Goal: Task Accomplishment & Management: Use online tool/utility

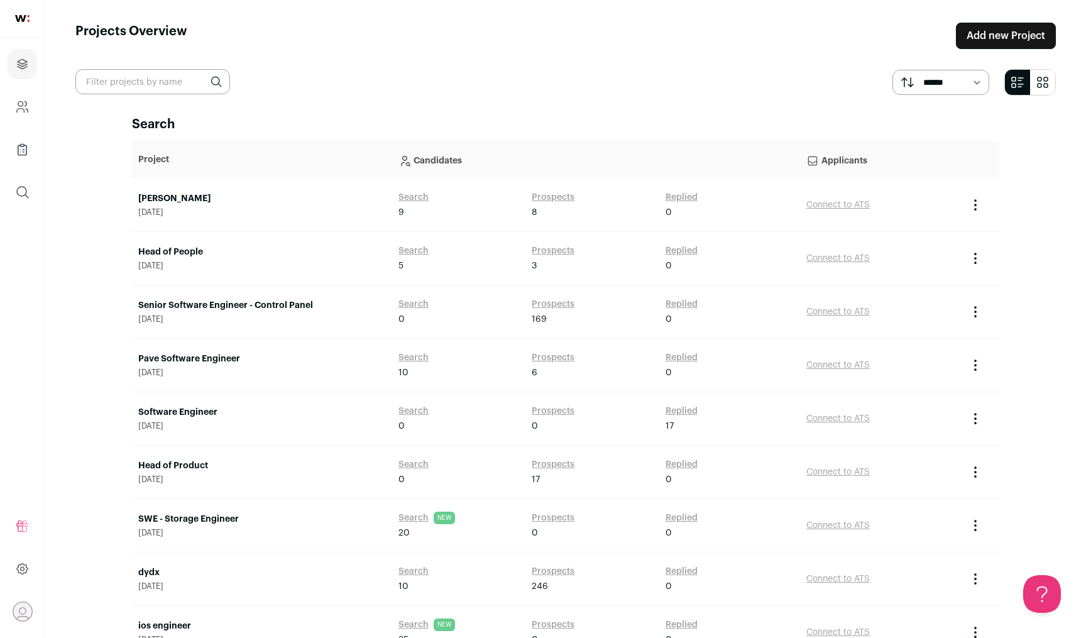
click at [177, 257] on link "Head of People" at bounding box center [262, 252] width 248 height 13
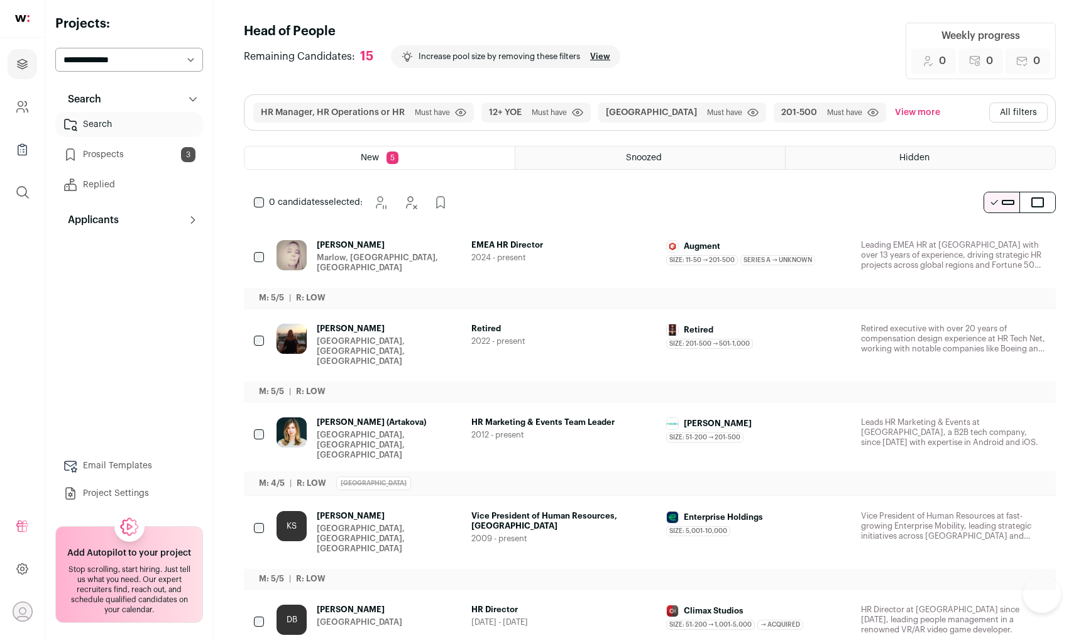
click at [177, 251] on div "Search Search Search Prospects 3 Replied Applicants Applicants Applicants Email…" at bounding box center [129, 296] width 148 height 419
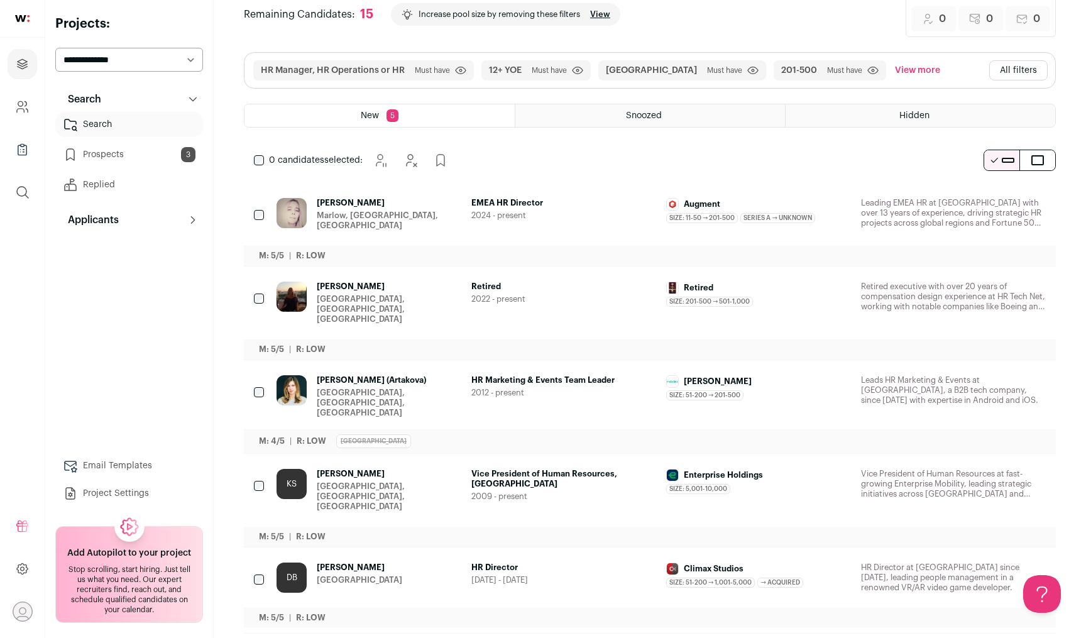
scroll to position [96, 0]
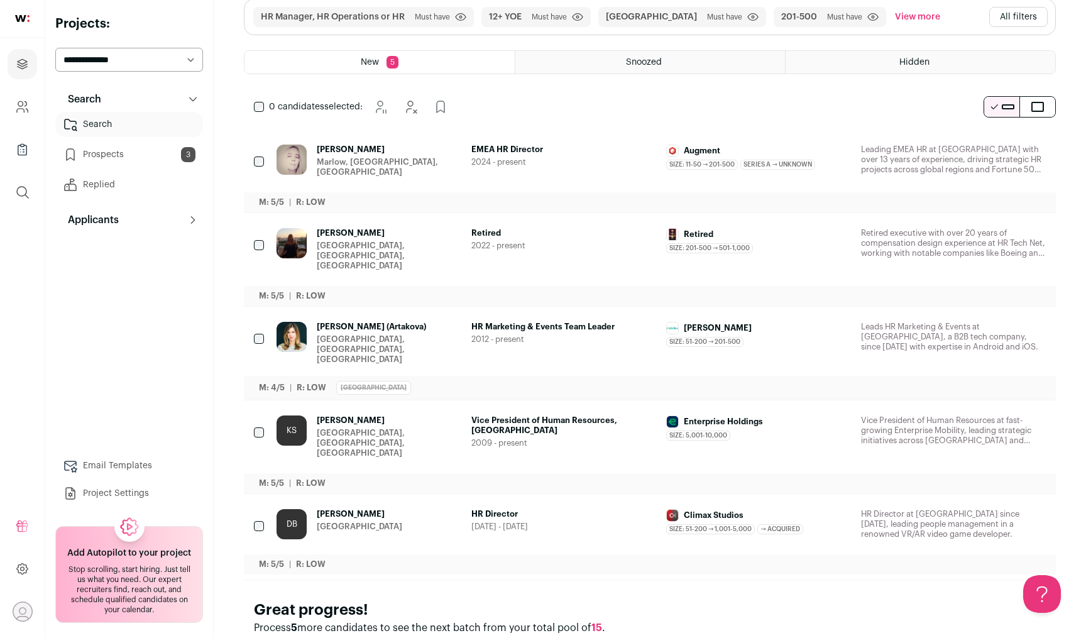
click at [1037, 507] on icon "Add to Prospects" at bounding box center [1034, 514] width 15 height 15
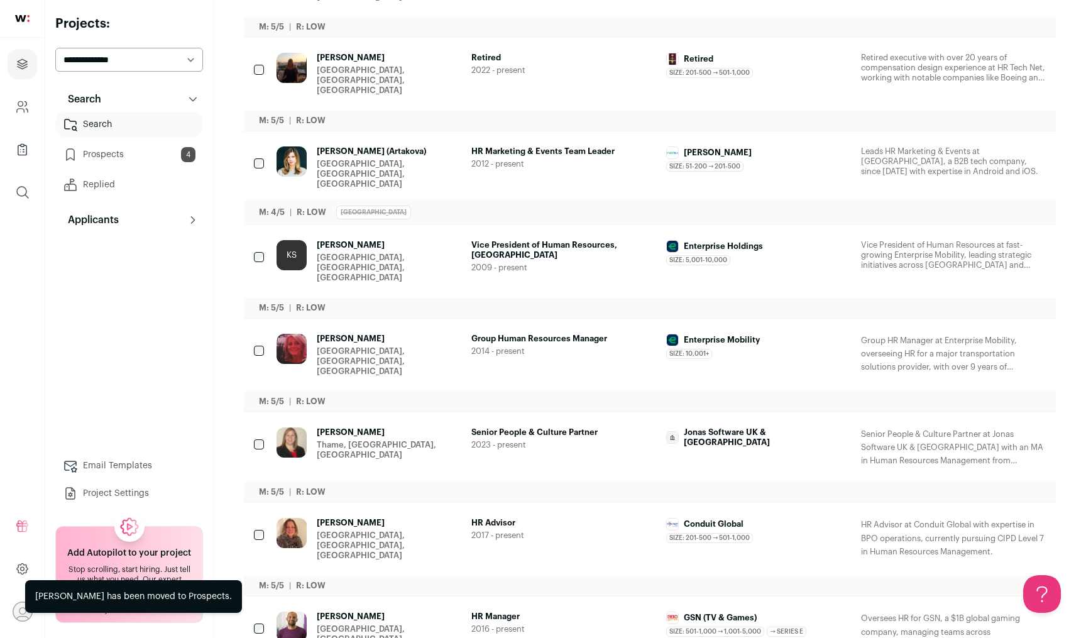
scroll to position [296, 0]
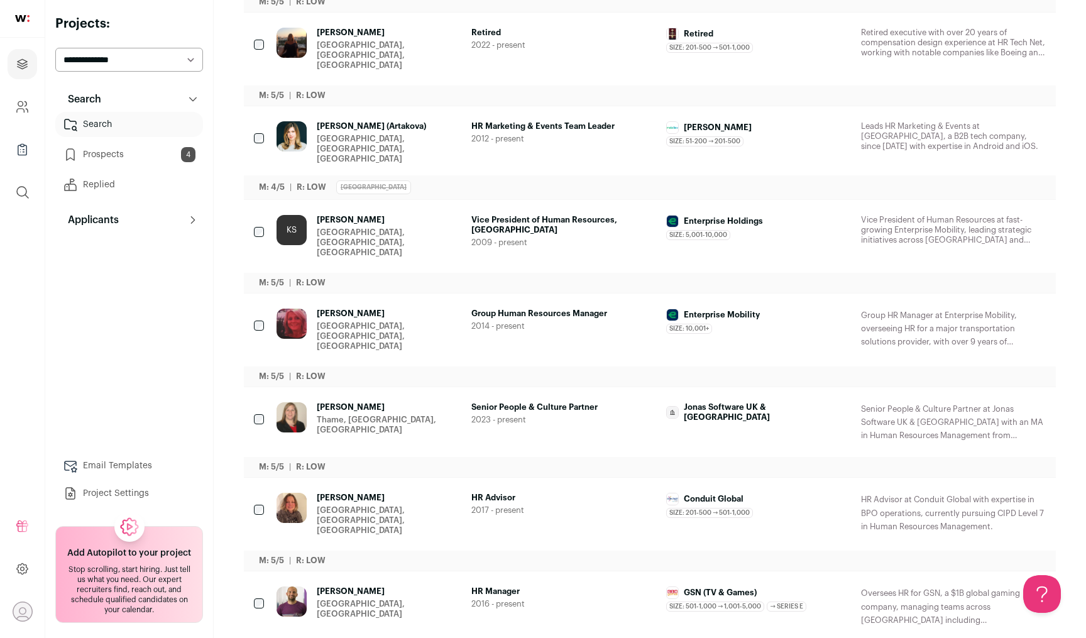
click at [1031, 586] on icon "Add to Prospects" at bounding box center [1035, 591] width 8 height 11
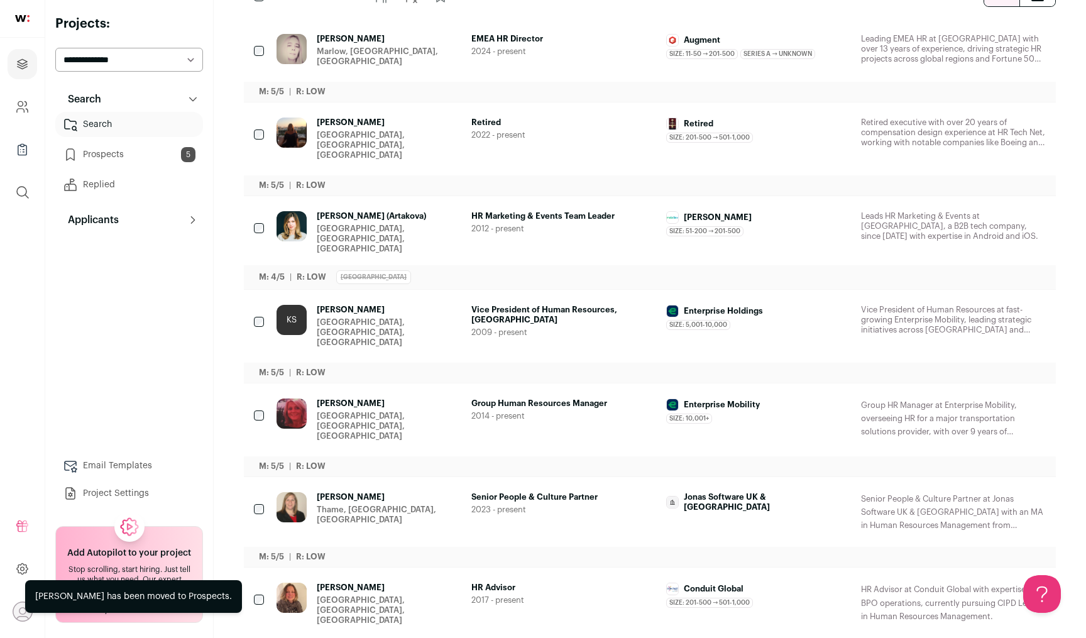
click at [1006, 581] on icon "Hide" at bounding box center [1000, 588] width 15 height 15
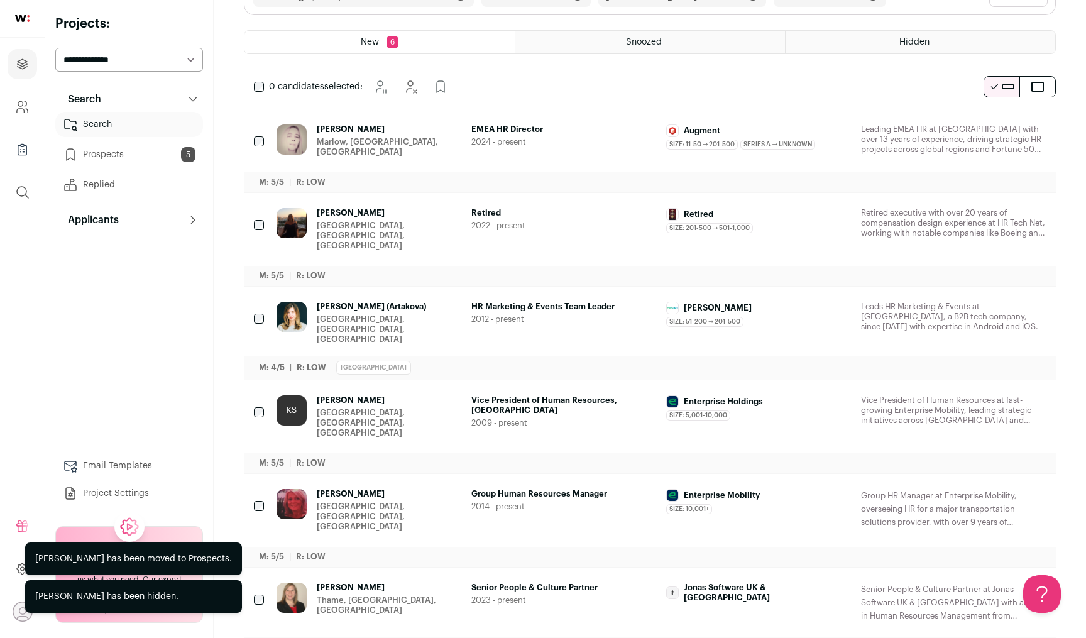
click at [997, 487] on icon "Hide" at bounding box center [1000, 494] width 15 height 15
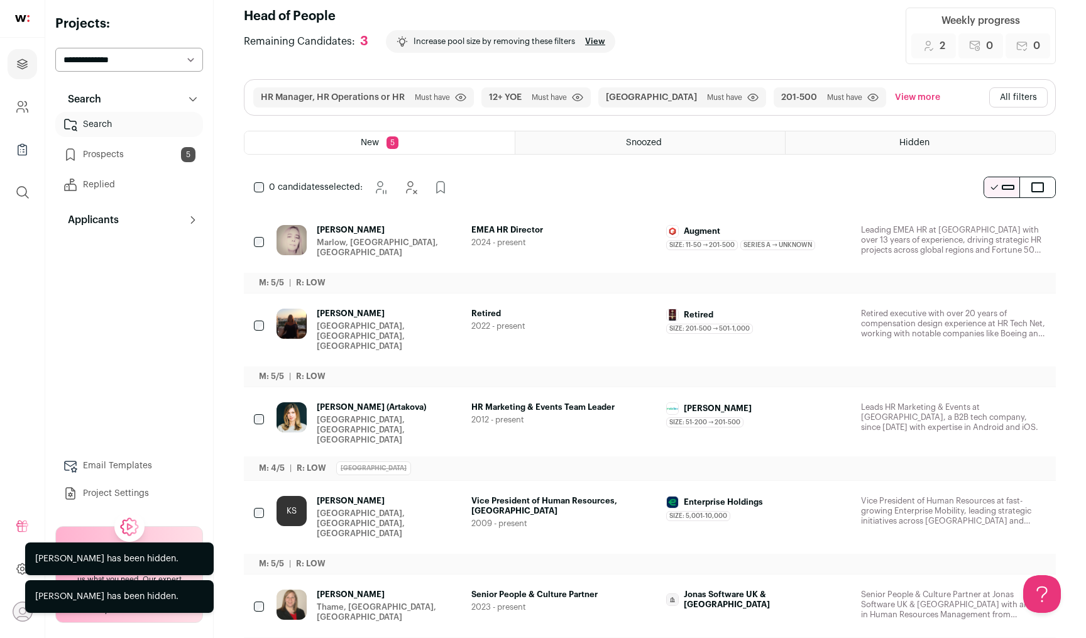
scroll to position [0, 0]
click at [1000, 309] on icon "Hide" at bounding box center [1000, 314] width 15 height 15
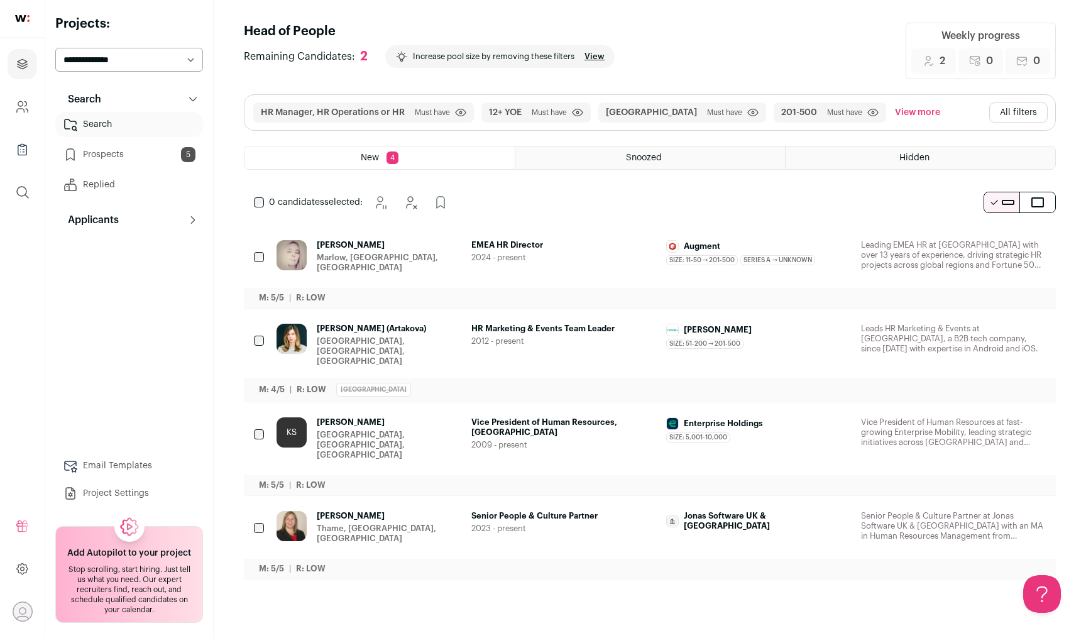
click at [1037, 238] on icon "Add to Prospects" at bounding box center [1034, 245] width 15 height 15
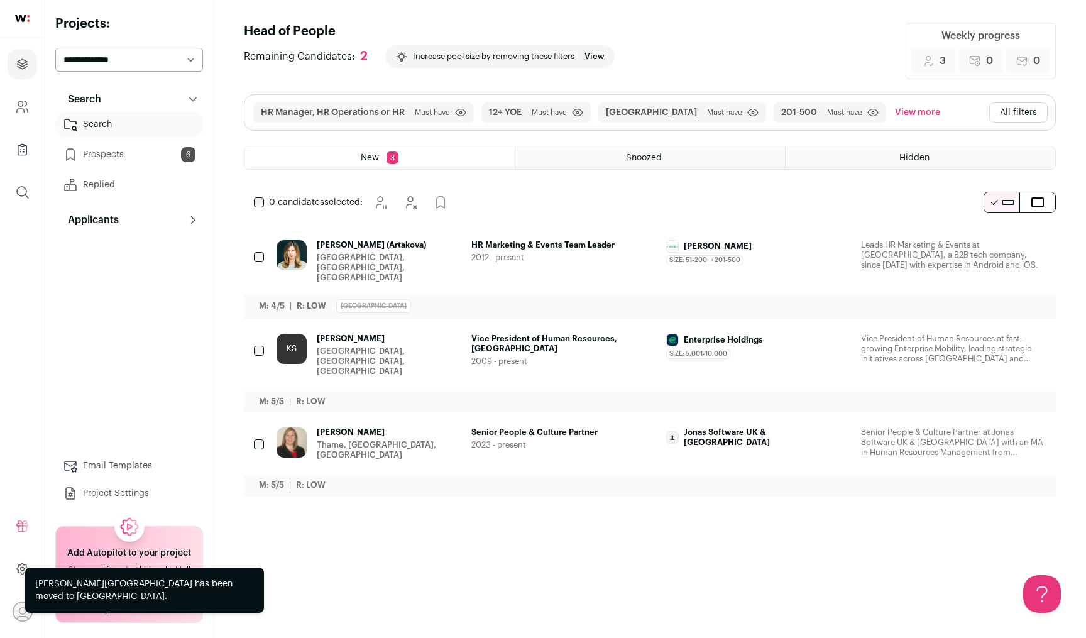
click at [1005, 425] on icon "Hide" at bounding box center [1000, 432] width 15 height 15
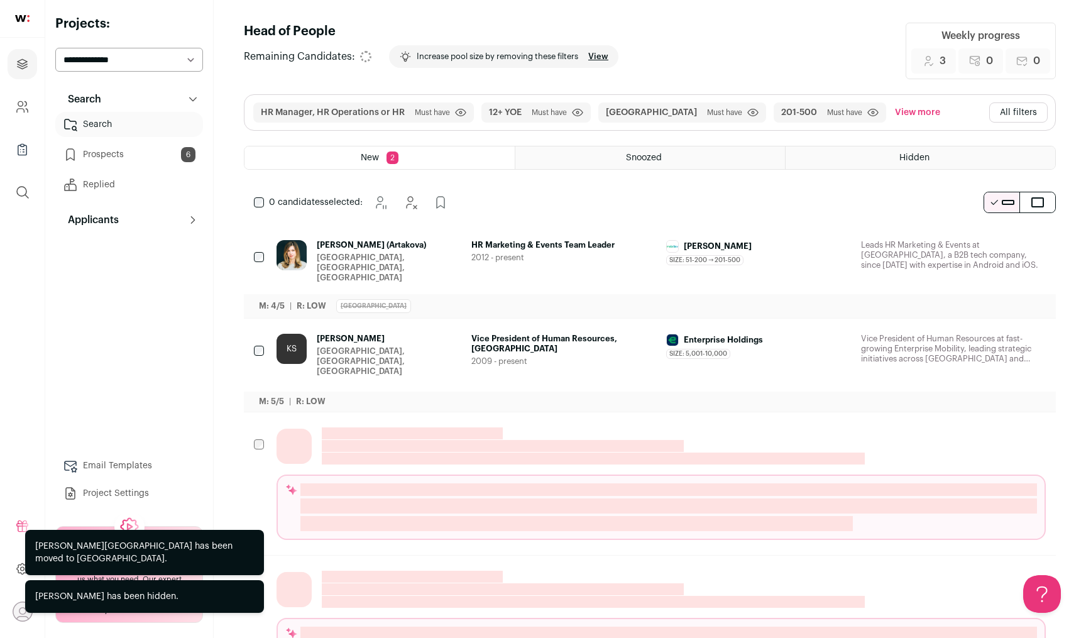
click at [1004, 332] on icon "Hide" at bounding box center [1000, 339] width 15 height 15
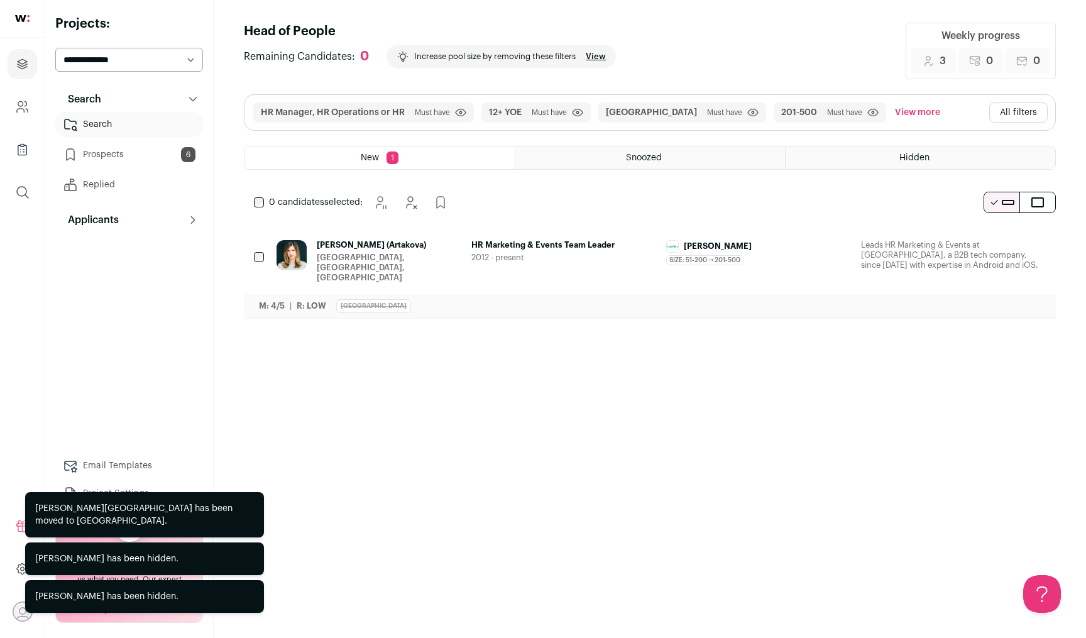
click at [1002, 244] on icon "Hide" at bounding box center [1002, 246] width 10 height 12
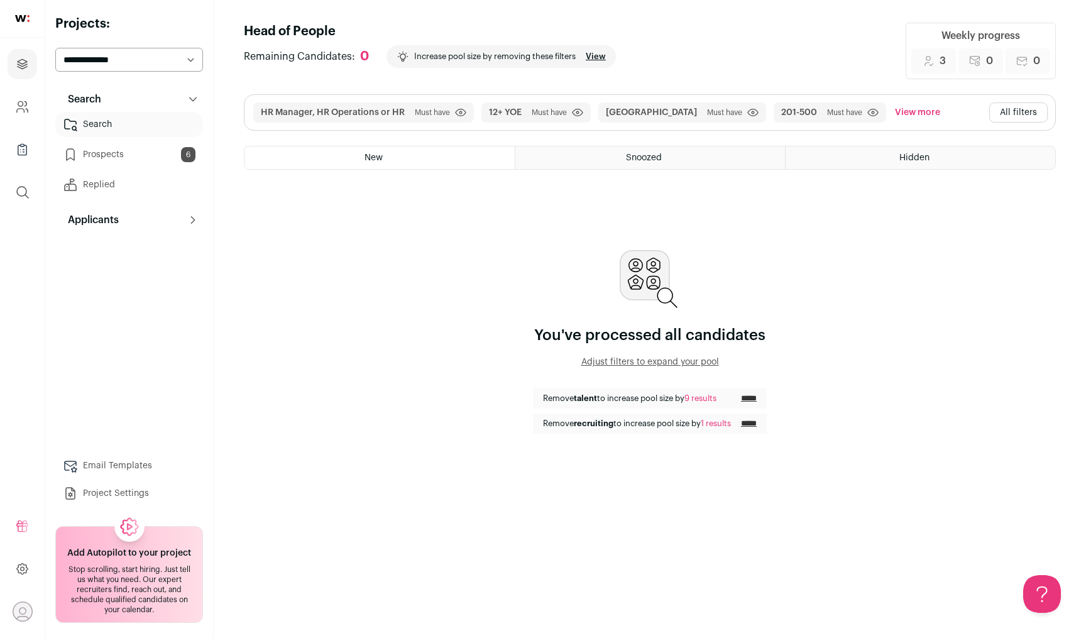
click at [1031, 116] on button "All filters" at bounding box center [1018, 112] width 58 height 20
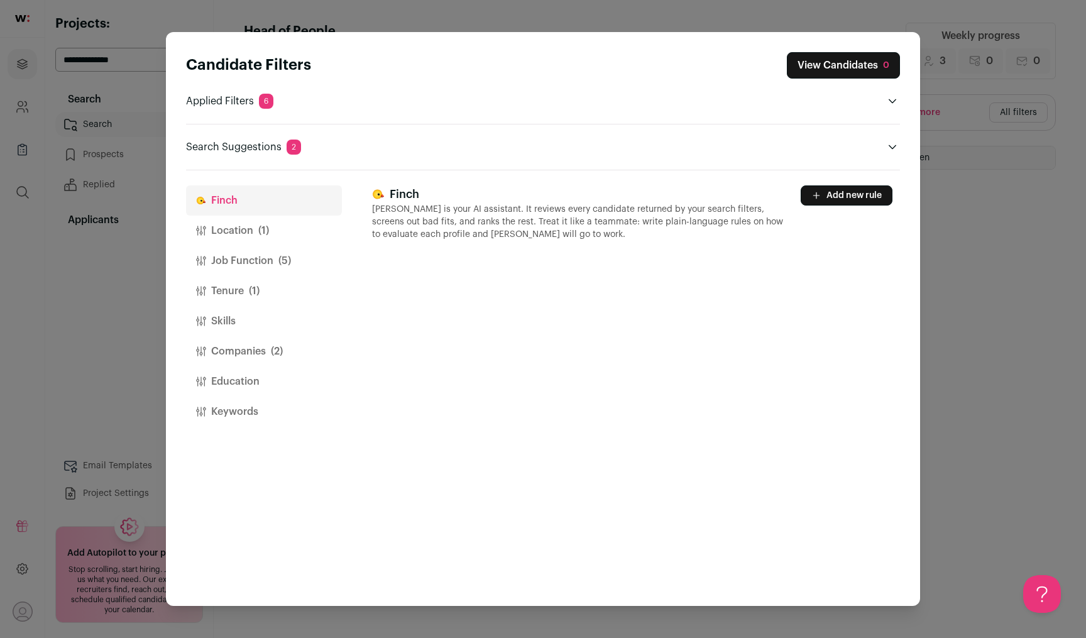
click at [278, 260] on span "(5)" at bounding box center [284, 260] width 13 height 15
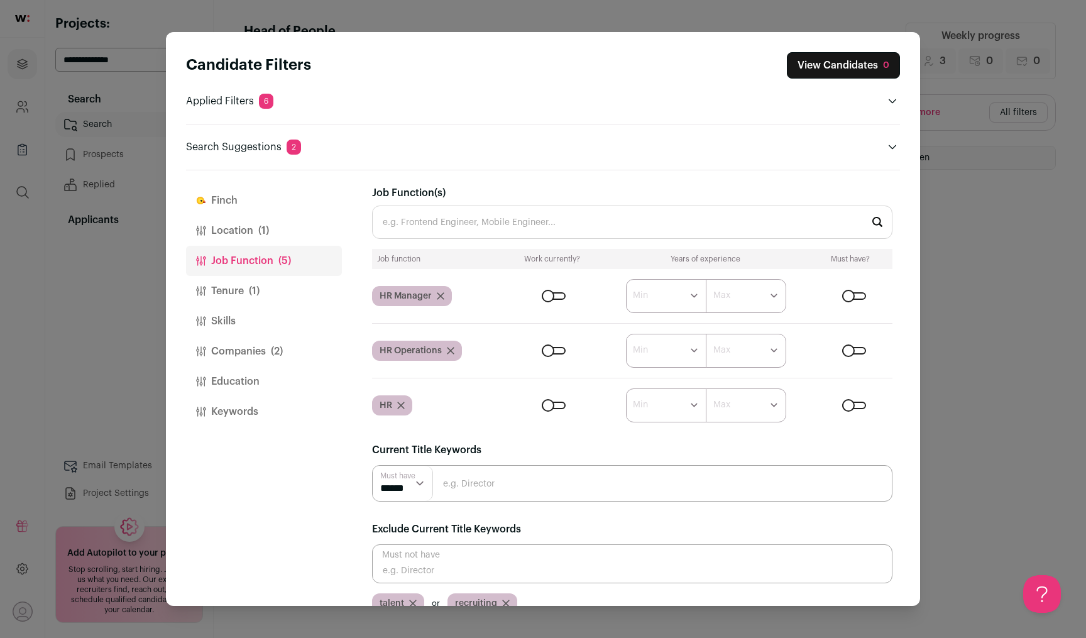
scroll to position [22, 0]
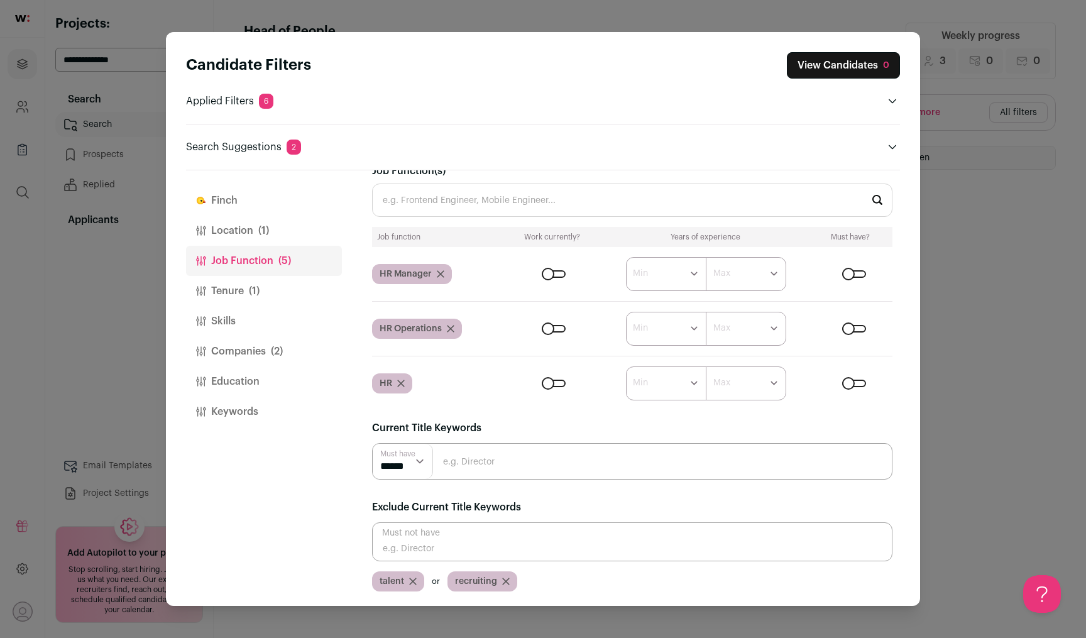
click at [258, 274] on button "Job Function (5)" at bounding box center [264, 261] width 156 height 30
click at [258, 287] on span "(1)" at bounding box center [254, 290] width 11 height 15
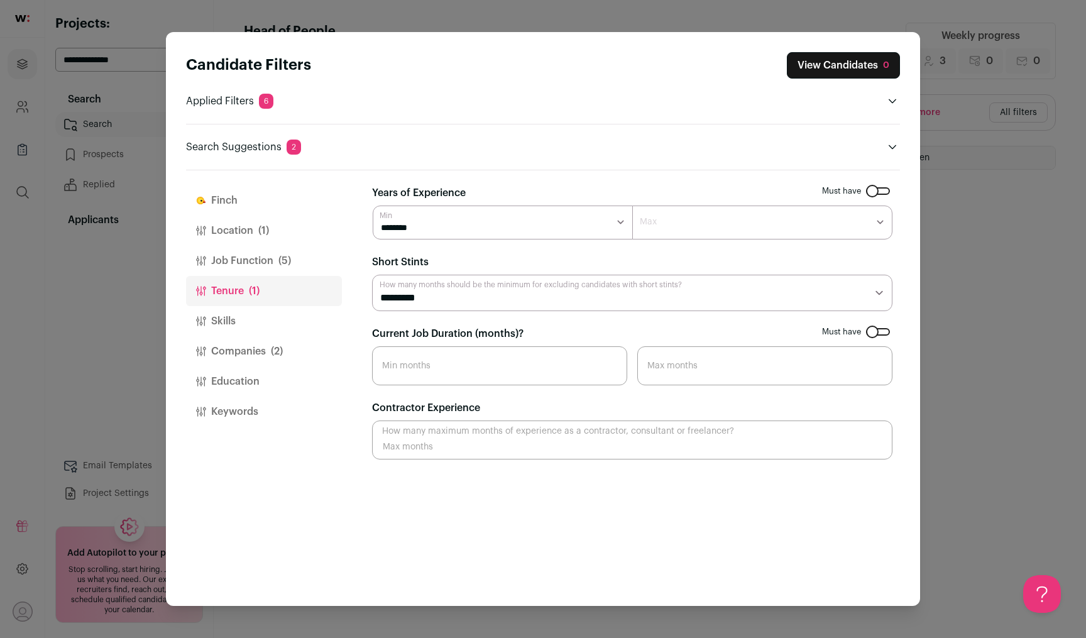
click at [278, 353] on span "(2)" at bounding box center [277, 351] width 12 height 15
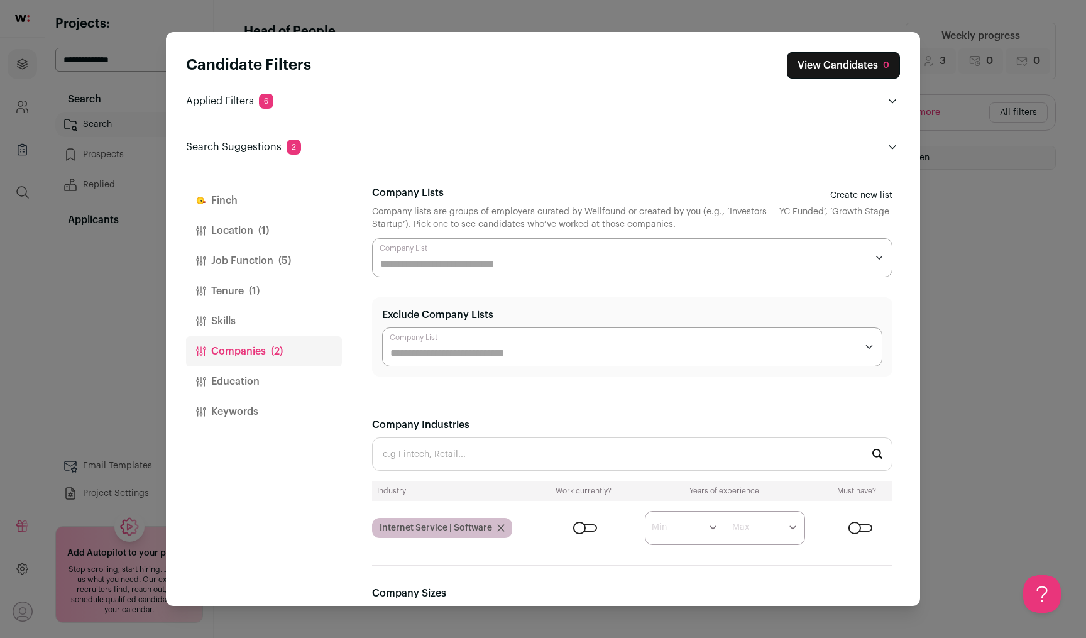
click at [501, 527] on icon "Close modal via background" at bounding box center [501, 528] width 6 height 6
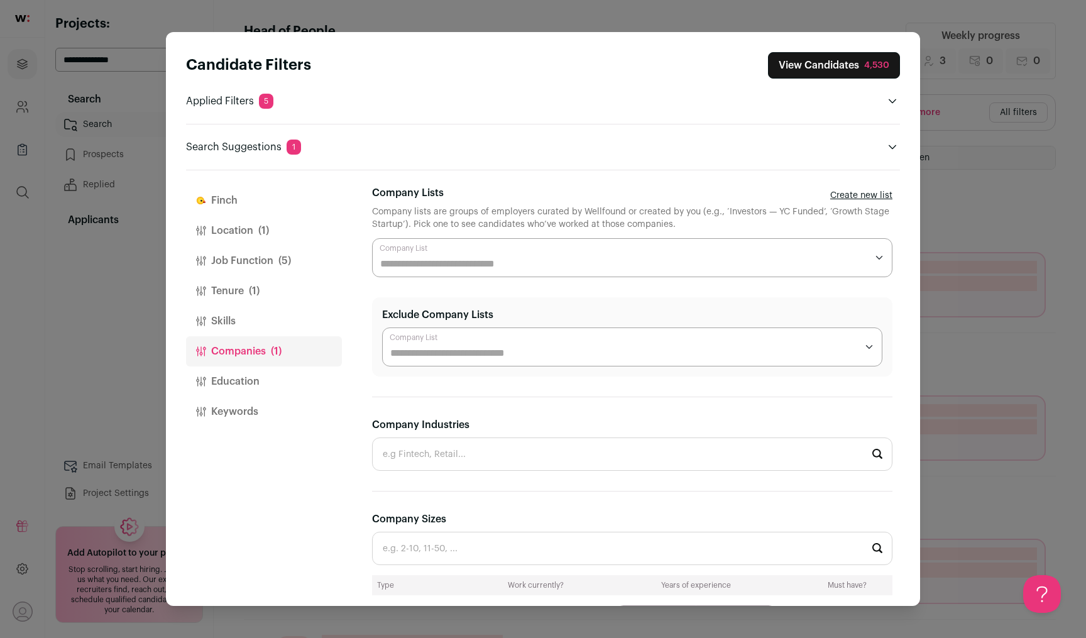
click at [850, 69] on button "View Candidates 4,530" at bounding box center [834, 65] width 132 height 26
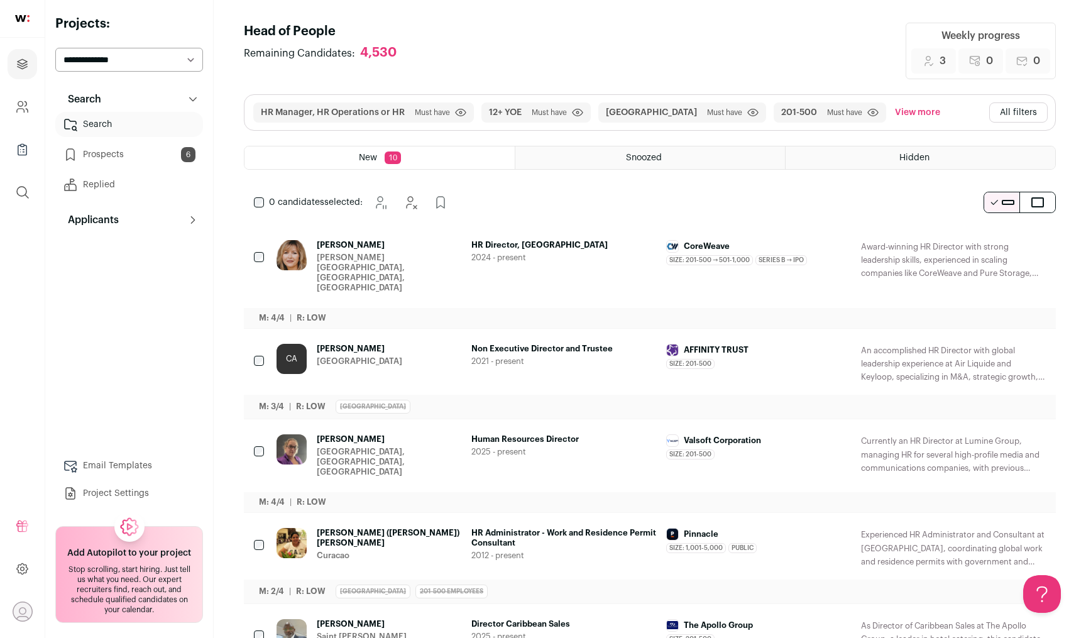
click at [1041, 246] on icon "Add to Prospects" at bounding box center [1034, 245] width 15 height 15
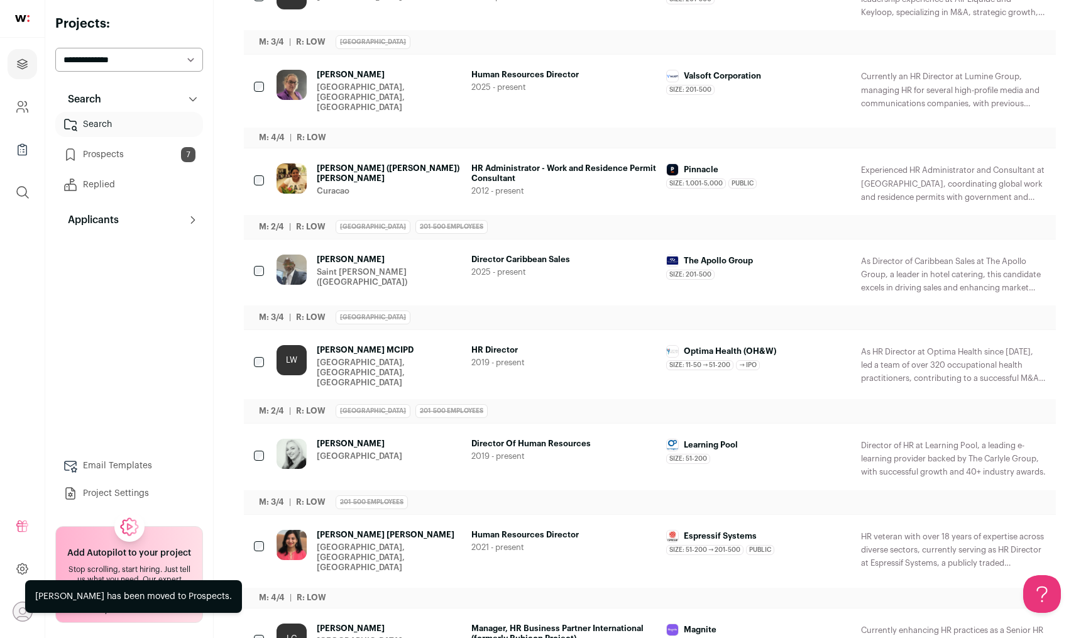
scroll to position [287, 0]
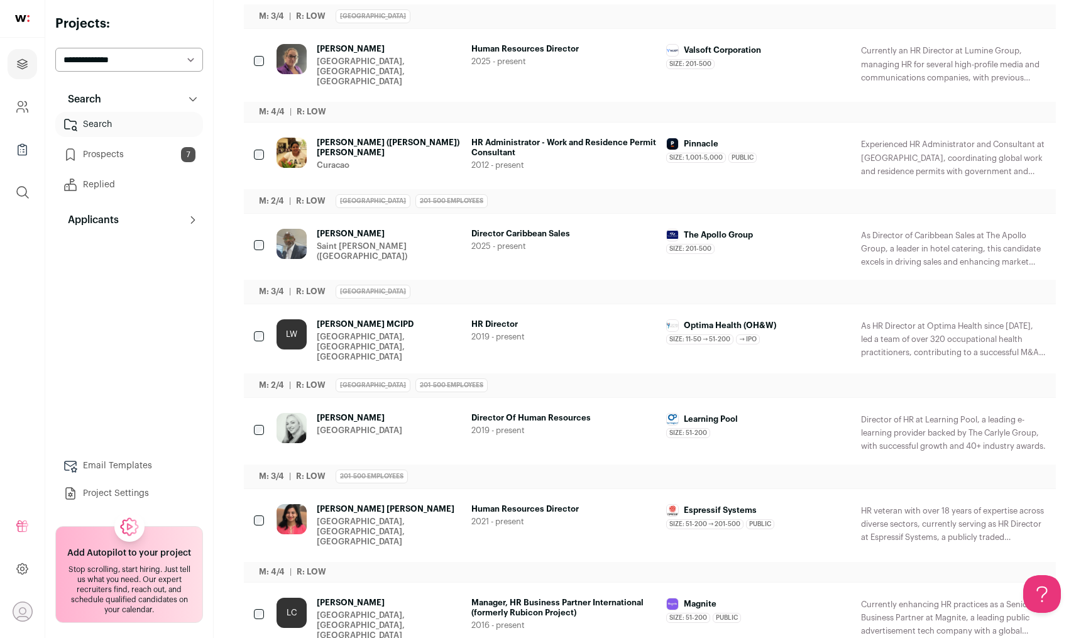
click at [1040, 326] on icon "Add to Prospects" at bounding box center [1034, 324] width 15 height 15
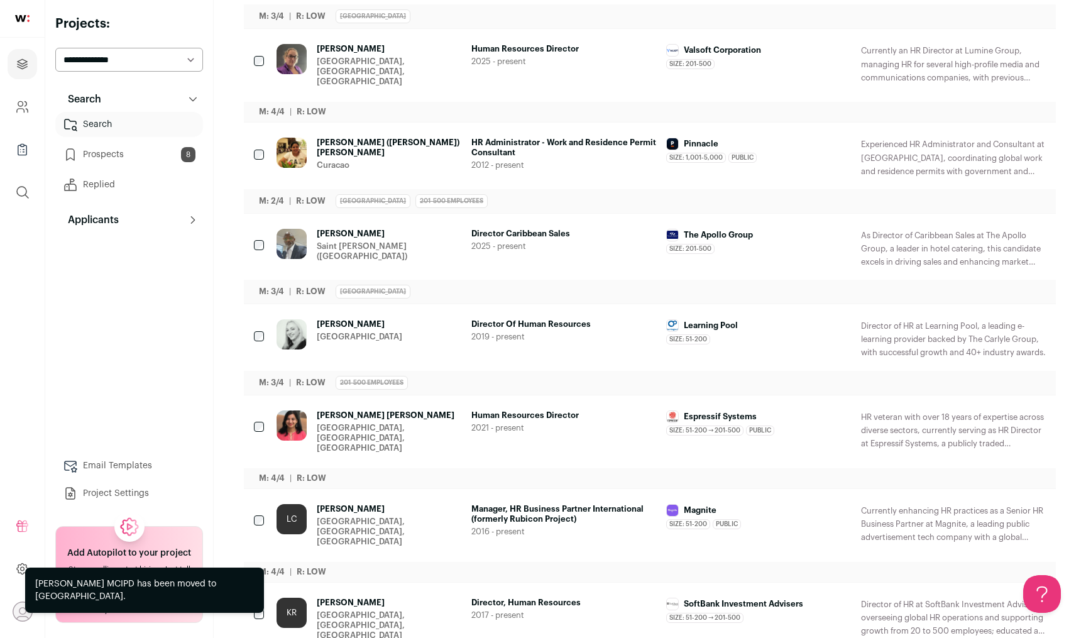
click at [1040, 326] on icon "Add to Prospects" at bounding box center [1034, 324] width 15 height 15
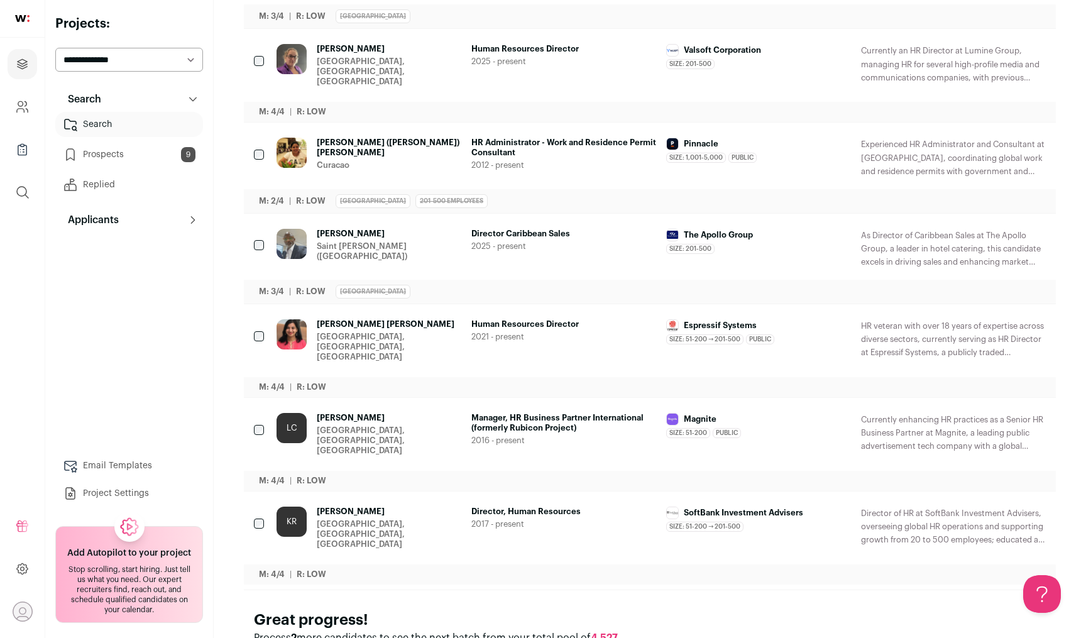
click at [1036, 413] on icon "Add to Prospects" at bounding box center [1034, 418] width 15 height 15
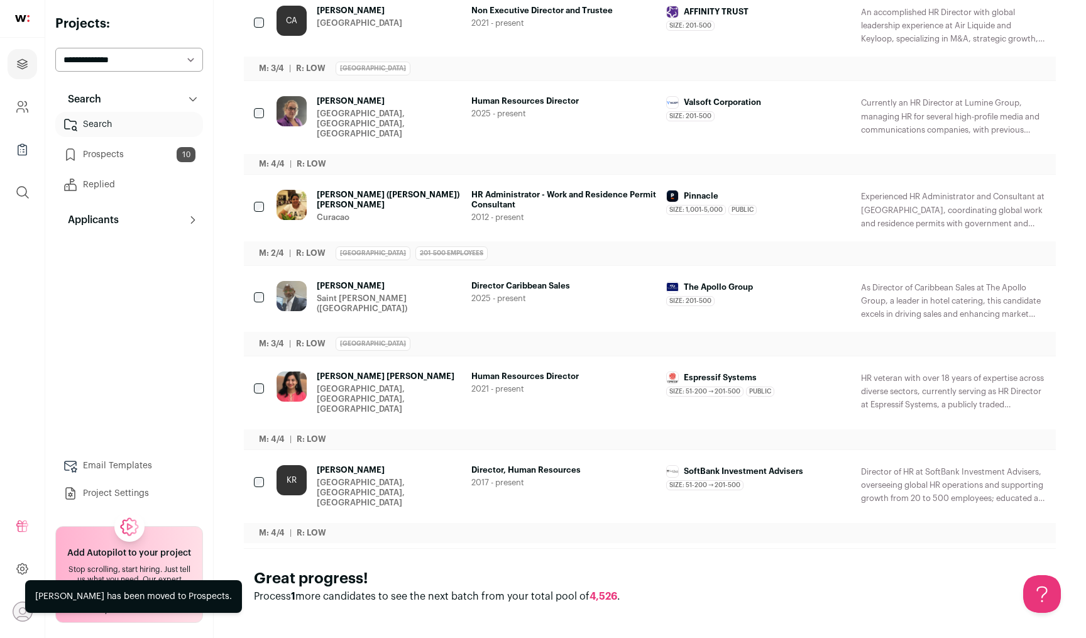
click at [1047, 379] on button "Add to Prospects" at bounding box center [1035, 377] width 26 height 26
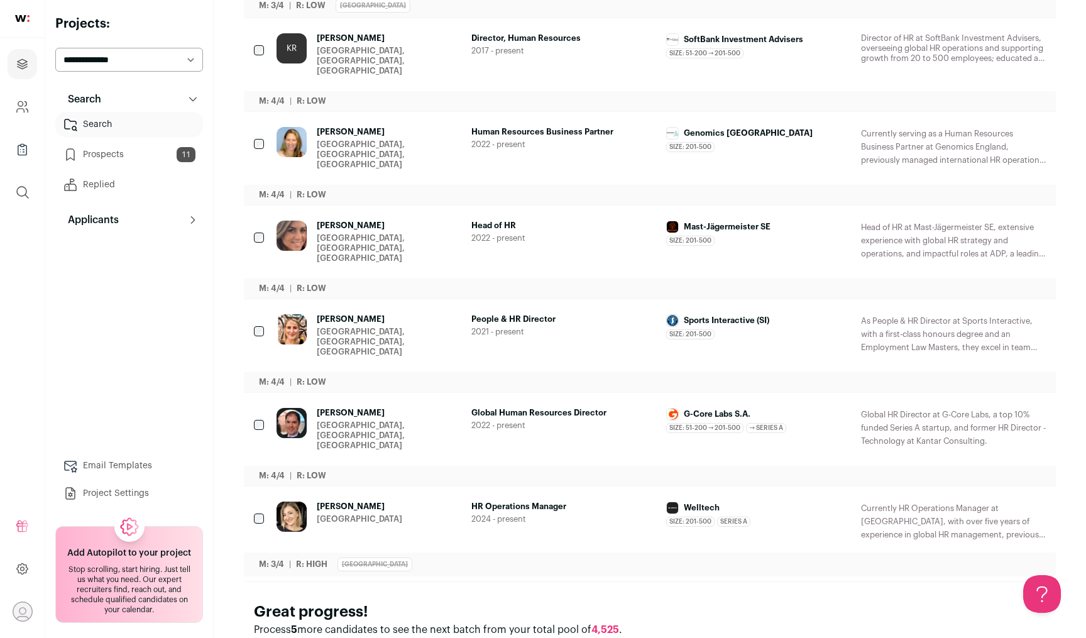
scroll to position [552, 0]
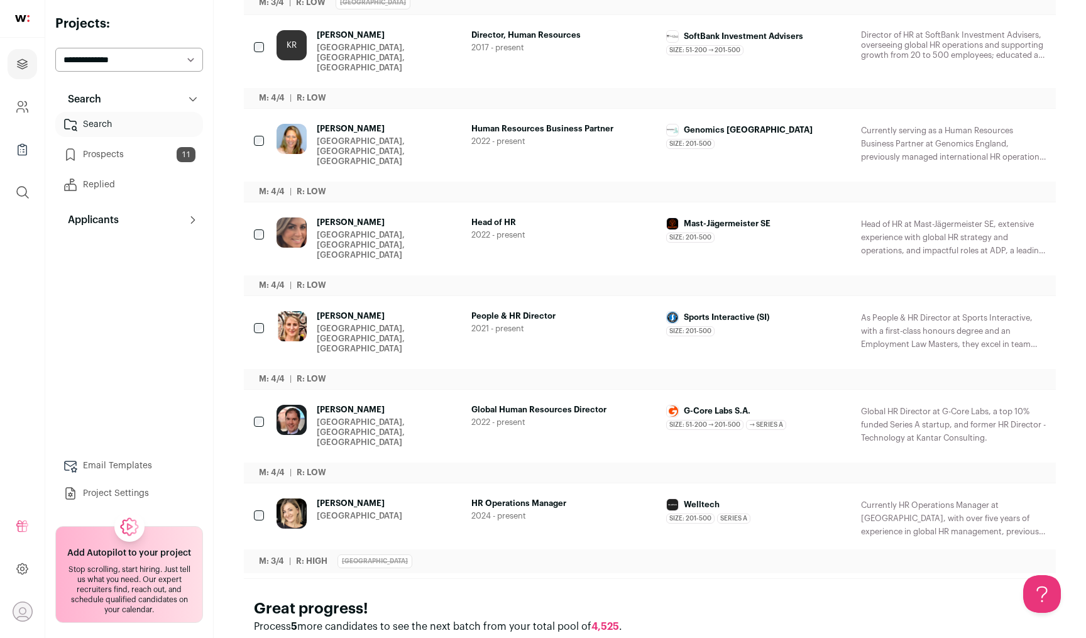
click at [1003, 498] on icon "Hide" at bounding box center [1002, 504] width 10 height 12
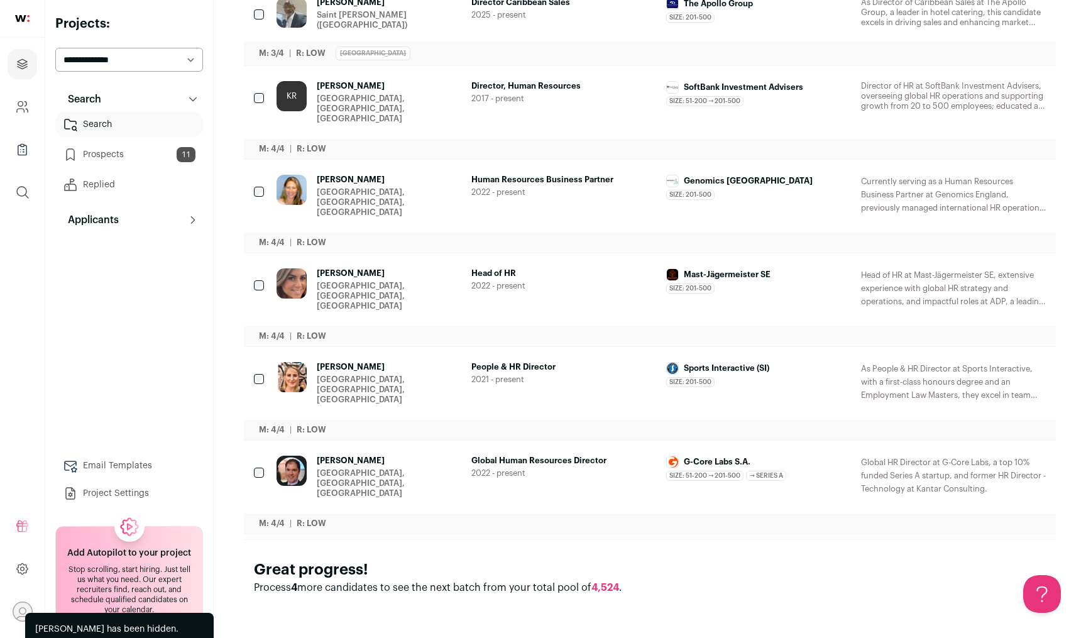
scroll to position [461, 0]
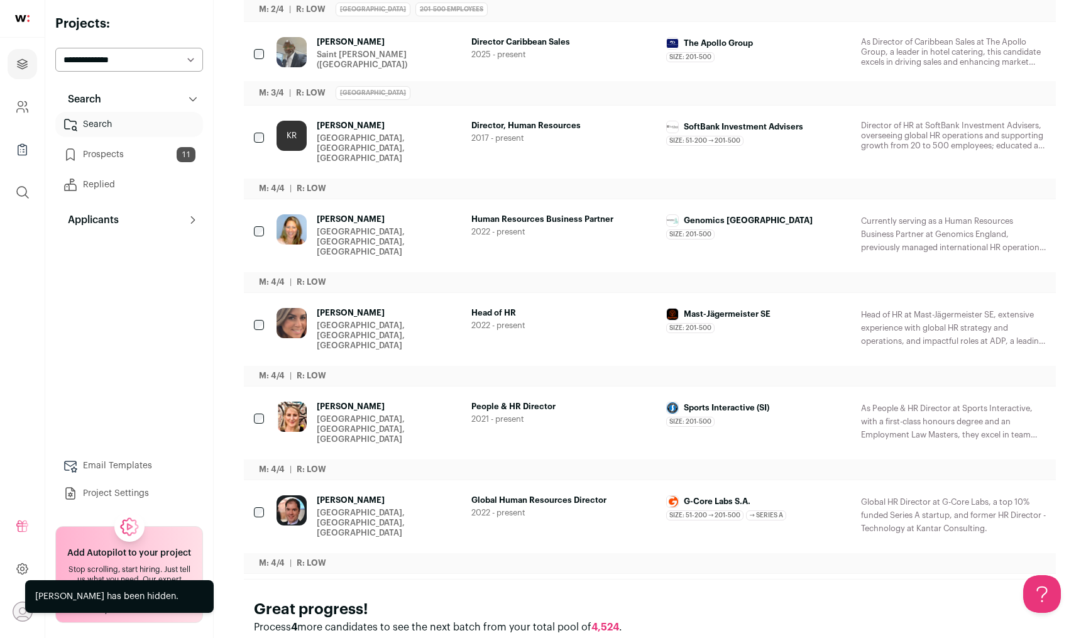
click at [1003, 493] on icon "Hide" at bounding box center [1000, 500] width 15 height 15
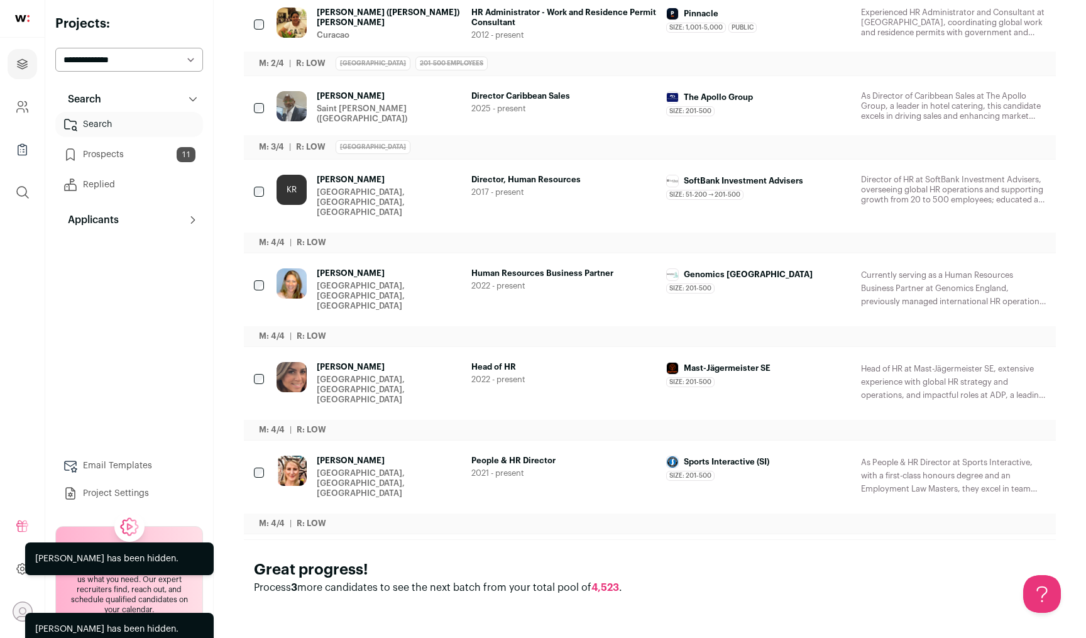
scroll to position [371, 0]
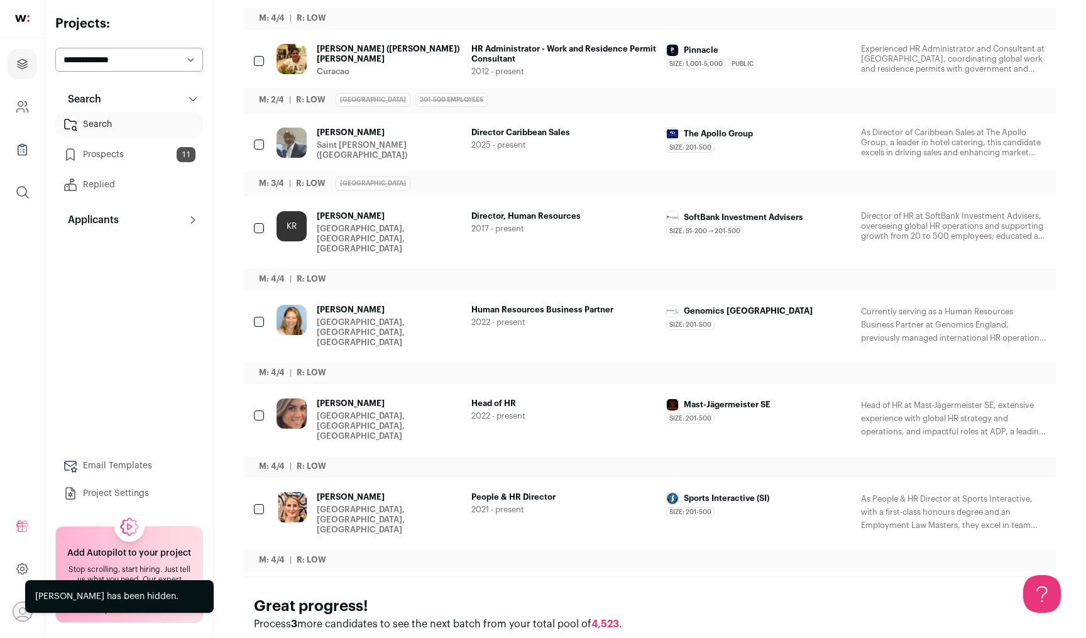
click at [337, 492] on span "[PERSON_NAME]" at bounding box center [389, 497] width 145 height 10
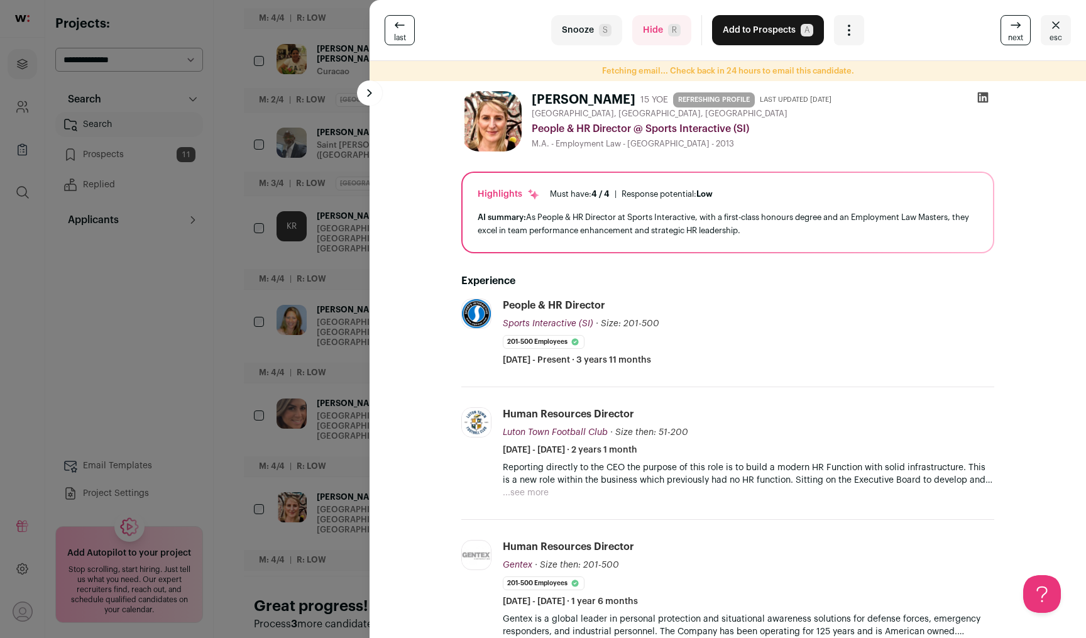
click at [982, 97] on icon at bounding box center [983, 97] width 13 height 13
click at [784, 30] on button "Add to Prospects A" at bounding box center [768, 30] width 112 height 30
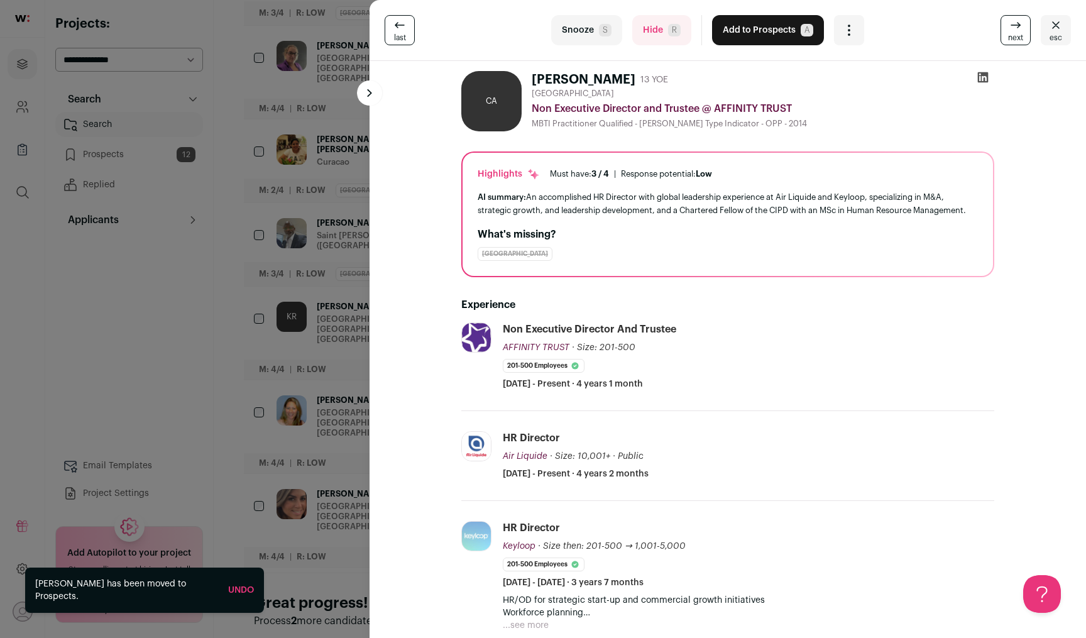
click at [1061, 33] on span "esc" at bounding box center [1055, 38] width 13 height 10
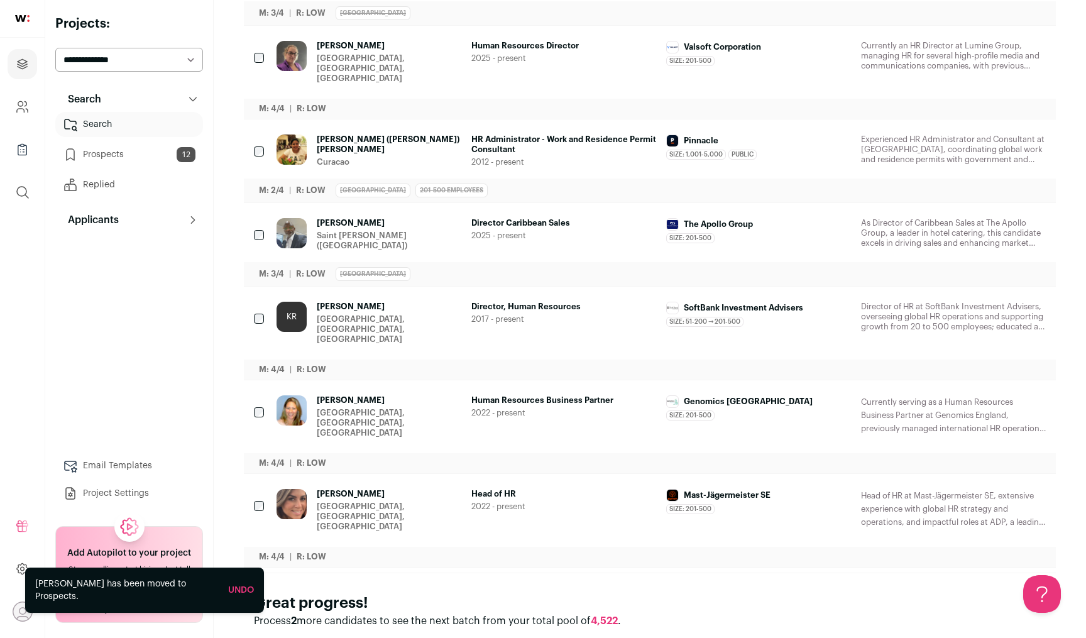
click at [996, 487] on icon "Hide" at bounding box center [1000, 494] width 15 height 15
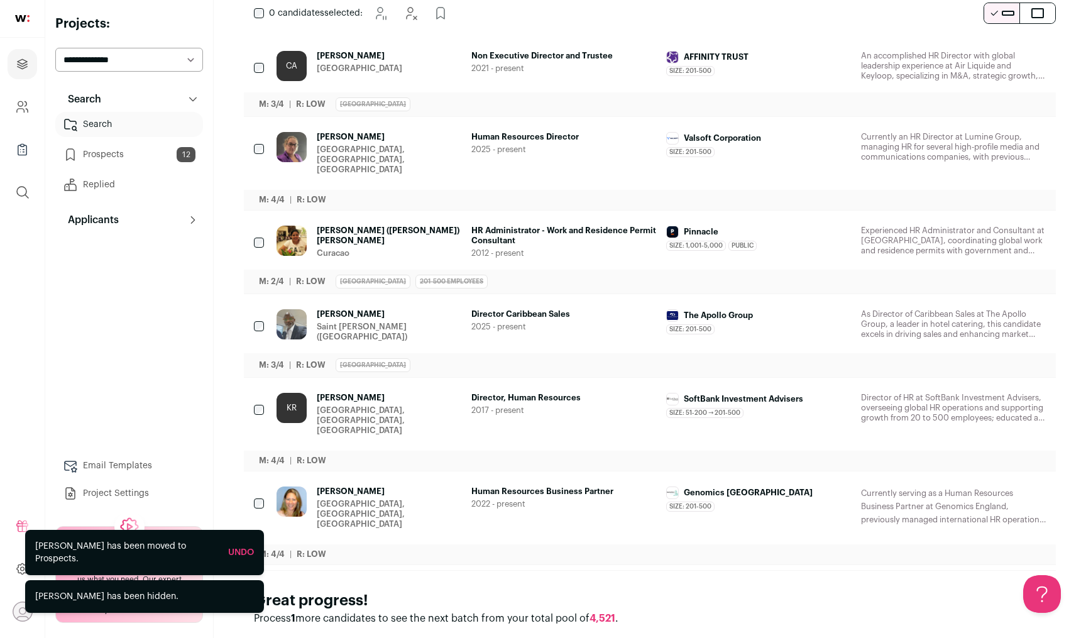
click at [1001, 484] on icon "Hide" at bounding box center [1000, 491] width 15 height 15
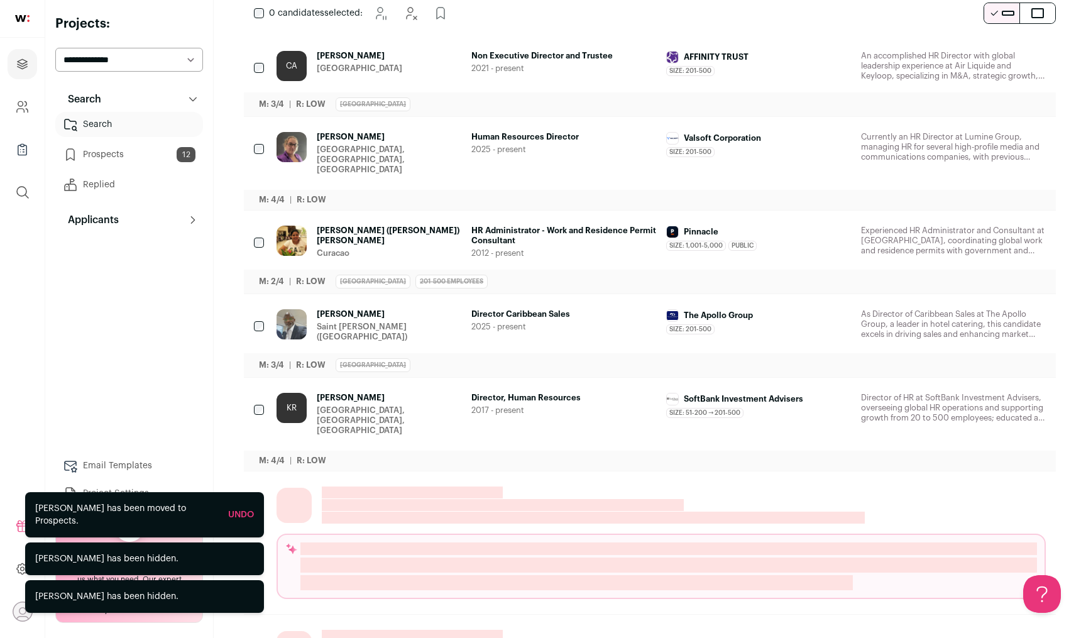
click at [997, 385] on button "Hide" at bounding box center [1001, 398] width 26 height 26
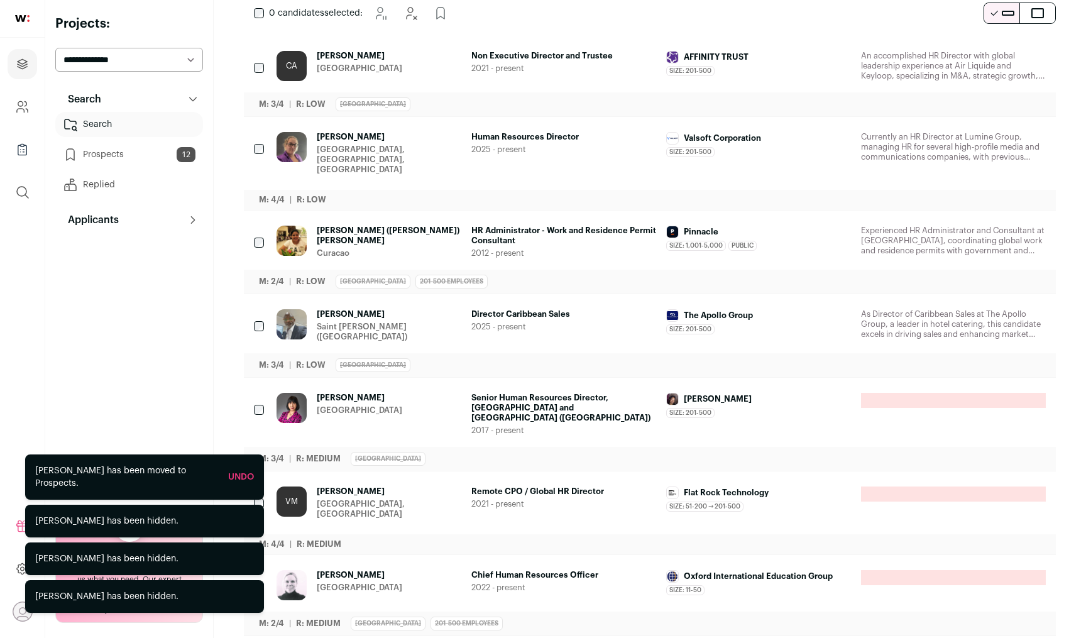
click at [1011, 304] on button "Hide" at bounding box center [1001, 315] width 26 height 26
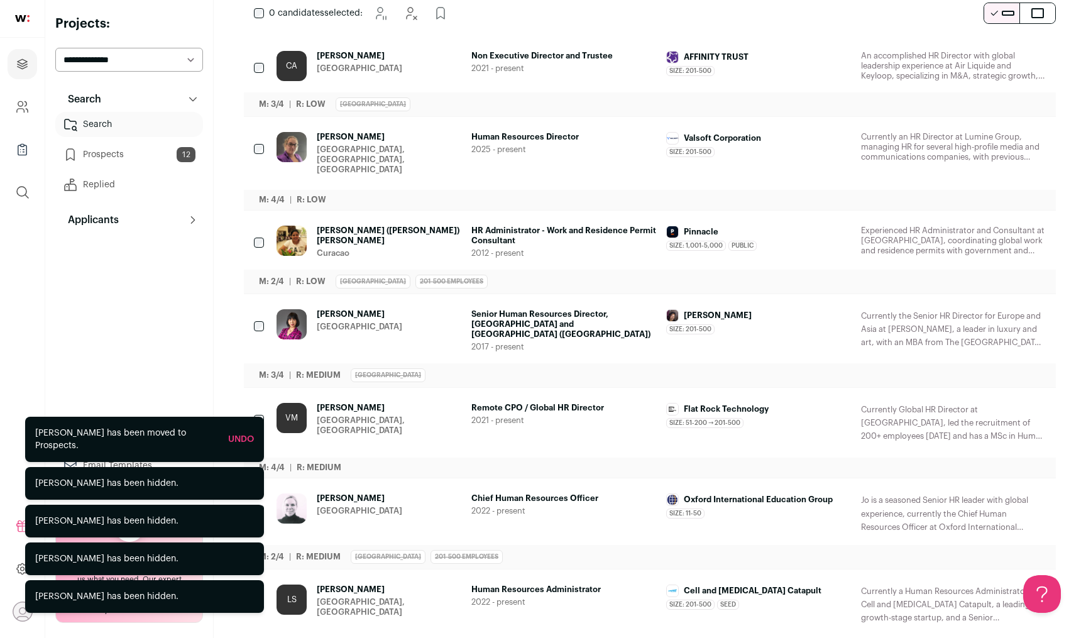
click at [1010, 305] on button "Hide" at bounding box center [1001, 315] width 26 height 26
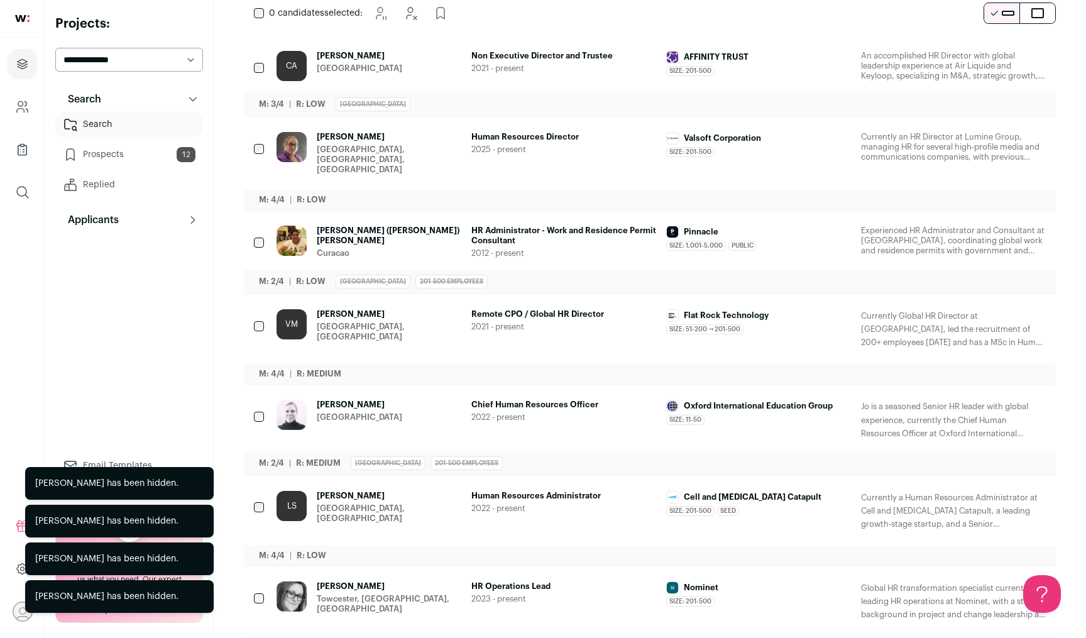
click at [1006, 307] on icon "Hide" at bounding box center [1000, 314] width 15 height 15
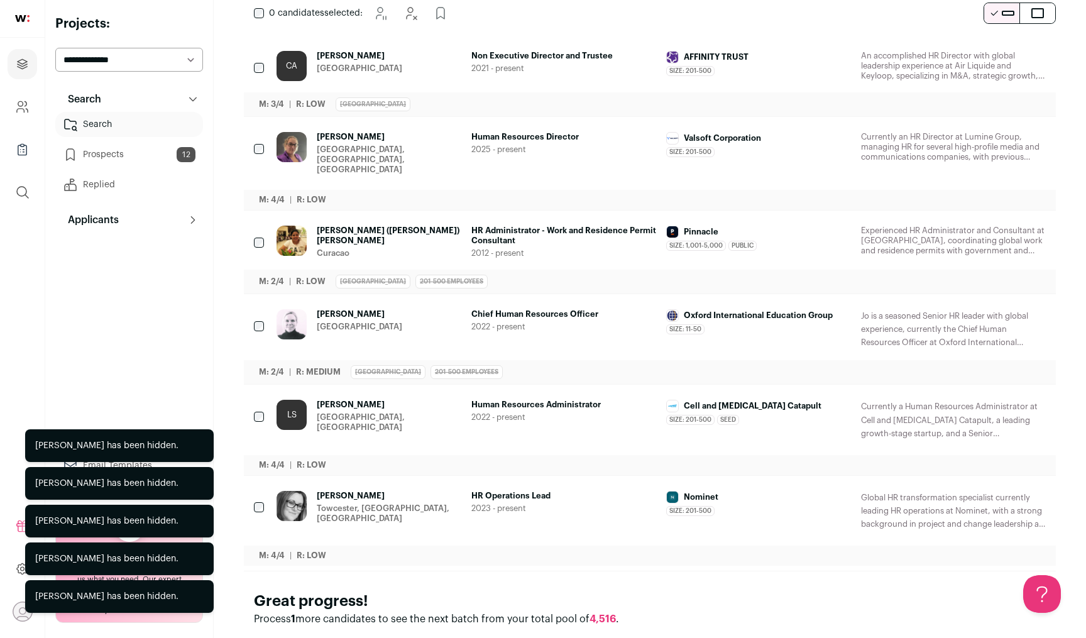
click at [1006, 307] on icon "Hide" at bounding box center [1000, 314] width 15 height 15
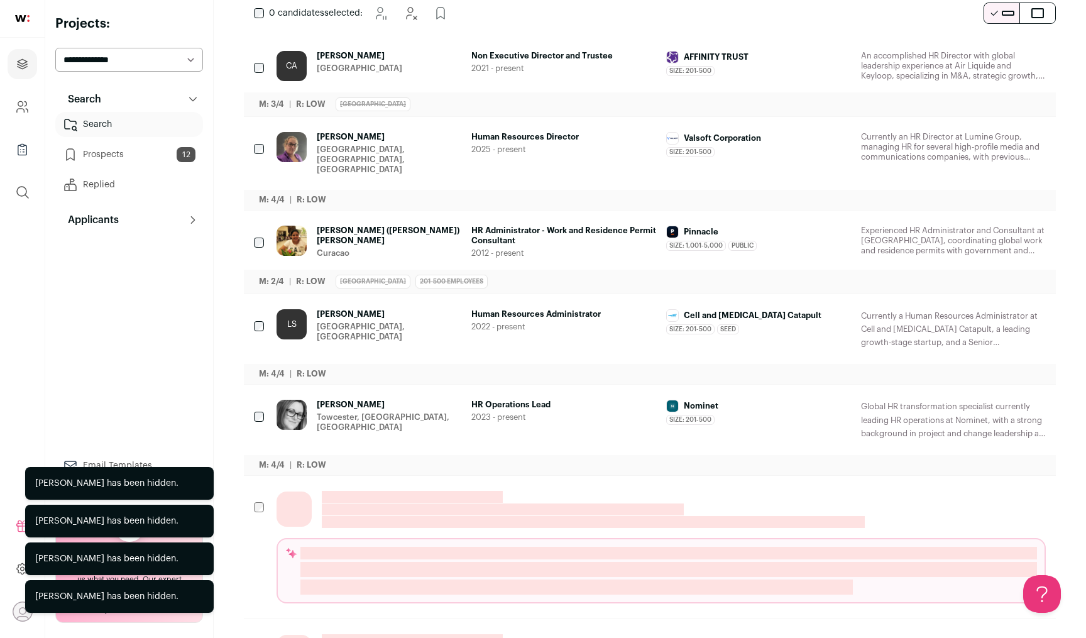
click at [1006, 307] on icon "Hide" at bounding box center [1000, 314] width 15 height 15
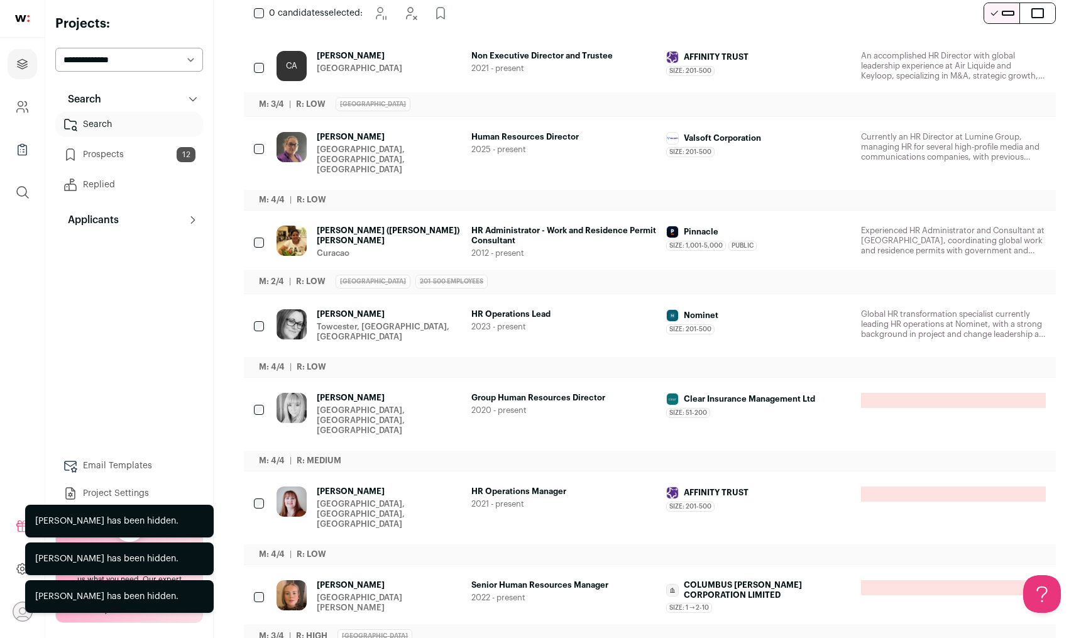
click at [1006, 307] on icon "Hide" at bounding box center [1000, 314] width 15 height 15
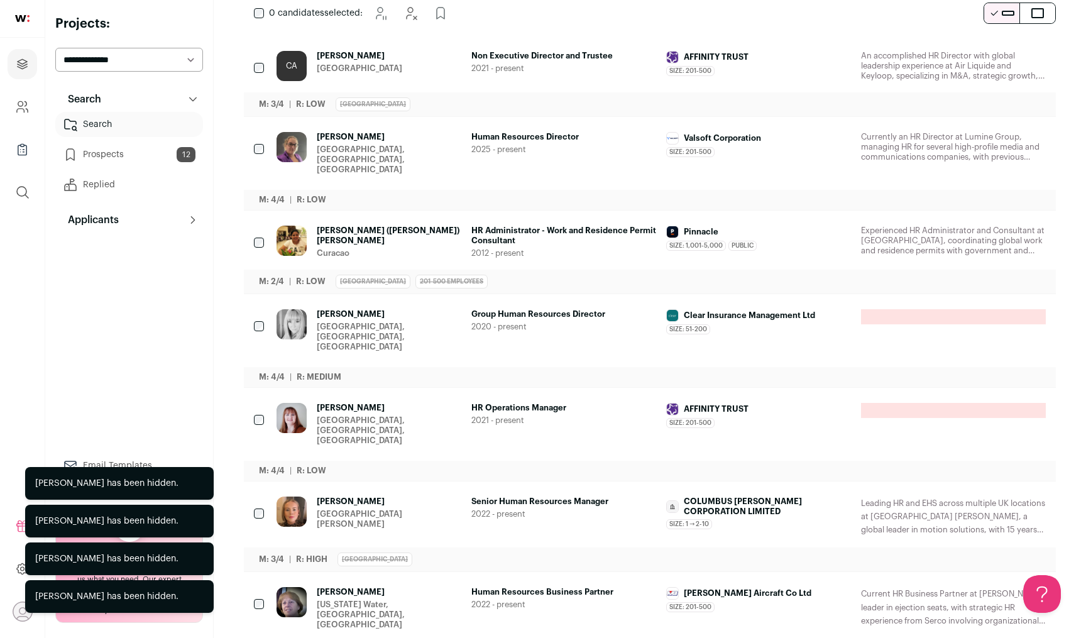
click at [1006, 307] on icon "Hide" at bounding box center [1000, 314] width 15 height 15
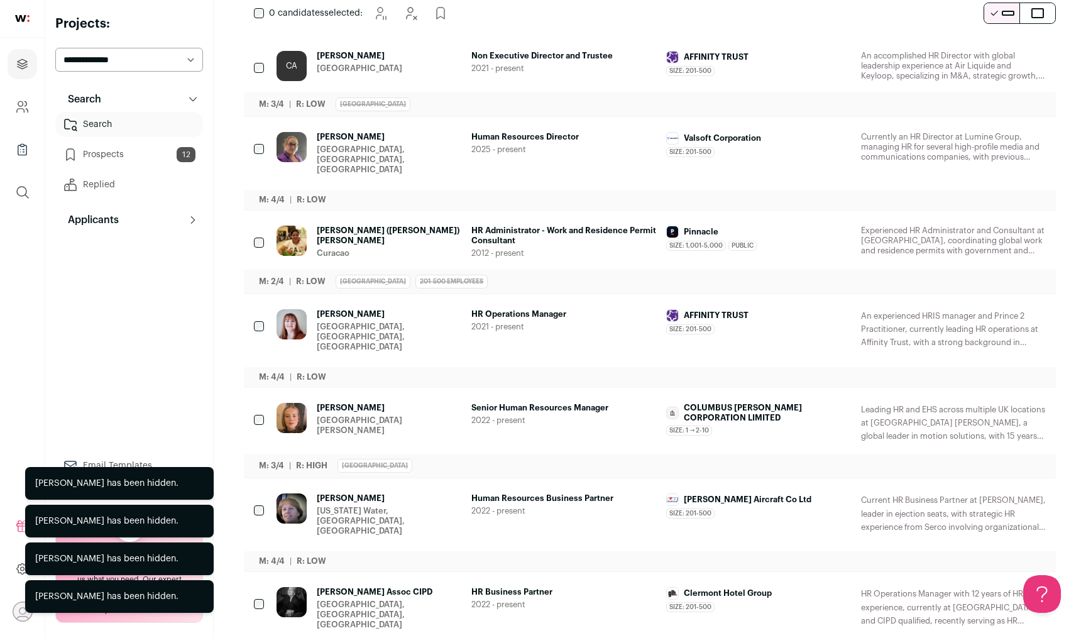
click at [1006, 307] on icon "Hide" at bounding box center [1000, 314] width 15 height 15
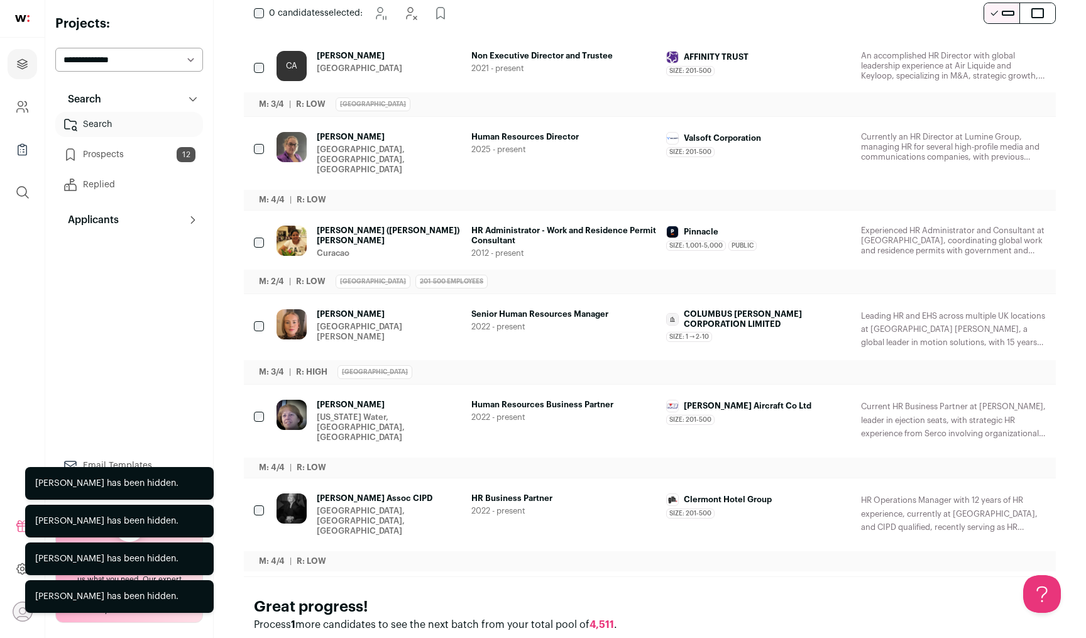
click at [1006, 307] on icon "Hide" at bounding box center [1000, 314] width 15 height 15
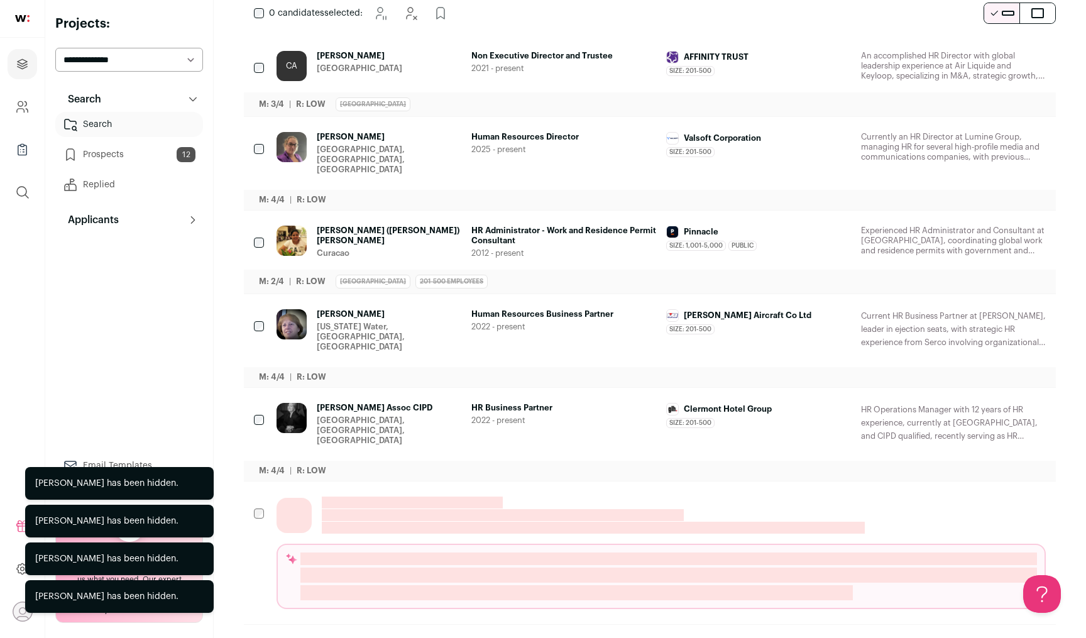
click at [1006, 307] on icon "Hide" at bounding box center [1000, 314] width 15 height 15
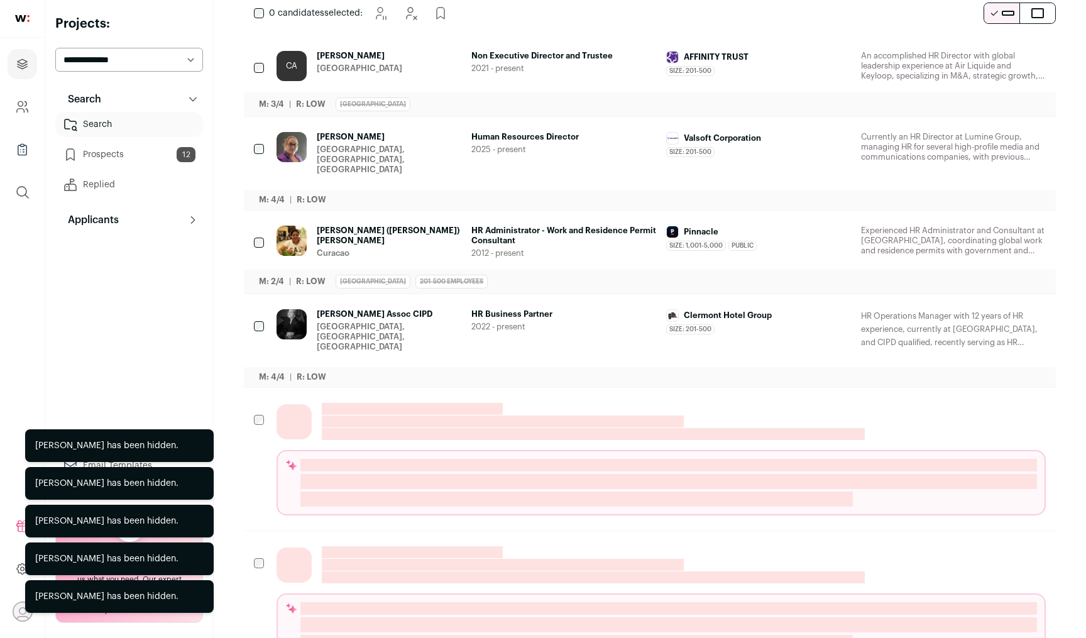
click at [1006, 307] on icon "Hide" at bounding box center [1000, 314] width 15 height 15
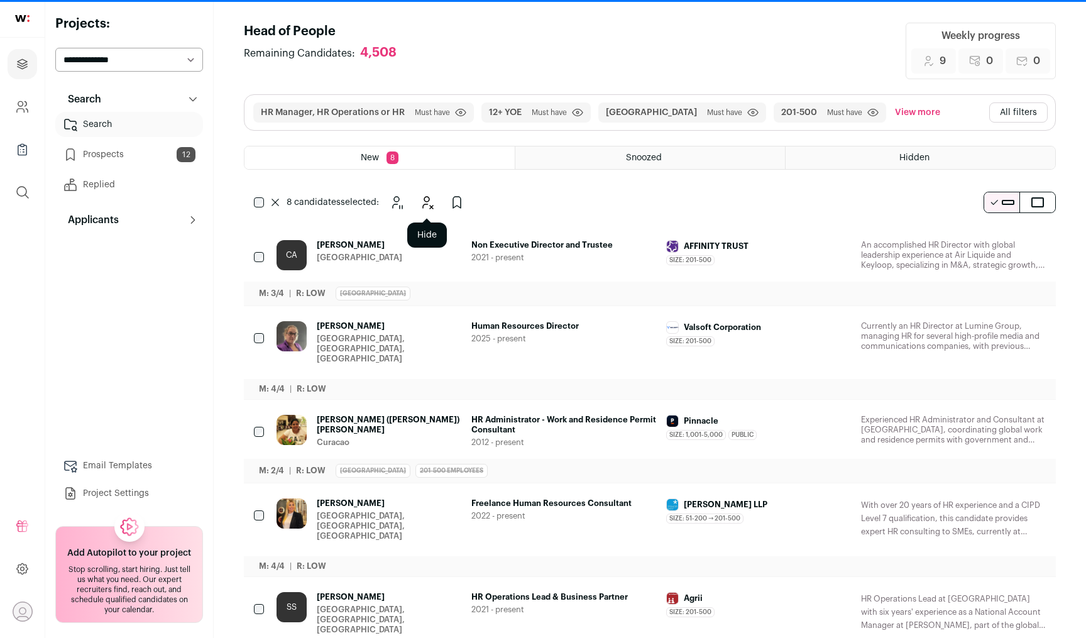
click at [425, 203] on icon "Hide" at bounding box center [426, 202] width 15 height 15
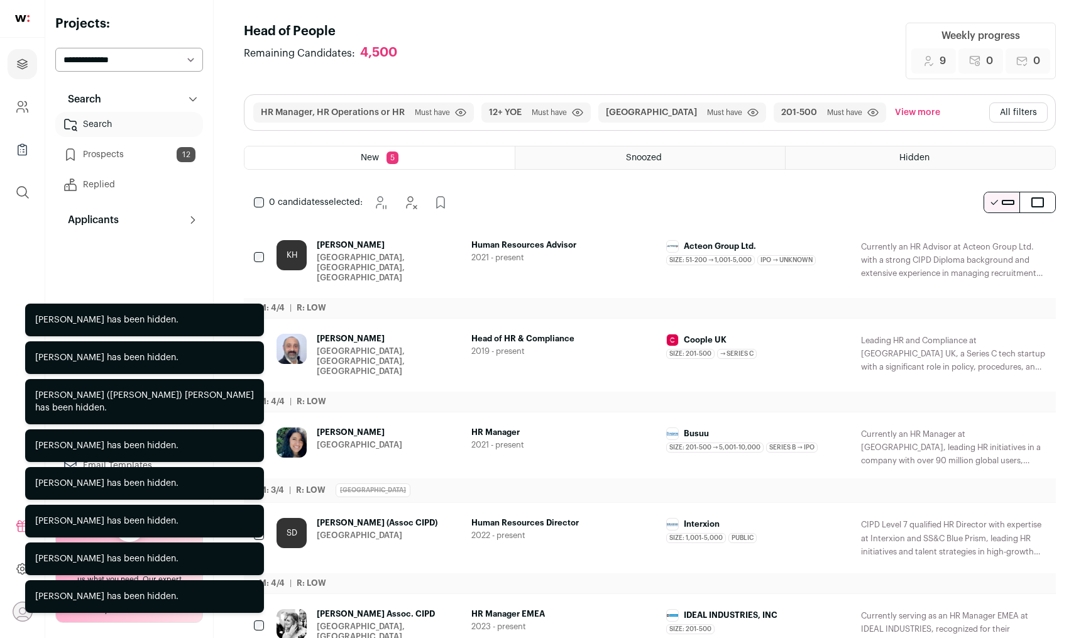
click at [1043, 332] on button "Add to Prospects" at bounding box center [1035, 339] width 26 height 26
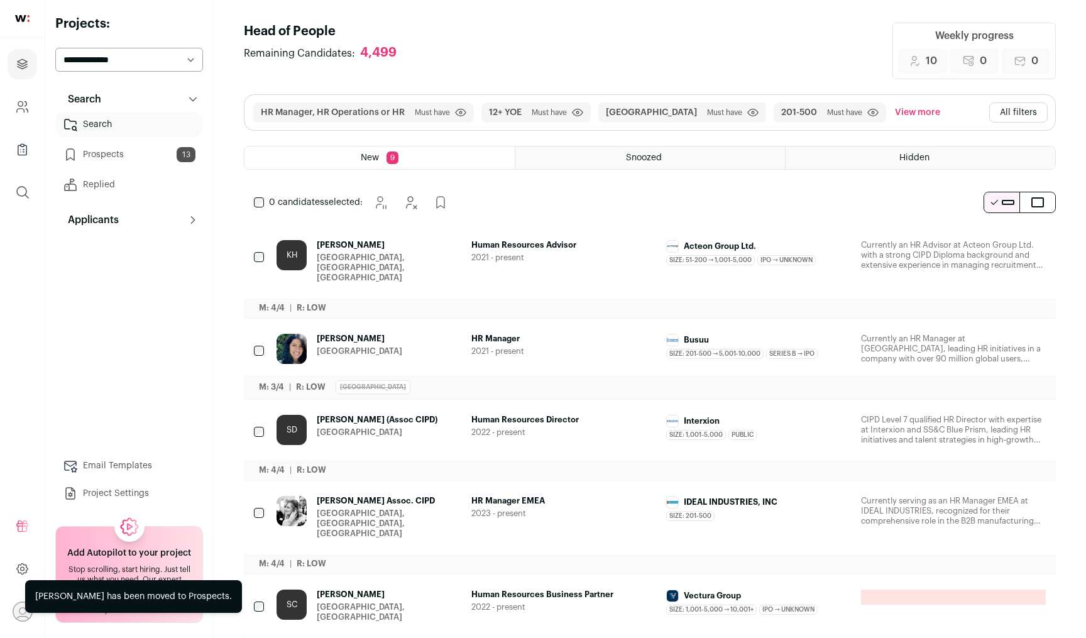
click at [1031, 110] on button "All filters" at bounding box center [1018, 112] width 58 height 20
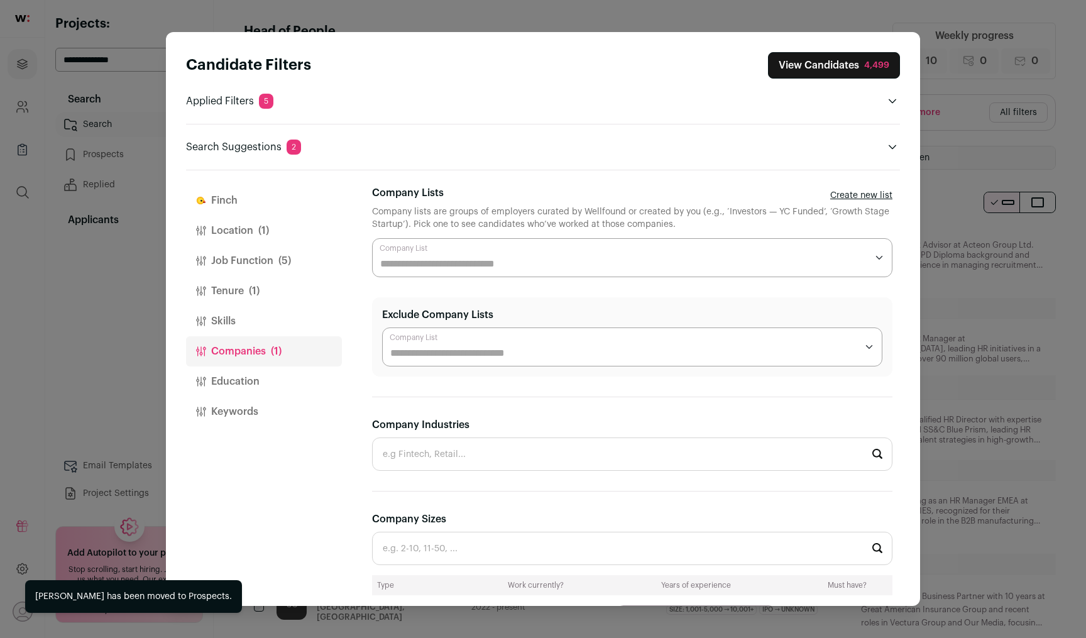
click at [263, 289] on button "Tenure (1)" at bounding box center [264, 291] width 156 height 30
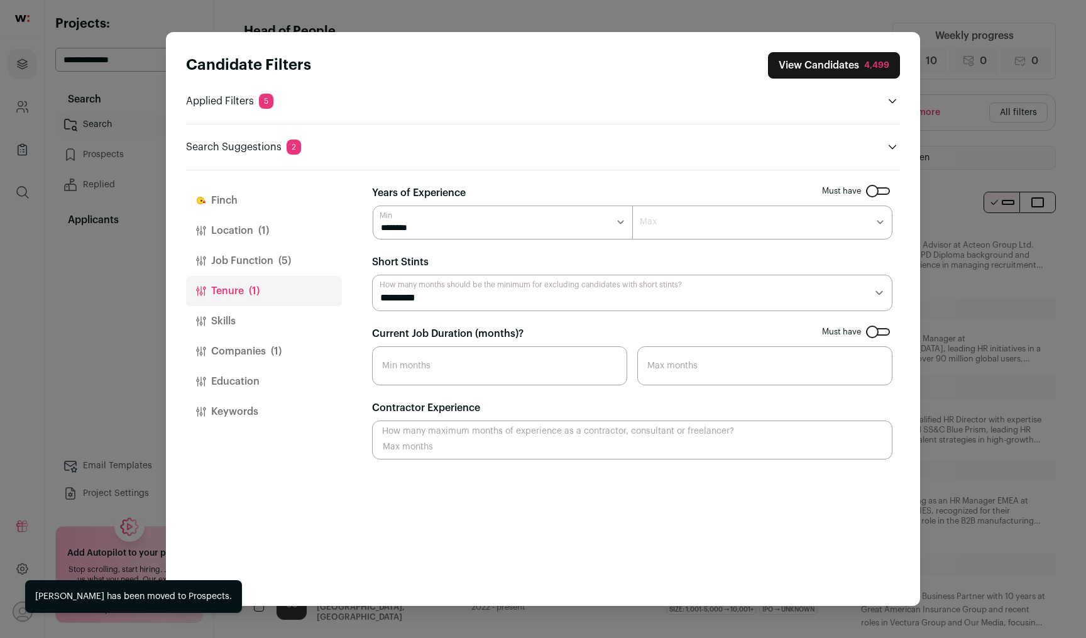
click at [269, 258] on button "Job Function (5)" at bounding box center [264, 261] width 156 height 30
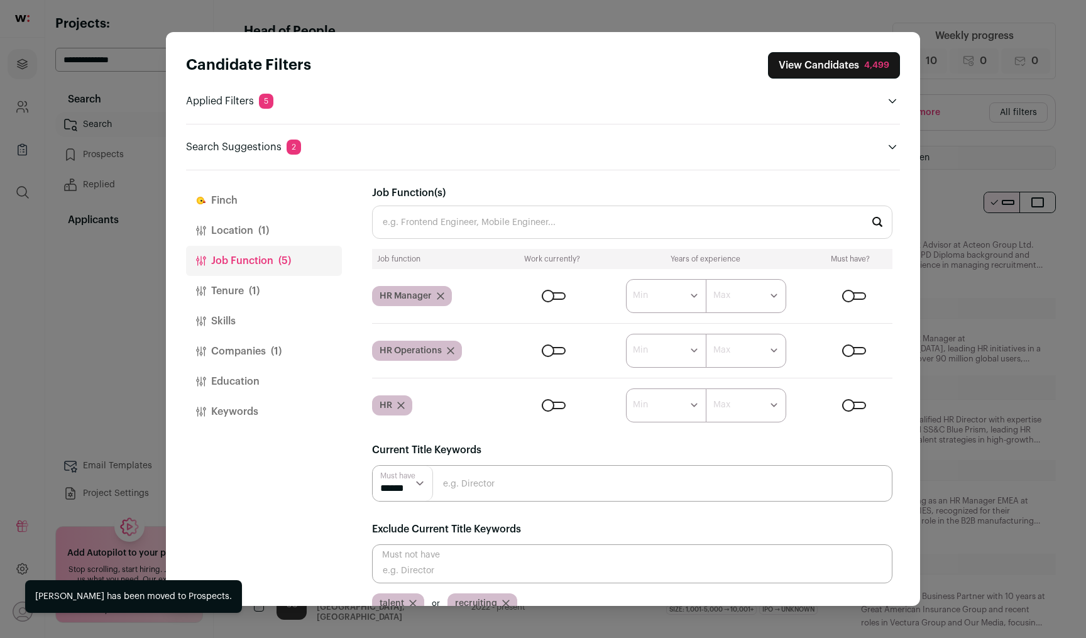
click at [261, 288] on button "Tenure (1)" at bounding box center [264, 291] width 156 height 30
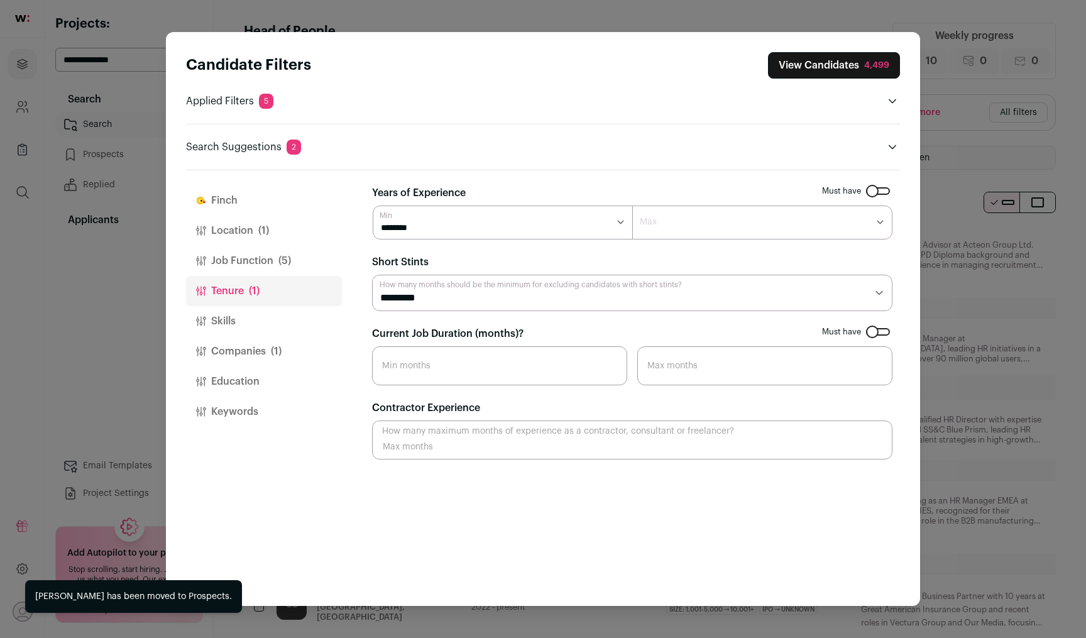
click at [265, 268] on button "Job Function (5)" at bounding box center [264, 261] width 156 height 30
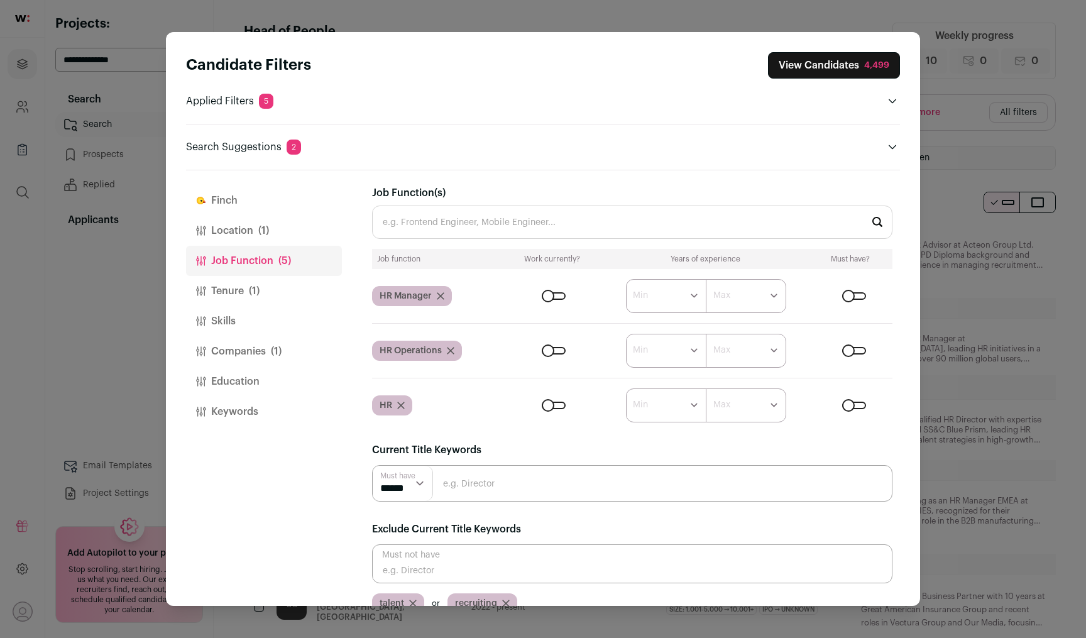
click at [265, 283] on button "Tenure (1)" at bounding box center [264, 291] width 156 height 30
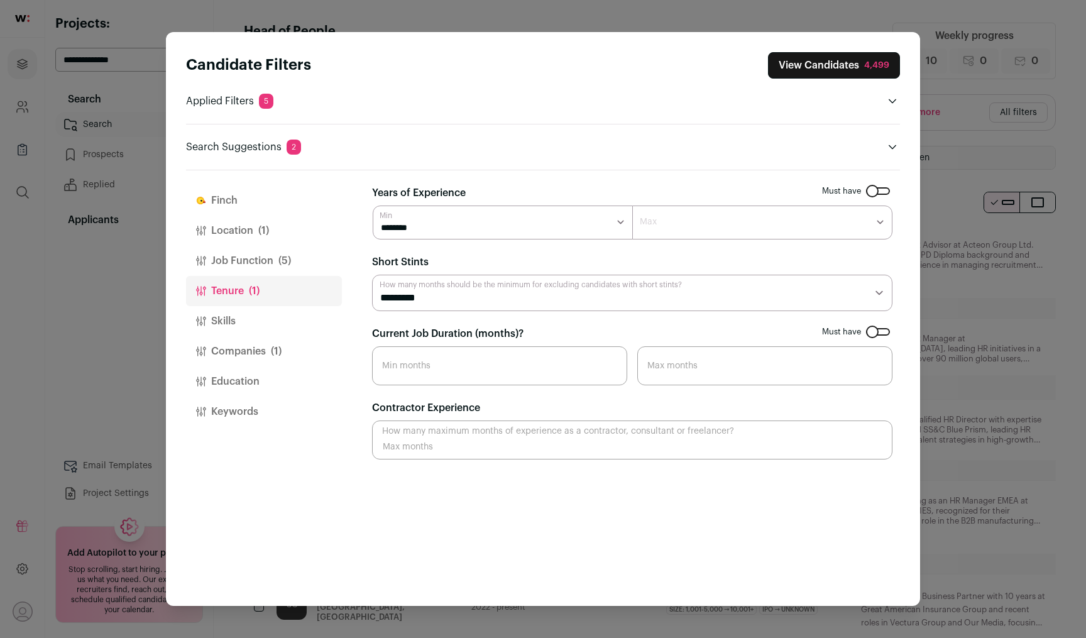
click at [265, 309] on button "Skills" at bounding box center [264, 321] width 156 height 30
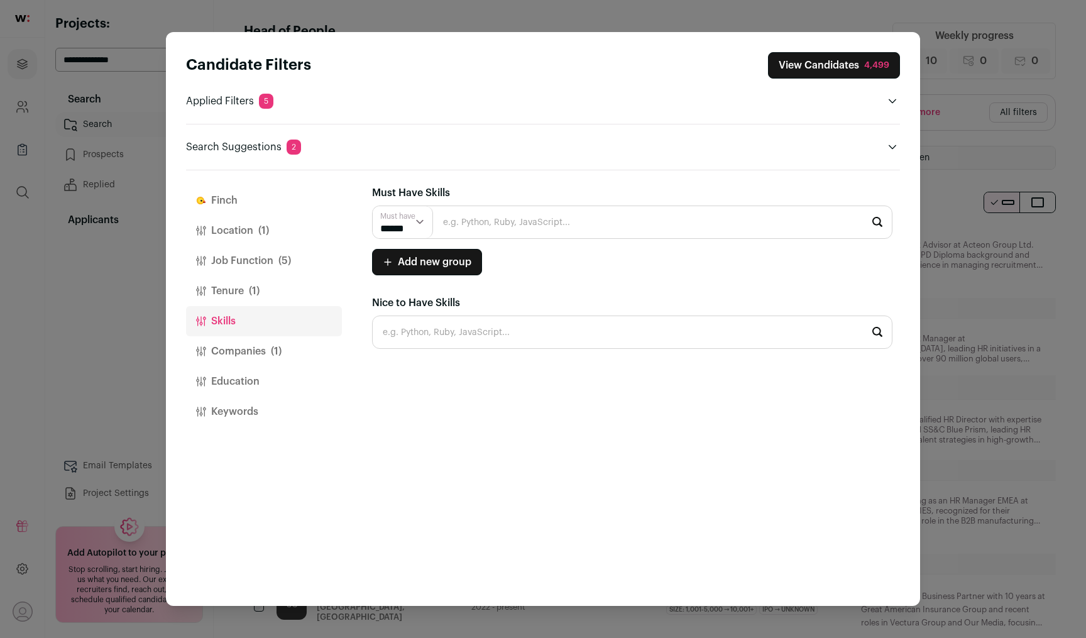
click at [265, 335] on button "Skills" at bounding box center [264, 321] width 156 height 30
click at [268, 354] on button "Companies (1)" at bounding box center [264, 351] width 156 height 30
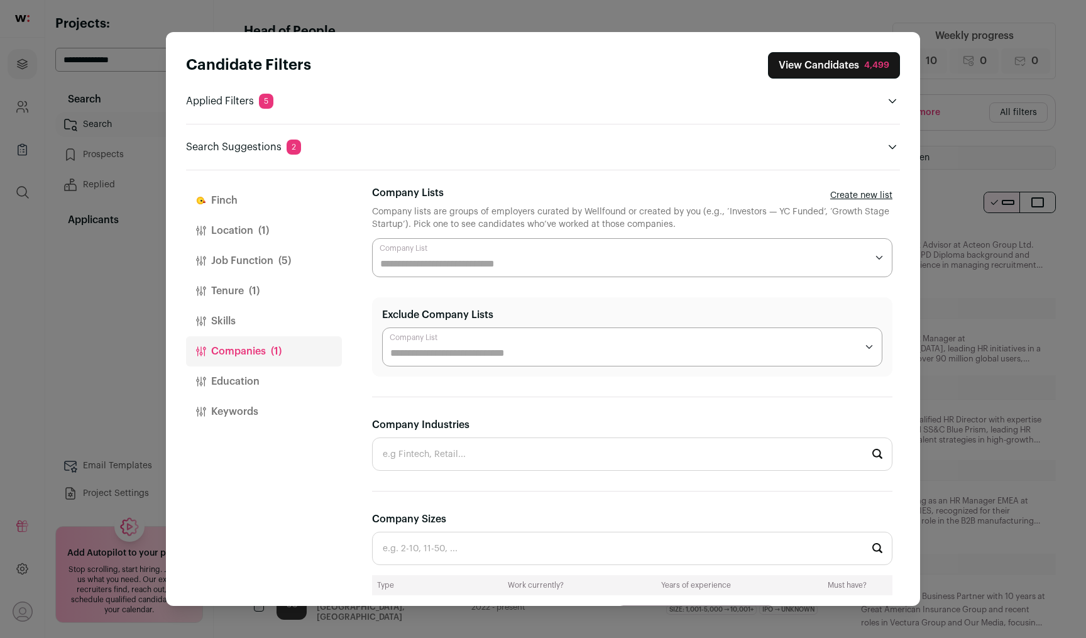
click at [272, 381] on button "Education" at bounding box center [264, 381] width 156 height 30
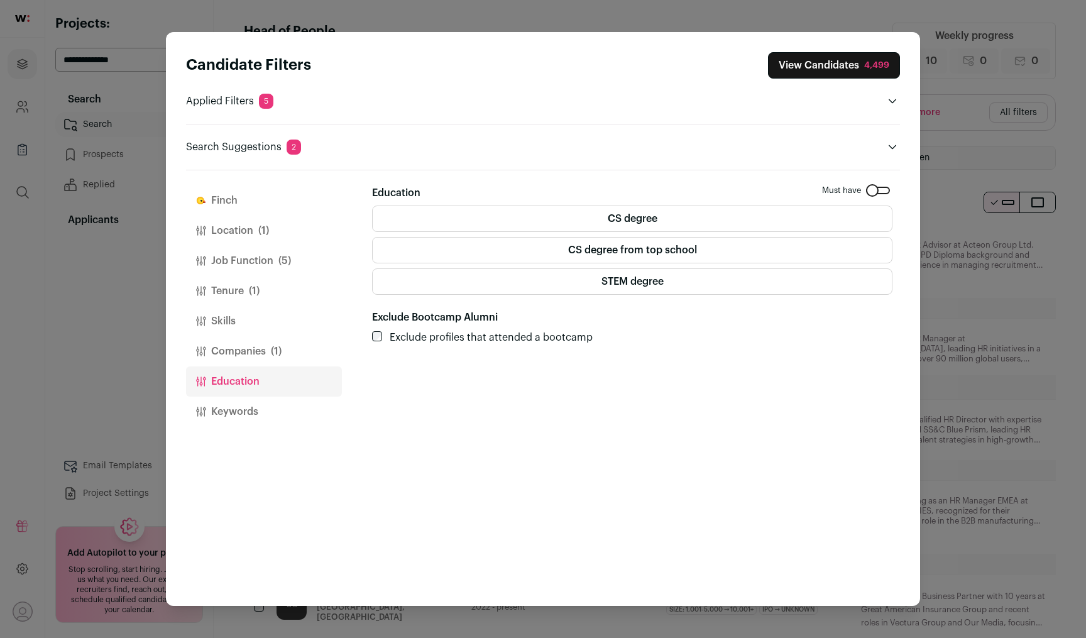
click at [267, 270] on button "Job Function (5)" at bounding box center [264, 261] width 156 height 30
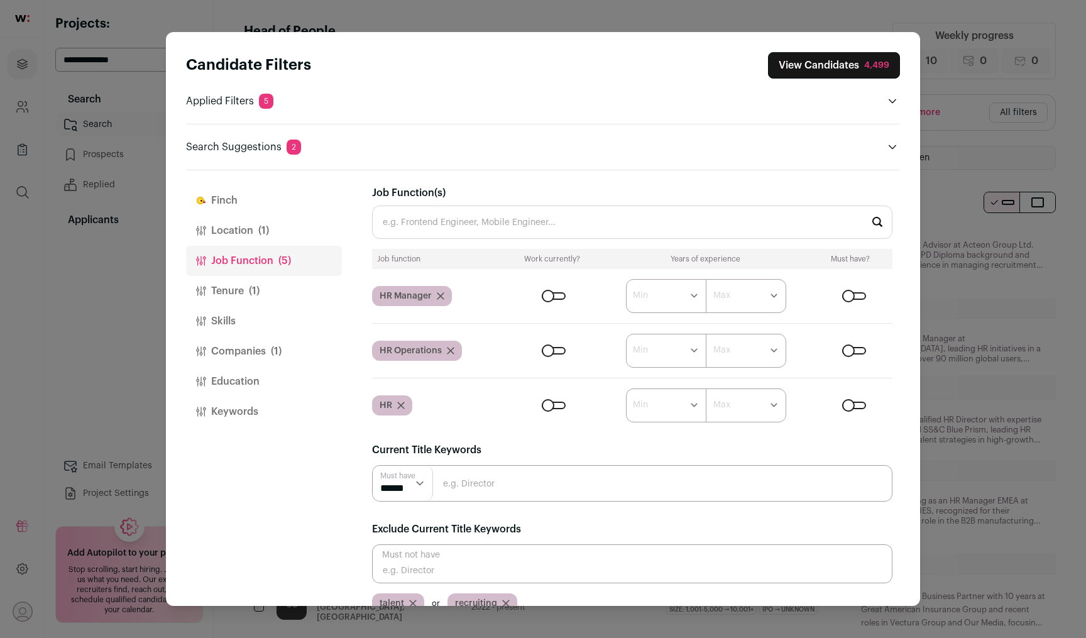
click at [266, 239] on button "Location (1)" at bounding box center [264, 231] width 156 height 30
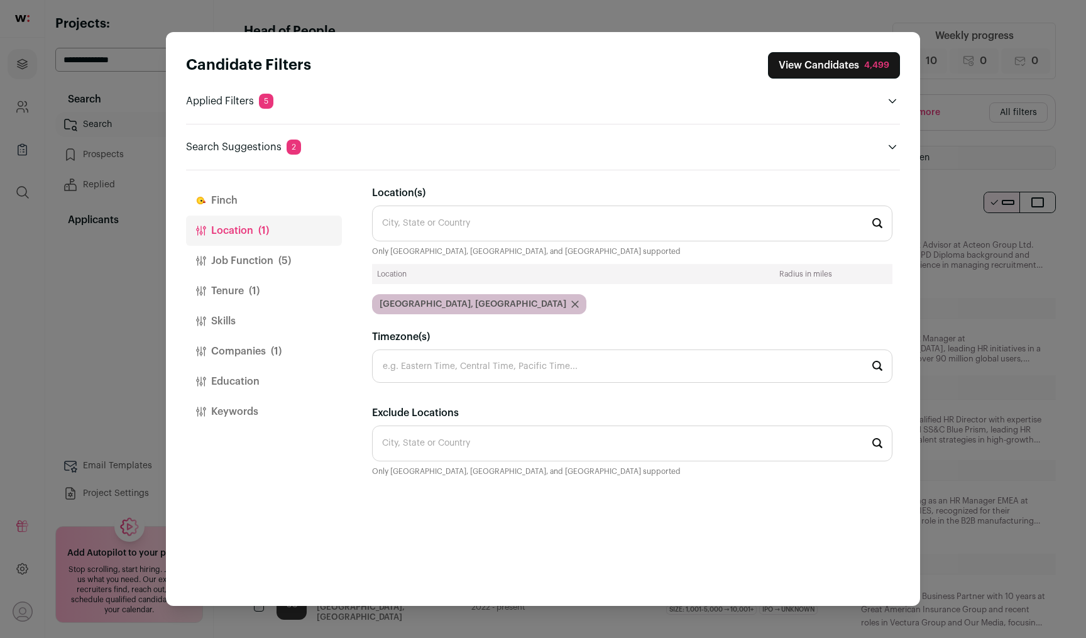
click at [259, 273] on button "Job Function (5)" at bounding box center [264, 261] width 156 height 30
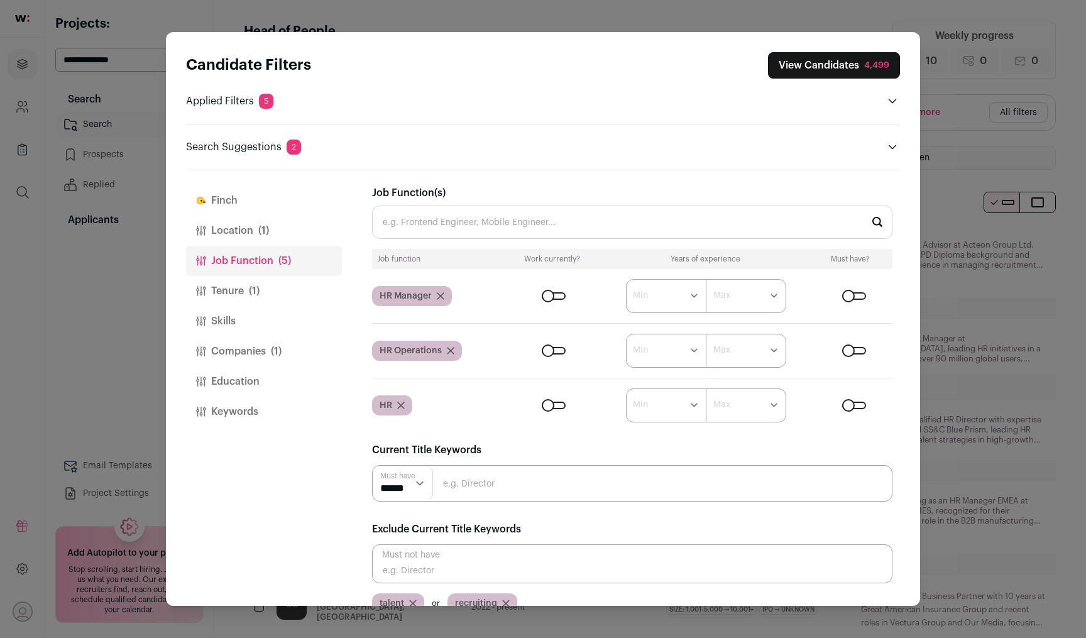
click at [259, 302] on button "Tenure (1)" at bounding box center [264, 291] width 156 height 30
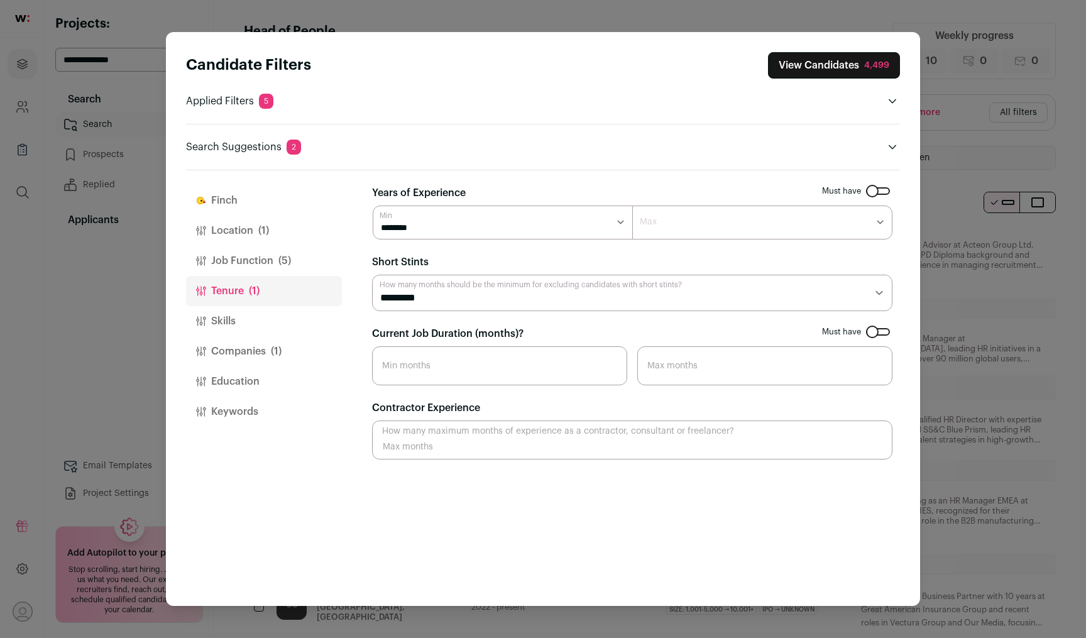
click at [258, 332] on button "Skills" at bounding box center [264, 321] width 156 height 30
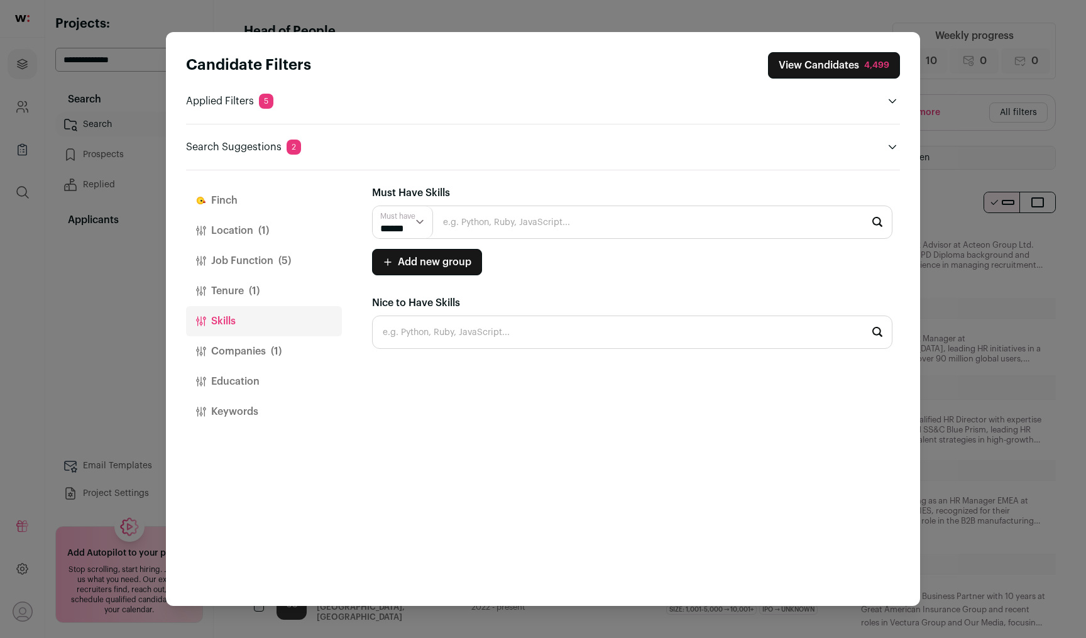
click at [264, 358] on button "Companies (1)" at bounding box center [264, 351] width 156 height 30
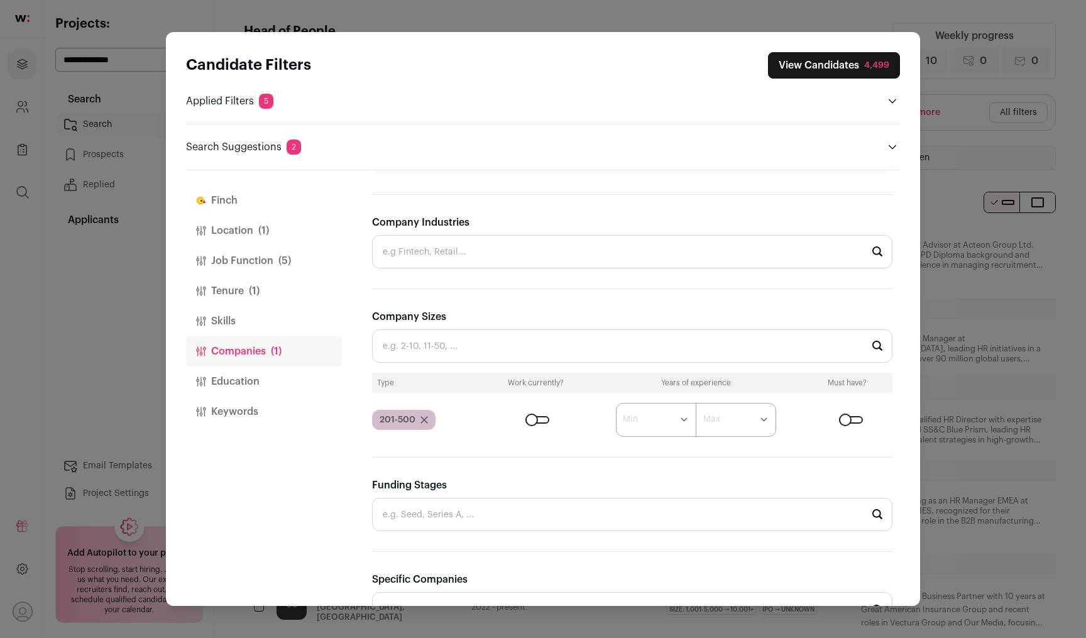
scroll to position [258, 0]
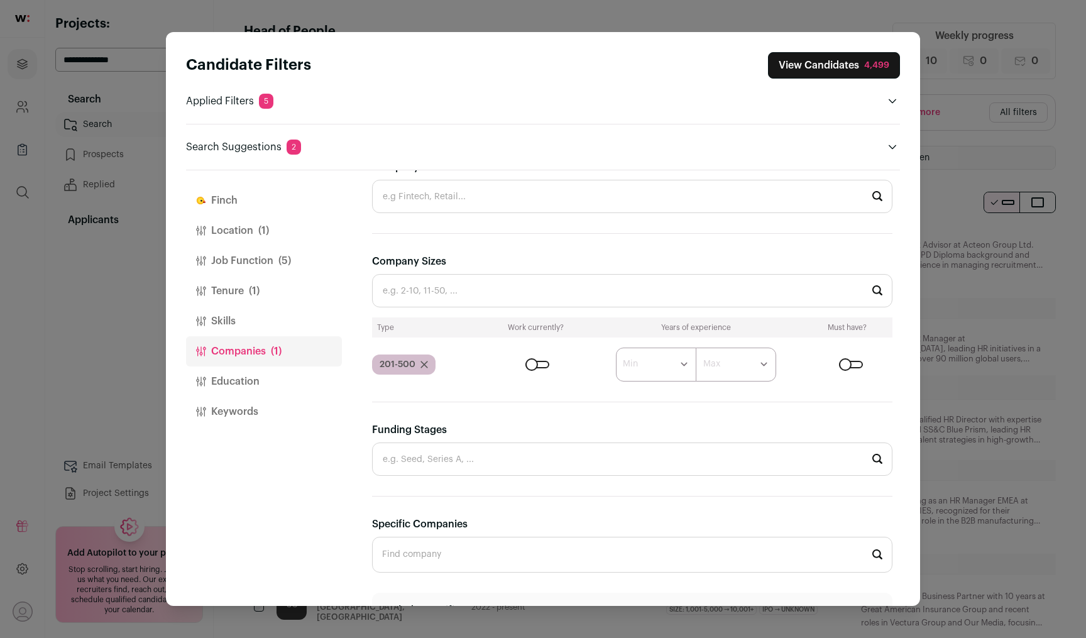
click at [425, 364] on icon "Close modal via background" at bounding box center [424, 365] width 8 height 8
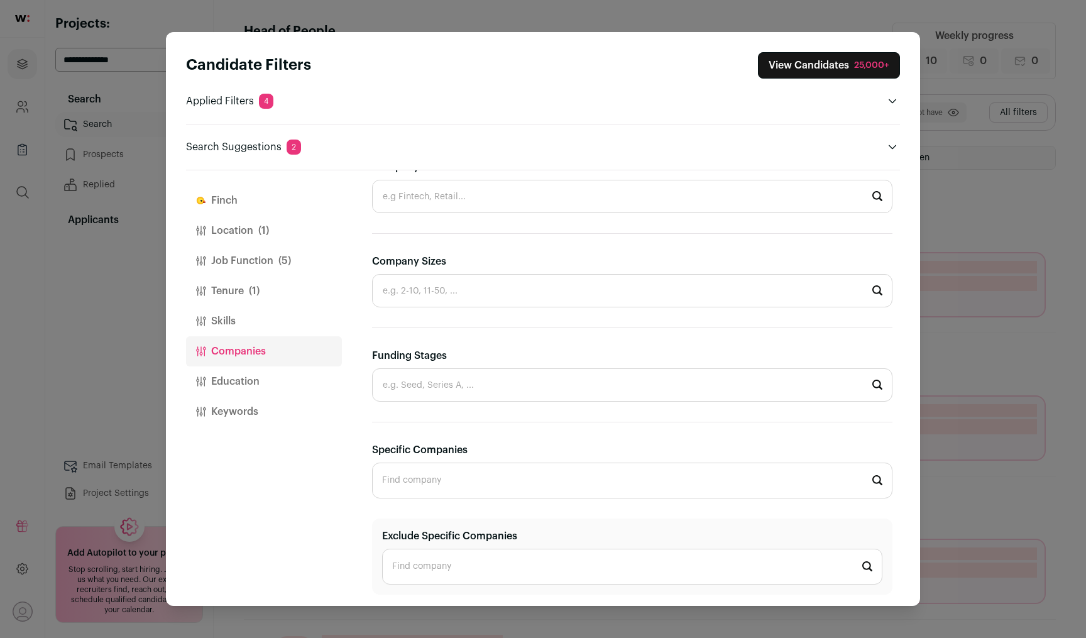
click at [464, 475] on input "Specific Companies" at bounding box center [632, 480] width 520 height 36
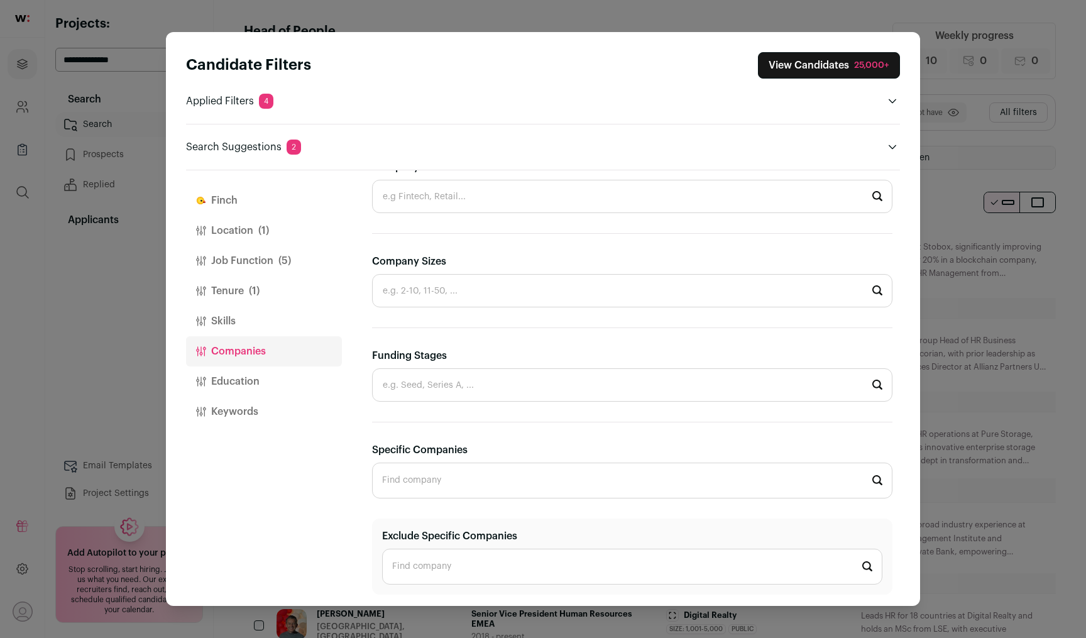
click at [469, 386] on input "Funding Stages" at bounding box center [632, 384] width 520 height 33
type input "s"
drag, startPoint x: 446, startPoint y: 384, endPoint x: 369, endPoint y: 384, distance: 77.3
click at [369, 384] on div "[PERSON_NAME] Location (1) Job Function (5) Tenure (1) Skills Companies Educati…" at bounding box center [543, 388] width 714 height 436
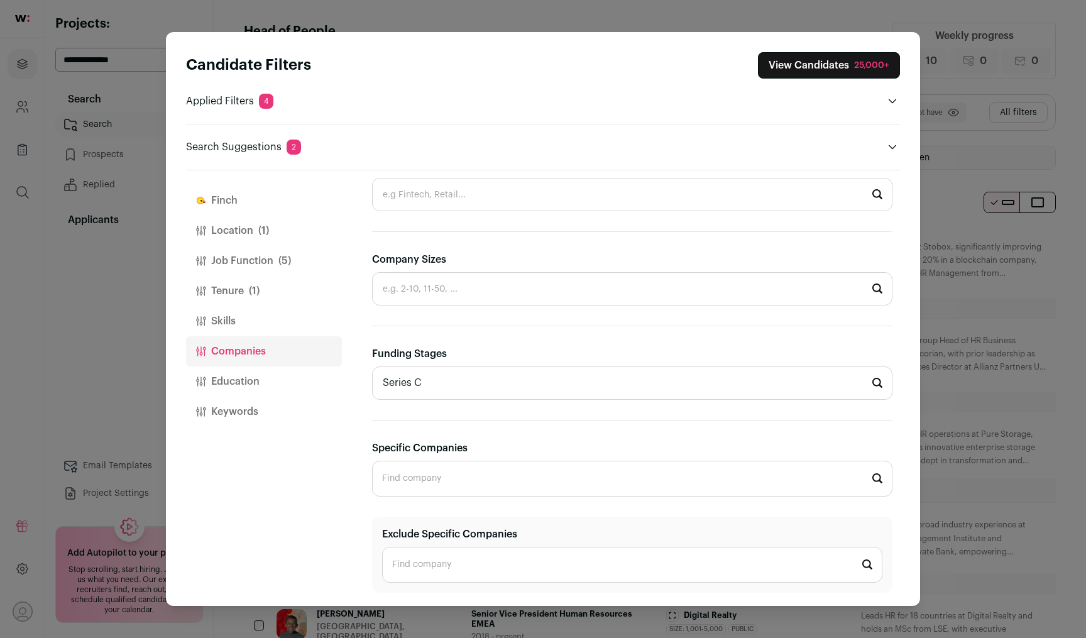
click at [427, 383] on input "Series C" at bounding box center [632, 382] width 520 height 33
type input "S"
type input "Seri"
click at [455, 284] on input "Company Sizes" at bounding box center [632, 288] width 520 height 33
click at [447, 420] on li "201-500" at bounding box center [632, 422] width 519 height 33
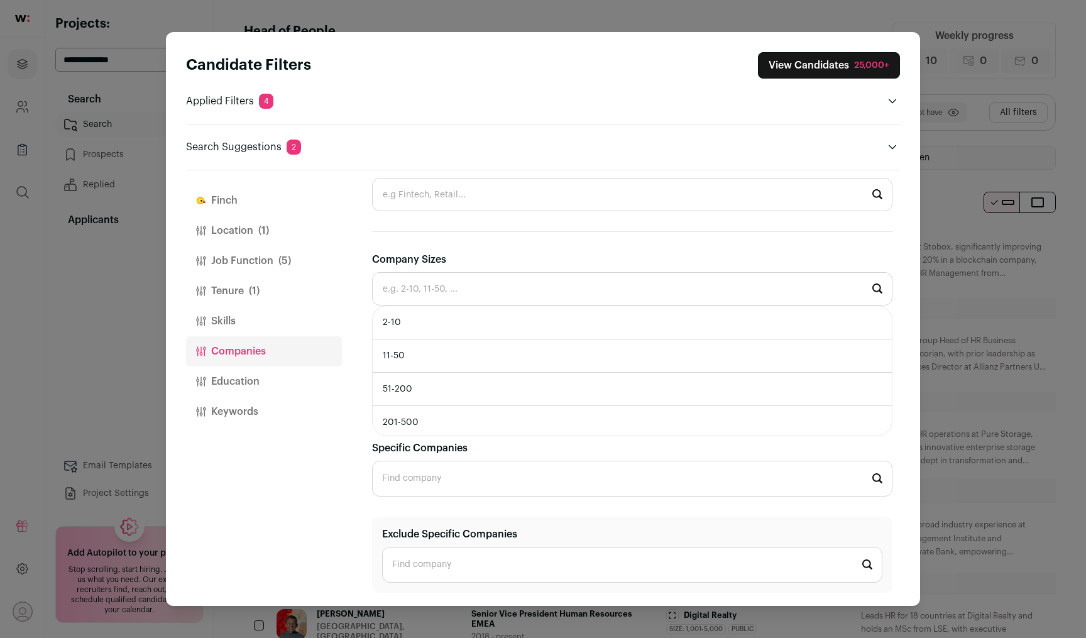
type input "201-500"
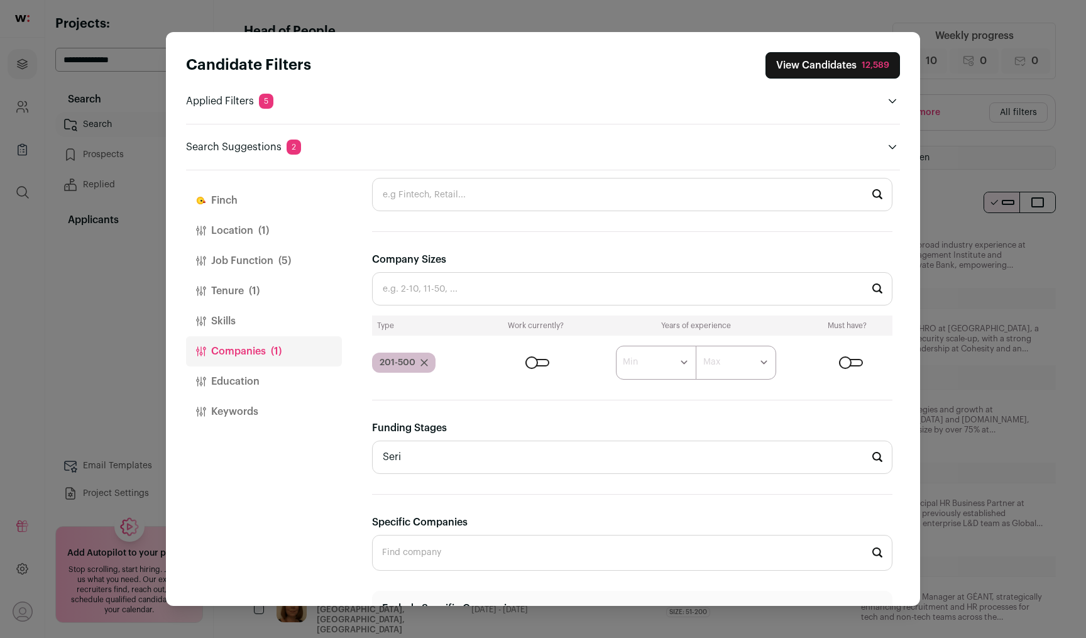
click at [537, 362] on div "Close modal via background" at bounding box center [537, 363] width 24 height 8
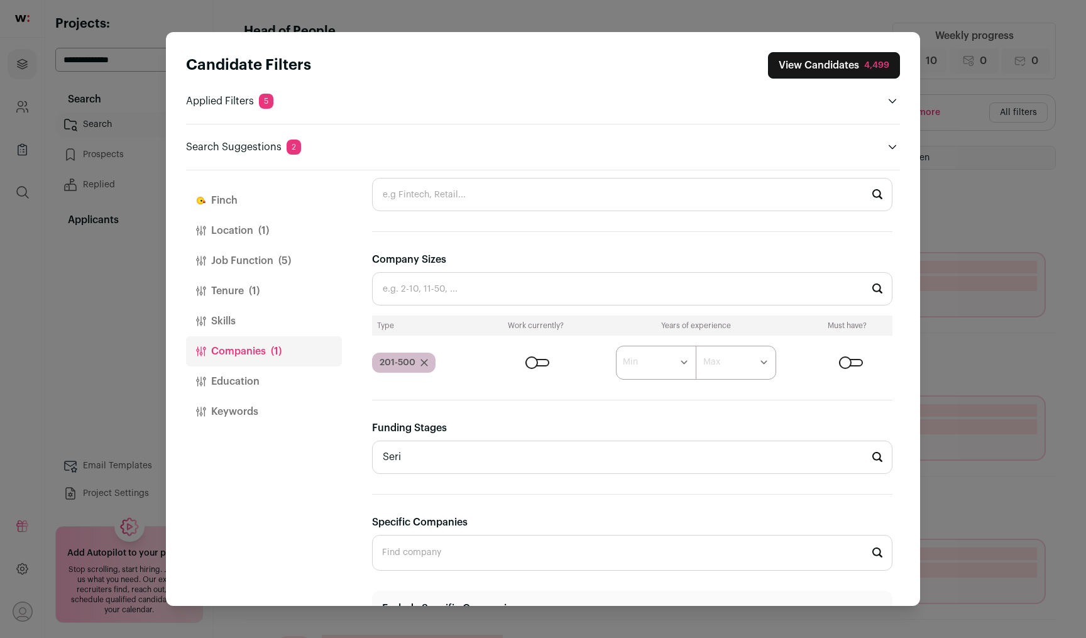
drag, startPoint x: 441, startPoint y: 454, endPoint x: 346, endPoint y: 454, distance: 94.9
click at [346, 454] on div "[PERSON_NAME] Location (1) Job Function (5) Tenure (1) Skills Companies (1) Edu…" at bounding box center [543, 388] width 714 height 436
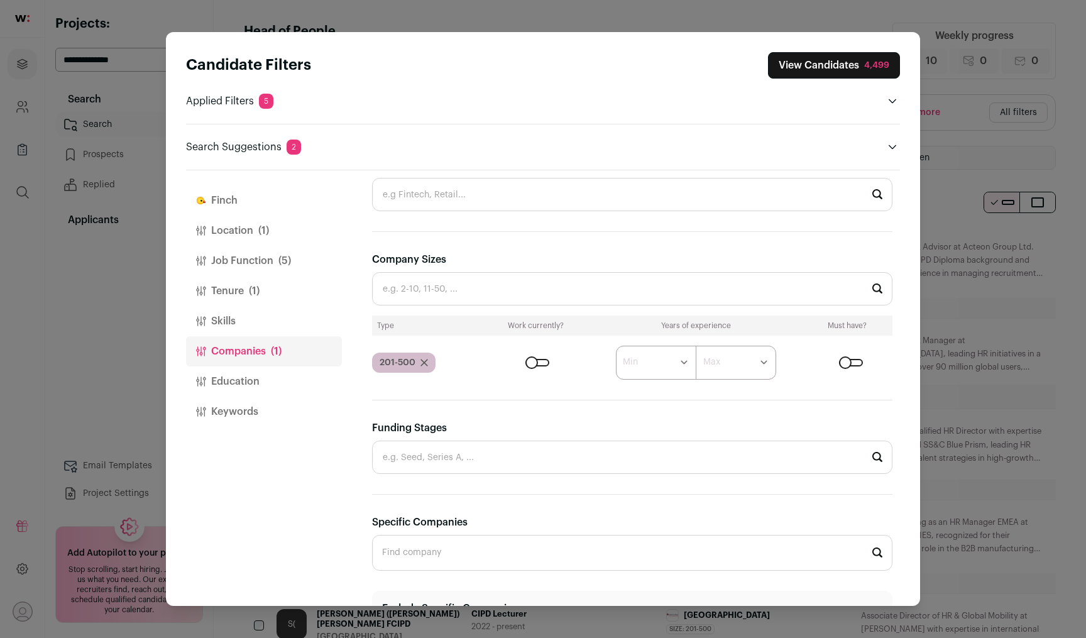
click at [869, 69] on div "4,499" at bounding box center [876, 65] width 25 height 13
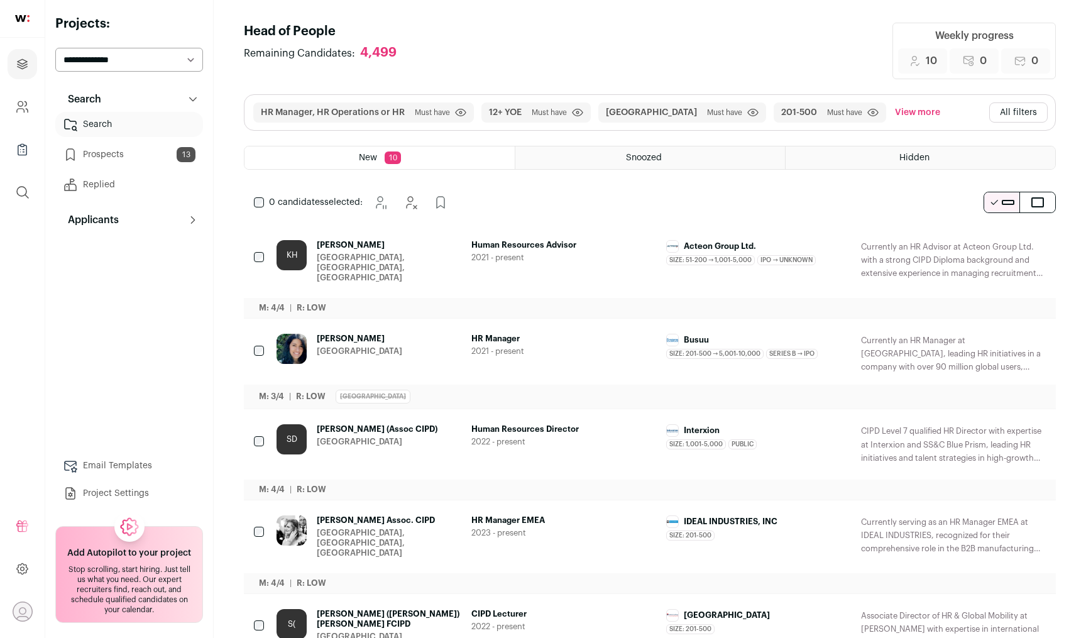
click at [1022, 112] on button "All filters" at bounding box center [1018, 112] width 58 height 20
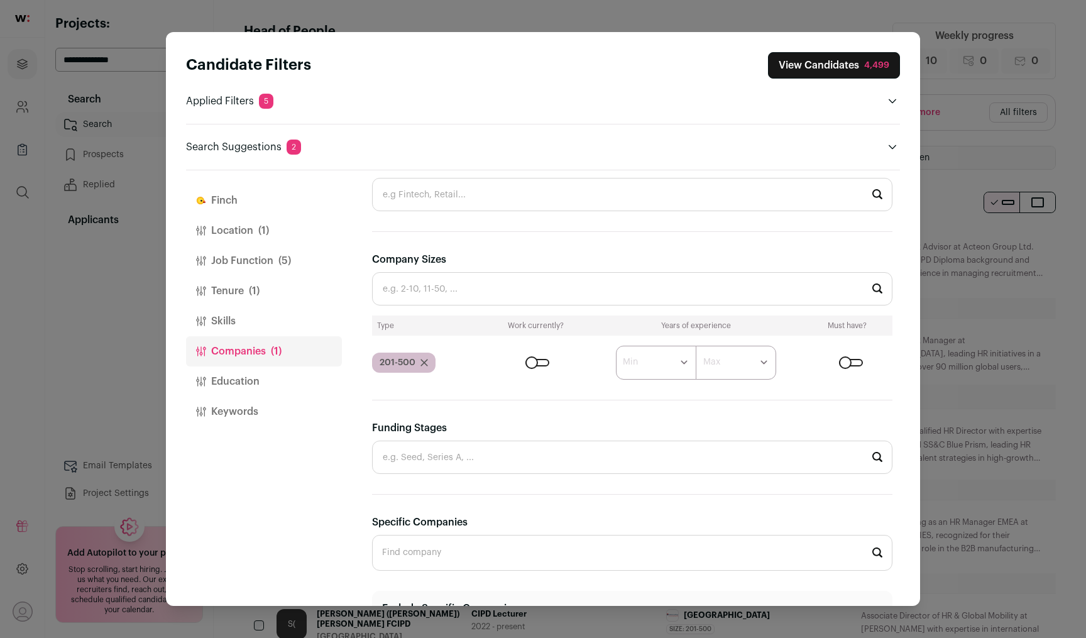
click at [424, 360] on icon "Close modal via background" at bounding box center [424, 363] width 8 height 8
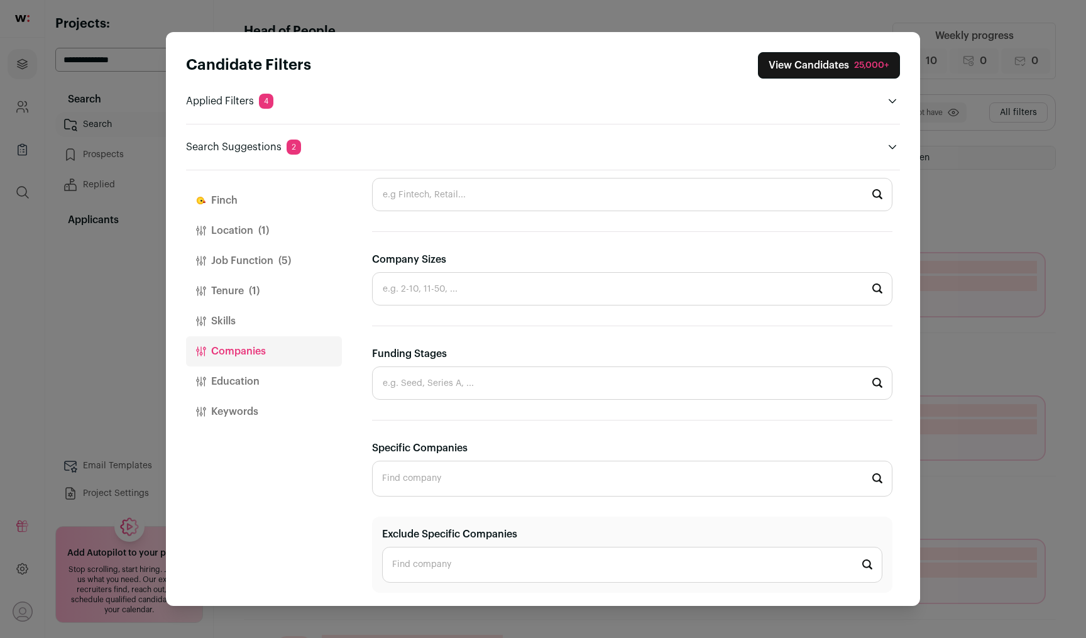
click at [460, 384] on input "Funding Stages" at bounding box center [632, 382] width 520 height 33
type input "s"
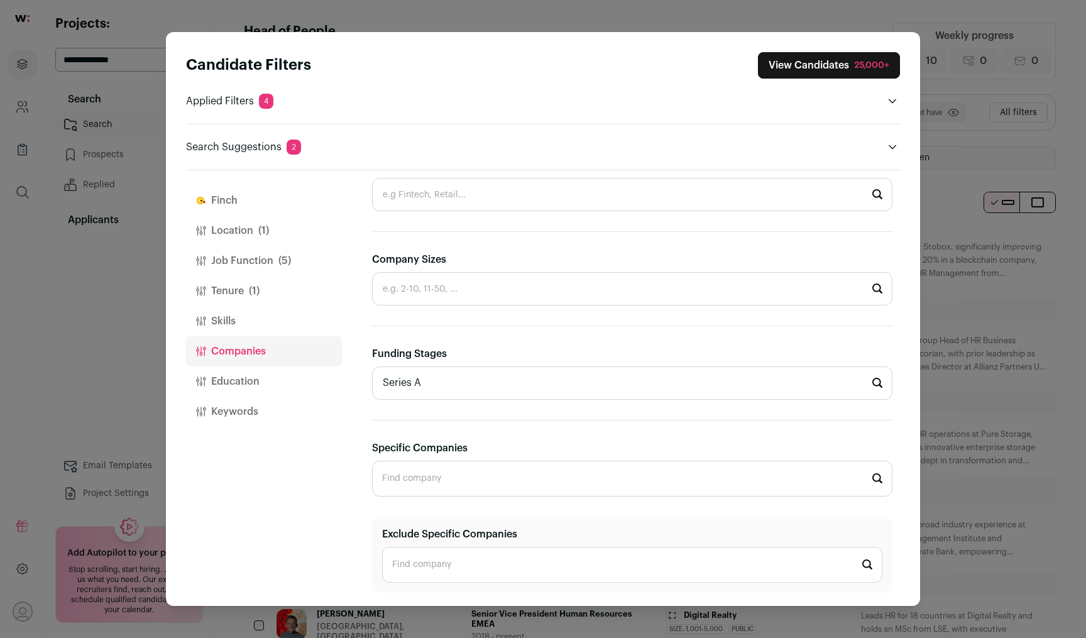
click at [575, 345] on section "**********" at bounding box center [632, 259] width 520 height 667
click at [877, 384] on icon "Close modal via background" at bounding box center [877, 383] width 11 height 10
click at [576, 388] on input "Series A" at bounding box center [632, 382] width 520 height 33
type input "S"
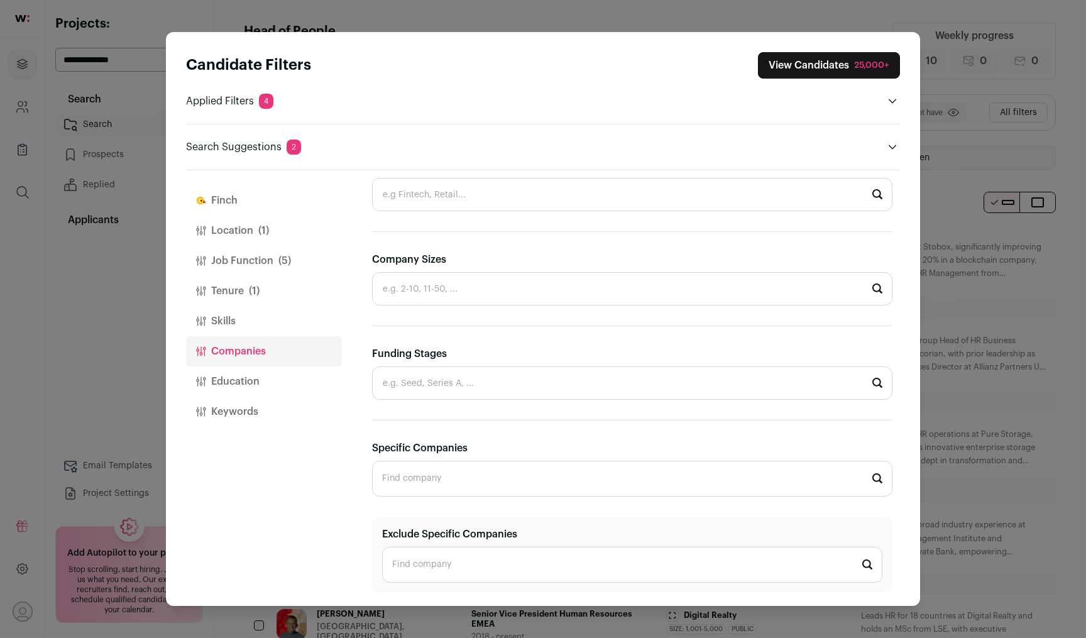
type input "A"
click at [468, 292] on input "Company Sizes" at bounding box center [632, 288] width 520 height 33
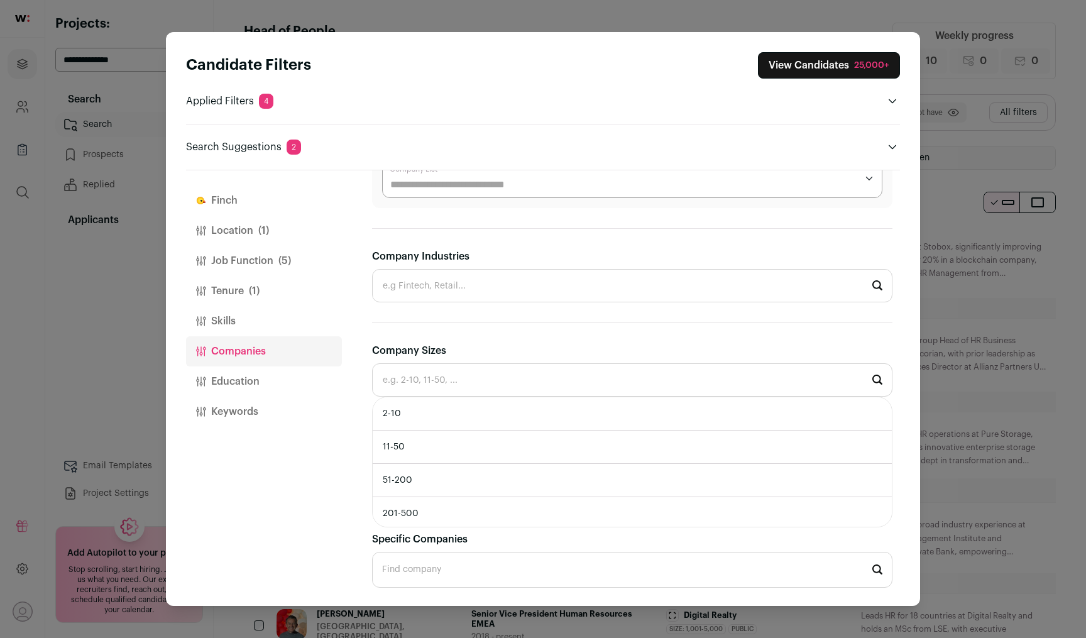
click at [450, 332] on section "**********" at bounding box center [632, 350] width 520 height 667
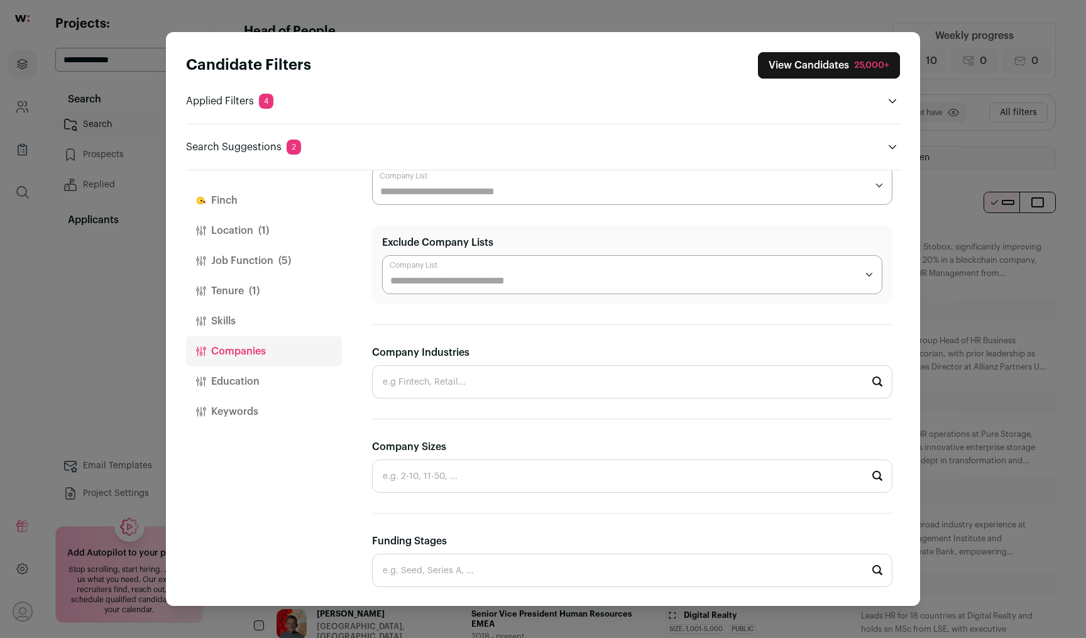
scroll to position [0, 0]
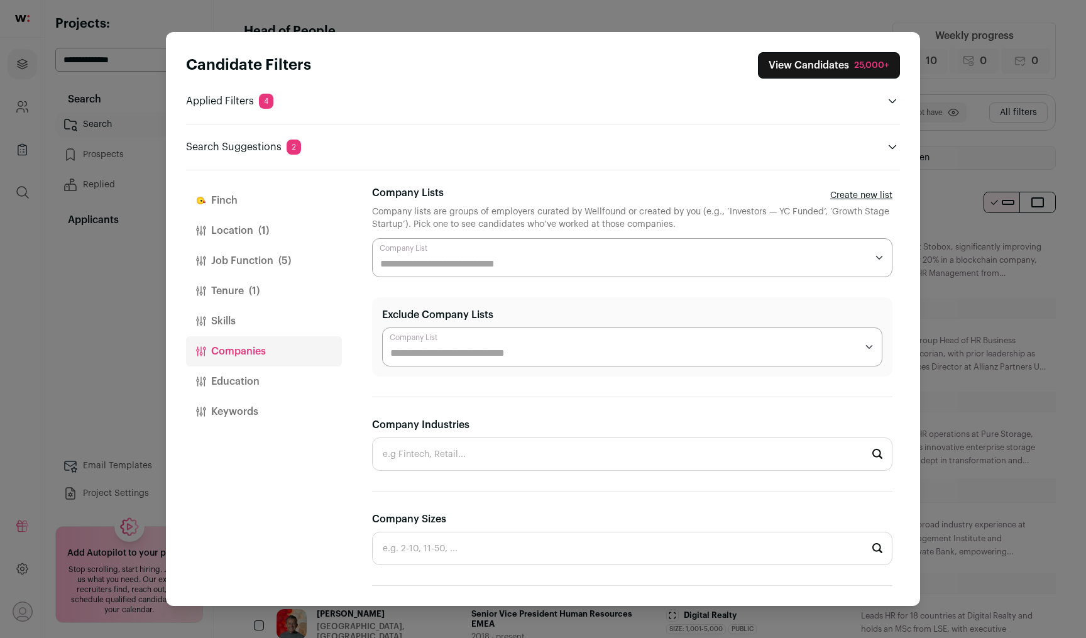
click at [456, 275] on div "Close modal via background" at bounding box center [632, 257] width 520 height 39
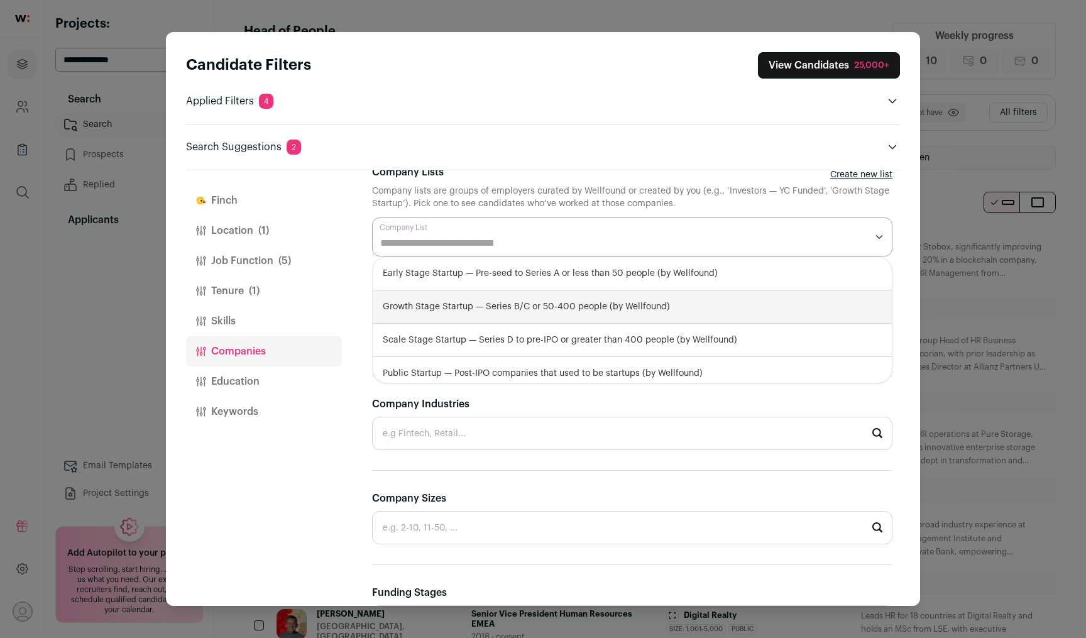
click at [464, 310] on div "Growth Stage Startup — Series B/C or 50-400 people (by Wellfound)" at bounding box center [632, 306] width 519 height 33
select select "**********"
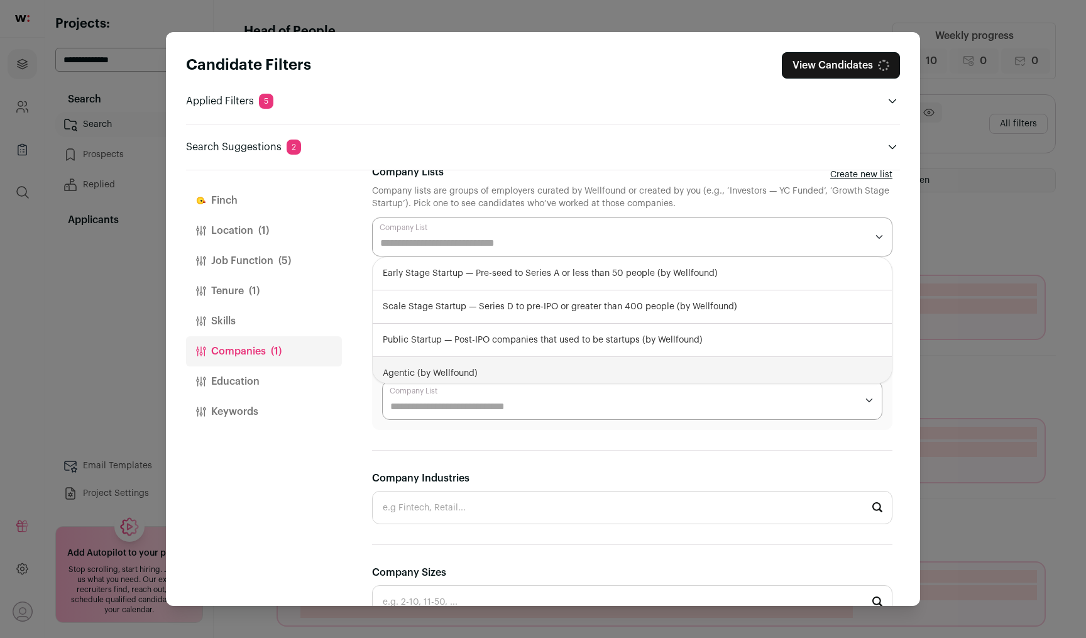
scroll to position [86, 0]
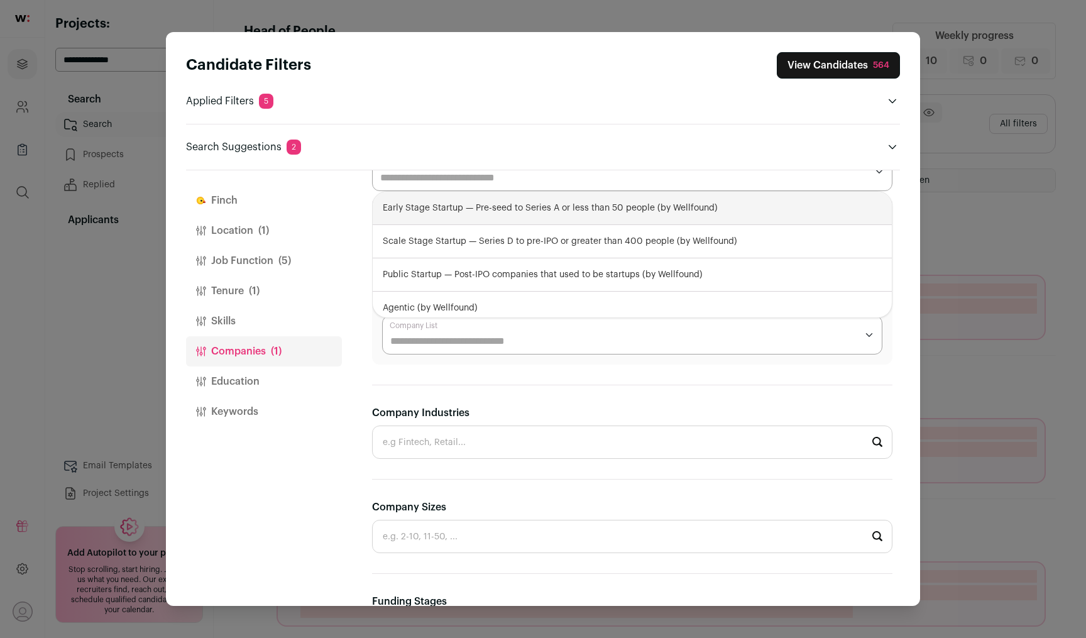
click at [842, 61] on button "View Candidates 564" at bounding box center [838, 65] width 123 height 26
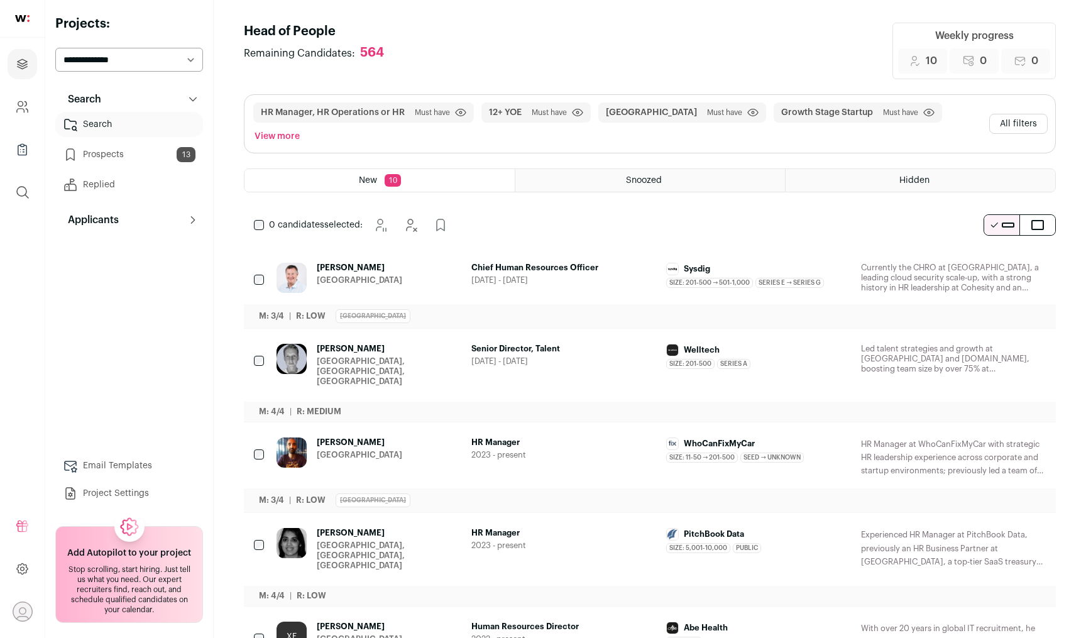
click at [1033, 526] on icon "Add to Prospects" at bounding box center [1034, 533] width 15 height 15
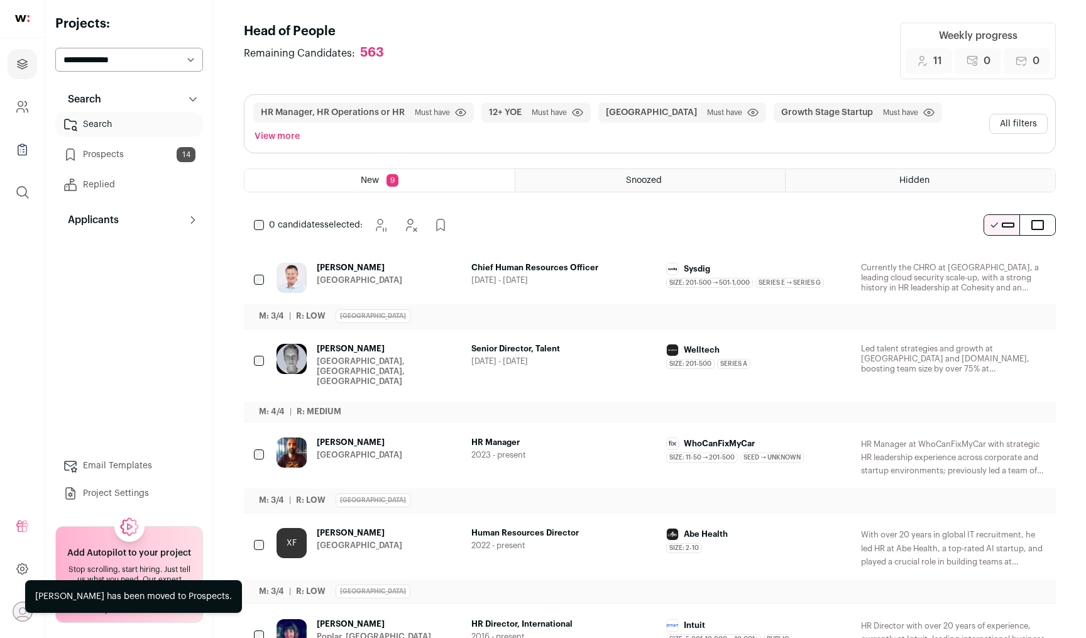
click at [1002, 526] on icon "Hide" at bounding box center [1000, 533] width 15 height 15
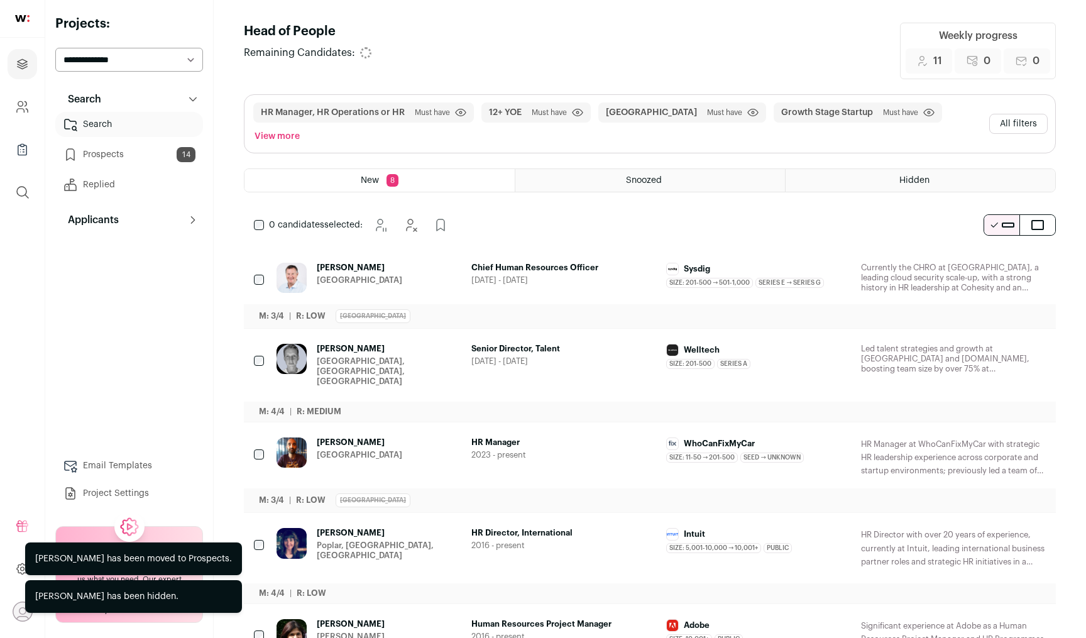
click at [1002, 526] on icon "Hide" at bounding box center [1000, 533] width 15 height 15
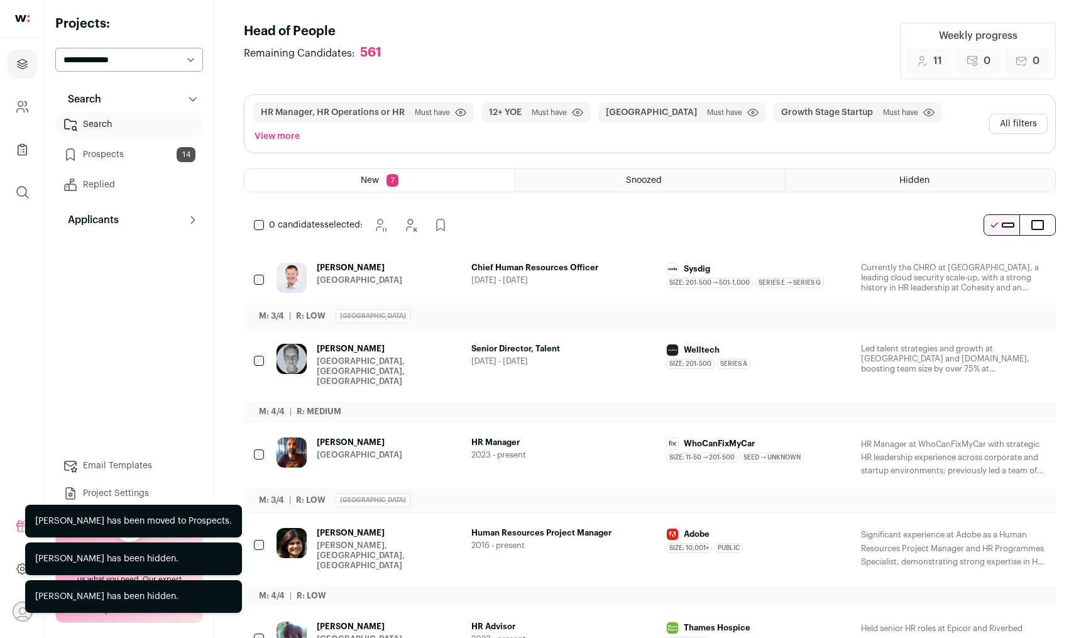
click at [1002, 526] on icon "Hide" at bounding box center [1000, 533] width 15 height 15
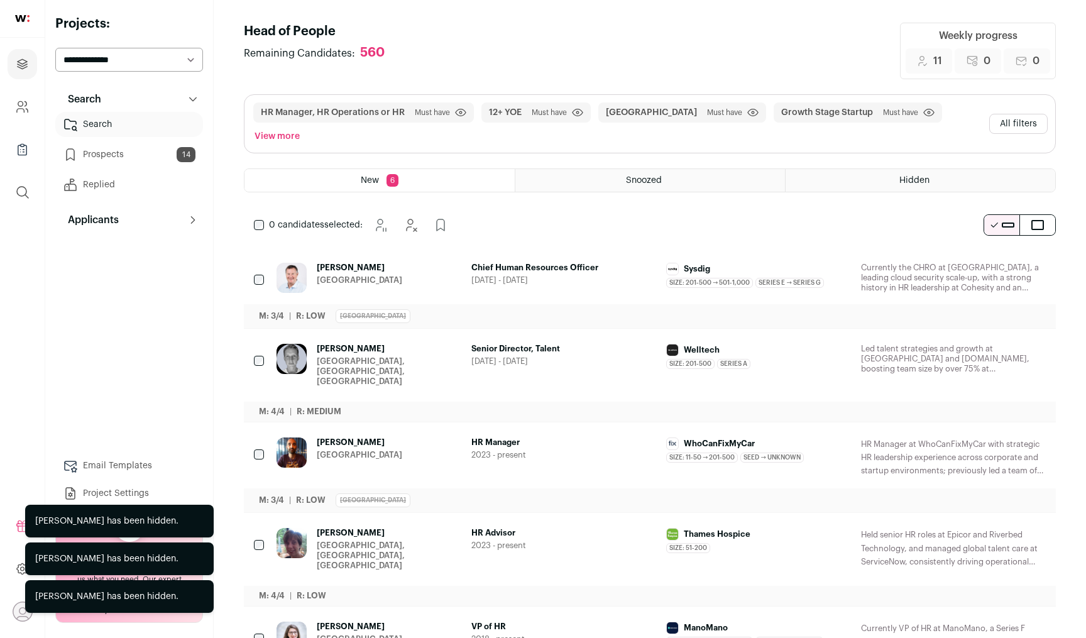
click at [1002, 526] on icon "Hide" at bounding box center [1000, 533] width 15 height 15
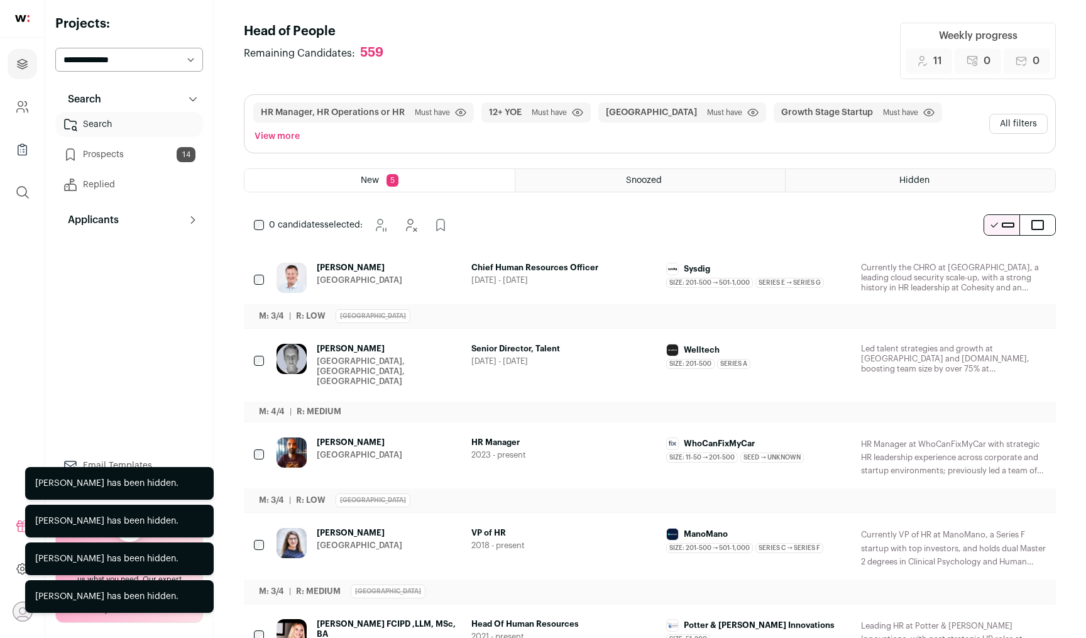
click at [1002, 526] on icon "Hide" at bounding box center [1000, 533] width 15 height 15
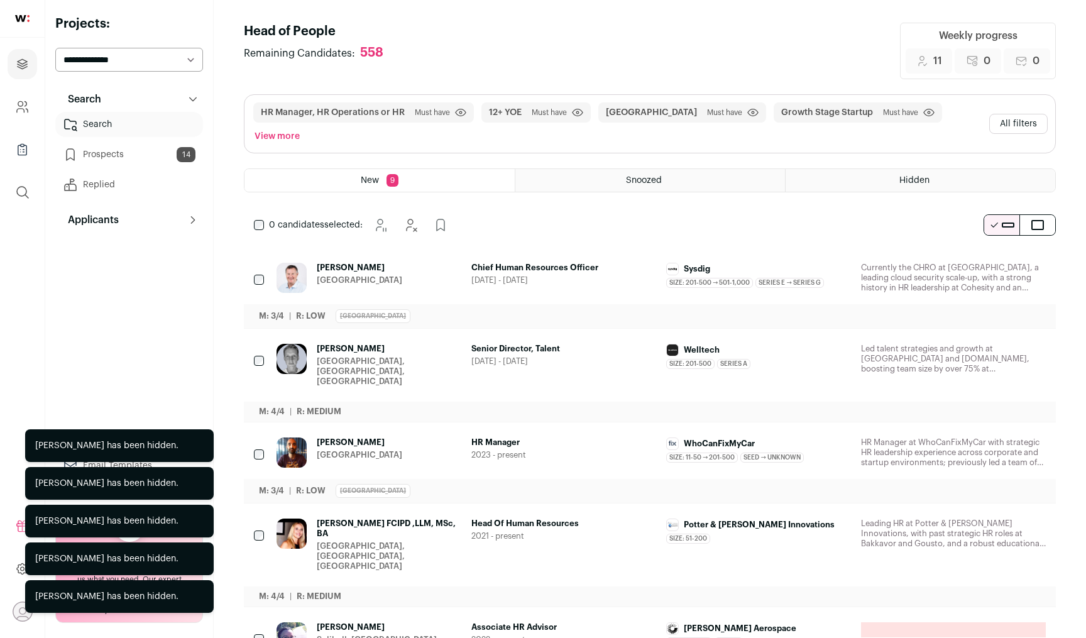
click at [1002, 511] on button "Hide" at bounding box center [1001, 524] width 26 height 26
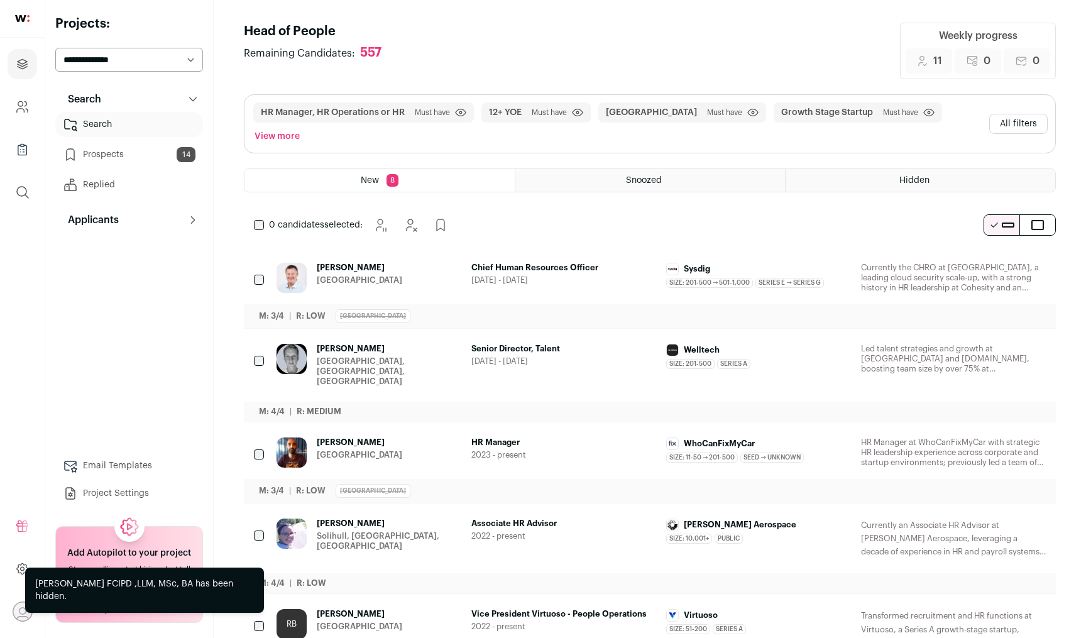
click at [1003, 517] on icon "Hide" at bounding box center [1000, 524] width 15 height 15
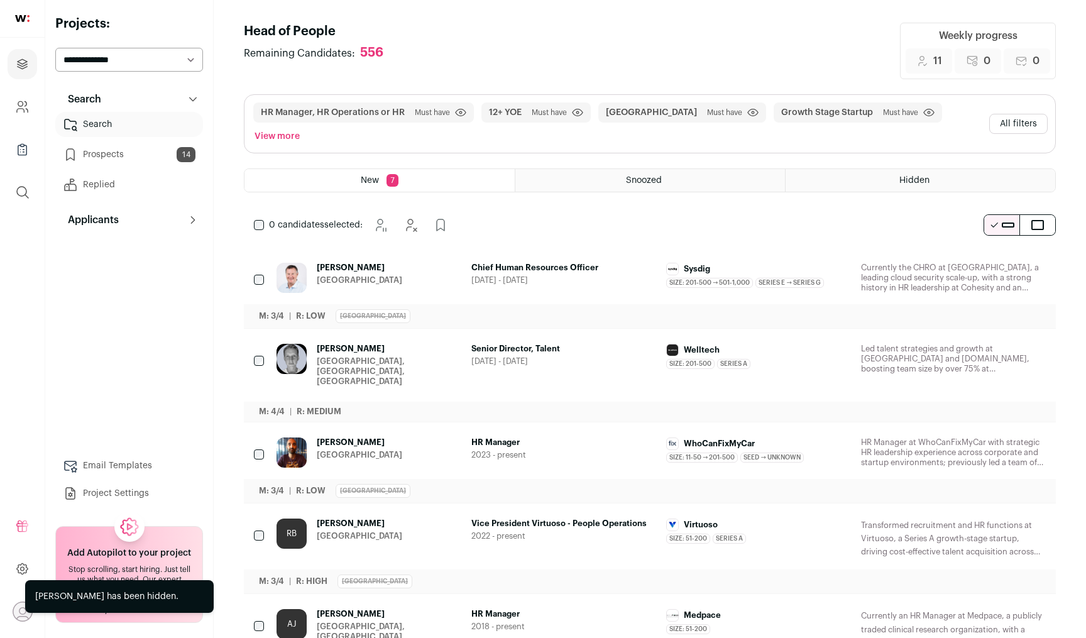
click at [1003, 517] on icon "Hide" at bounding box center [1000, 524] width 15 height 15
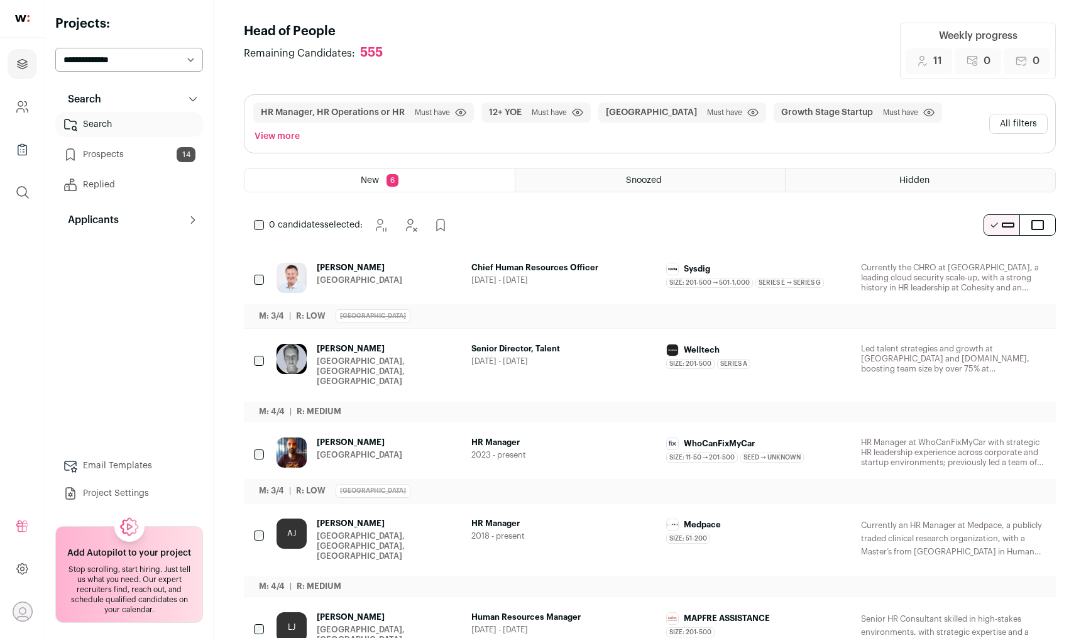
click at [1011, 119] on button "All filters" at bounding box center [1018, 124] width 58 height 20
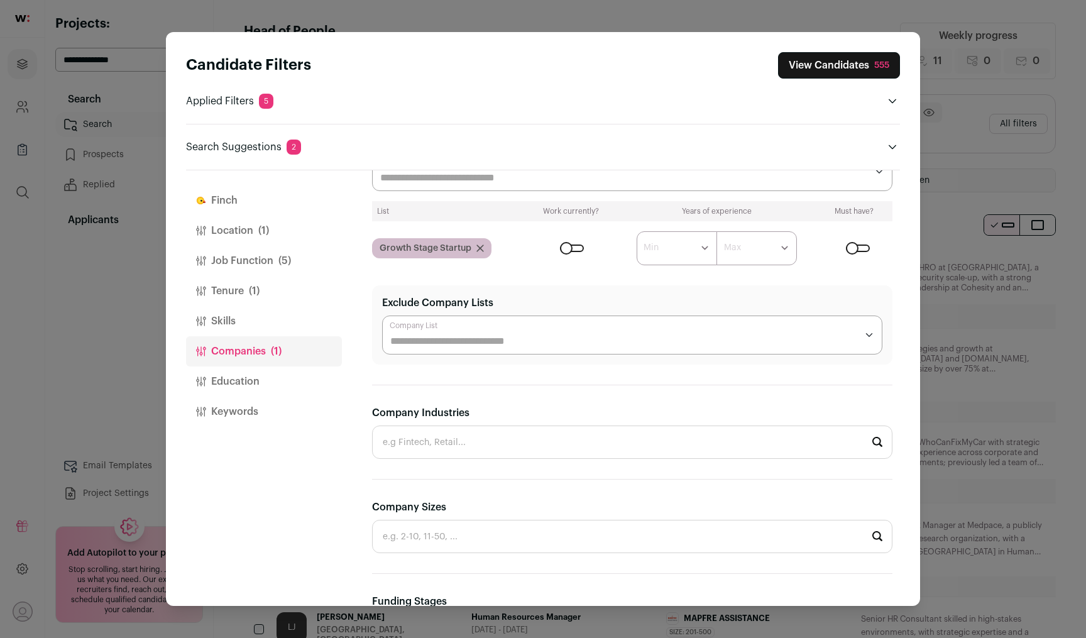
drag, startPoint x: 261, startPoint y: 353, endPoint x: 261, endPoint y: 341, distance: 12.6
click at [261, 353] on button "Companies (1)" at bounding box center [264, 351] width 156 height 30
click at [261, 419] on button "Keywords" at bounding box center [264, 412] width 156 height 30
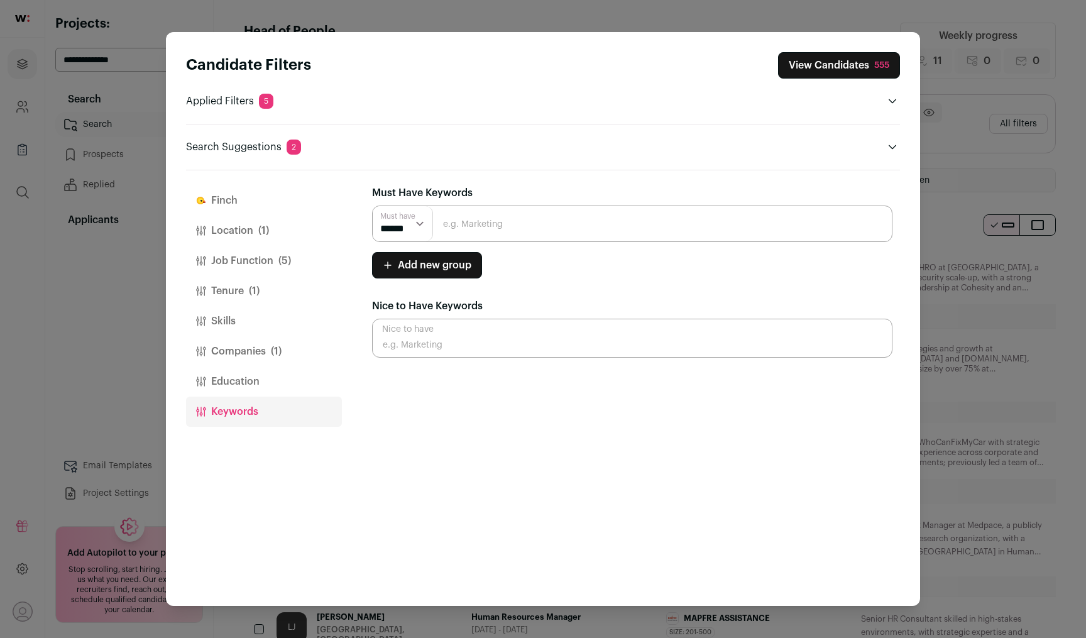
click at [272, 267] on button "Job Function (5)" at bounding box center [264, 261] width 156 height 30
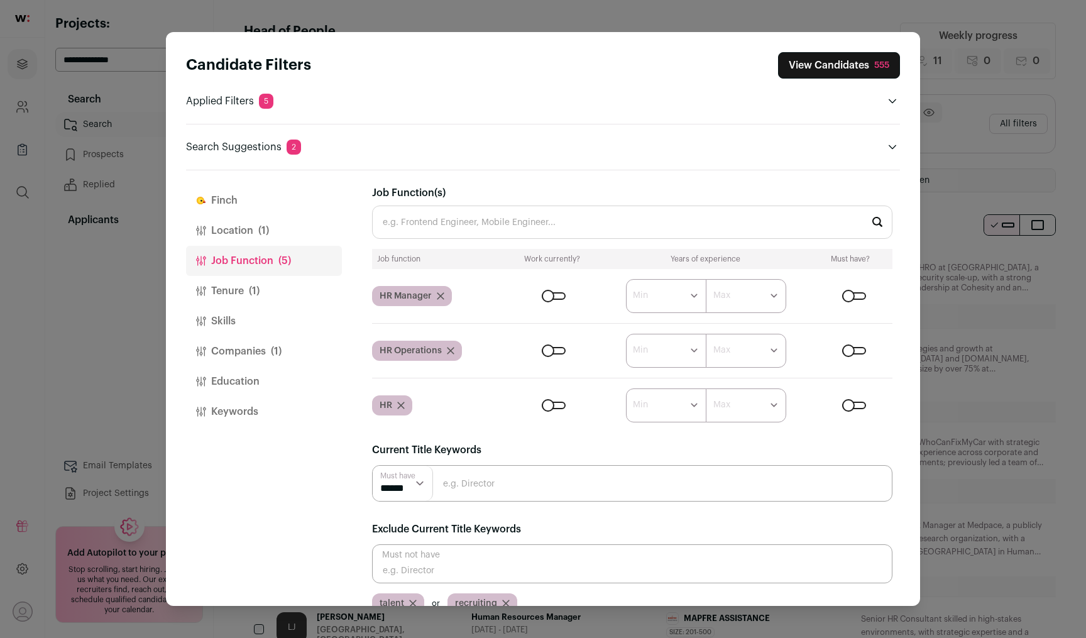
click at [265, 297] on button "Tenure (1)" at bounding box center [264, 291] width 156 height 30
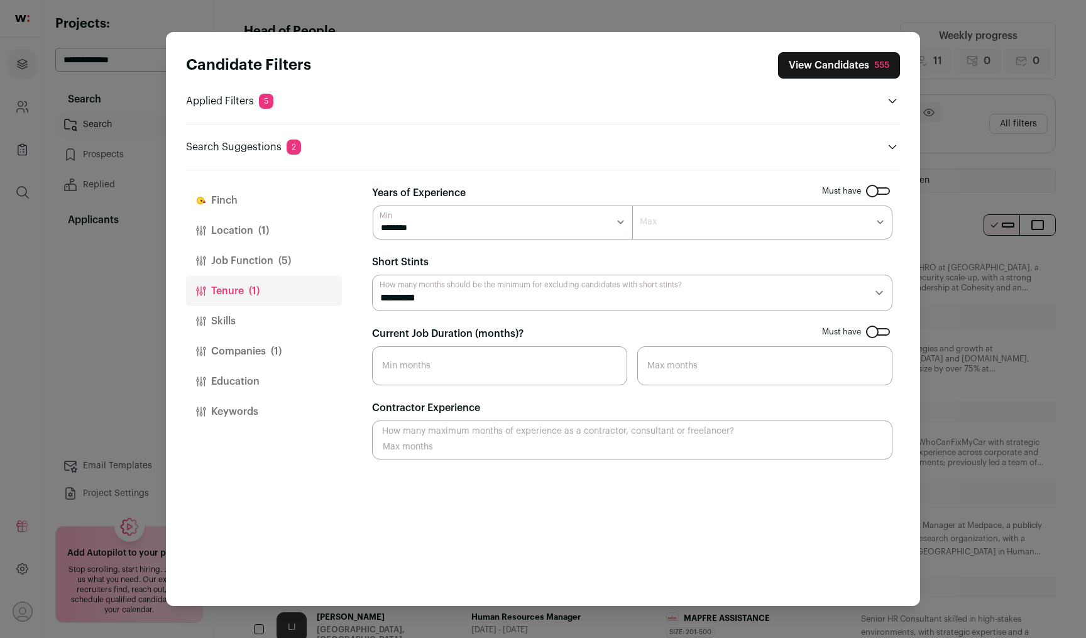
click at [454, 222] on select "******* ****** ******* ******* ******* ******* ******* ******* ******* ******* …" at bounding box center [503, 222] width 260 height 34
select select "**"
click at [373, 205] on select "******* ****** ******* ******* ******* ******* ******* ******* ******* ******* …" at bounding box center [503, 222] width 260 height 34
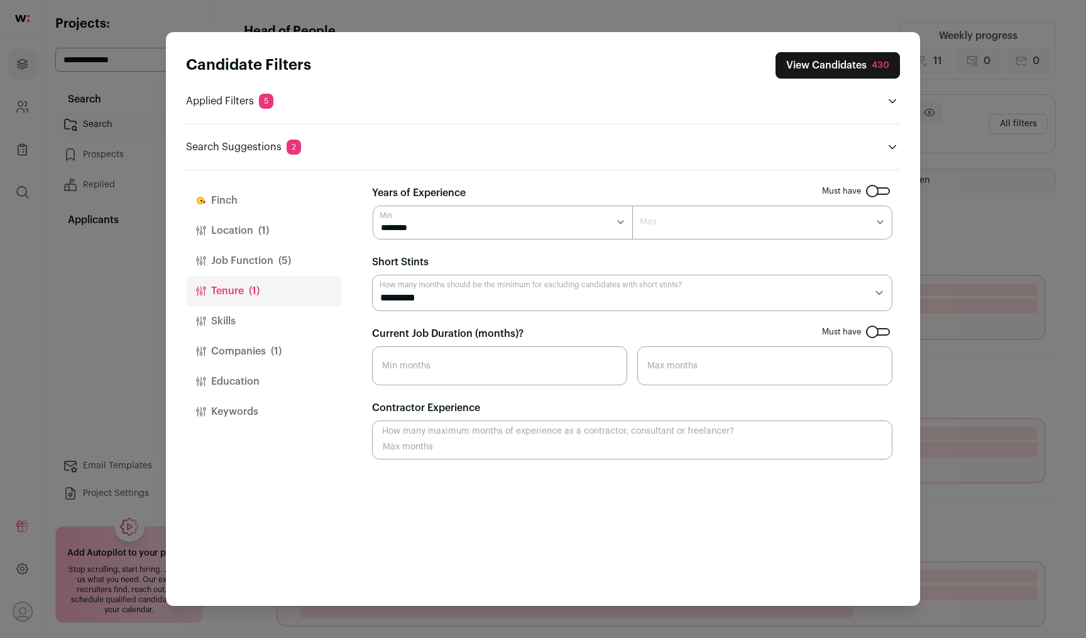
click at [637, 140] on header "Search Suggestions 2" at bounding box center [543, 147] width 714 height 15
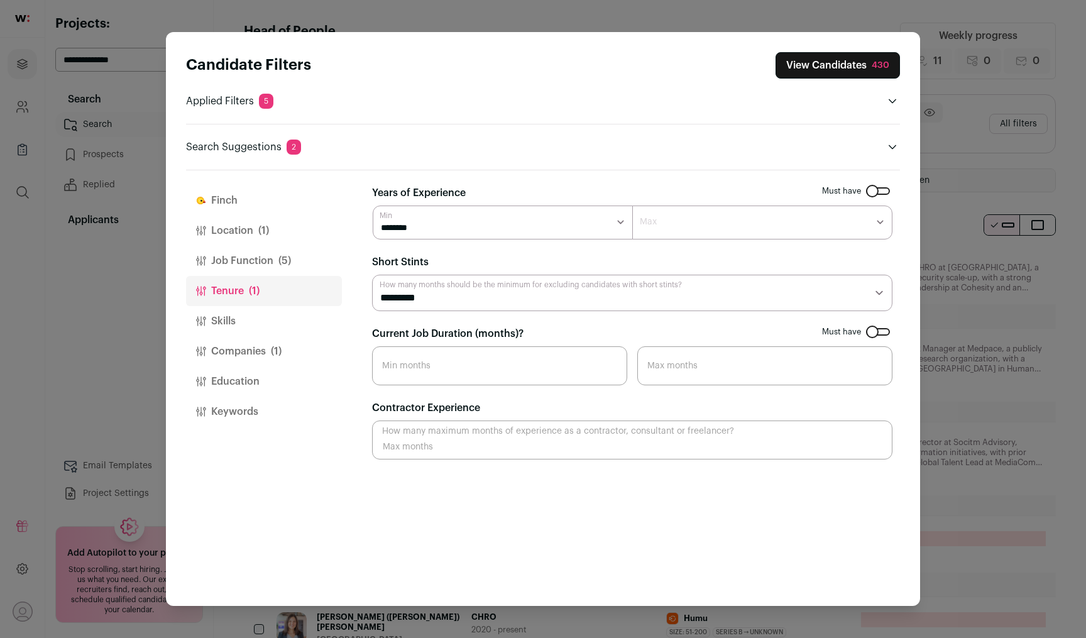
click at [820, 62] on button "View Candidates 430" at bounding box center [837, 65] width 124 height 26
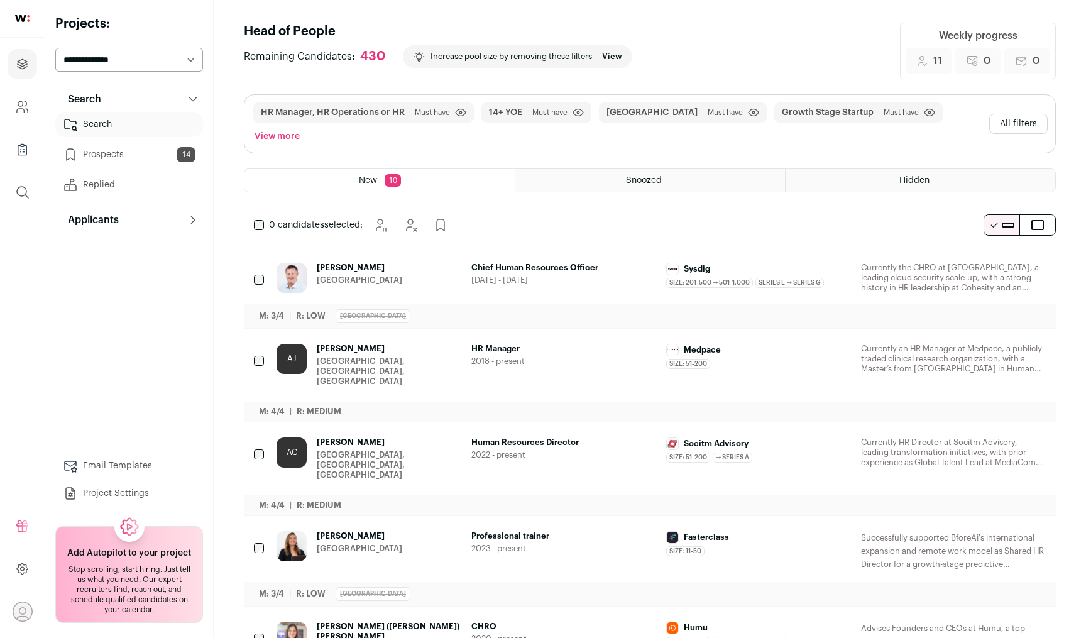
click at [1009, 255] on button "Hide" at bounding box center [1001, 268] width 26 height 26
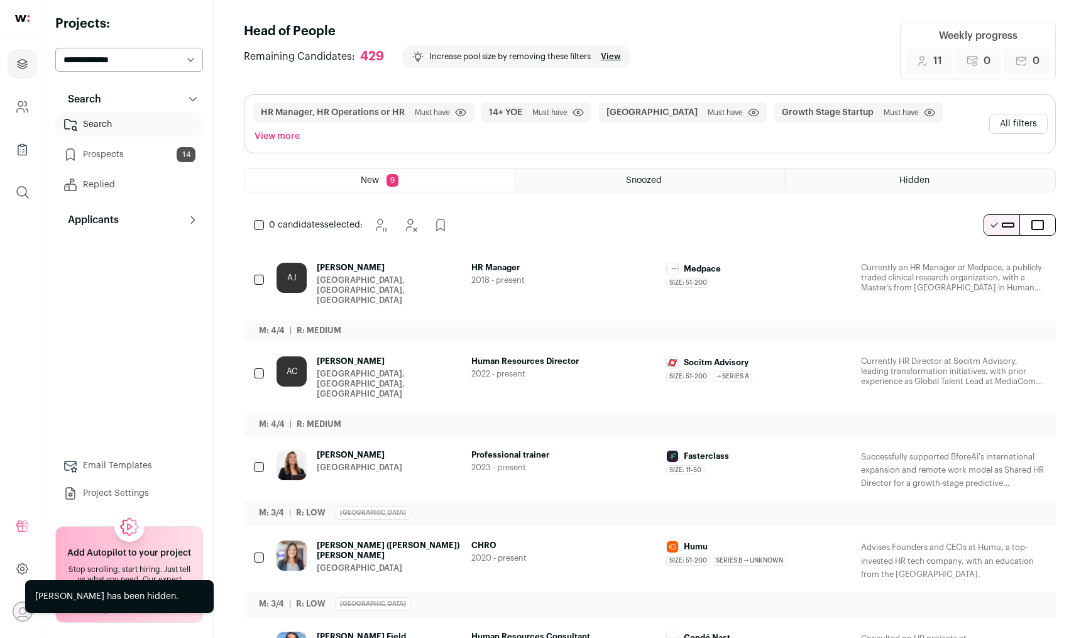
click at [1044, 255] on button "Add to Prospects" at bounding box center [1035, 268] width 26 height 26
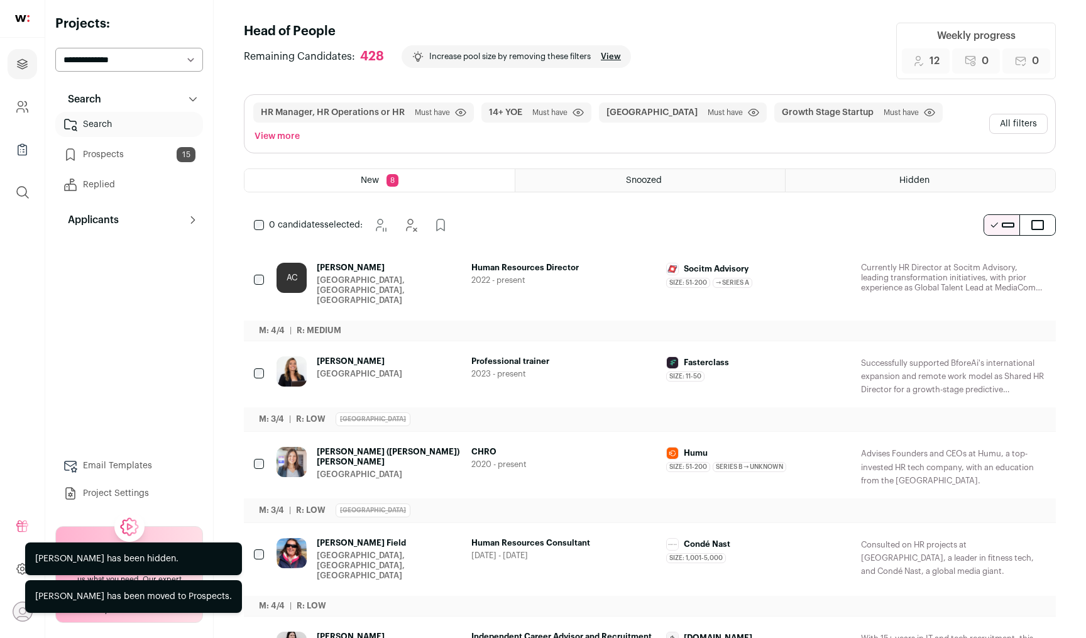
click at [1002, 354] on icon "Hide" at bounding box center [1000, 361] width 15 height 15
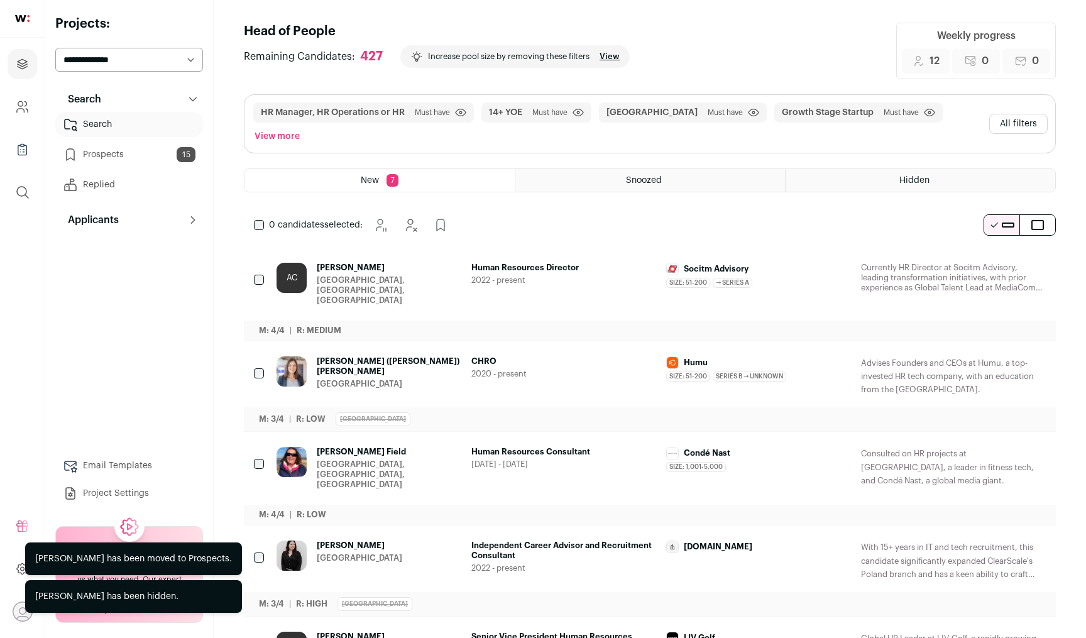
click at [1000, 261] on icon "Hide" at bounding box center [1000, 268] width 15 height 15
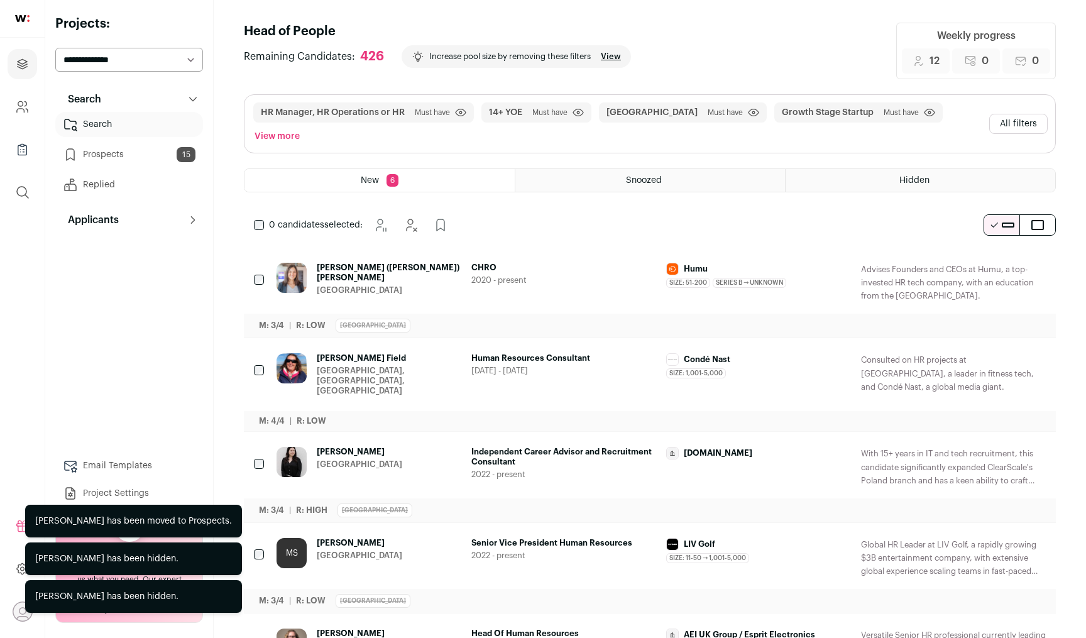
click at [1000, 261] on icon "Hide" at bounding box center [1000, 268] width 15 height 15
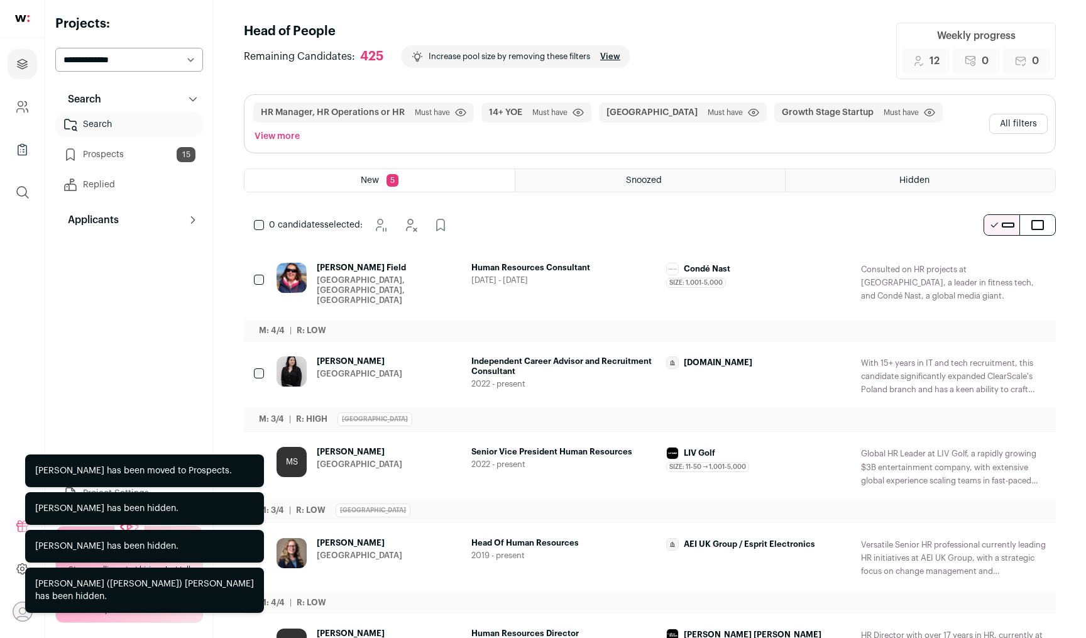
click at [1000, 261] on icon "Hide" at bounding box center [1000, 268] width 15 height 15
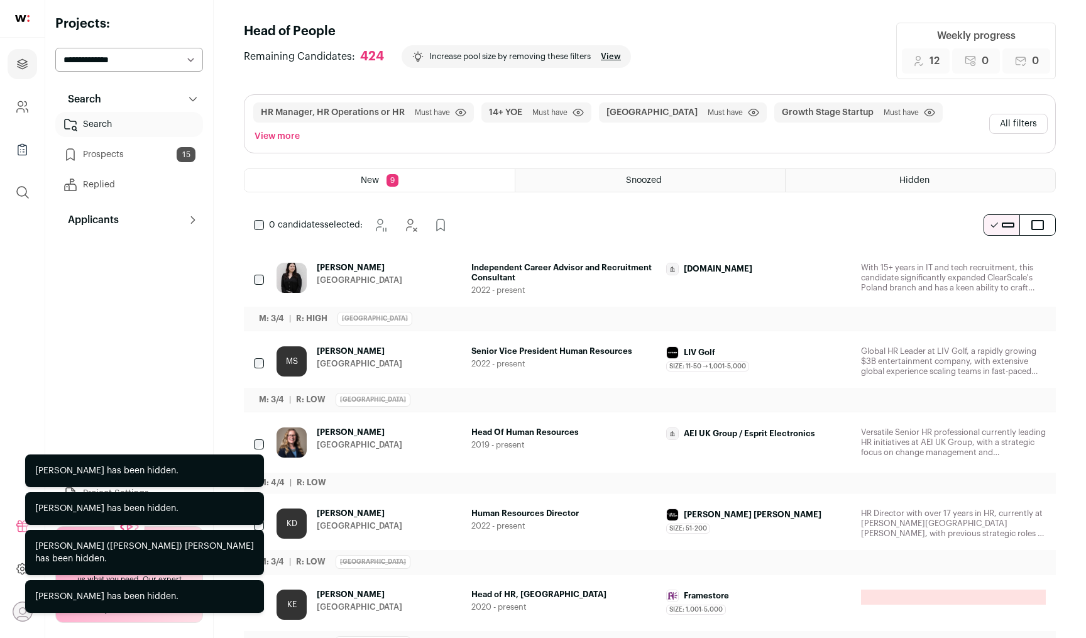
click at [1000, 261] on icon "Hide" at bounding box center [1000, 268] width 15 height 15
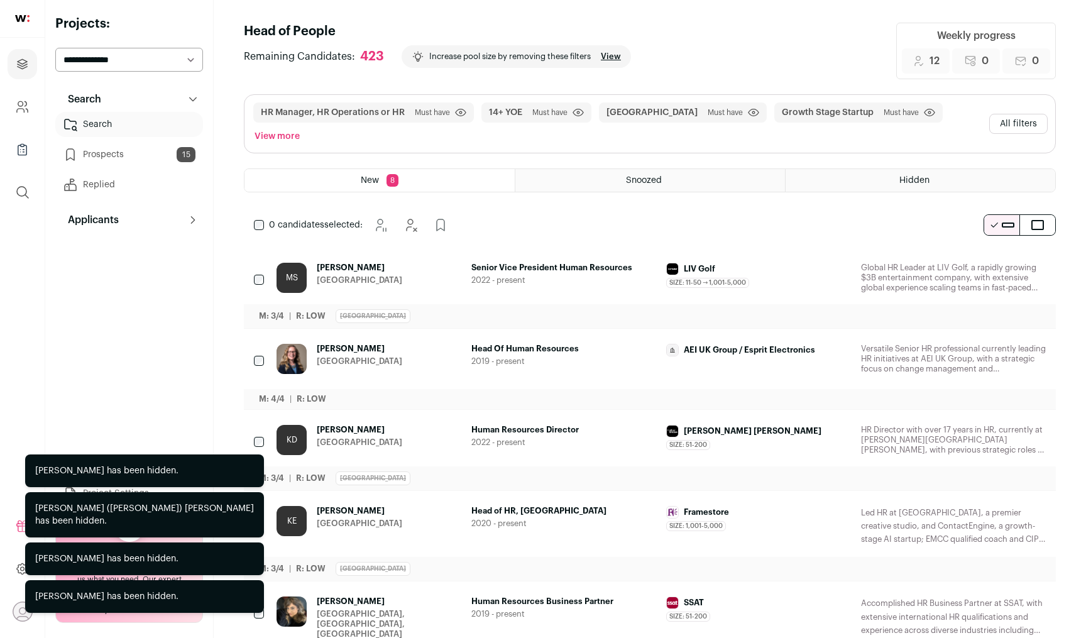
click at [1000, 261] on icon "Hide" at bounding box center [1000, 268] width 15 height 15
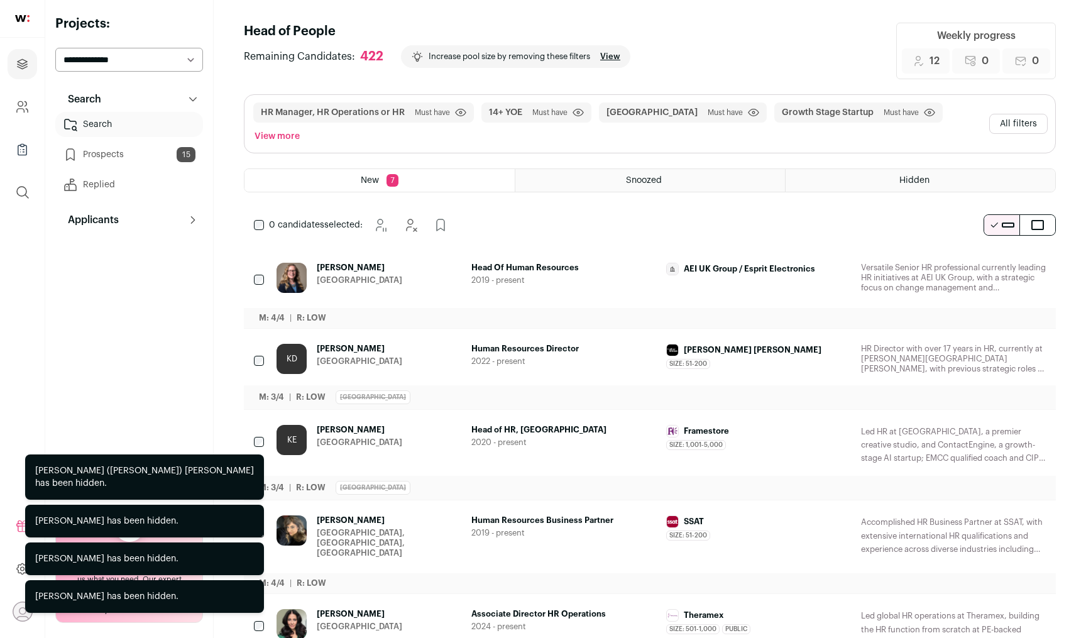
click at [1000, 261] on icon "Hide" at bounding box center [1000, 268] width 15 height 15
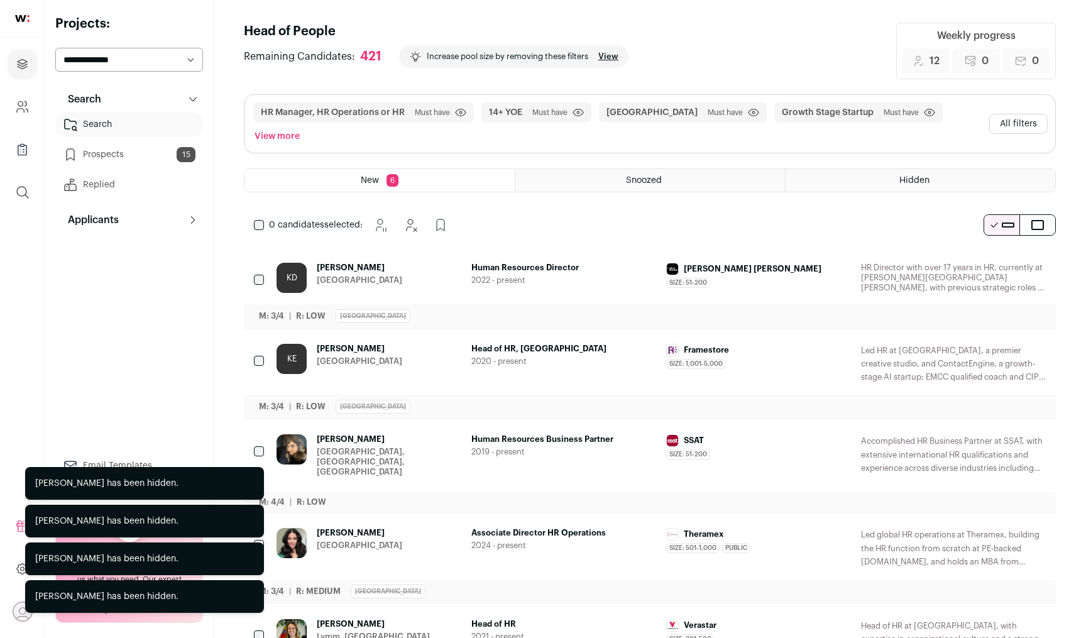
click at [1000, 261] on icon "Hide" at bounding box center [1000, 268] width 15 height 15
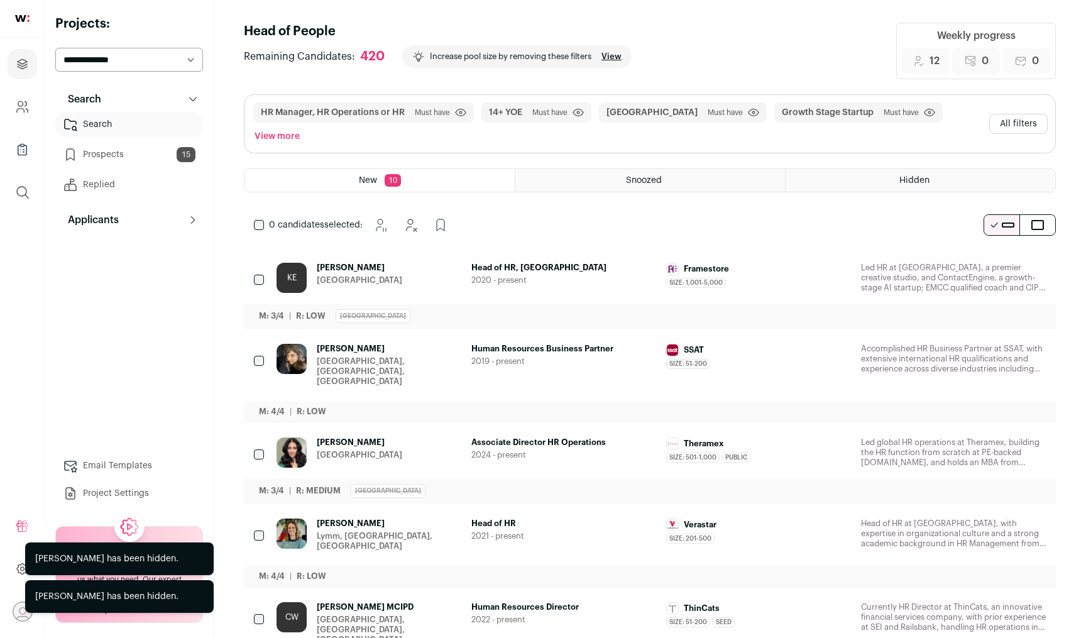
click at [996, 261] on icon "Hide" at bounding box center [1000, 268] width 15 height 15
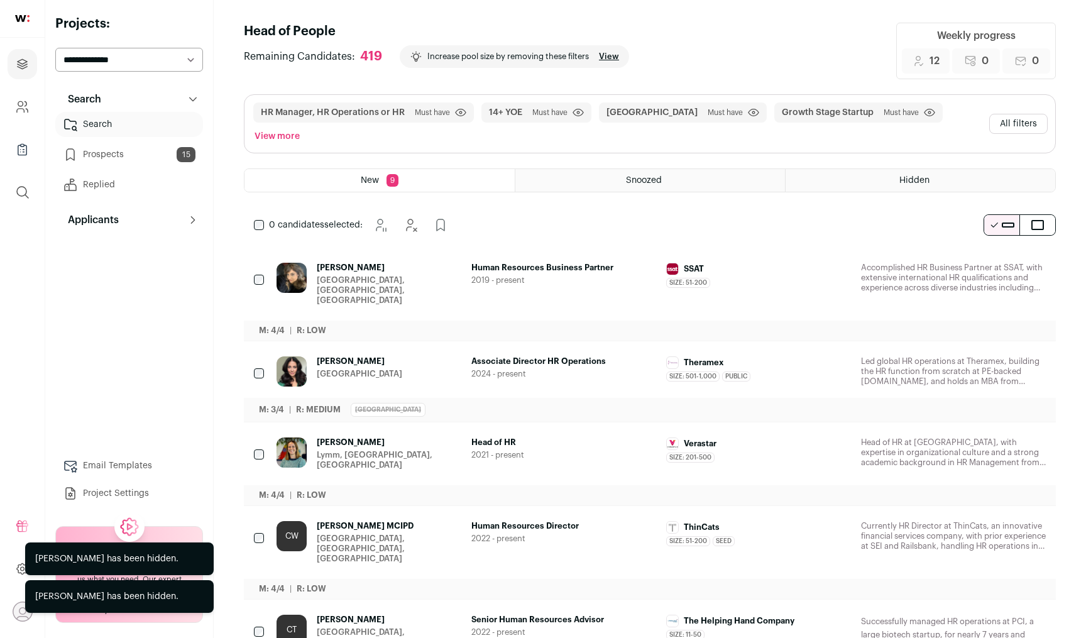
click at [996, 261] on icon "Hide" at bounding box center [1000, 268] width 15 height 15
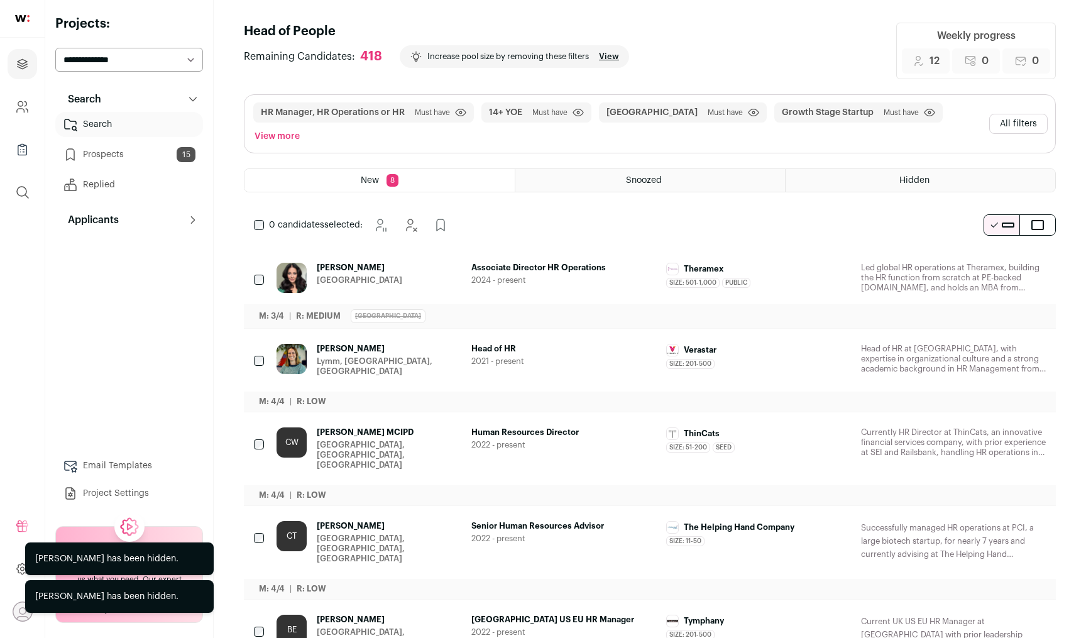
click at [997, 261] on icon "Hide" at bounding box center [1000, 268] width 15 height 15
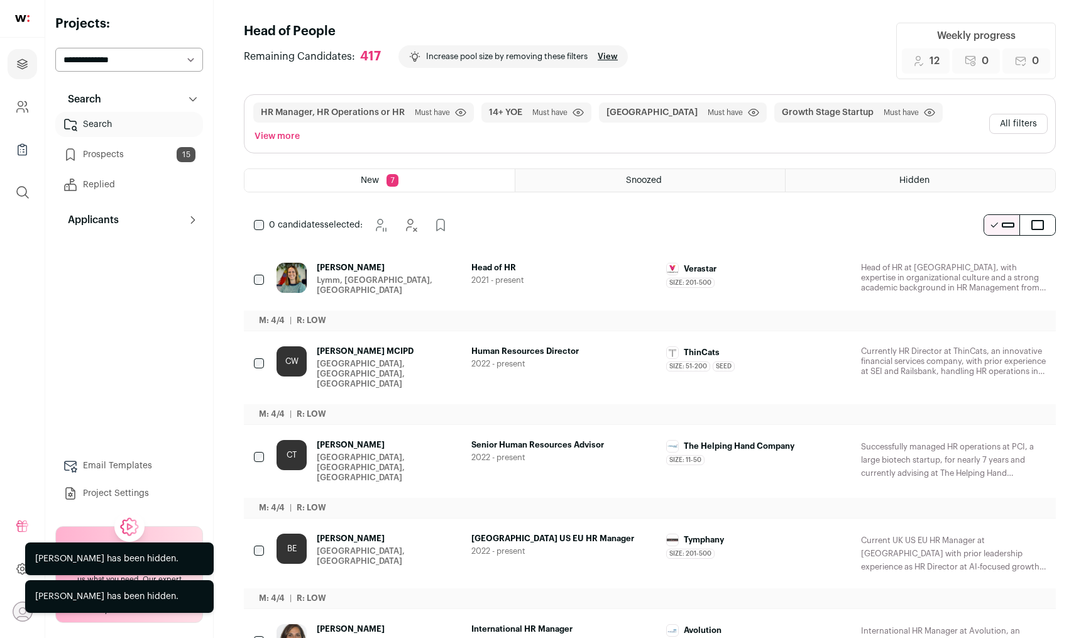
click at [1037, 526] on button "Add to Prospects" at bounding box center [1035, 539] width 26 height 26
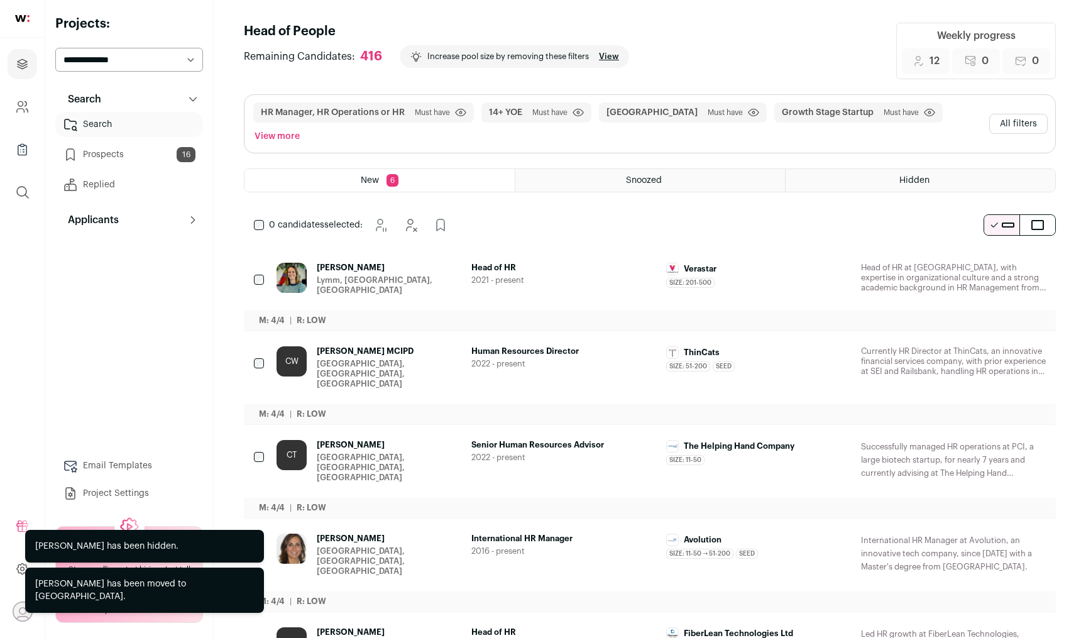
click at [1000, 438] on icon "Hide" at bounding box center [1000, 445] width 15 height 15
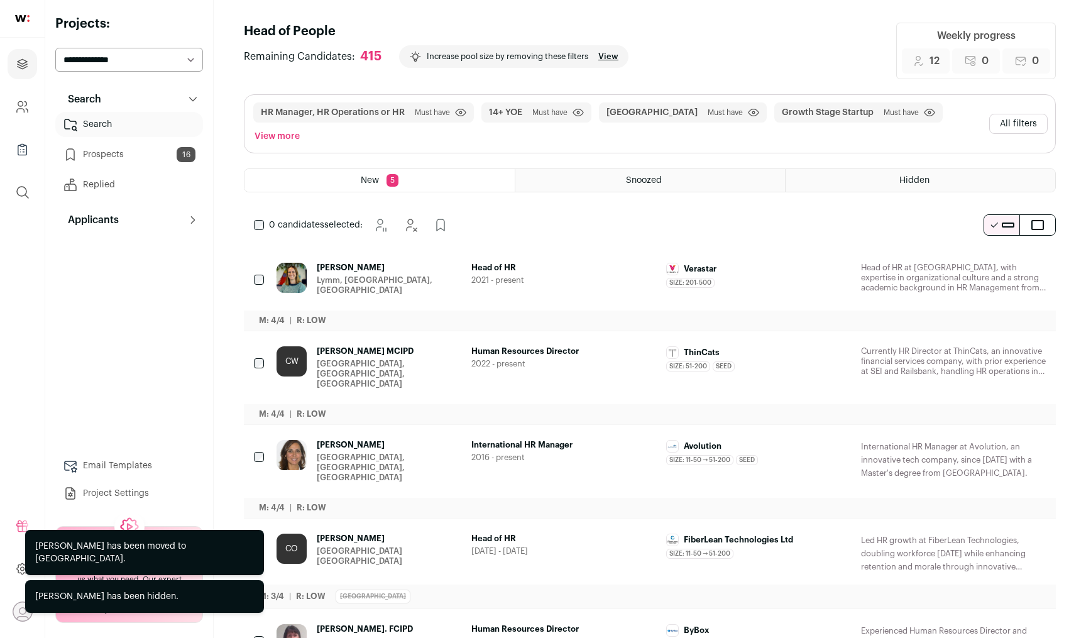
click at [996, 438] on icon "Hide" at bounding box center [1000, 445] width 15 height 15
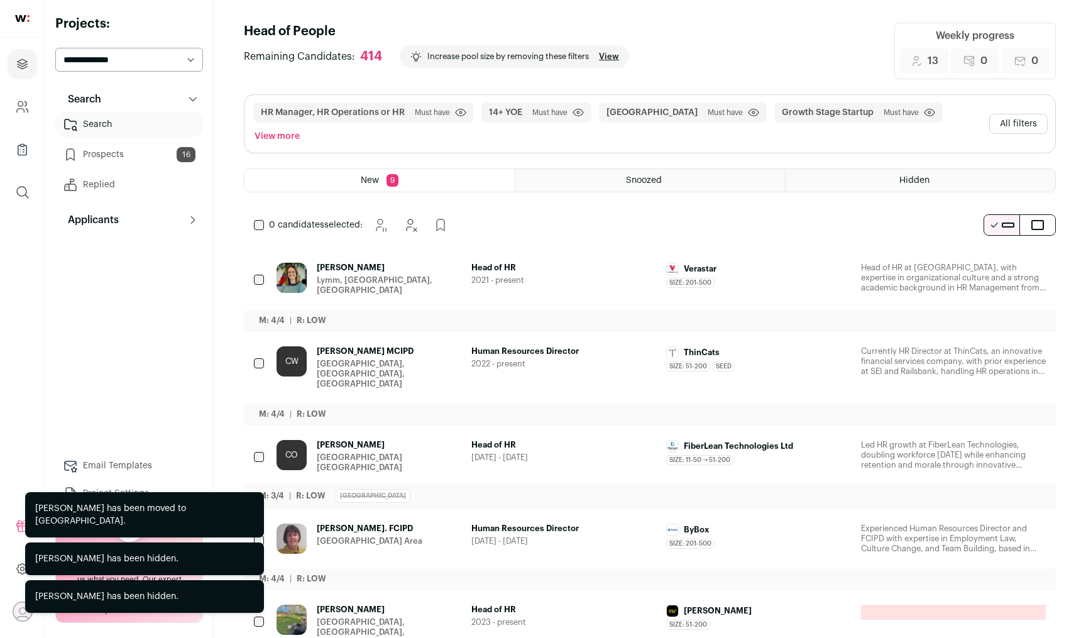
click at [996, 438] on icon "Hide" at bounding box center [1000, 445] width 15 height 15
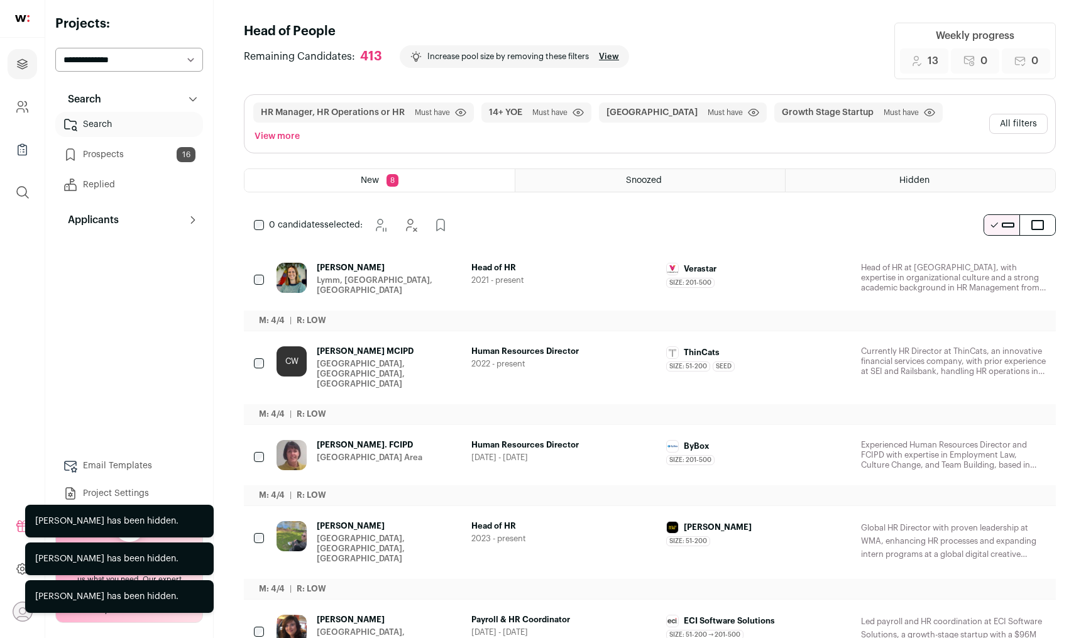
click at [999, 519] on icon "Hide" at bounding box center [1000, 526] width 15 height 15
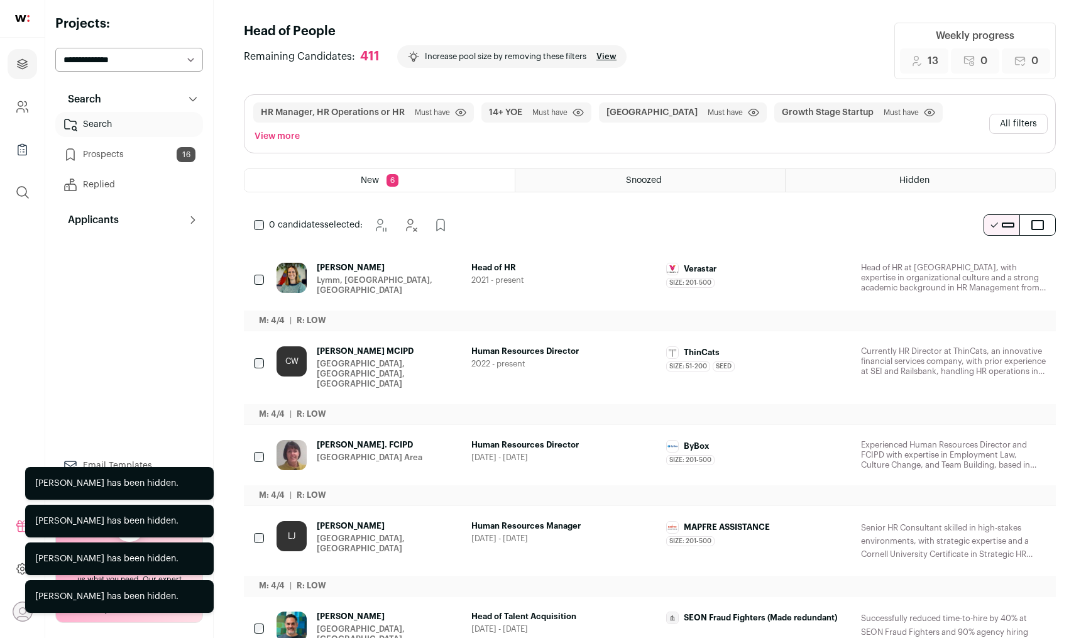
click at [999, 519] on icon "Hide" at bounding box center [1000, 526] width 15 height 15
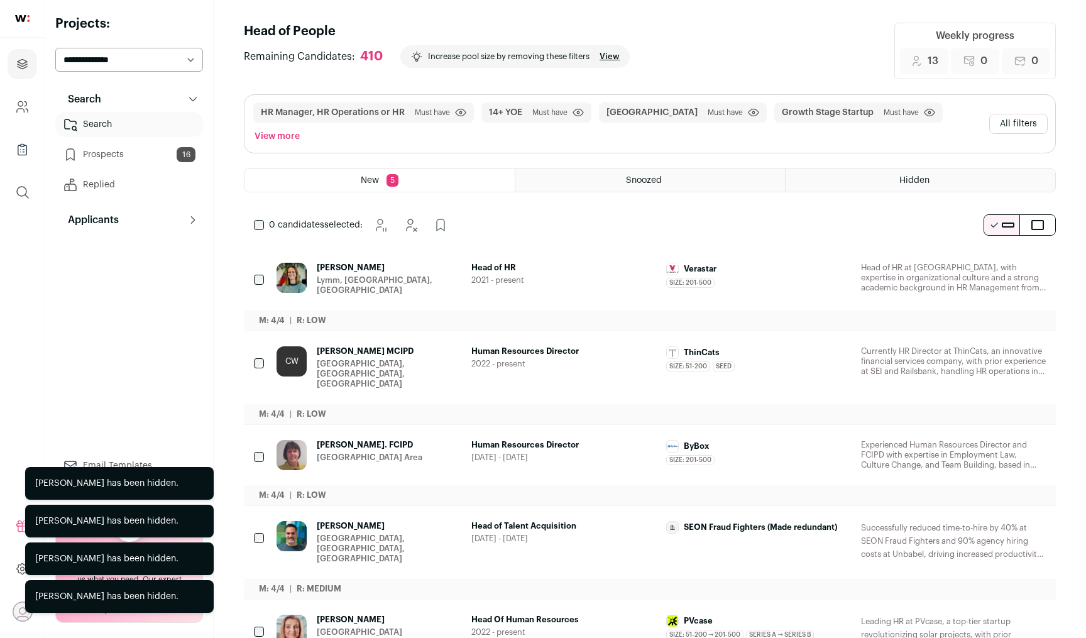
click at [999, 519] on icon "Hide" at bounding box center [1000, 526] width 15 height 15
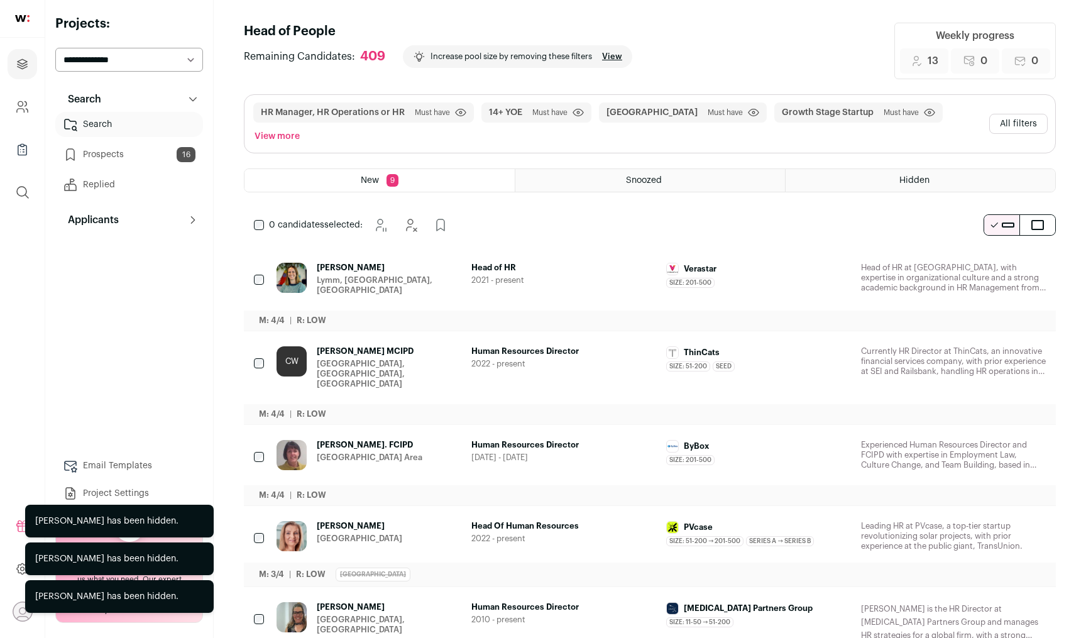
click at [1043, 513] on button "Add to Prospects" at bounding box center [1035, 526] width 26 height 26
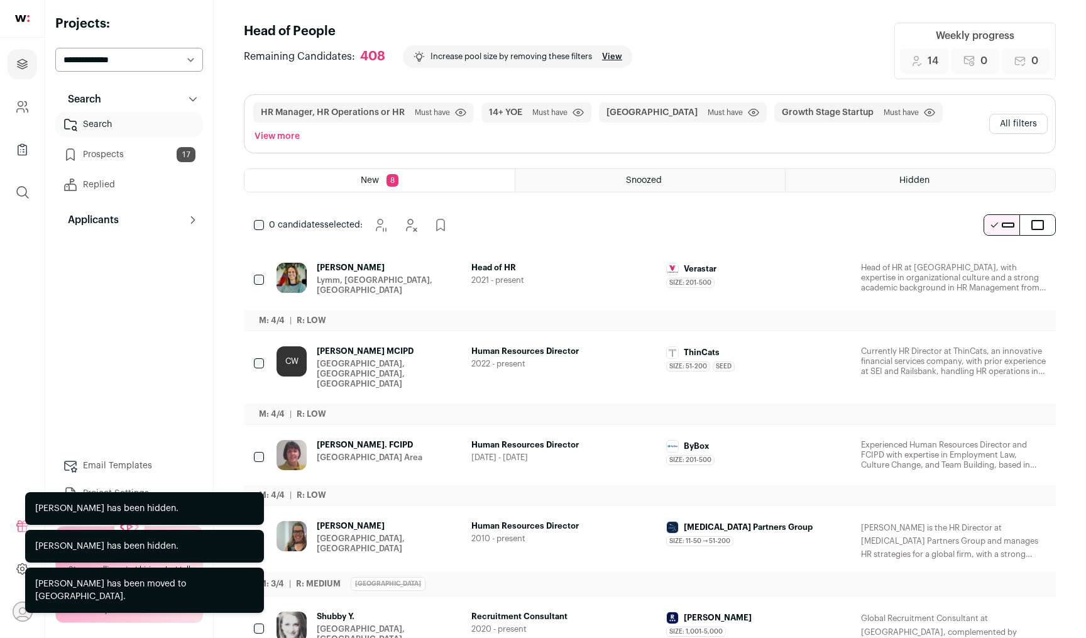
click at [1010, 432] on button "Hide" at bounding box center [1001, 445] width 26 height 26
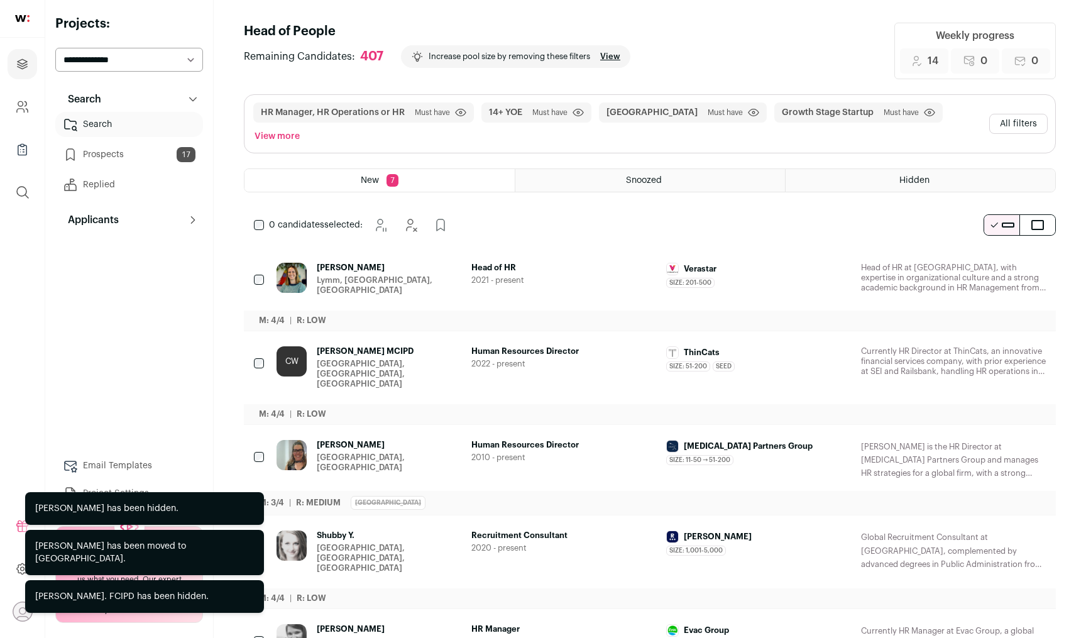
click at [1006, 346] on icon "Hide" at bounding box center [1002, 352] width 10 height 12
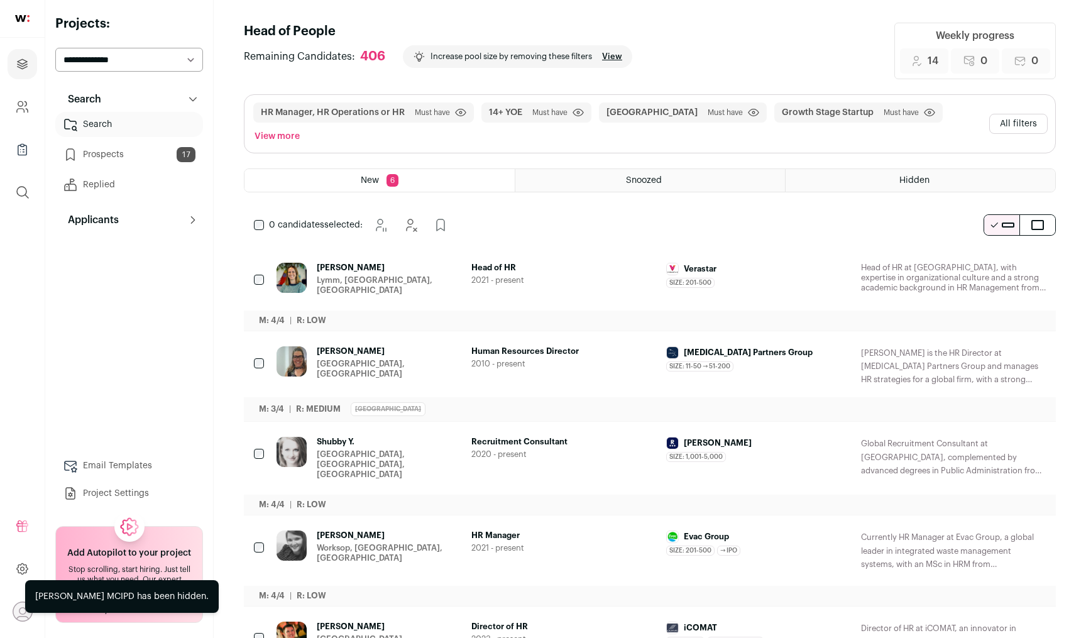
click at [1032, 261] on icon "Add to Prospects" at bounding box center [1034, 268] width 15 height 15
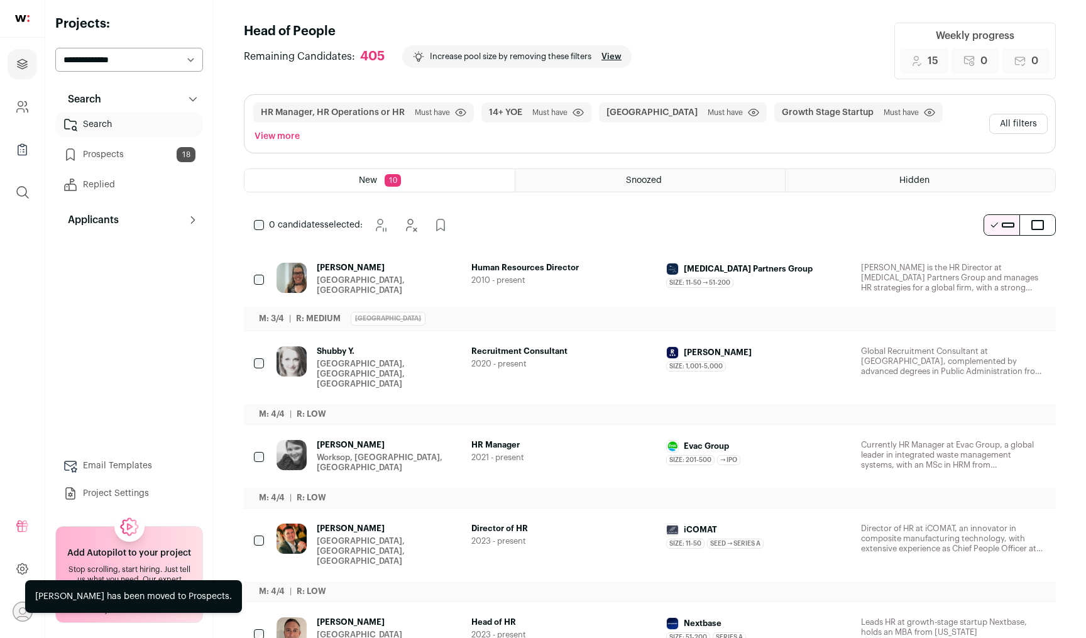
click at [1004, 346] on icon "Hide" at bounding box center [1002, 352] width 10 height 12
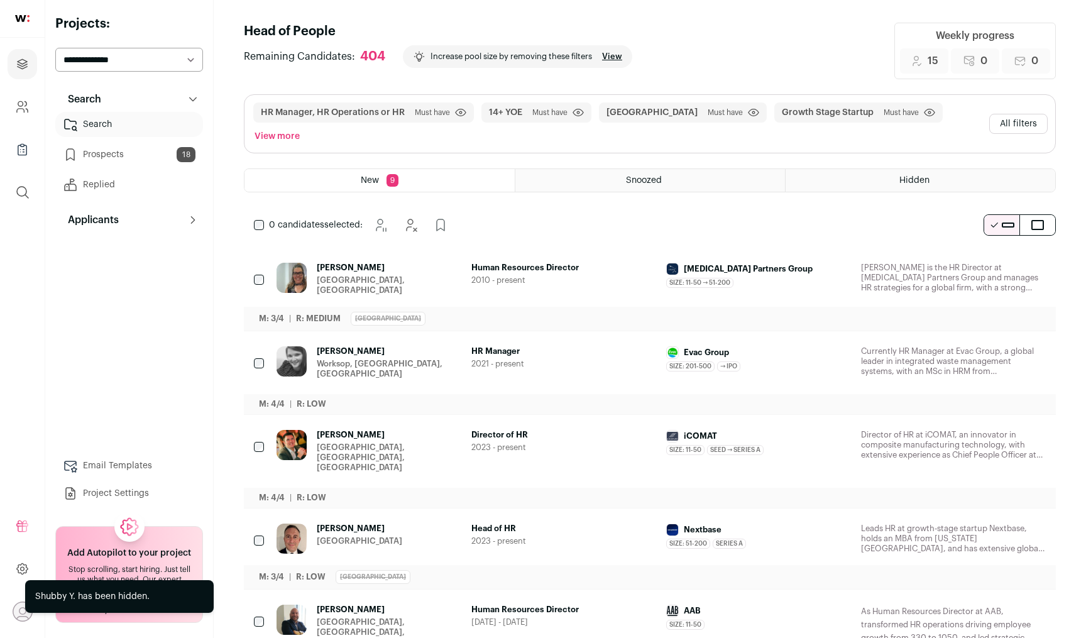
click at [1000, 344] on icon "Hide" at bounding box center [1000, 351] width 15 height 15
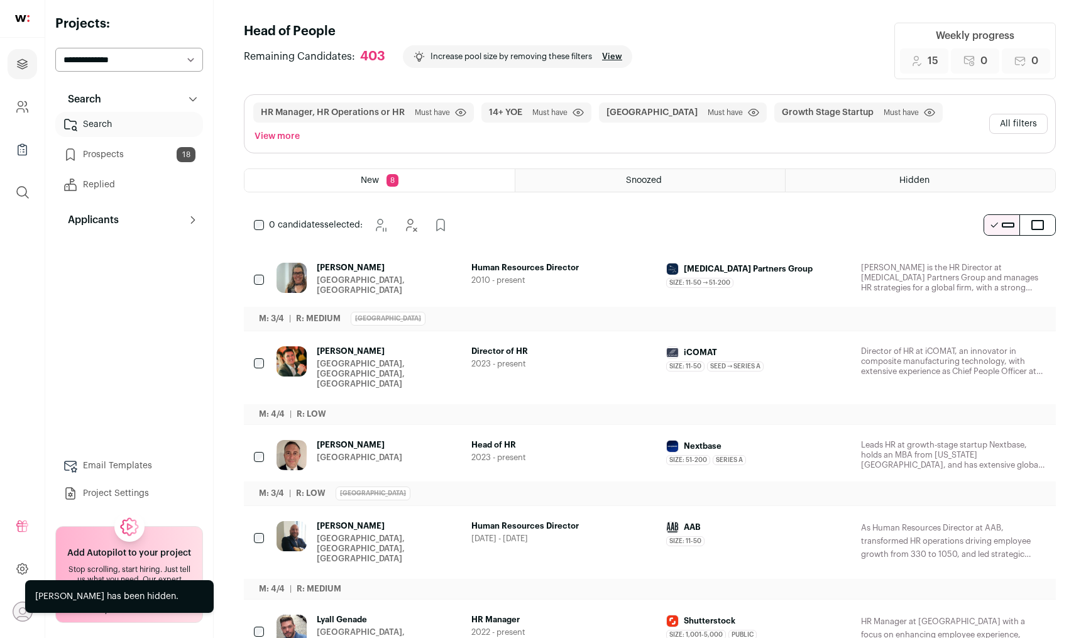
click at [1004, 261] on icon "Hide" at bounding box center [1000, 268] width 15 height 15
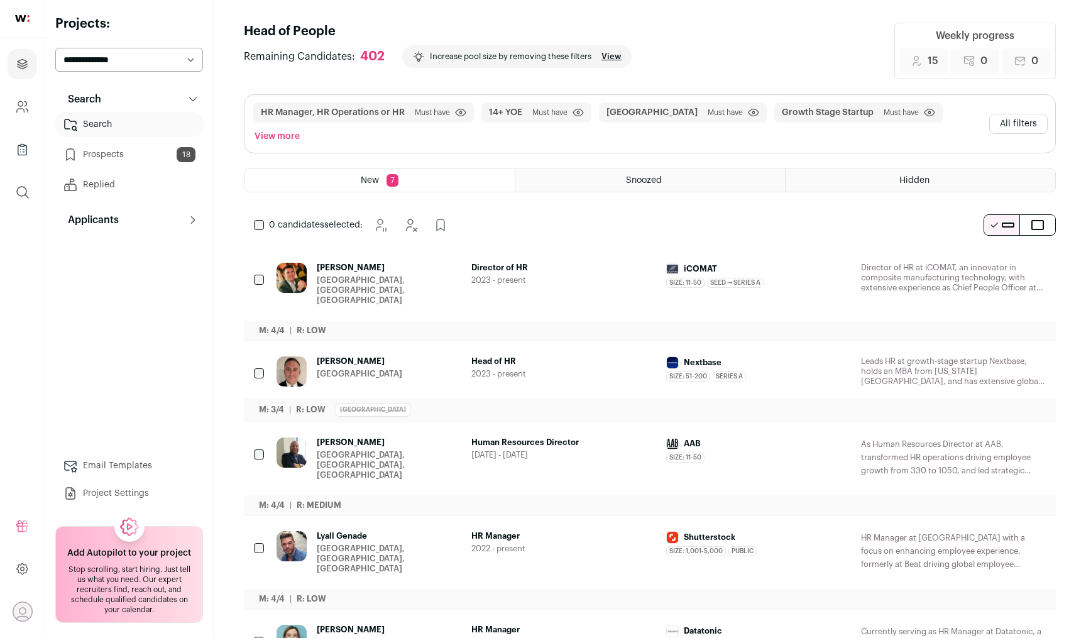
click at [1032, 623] on icon "Add to Prospects" at bounding box center [1034, 630] width 15 height 15
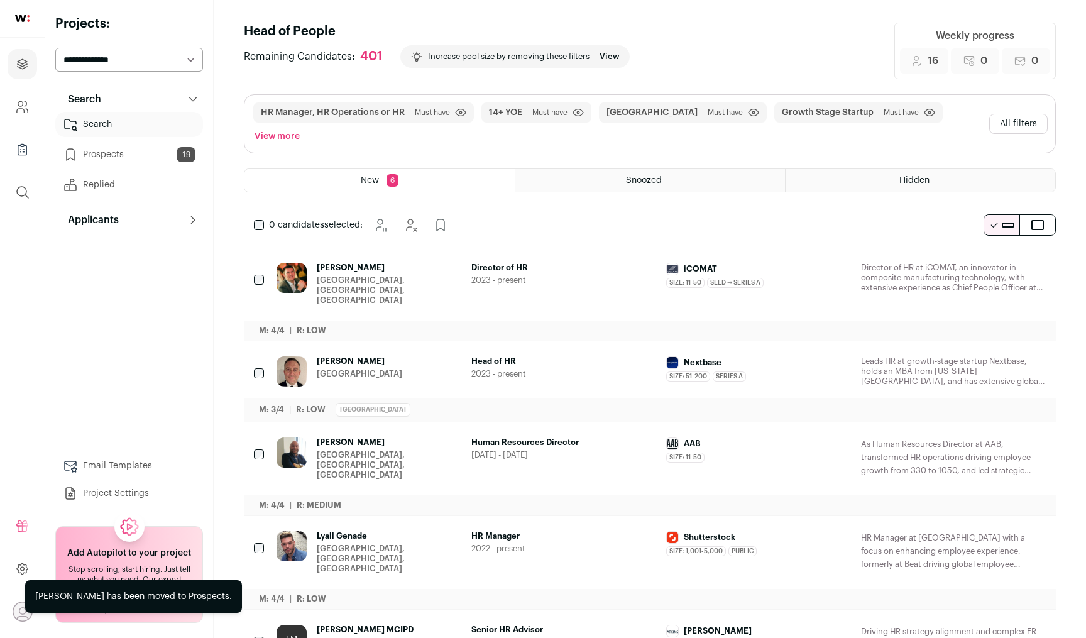
click at [1001, 529] on icon "Hide" at bounding box center [1000, 536] width 15 height 15
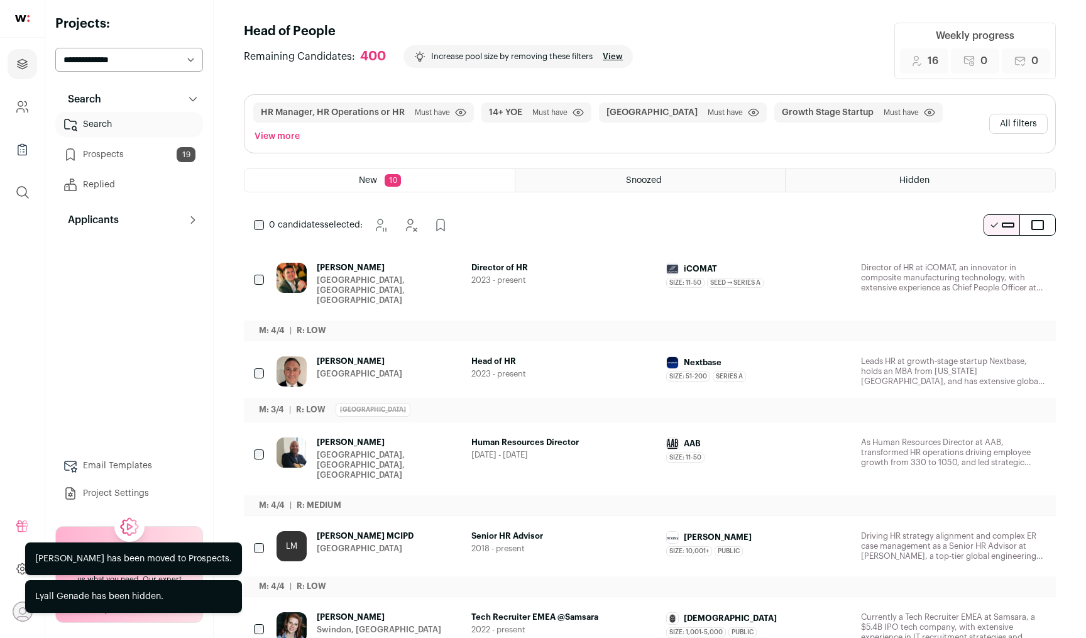
click at [1005, 610] on icon "Hide" at bounding box center [1000, 617] width 15 height 15
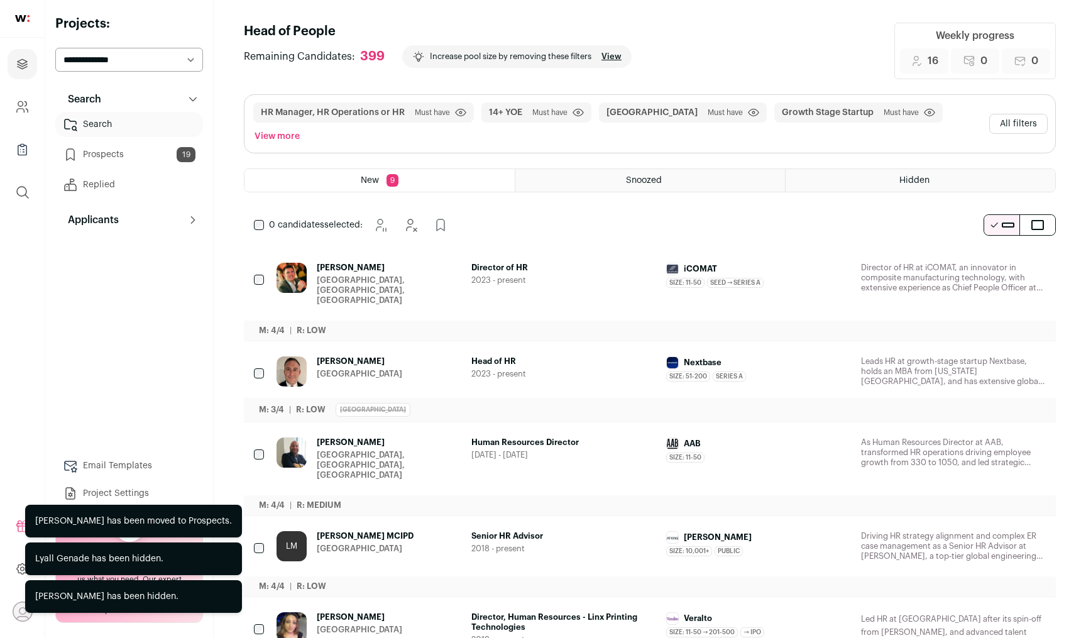
click at [1005, 529] on icon "Hide" at bounding box center [1000, 536] width 15 height 15
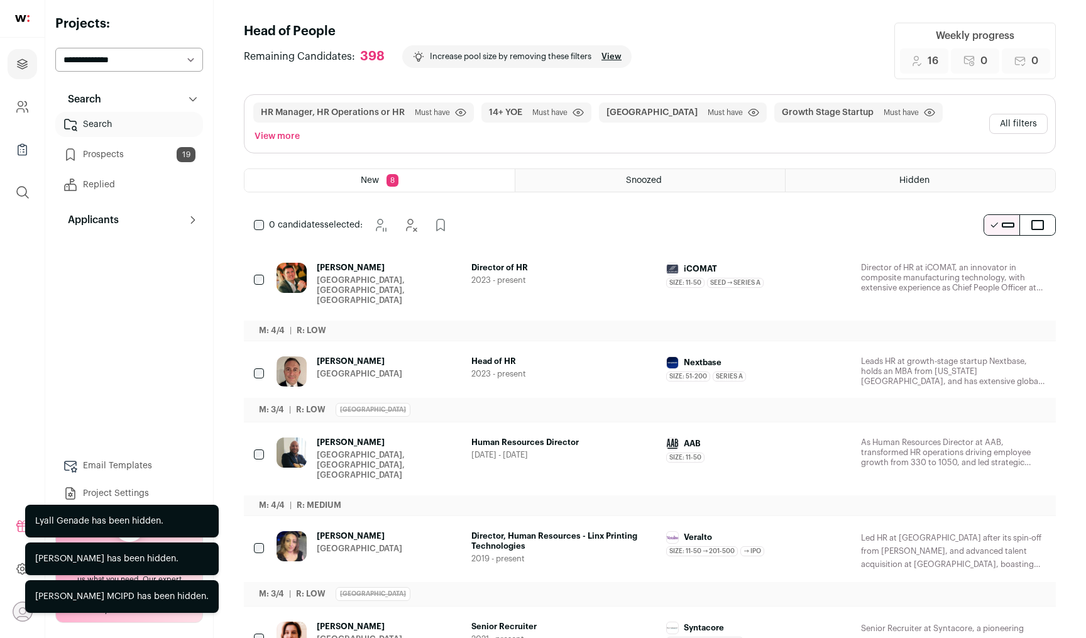
click at [1005, 529] on icon "Hide" at bounding box center [1000, 536] width 15 height 15
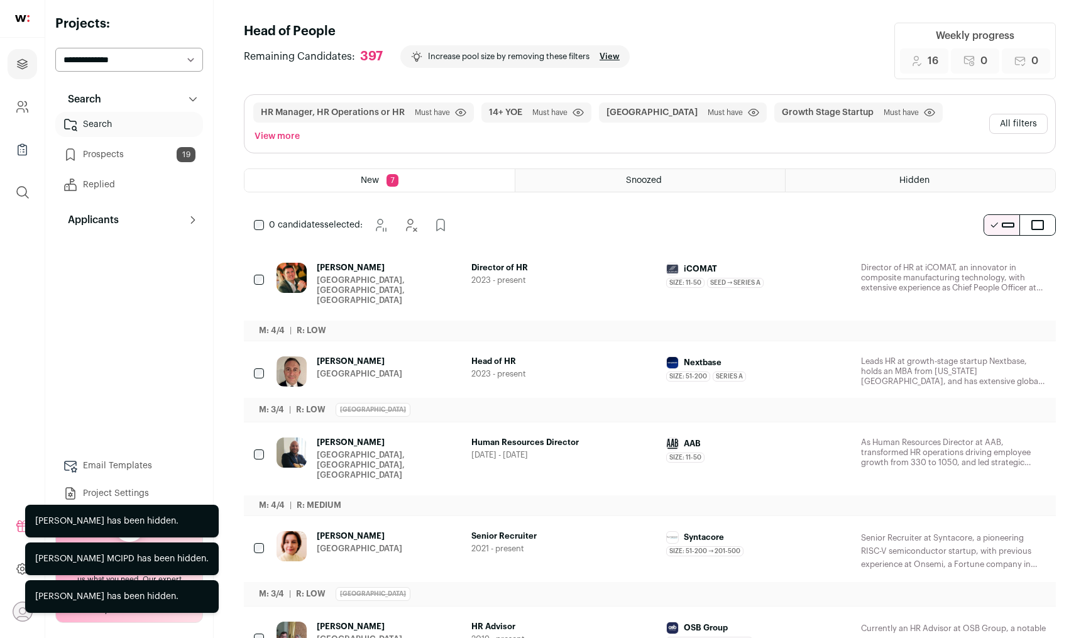
click at [1005, 529] on icon "Hide" at bounding box center [1000, 536] width 15 height 15
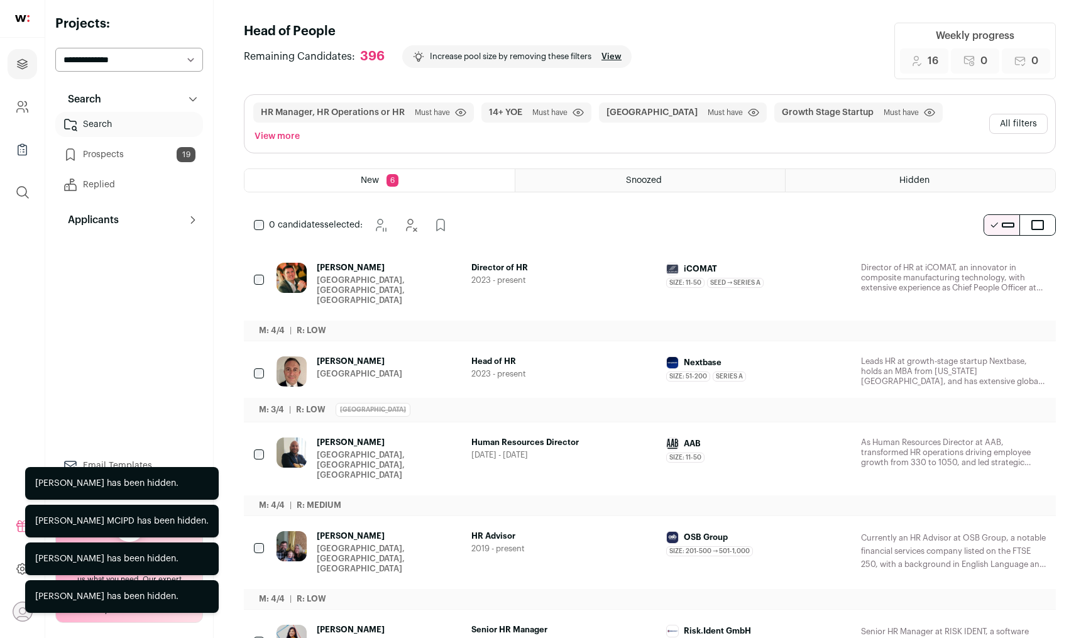
click at [1005, 529] on icon "Hide" at bounding box center [1000, 536] width 15 height 15
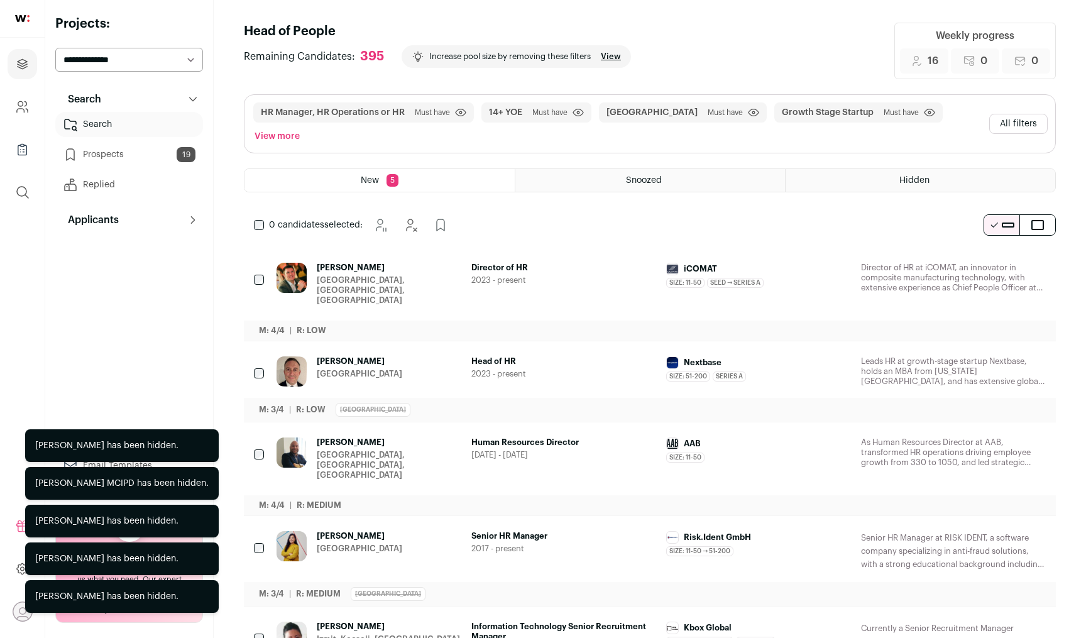
click at [1005, 529] on icon "Hide" at bounding box center [1000, 536] width 15 height 15
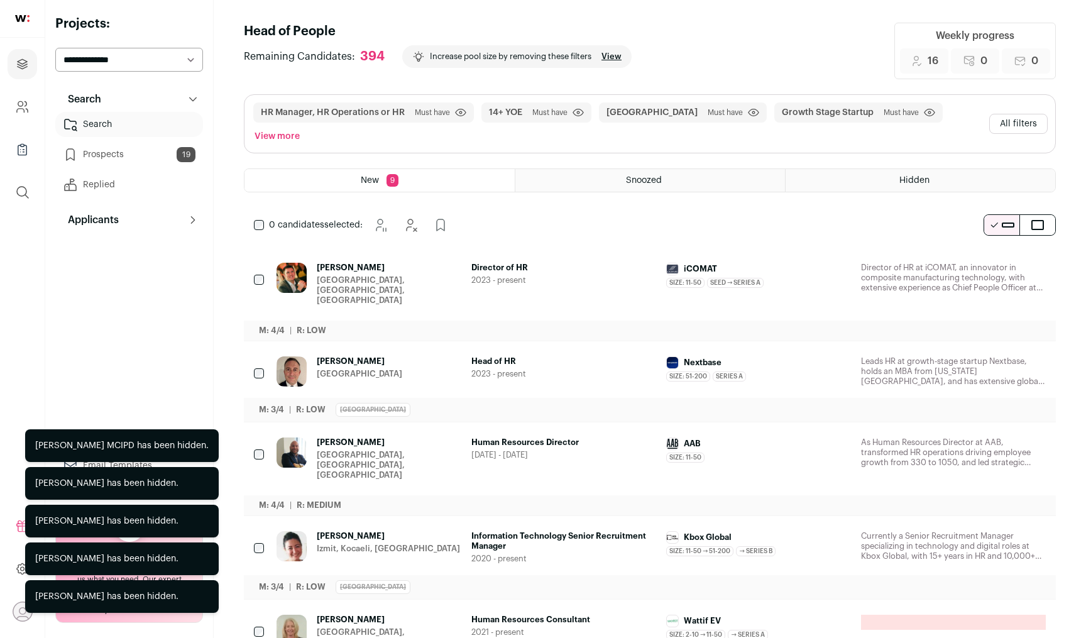
click at [1005, 529] on icon "Hide" at bounding box center [1000, 536] width 15 height 15
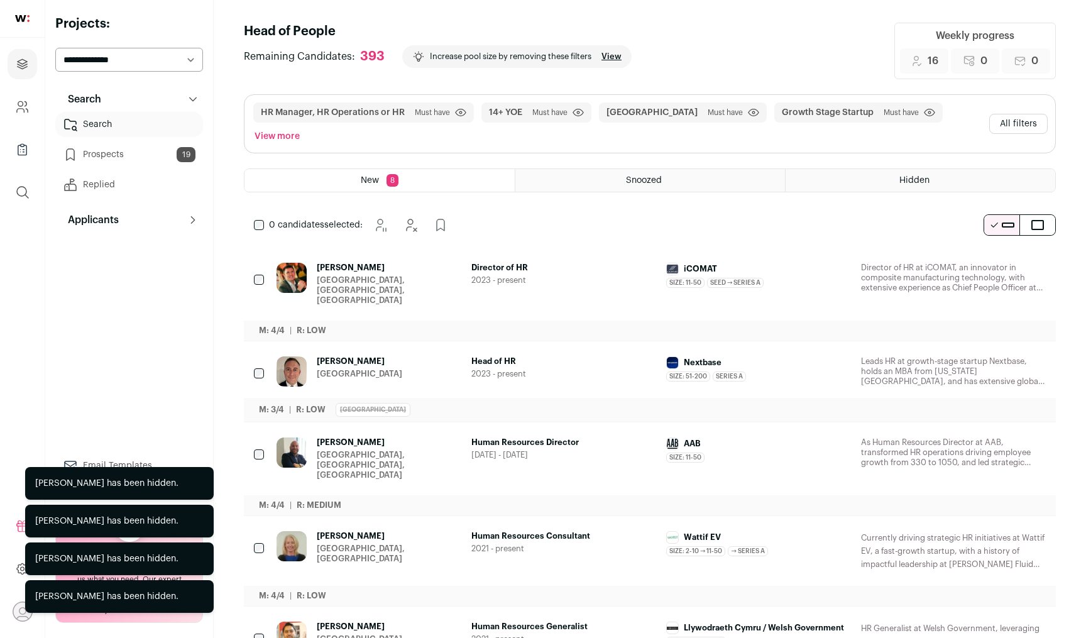
click at [1005, 529] on icon "Hide" at bounding box center [1000, 536] width 15 height 15
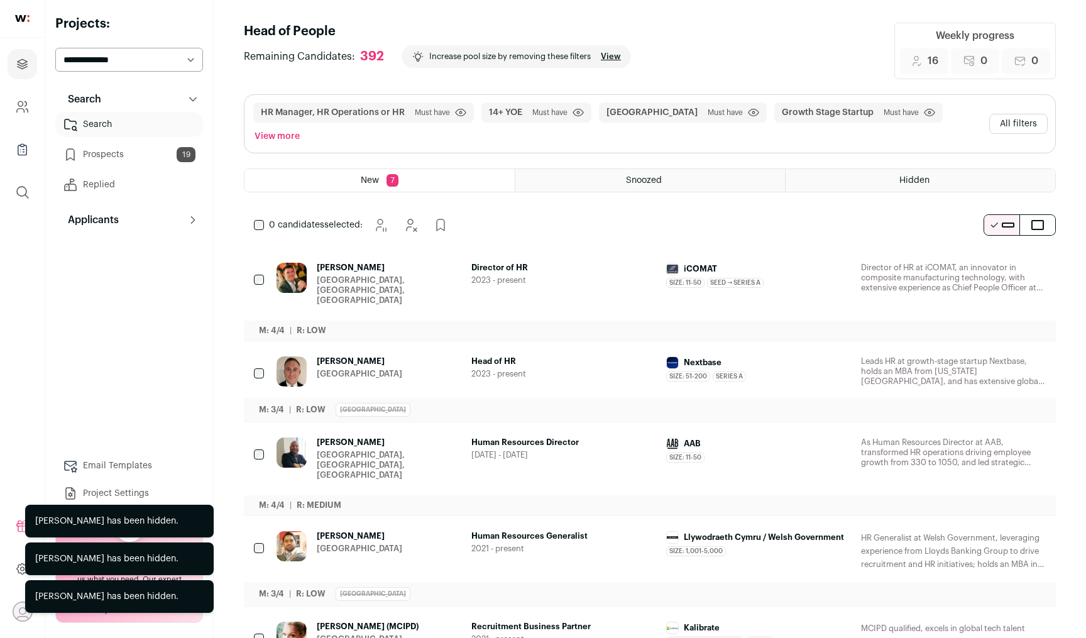
click at [1005, 529] on icon "Hide" at bounding box center [1000, 536] width 15 height 15
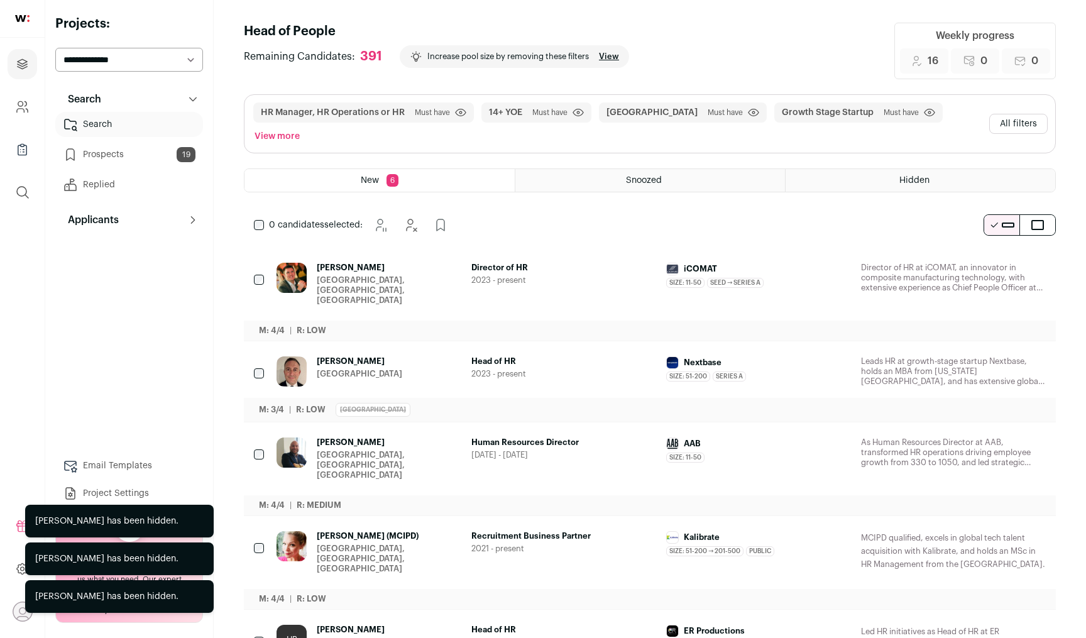
click at [1005, 529] on icon "Hide" at bounding box center [1000, 536] width 15 height 15
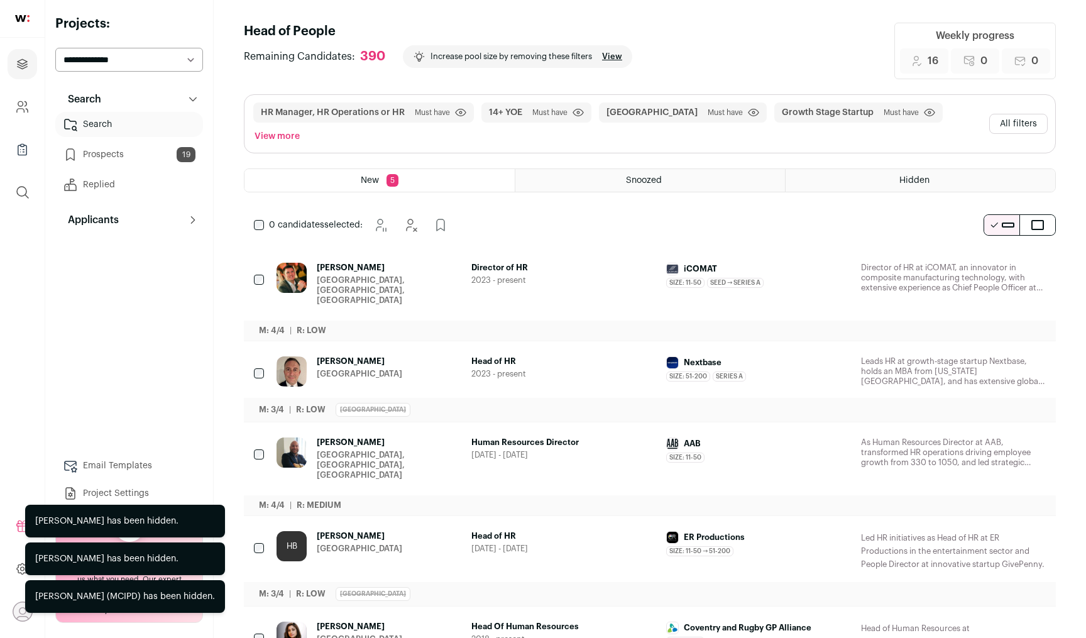
click at [1005, 529] on icon "Hide" at bounding box center [1000, 536] width 15 height 15
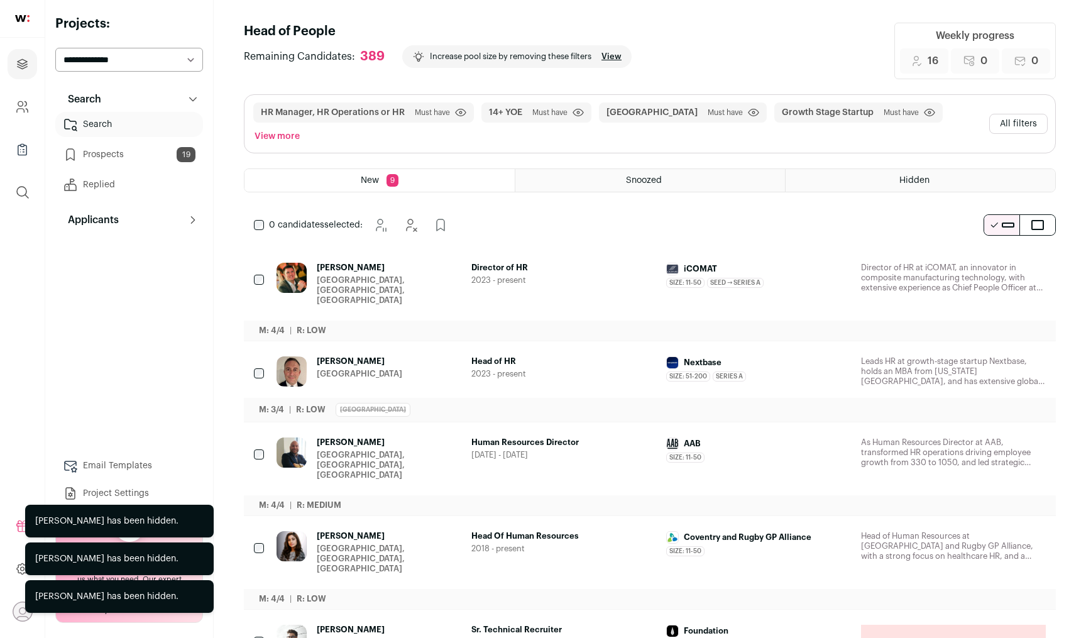
click at [1005, 529] on icon "Hide" at bounding box center [1000, 536] width 15 height 15
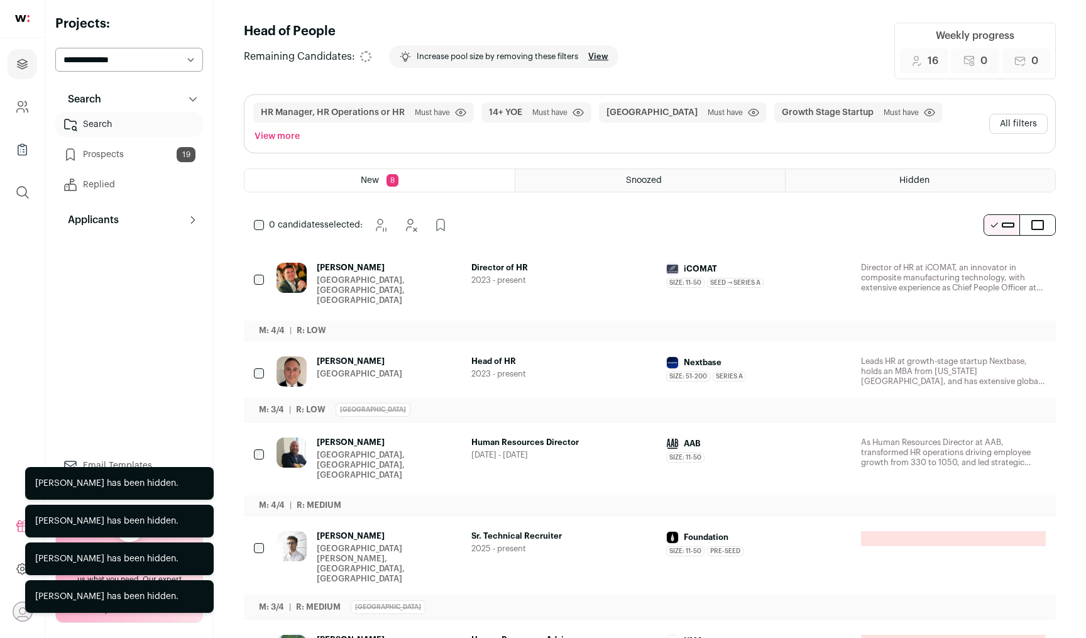
click at [1005, 529] on icon "Hide" at bounding box center [1000, 536] width 15 height 15
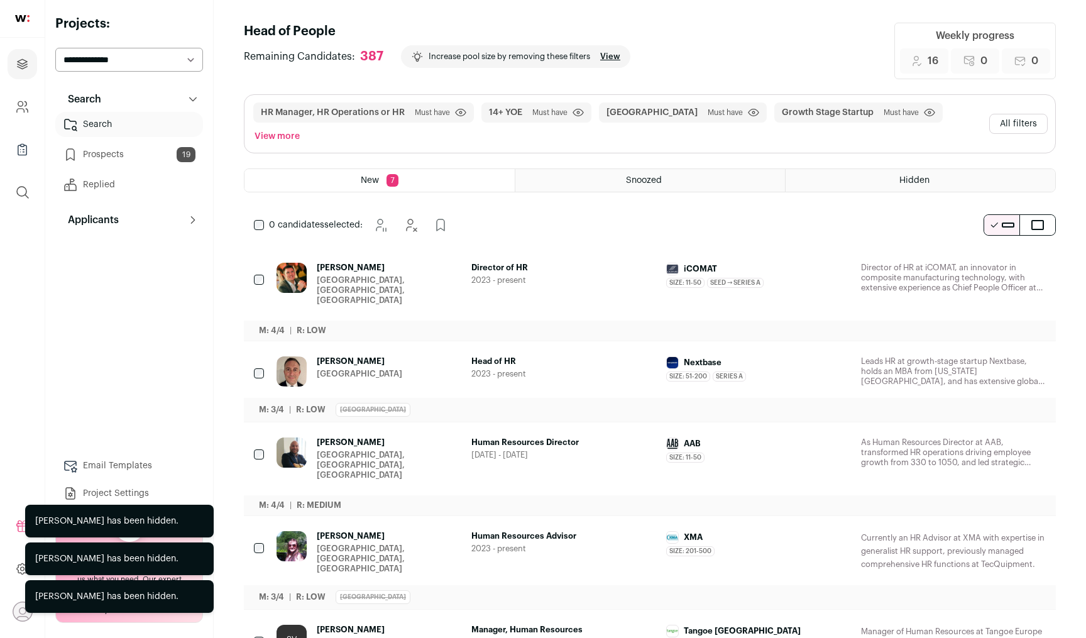
click at [1005, 529] on icon "Hide" at bounding box center [1000, 536] width 15 height 15
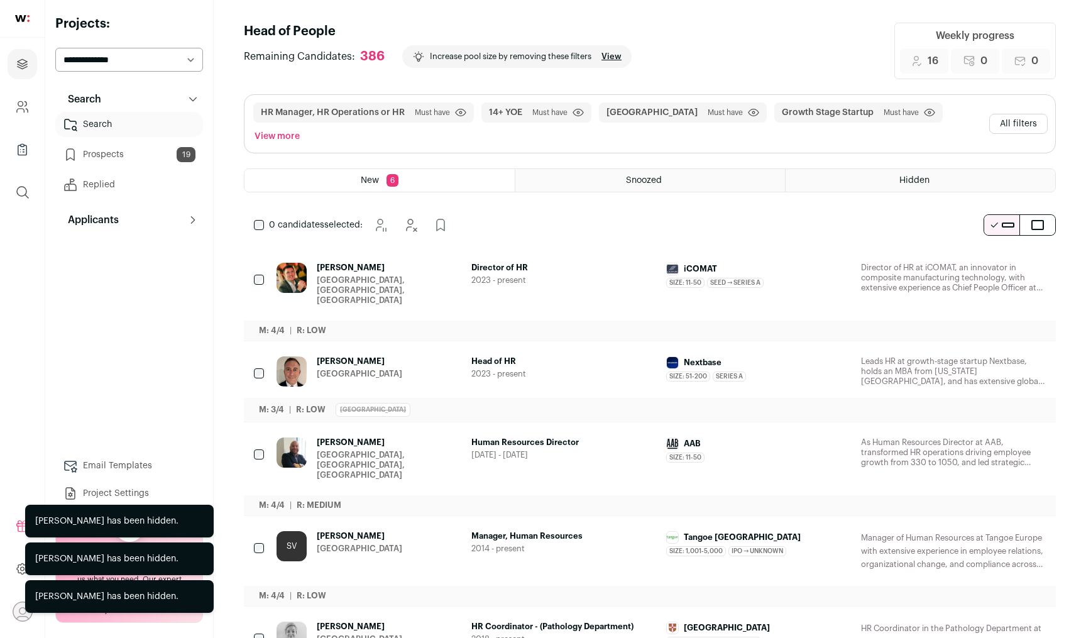
click at [1005, 529] on icon "Hide" at bounding box center [1000, 536] width 15 height 15
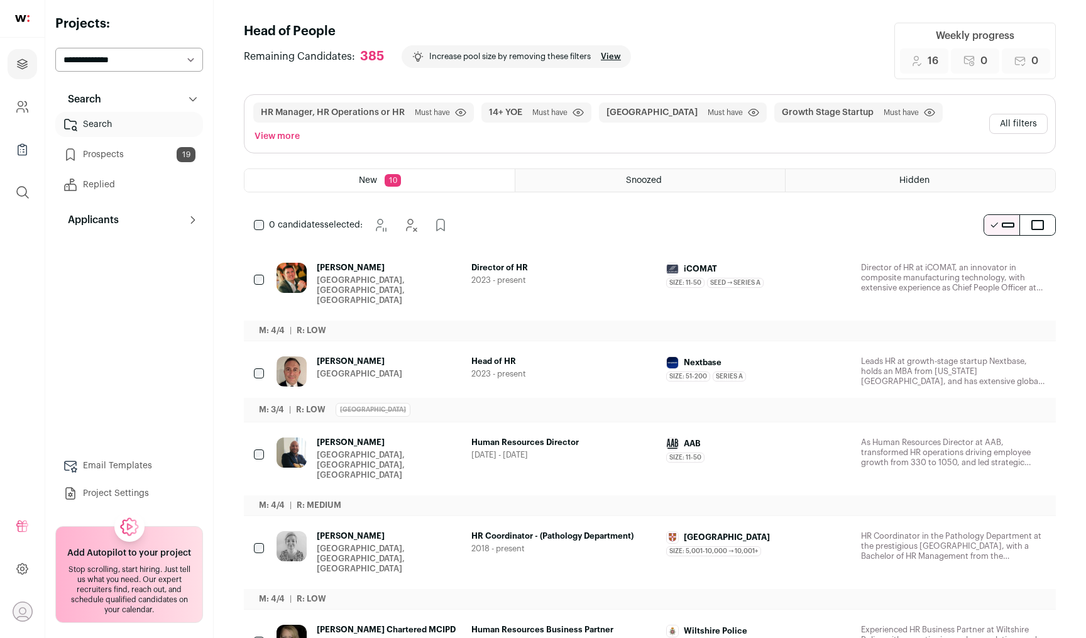
click at [1005, 529] on icon "Hide" at bounding box center [1000, 536] width 15 height 15
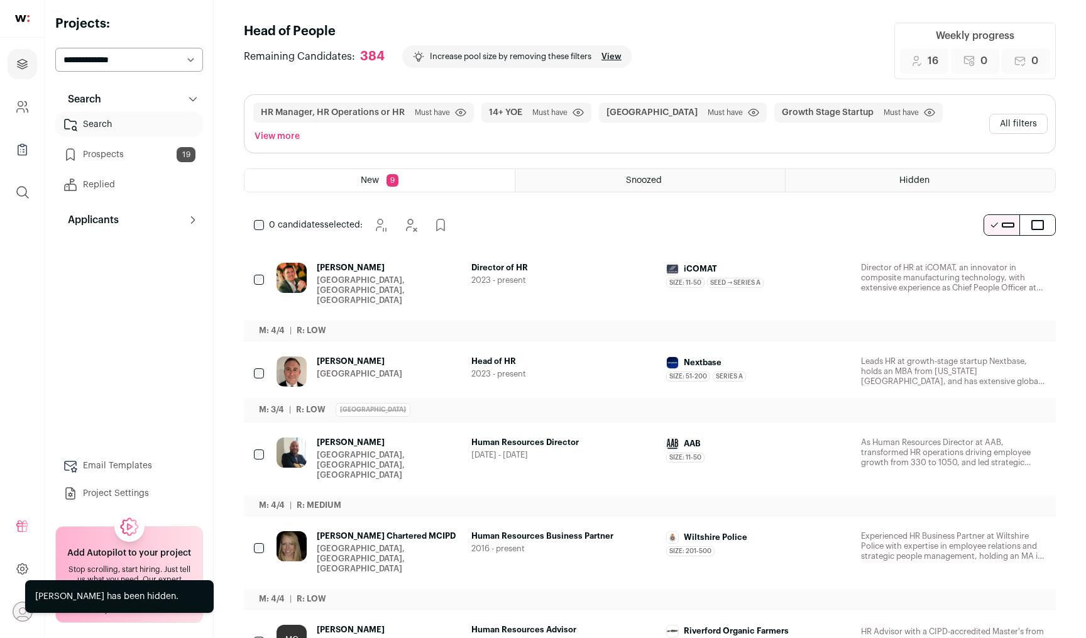
click at [997, 435] on icon "Hide" at bounding box center [1000, 442] width 15 height 15
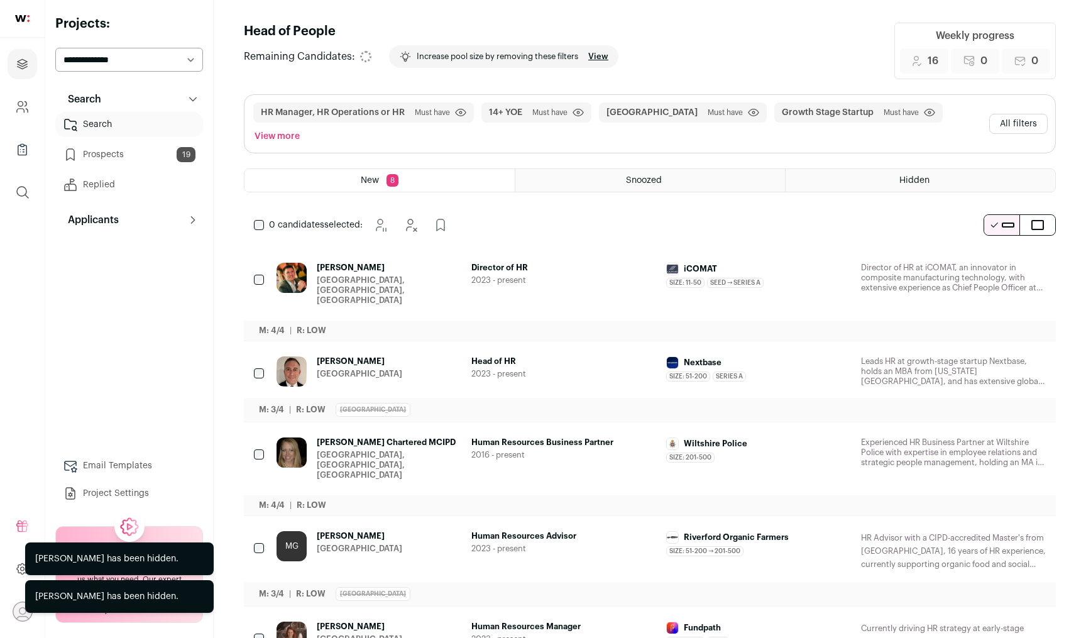
click at [997, 435] on icon "Hide" at bounding box center [1000, 442] width 15 height 15
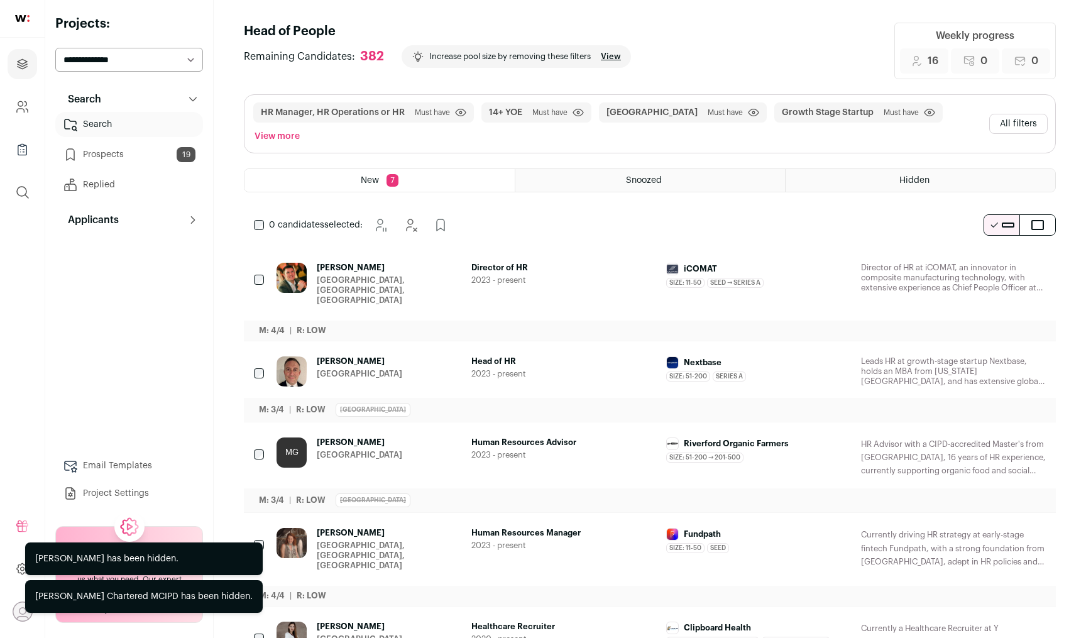
click at [997, 435] on icon "Hide" at bounding box center [1000, 442] width 15 height 15
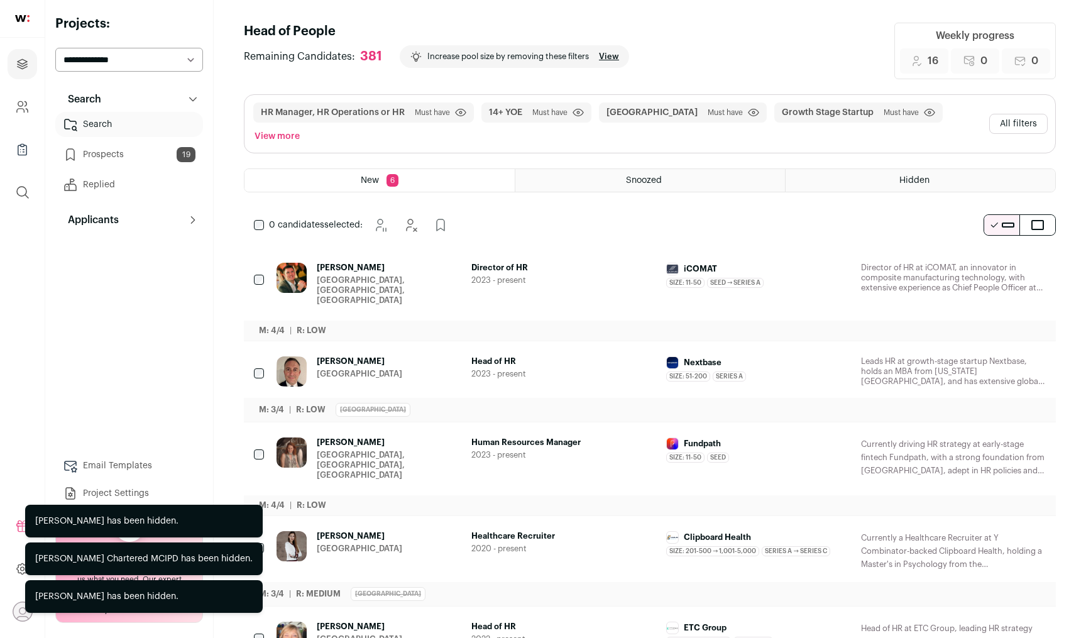
click at [997, 435] on icon "Hide" at bounding box center [1000, 442] width 15 height 15
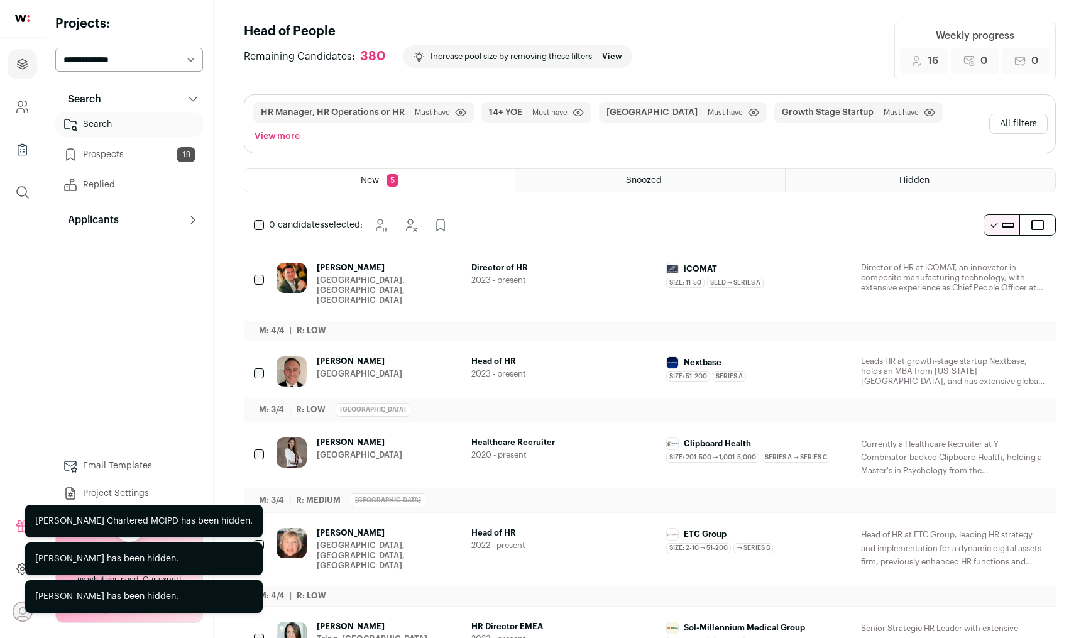
click at [997, 435] on icon "Hide" at bounding box center [1000, 442] width 15 height 15
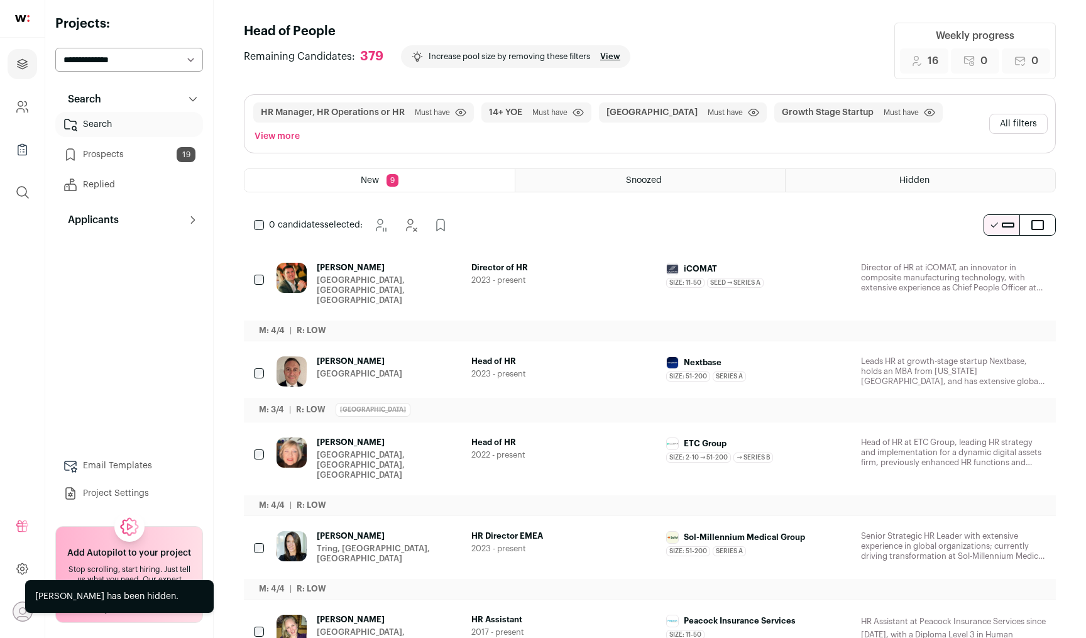
click at [997, 435] on icon "Hide" at bounding box center [1000, 442] width 15 height 15
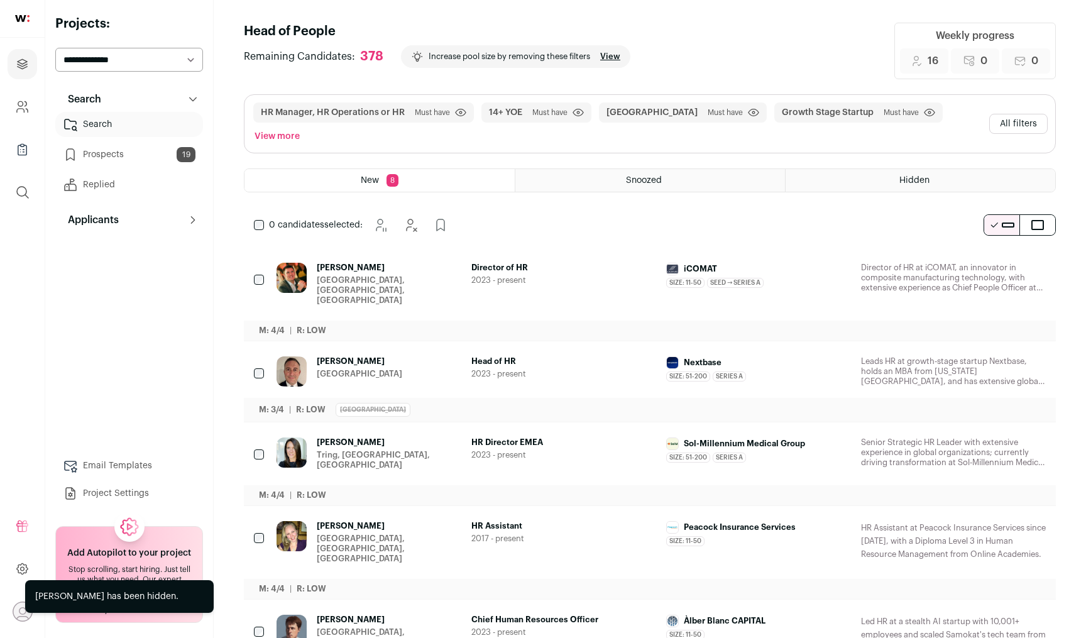
click at [1001, 354] on icon "Hide" at bounding box center [1000, 361] width 15 height 15
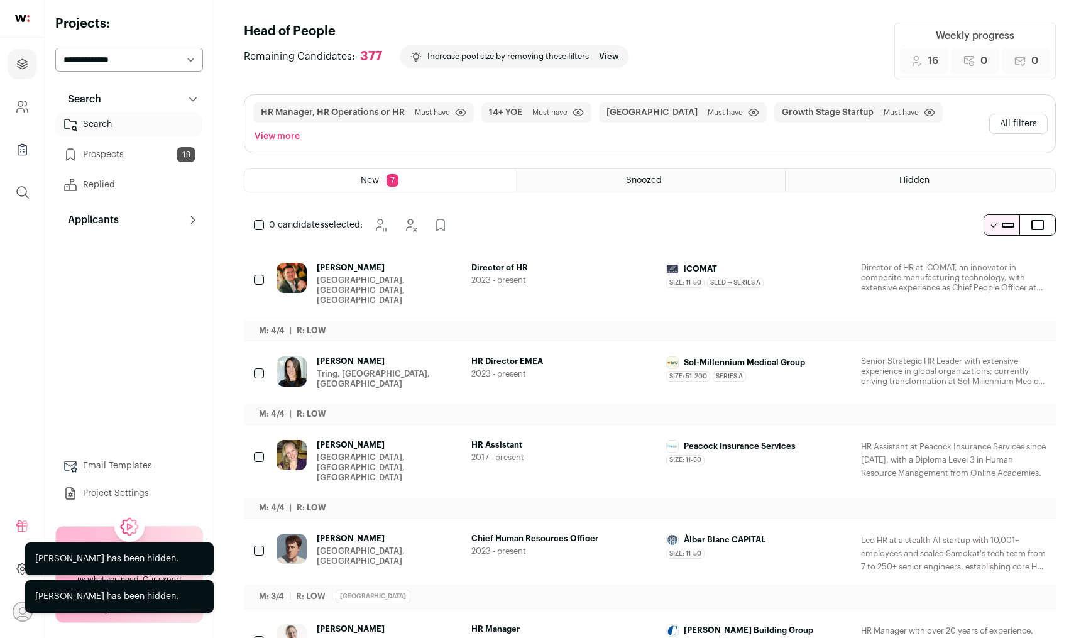
click at [1002, 261] on icon "Hide" at bounding box center [1000, 268] width 15 height 15
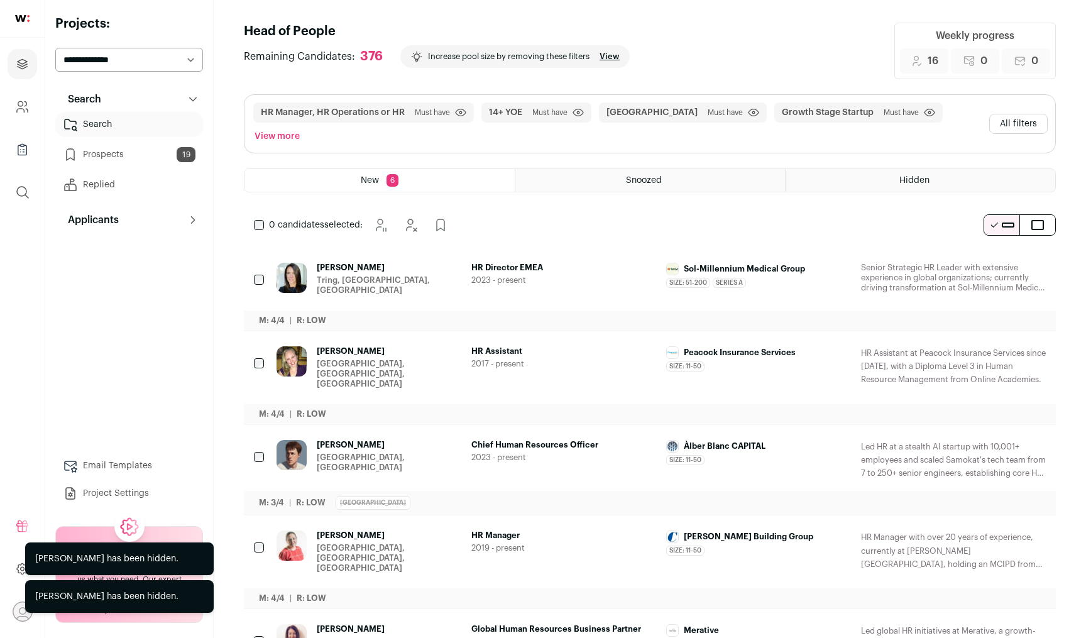
click at [998, 622] on icon "Hide" at bounding box center [1000, 629] width 15 height 15
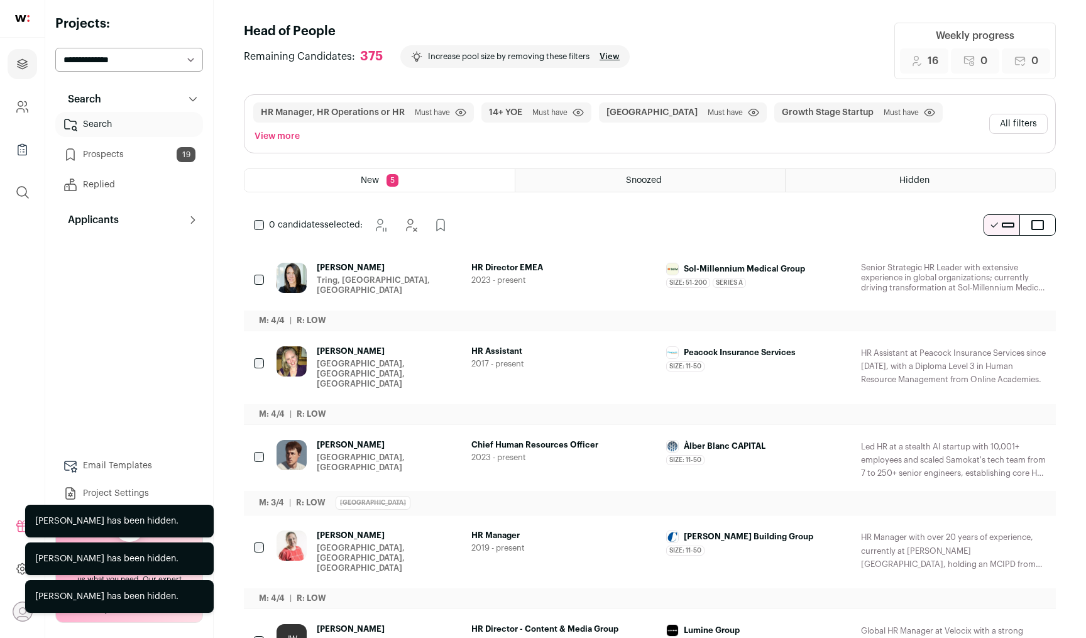
click at [999, 523] on button "Hide" at bounding box center [1001, 536] width 26 height 26
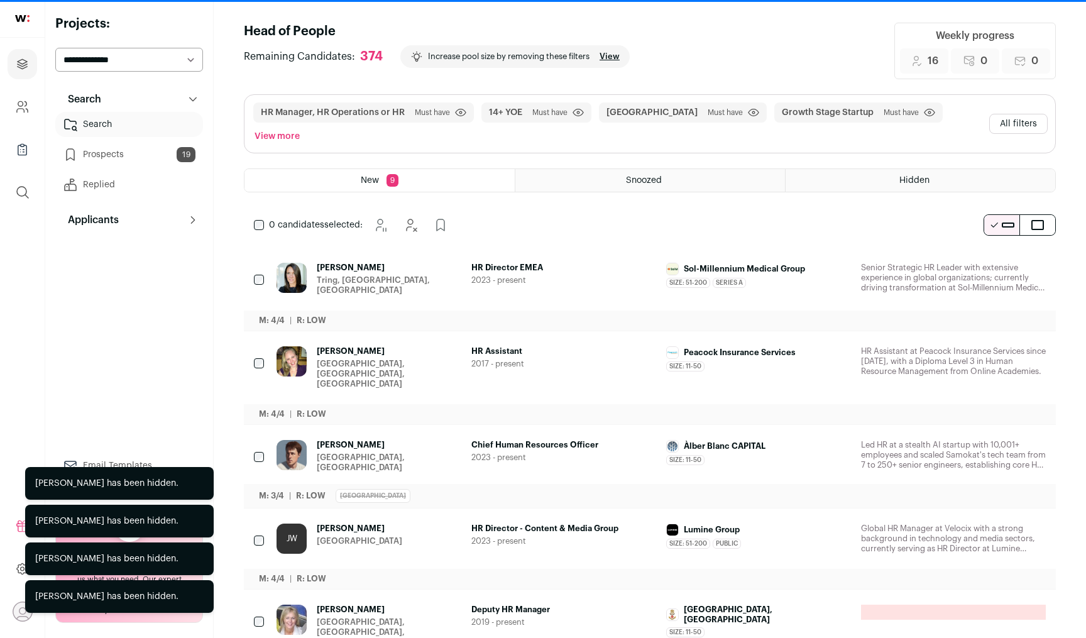
click at [992, 432] on button "Hide" at bounding box center [1001, 445] width 26 height 26
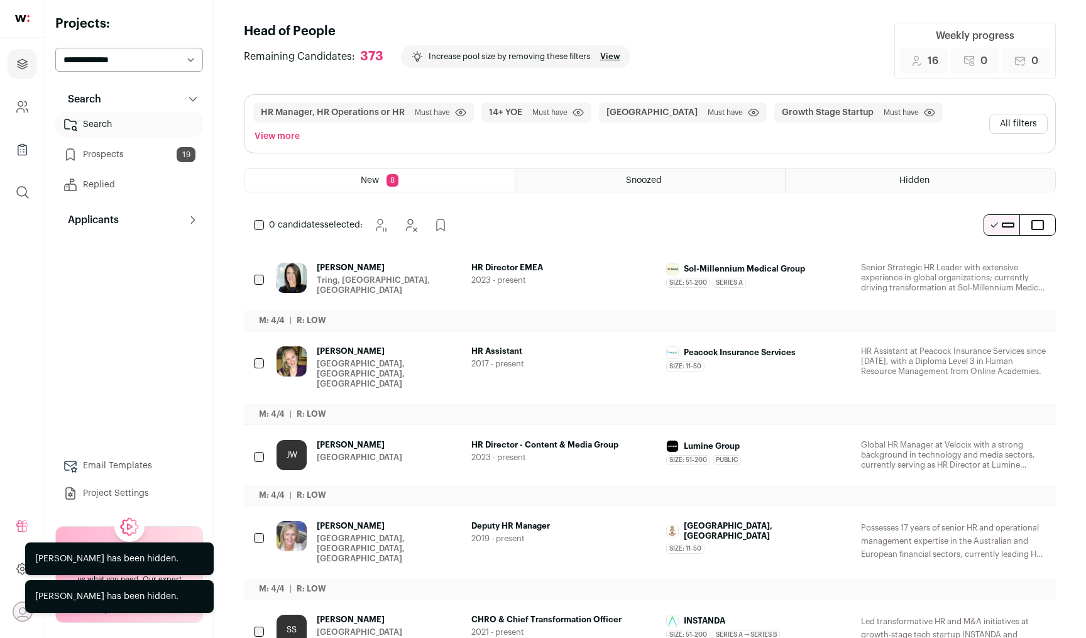
click at [1012, 607] on button "Hide" at bounding box center [1001, 620] width 26 height 26
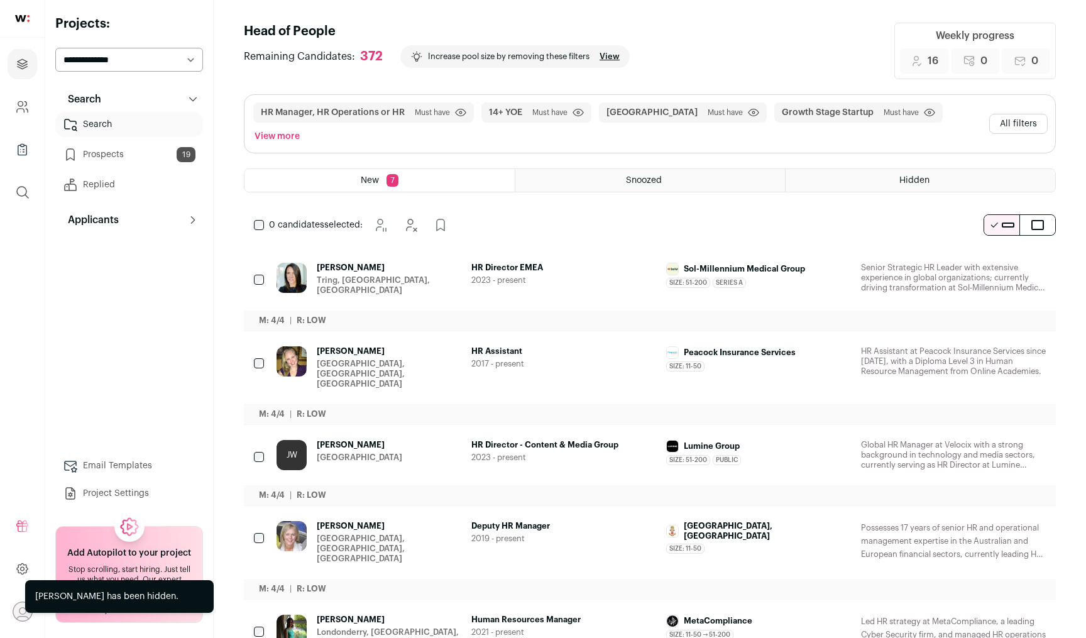
click at [1012, 607] on button "Hide" at bounding box center [1001, 620] width 26 height 26
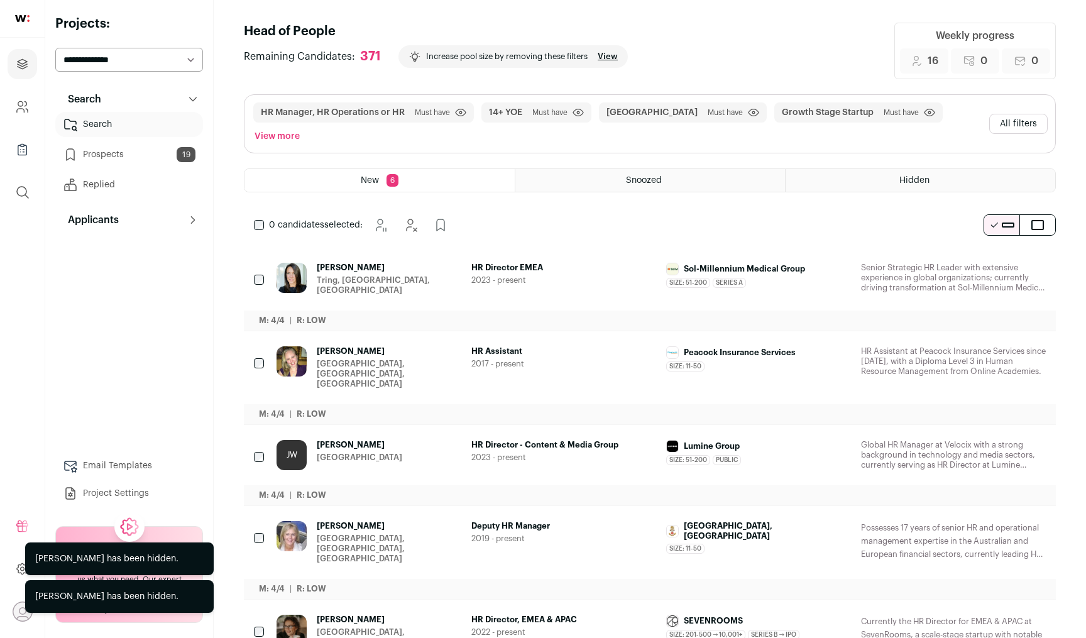
click at [1040, 613] on icon "Add to Prospects" at bounding box center [1034, 620] width 15 height 15
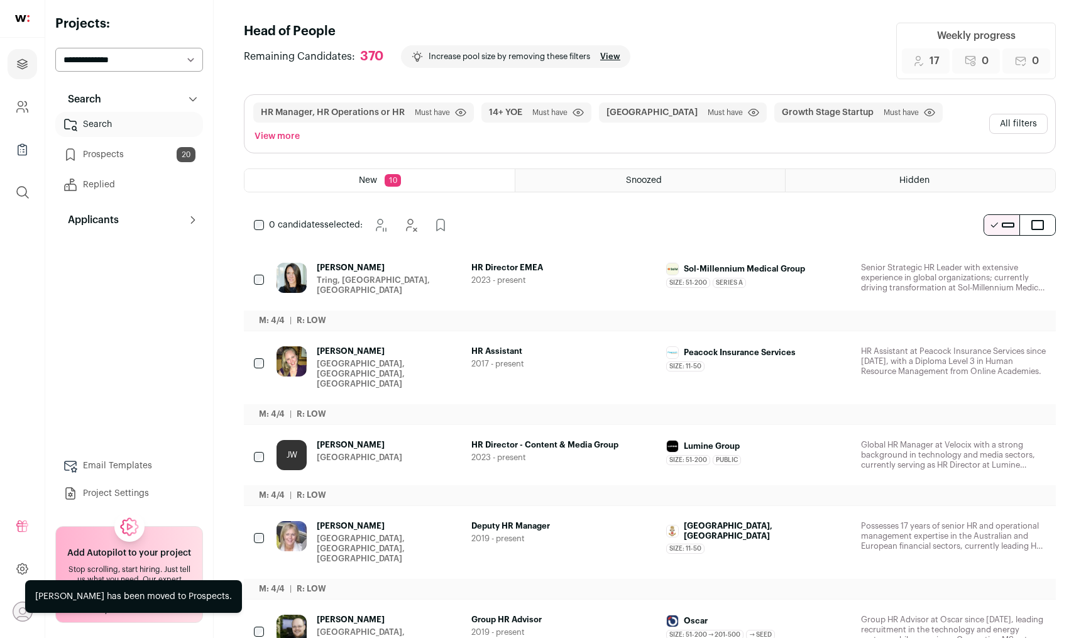
click at [1001, 613] on icon "Hide" at bounding box center [1000, 620] width 15 height 15
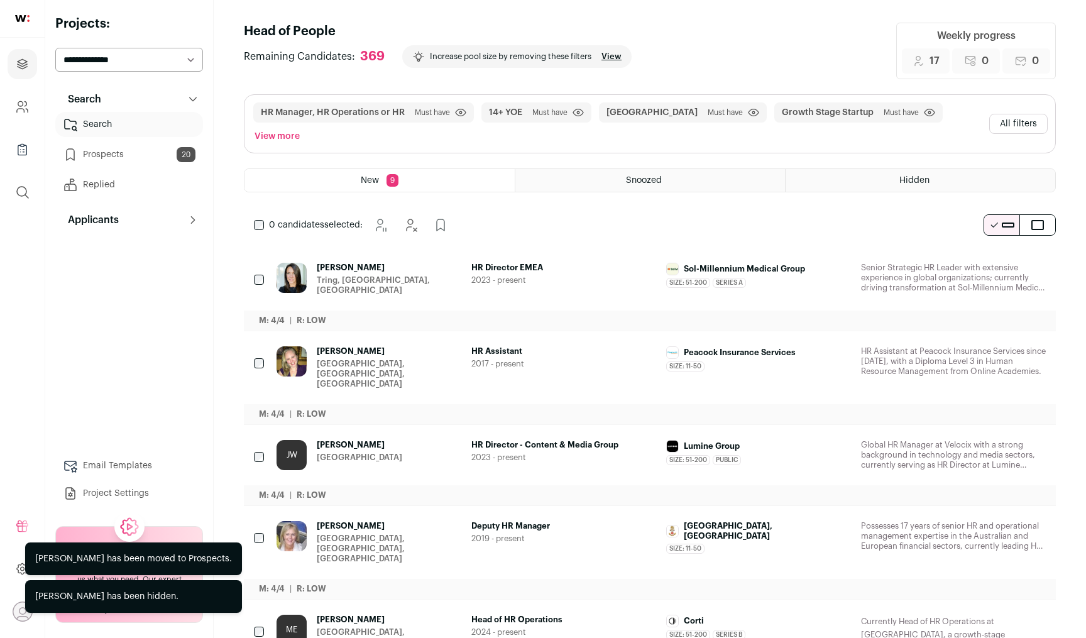
click at [1029, 613] on icon "Add to Prospects" at bounding box center [1034, 620] width 15 height 15
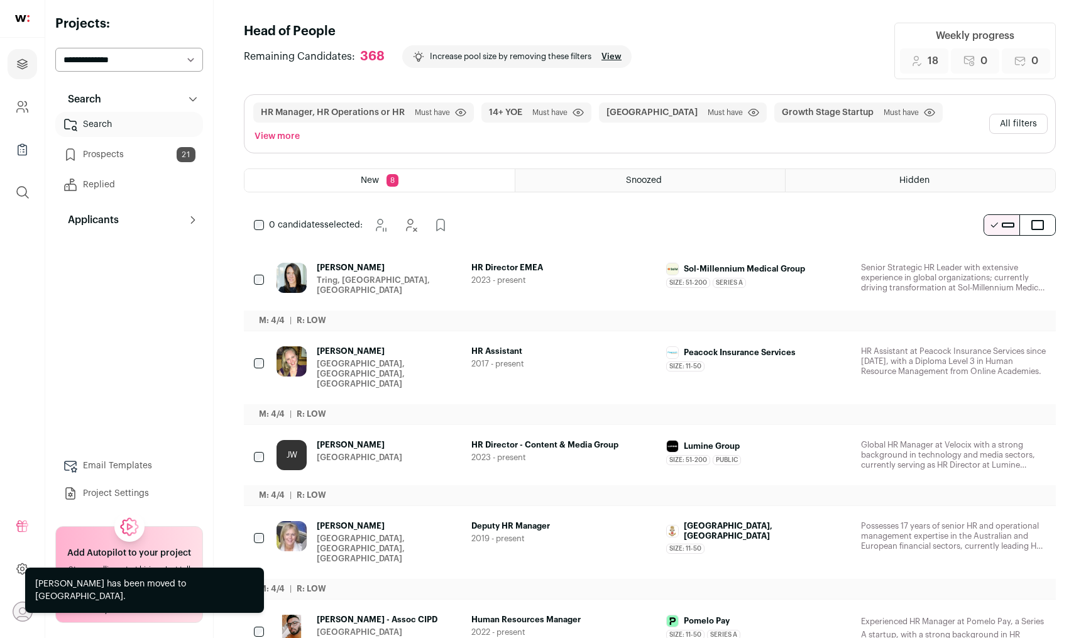
click at [1029, 613] on icon "Add to Prospects" at bounding box center [1034, 620] width 15 height 15
click at [1001, 615] on icon "Hide" at bounding box center [1002, 621] width 10 height 12
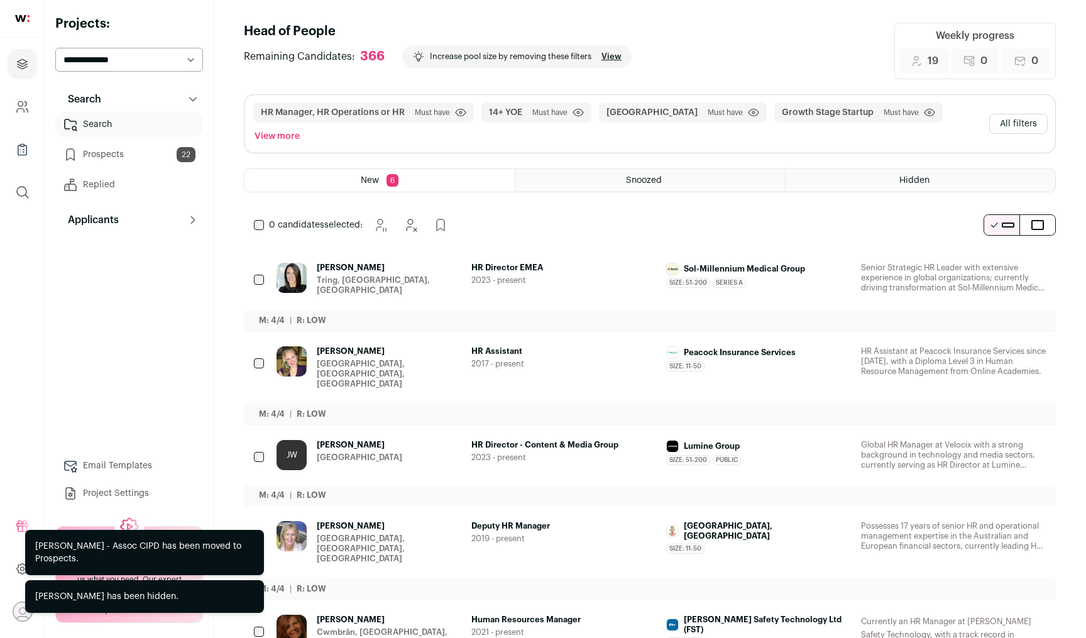
click at [1001, 615] on icon "Hide" at bounding box center [1002, 621] width 10 height 12
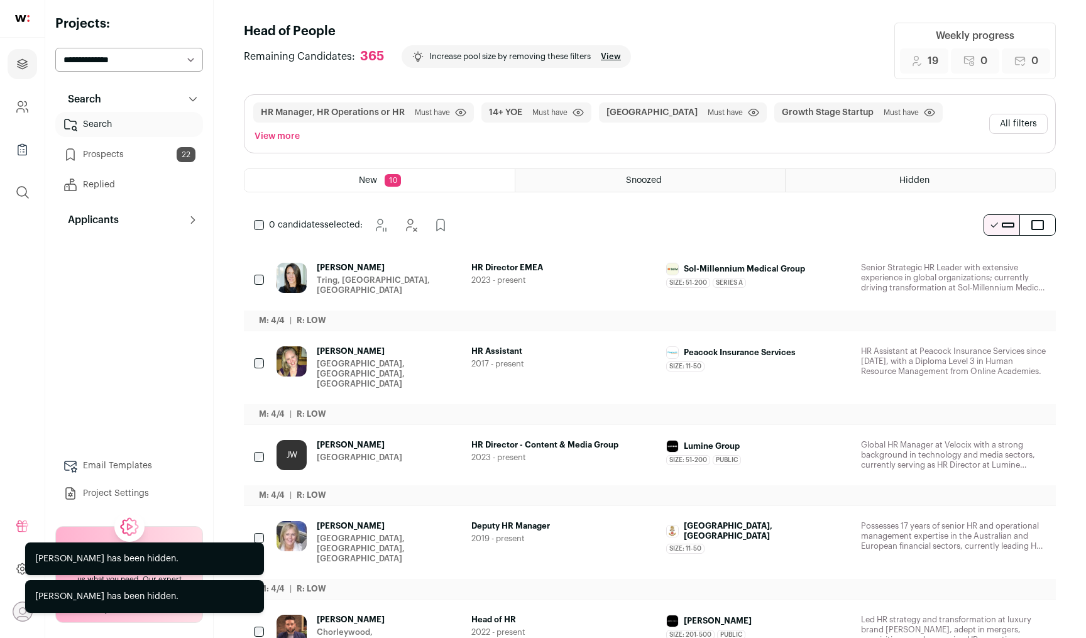
click at [1001, 615] on icon "Hide" at bounding box center [1002, 621] width 10 height 12
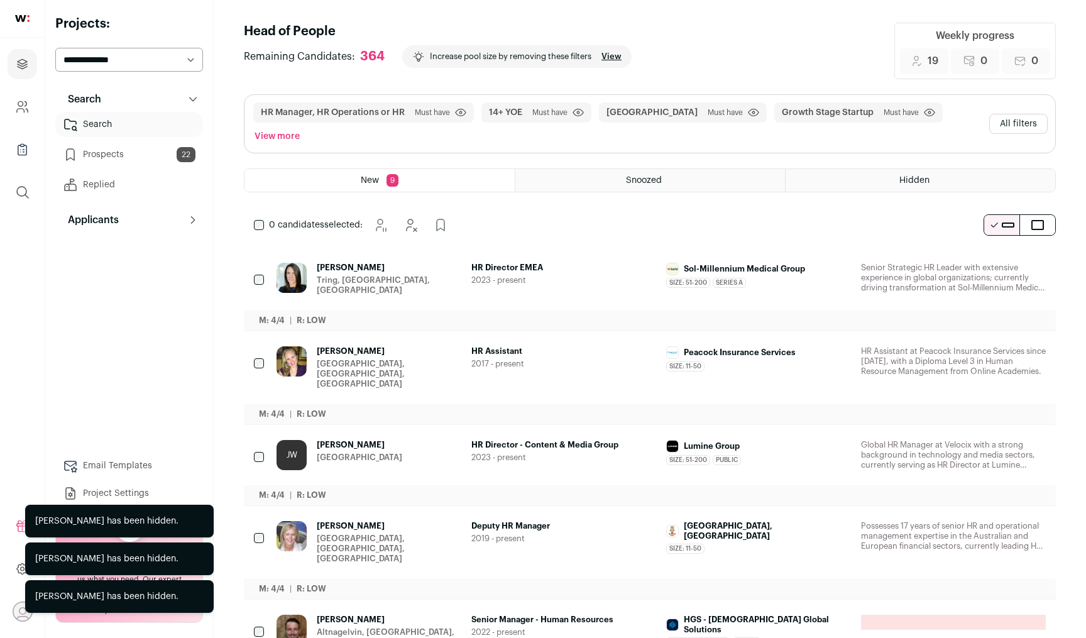
click at [1001, 615] on icon "Hide" at bounding box center [1002, 621] width 10 height 12
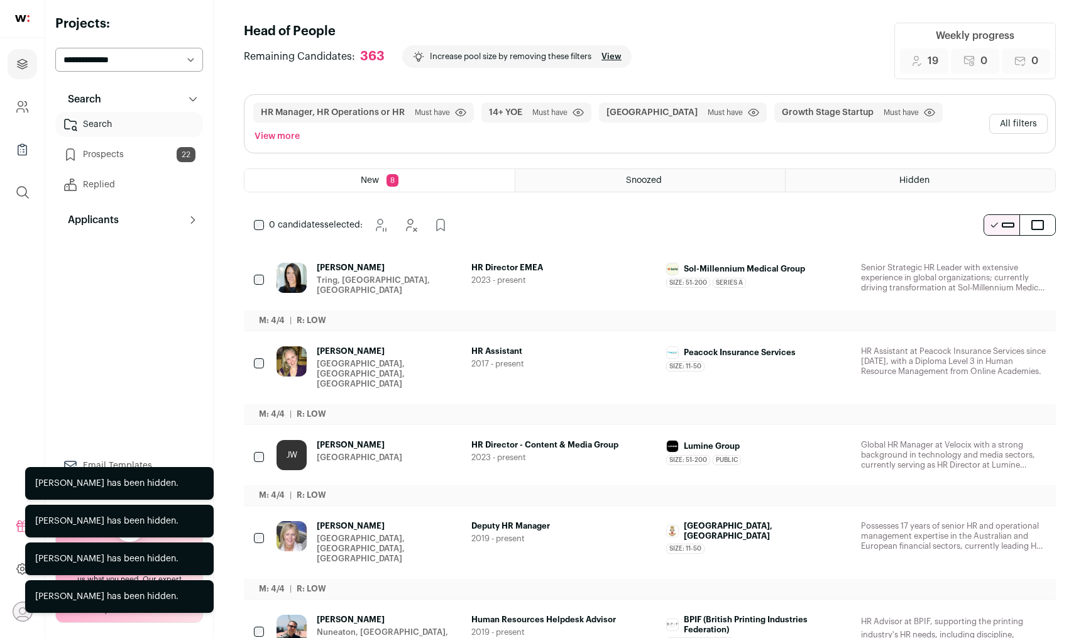
click at [1001, 615] on icon "Hide" at bounding box center [1002, 621] width 10 height 12
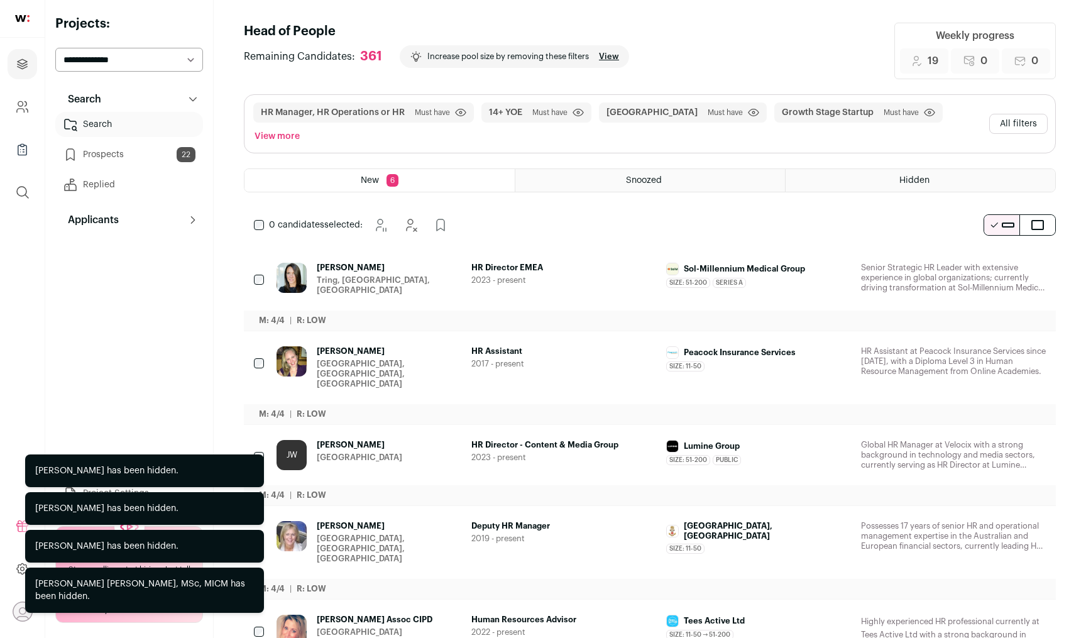
click at [1001, 615] on icon "Hide" at bounding box center [1002, 621] width 10 height 12
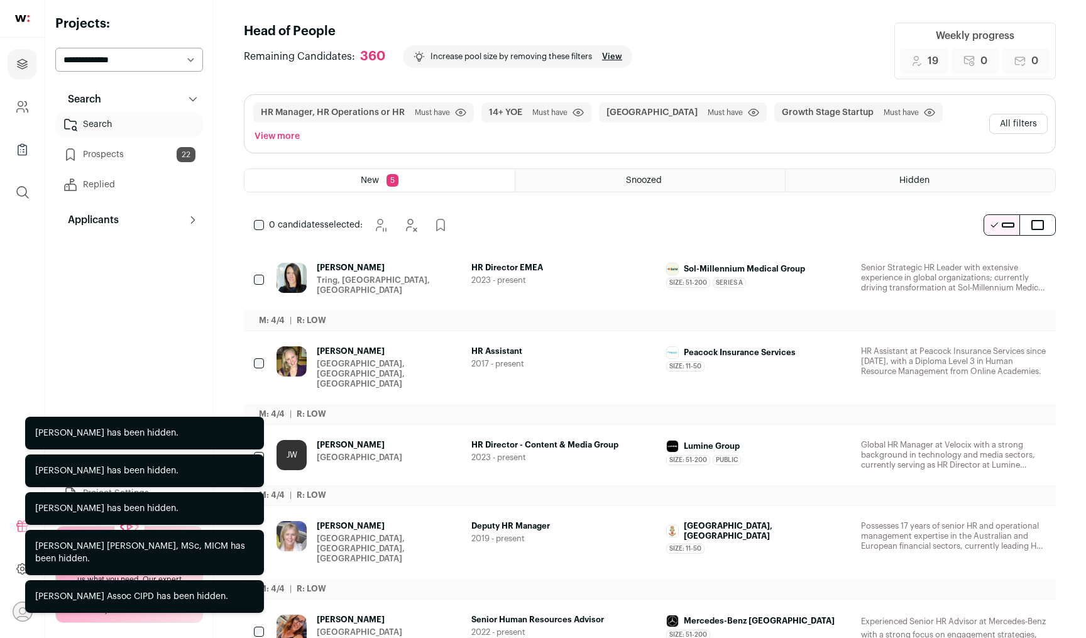
click at [1001, 615] on icon "Hide" at bounding box center [1002, 621] width 10 height 12
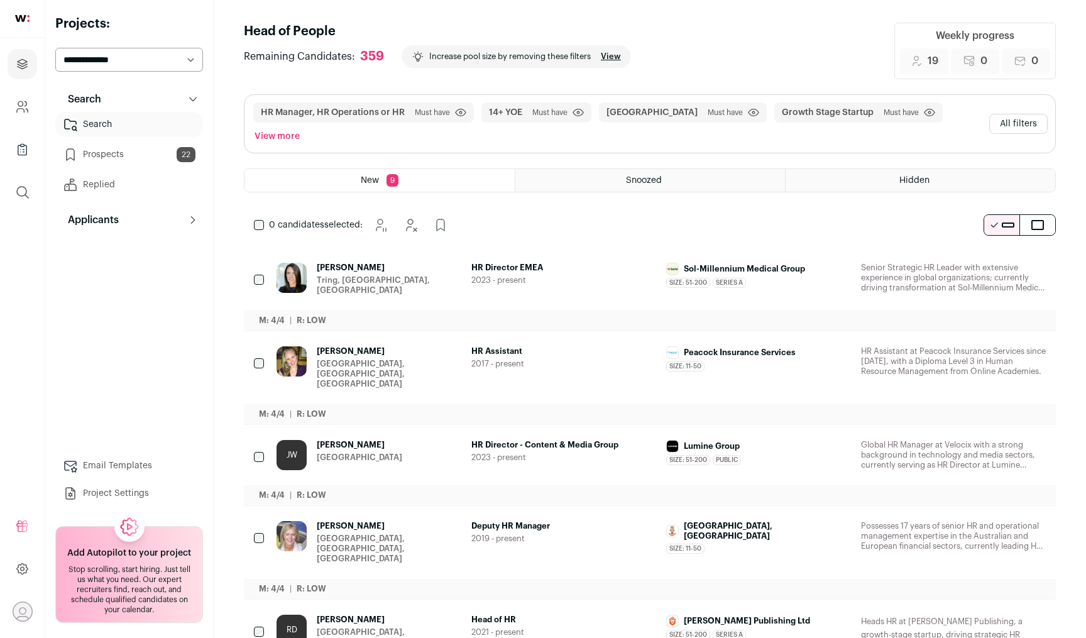
click at [991, 255] on button "Hide" at bounding box center [1001, 268] width 26 height 26
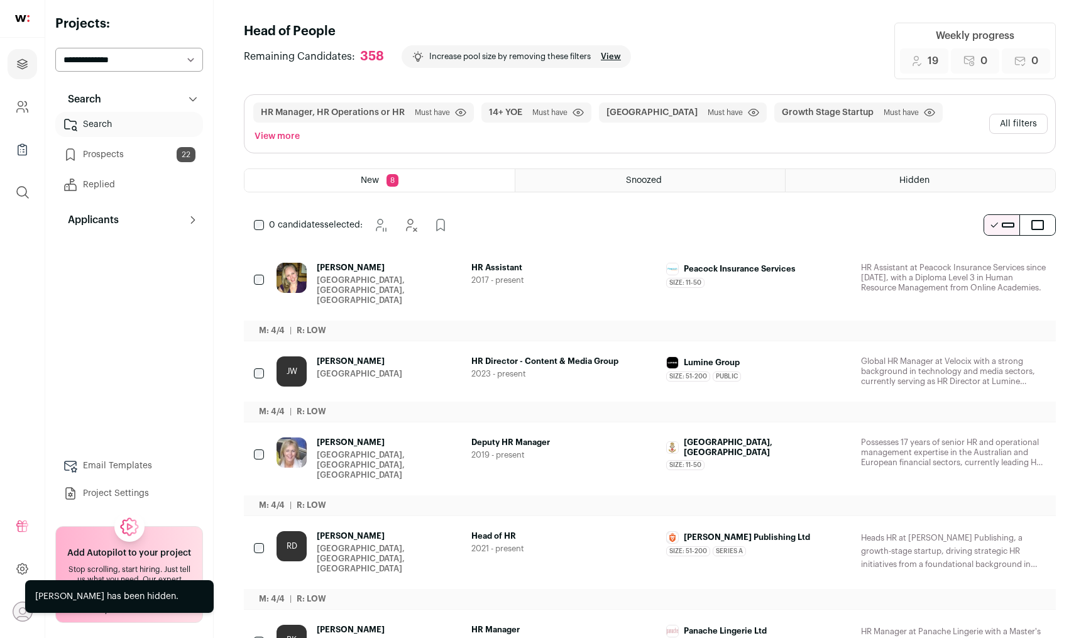
click at [1002, 523] on button "Hide" at bounding box center [1001, 536] width 26 height 26
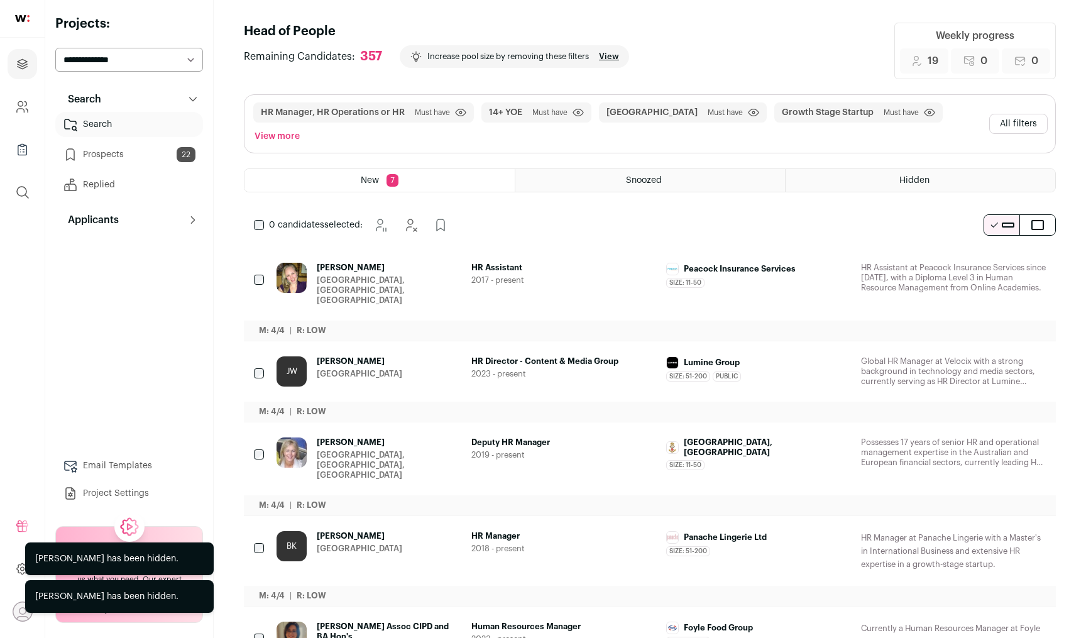
click at [997, 435] on icon "Hide" at bounding box center [1000, 442] width 15 height 15
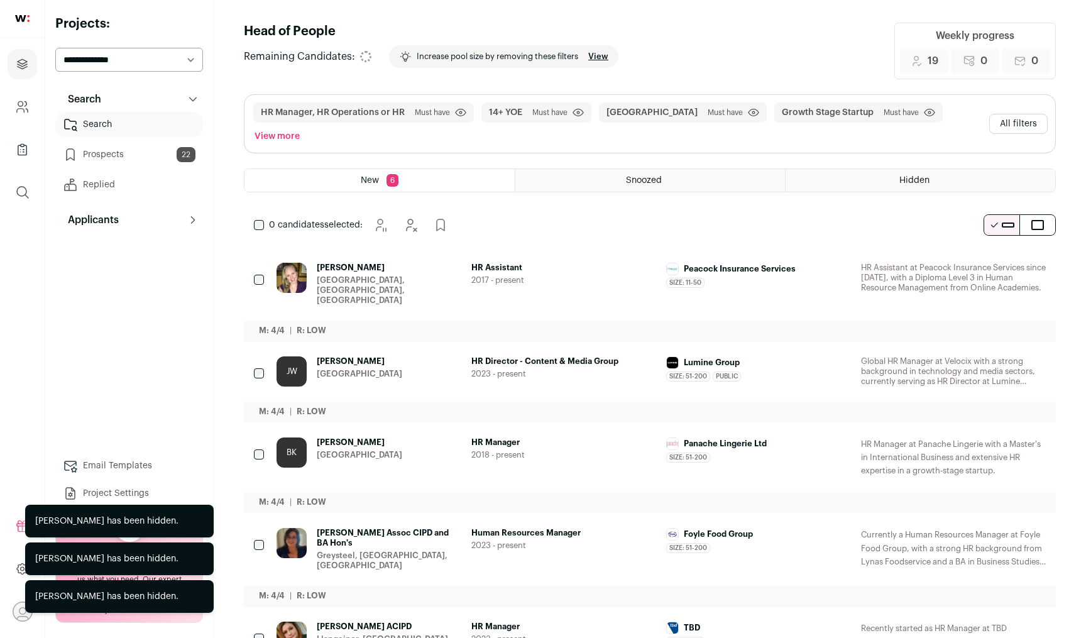
click at [997, 435] on icon "Hide" at bounding box center [1000, 442] width 15 height 15
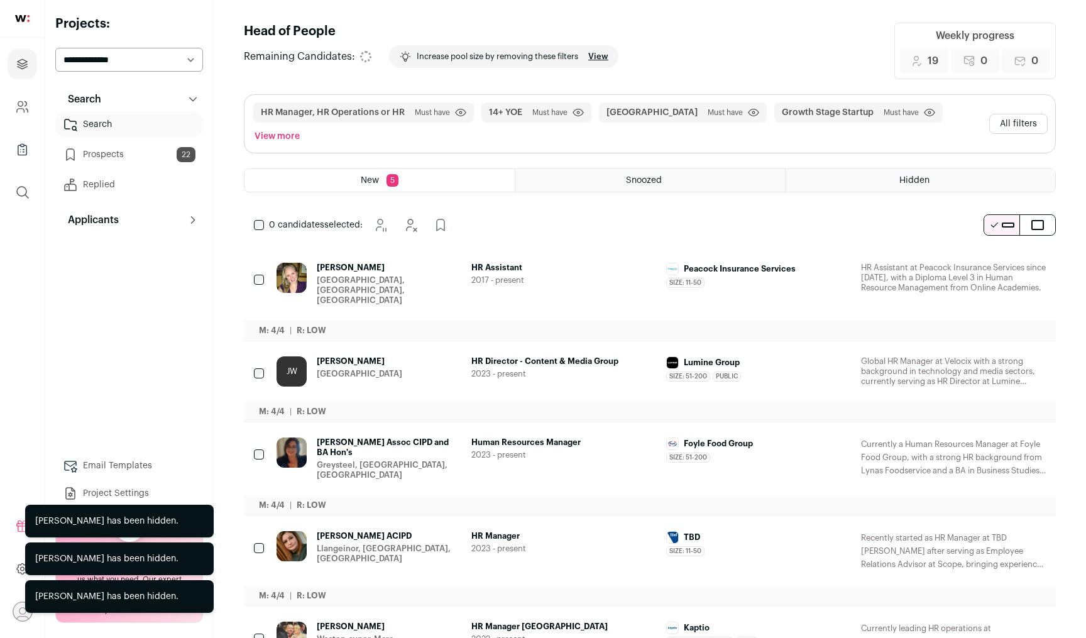
click at [997, 435] on icon "Hide" at bounding box center [1000, 442] width 15 height 15
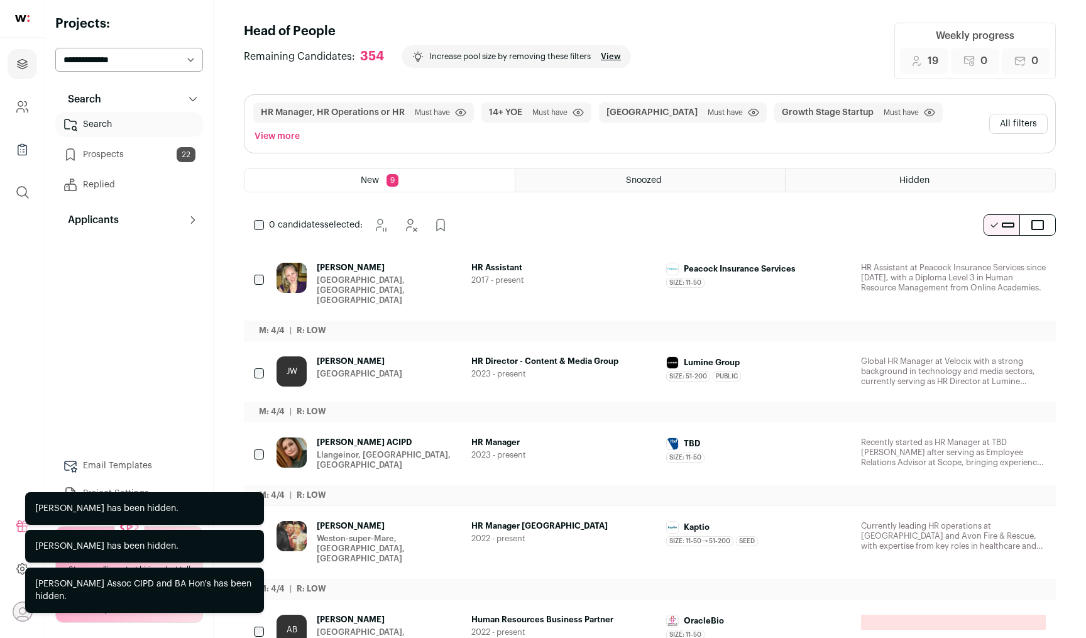
click at [997, 435] on icon "Hide" at bounding box center [1000, 442] width 15 height 15
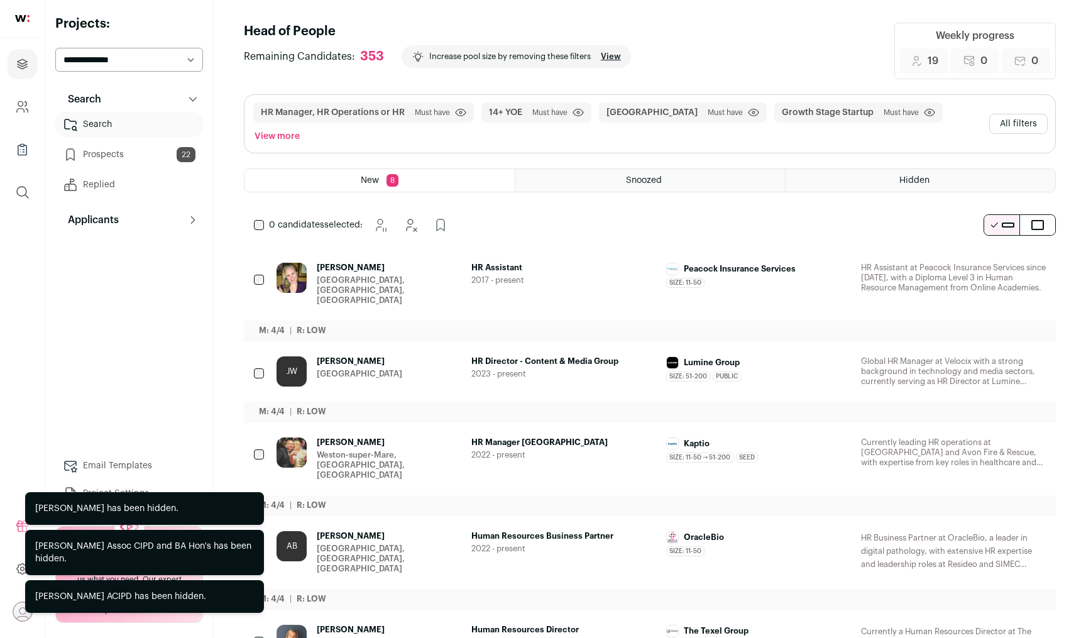
click at [995, 435] on icon "Hide" at bounding box center [1000, 442] width 15 height 15
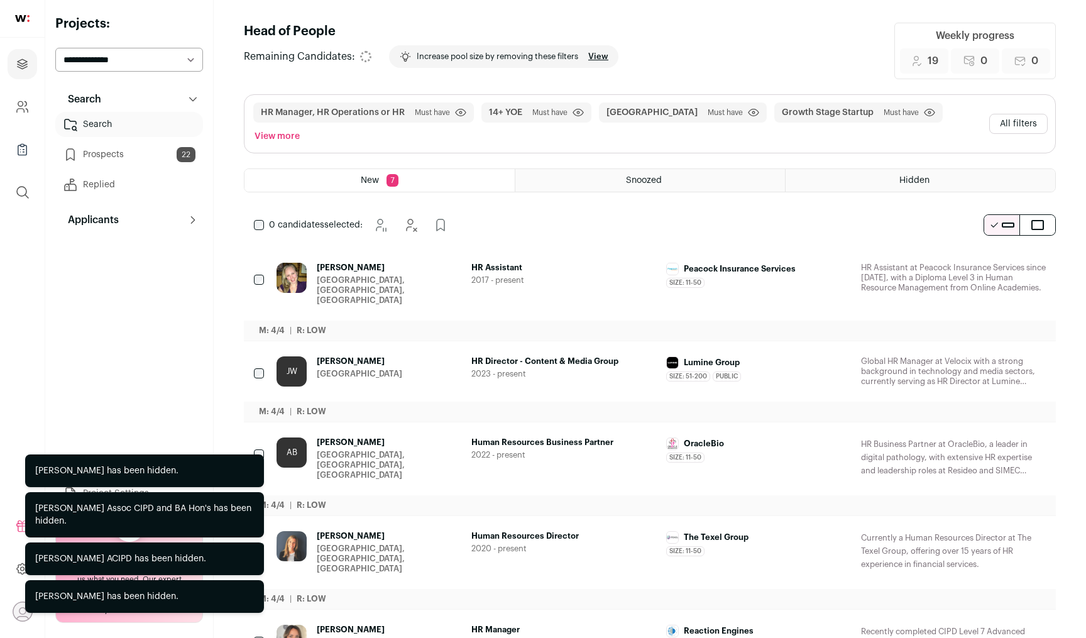
click at [995, 435] on icon "Hide" at bounding box center [1000, 442] width 15 height 15
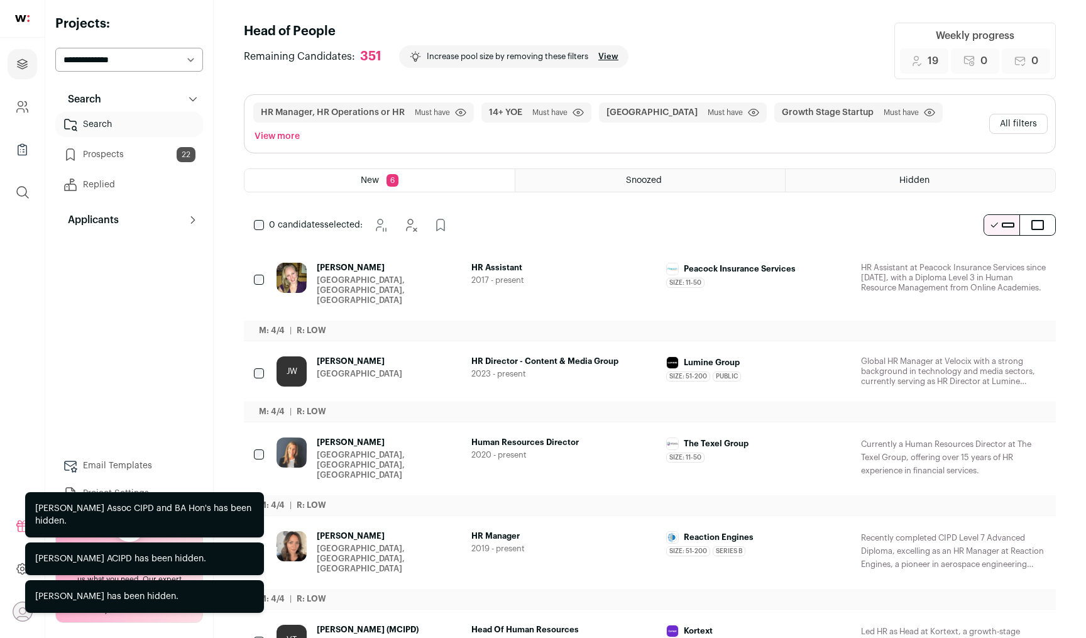
click at [995, 435] on icon "Hide" at bounding box center [1000, 442] width 15 height 15
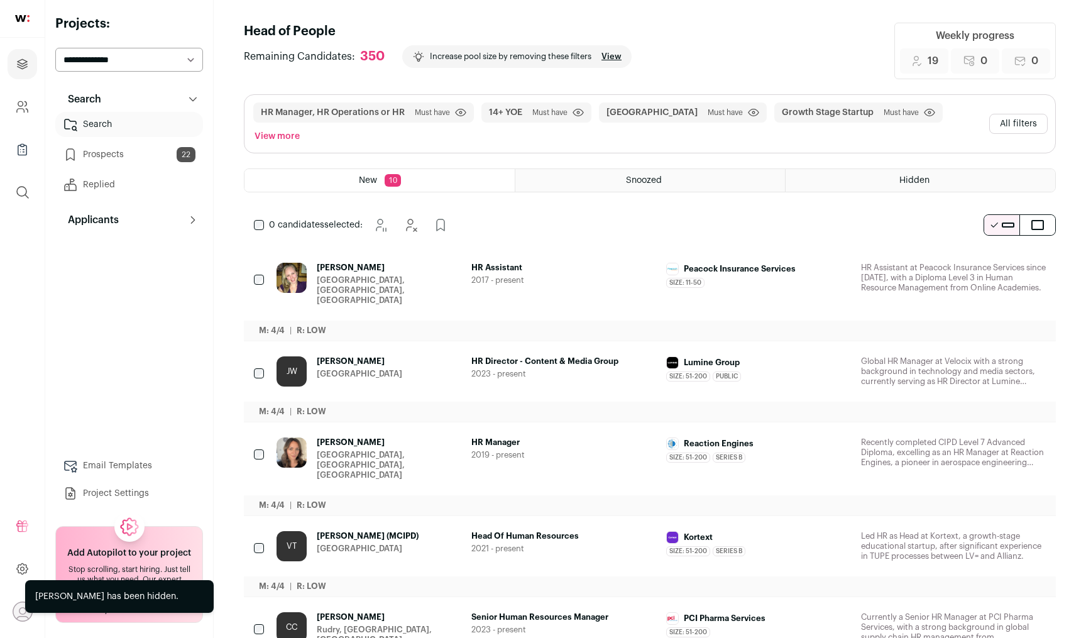
click at [1027, 523] on button "Add to Prospects" at bounding box center [1035, 536] width 26 height 26
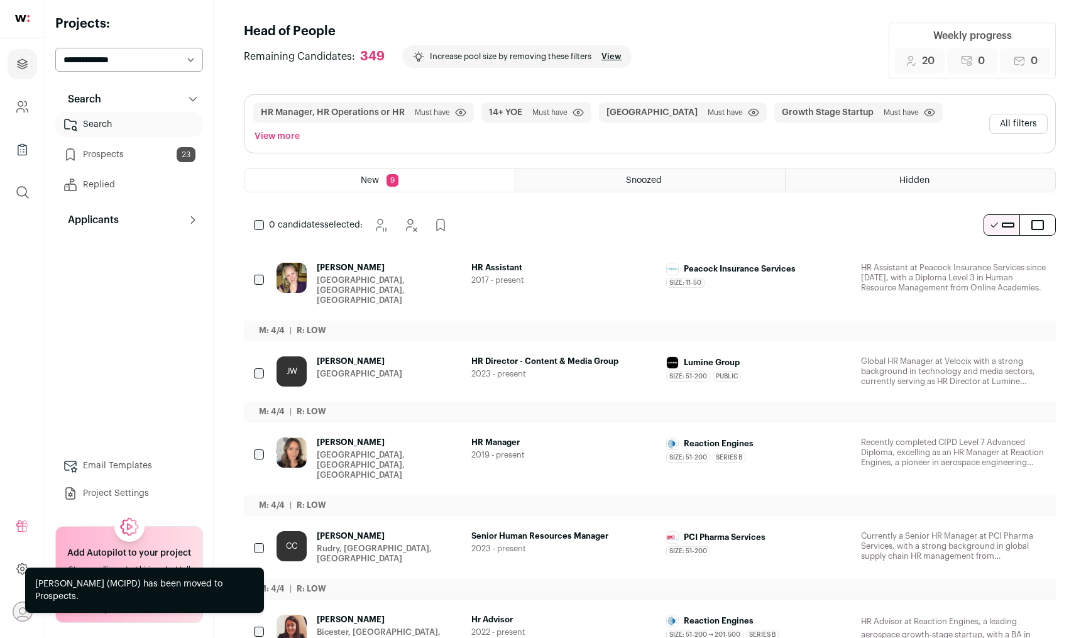
click at [143, 150] on link "Prospects 23" at bounding box center [129, 154] width 148 height 25
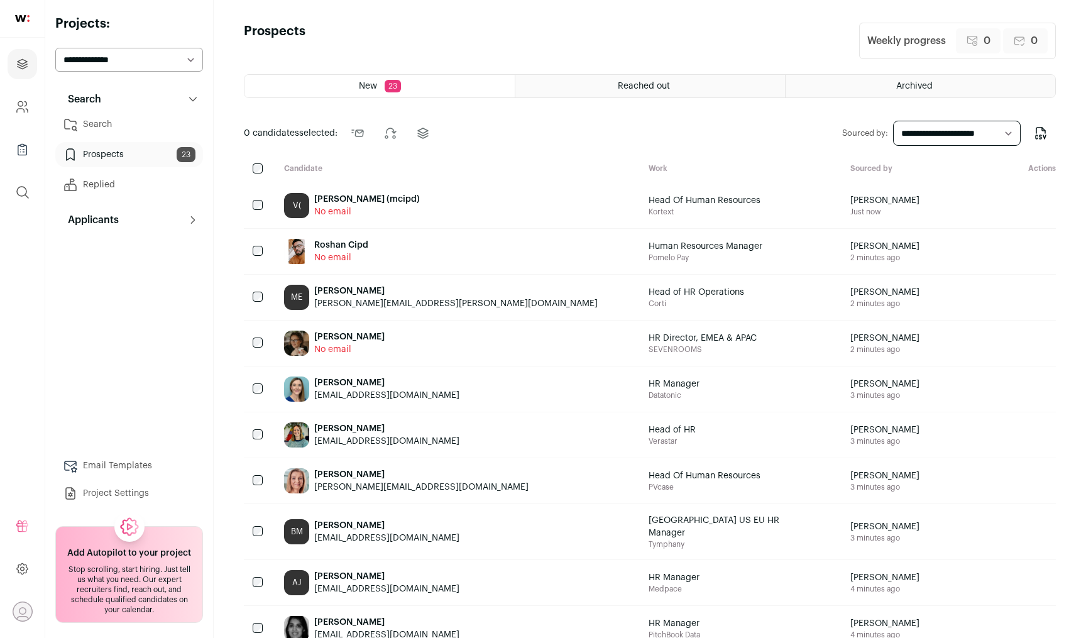
click at [153, 126] on link "Search" at bounding box center [129, 124] width 148 height 25
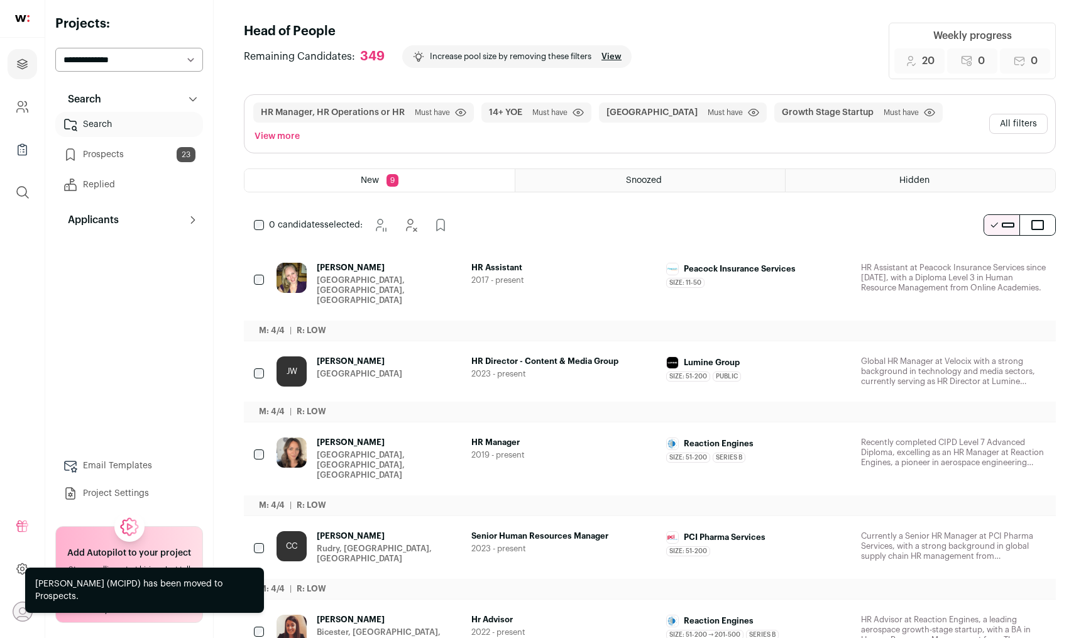
click at [141, 187] on link "Replied" at bounding box center [129, 184] width 148 height 25
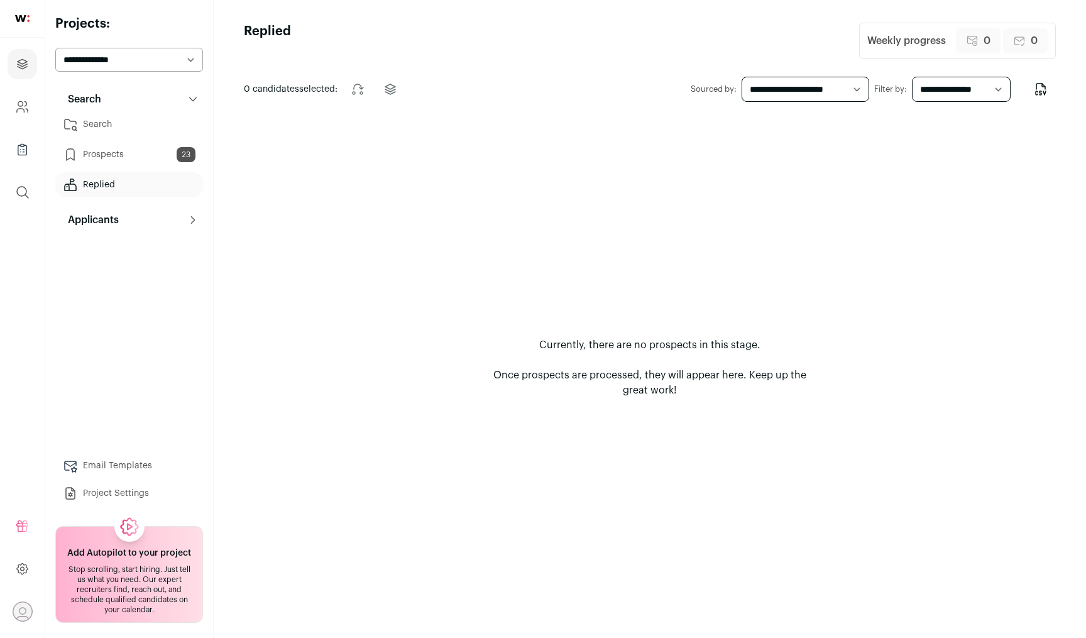
click at [134, 124] on link "Search" at bounding box center [129, 124] width 148 height 25
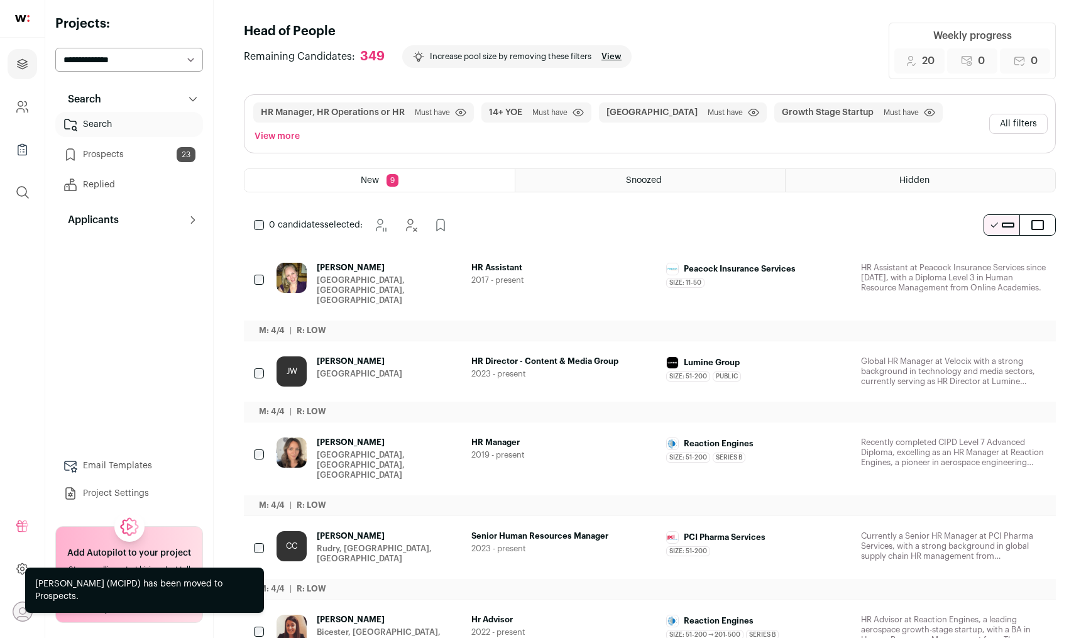
click at [1026, 114] on button "All filters" at bounding box center [1018, 124] width 58 height 20
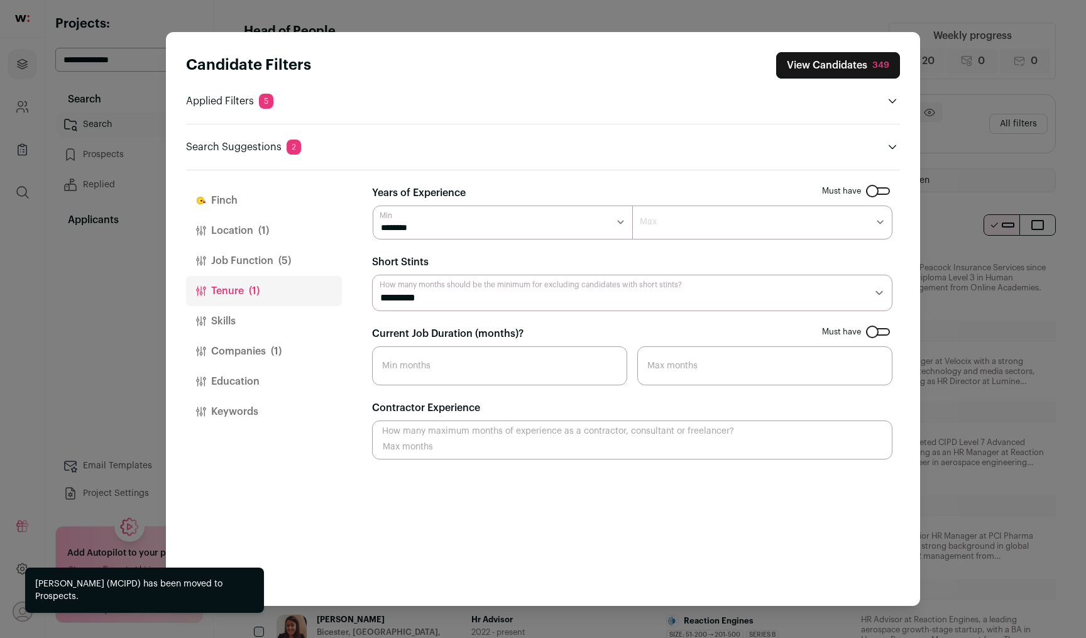
click at [287, 258] on span "(5)" at bounding box center [284, 260] width 13 height 15
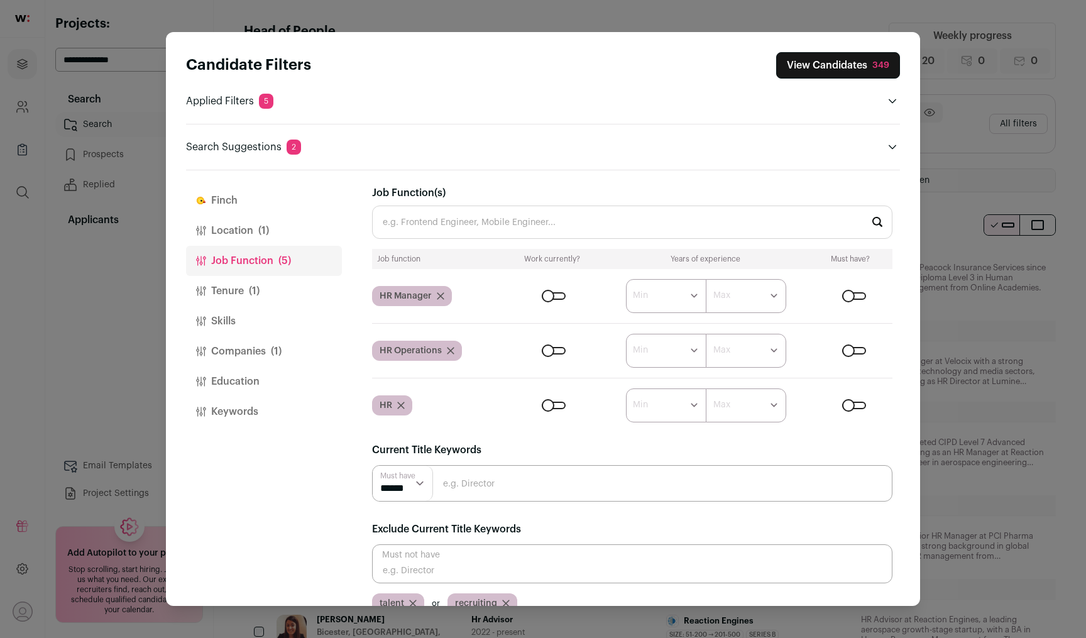
scroll to position [22, 0]
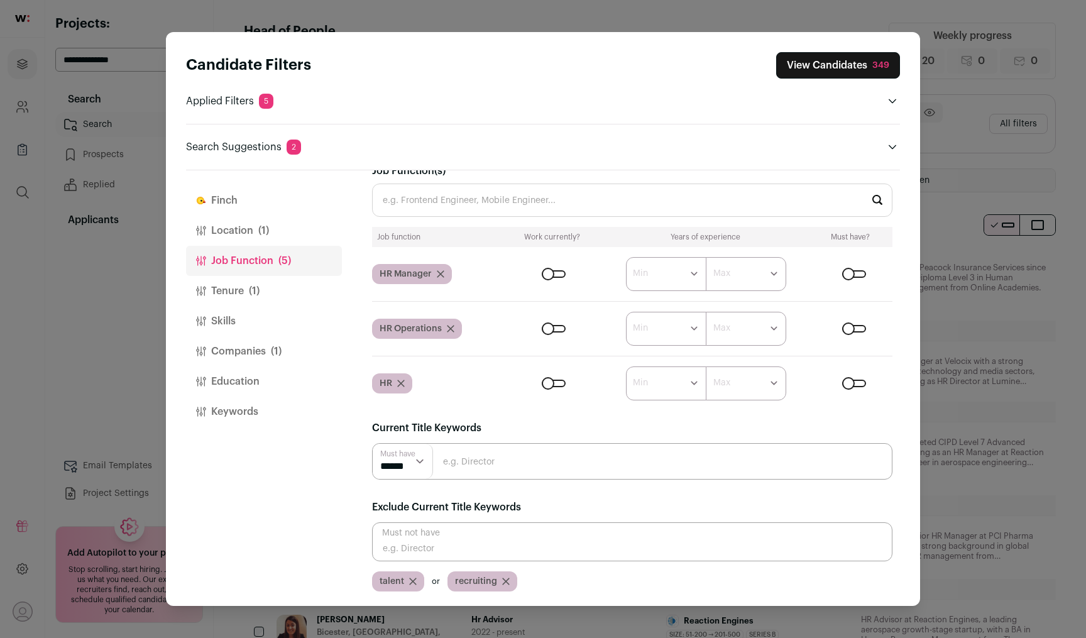
click at [296, 290] on button "Tenure (1)" at bounding box center [264, 291] width 156 height 30
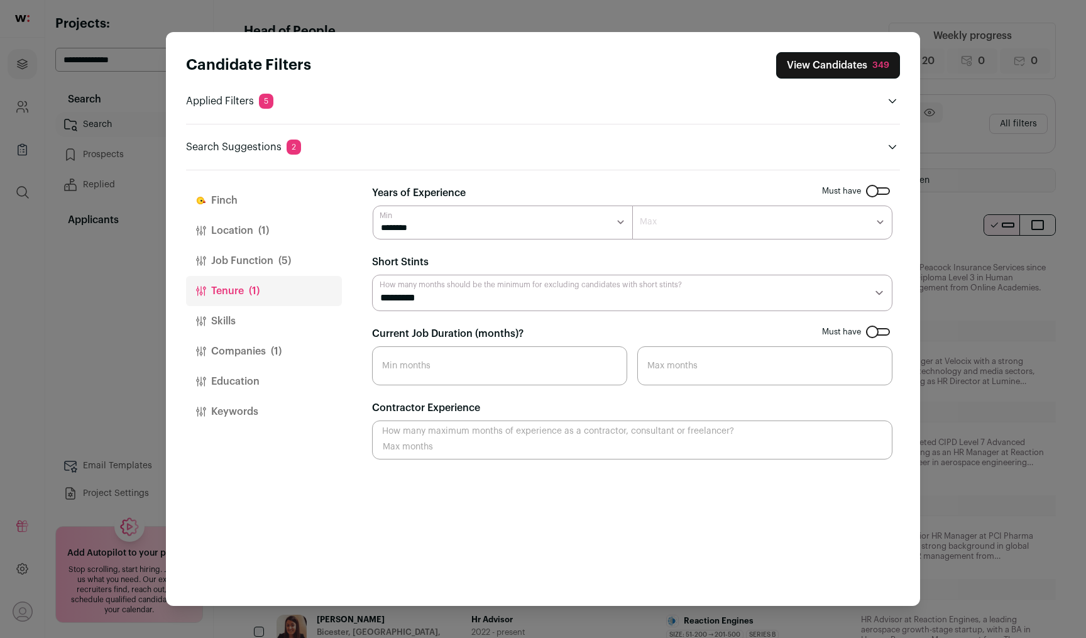
click at [275, 228] on button "Location (1)" at bounding box center [264, 231] width 156 height 30
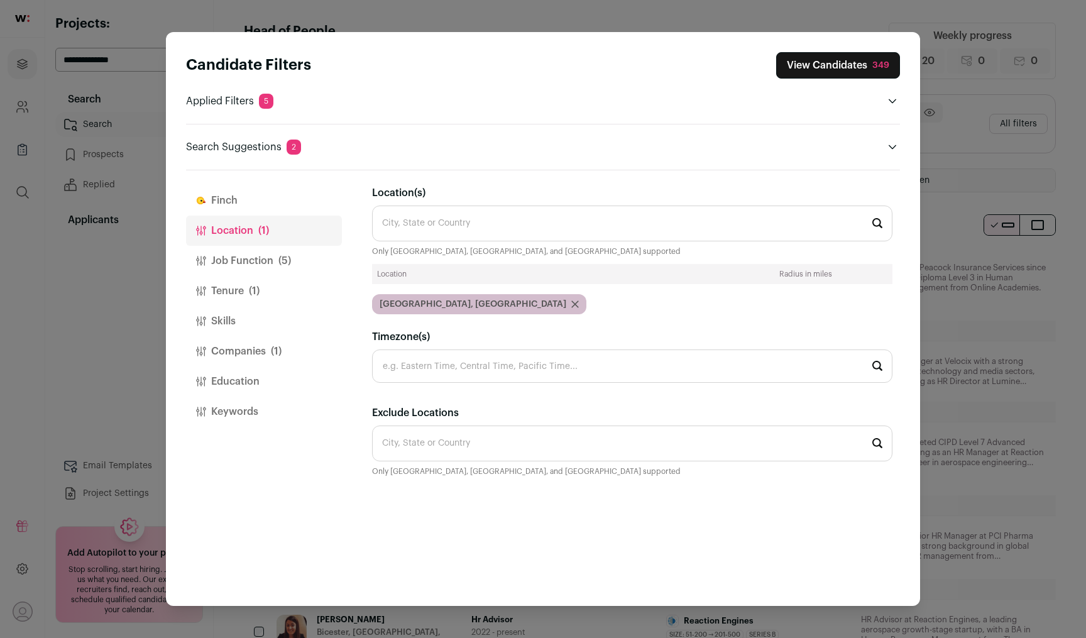
click at [275, 289] on button "Tenure (1)" at bounding box center [264, 291] width 156 height 30
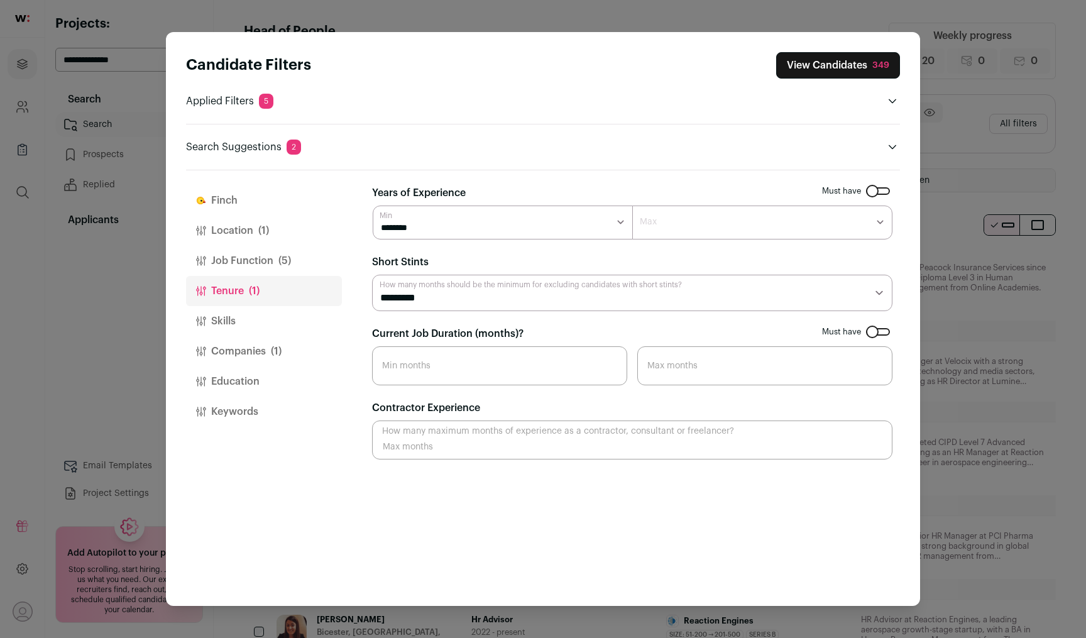
click at [270, 346] on button "Companies (1)" at bounding box center [264, 351] width 156 height 30
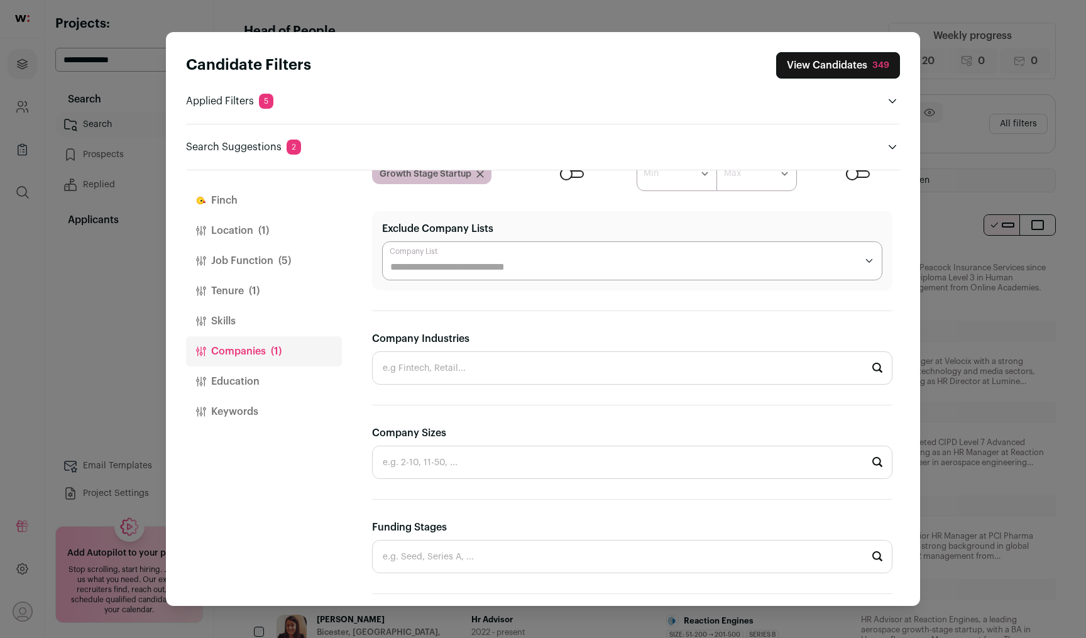
scroll to position [335, 0]
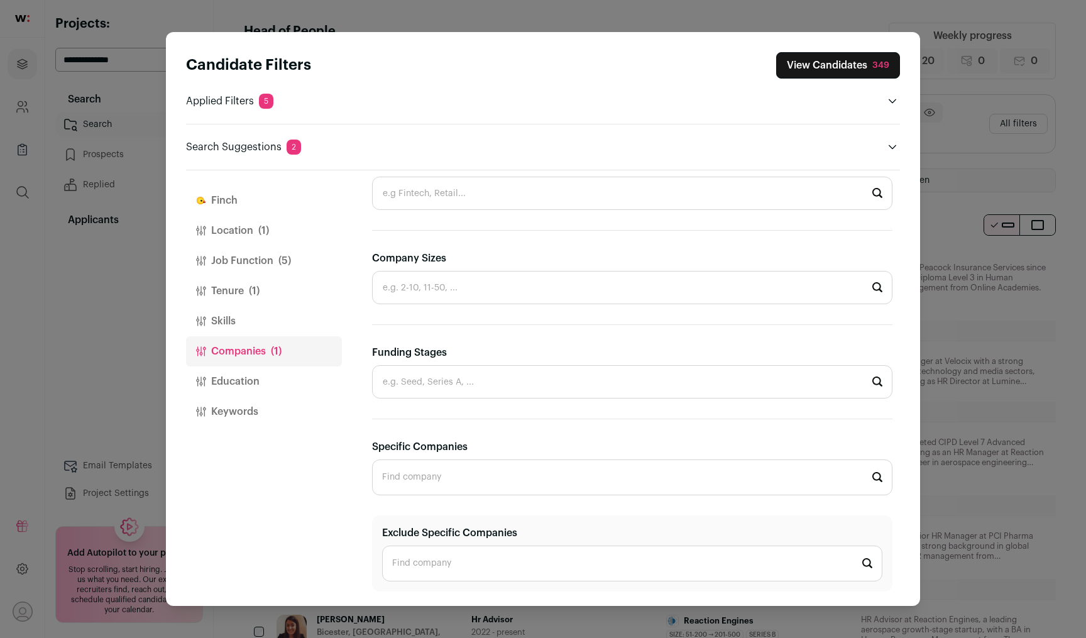
click at [271, 393] on button "Education" at bounding box center [264, 381] width 156 height 30
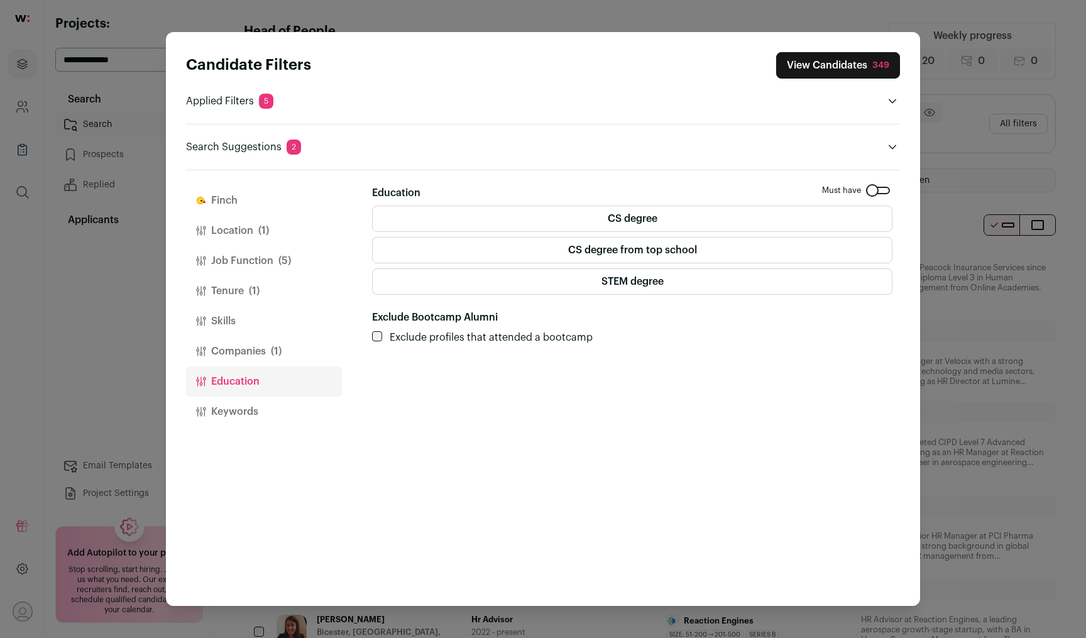
click at [273, 413] on button "Keywords" at bounding box center [264, 412] width 156 height 30
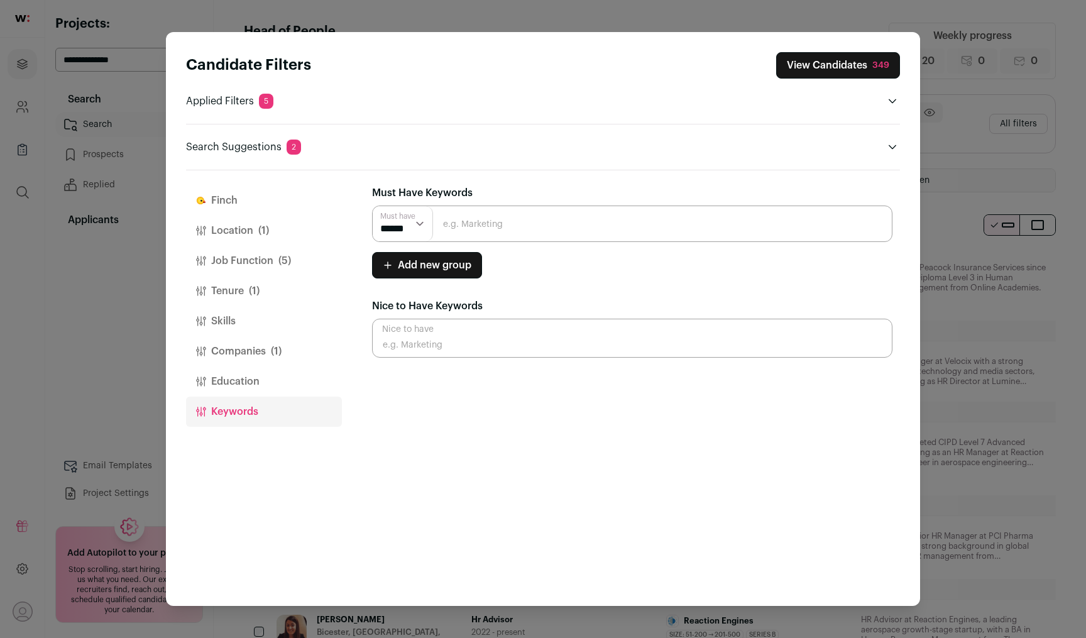
click at [271, 263] on button "Job Function (5)" at bounding box center [264, 261] width 156 height 30
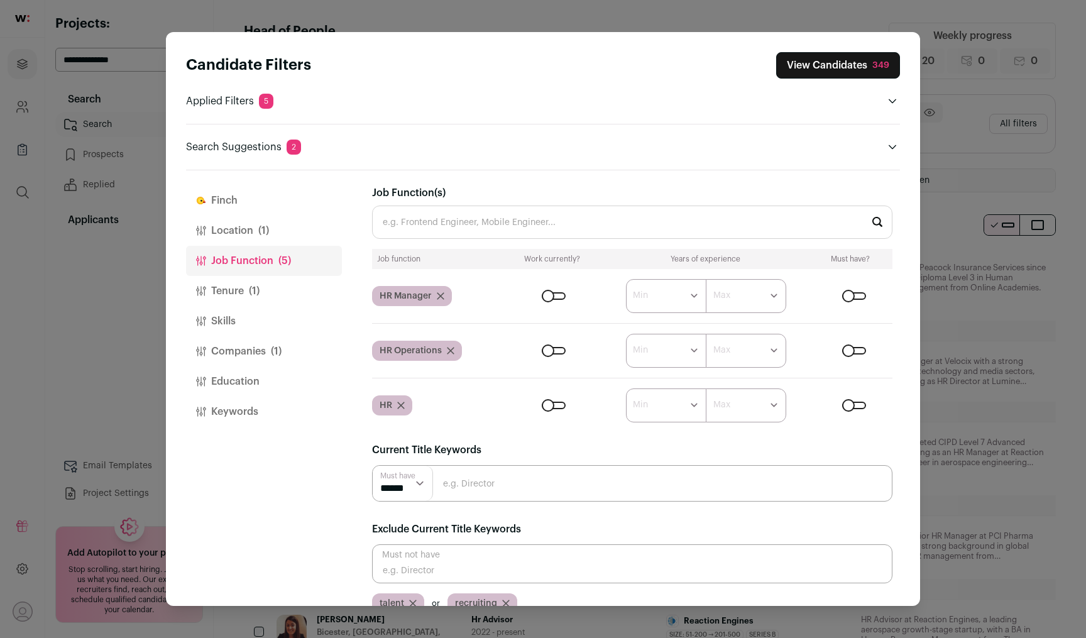
scroll to position [22, 0]
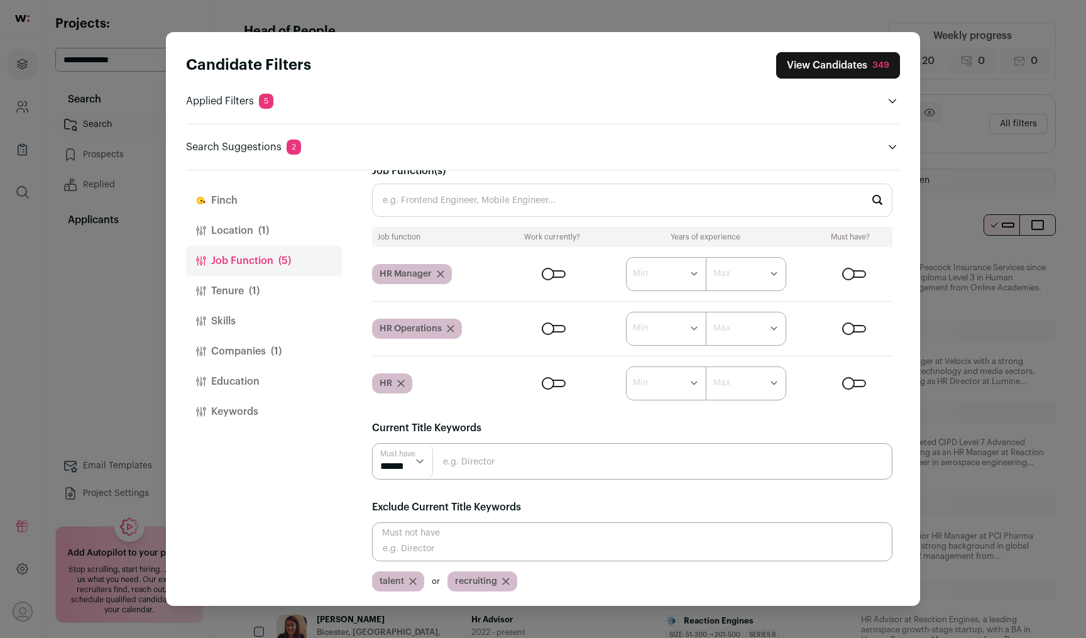
click at [489, 462] on input "Close modal via background" at bounding box center [632, 461] width 520 height 36
type input "Head of"
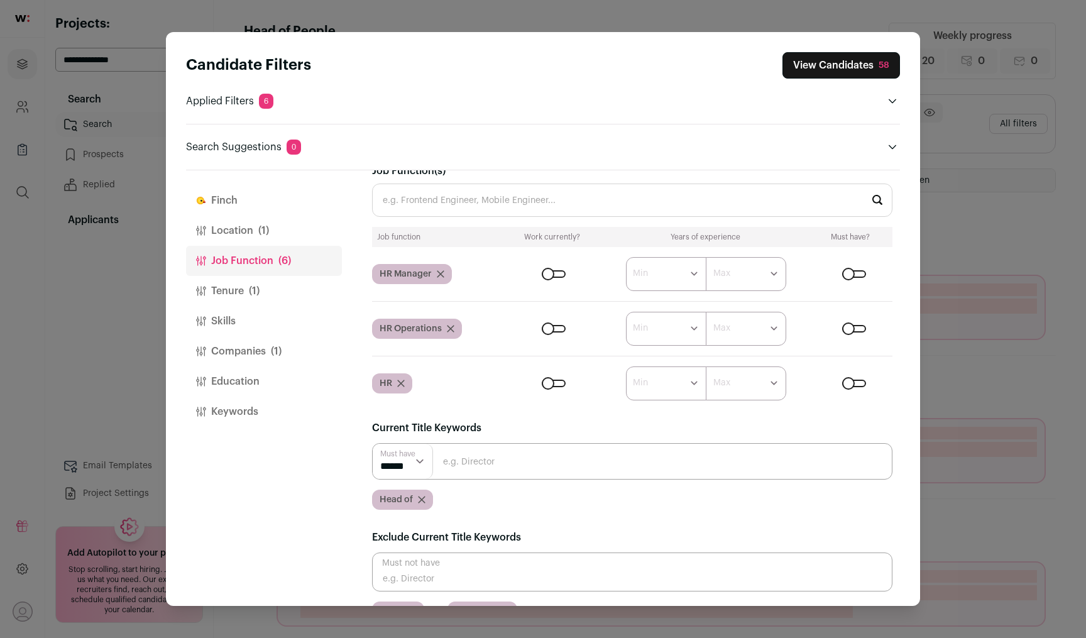
click at [489, 462] on input "Close modal via background" at bounding box center [632, 461] width 520 height 36
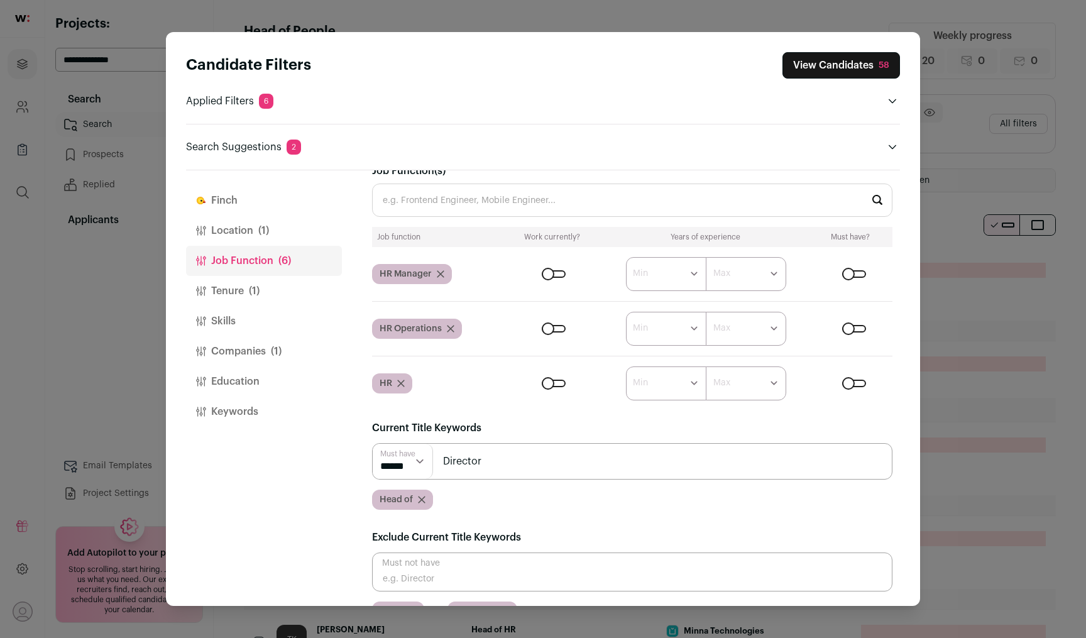
type input "Director"
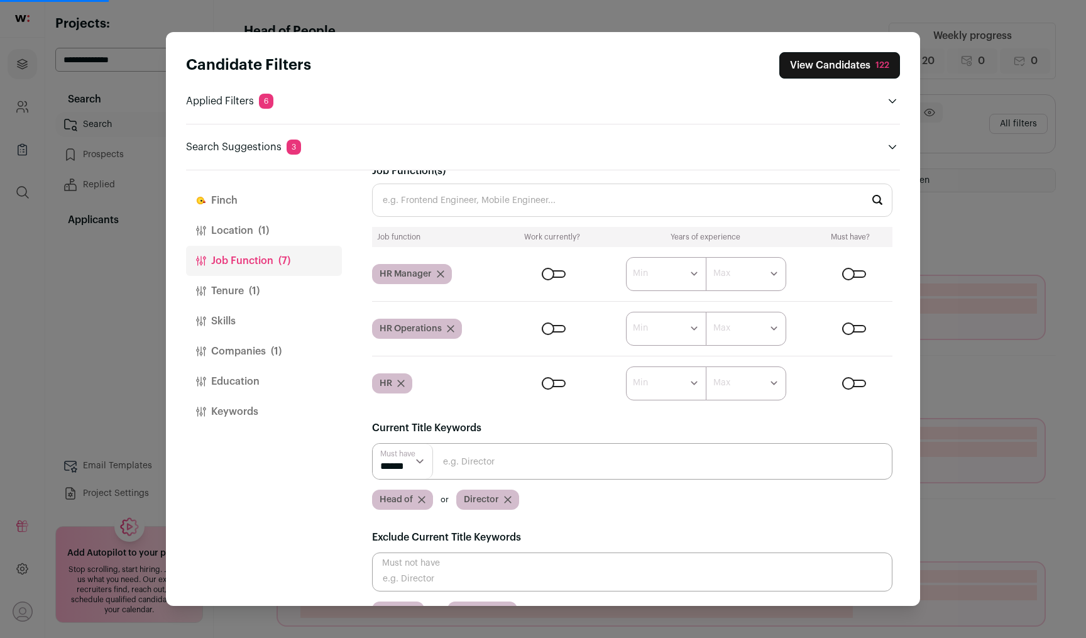
click at [812, 68] on button "View Candidates 122" at bounding box center [839, 65] width 121 height 26
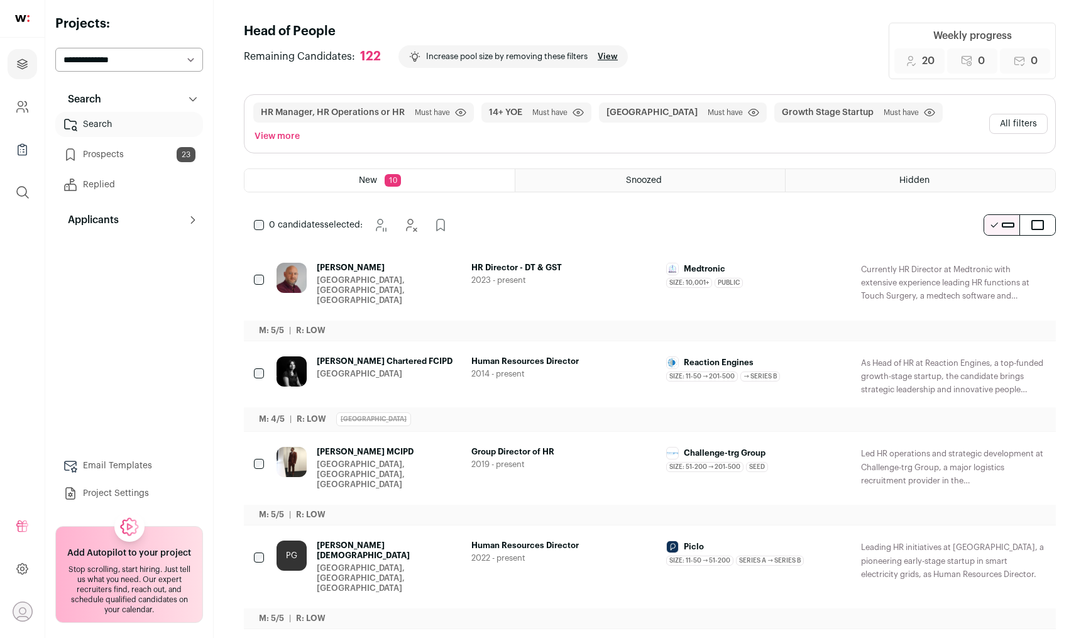
click at [1037, 261] on icon "Add to Prospects" at bounding box center [1034, 268] width 15 height 15
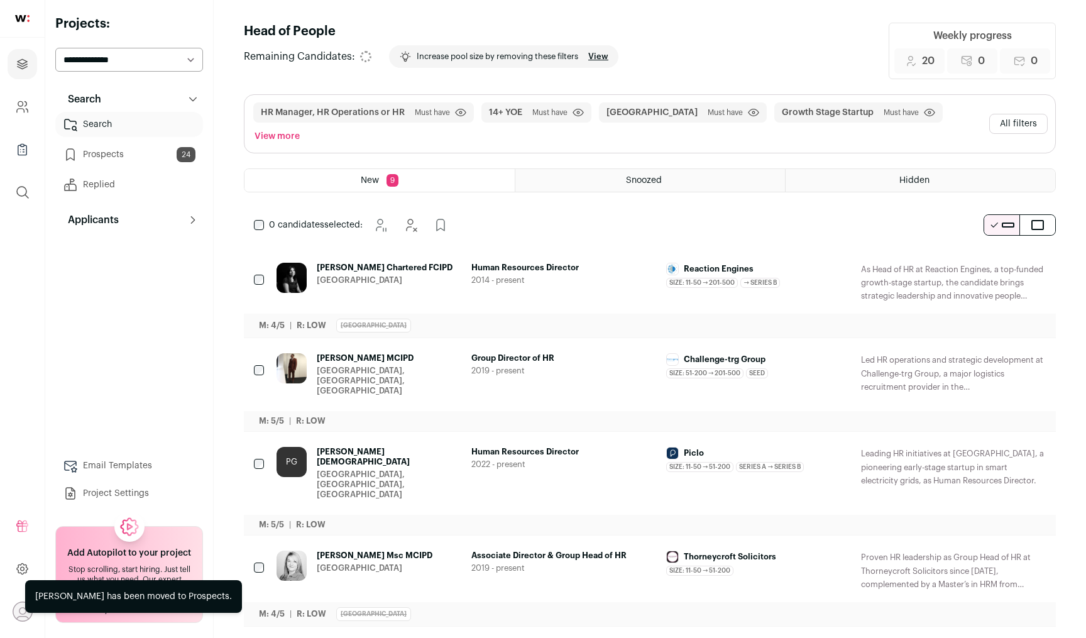
click at [1037, 261] on icon "Add to Prospects" at bounding box center [1034, 268] width 15 height 15
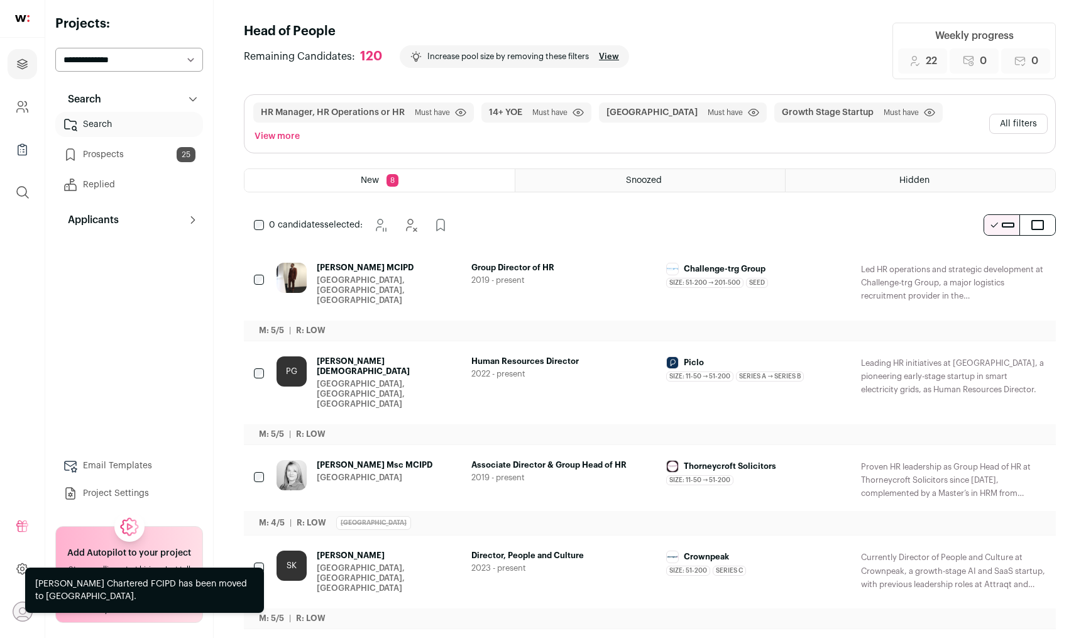
click at [1005, 261] on icon "Hide" at bounding box center [1000, 268] width 15 height 15
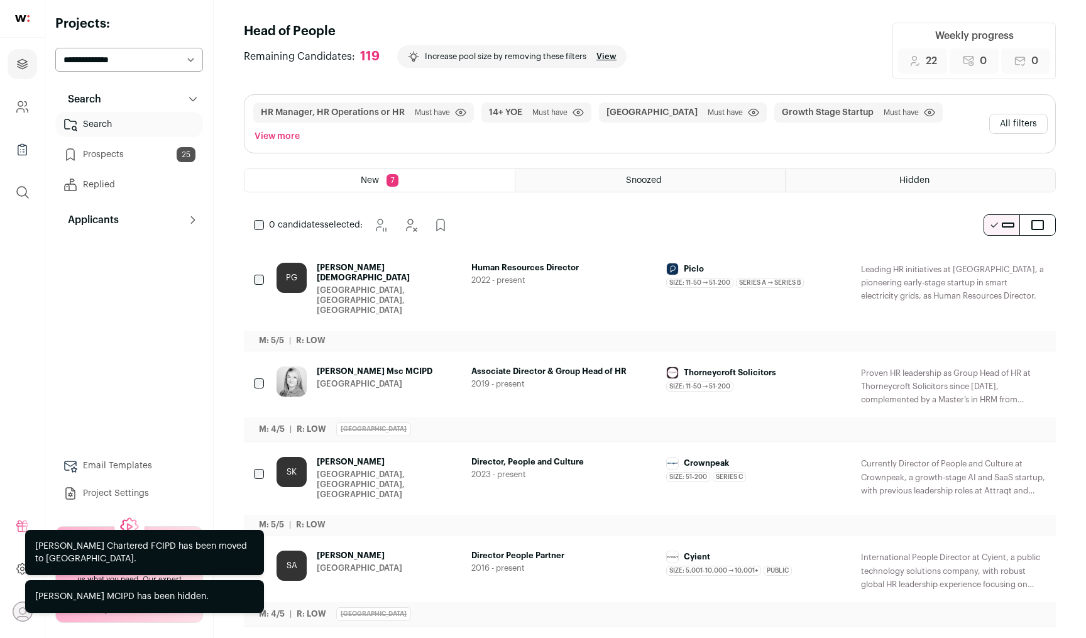
click at [1039, 261] on icon "Add to Prospects" at bounding box center [1034, 268] width 15 height 15
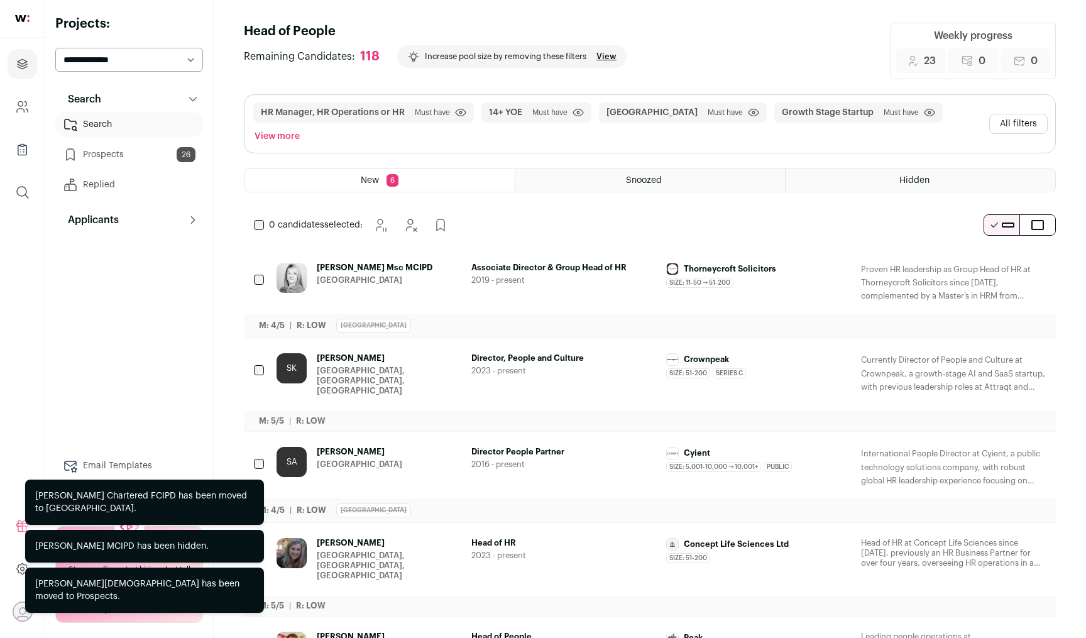
click at [1000, 261] on icon "Hide" at bounding box center [1000, 268] width 15 height 15
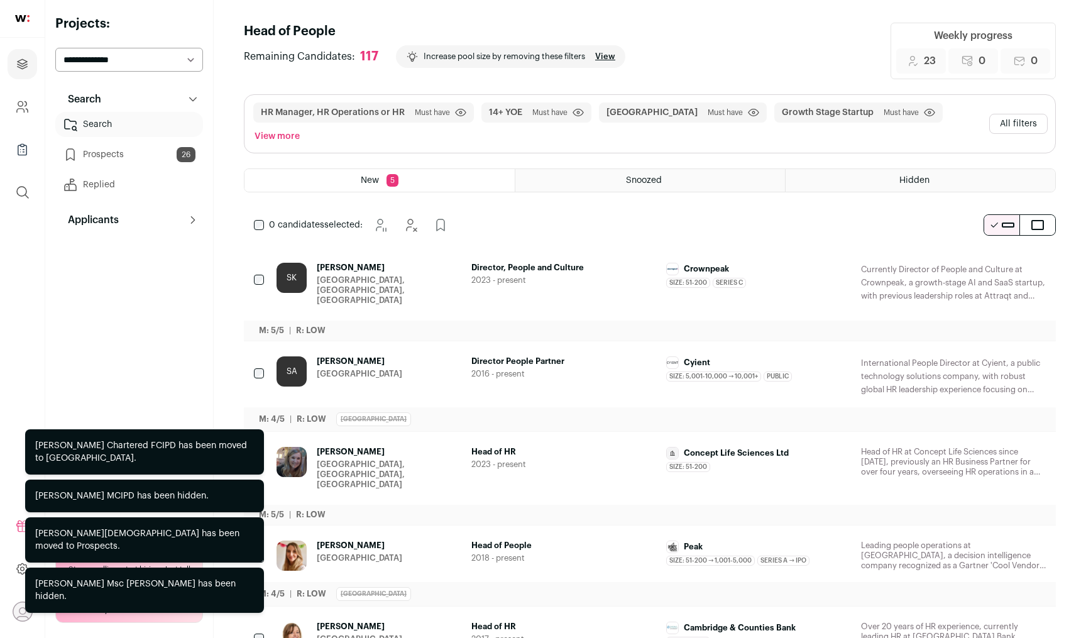
click at [1036, 261] on icon "Add to Prospects" at bounding box center [1034, 268] width 15 height 15
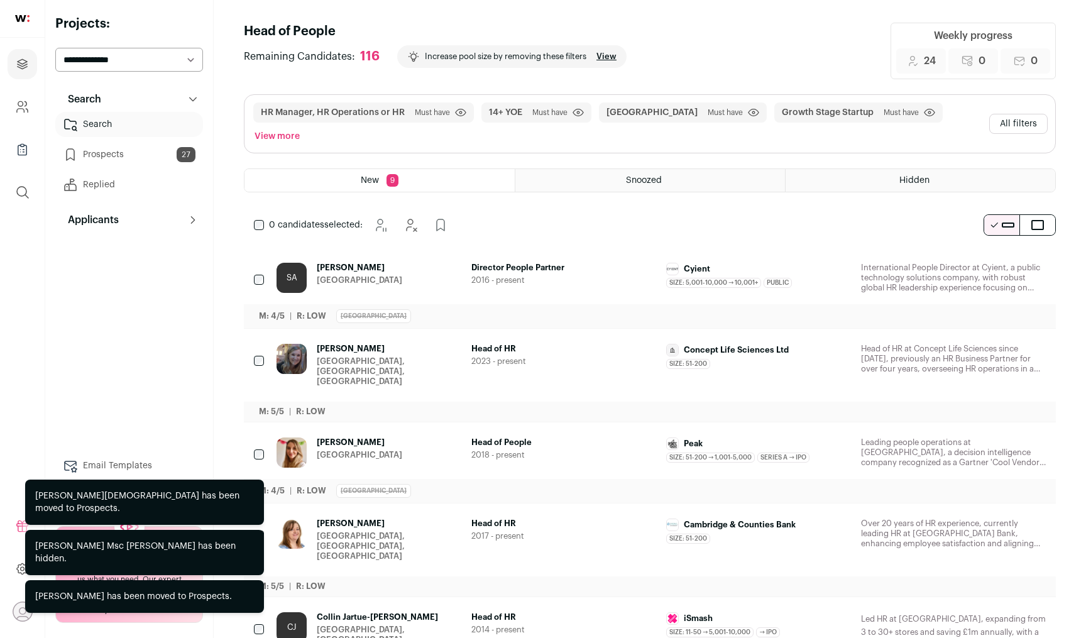
click at [1036, 261] on icon "Add to Prospects" at bounding box center [1034, 268] width 15 height 15
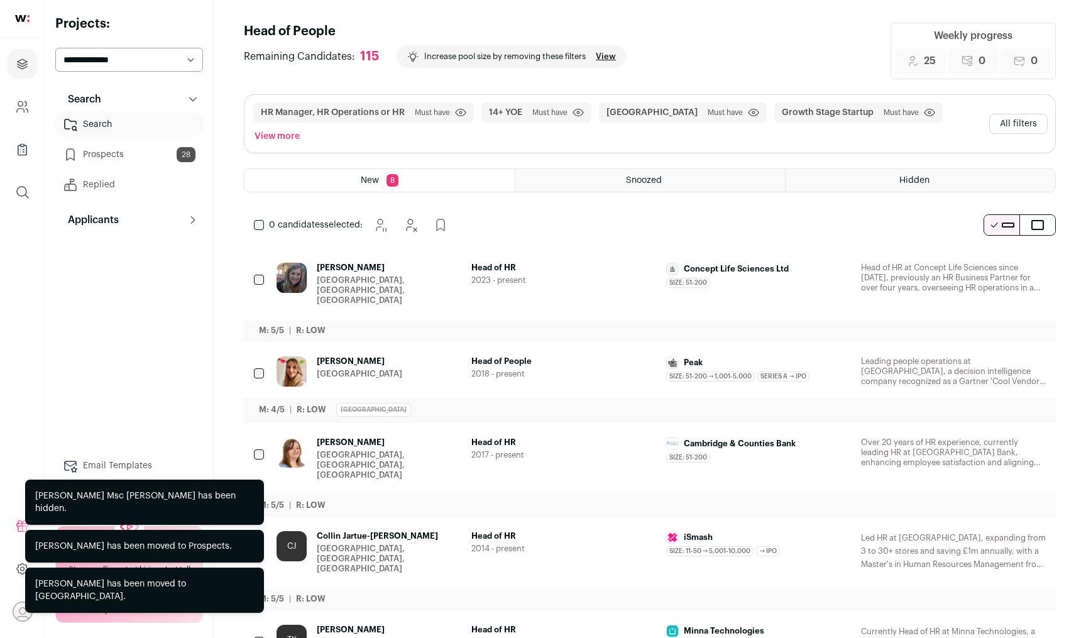
click at [999, 255] on button "Hide" at bounding box center [1001, 268] width 26 height 26
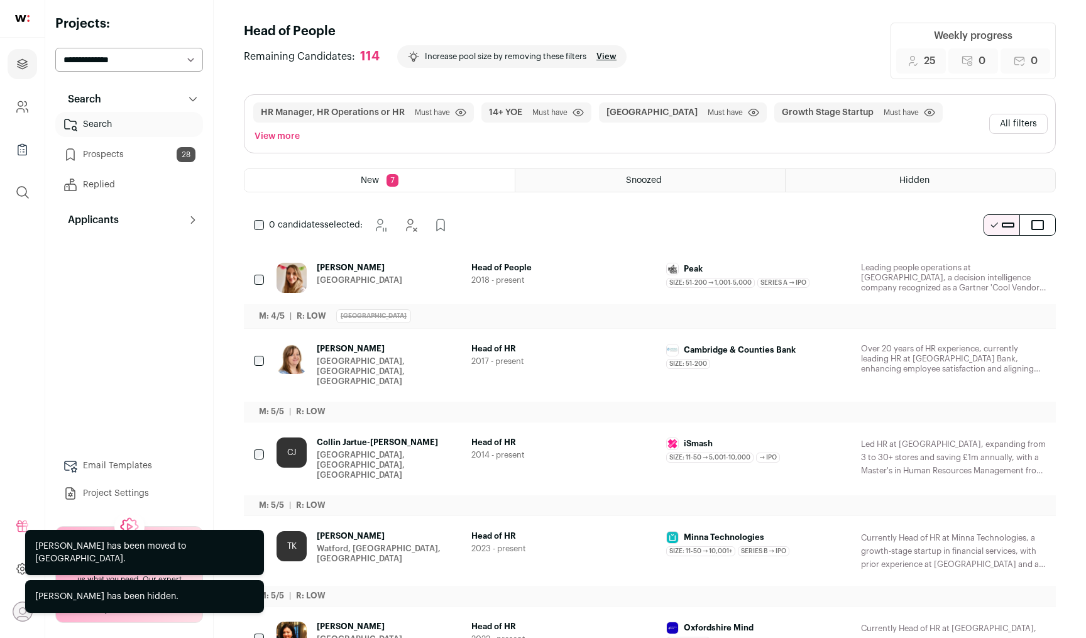
click at [1033, 261] on icon "Add to Prospects" at bounding box center [1034, 268] width 15 height 15
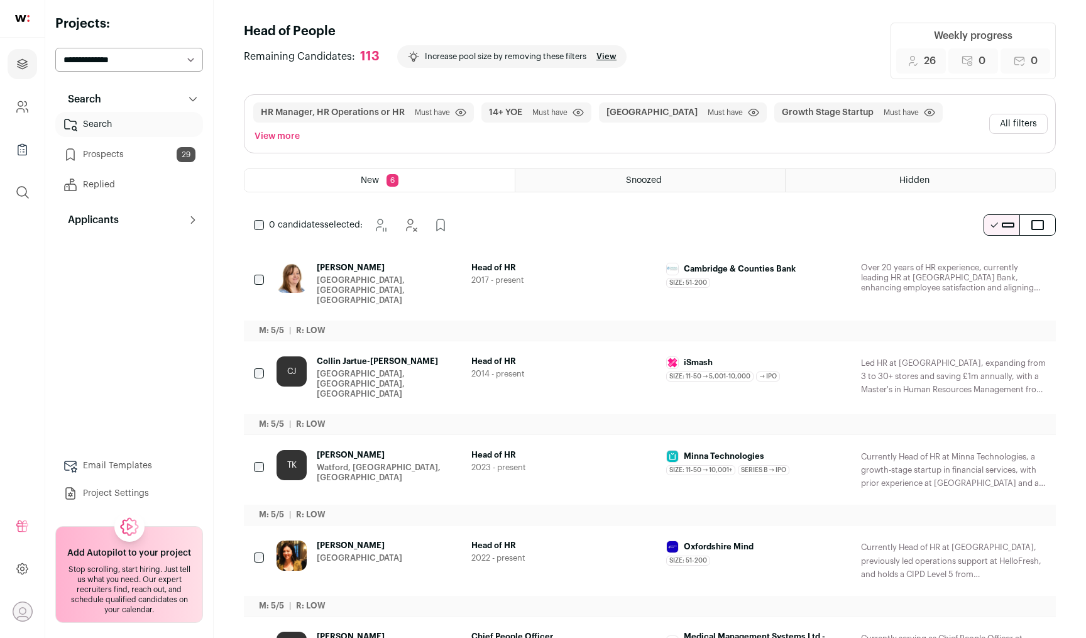
click at [1009, 255] on button "Hide" at bounding box center [1001, 268] width 26 height 26
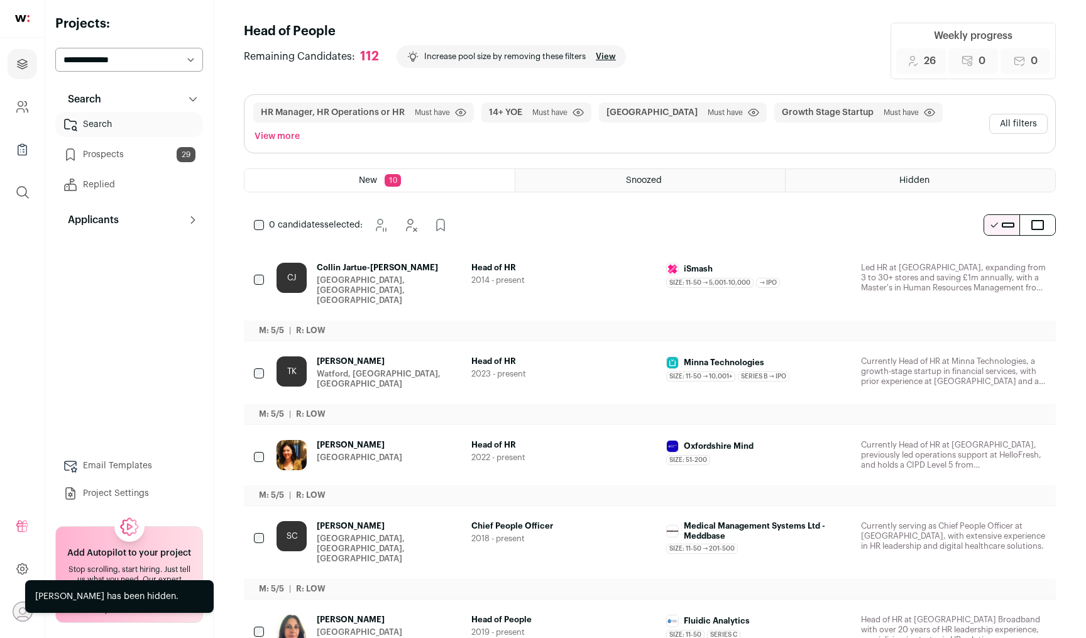
click at [1039, 261] on icon "Add to Prospects" at bounding box center [1034, 268] width 15 height 15
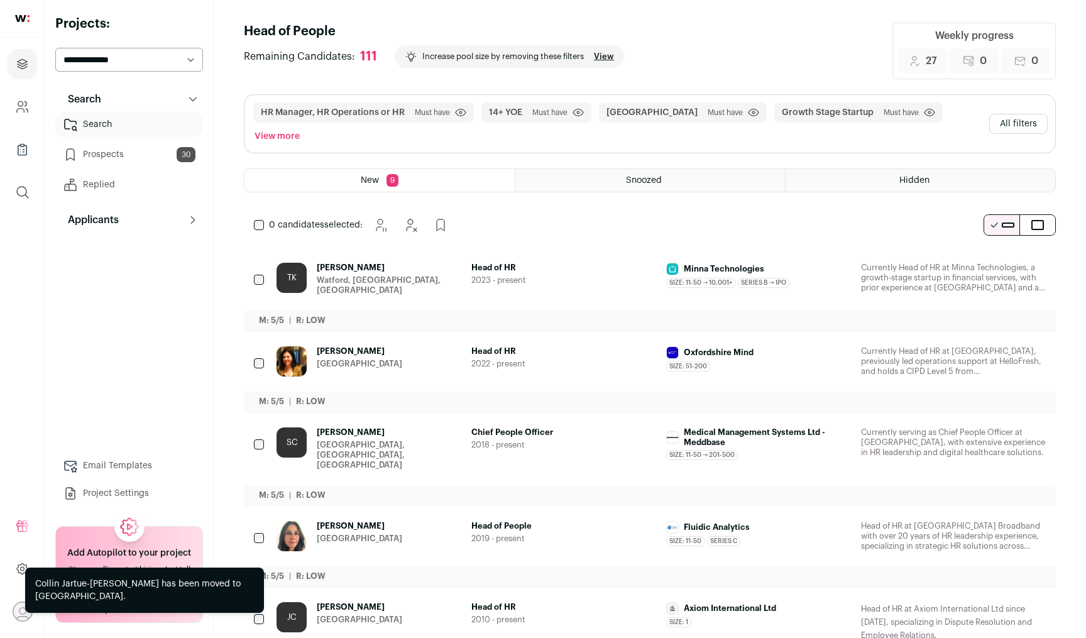
click at [1041, 261] on icon "Add to Prospects" at bounding box center [1034, 268] width 15 height 15
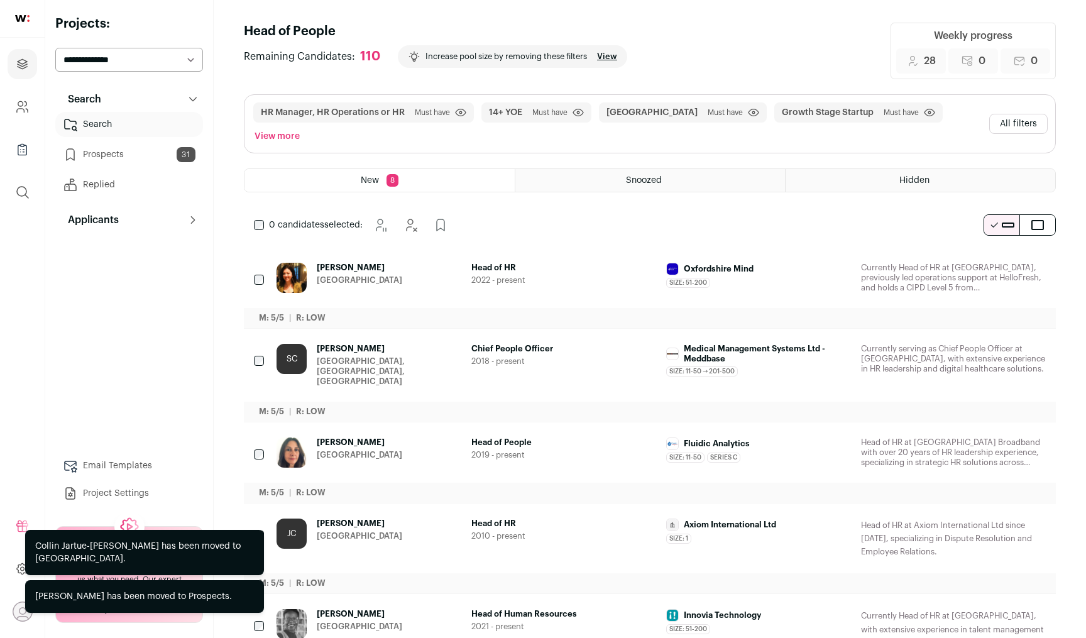
click at [1006, 261] on icon "Hide" at bounding box center [1000, 268] width 15 height 15
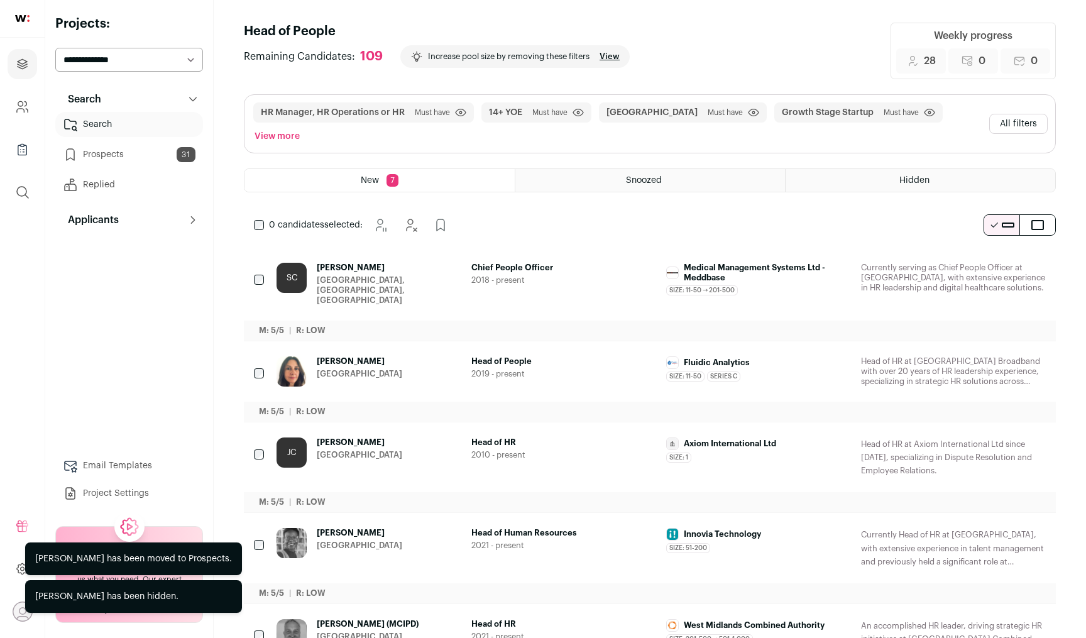
click at [996, 261] on icon "Hide" at bounding box center [1000, 268] width 15 height 15
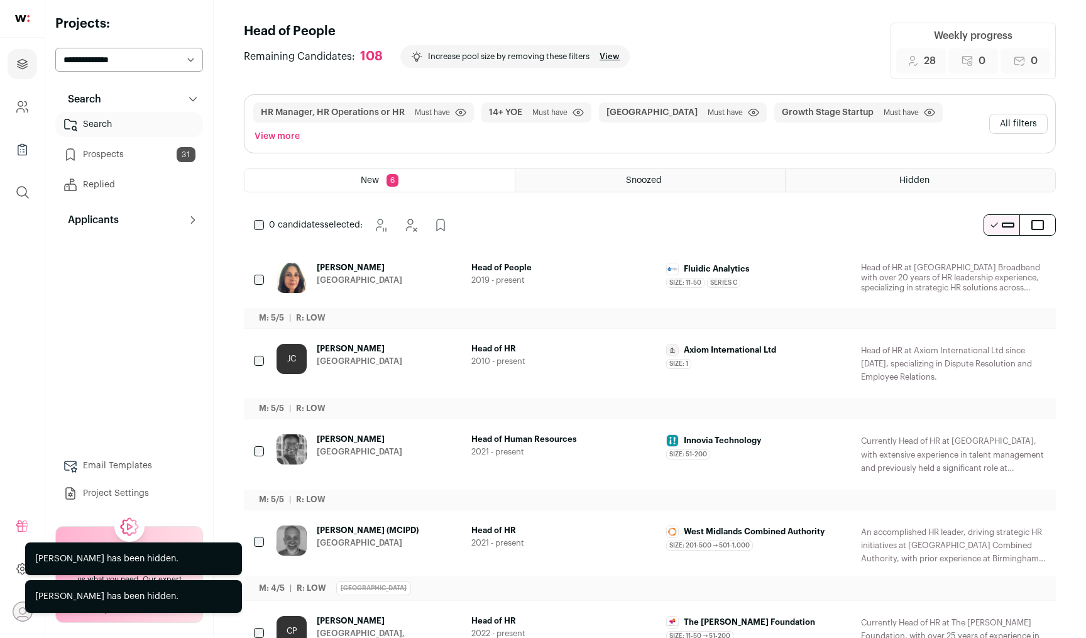
click at [1036, 261] on icon "Add to Prospects" at bounding box center [1034, 268] width 15 height 15
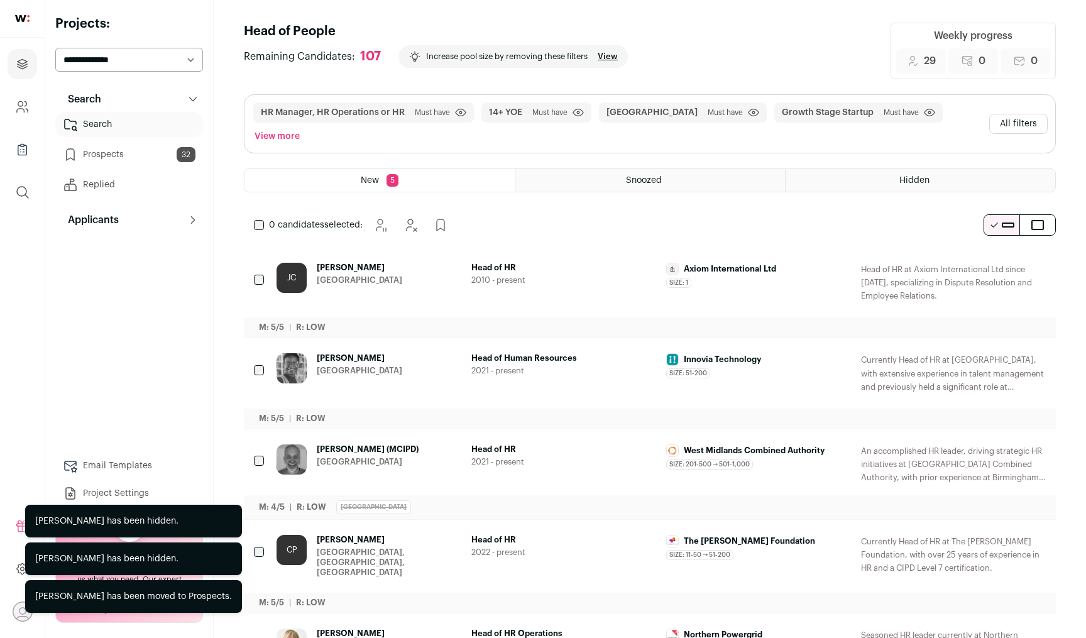
click at [1009, 255] on button "Hide" at bounding box center [1001, 268] width 26 height 26
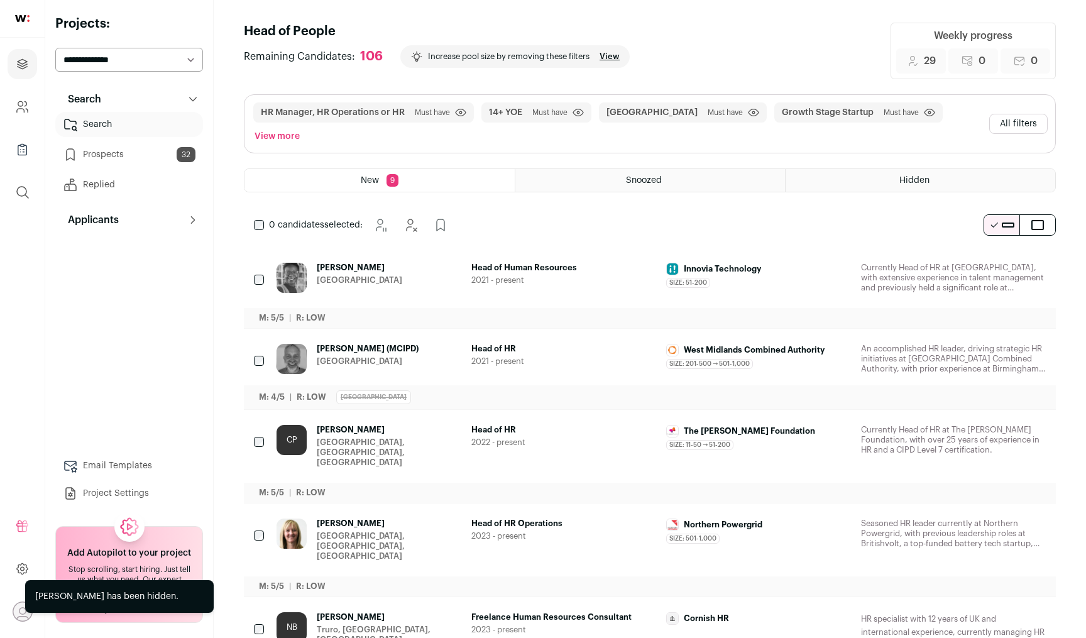
click at [372, 275] on div "[GEOGRAPHIC_DATA]" at bounding box center [359, 280] width 85 height 10
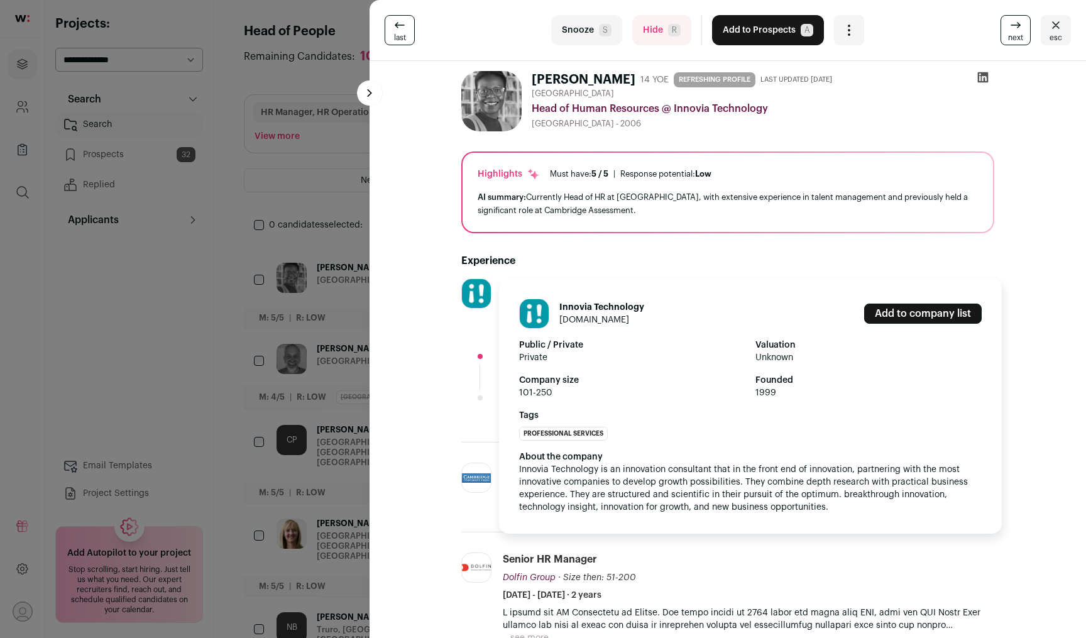
click at [474, 292] on img at bounding box center [476, 293] width 29 height 29
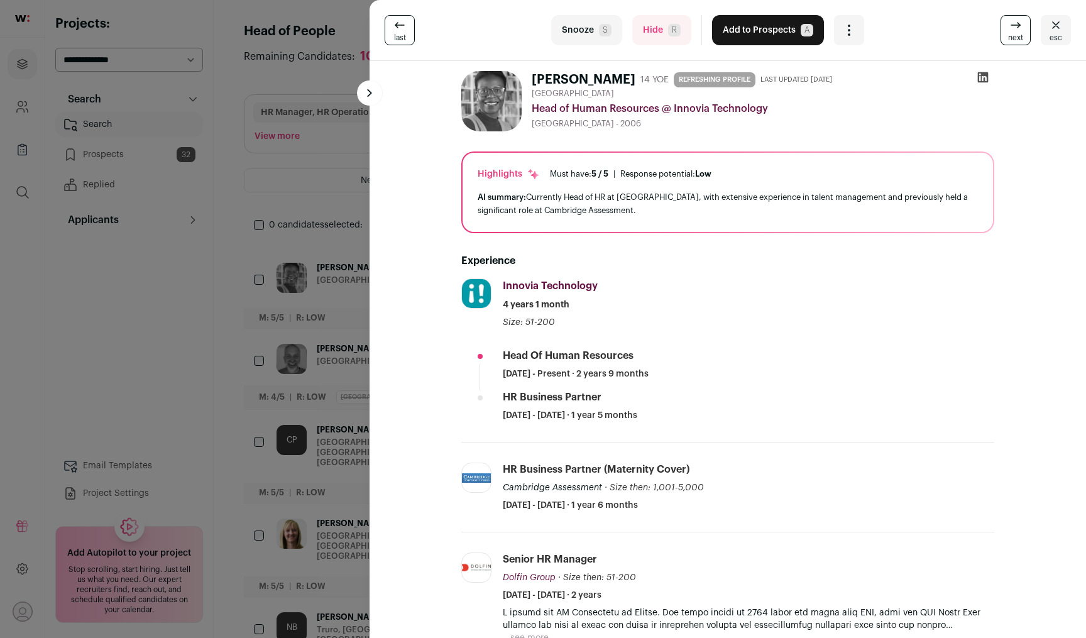
click at [286, 231] on div "last Snooze S Hide R Add to Prospects A Are you sure? [PERSON_NAME] is already …" at bounding box center [543, 319] width 1086 height 638
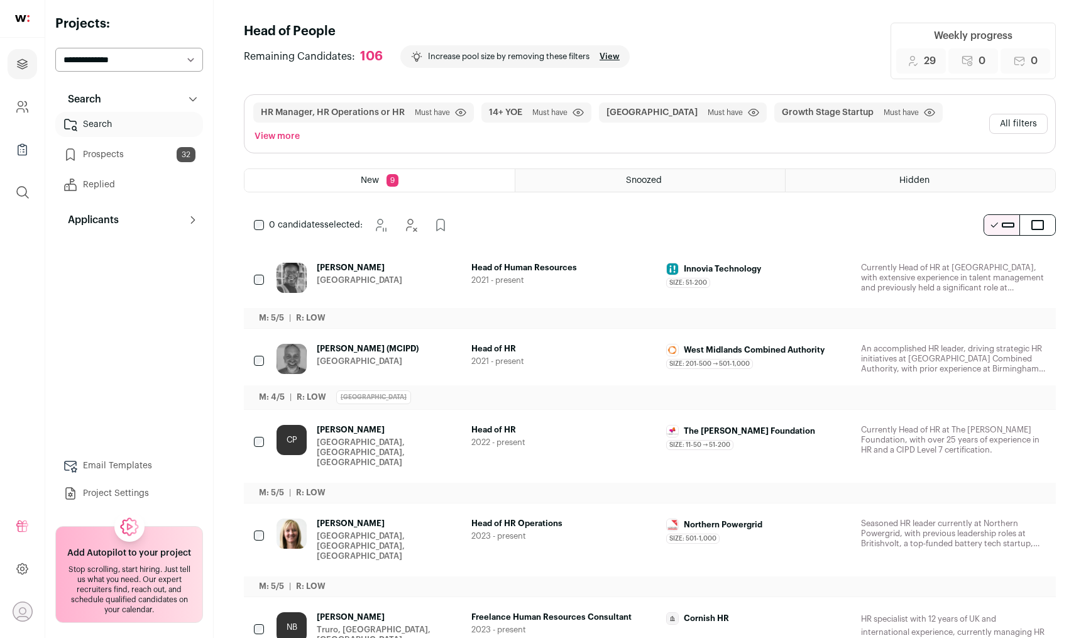
click at [993, 261] on icon "Hide" at bounding box center [1000, 268] width 15 height 15
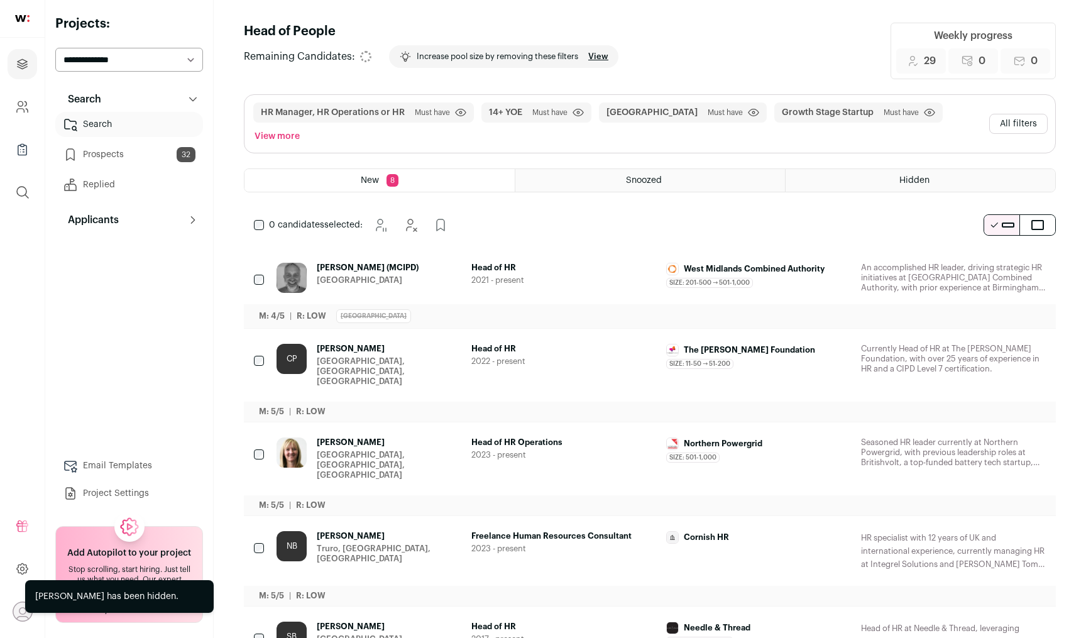
click at [995, 261] on icon "Hide" at bounding box center [1000, 268] width 15 height 15
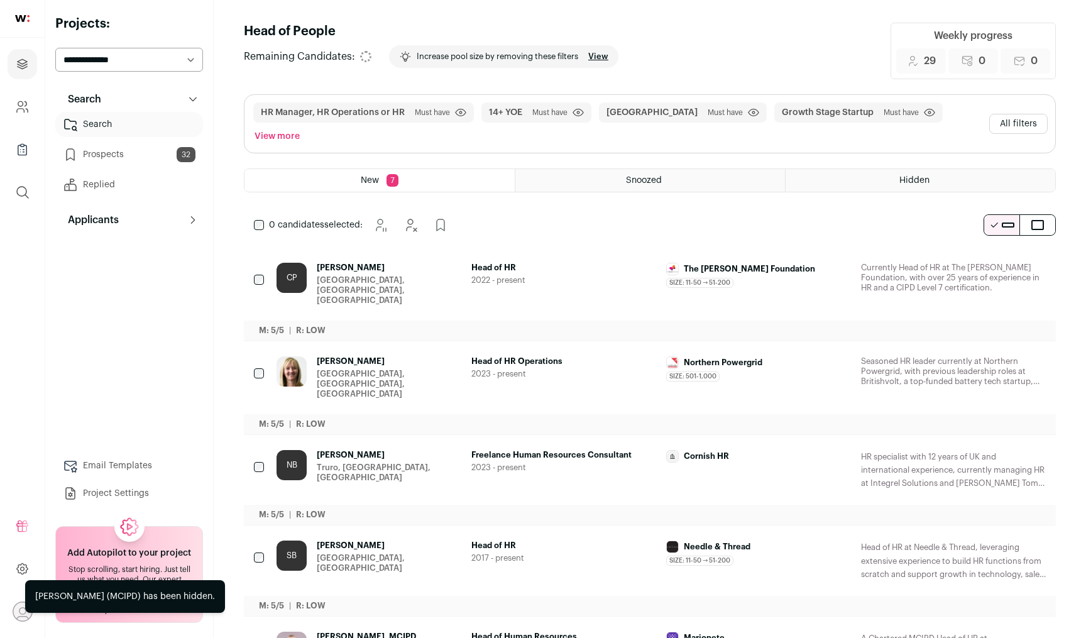
click at [995, 261] on icon "Hide" at bounding box center [1000, 268] width 15 height 15
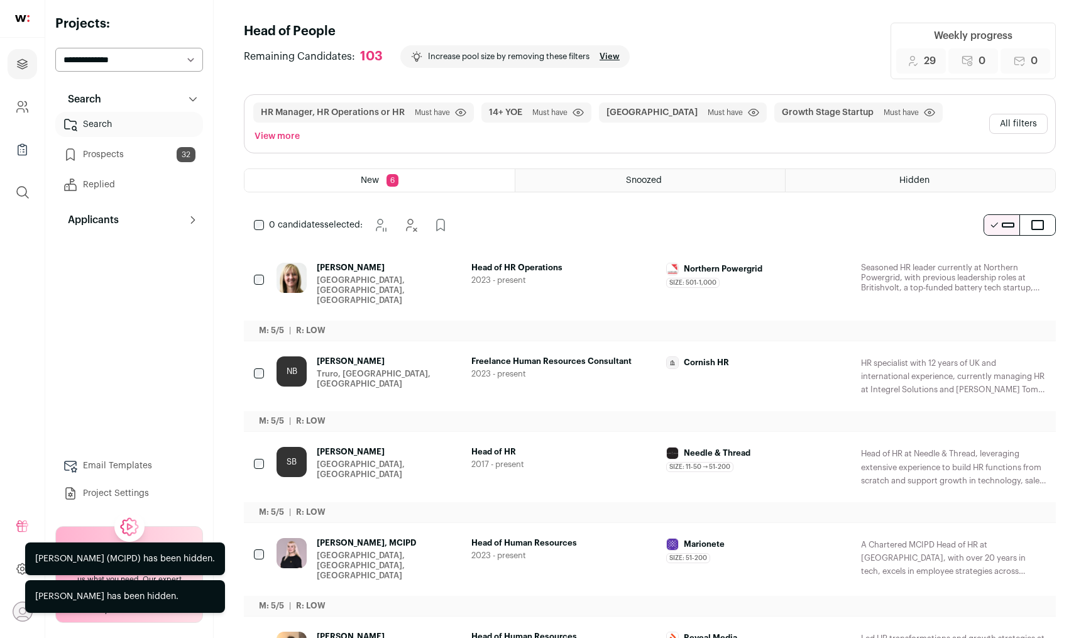
click at [995, 261] on icon "Hide" at bounding box center [1000, 268] width 15 height 15
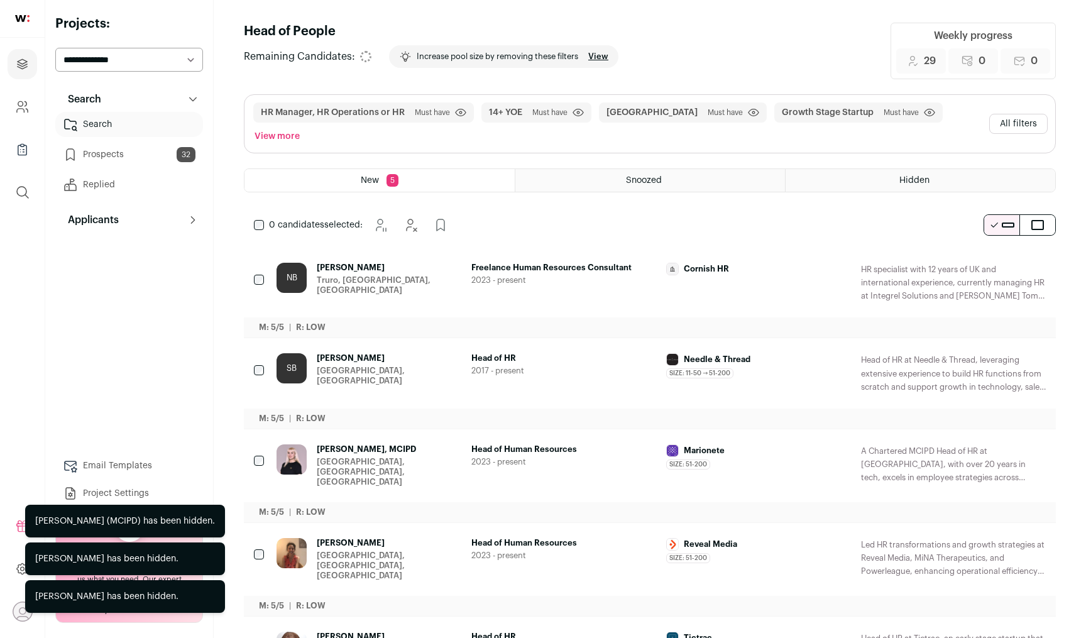
click at [995, 261] on icon "Hide" at bounding box center [1000, 268] width 15 height 15
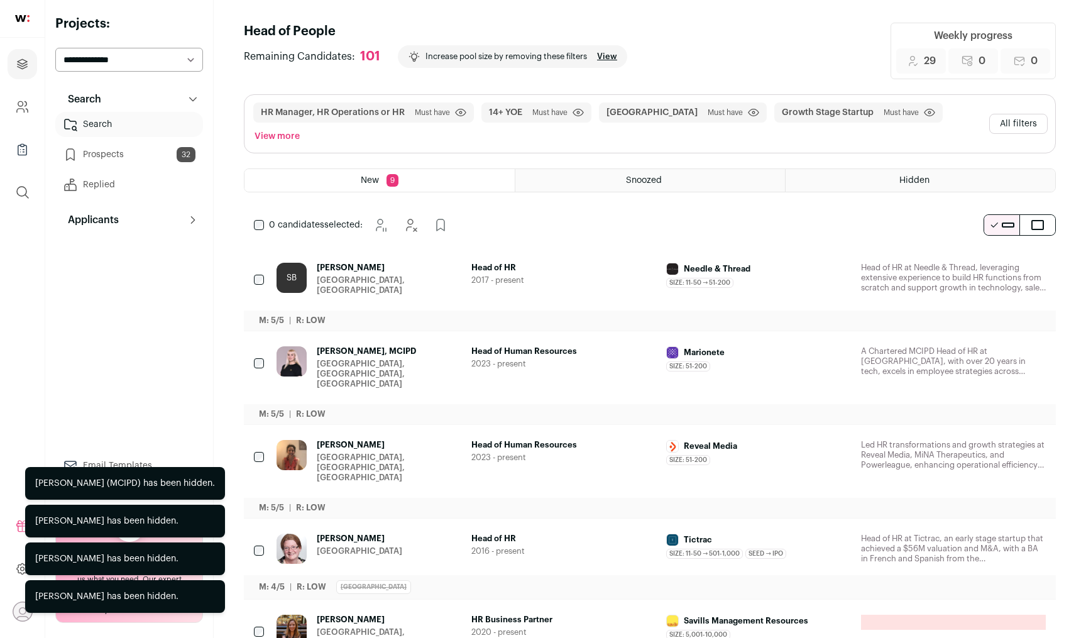
click at [995, 261] on icon "Hide" at bounding box center [1000, 268] width 15 height 15
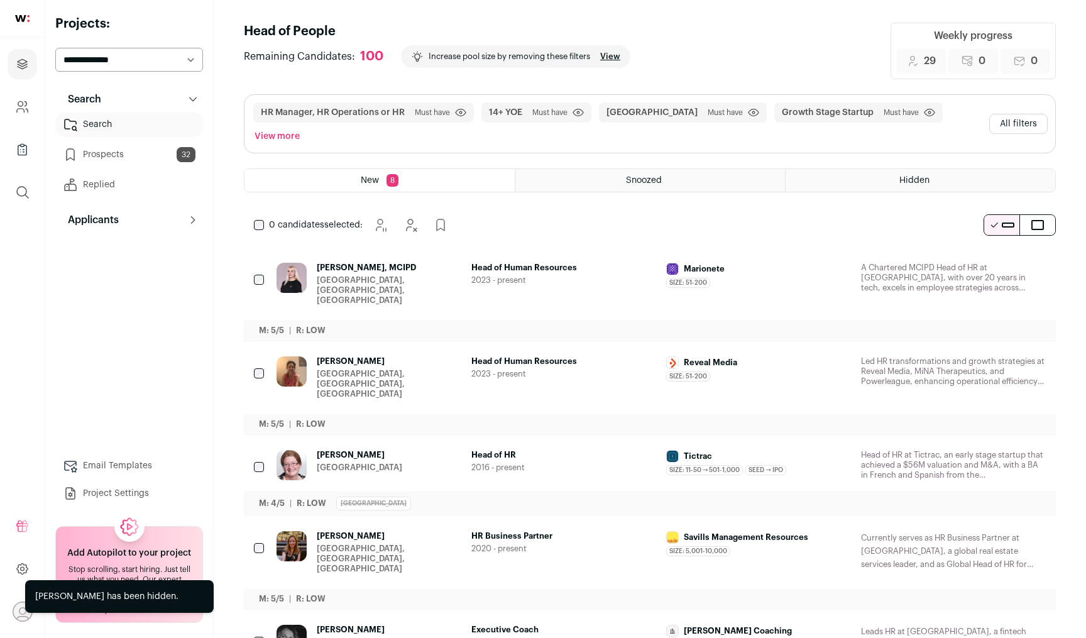
click at [1044, 255] on button "Add to Prospects" at bounding box center [1035, 268] width 26 height 26
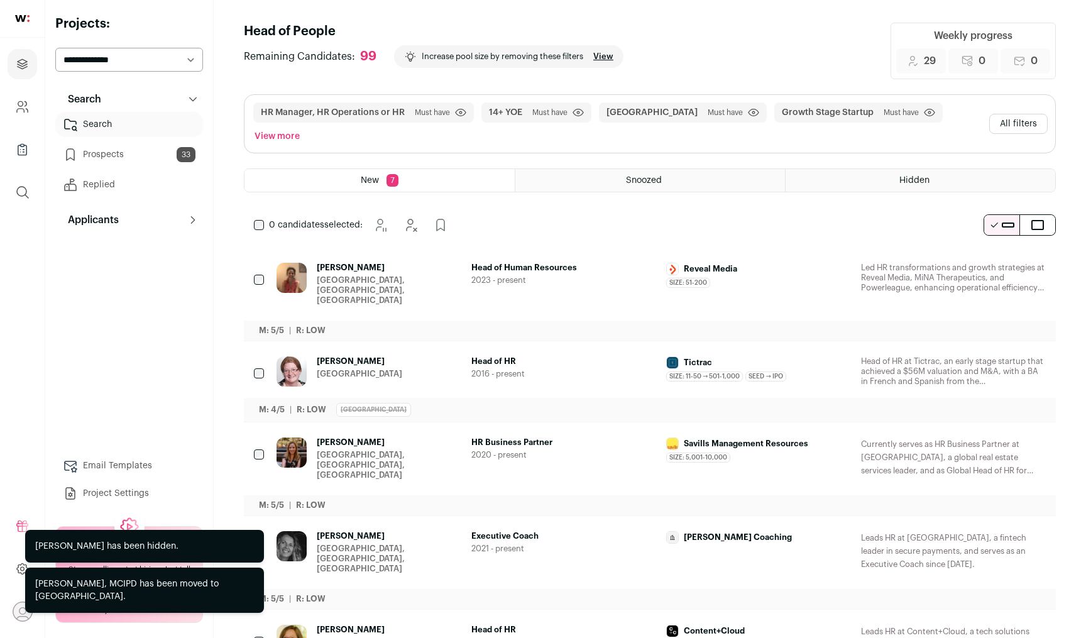
click at [1000, 263] on icon "Hide" at bounding box center [1002, 269] width 10 height 12
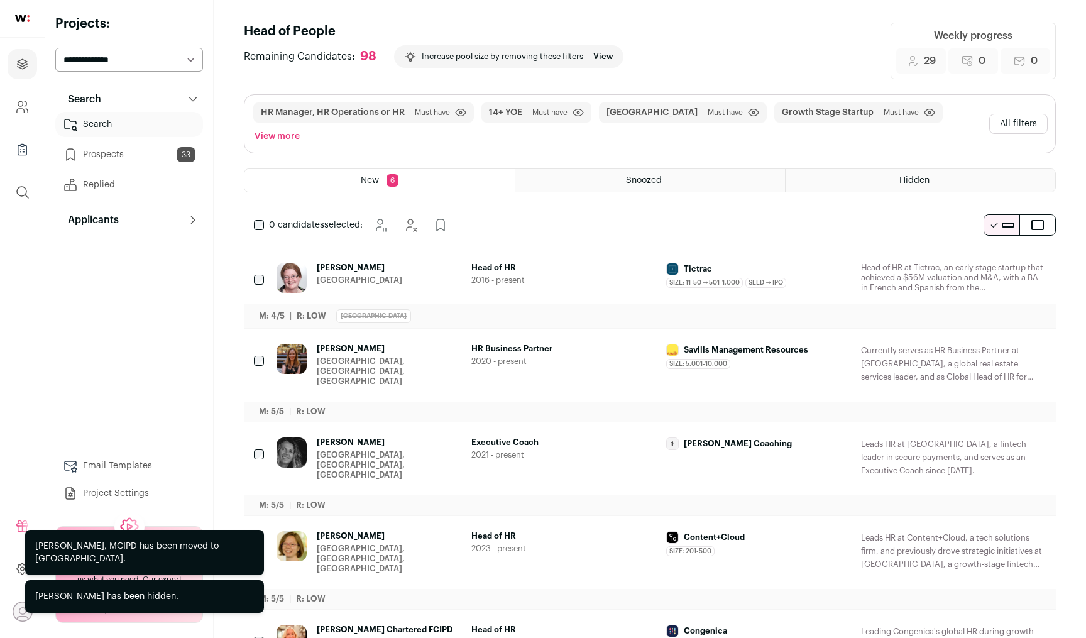
click at [1034, 263] on icon "Add to Prospects" at bounding box center [1035, 268] width 8 height 11
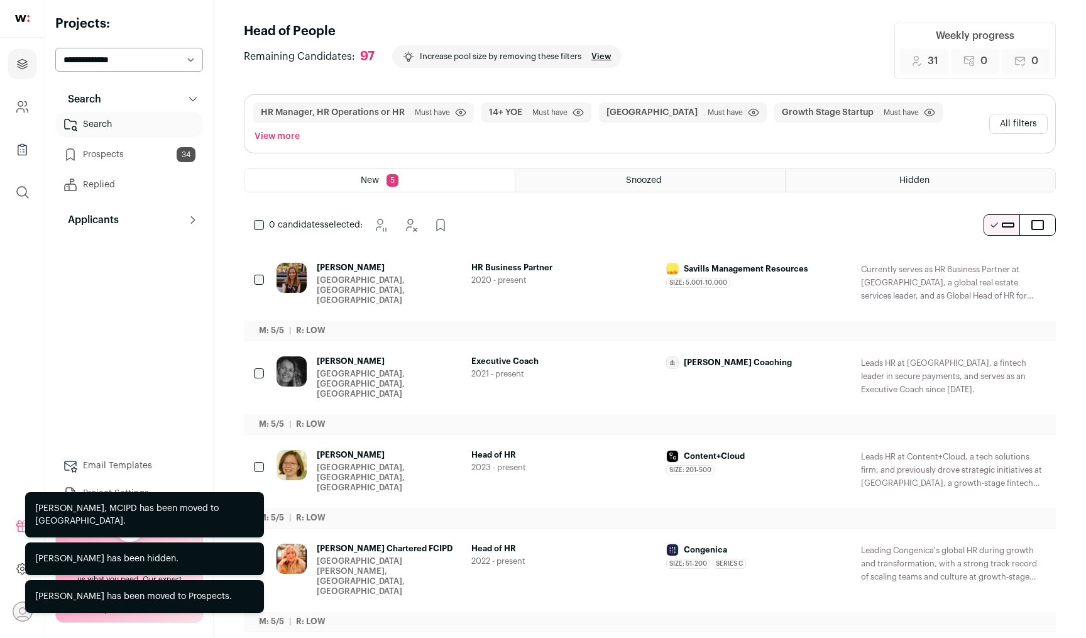
click at [999, 261] on icon "Hide" at bounding box center [1000, 268] width 15 height 15
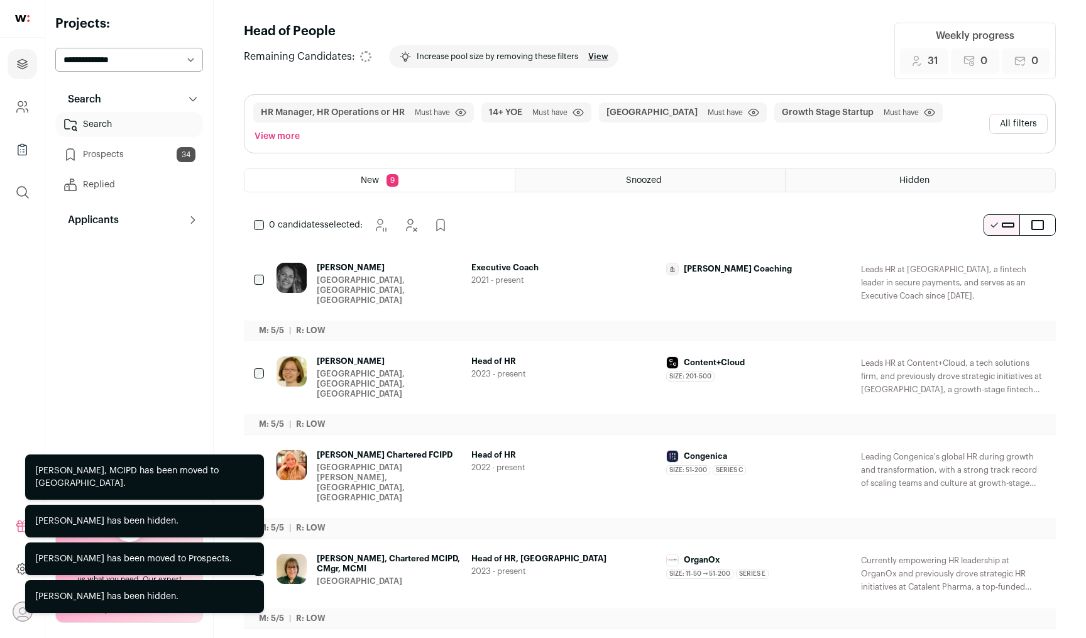
click at [999, 261] on icon "Hide" at bounding box center [1000, 268] width 15 height 15
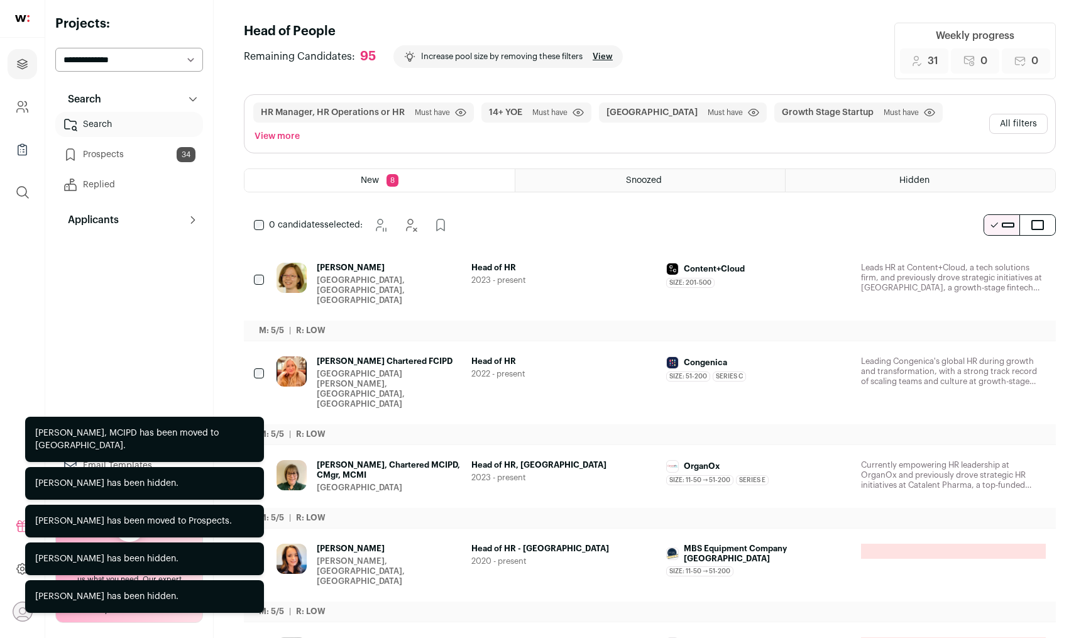
click at [1039, 261] on icon "Add to Prospects" at bounding box center [1034, 268] width 15 height 15
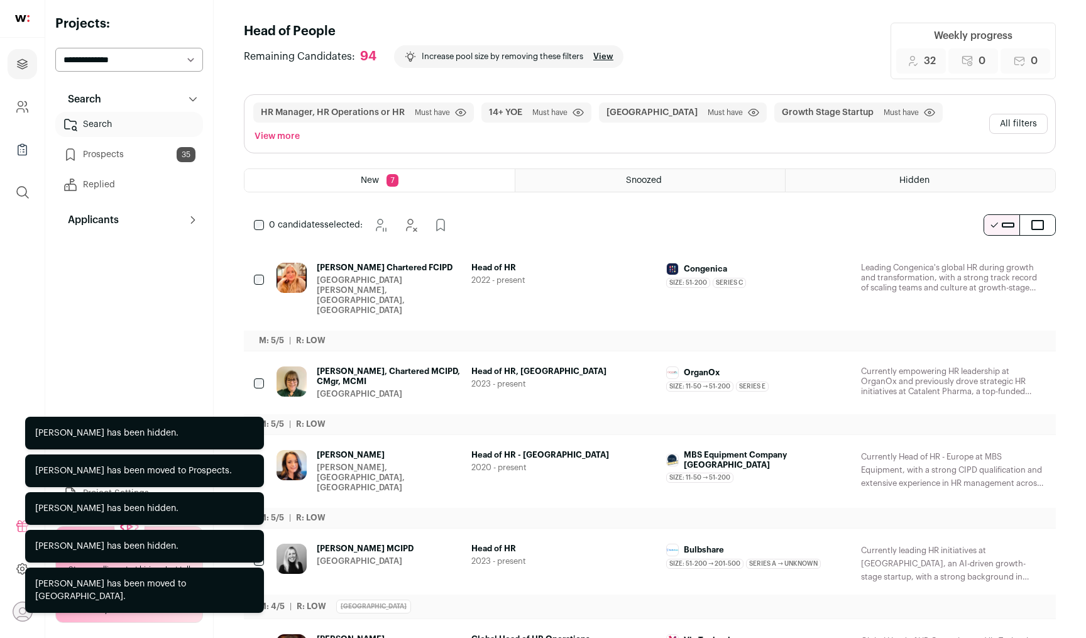
click at [1039, 261] on icon "Add to Prospects" at bounding box center [1034, 268] width 15 height 15
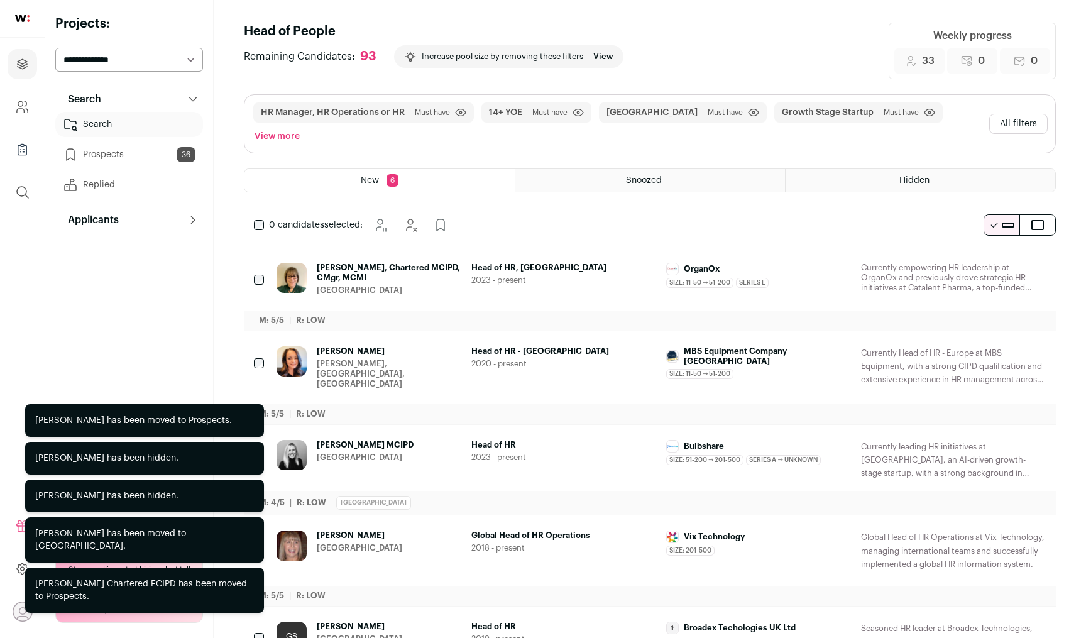
click at [998, 261] on icon "Hide" at bounding box center [1000, 268] width 15 height 15
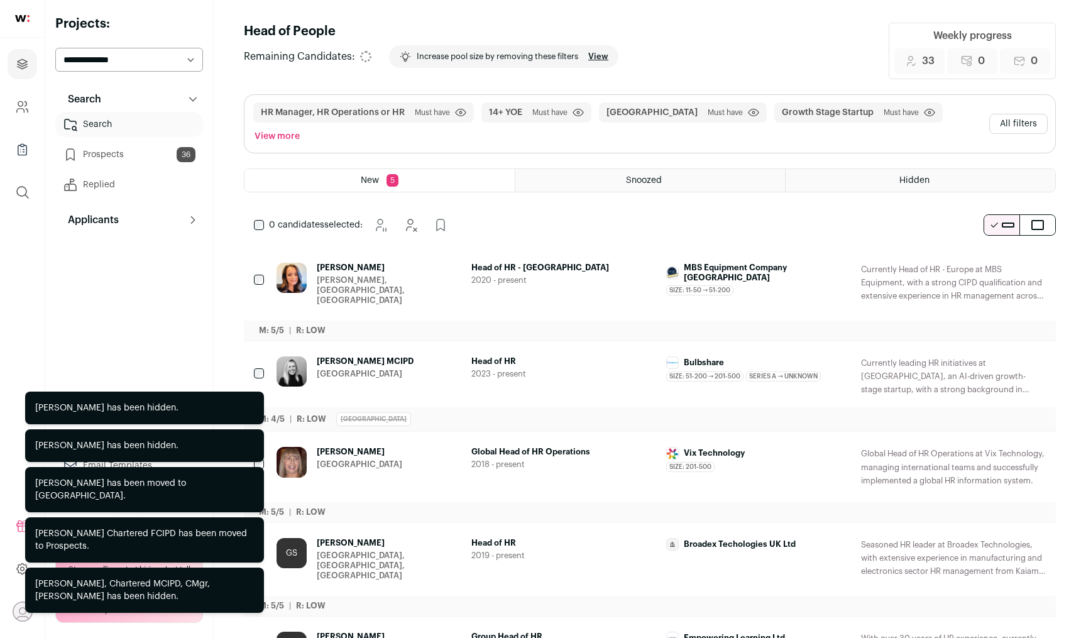
click at [998, 261] on icon "Hide" at bounding box center [1000, 268] width 15 height 15
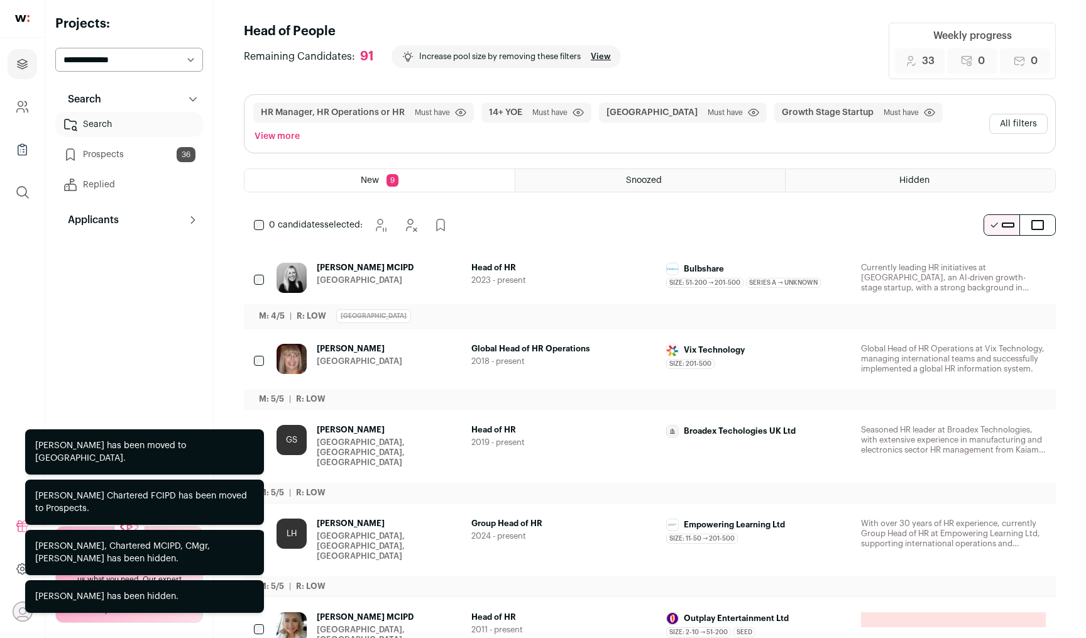
click at [1044, 255] on button "Add to Prospects" at bounding box center [1035, 268] width 26 height 26
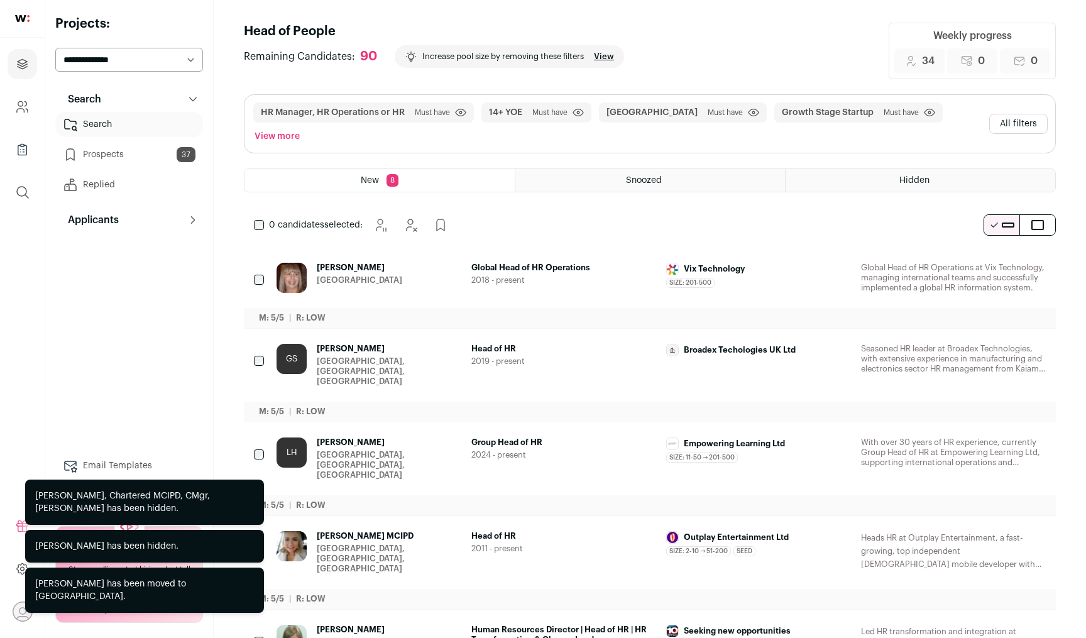
click at [999, 344] on icon "Hide" at bounding box center [1002, 350] width 10 height 12
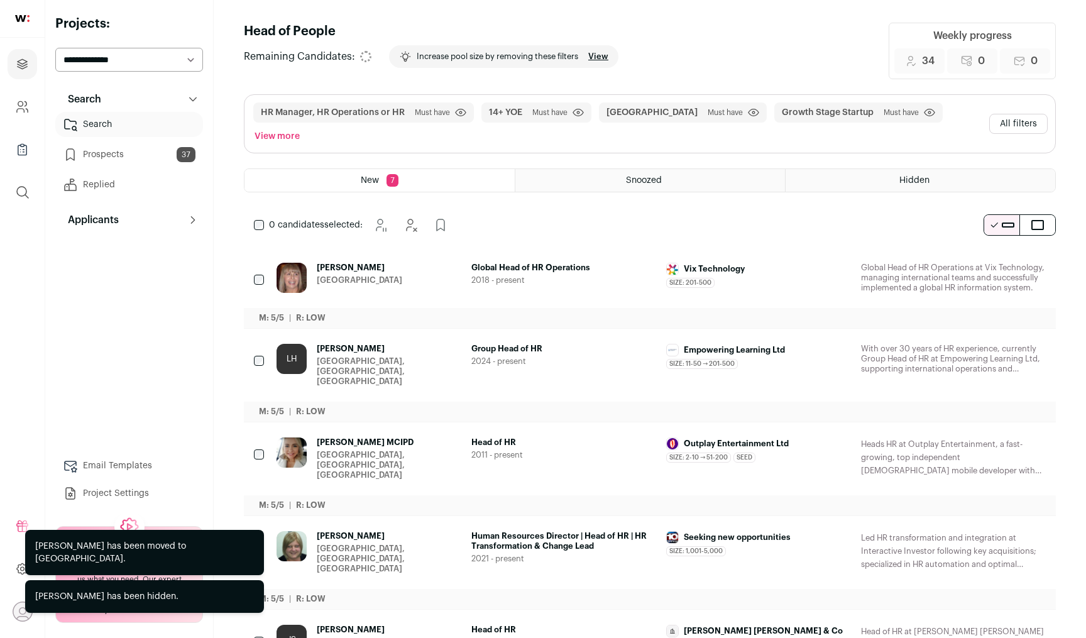
click at [999, 344] on icon "Hide" at bounding box center [1002, 350] width 10 height 12
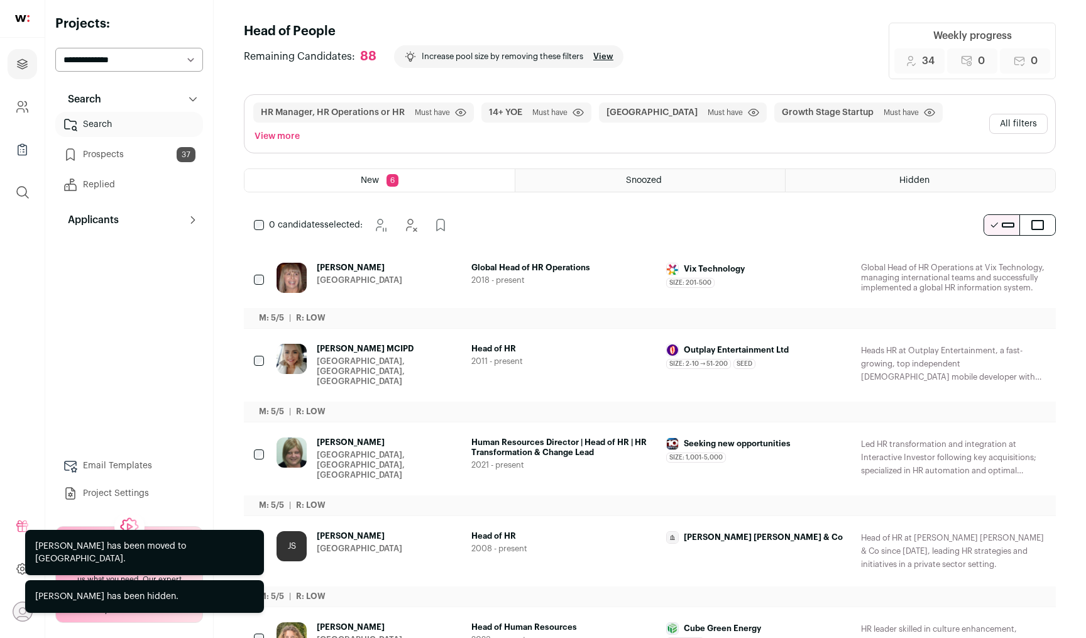
click at [999, 344] on icon "Hide" at bounding box center [1002, 350] width 10 height 12
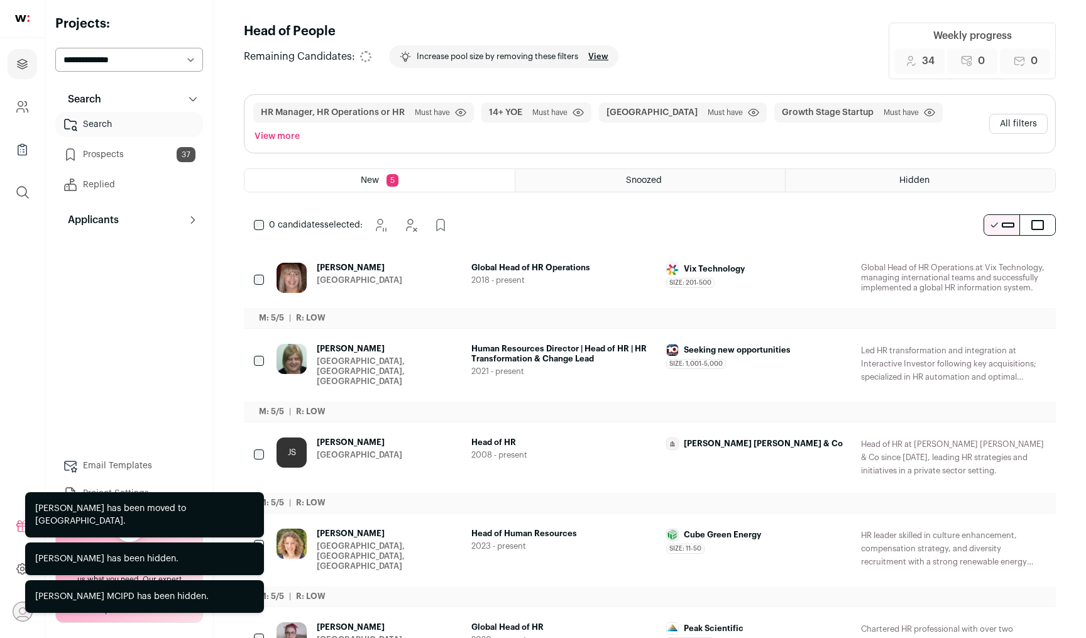
click at [999, 344] on icon "Hide" at bounding box center [1002, 350] width 10 height 12
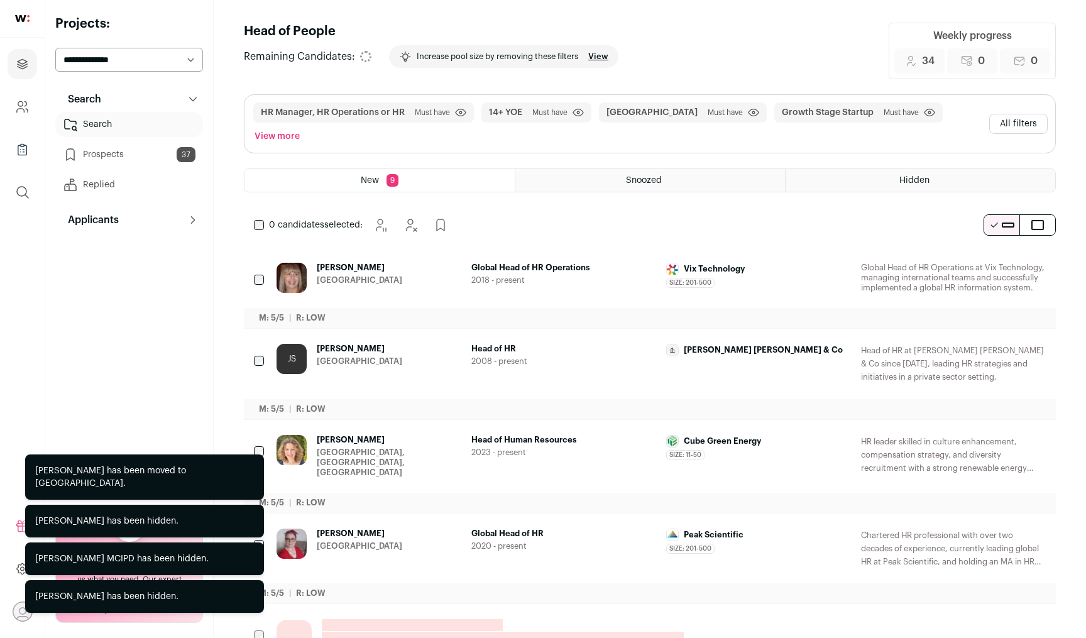
click at [999, 344] on icon "Hide" at bounding box center [1002, 350] width 10 height 12
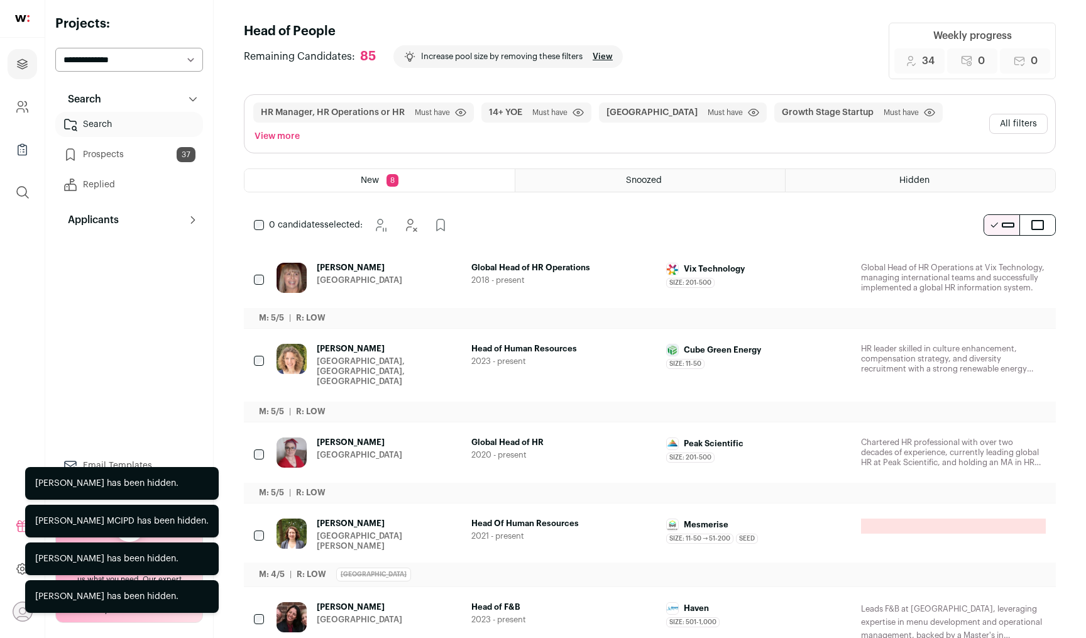
click at [999, 344] on icon "Hide" at bounding box center [1002, 350] width 10 height 12
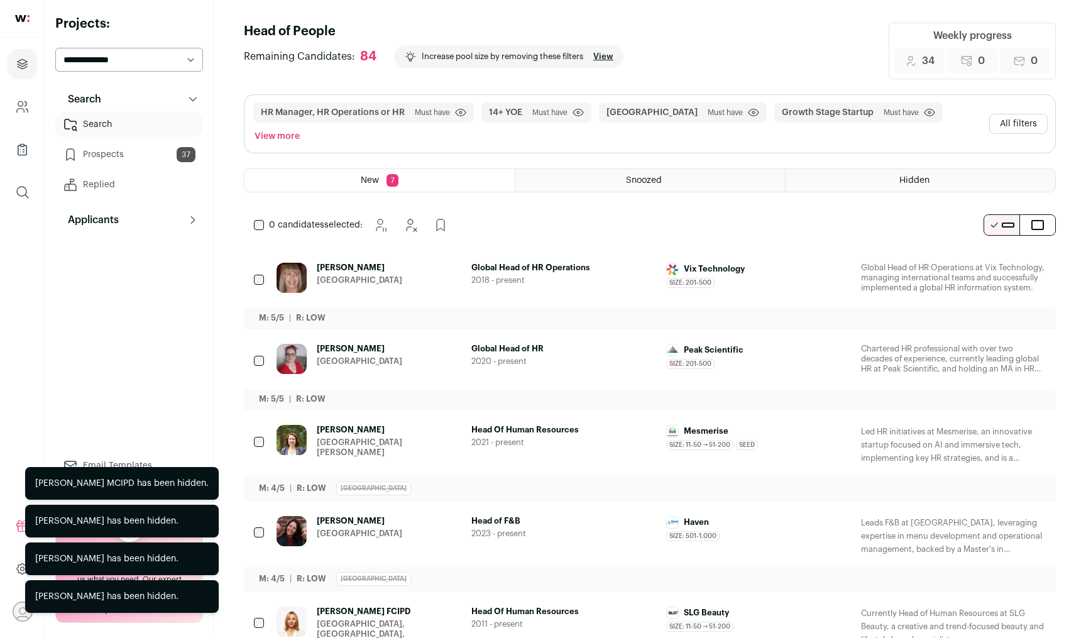
click at [1031, 342] on icon "Add to Prospects" at bounding box center [1034, 349] width 15 height 15
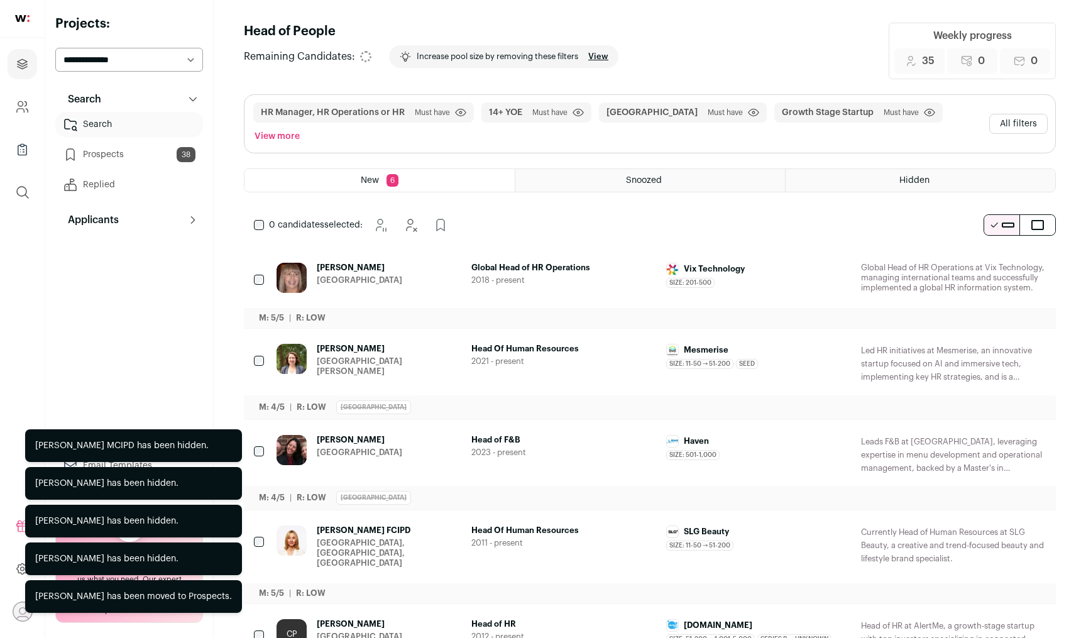
click at [1031, 342] on icon "Add to Prospects" at bounding box center [1034, 349] width 15 height 15
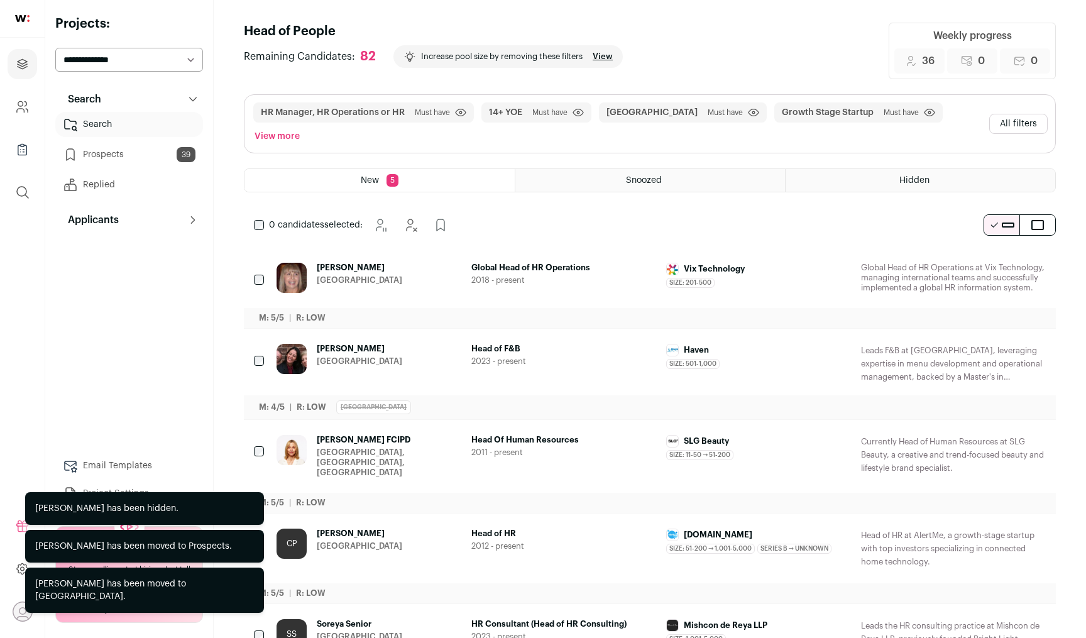
click at [1031, 342] on icon "Add to Prospects" at bounding box center [1034, 349] width 15 height 15
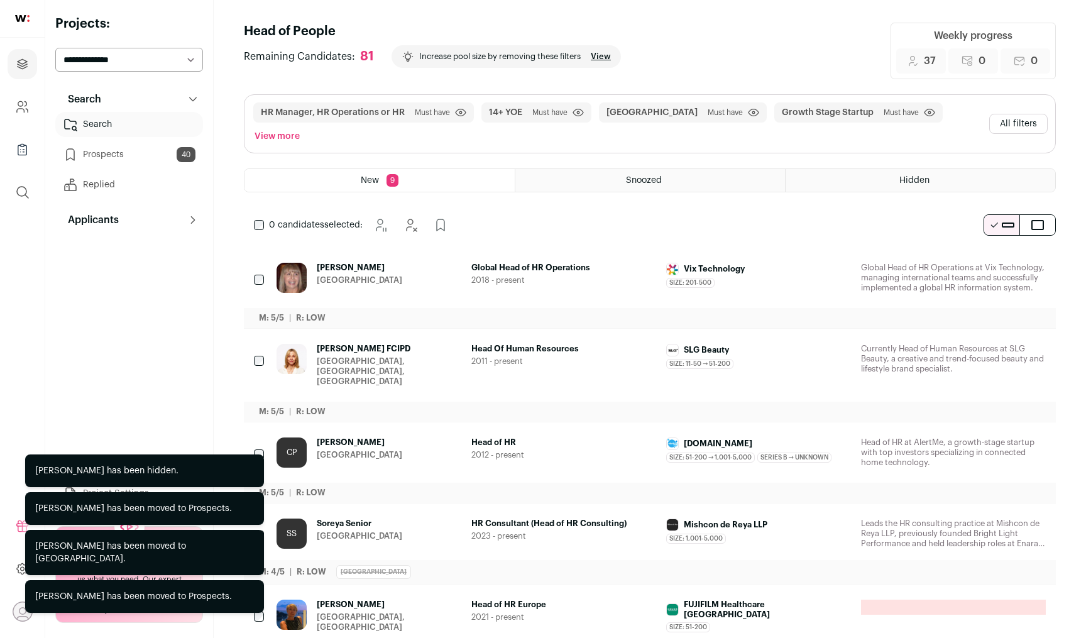
click at [1004, 342] on icon "Hide" at bounding box center [1000, 349] width 15 height 15
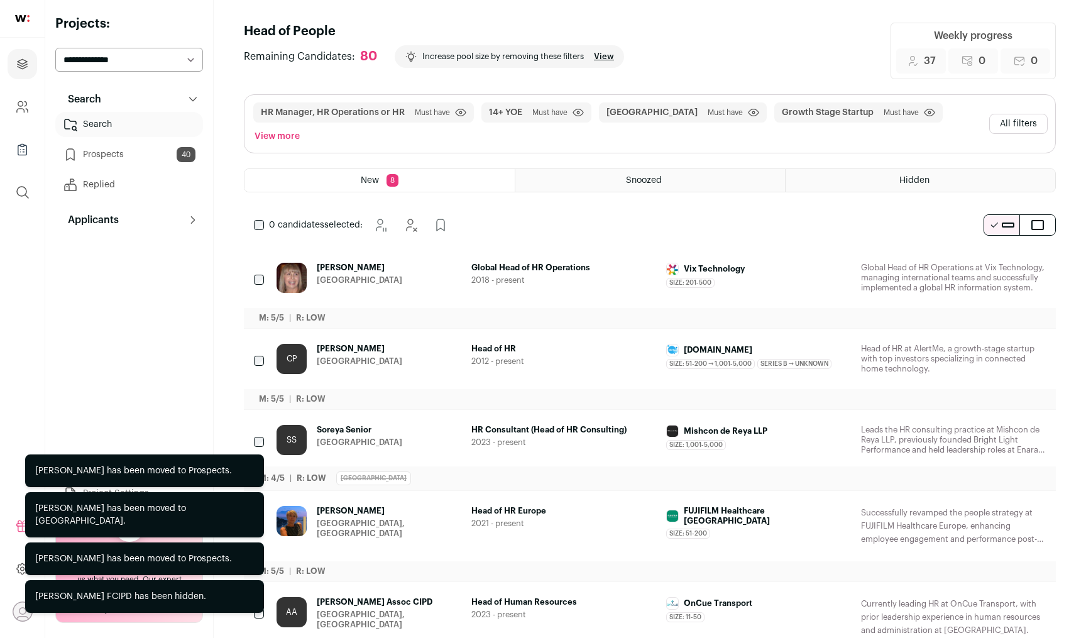
click at [1004, 342] on icon "Hide" at bounding box center [1000, 349] width 15 height 15
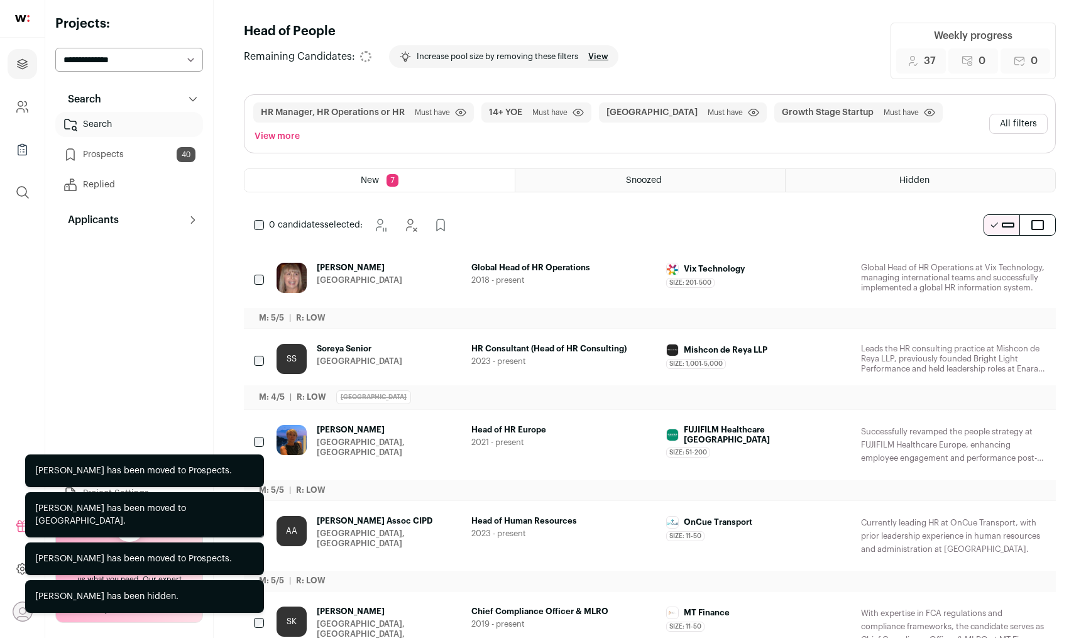
click at [1004, 342] on icon "Hide" at bounding box center [1000, 349] width 15 height 15
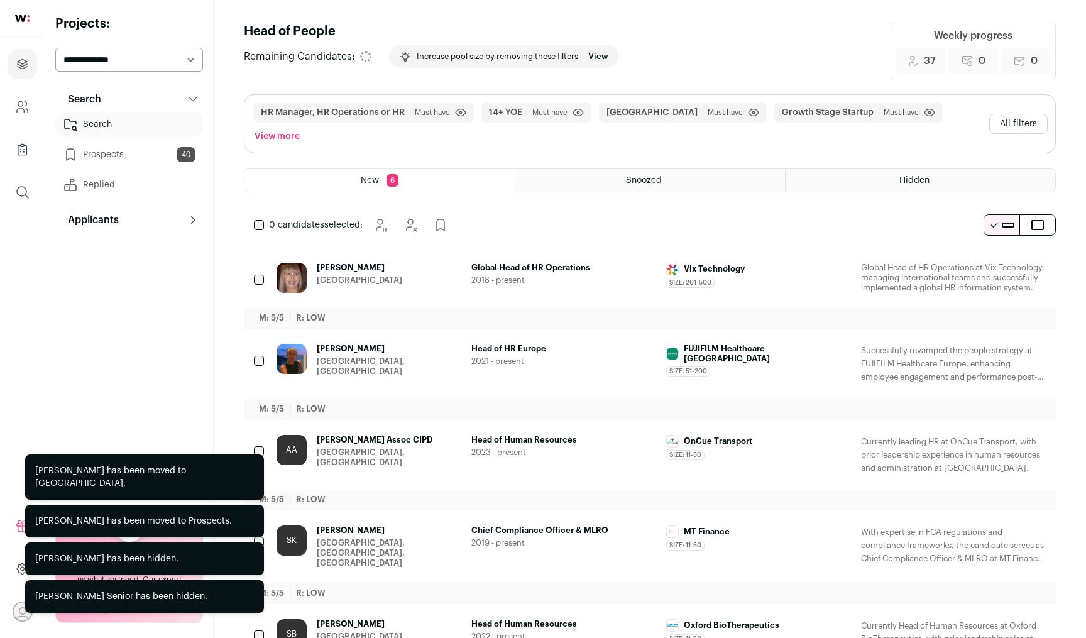
click at [1004, 342] on icon "Hide" at bounding box center [1000, 349] width 15 height 15
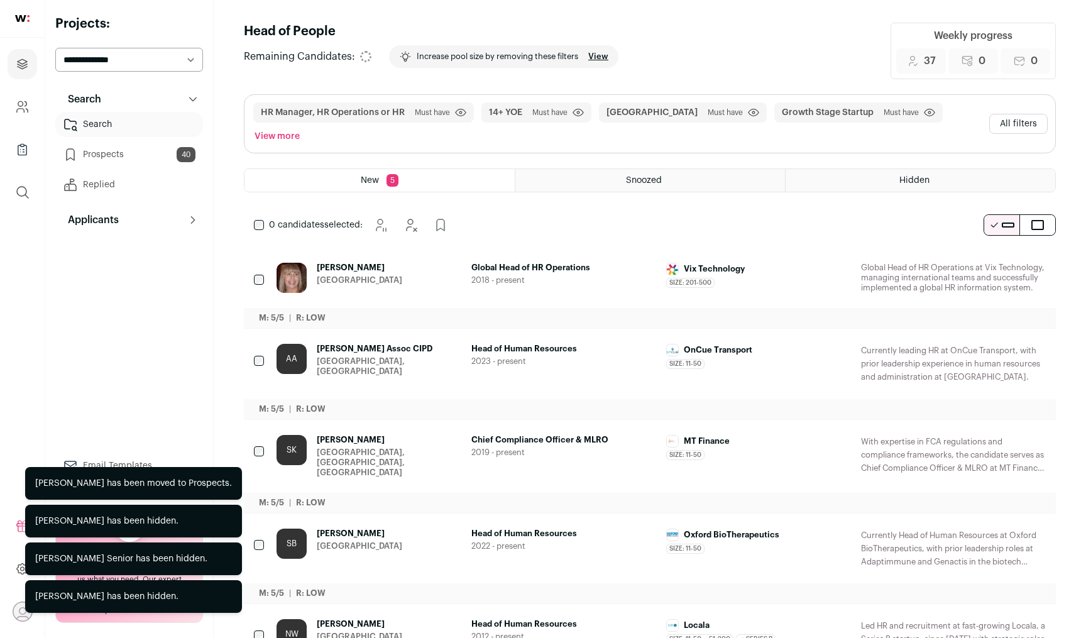
click at [1004, 342] on icon "Hide" at bounding box center [1000, 349] width 15 height 15
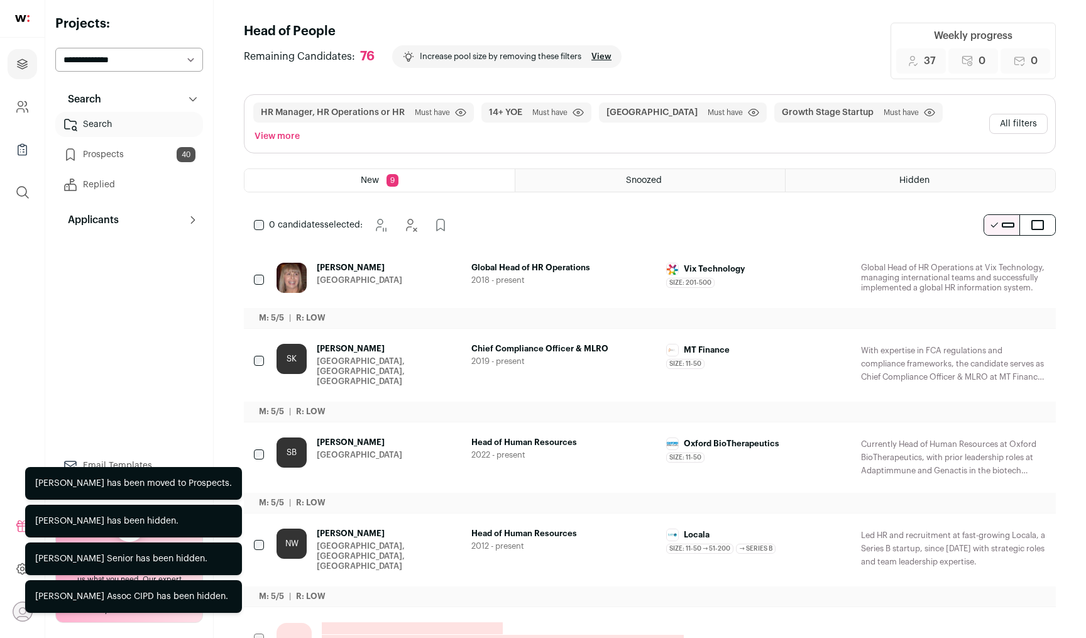
click at [1004, 342] on icon "Hide" at bounding box center [1000, 349] width 15 height 15
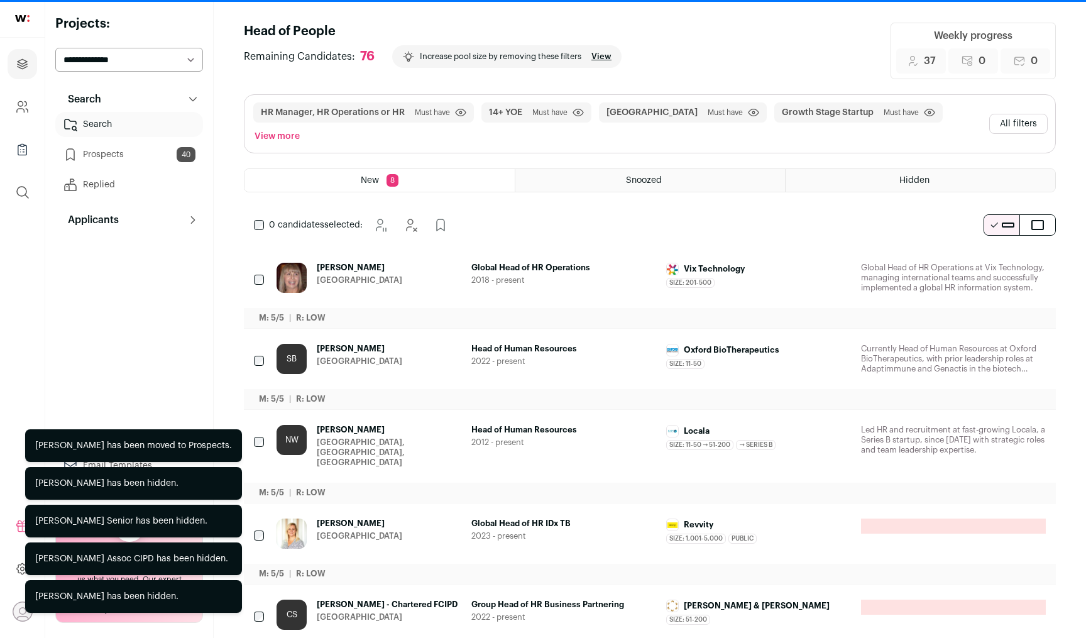
click at [1004, 342] on icon "Hide" at bounding box center [1000, 349] width 15 height 15
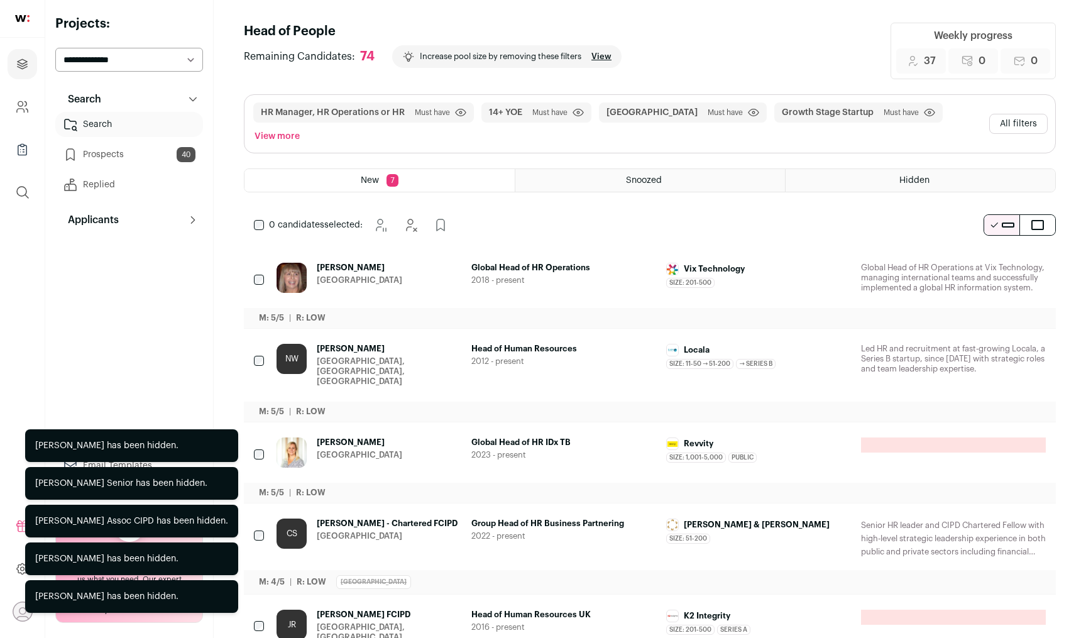
click at [1029, 342] on icon "Add to Prospects" at bounding box center [1034, 349] width 15 height 15
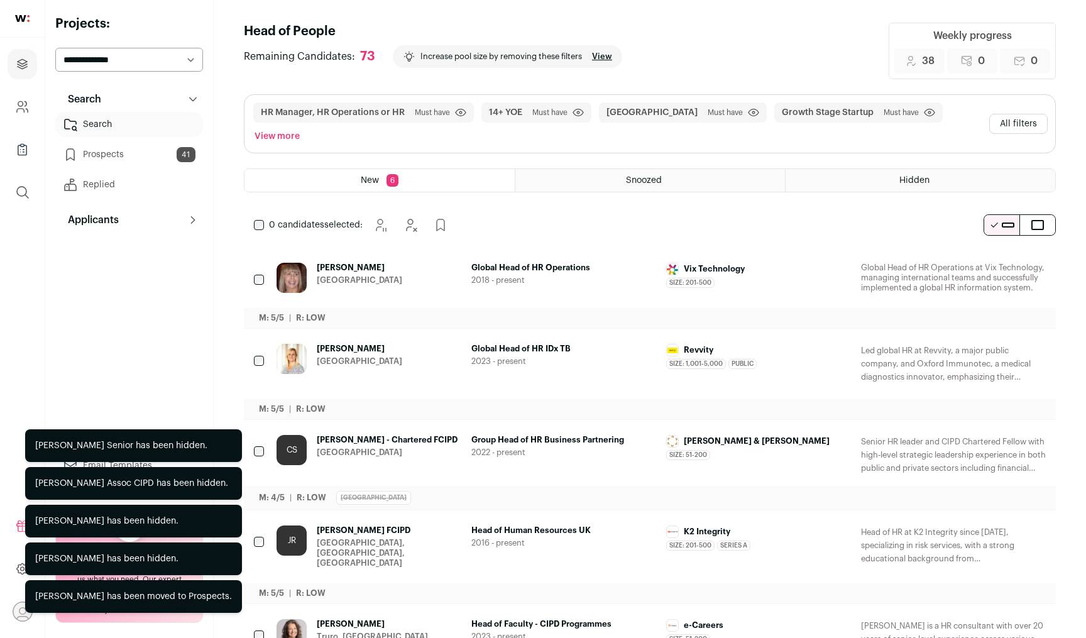
click at [1029, 342] on icon "Add to Prospects" at bounding box center [1034, 349] width 15 height 15
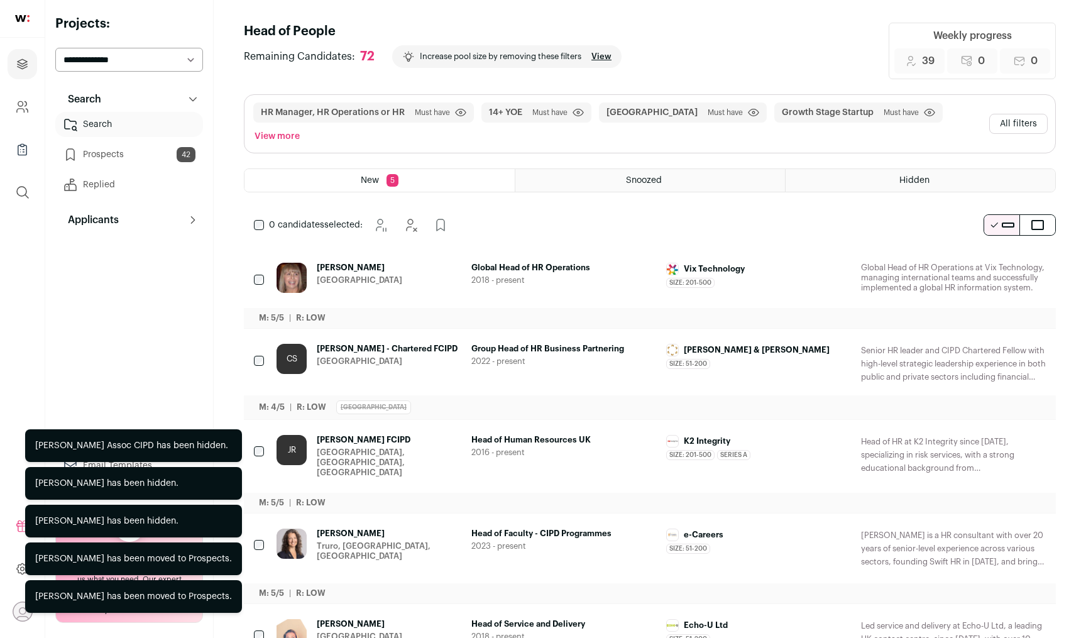
click at [998, 342] on icon "Hide" at bounding box center [1000, 349] width 15 height 15
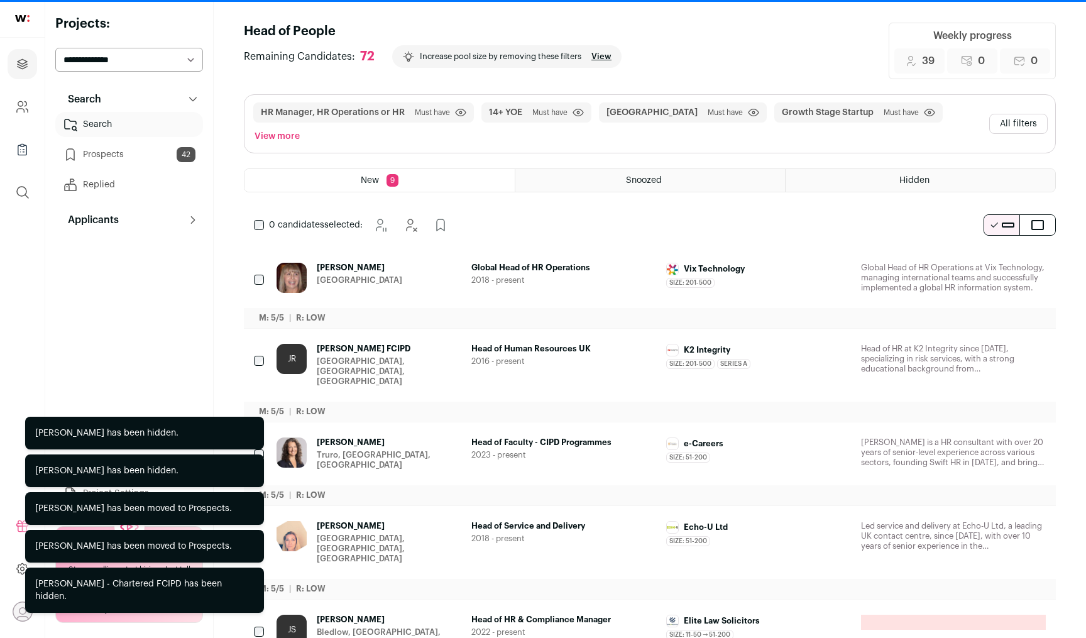
click at [998, 342] on icon "Hide" at bounding box center [1000, 349] width 15 height 15
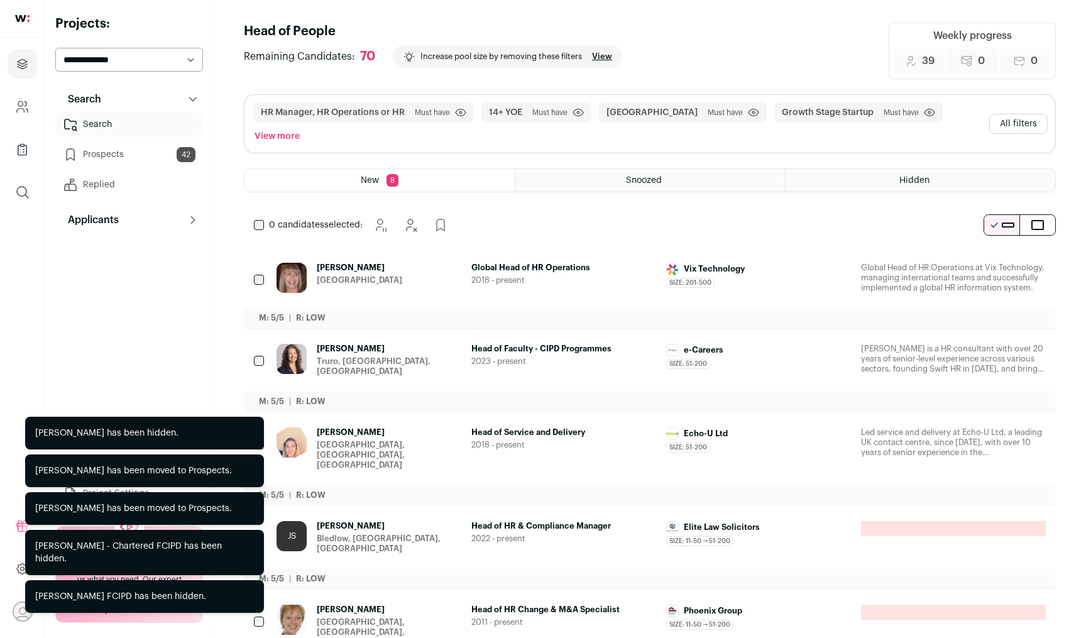
click at [999, 261] on icon "Hide" at bounding box center [1000, 268] width 15 height 15
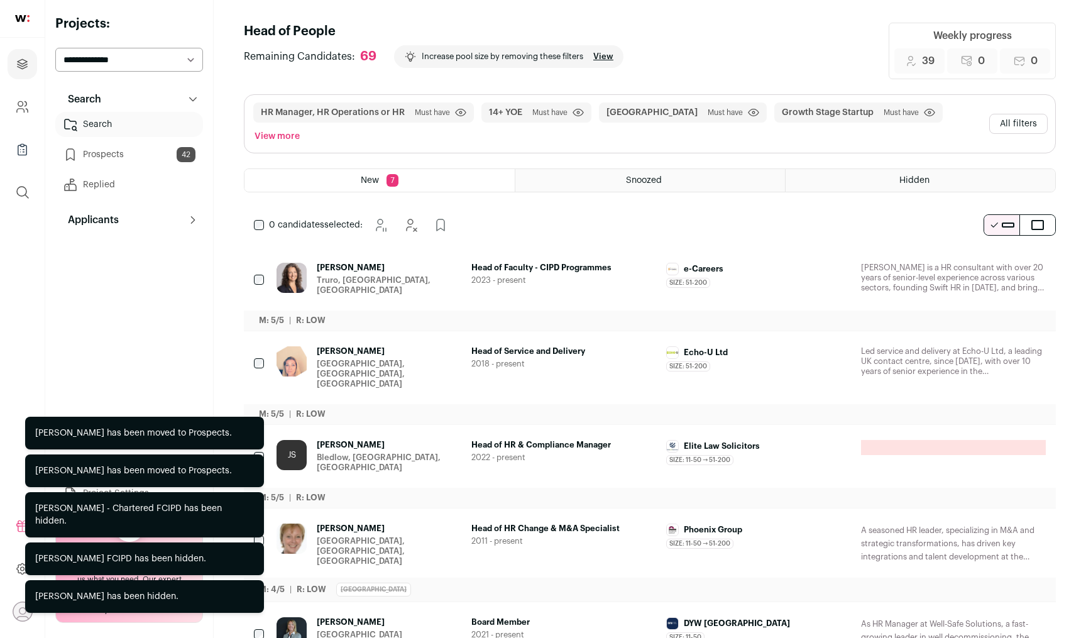
click at [999, 263] on icon "Hide" at bounding box center [1002, 269] width 10 height 12
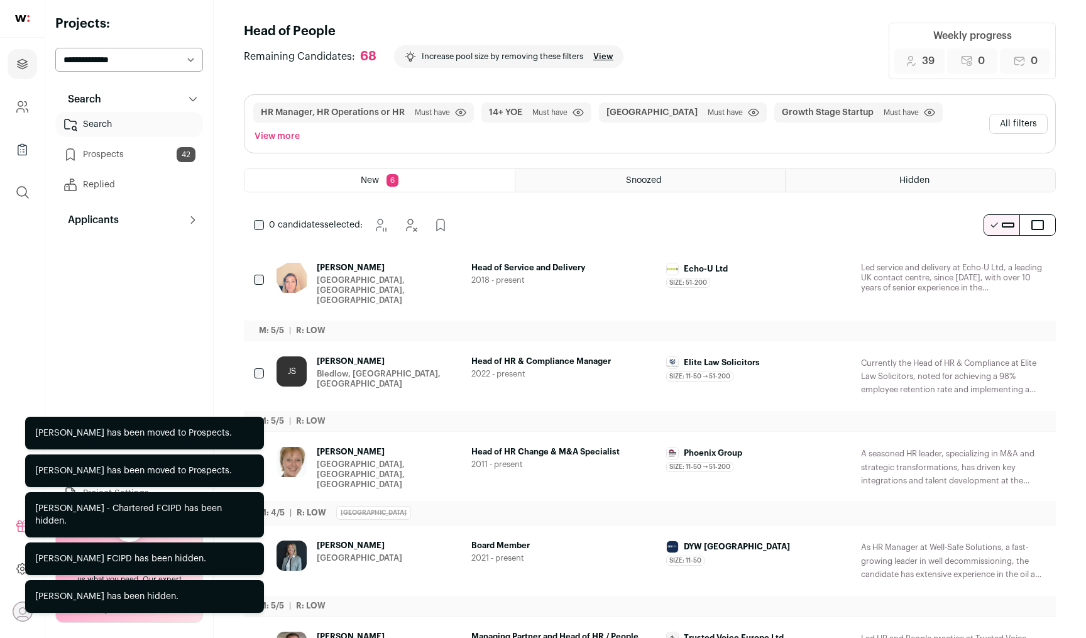
click at [999, 263] on icon "Hide" at bounding box center [1002, 269] width 10 height 12
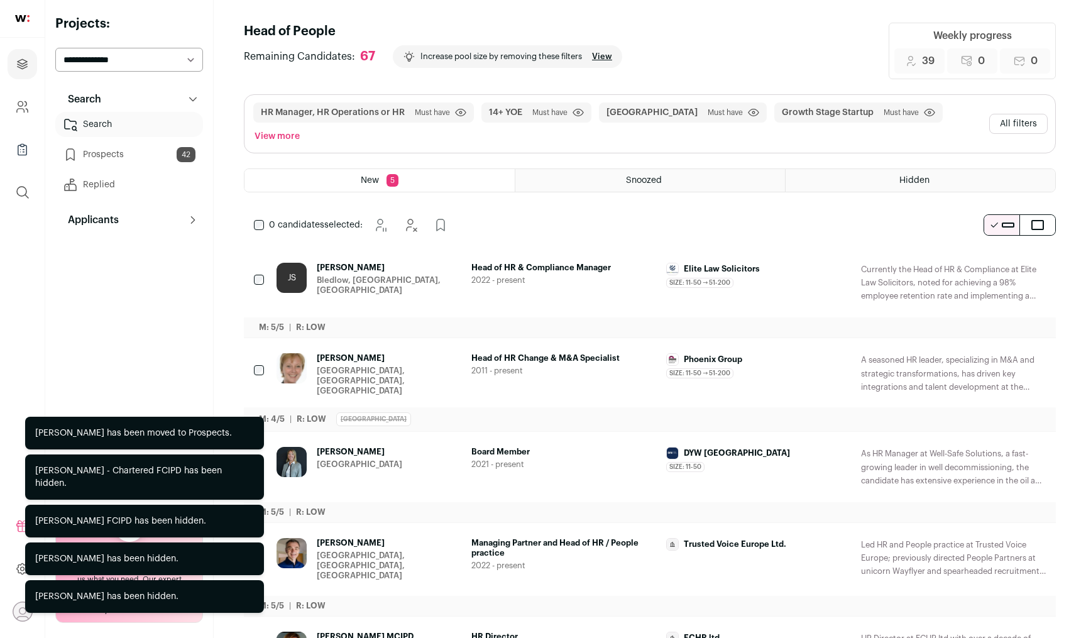
click at [999, 263] on icon "Hide" at bounding box center [1002, 269] width 10 height 12
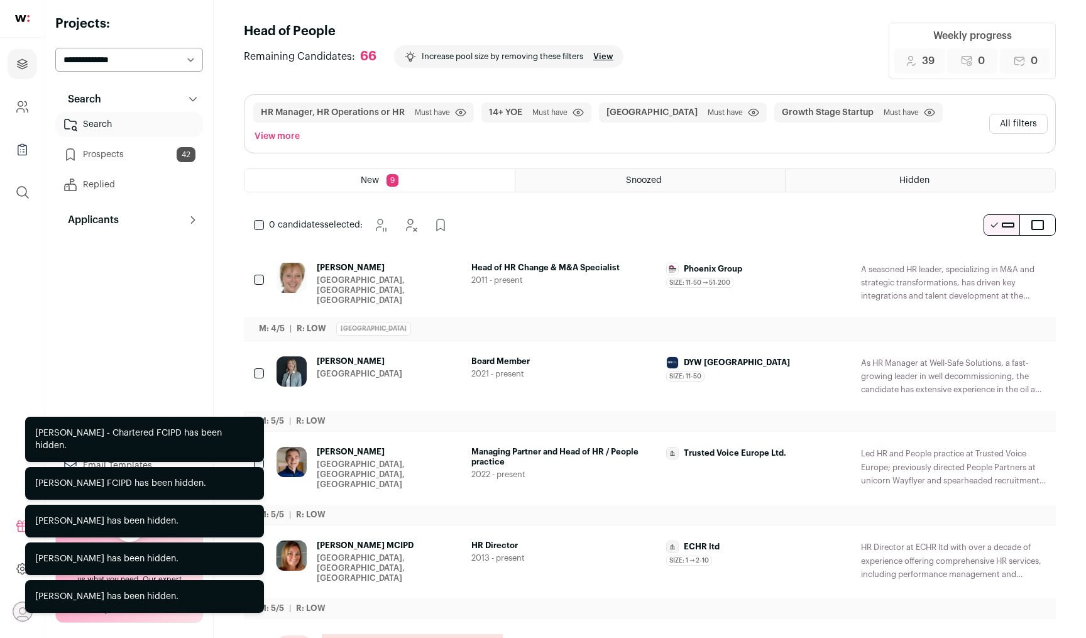
click at [999, 263] on icon "Hide" at bounding box center [1002, 269] width 10 height 12
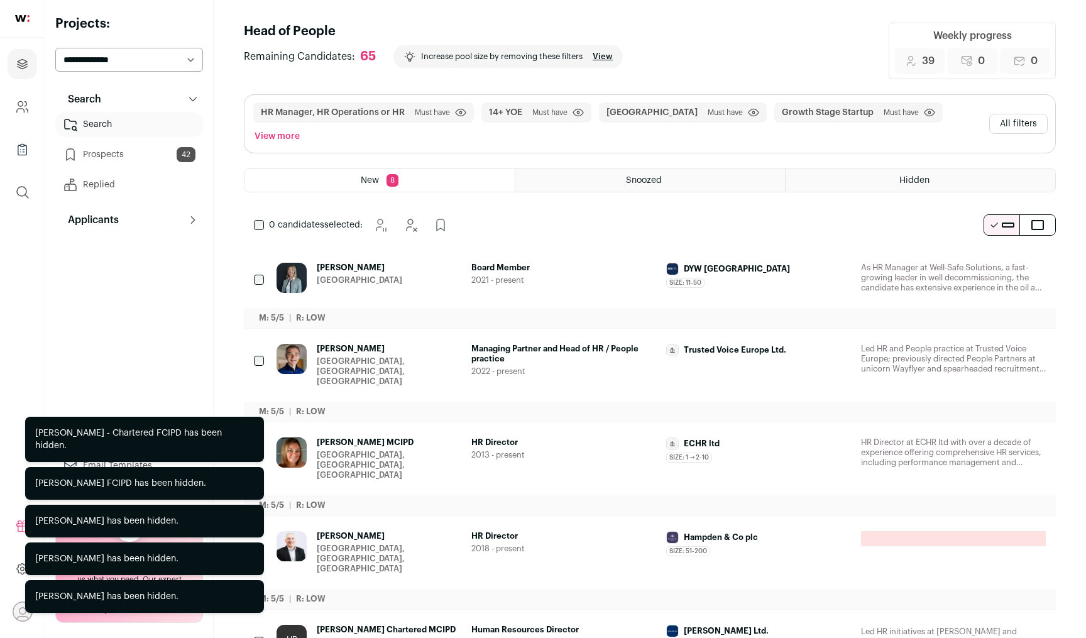
click at [999, 263] on icon "Hide" at bounding box center [1002, 269] width 10 height 12
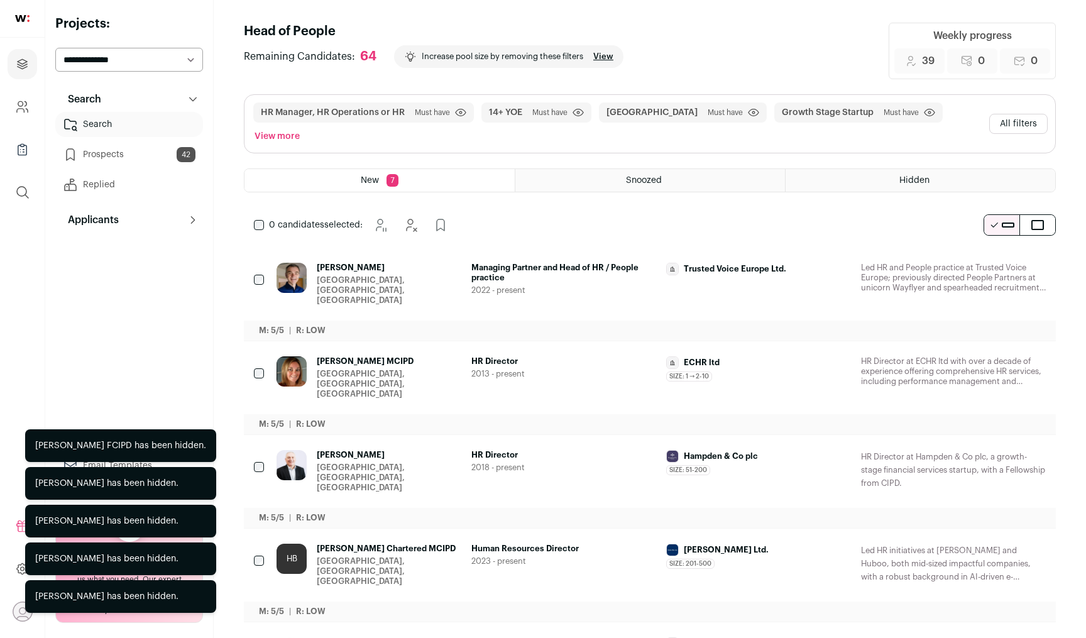
click at [999, 263] on icon "Hide" at bounding box center [1002, 269] width 10 height 12
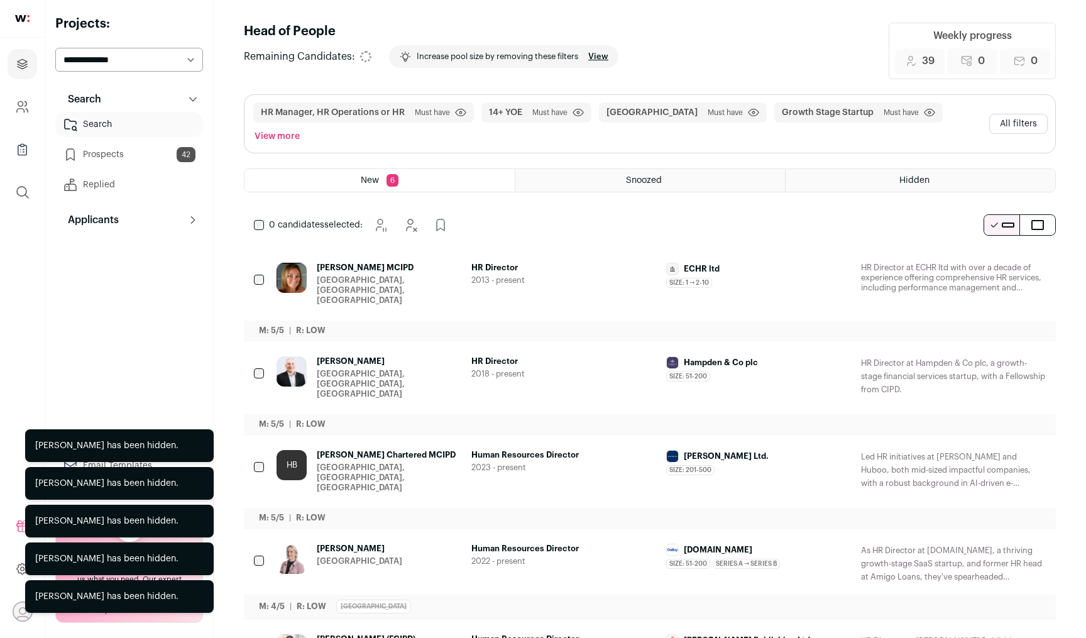
click at [999, 263] on icon "Hide" at bounding box center [1002, 269] width 10 height 12
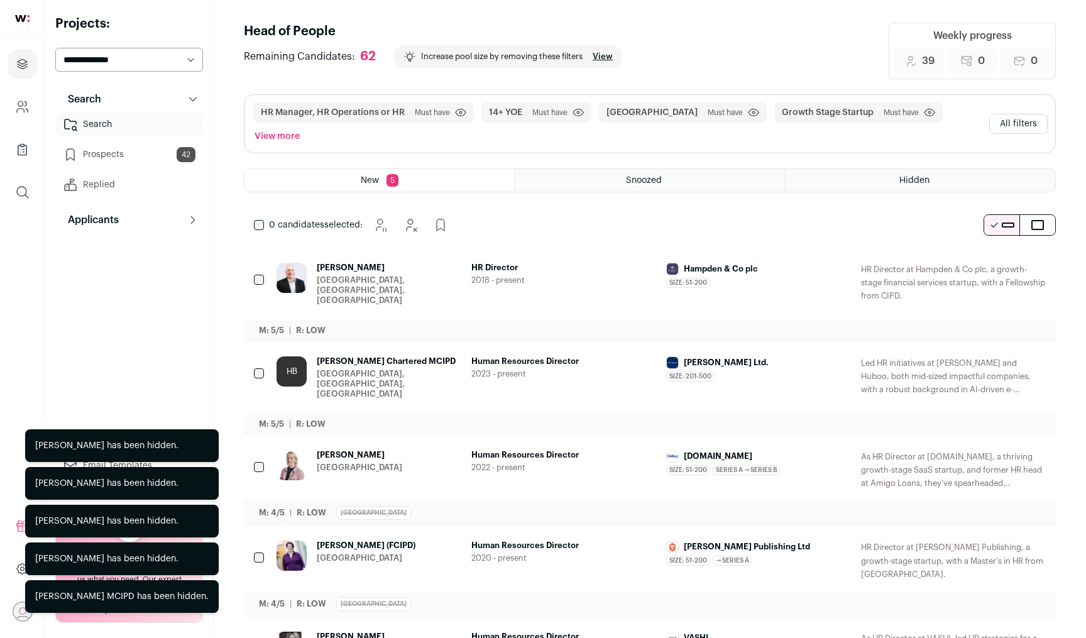
click at [999, 263] on icon "Hide" at bounding box center [1002, 269] width 10 height 12
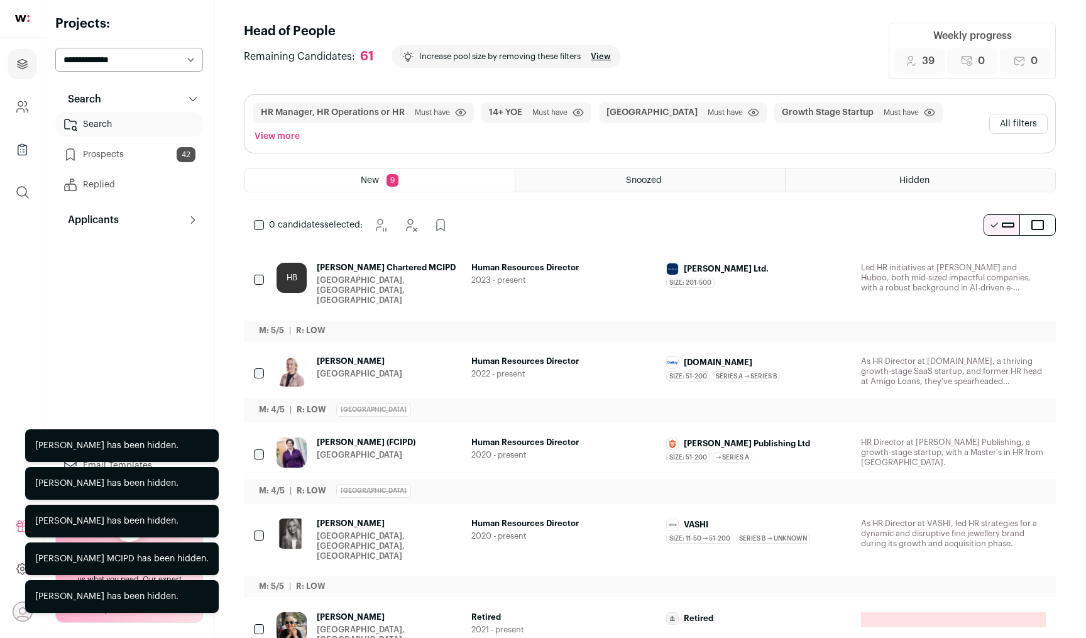
click at [999, 263] on icon "Hide" at bounding box center [1002, 269] width 10 height 12
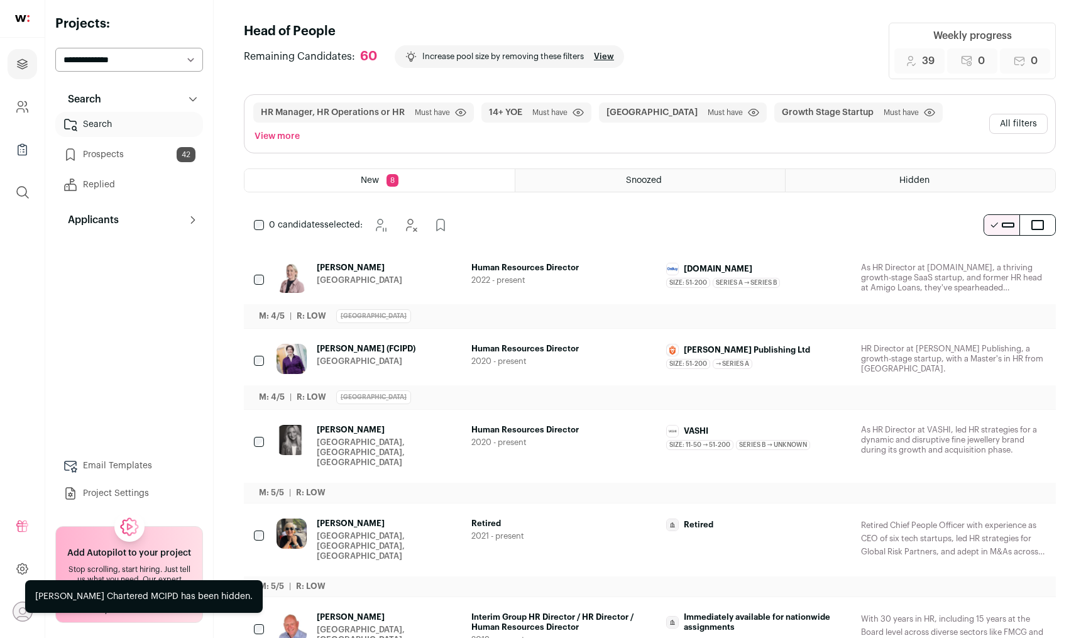
click at [1036, 261] on icon "Add to Prospects" at bounding box center [1034, 268] width 15 height 15
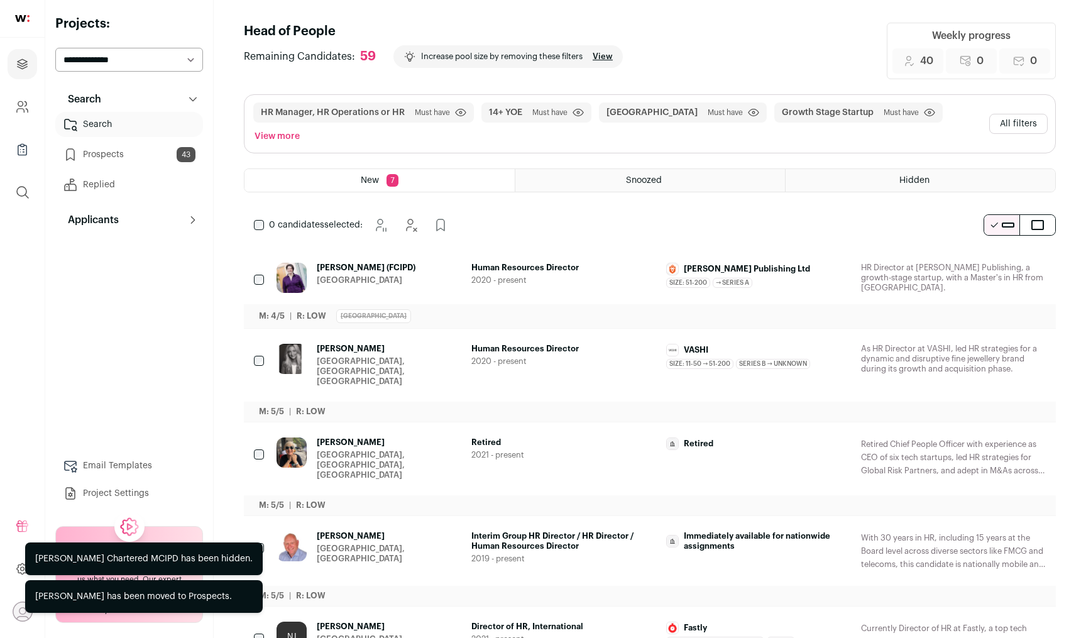
click at [1000, 261] on icon "Hide" at bounding box center [1000, 268] width 15 height 15
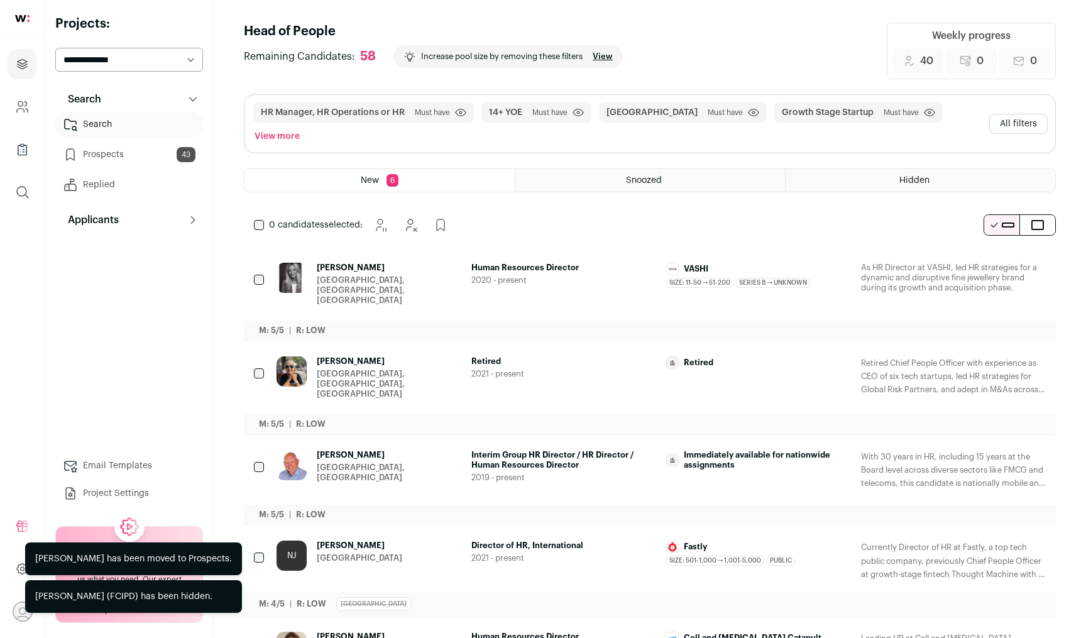
click at [1002, 261] on icon "Hide" at bounding box center [1000, 268] width 15 height 15
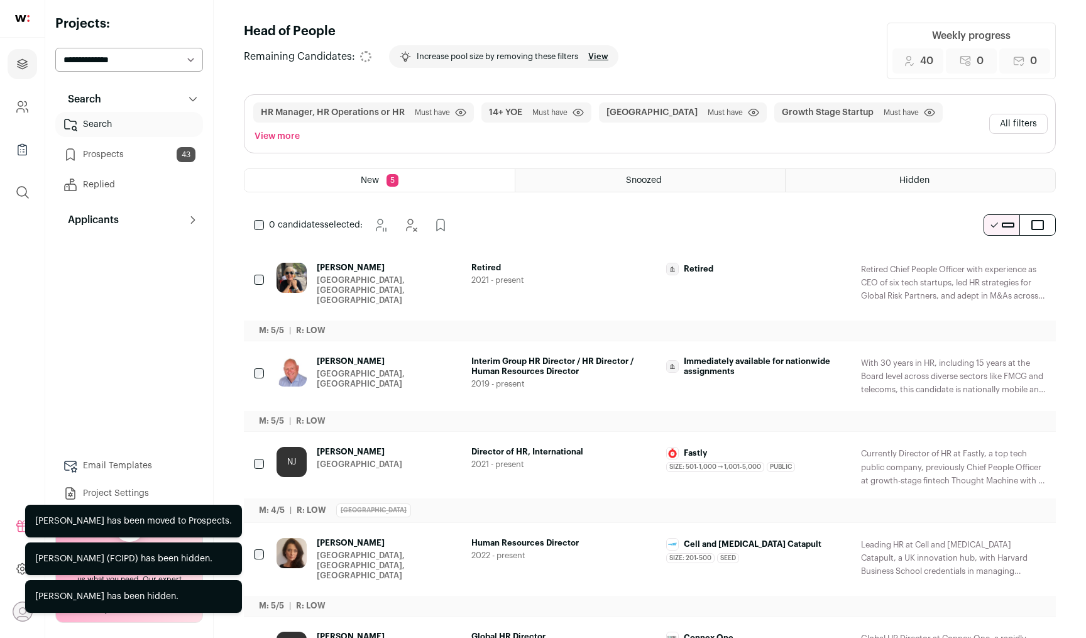
click at [1002, 261] on icon "Hide" at bounding box center [1000, 268] width 15 height 15
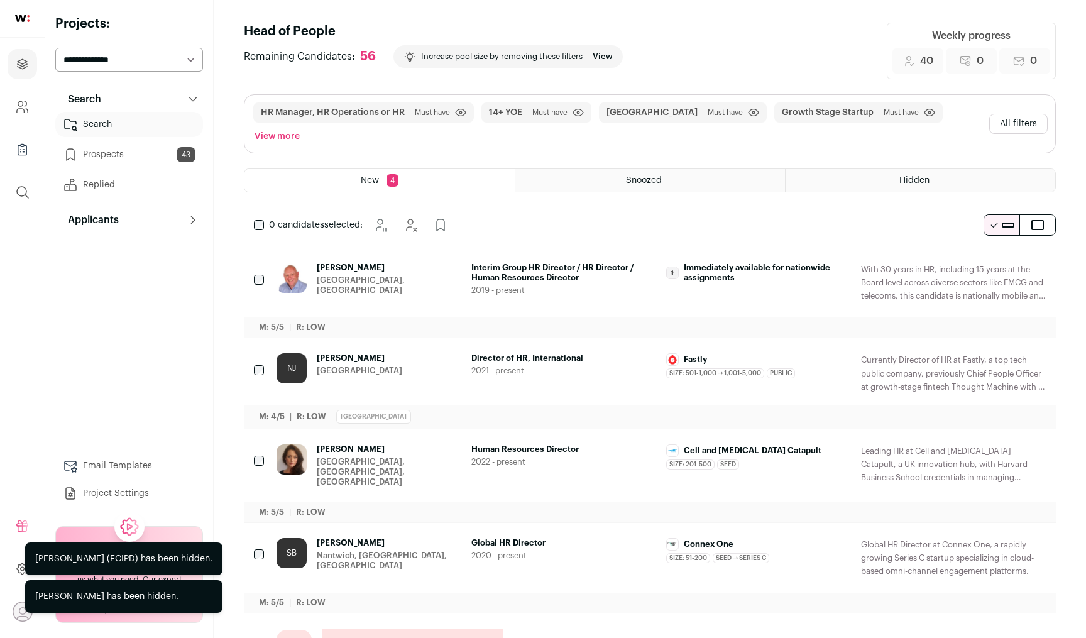
click at [1002, 261] on icon "Hide" at bounding box center [1000, 268] width 15 height 15
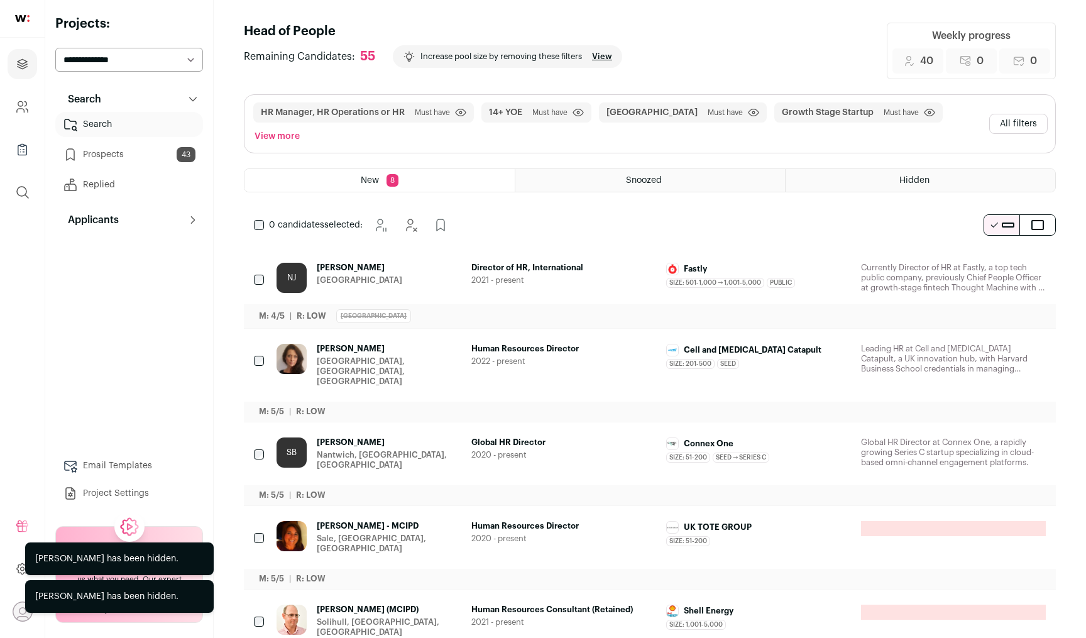
click at [1043, 255] on button "Add to Prospects" at bounding box center [1035, 268] width 26 height 26
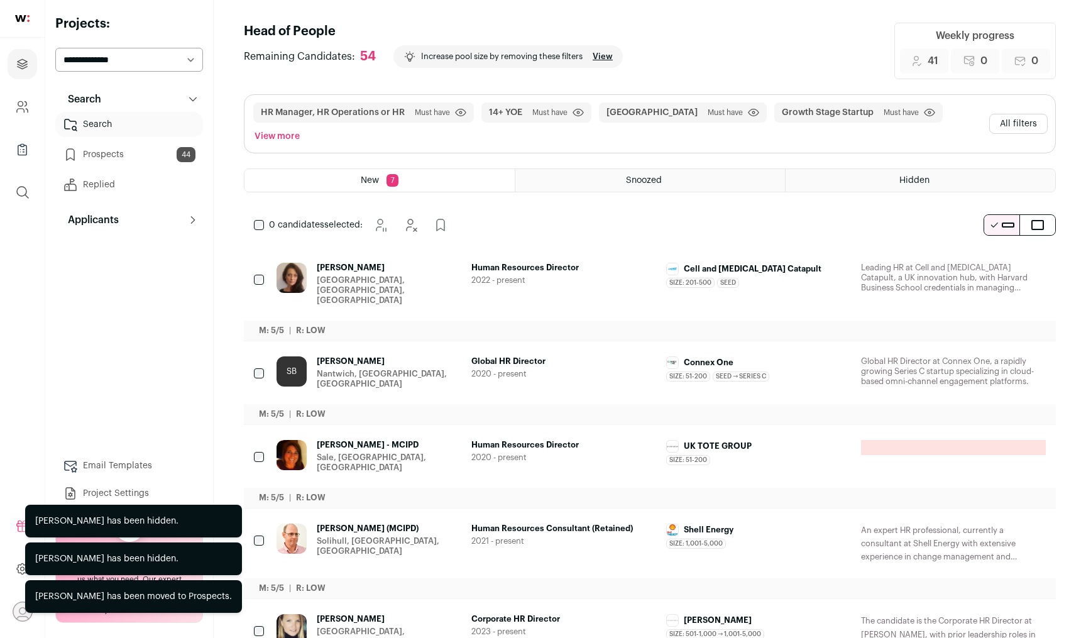
click at [997, 263] on icon "Hide" at bounding box center [1002, 269] width 10 height 12
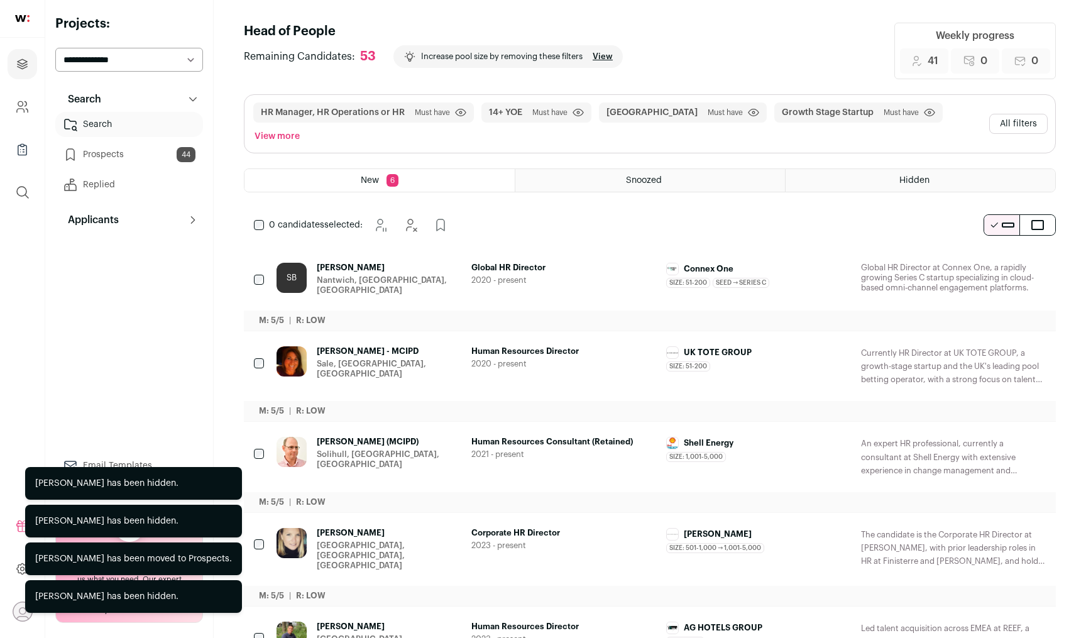
click at [997, 261] on icon "Hide" at bounding box center [1000, 268] width 15 height 15
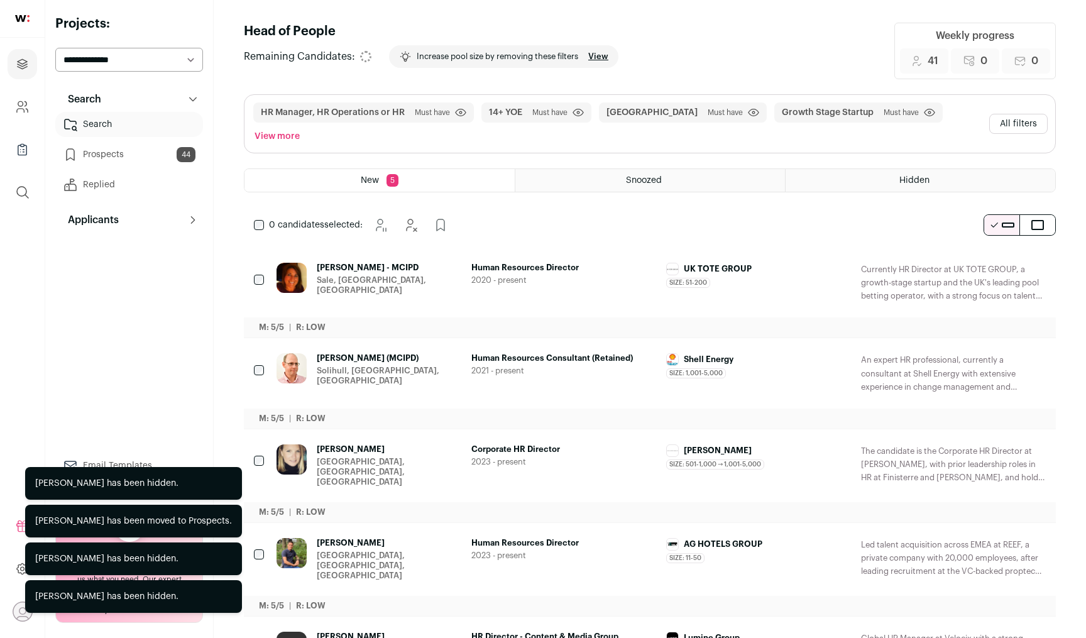
click at [997, 261] on icon "Hide" at bounding box center [1000, 268] width 15 height 15
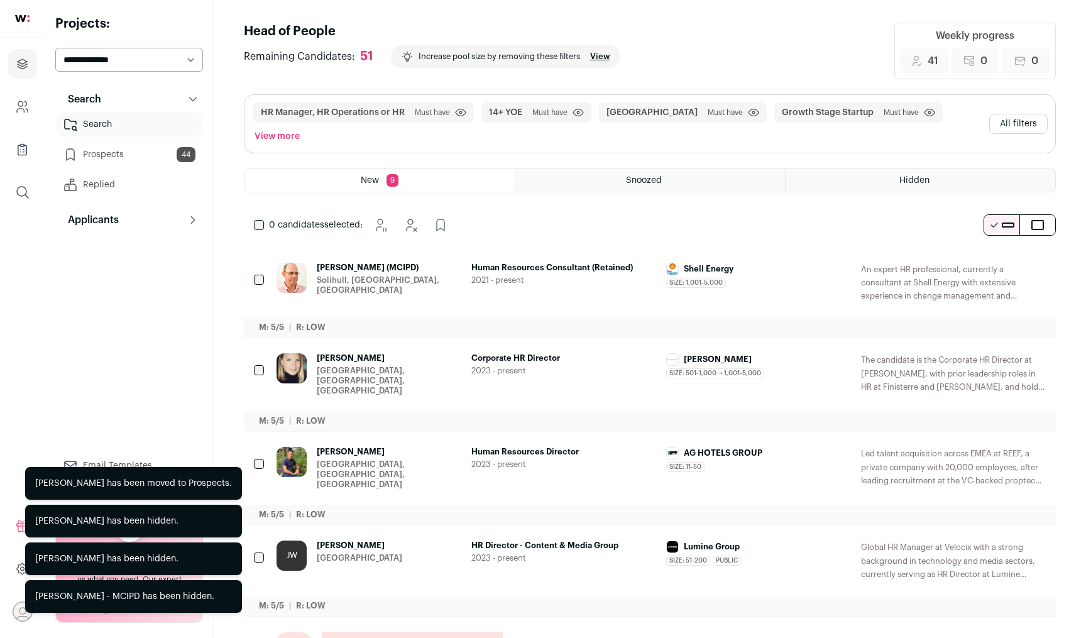
click at [997, 261] on icon "Hide" at bounding box center [1000, 268] width 15 height 15
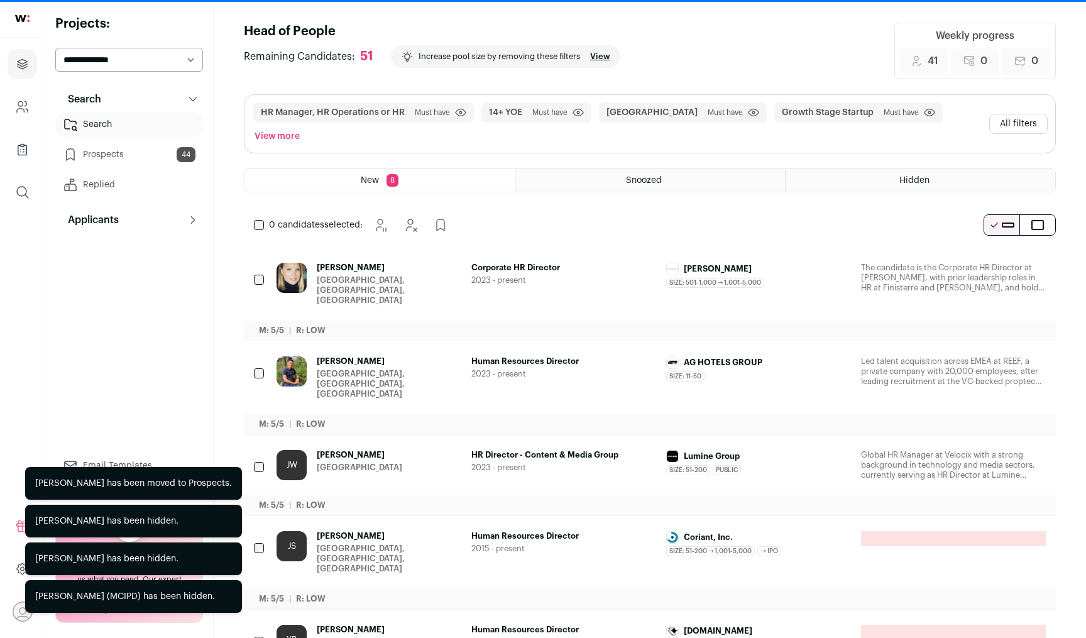
click at [997, 261] on icon "Hide" at bounding box center [1000, 268] width 15 height 15
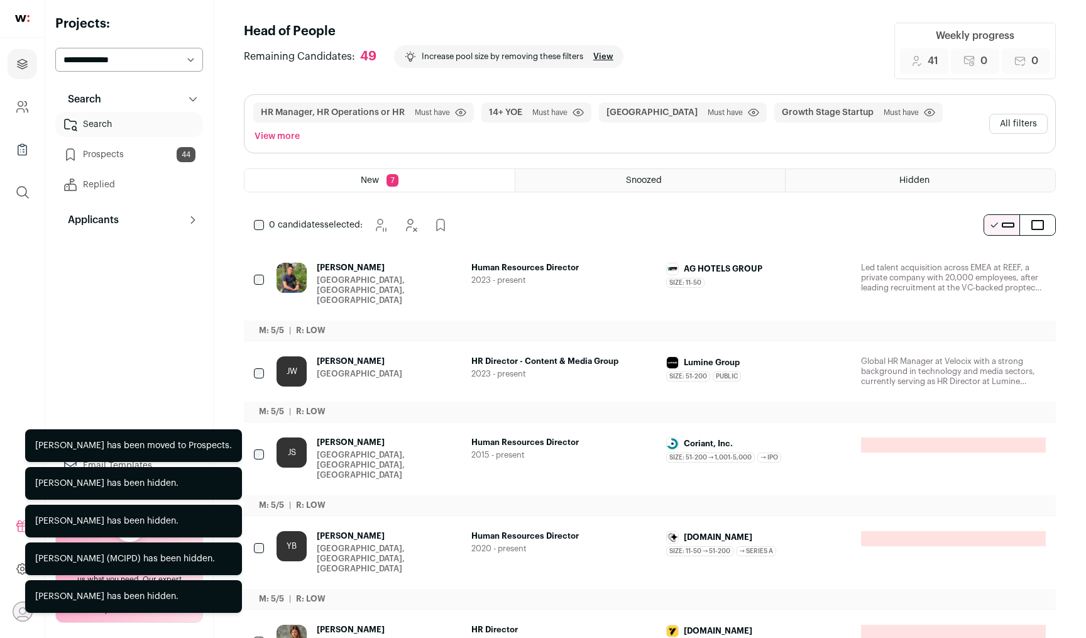
click at [997, 261] on icon "Hide" at bounding box center [1000, 268] width 15 height 15
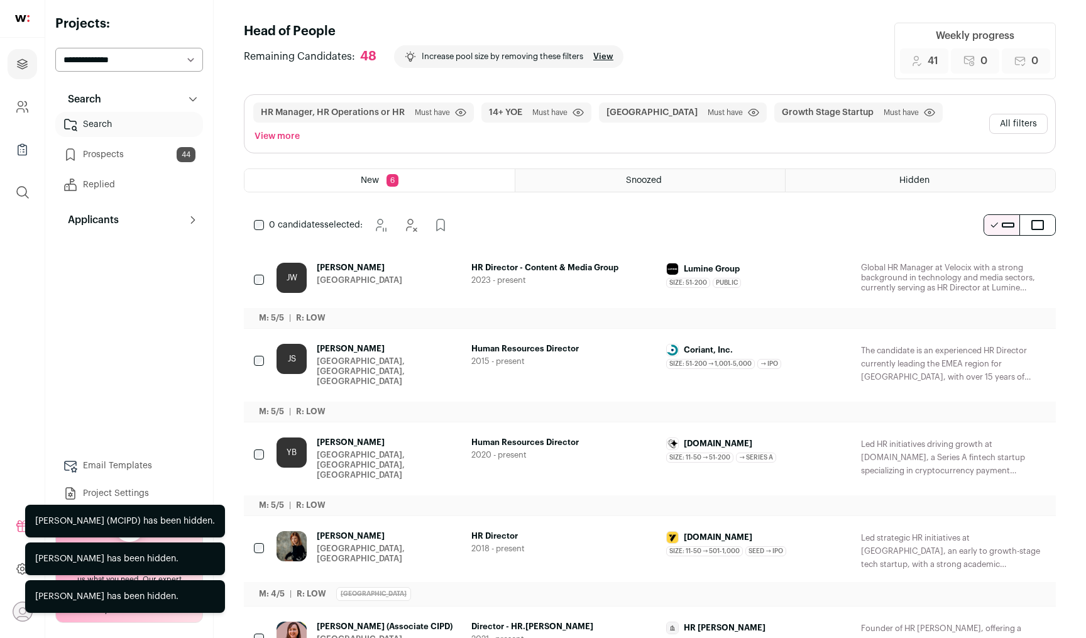
click at [1004, 261] on icon "Hide" at bounding box center [1000, 268] width 15 height 15
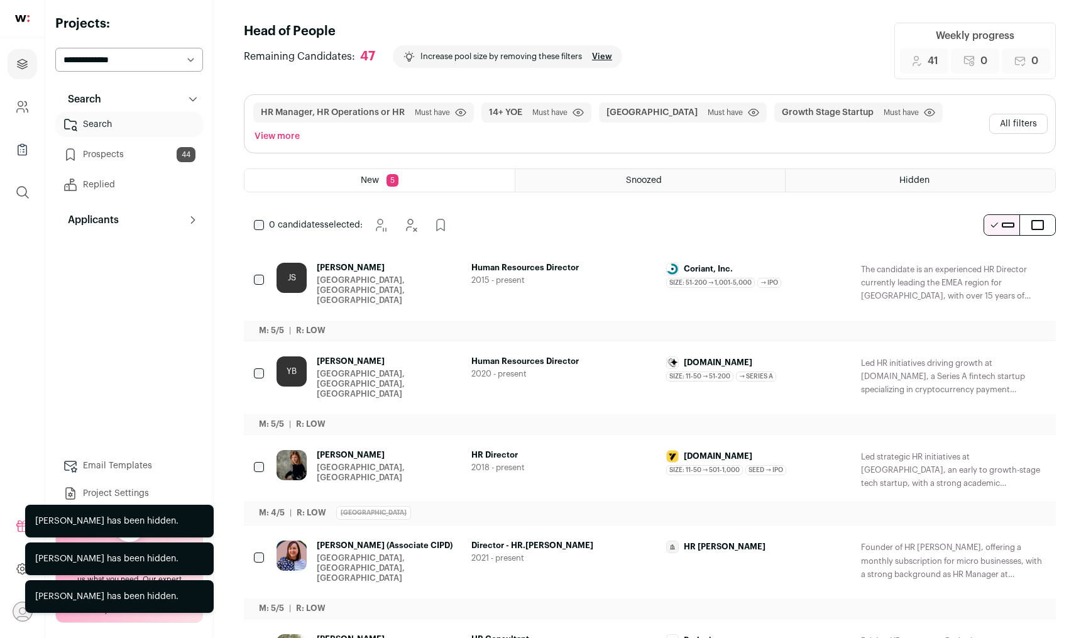
click at [1039, 261] on icon "Add to Prospects" at bounding box center [1034, 268] width 15 height 15
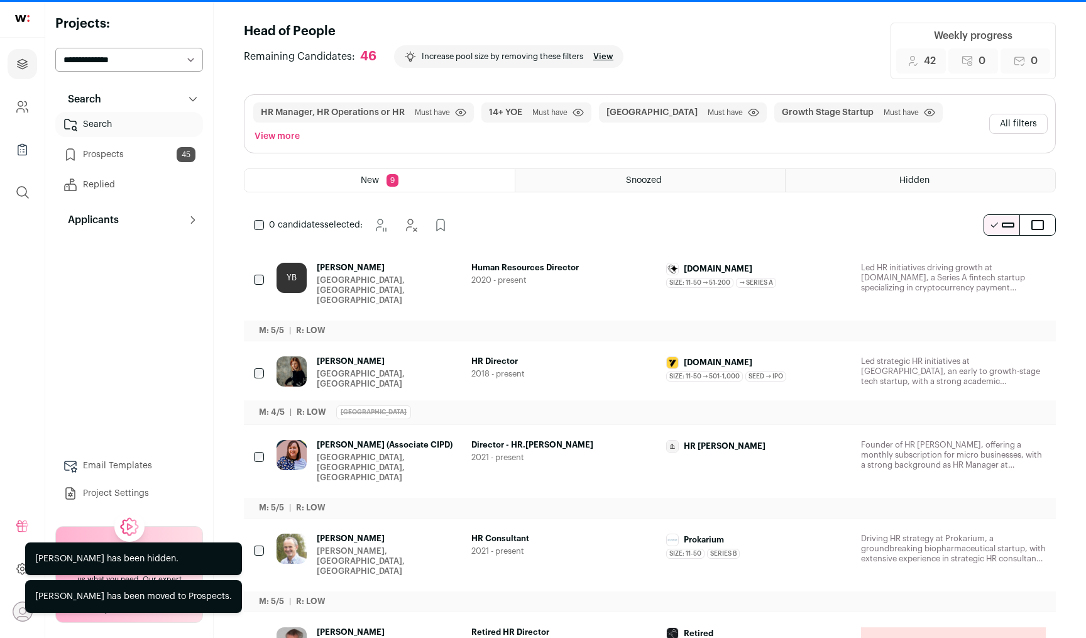
click at [1039, 261] on icon "Add to Prospects" at bounding box center [1034, 268] width 15 height 15
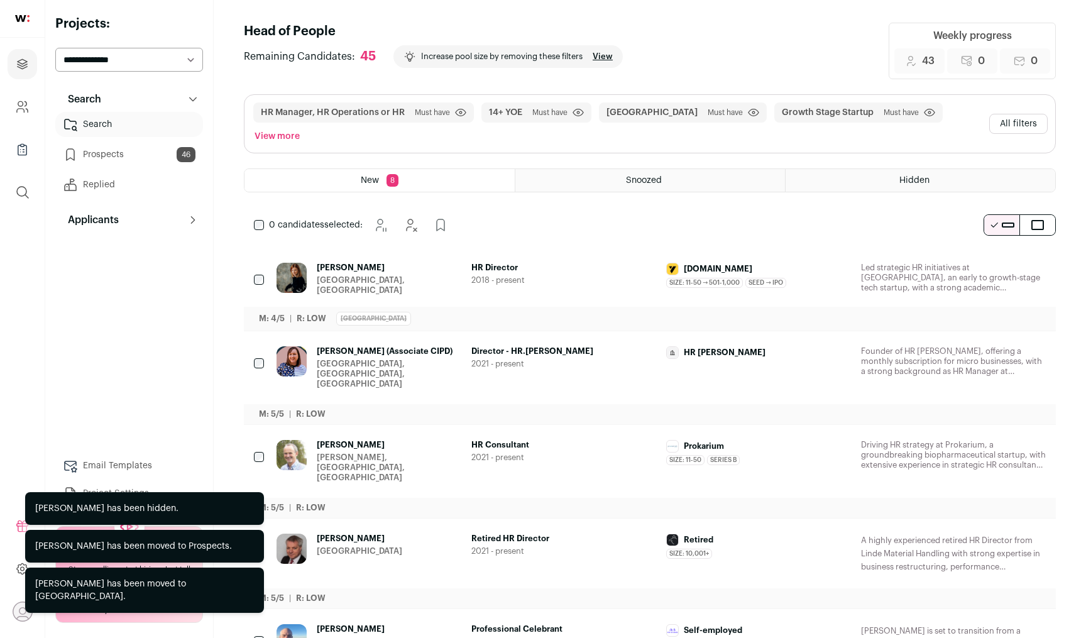
click at [1001, 261] on icon "Hide" at bounding box center [1000, 268] width 15 height 15
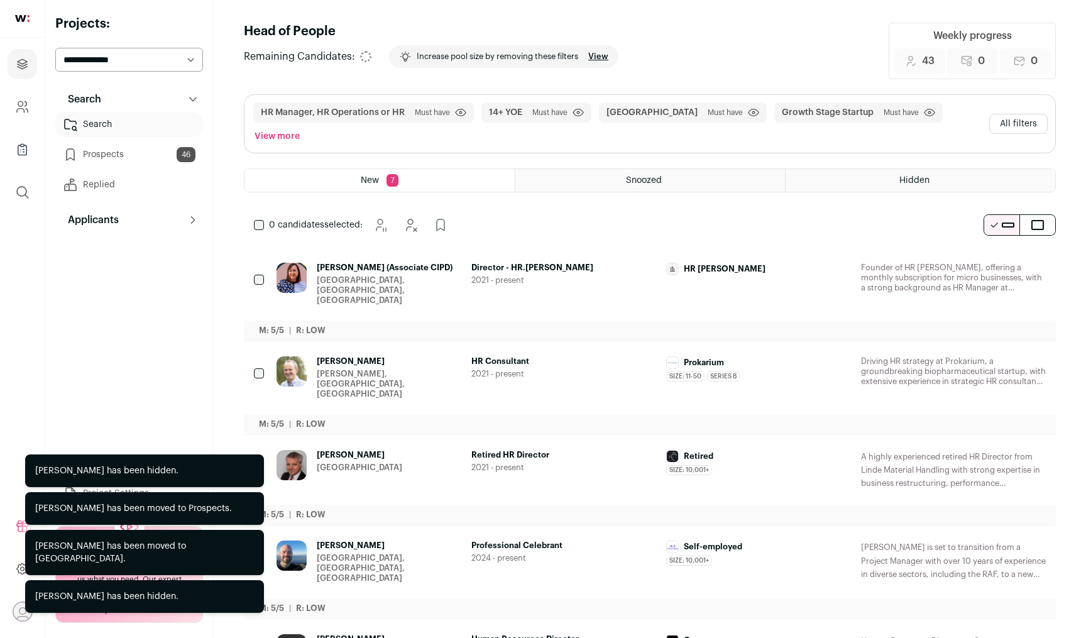
click at [1001, 261] on icon "Hide" at bounding box center [1000, 268] width 15 height 15
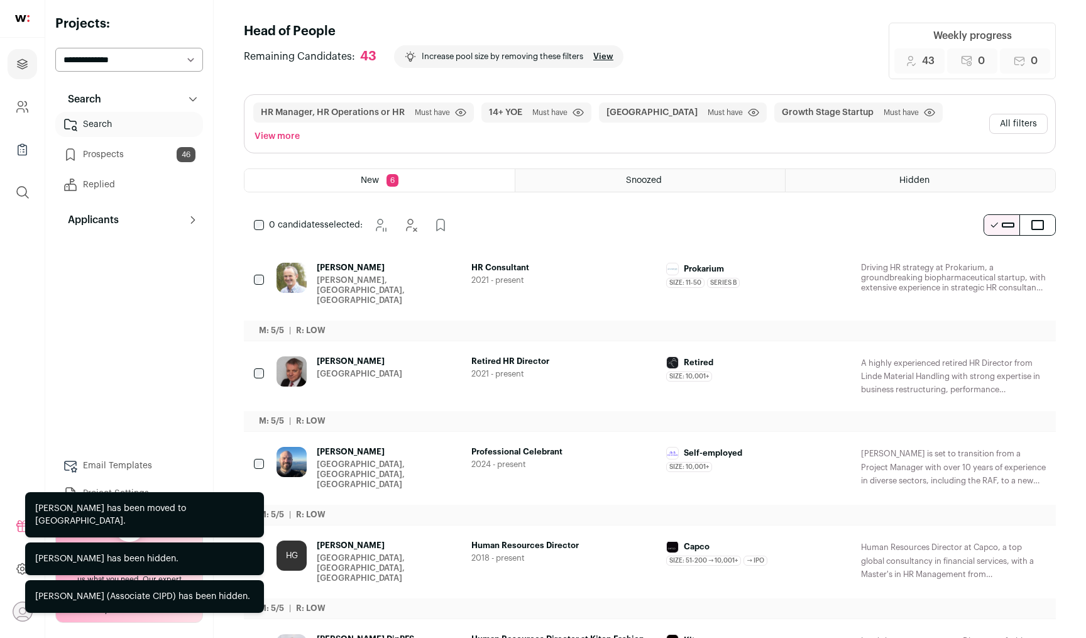
click at [998, 261] on icon "Hide" at bounding box center [1000, 268] width 15 height 15
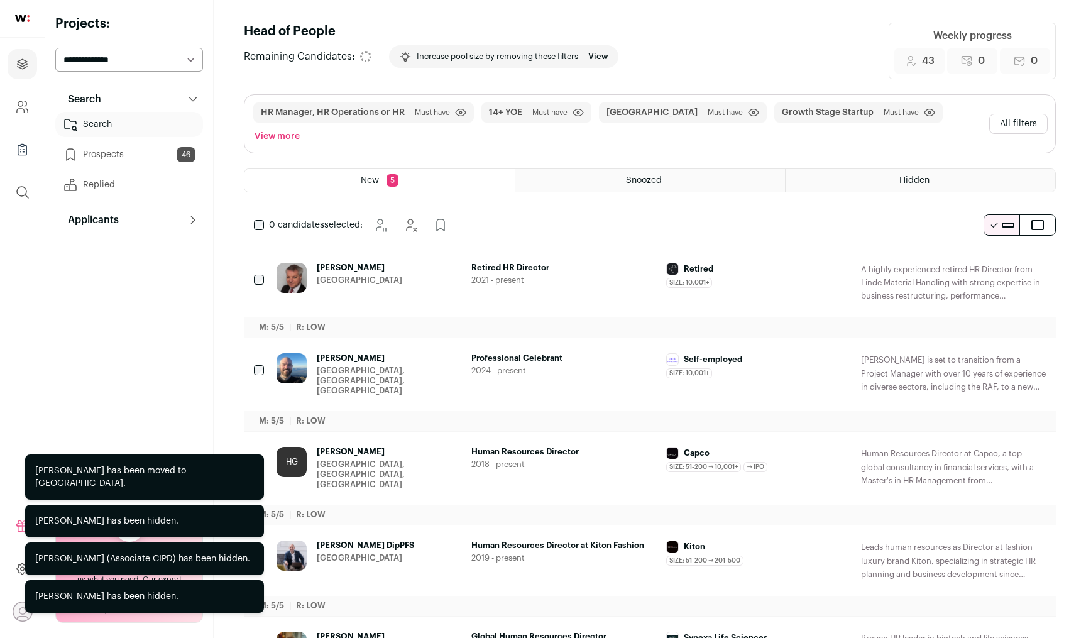
click at [998, 261] on icon "Hide" at bounding box center [1000, 268] width 15 height 15
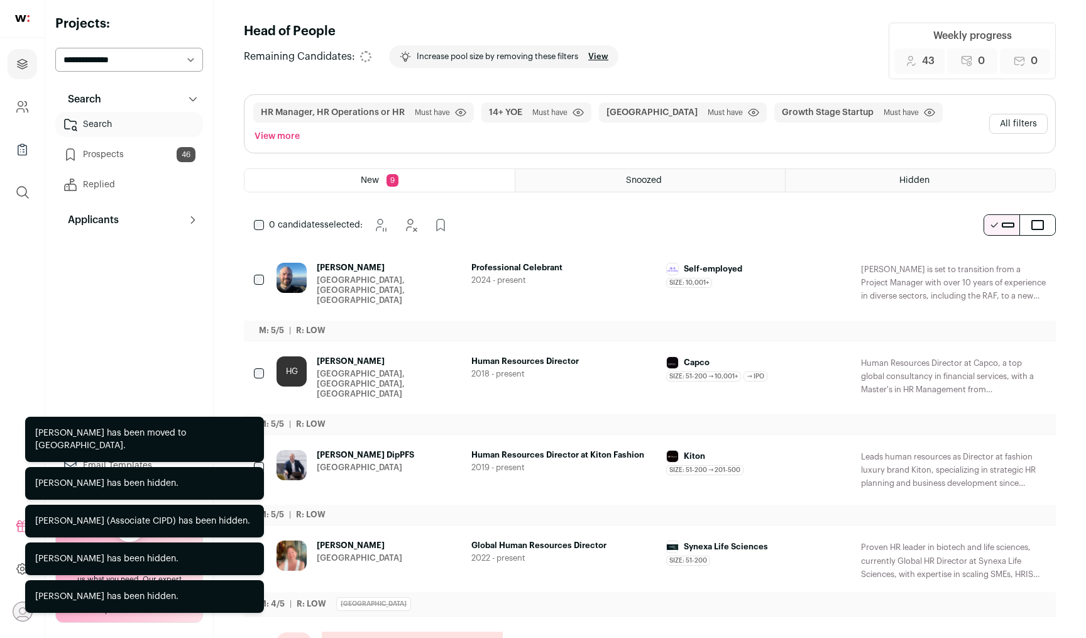
click at [998, 261] on icon "Hide" at bounding box center [1000, 268] width 15 height 15
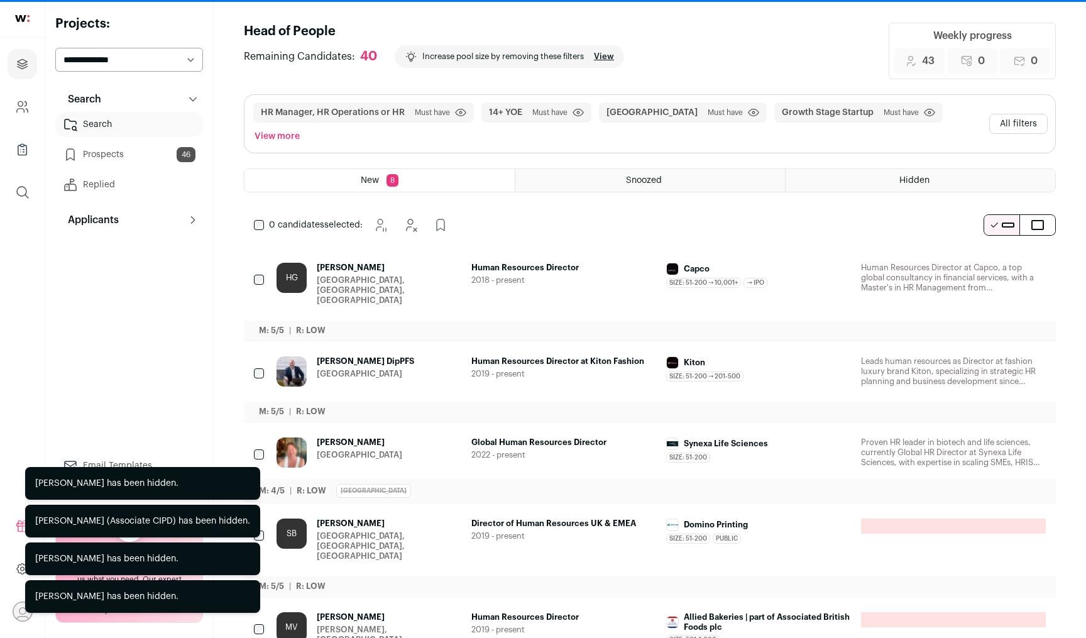
click at [998, 261] on icon "Hide" at bounding box center [1000, 268] width 15 height 15
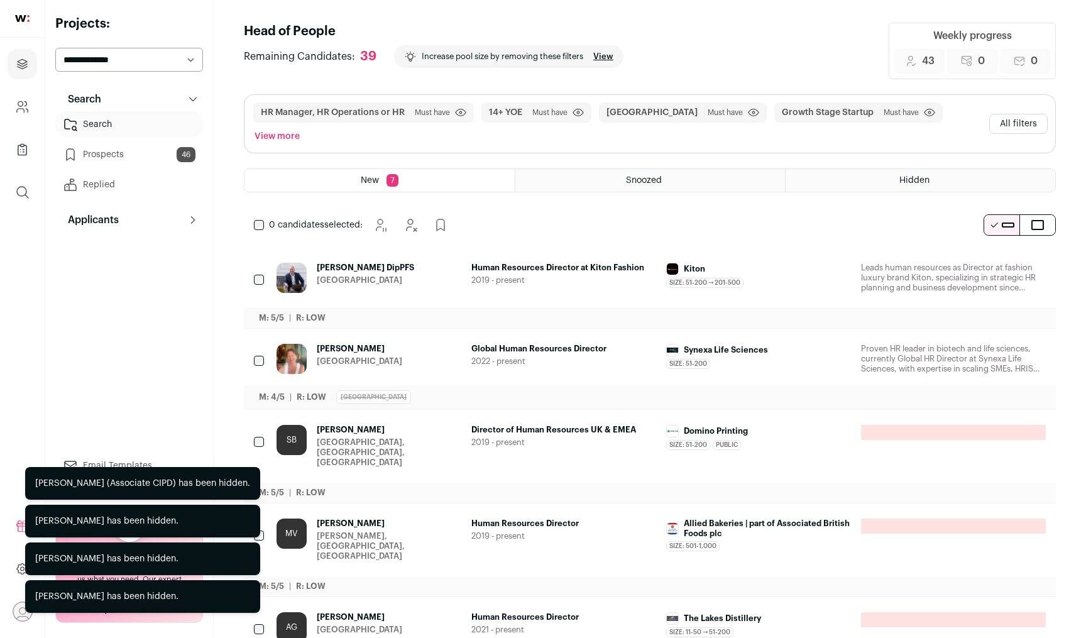
click at [998, 261] on icon "Hide" at bounding box center [1000, 268] width 15 height 15
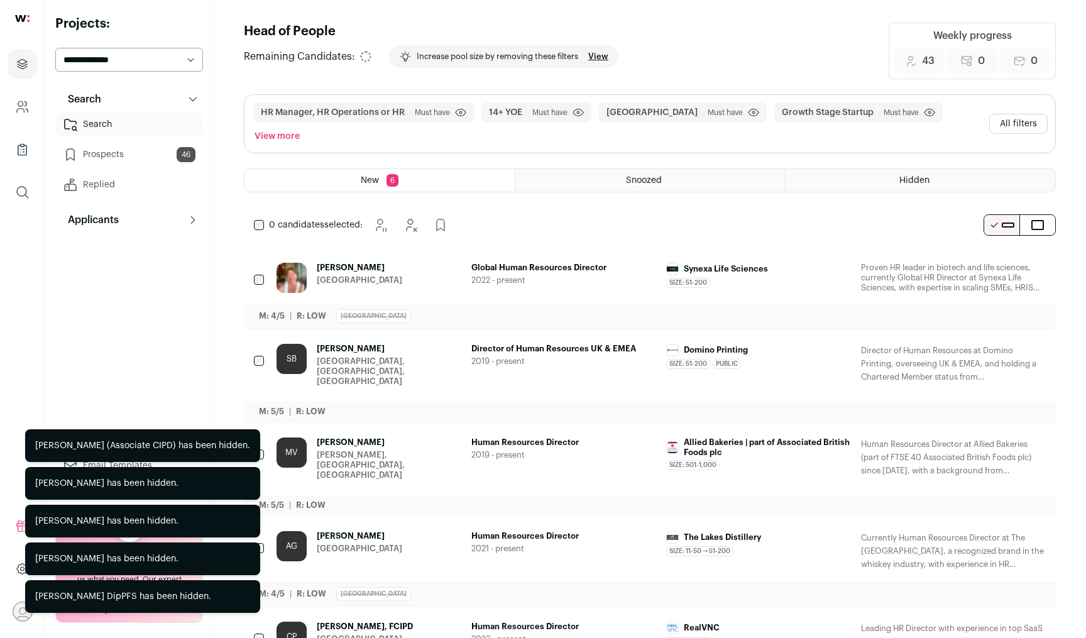
click at [998, 261] on icon "Hide" at bounding box center [1000, 268] width 15 height 15
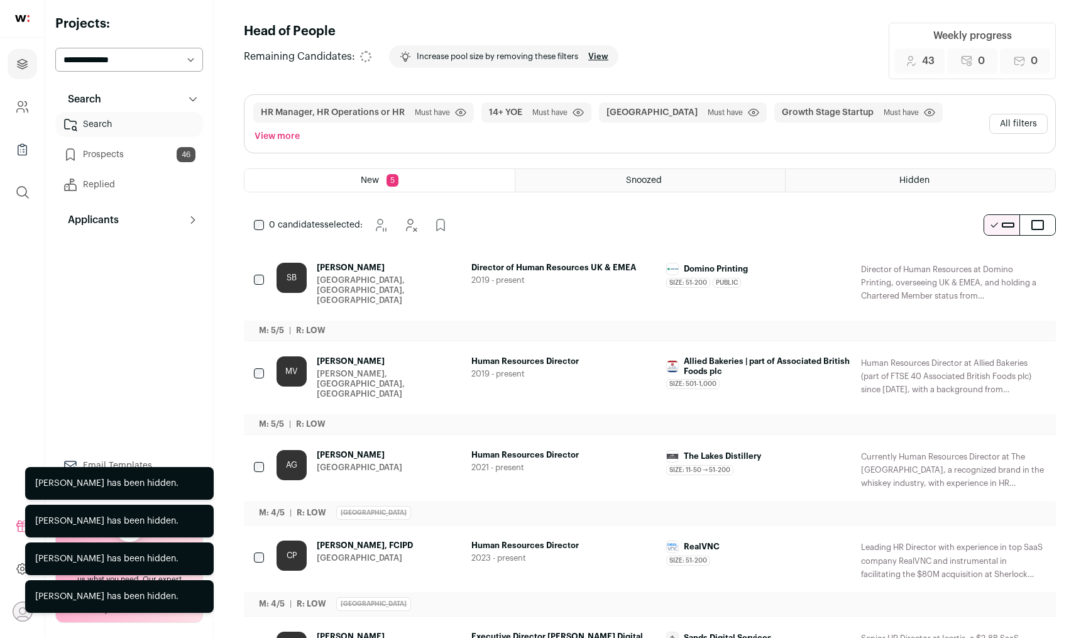
click at [998, 261] on icon "Hide" at bounding box center [1000, 268] width 15 height 15
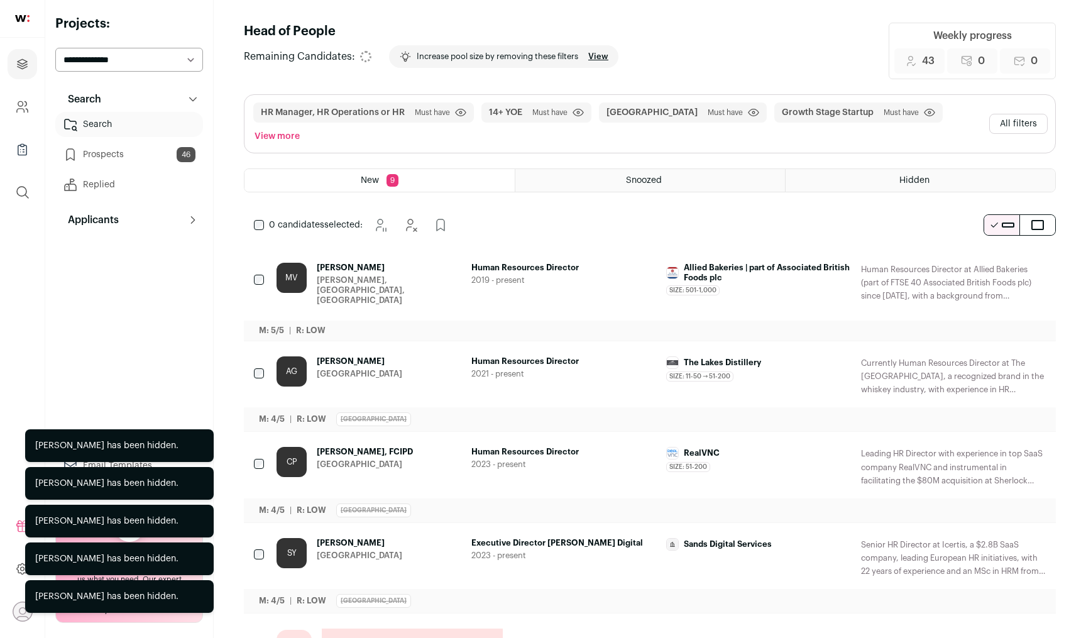
click at [998, 261] on icon "Hide" at bounding box center [1000, 268] width 15 height 15
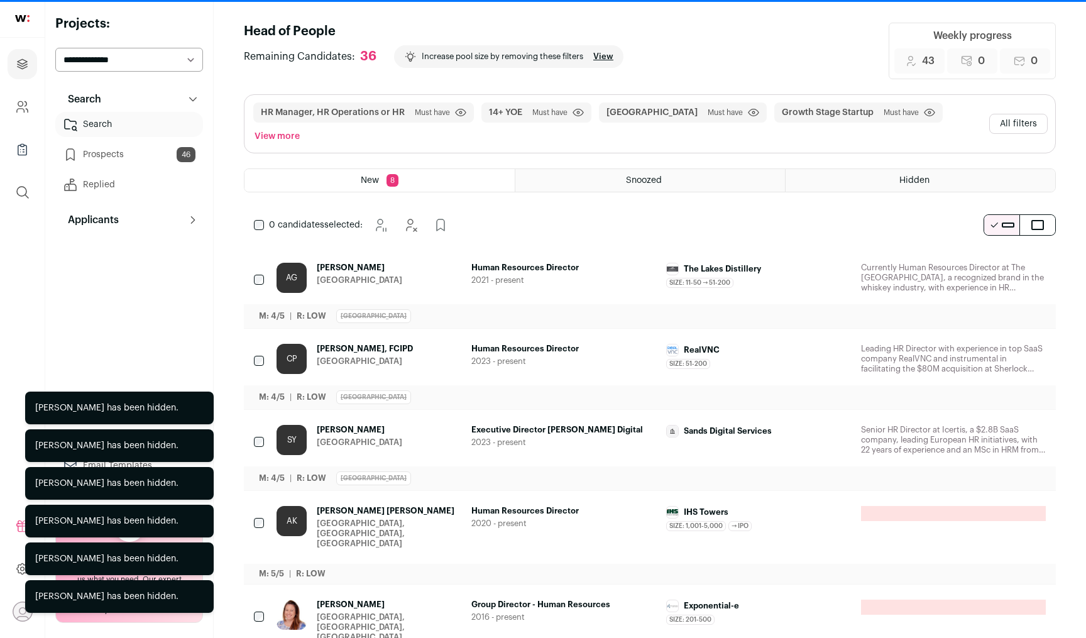
click at [998, 261] on icon "Hide" at bounding box center [1000, 268] width 15 height 15
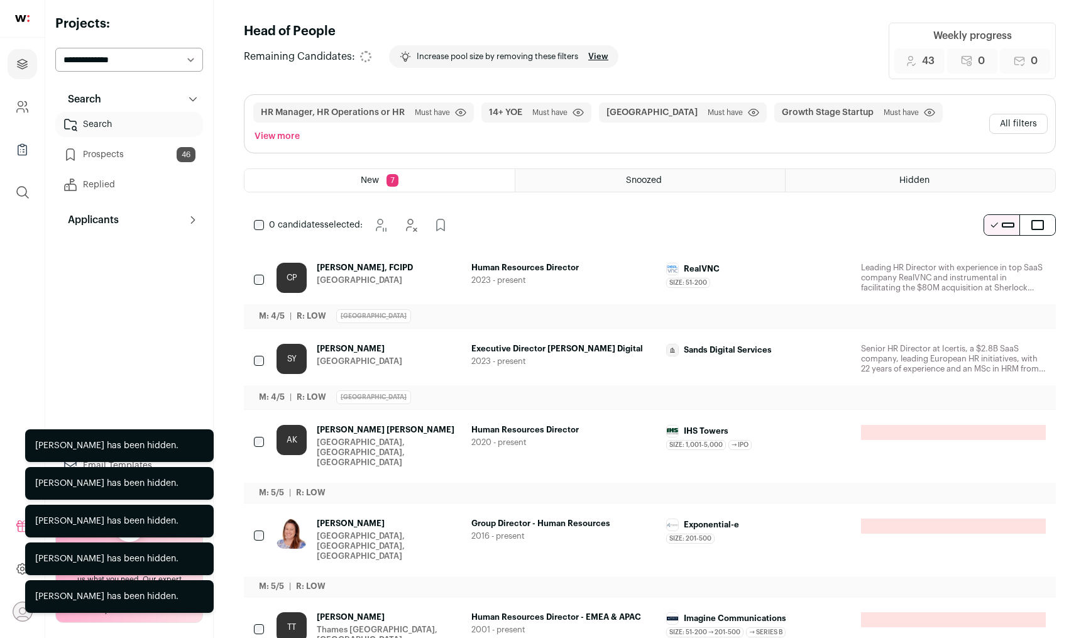
click at [998, 261] on icon "Hide" at bounding box center [1000, 268] width 15 height 15
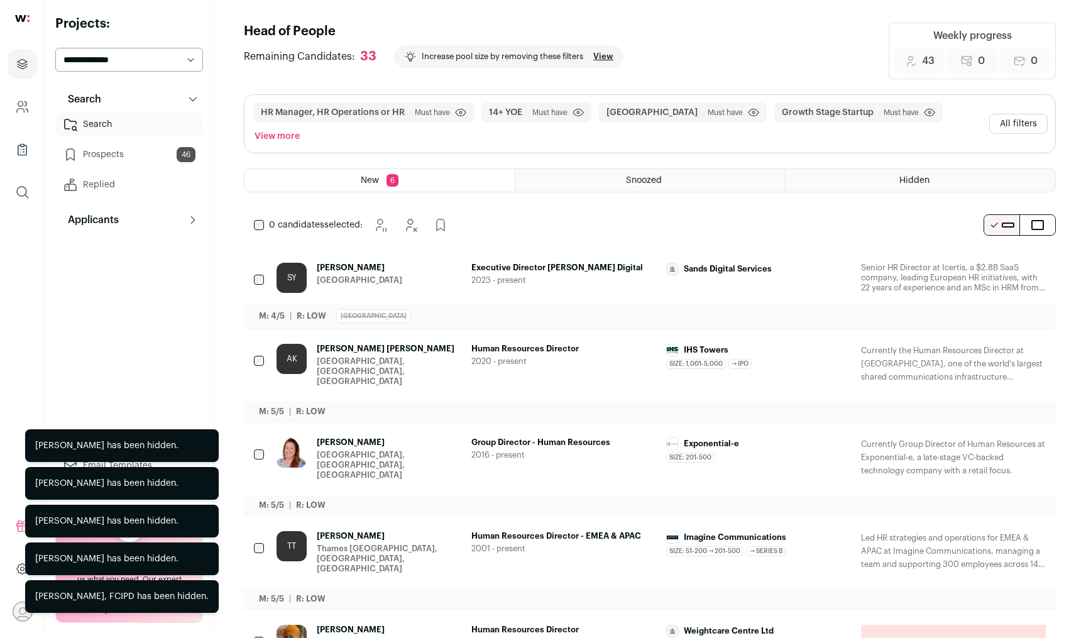
click at [998, 261] on icon "Hide" at bounding box center [1000, 268] width 15 height 15
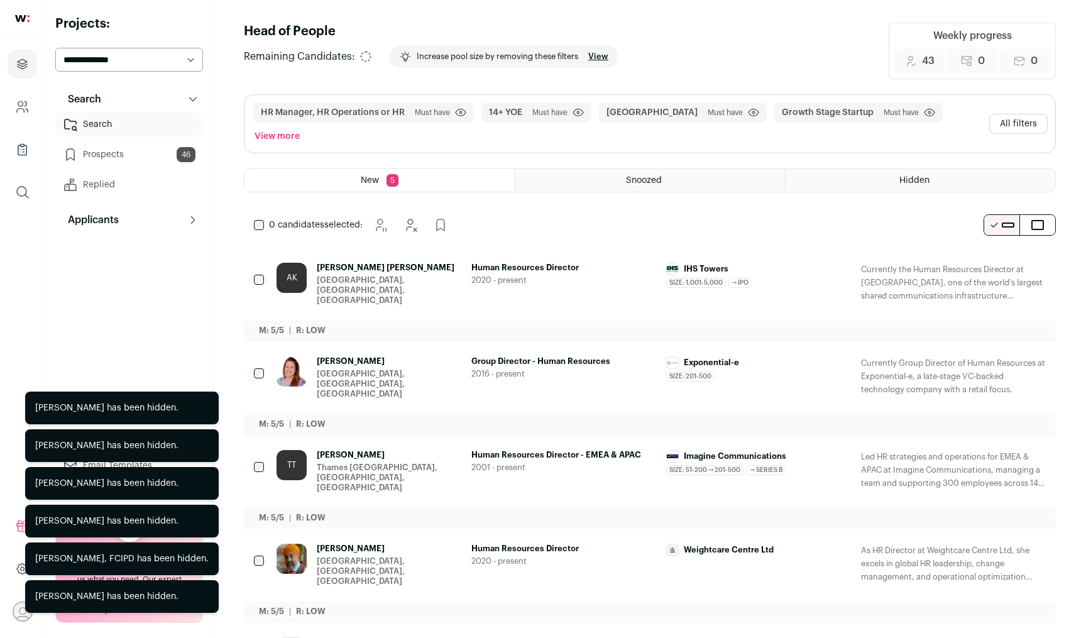
click at [998, 261] on icon "Hide" at bounding box center [1000, 268] width 15 height 15
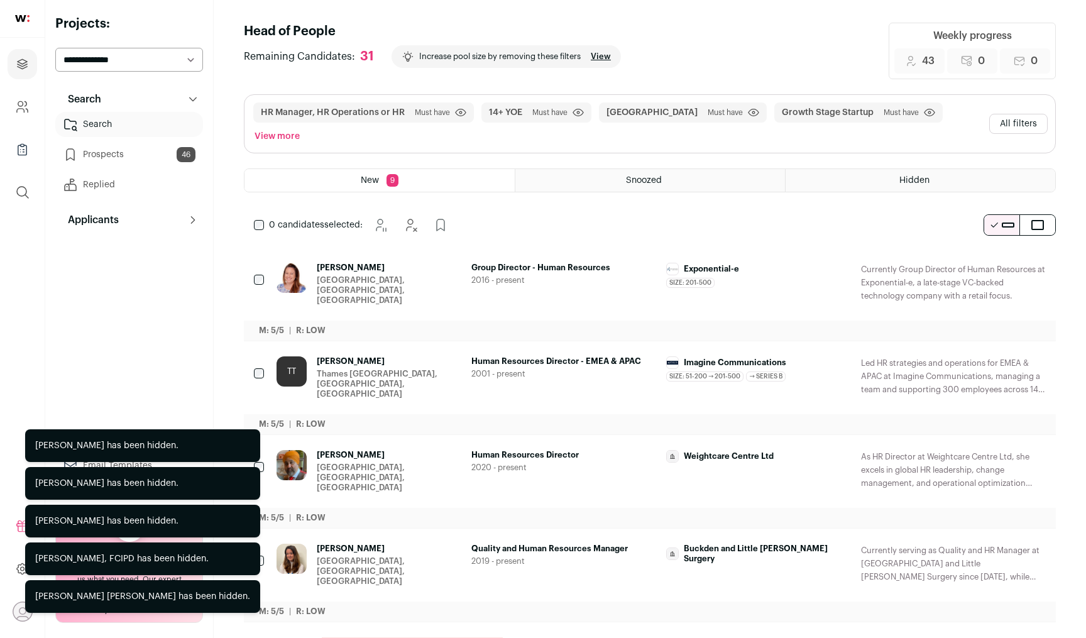
click at [998, 261] on icon "Hide" at bounding box center [1000, 268] width 15 height 15
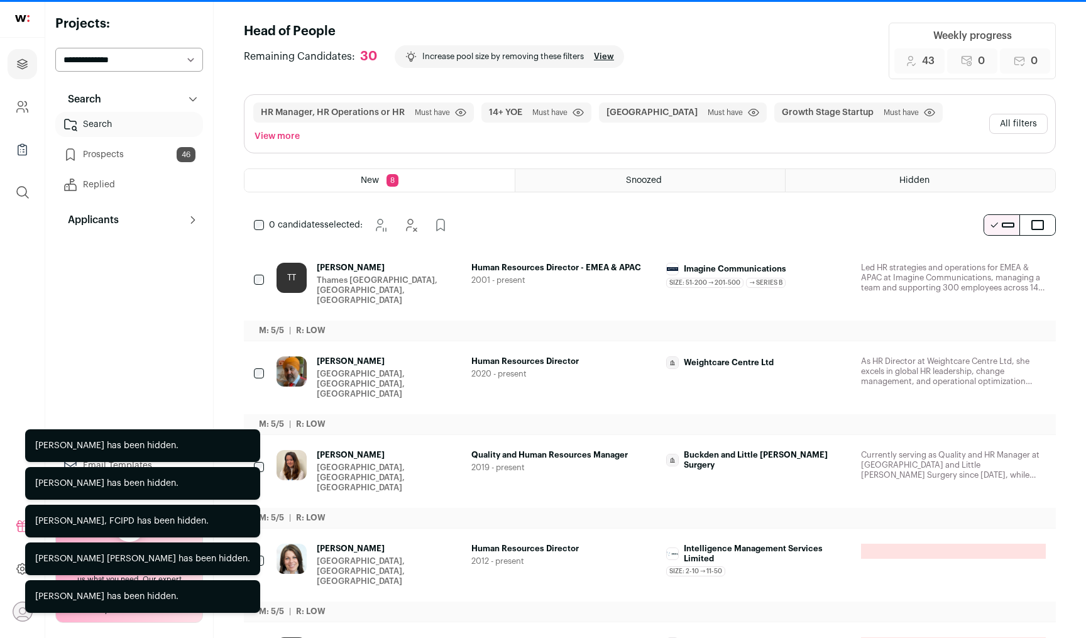
click at [998, 261] on icon "Hide" at bounding box center [1000, 268] width 15 height 15
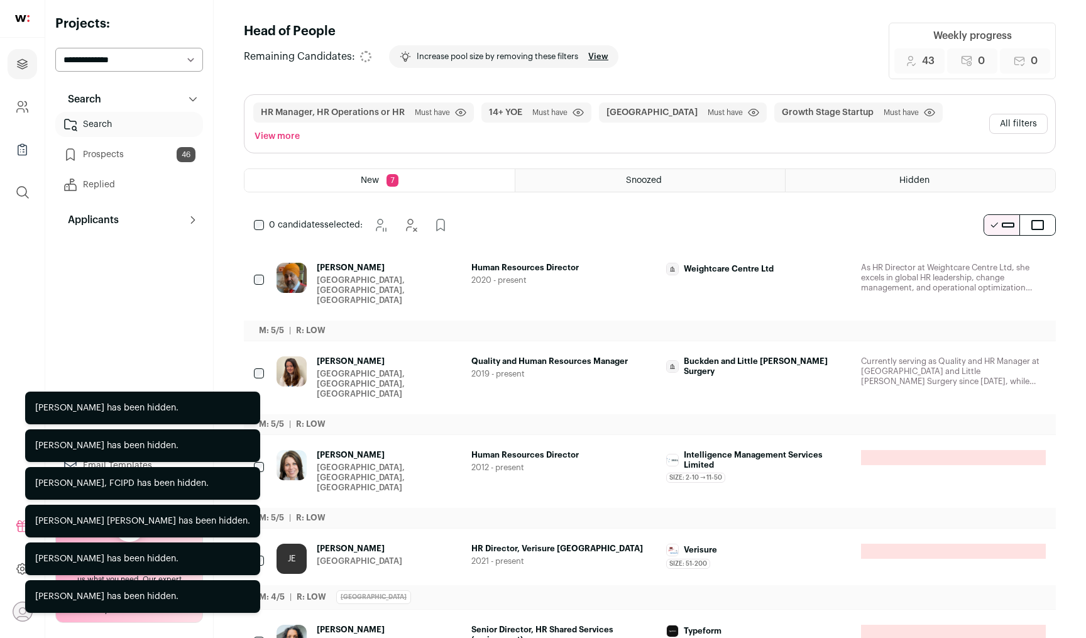
click at [998, 261] on icon "Hide" at bounding box center [1000, 268] width 15 height 15
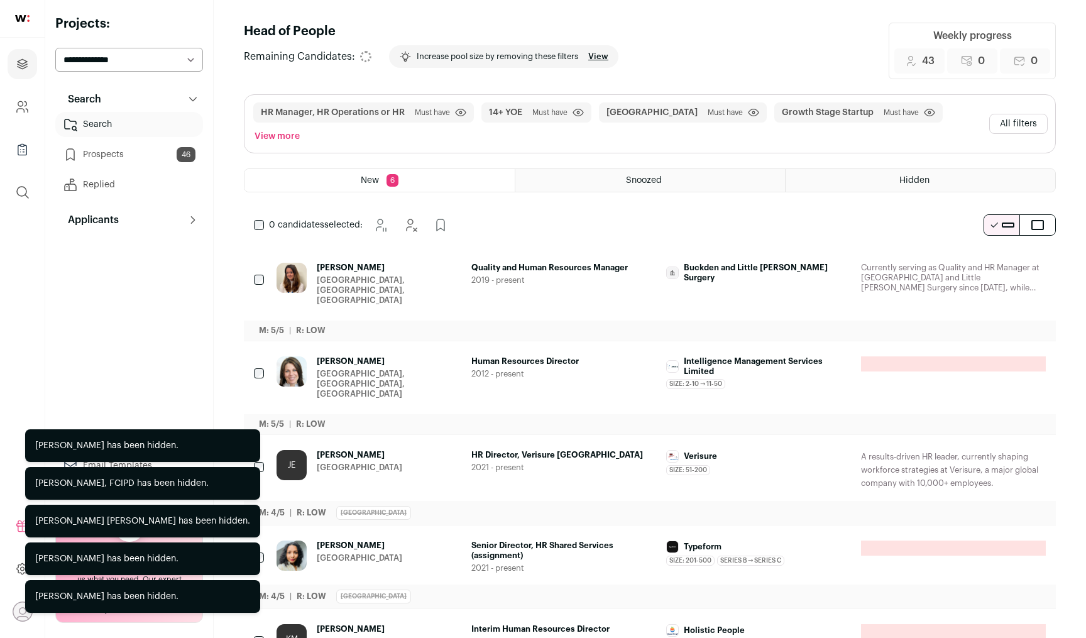
click at [998, 261] on icon "Hide" at bounding box center [1000, 268] width 15 height 15
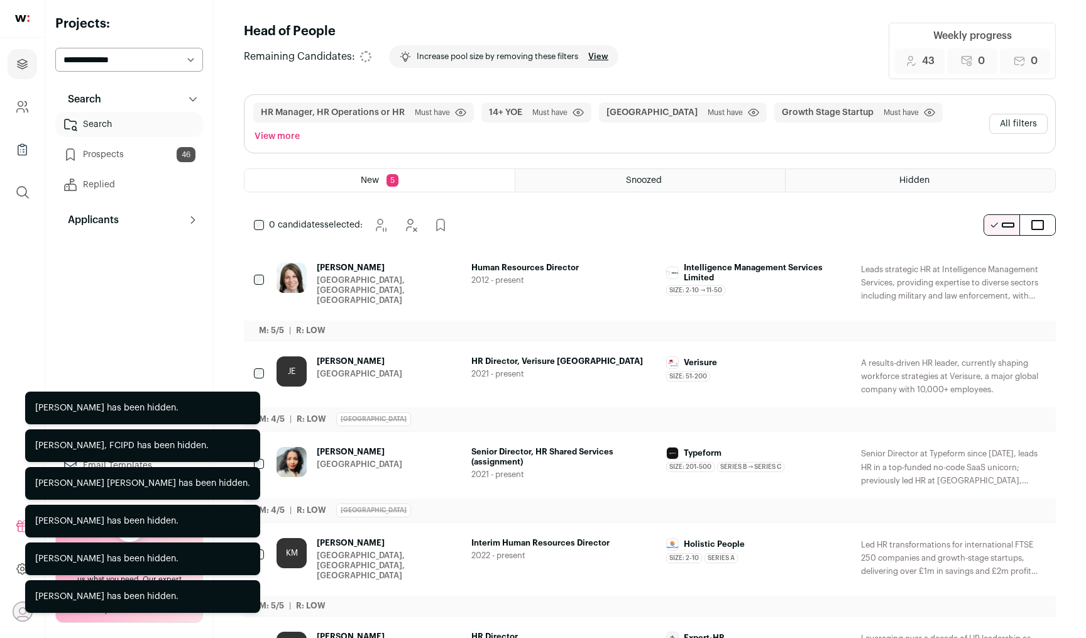
click at [998, 261] on icon "Hide" at bounding box center [1000, 268] width 15 height 15
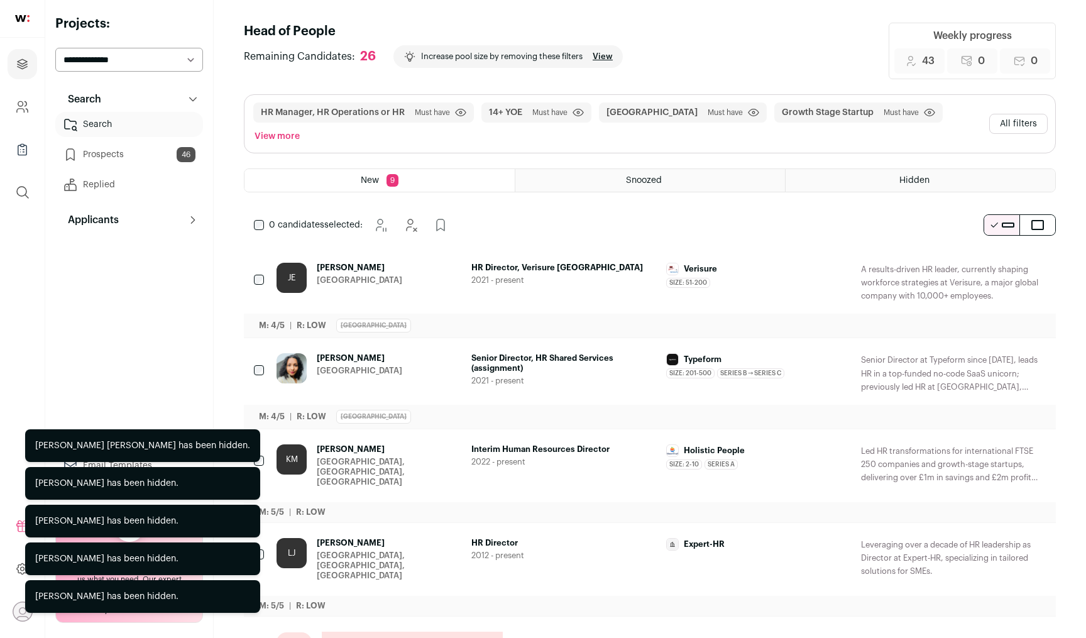
click at [998, 261] on icon "Hide" at bounding box center [1000, 268] width 15 height 15
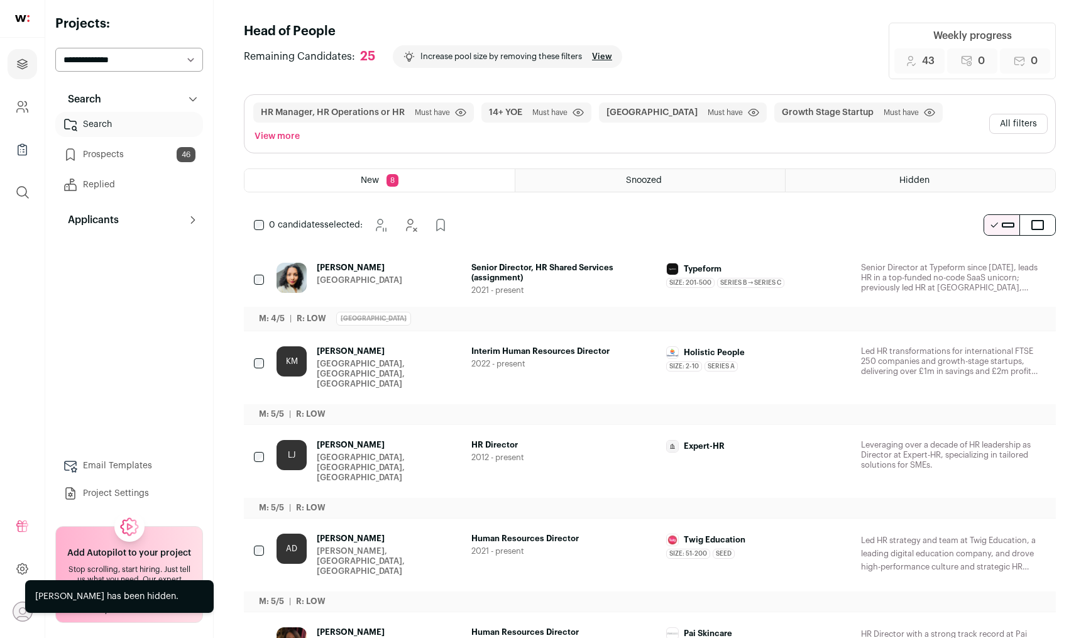
click at [1009, 255] on button "Hide" at bounding box center [1001, 268] width 26 height 26
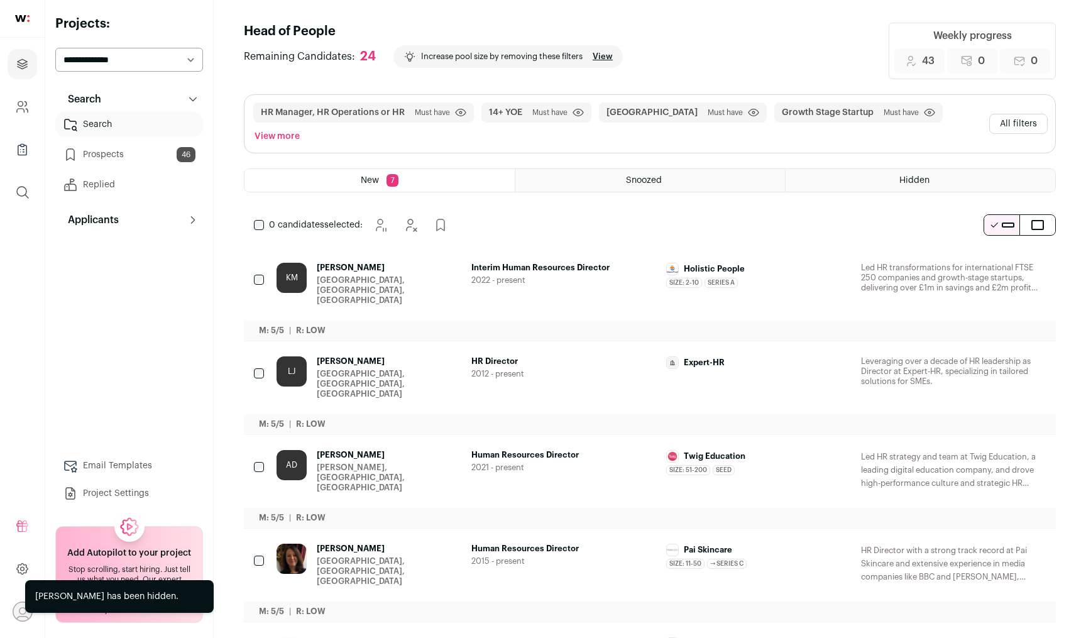
click at [1009, 255] on button "Hide" at bounding box center [1001, 268] width 26 height 26
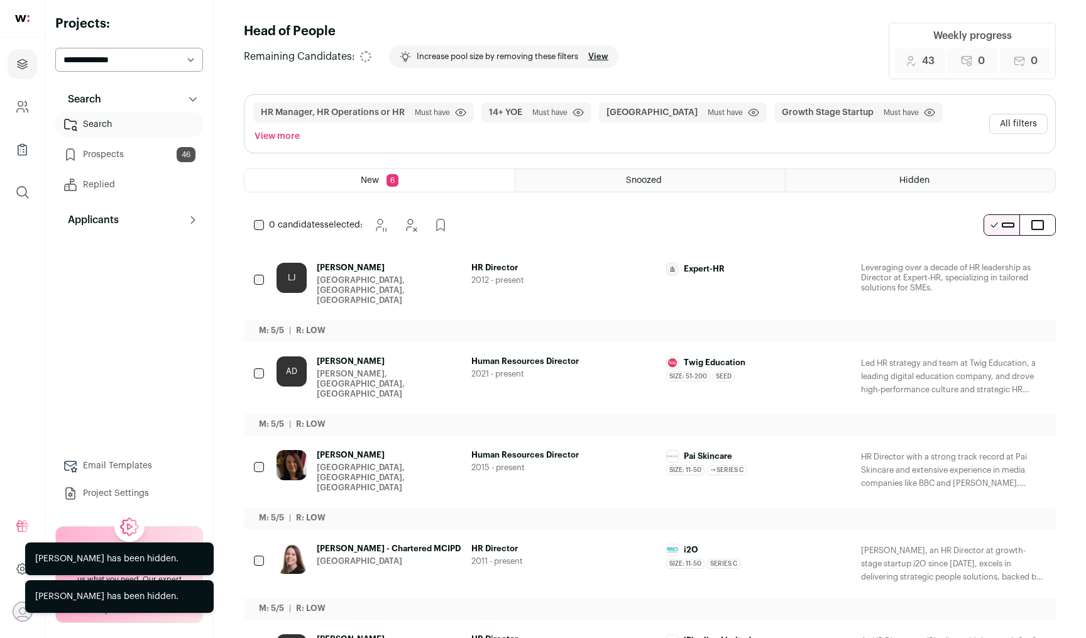
click at [1009, 255] on button "Hide" at bounding box center [1001, 268] width 26 height 26
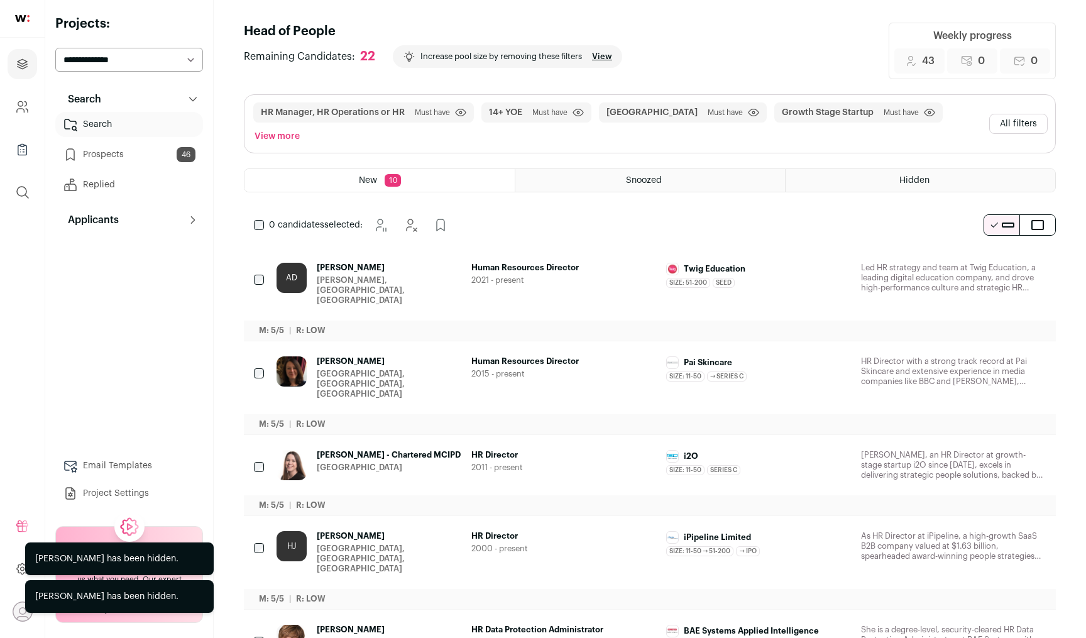
click at [1007, 261] on icon "Hide" at bounding box center [1000, 268] width 15 height 15
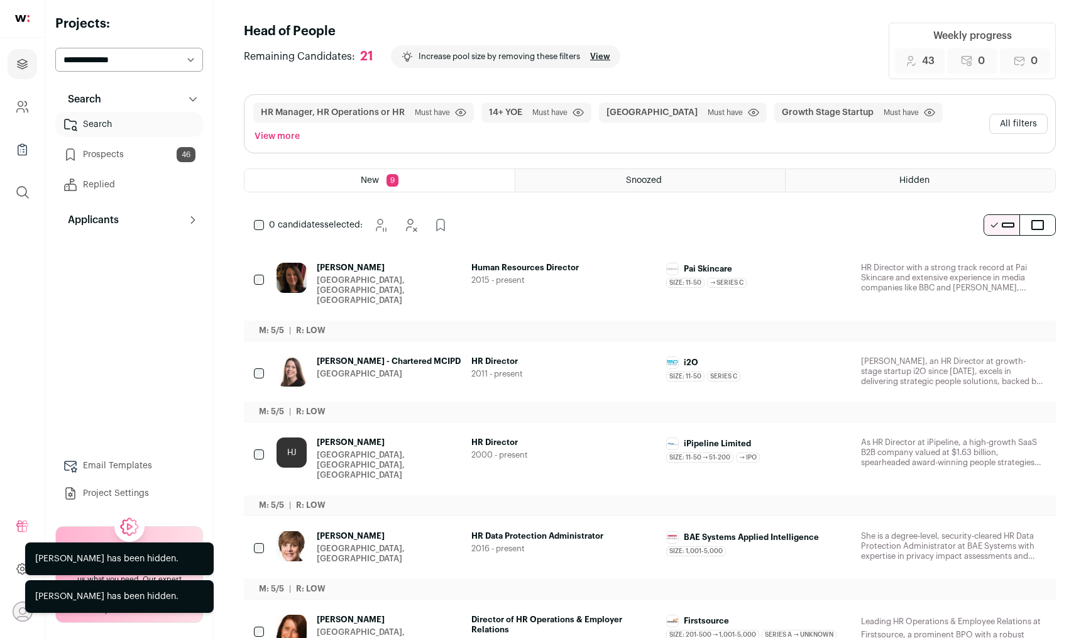
click at [1007, 261] on icon "Hide" at bounding box center [1000, 268] width 15 height 15
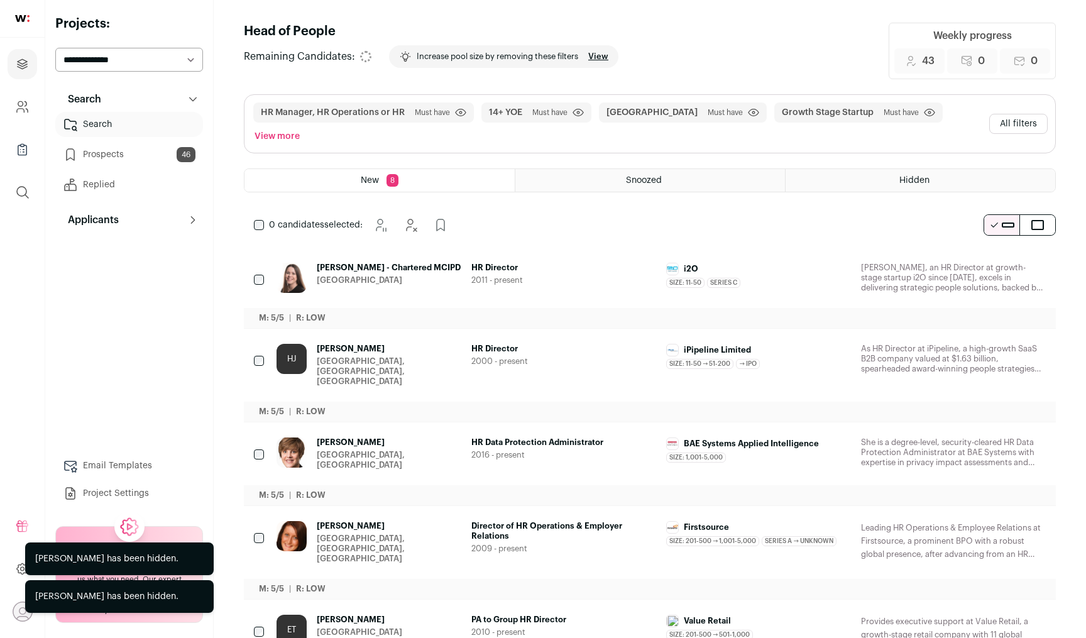
click at [1007, 261] on icon "Hide" at bounding box center [1000, 268] width 15 height 15
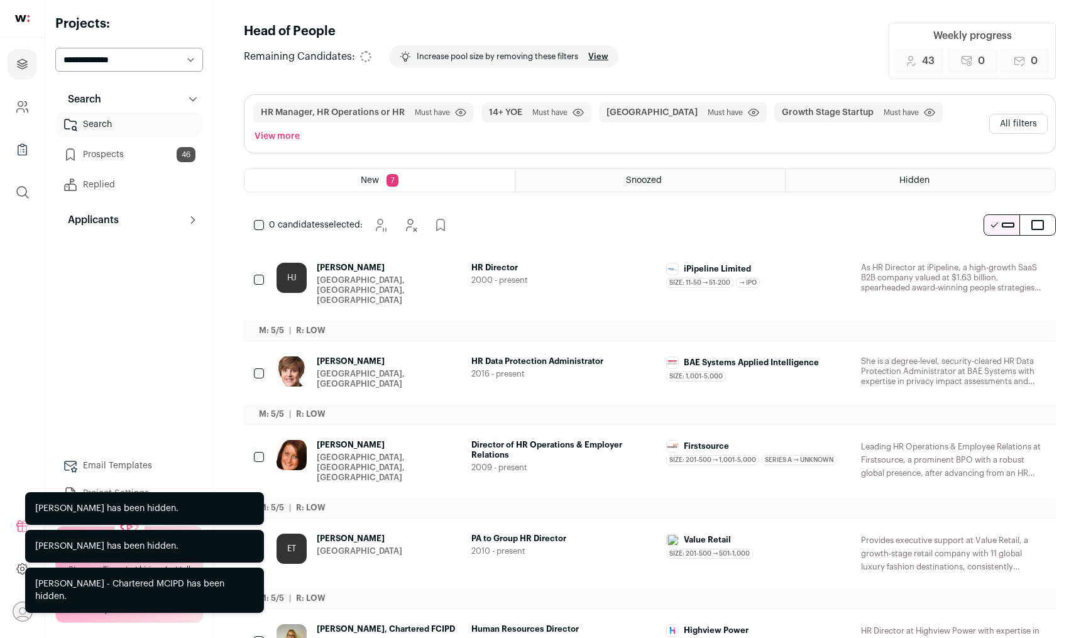
click at [1007, 261] on icon "Hide" at bounding box center [1000, 268] width 15 height 15
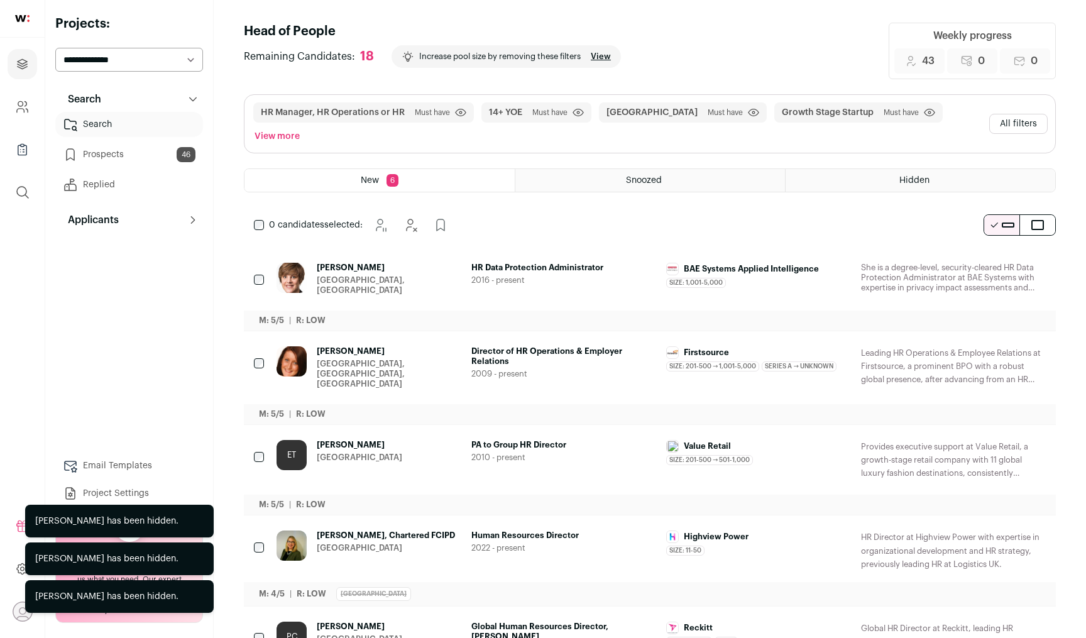
click at [1007, 261] on icon "Hide" at bounding box center [1000, 268] width 15 height 15
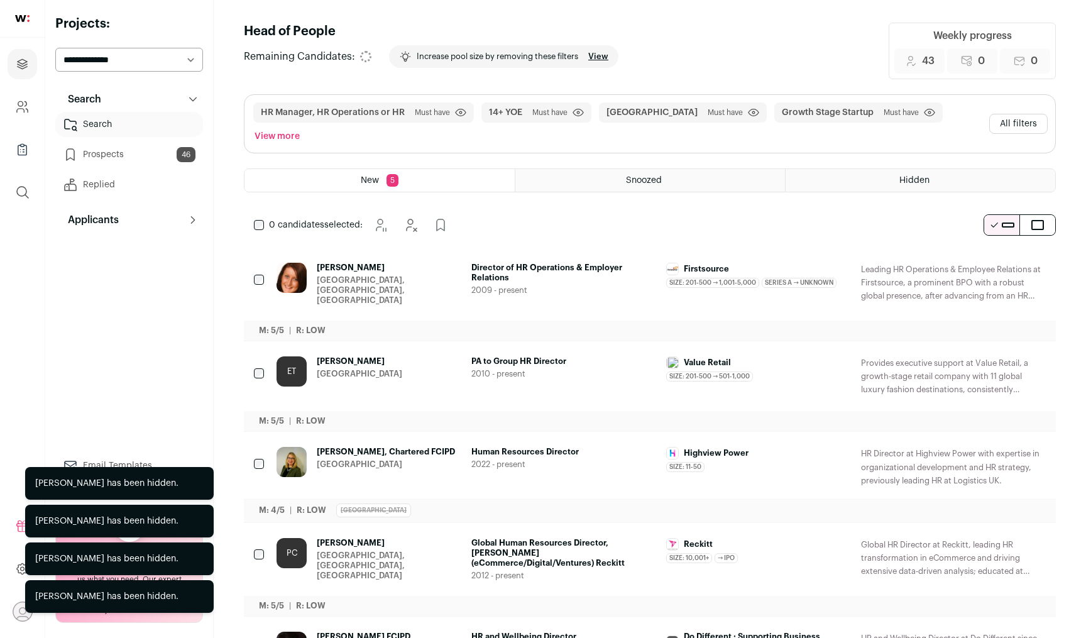
click at [1007, 261] on icon "Hide" at bounding box center [1000, 268] width 15 height 15
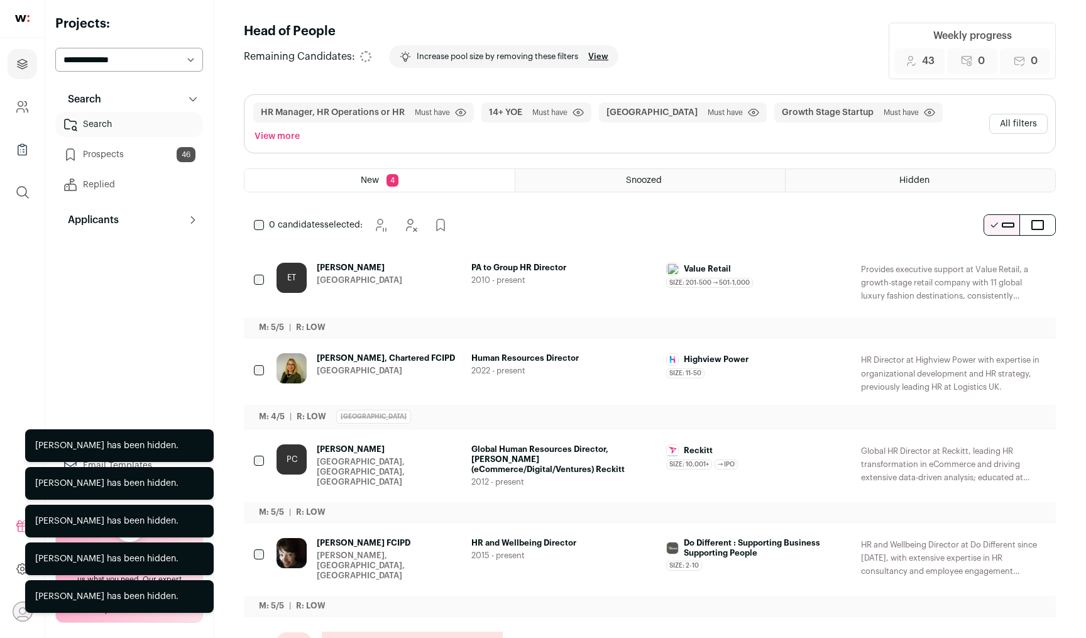
click at [1007, 261] on icon "Hide" at bounding box center [1000, 268] width 15 height 15
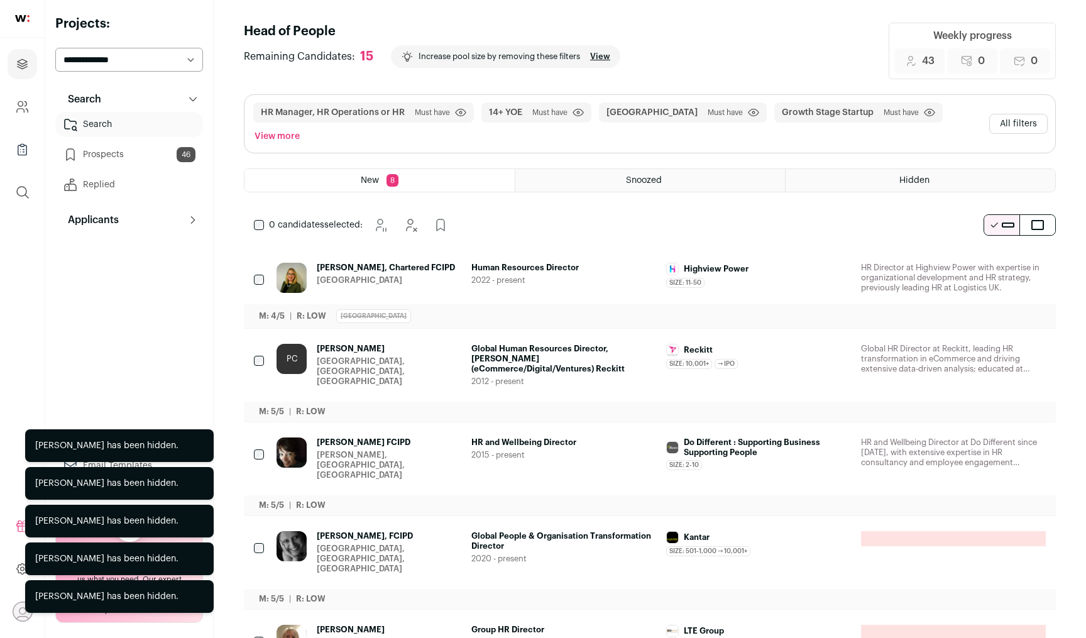
click at [1007, 261] on icon "Hide" at bounding box center [1000, 268] width 15 height 15
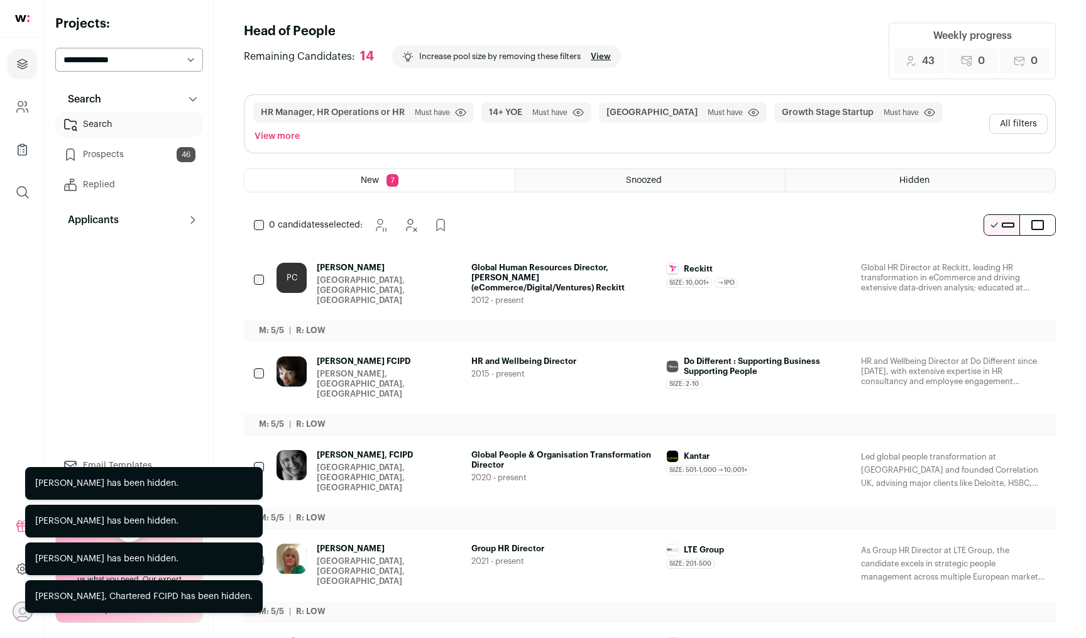
click at [1005, 263] on icon "Hide" at bounding box center [1002, 269] width 10 height 12
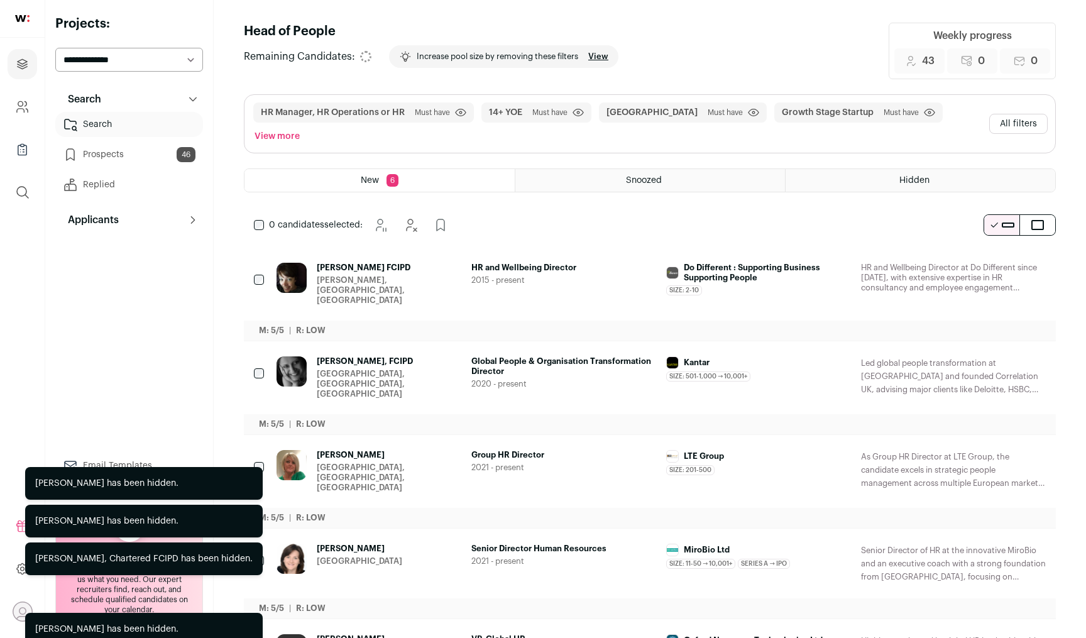
click at [1005, 263] on icon "Hide" at bounding box center [1002, 269] width 10 height 12
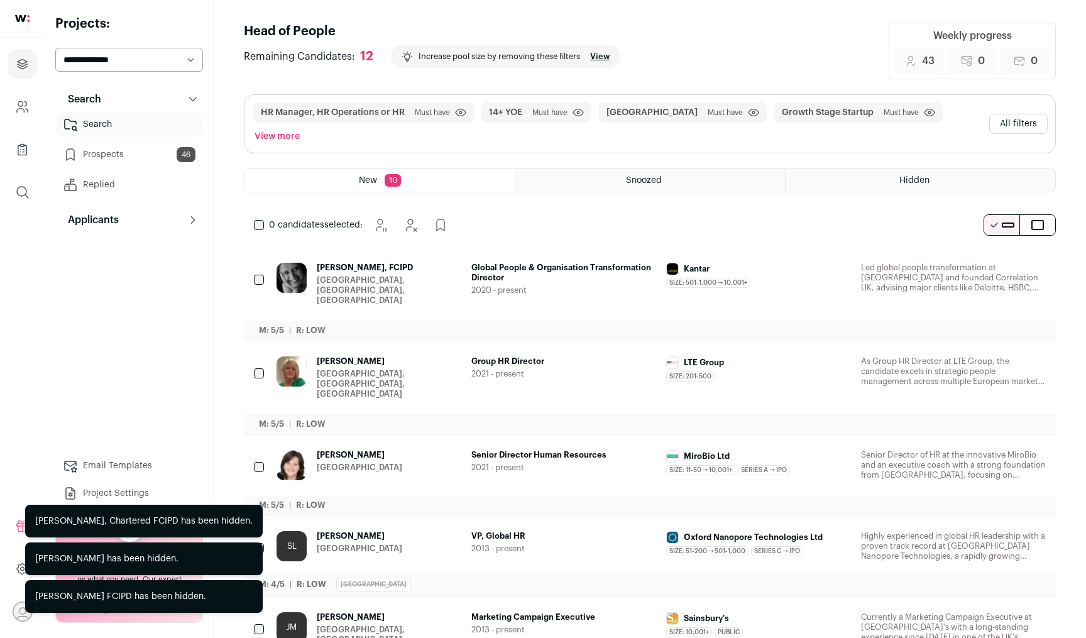
click at [997, 261] on icon "Hide" at bounding box center [1000, 268] width 15 height 15
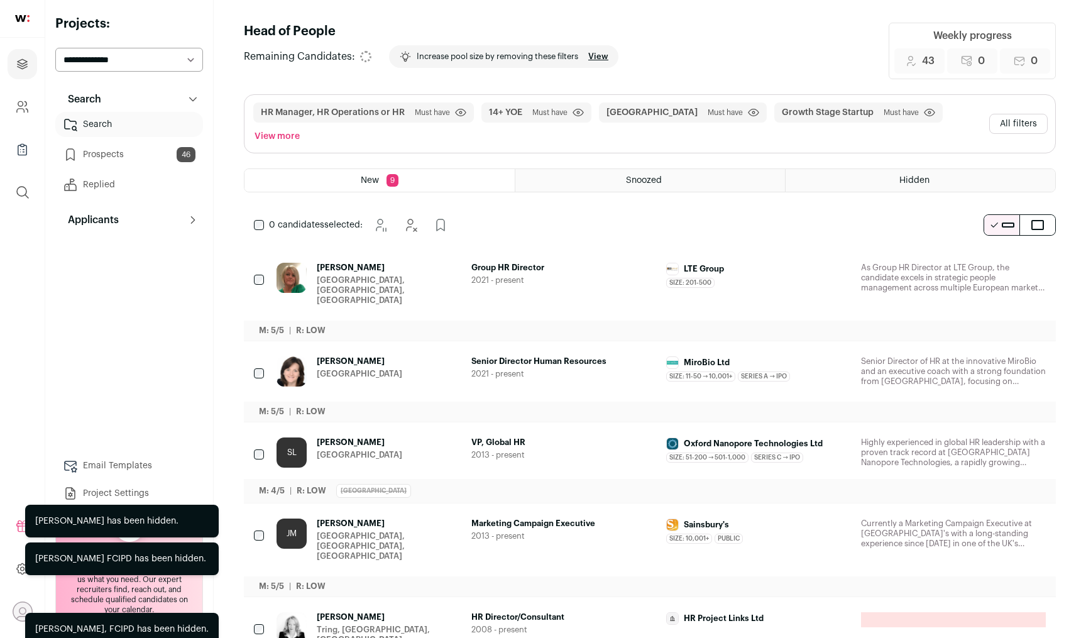
click at [997, 261] on icon "Hide" at bounding box center [1000, 268] width 15 height 15
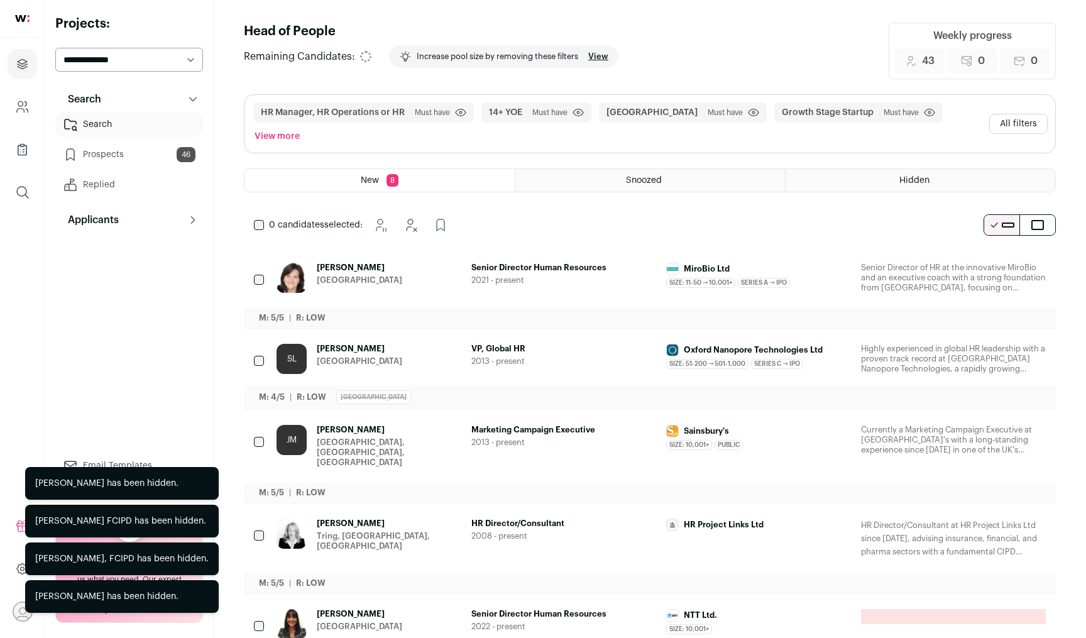
click at [997, 261] on icon "Hide" at bounding box center [1000, 268] width 15 height 15
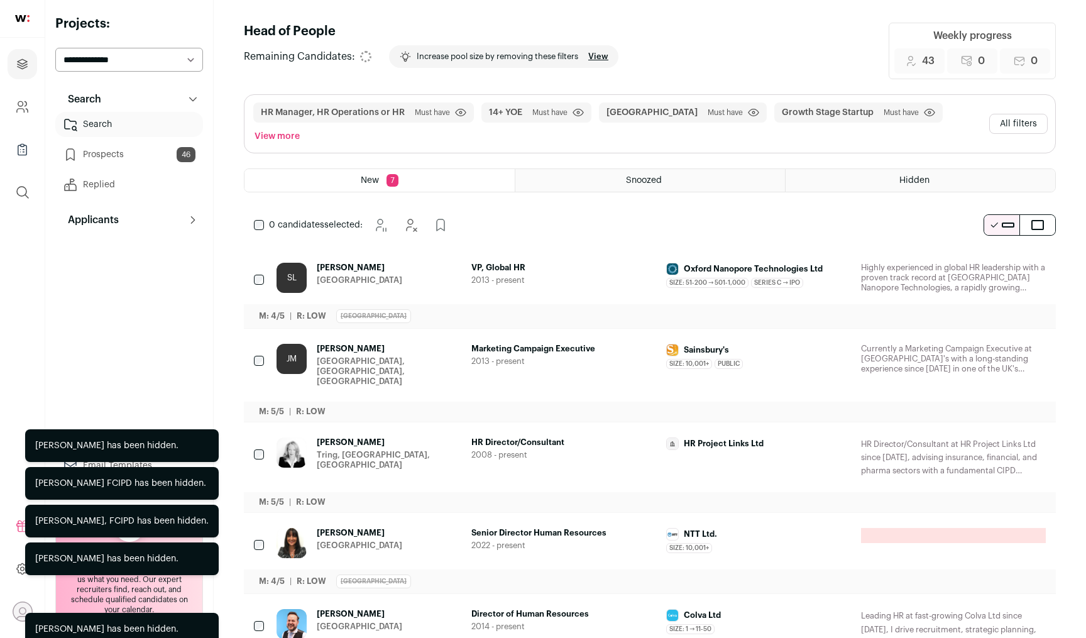
click at [997, 261] on icon "Hide" at bounding box center [1000, 268] width 15 height 15
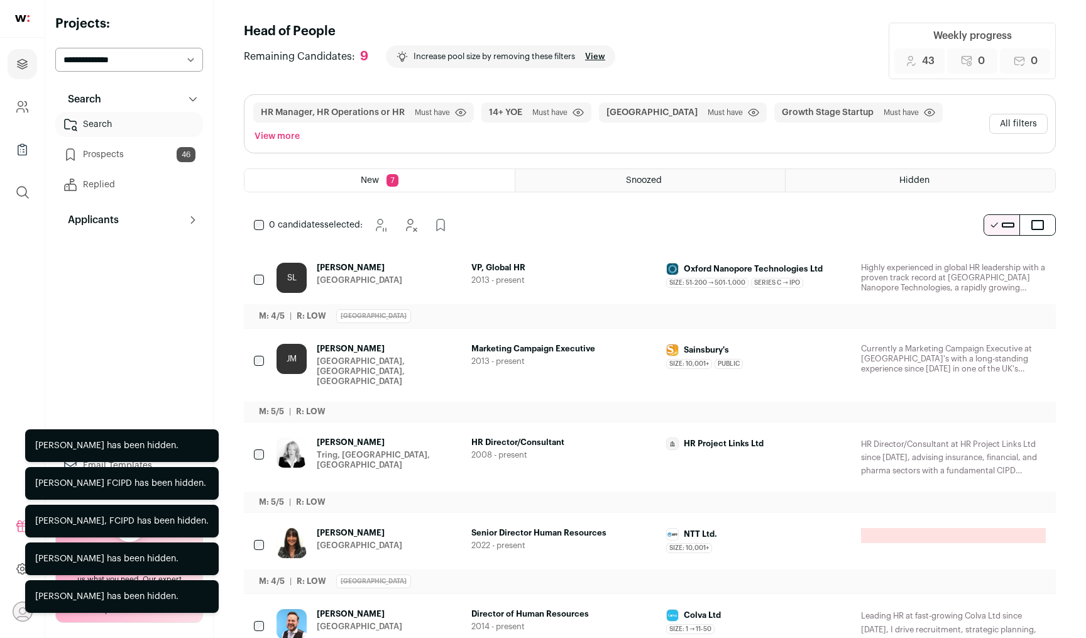
click at [997, 342] on icon "Hide" at bounding box center [1000, 349] width 15 height 15
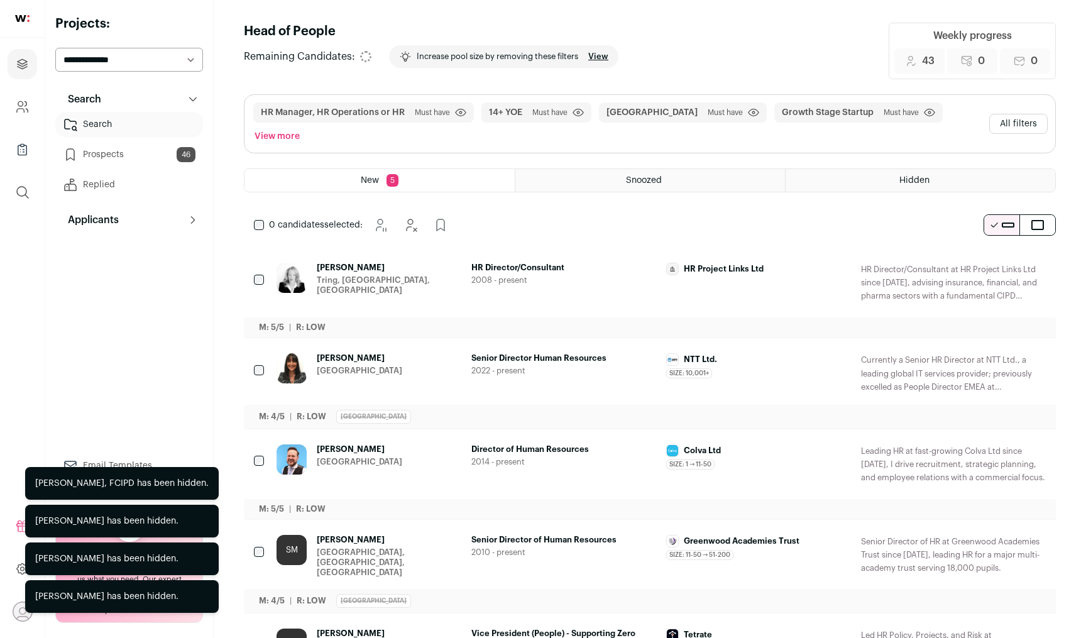
click at [997, 261] on icon "Hide" at bounding box center [1000, 268] width 15 height 15
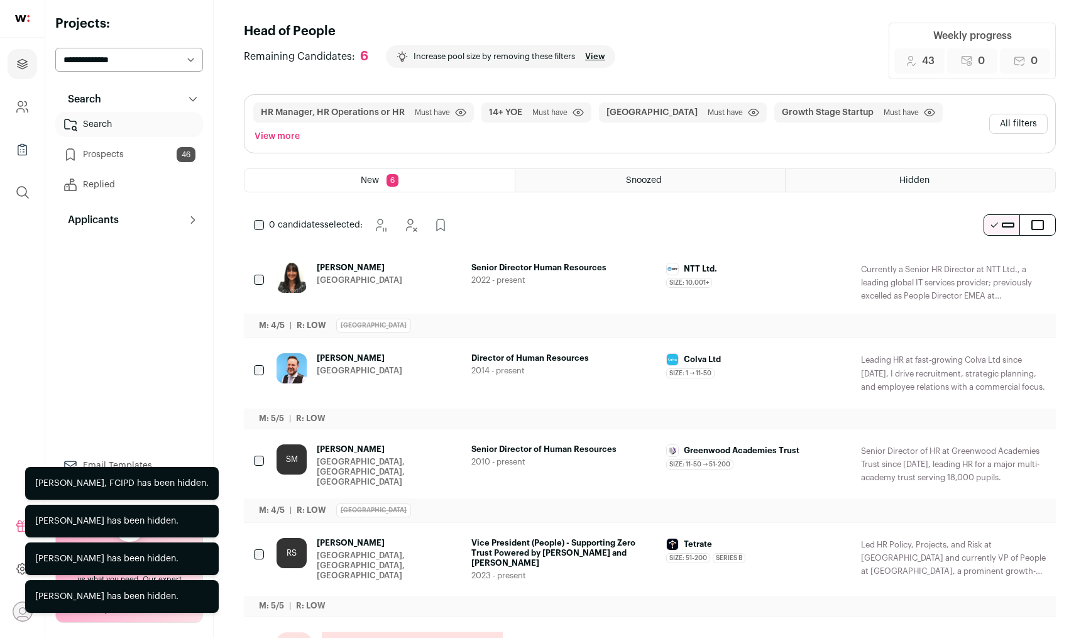
click at [997, 261] on icon "Hide" at bounding box center [1000, 268] width 15 height 15
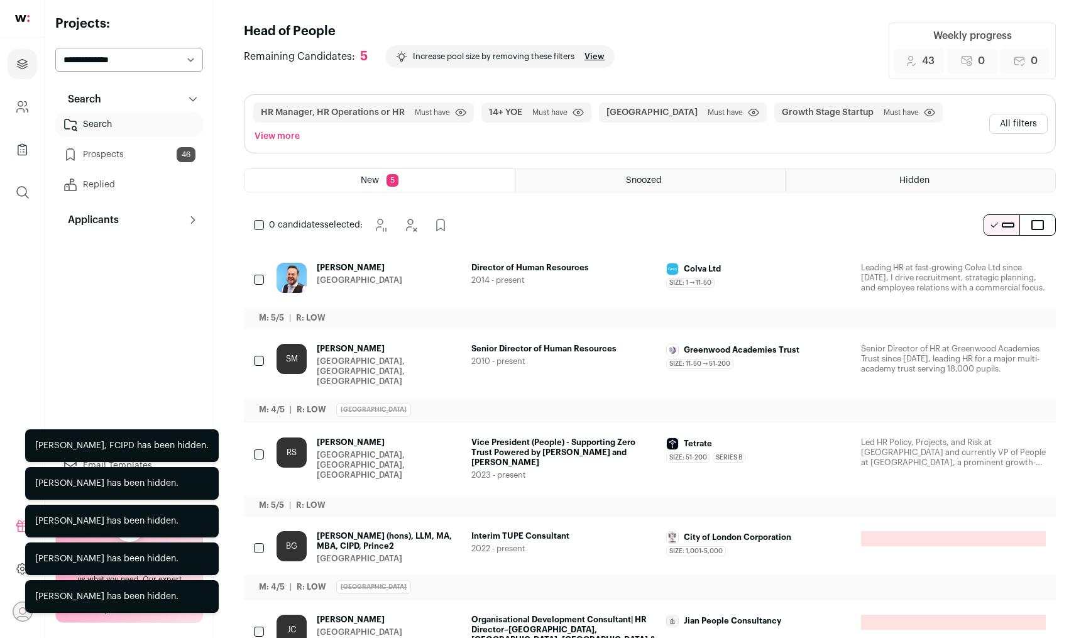
click at [997, 261] on icon "Hide" at bounding box center [1000, 268] width 15 height 15
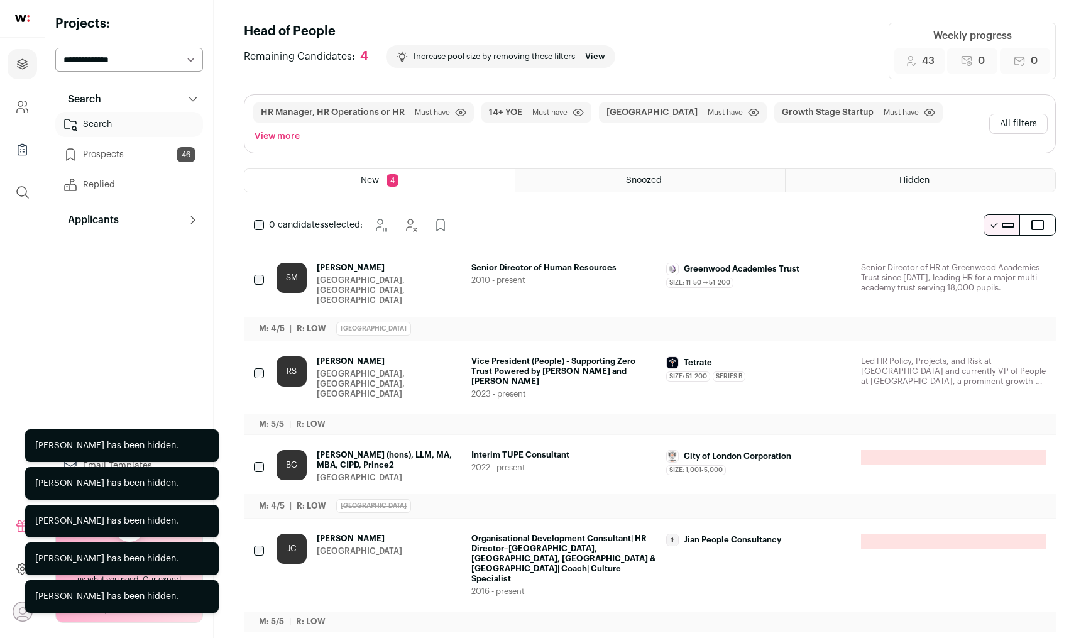
click at [997, 261] on icon "Hide" at bounding box center [1000, 268] width 15 height 15
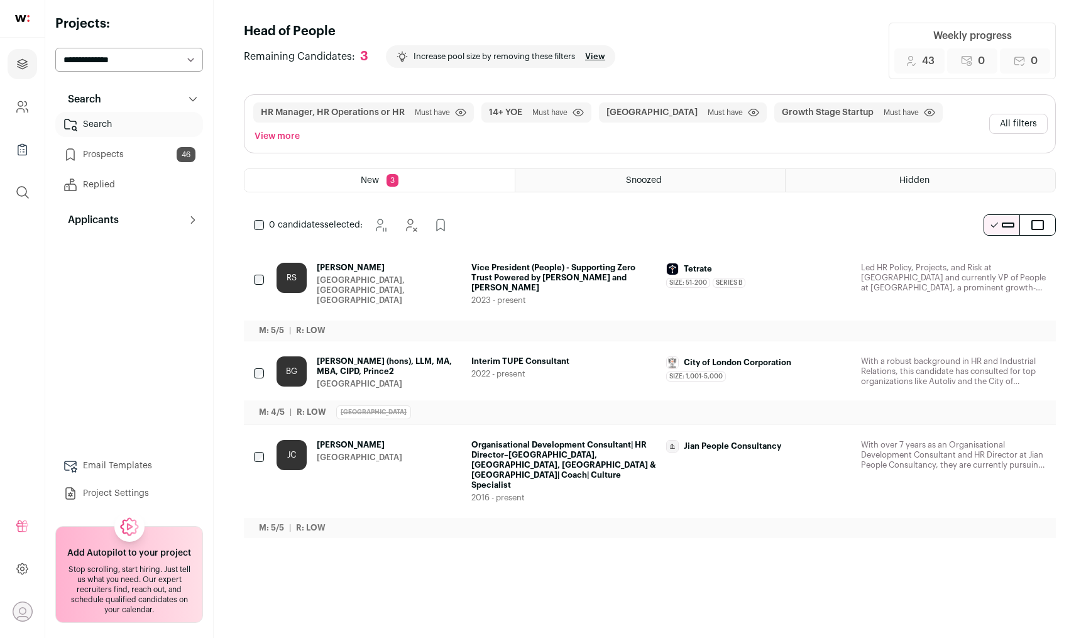
click at [1005, 261] on icon "Hide" at bounding box center [1000, 268] width 15 height 15
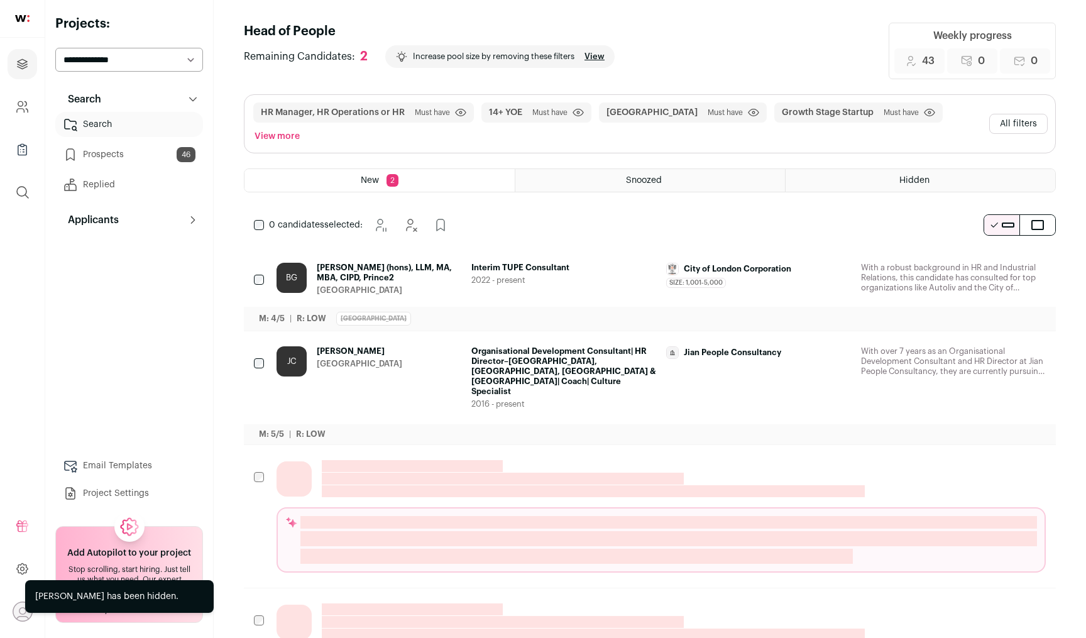
click at [1005, 261] on icon "Hide" at bounding box center [1000, 268] width 15 height 15
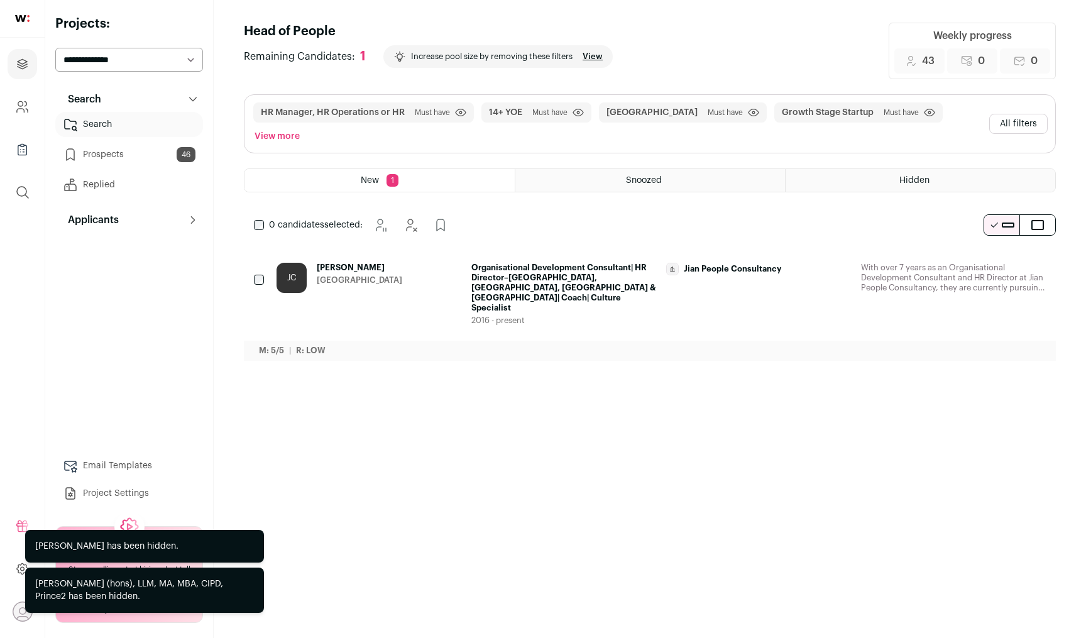
click at [1005, 261] on icon "Hide" at bounding box center [1000, 268] width 15 height 15
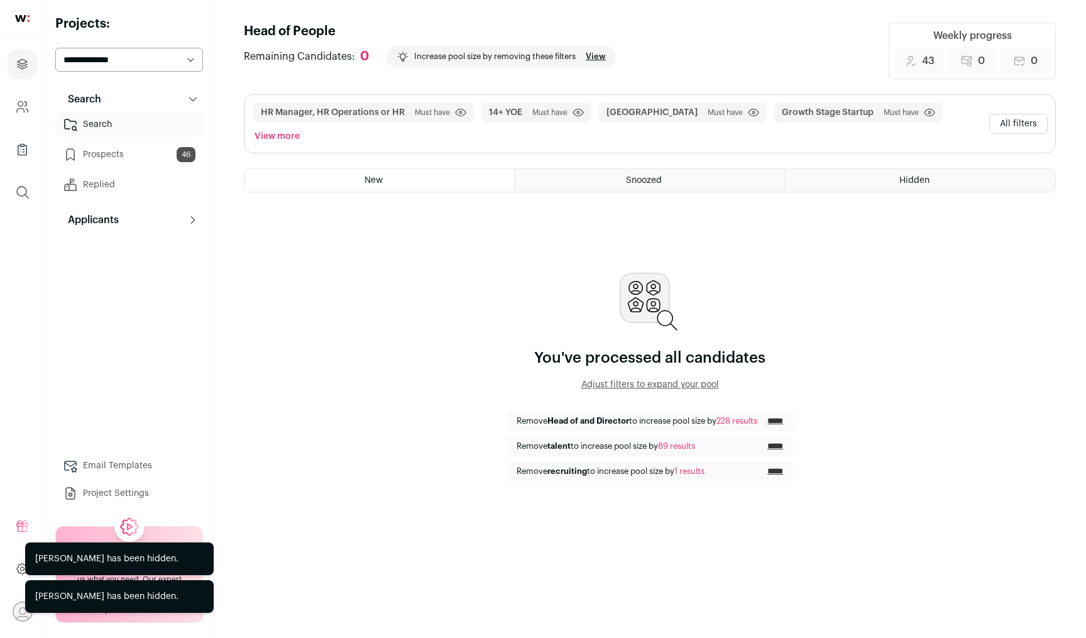
click at [1013, 116] on button "All filters" at bounding box center [1018, 124] width 58 height 20
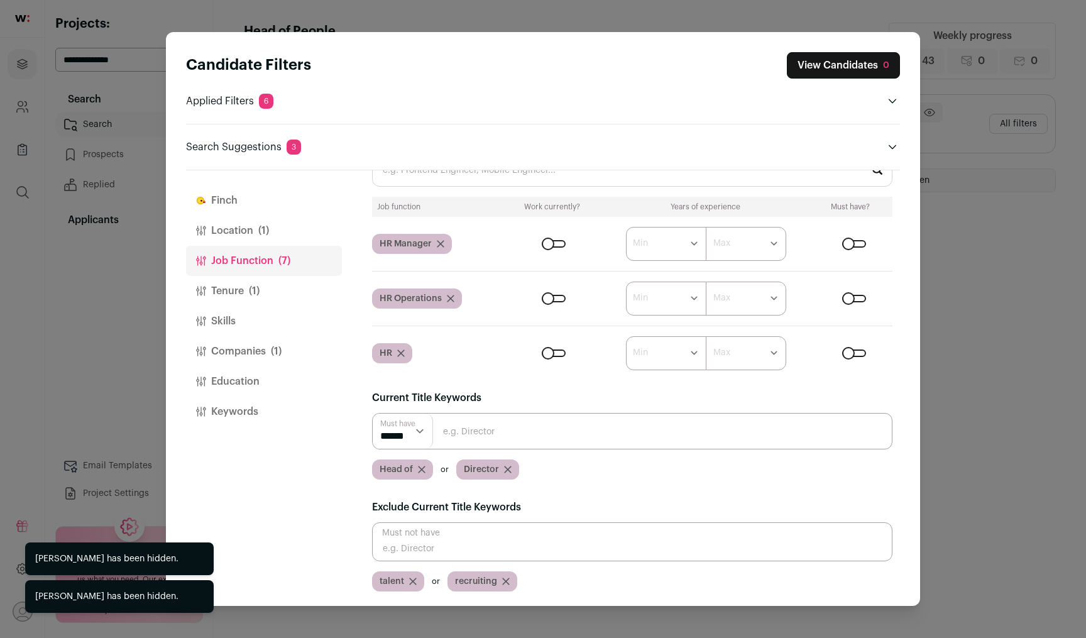
scroll to position [0, 0]
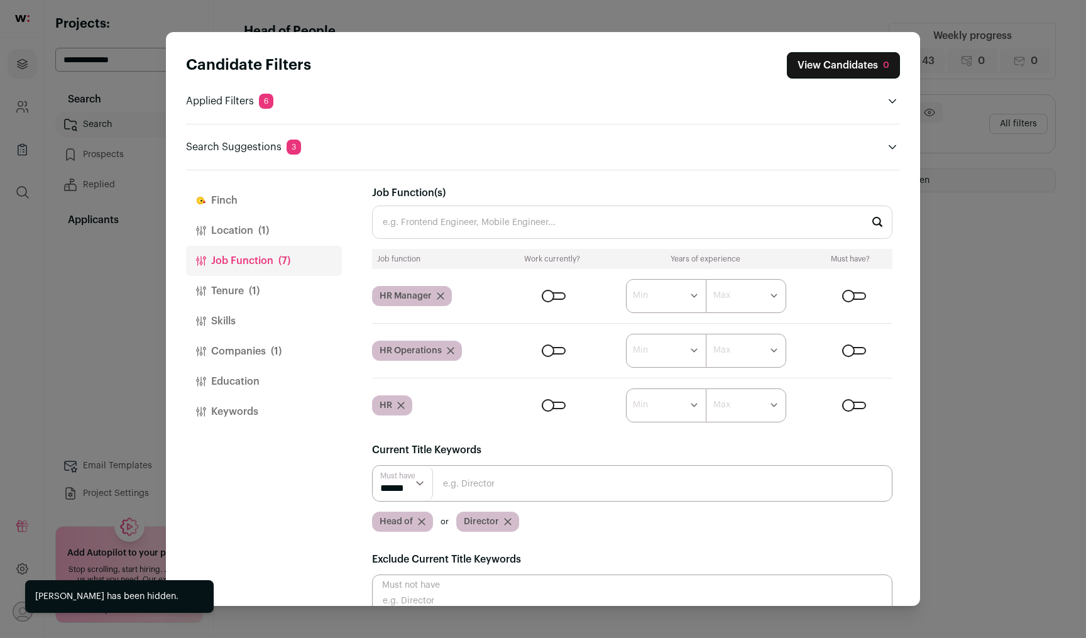
click at [333, 290] on button "Tenure (1)" at bounding box center [264, 291] width 156 height 30
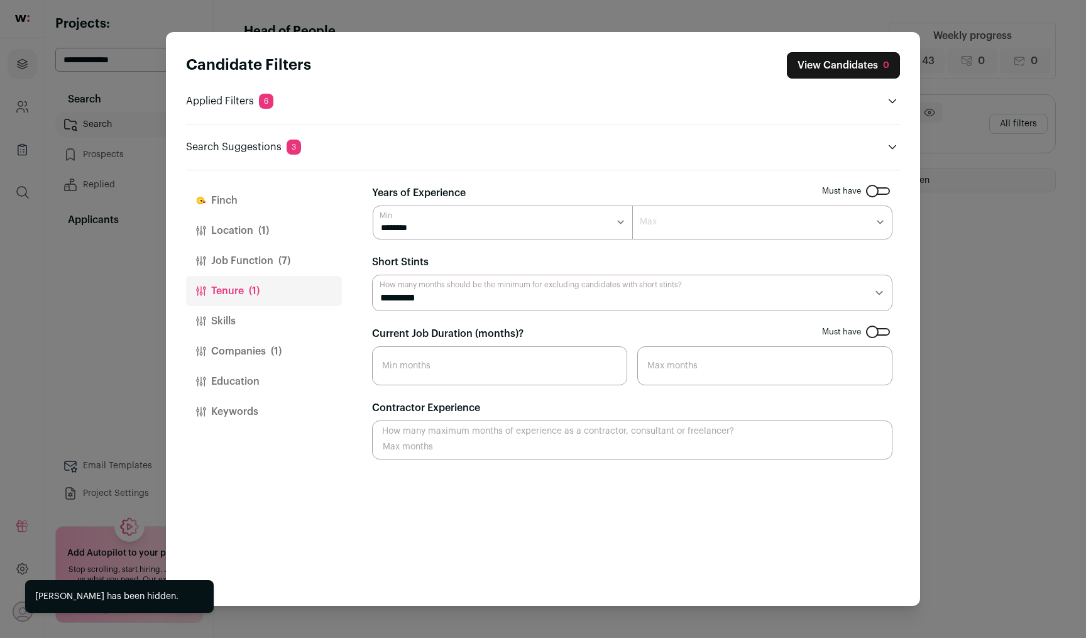
click at [462, 217] on select "******* ****** ******* ******* ******* ******* ******* ******* ******* ******* …" at bounding box center [503, 222] width 260 height 34
select select "**"
click at [373, 205] on select "******* ****** ******* ******* ******* ******* ******* ******* ******* ******* …" at bounding box center [503, 222] width 260 height 34
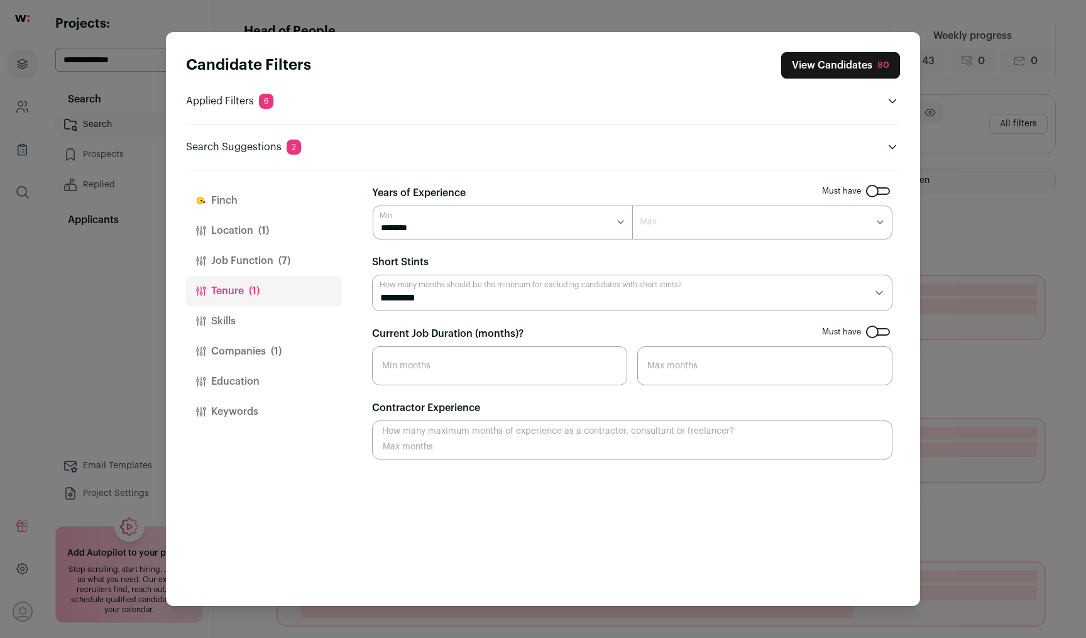
click at [824, 72] on button "View Candidates 80" at bounding box center [840, 65] width 119 height 26
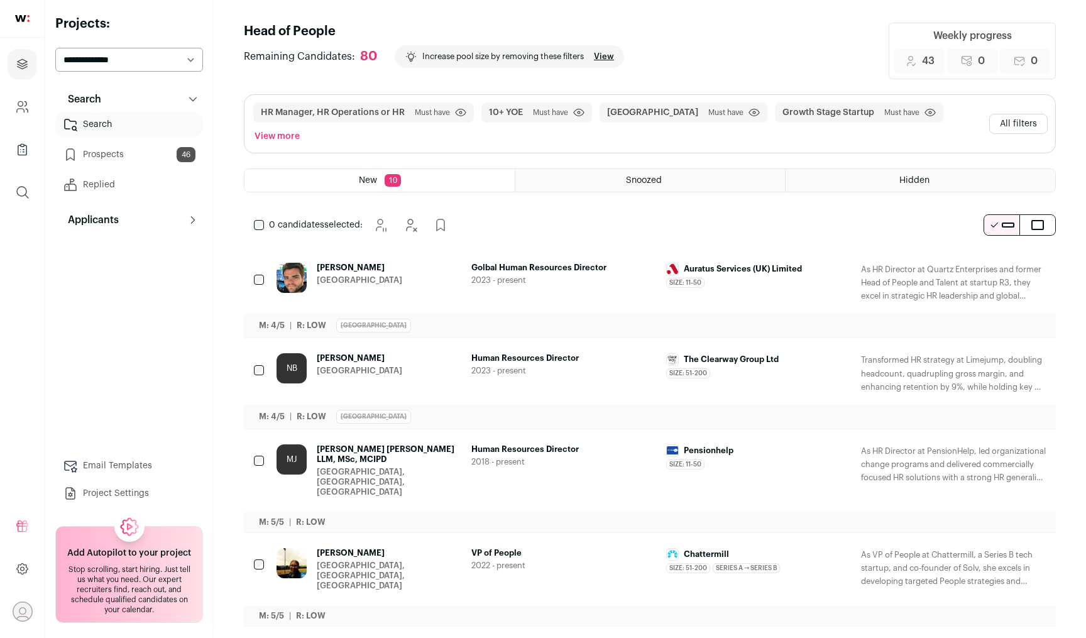
click at [993, 346] on button "Hide" at bounding box center [1001, 359] width 26 height 26
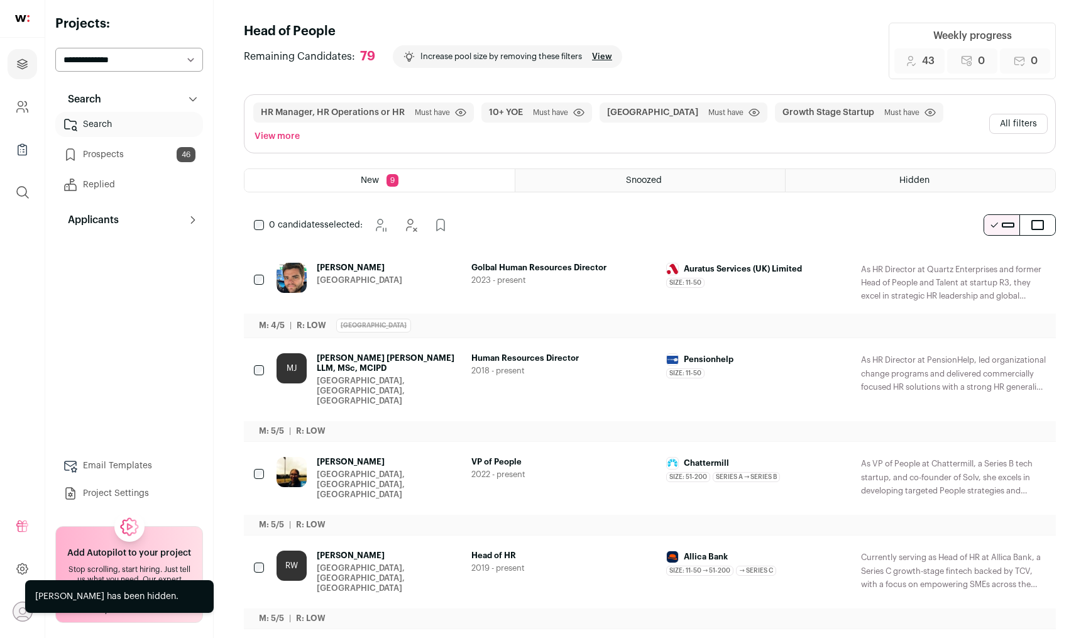
click at [993, 346] on button "Hide" at bounding box center [1001, 359] width 26 height 26
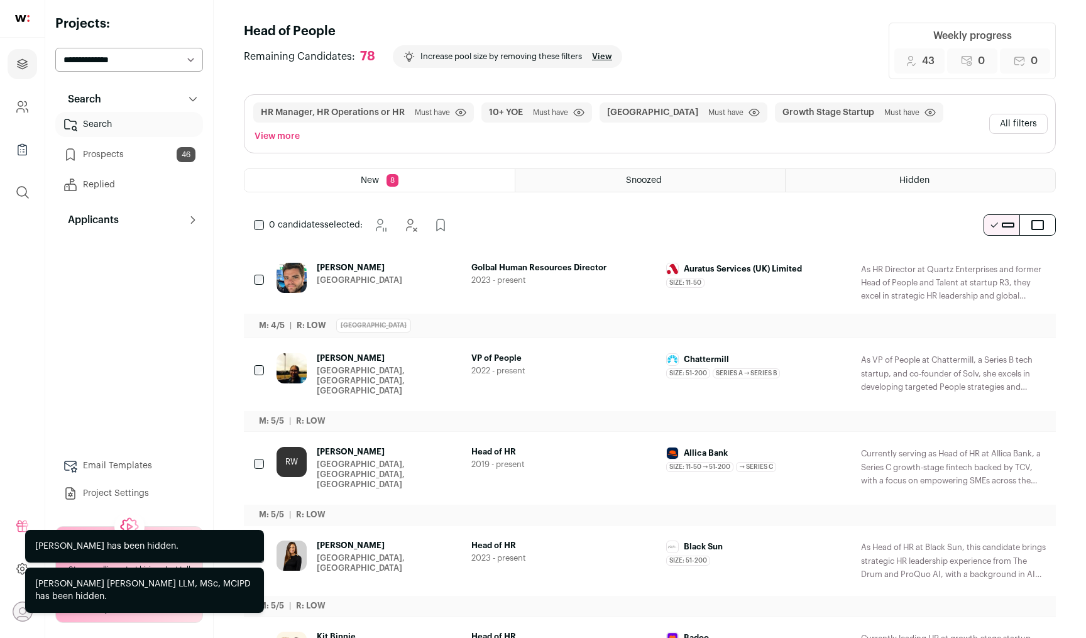
click at [1042, 351] on icon "Add to Prospects" at bounding box center [1034, 358] width 15 height 15
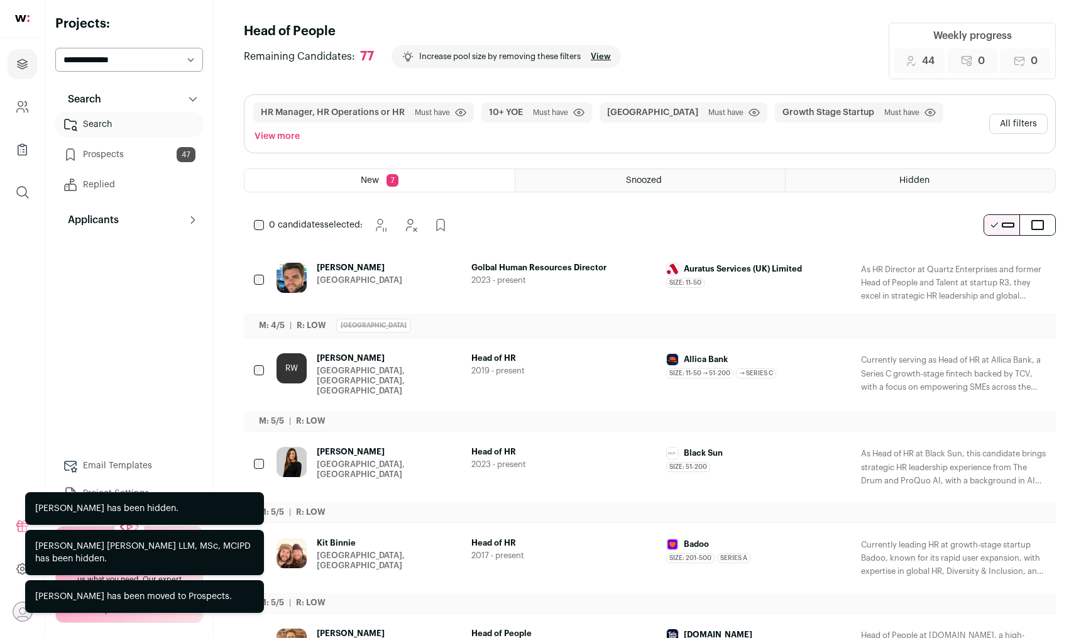
click at [1001, 263] on icon "Hide" at bounding box center [1002, 269] width 10 height 12
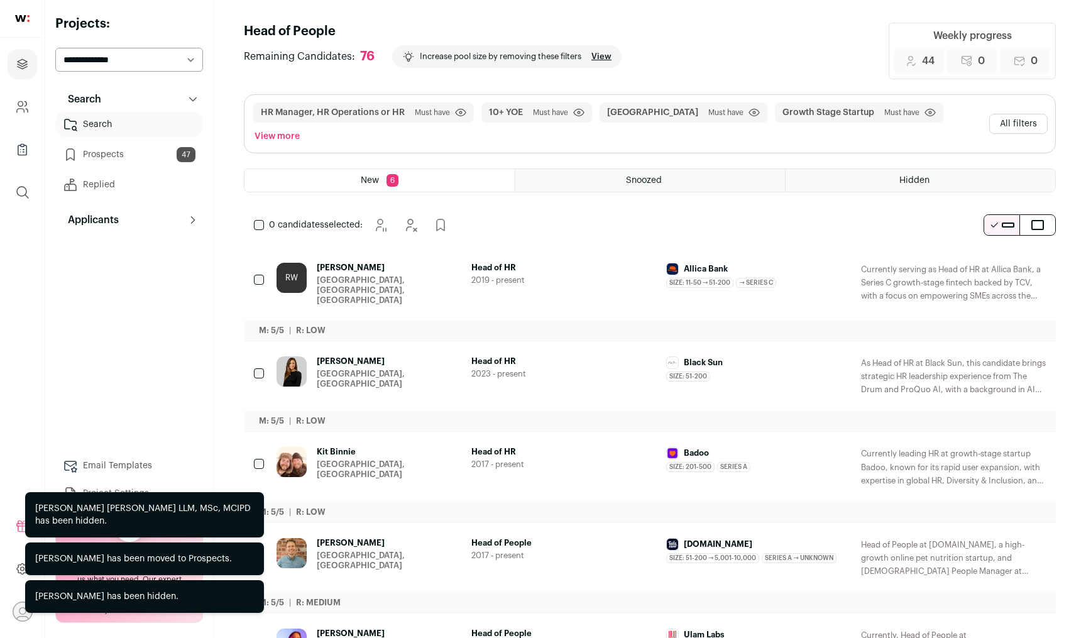
click at [1042, 261] on icon "Add to Prospects" at bounding box center [1034, 268] width 15 height 15
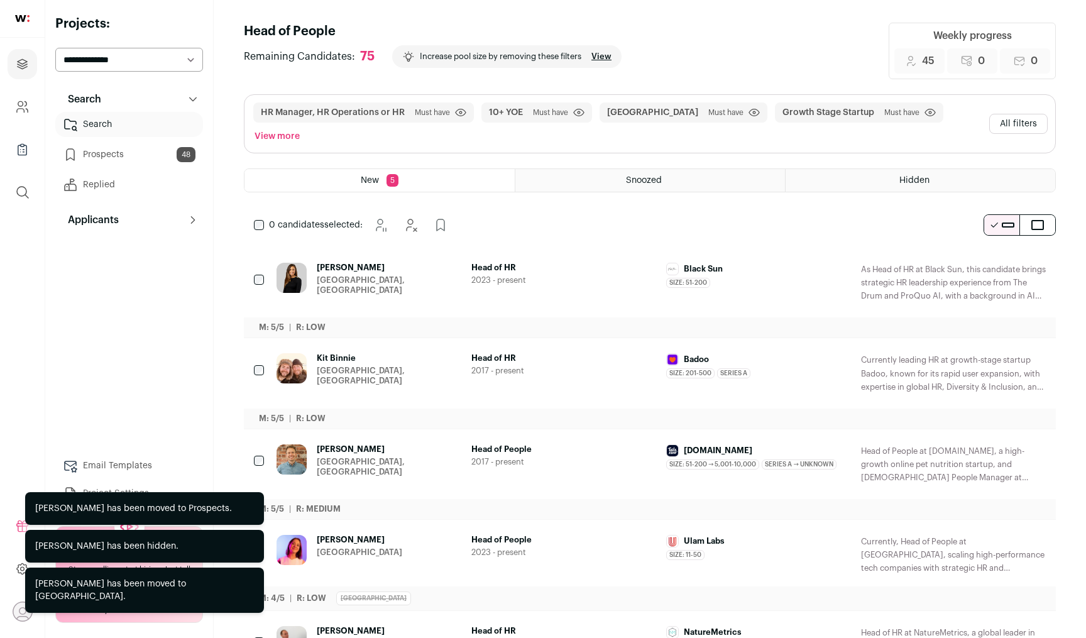
click at [1042, 261] on icon "Add to Prospects" at bounding box center [1034, 268] width 15 height 15
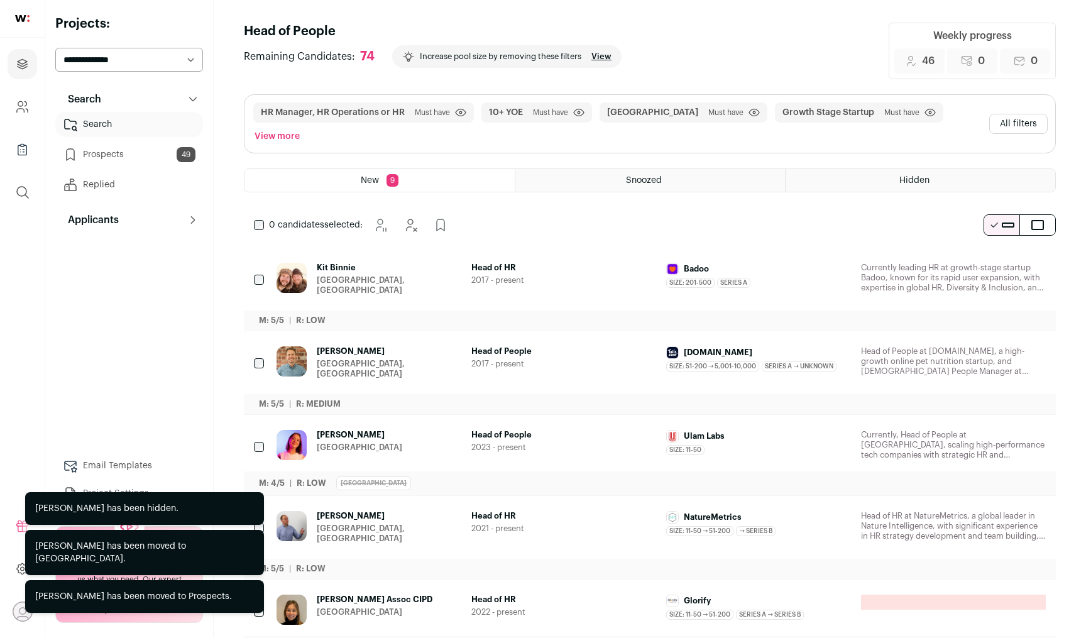
click at [1042, 261] on icon "Add to Prospects" at bounding box center [1034, 268] width 15 height 15
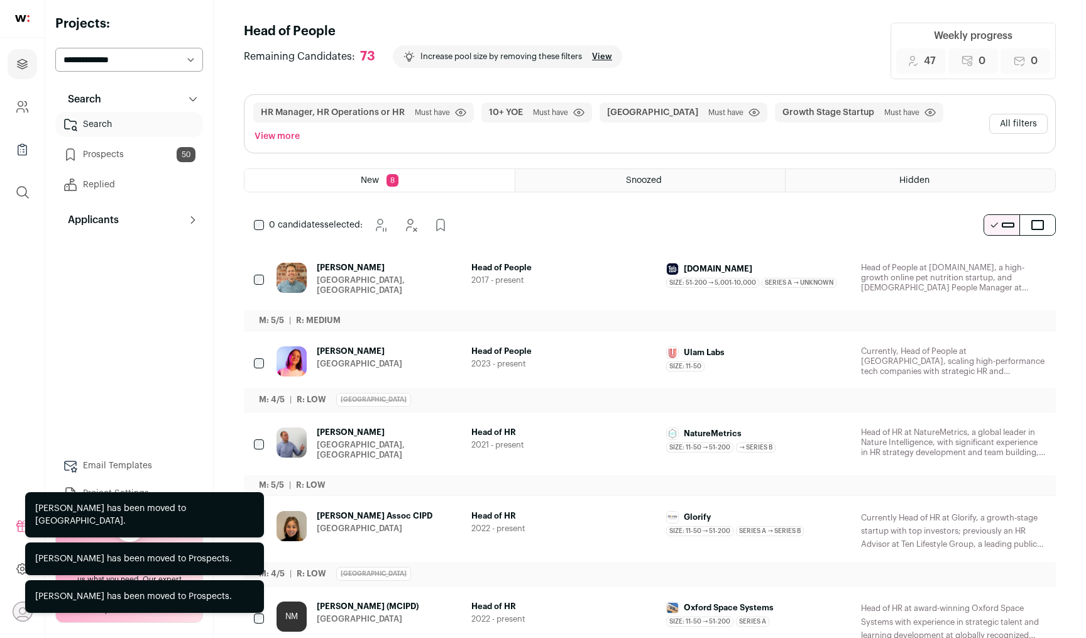
click at [1042, 261] on icon "Add to Prospects" at bounding box center [1034, 268] width 15 height 15
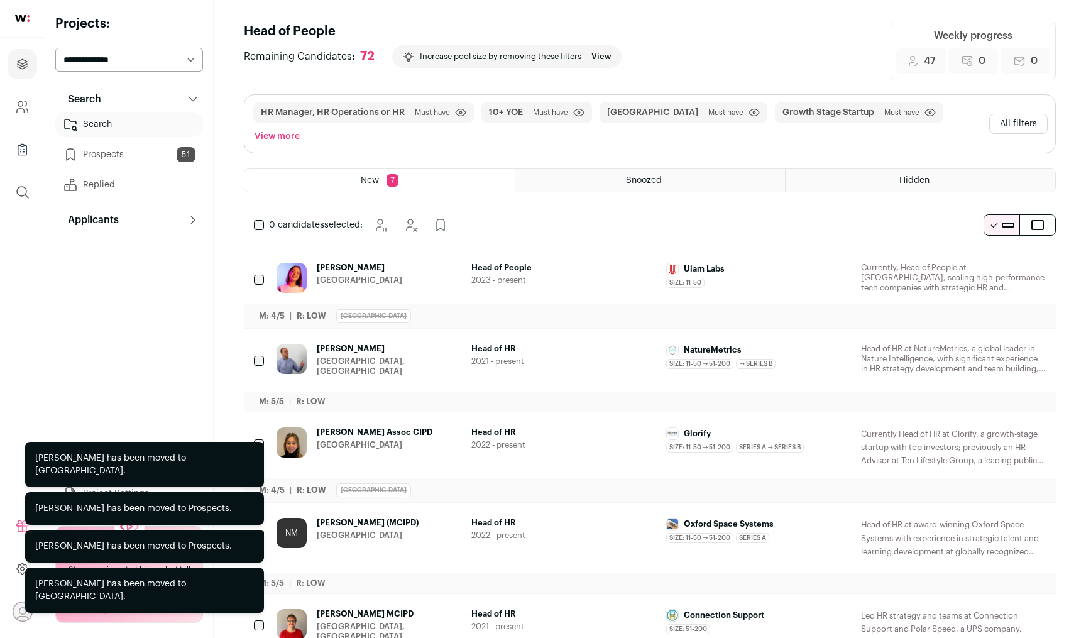
click at [1042, 261] on icon "Add to Prospects" at bounding box center [1034, 268] width 15 height 15
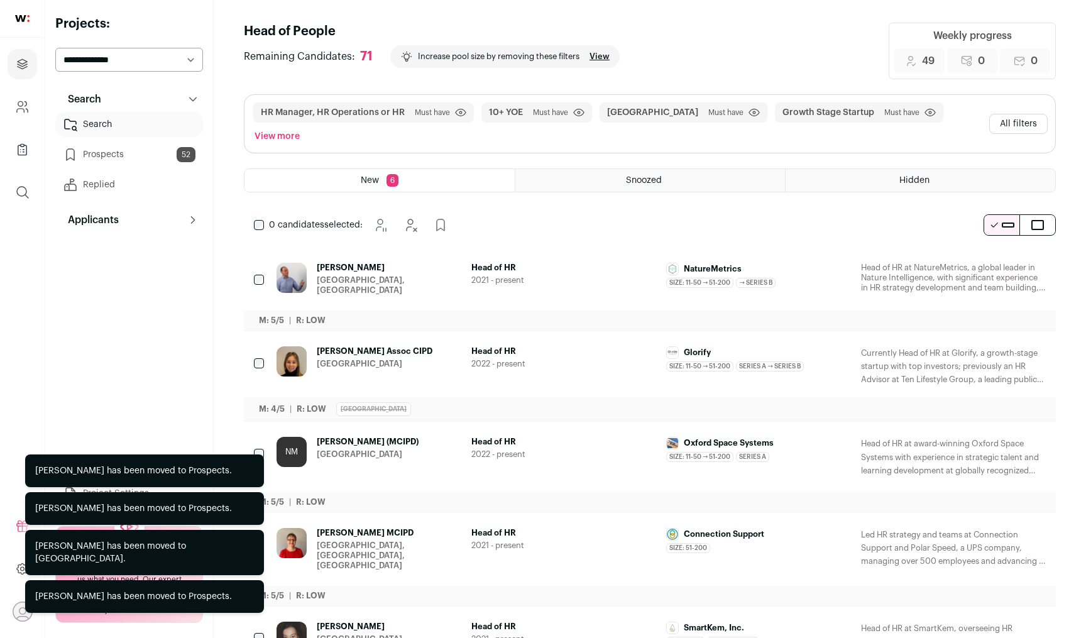
click at [1042, 261] on icon "Add to Prospects" at bounding box center [1034, 268] width 15 height 15
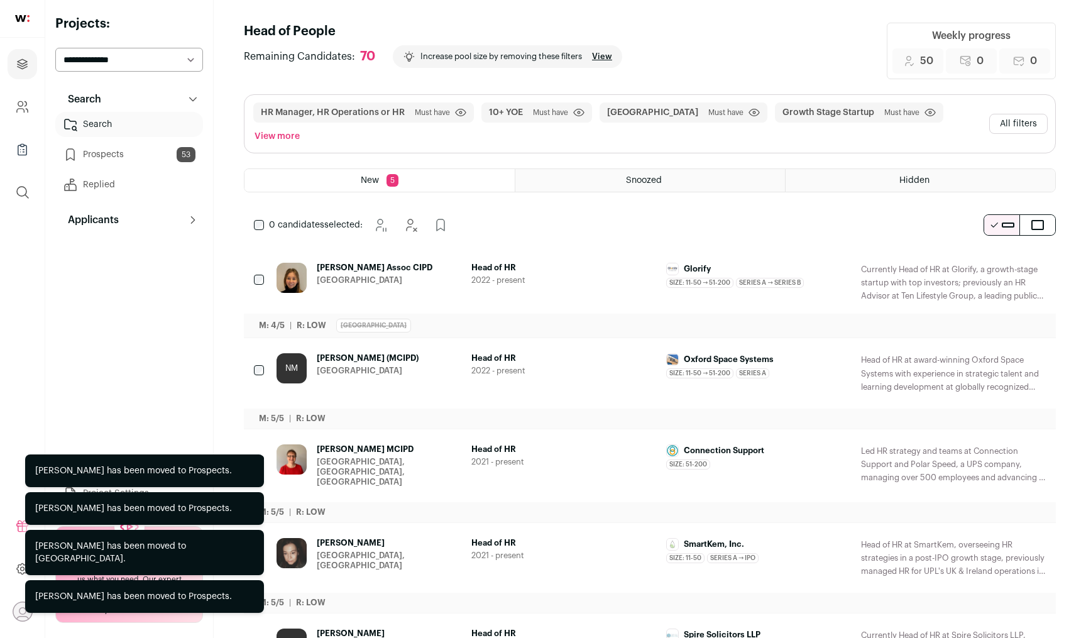
click at [1042, 261] on icon "Add to Prospects" at bounding box center [1034, 268] width 15 height 15
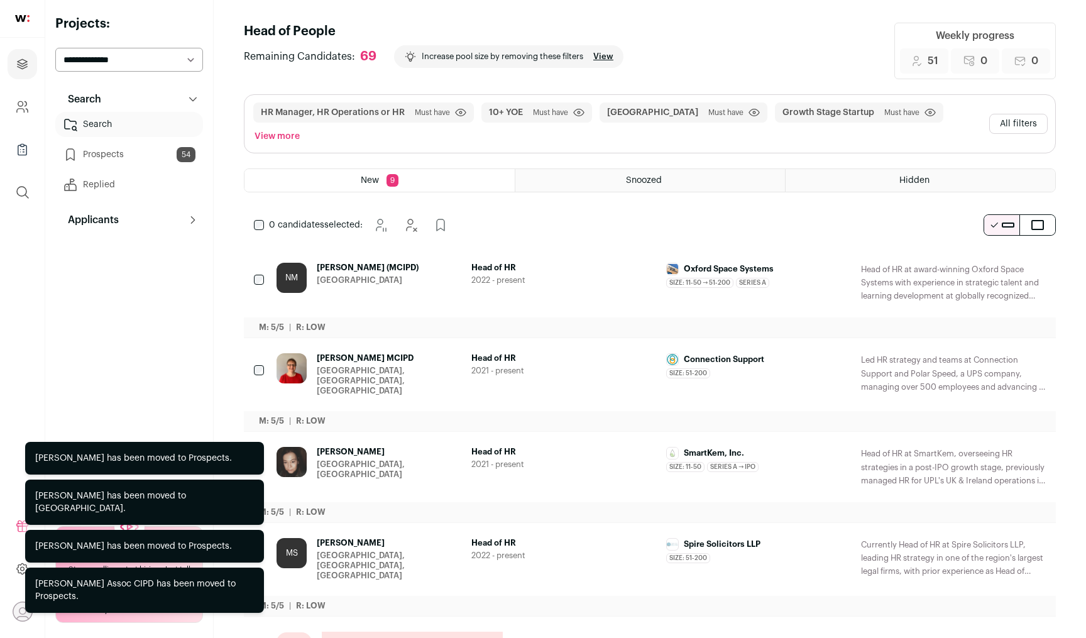
click at [1000, 261] on icon "Hide" at bounding box center [1000, 268] width 15 height 15
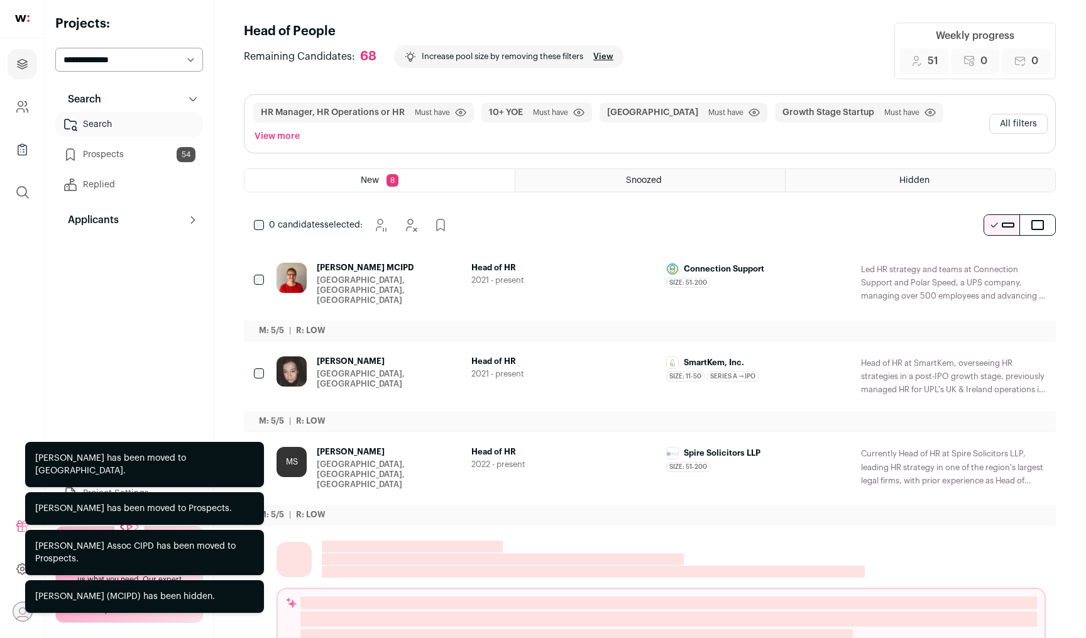
click at [993, 255] on button "Hide" at bounding box center [1001, 268] width 26 height 26
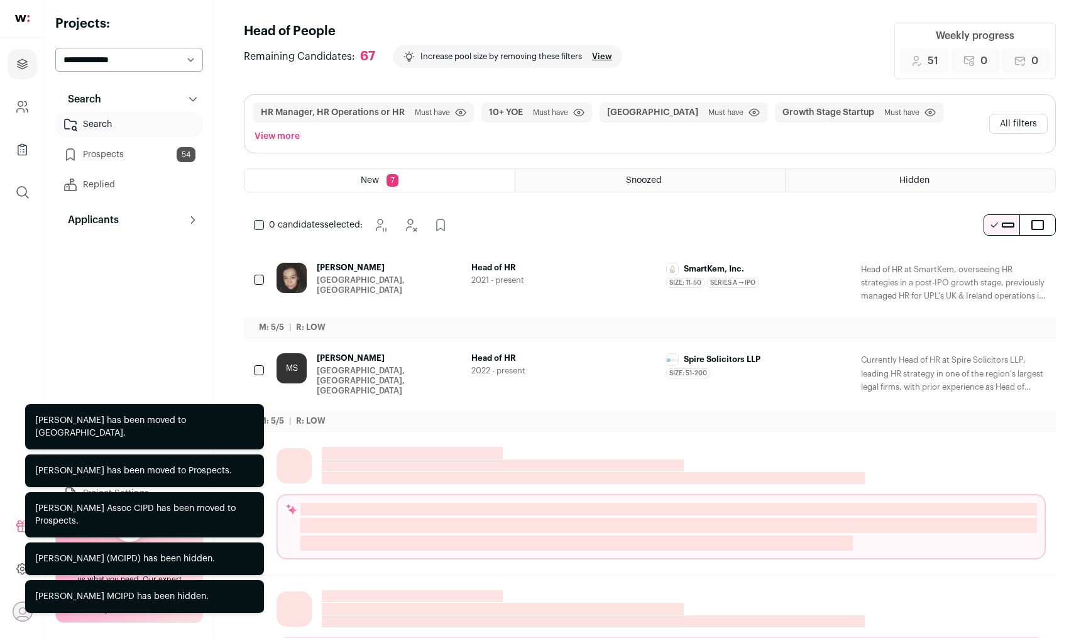
click at [993, 255] on button "Hide" at bounding box center [1001, 268] width 26 height 26
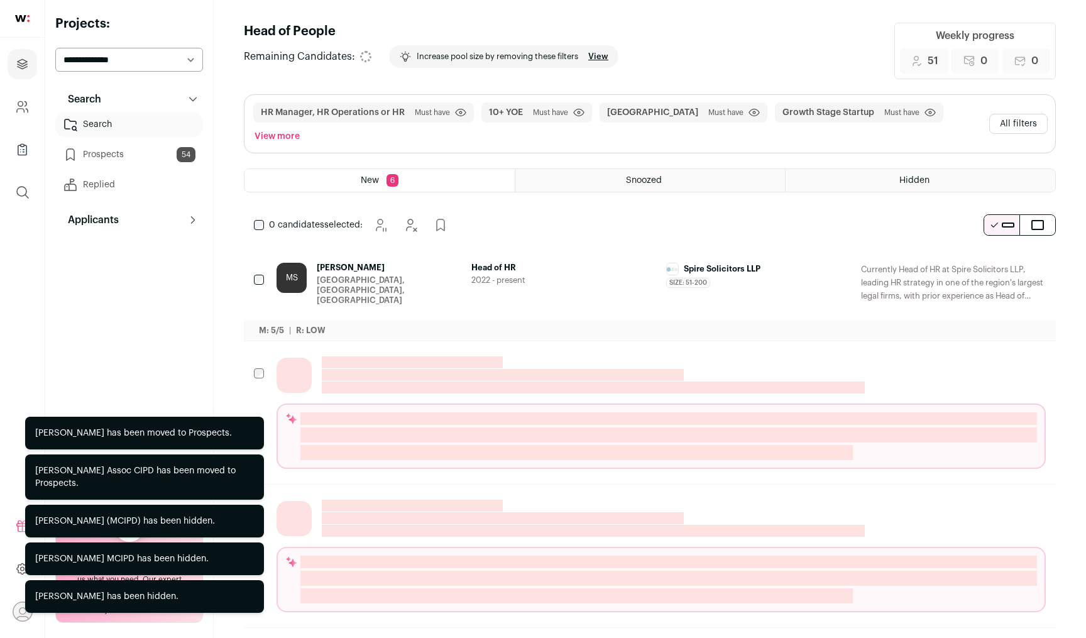
click at [993, 255] on button "Hide" at bounding box center [1001, 268] width 26 height 26
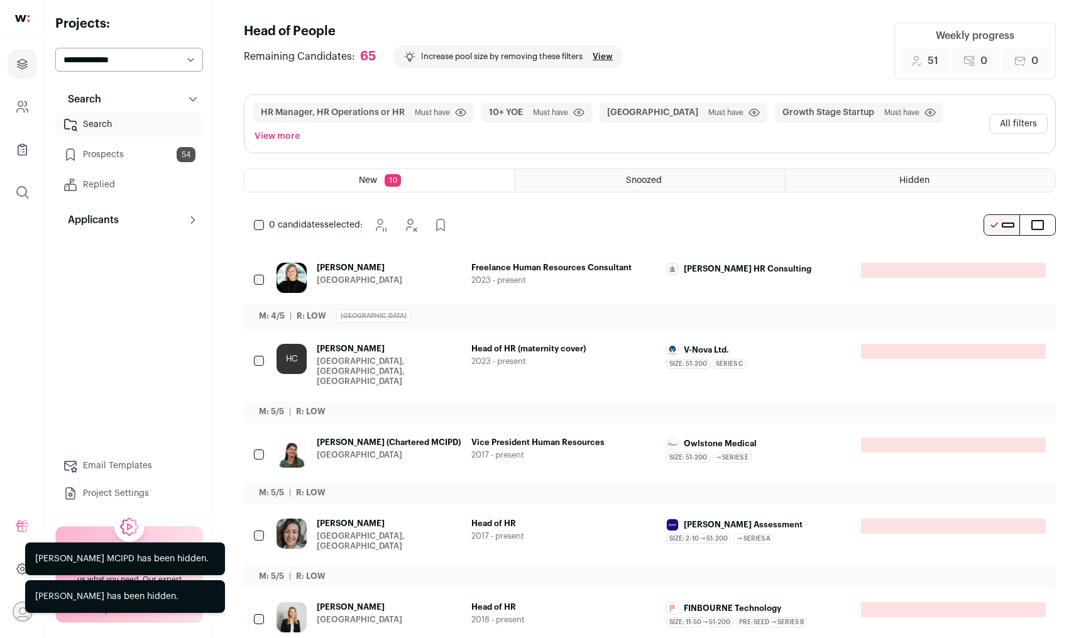
click at [993, 255] on button "Hide" at bounding box center [1001, 268] width 26 height 26
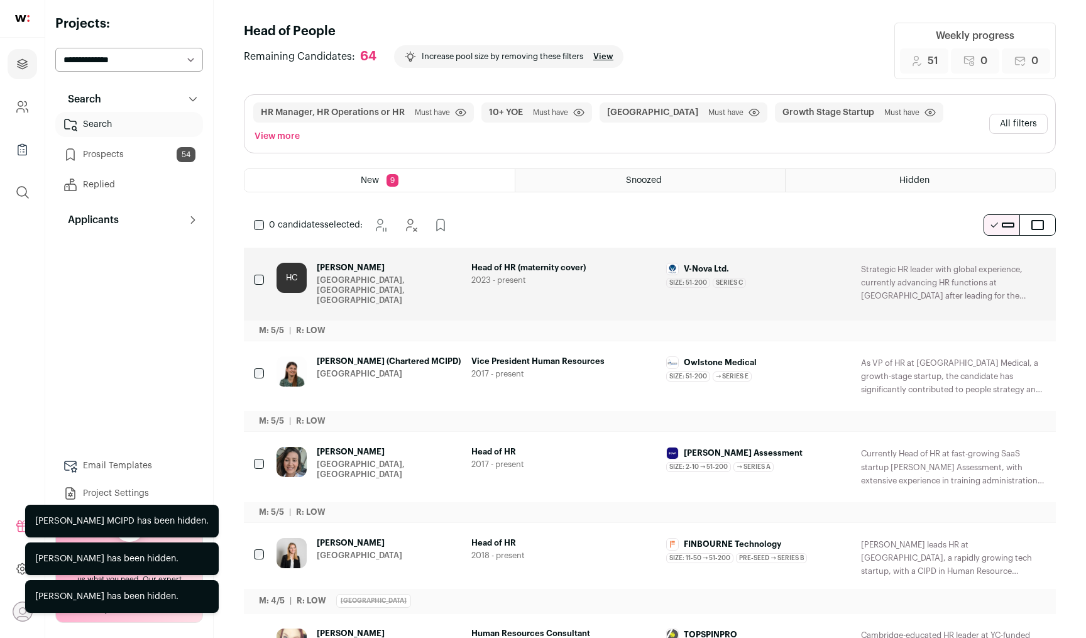
click at [993, 255] on button "Hide" at bounding box center [1001, 268] width 26 height 26
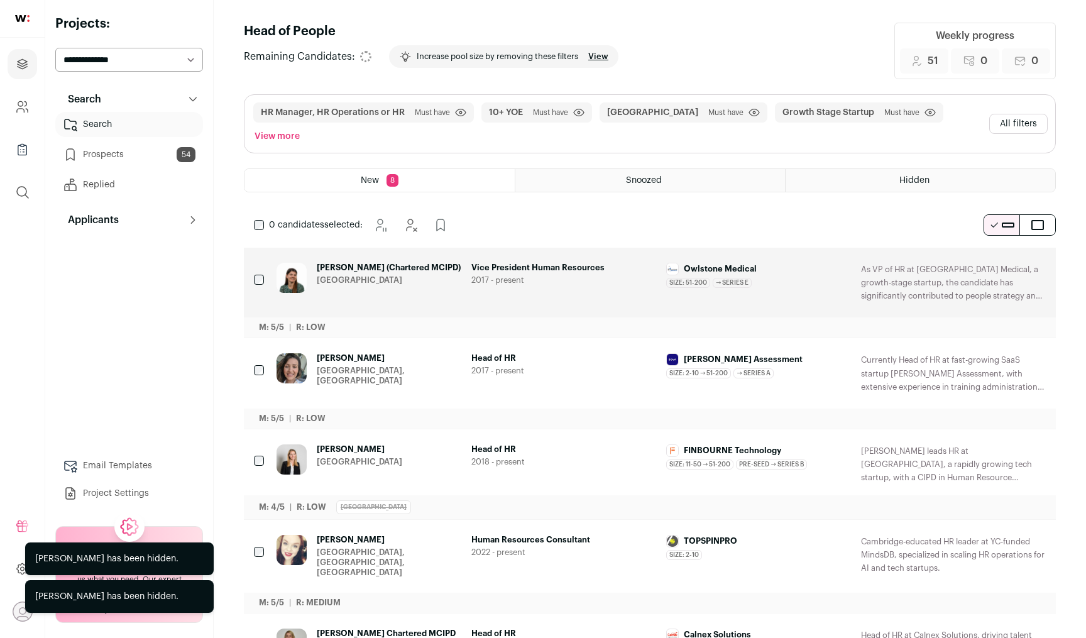
click at [993, 255] on button "Hide" at bounding box center [1001, 268] width 26 height 26
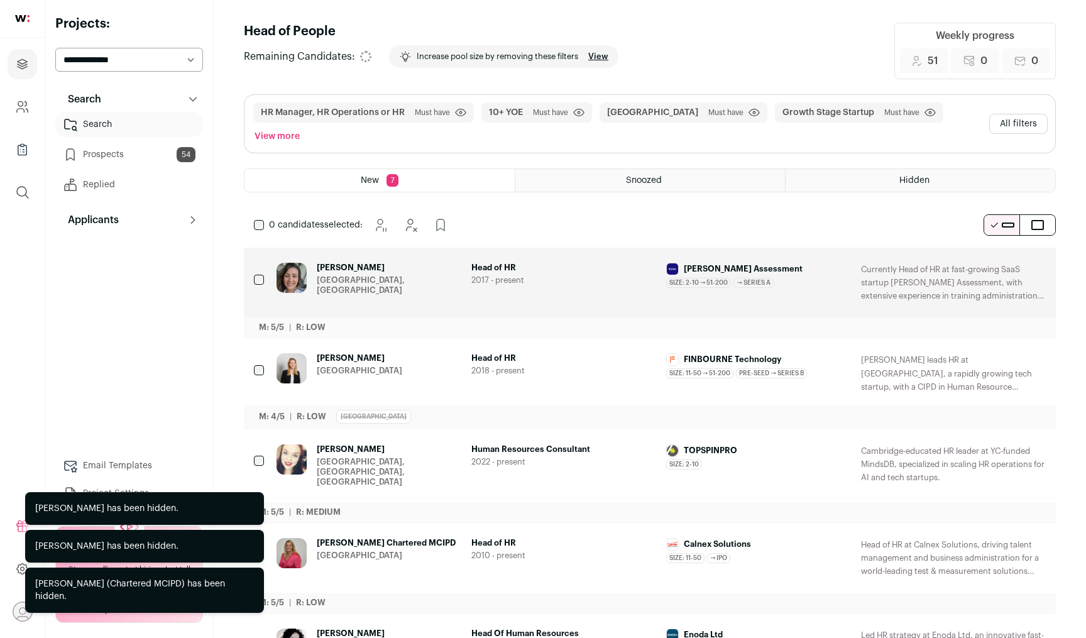
click at [993, 255] on button "Hide" at bounding box center [1001, 268] width 26 height 26
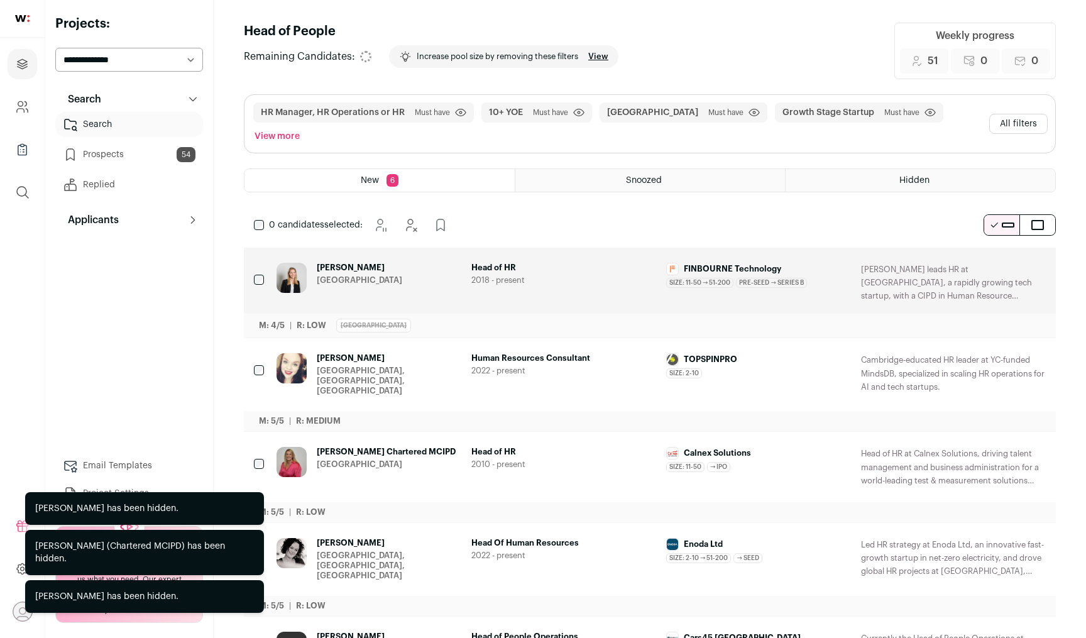
click at [993, 255] on button "Hide" at bounding box center [1001, 268] width 26 height 26
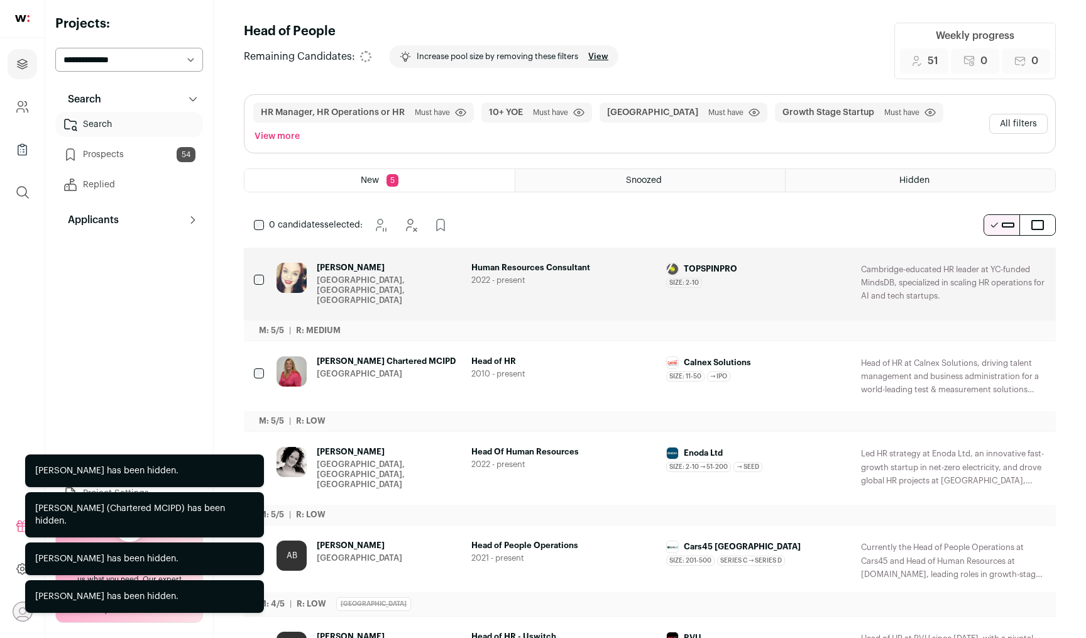
click at [993, 255] on button "Hide" at bounding box center [1001, 268] width 26 height 26
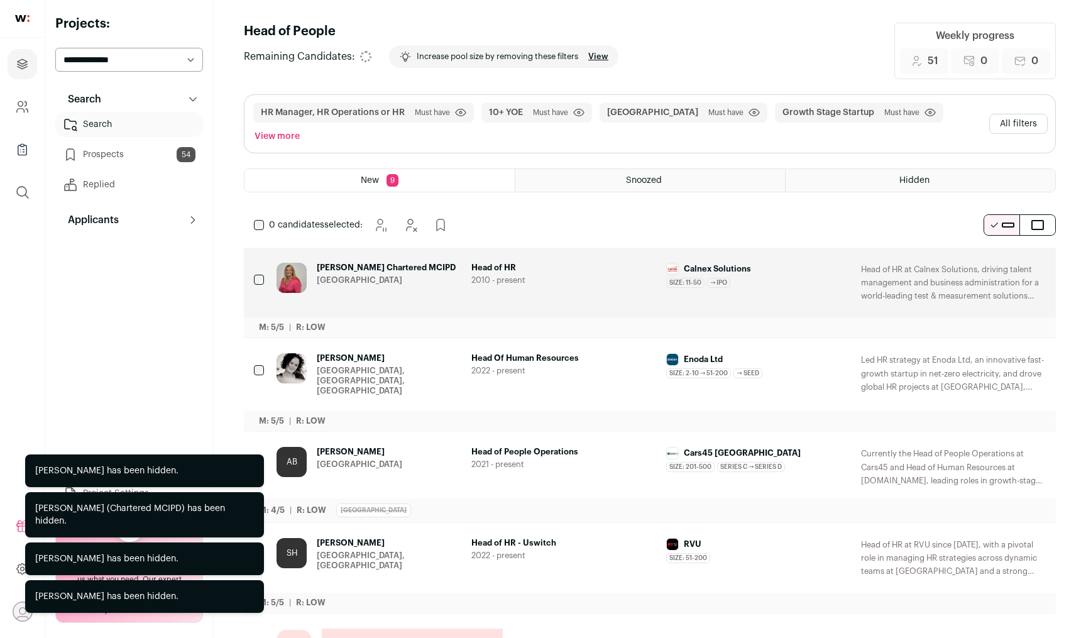
click at [993, 255] on button "Hide" at bounding box center [1001, 268] width 26 height 26
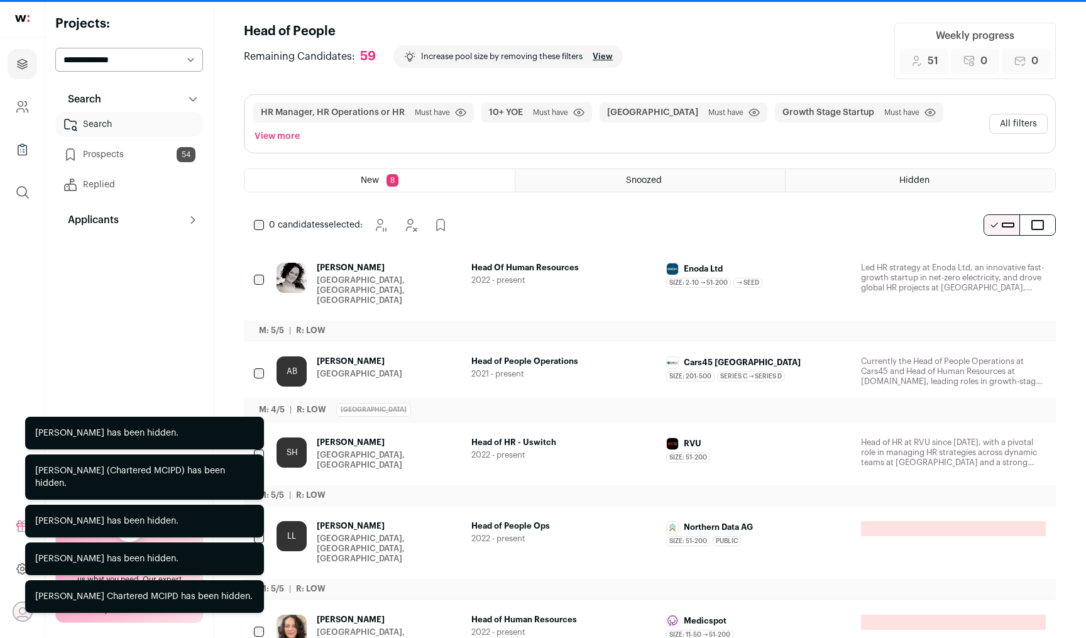
click at [993, 255] on button "Hide" at bounding box center [1001, 268] width 26 height 26
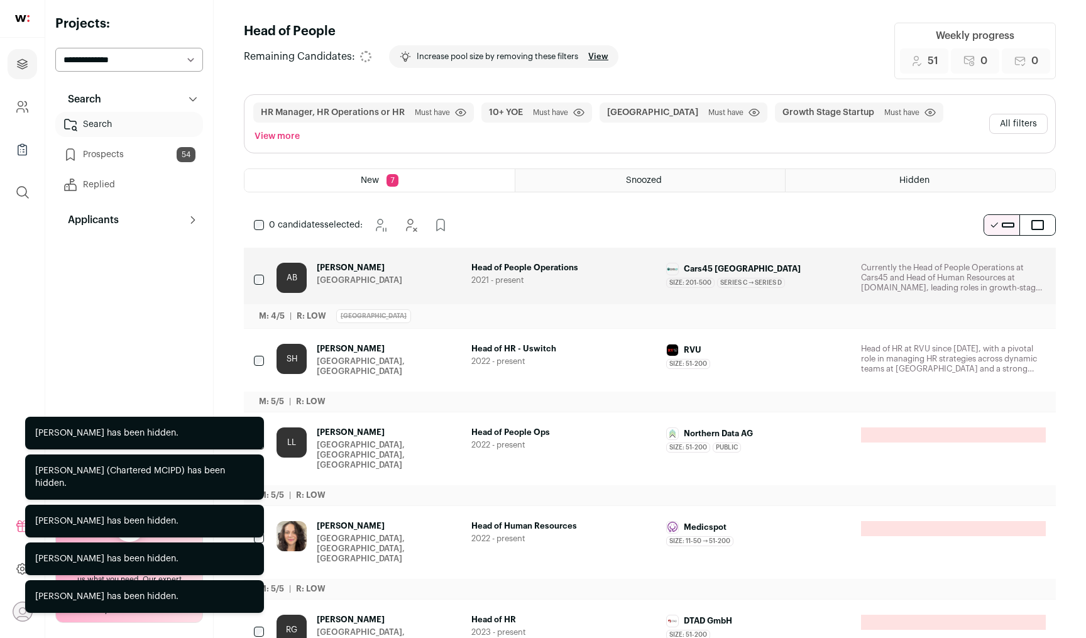
click at [993, 255] on button "Hide" at bounding box center [1001, 268] width 26 height 26
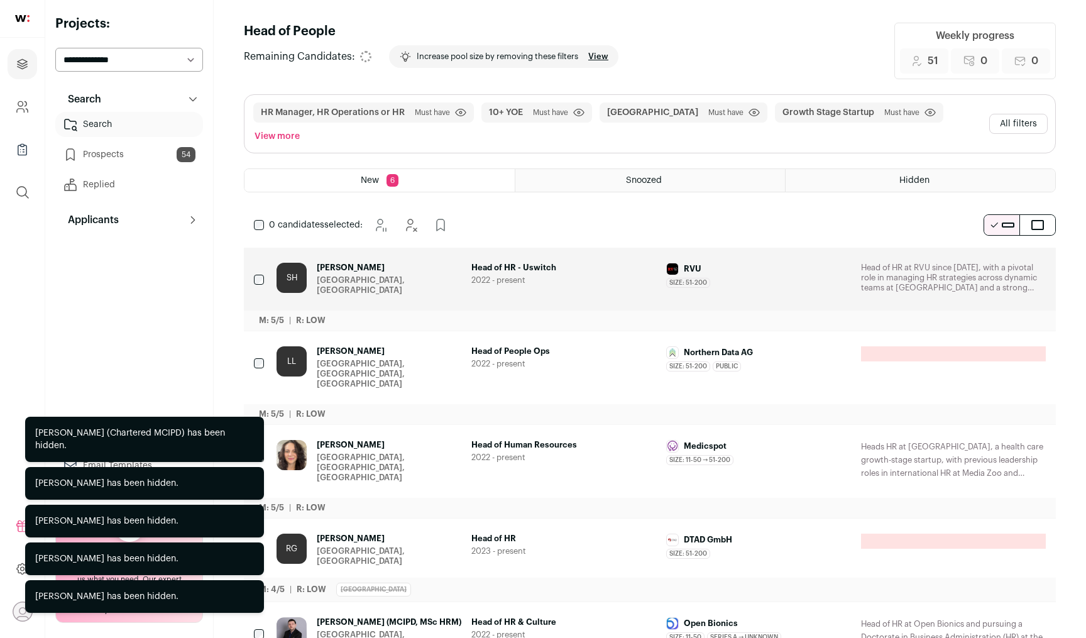
click at [993, 255] on button "Hide" at bounding box center [1001, 268] width 26 height 26
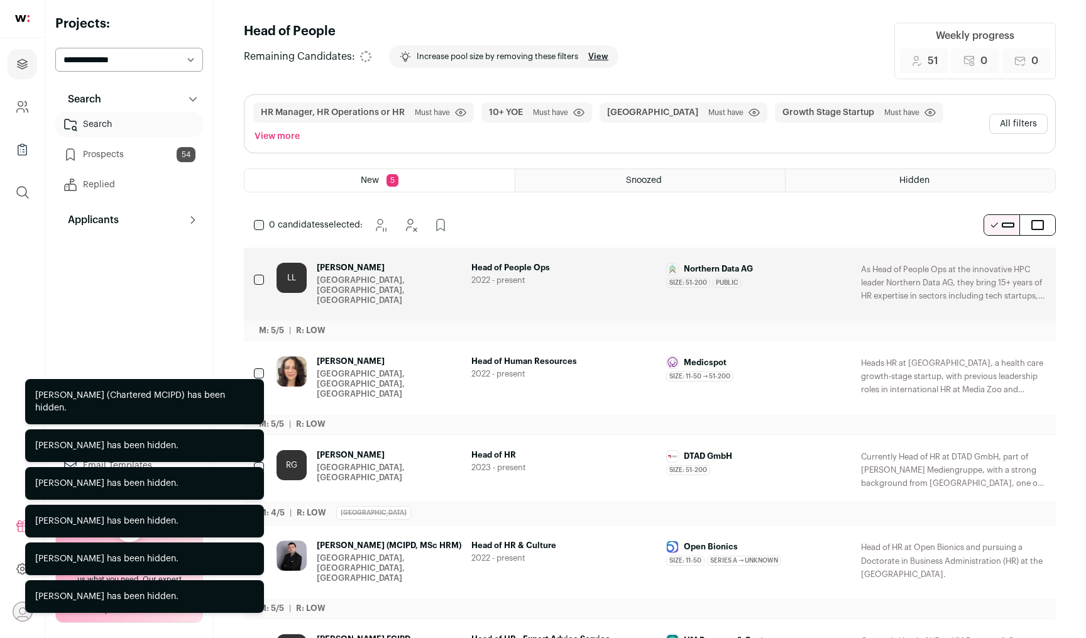
click at [993, 255] on button "Hide" at bounding box center [1001, 268] width 26 height 26
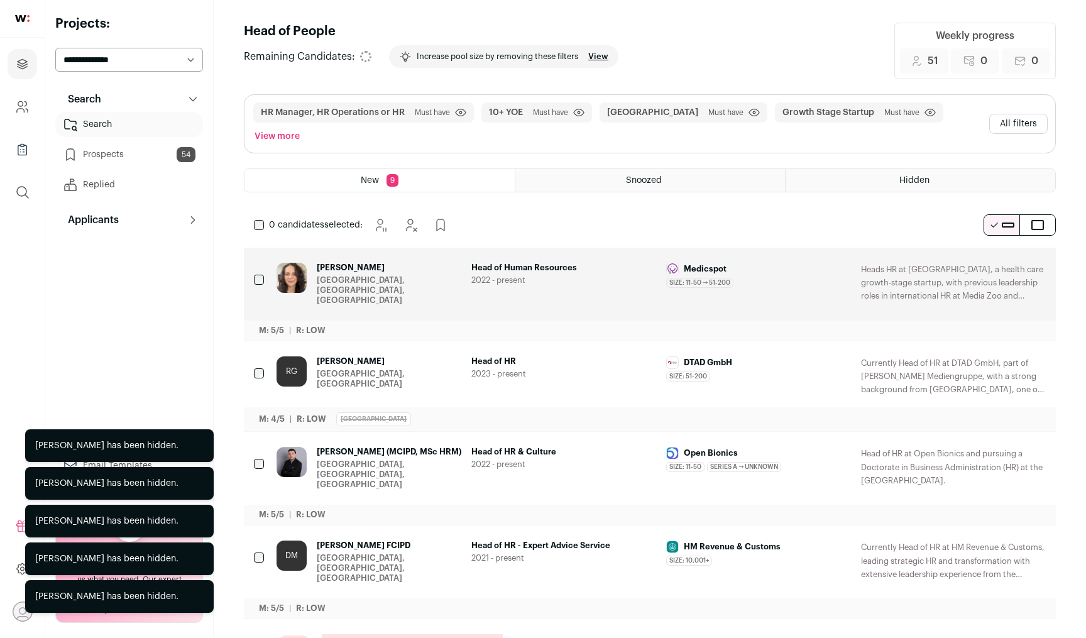
click at [993, 255] on button "Hide" at bounding box center [1001, 268] width 26 height 26
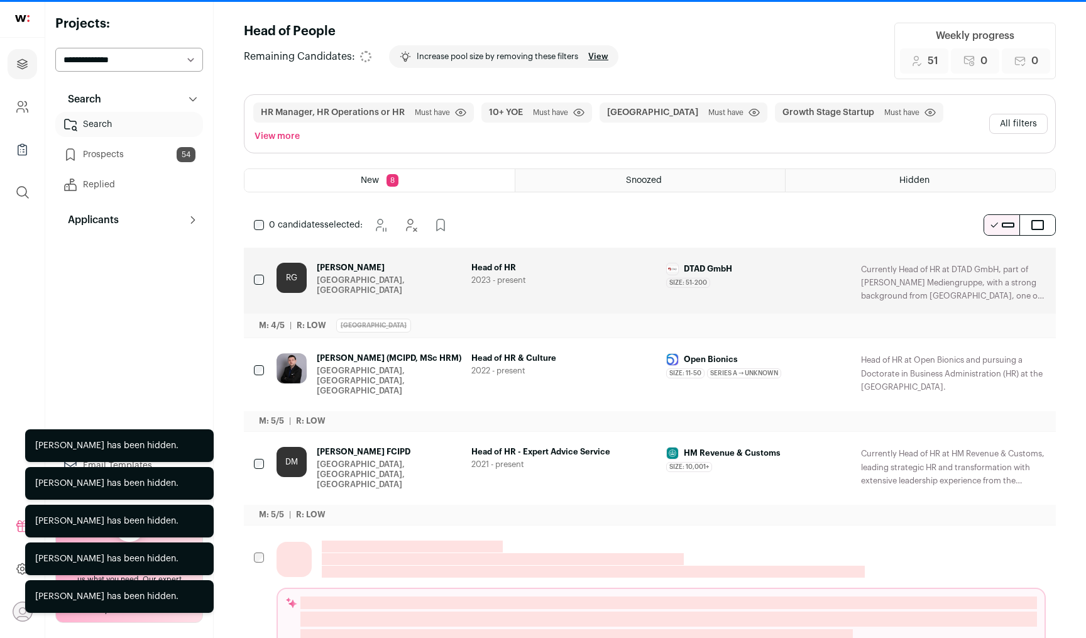
click at [993, 255] on button "Hide" at bounding box center [1001, 268] width 26 height 26
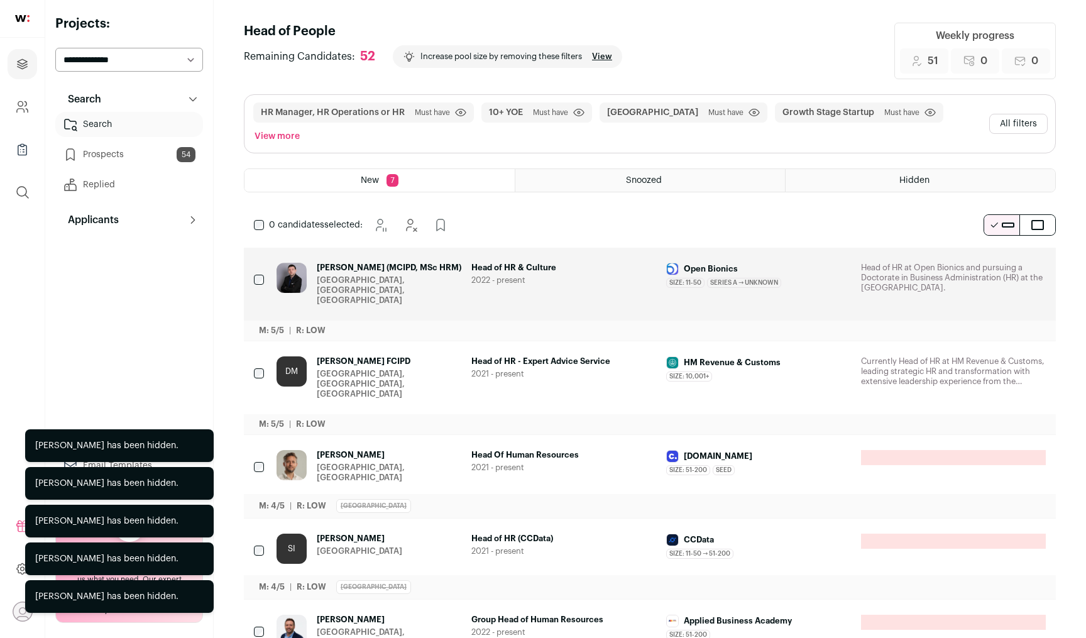
click at [1026, 255] on button "Add to Prospects" at bounding box center [1035, 268] width 26 height 26
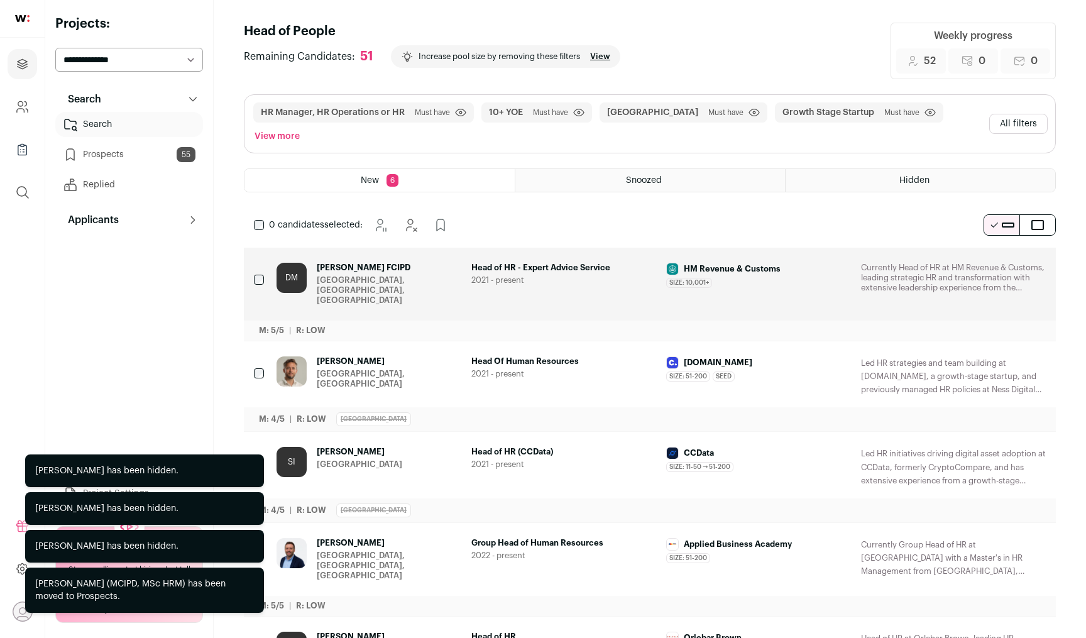
click at [991, 255] on button "Hide" at bounding box center [1001, 268] width 26 height 26
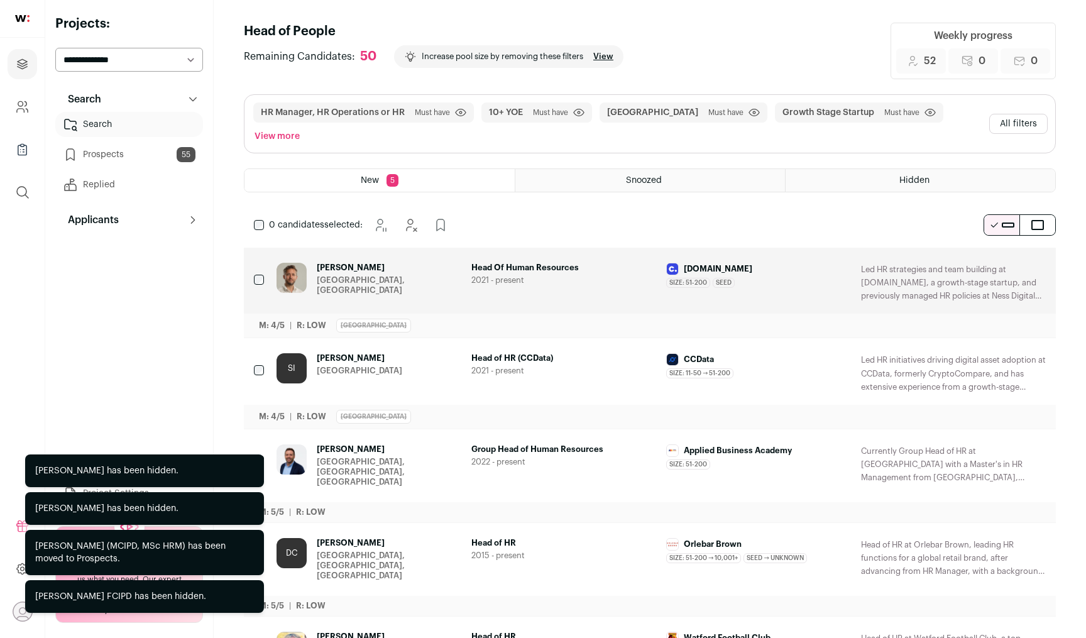
click at [1030, 261] on icon "Add to Prospects" at bounding box center [1034, 268] width 15 height 15
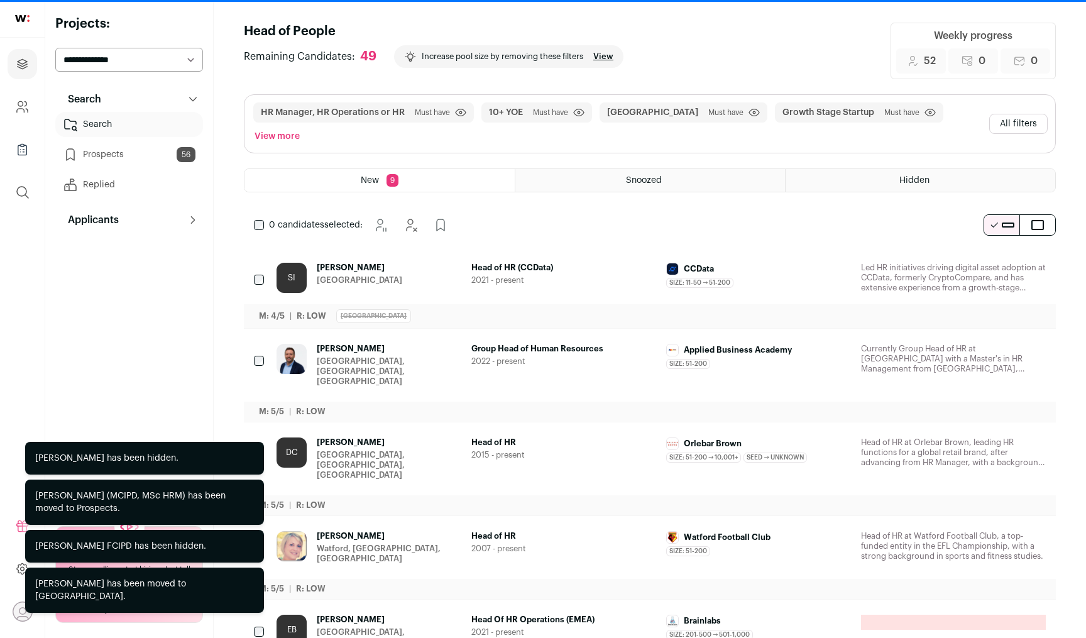
click at [1001, 263] on icon "Hide" at bounding box center [1002, 269] width 10 height 12
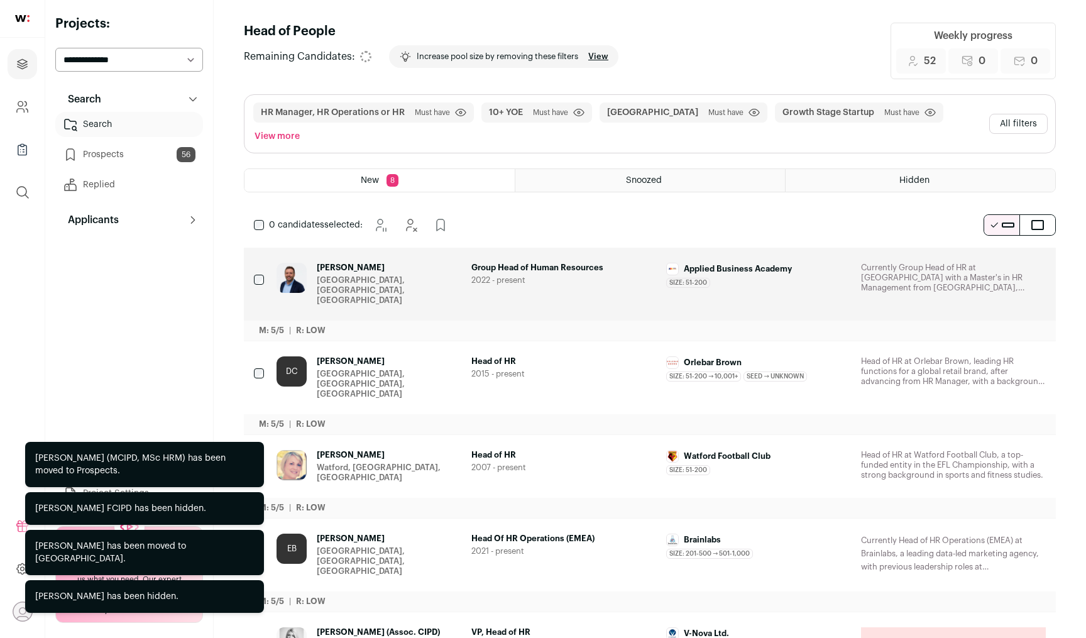
click at [1001, 263] on icon "Hide" at bounding box center [1002, 269] width 10 height 12
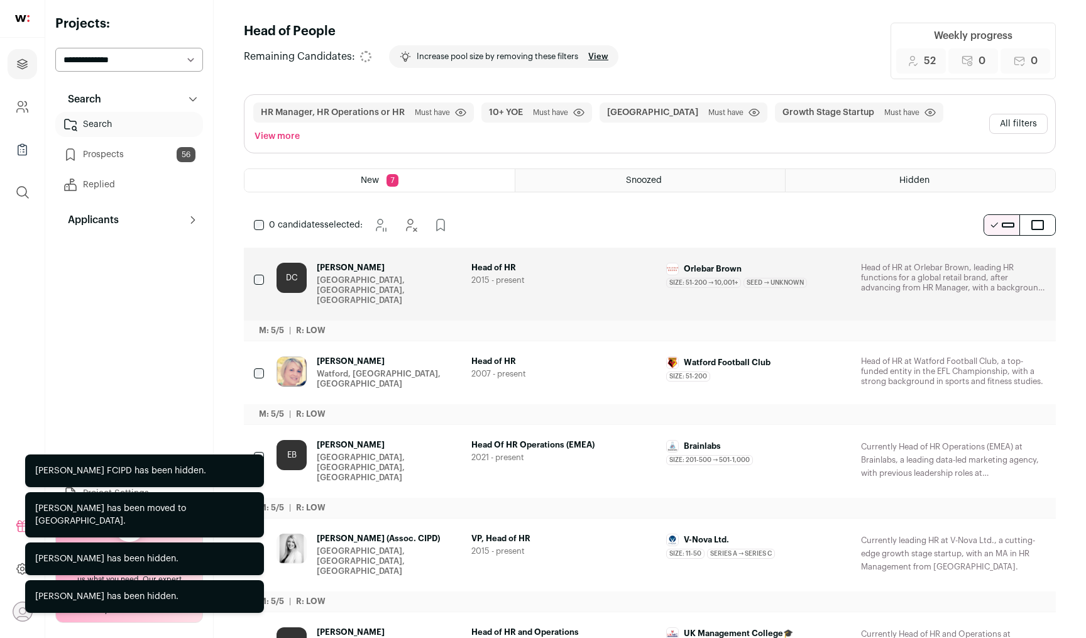
click at [1001, 263] on icon "Hide" at bounding box center [1002, 269] width 10 height 12
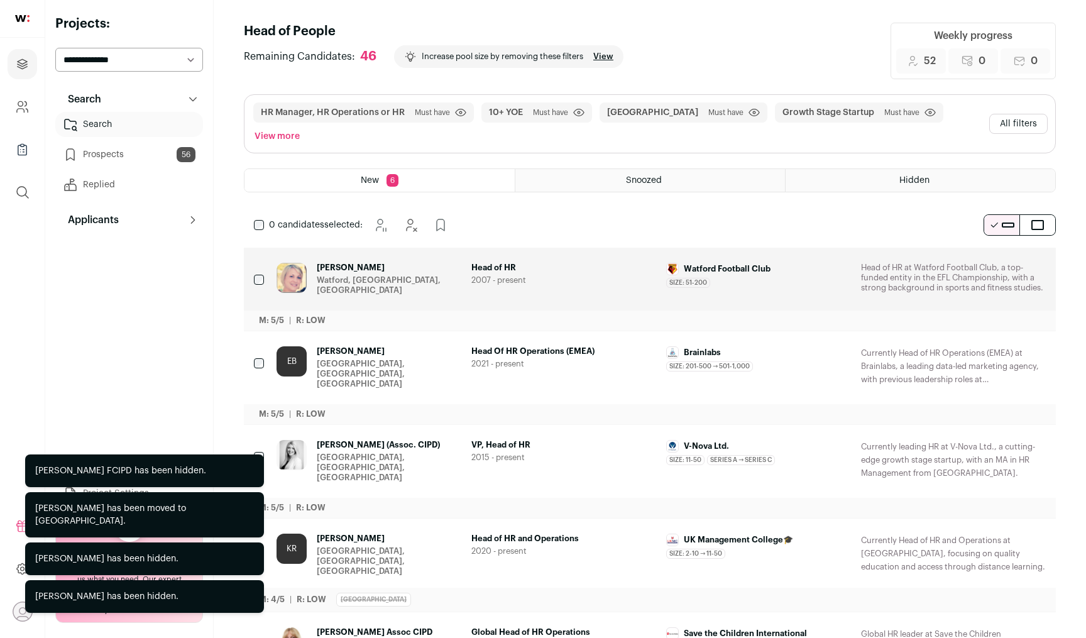
click at [1001, 263] on icon "Hide" at bounding box center [1002, 269] width 10 height 12
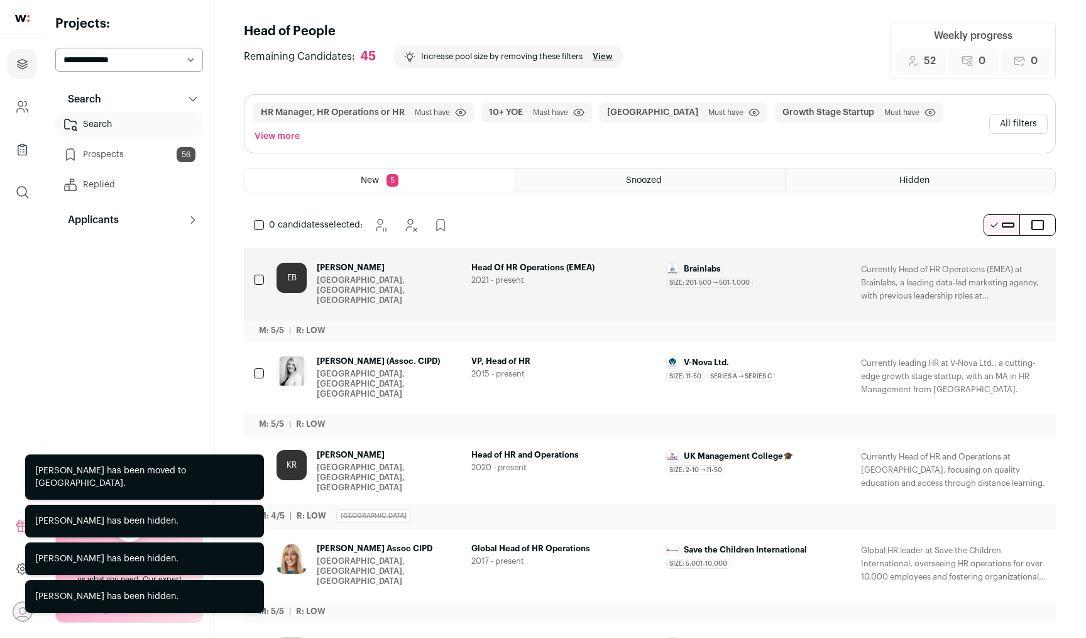
click at [1039, 263] on icon "Add to Prospects" at bounding box center [1035, 268] width 8 height 11
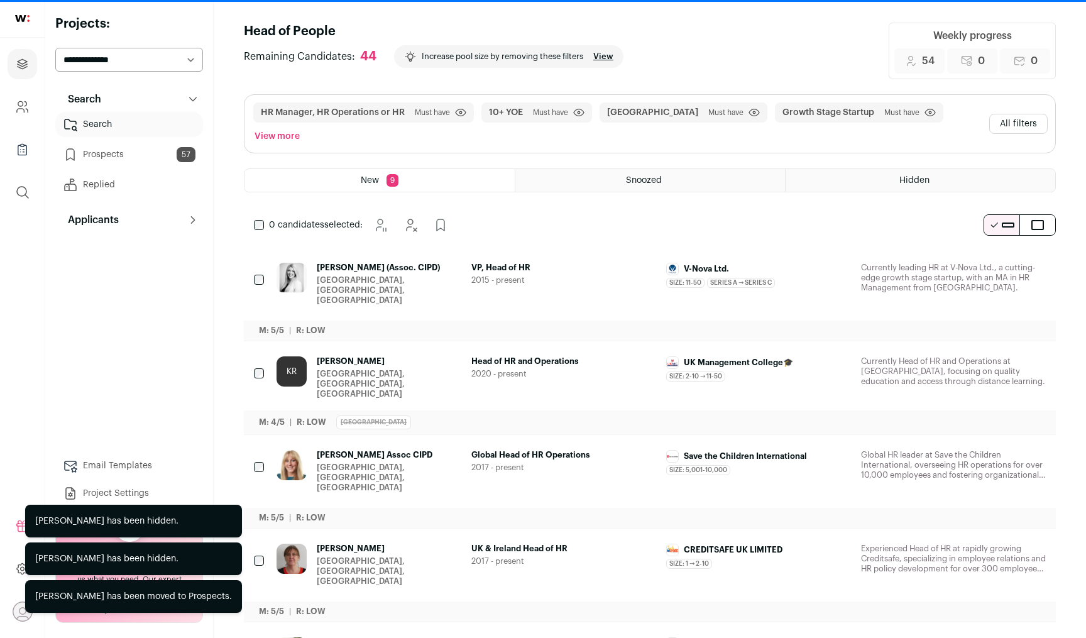
click at [996, 261] on icon "Hide" at bounding box center [1000, 268] width 15 height 15
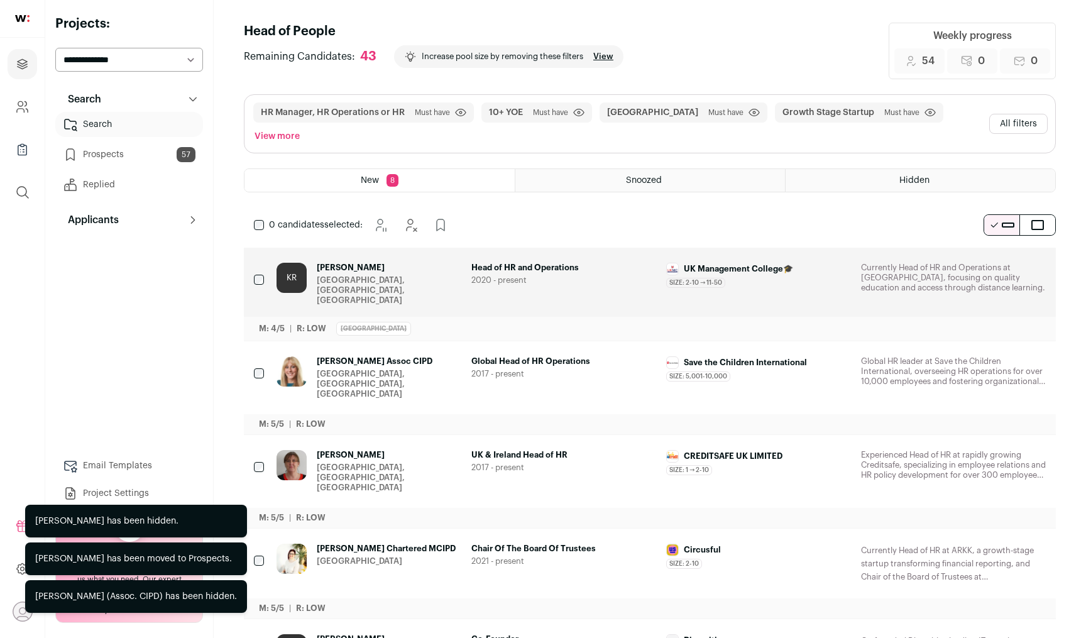
click at [996, 261] on icon "Hide" at bounding box center [1000, 268] width 15 height 15
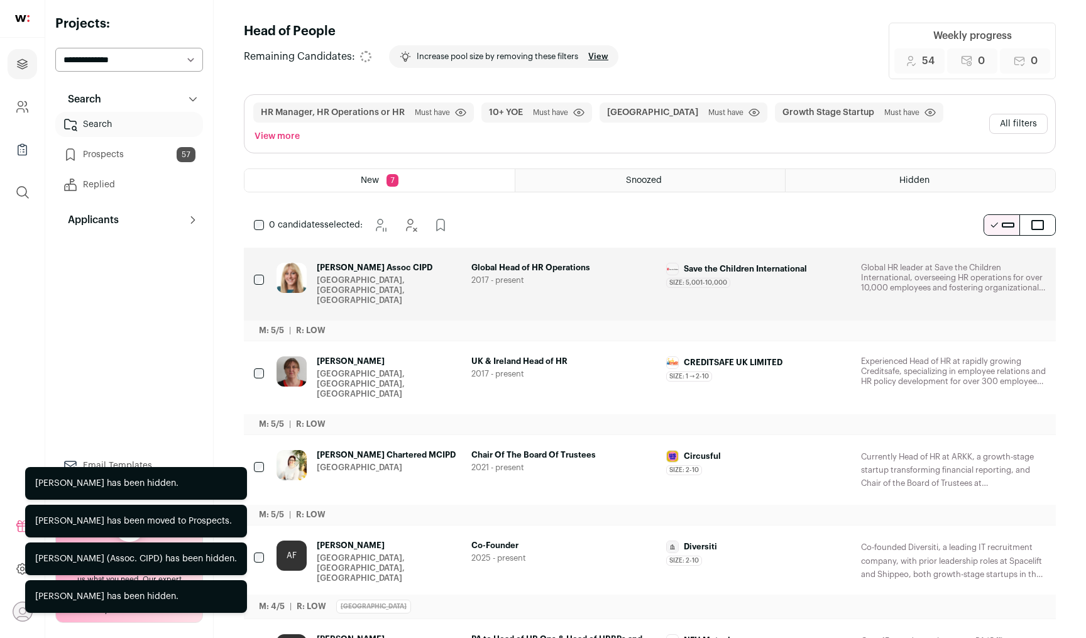
click at [996, 261] on icon "Hide" at bounding box center [1000, 268] width 15 height 15
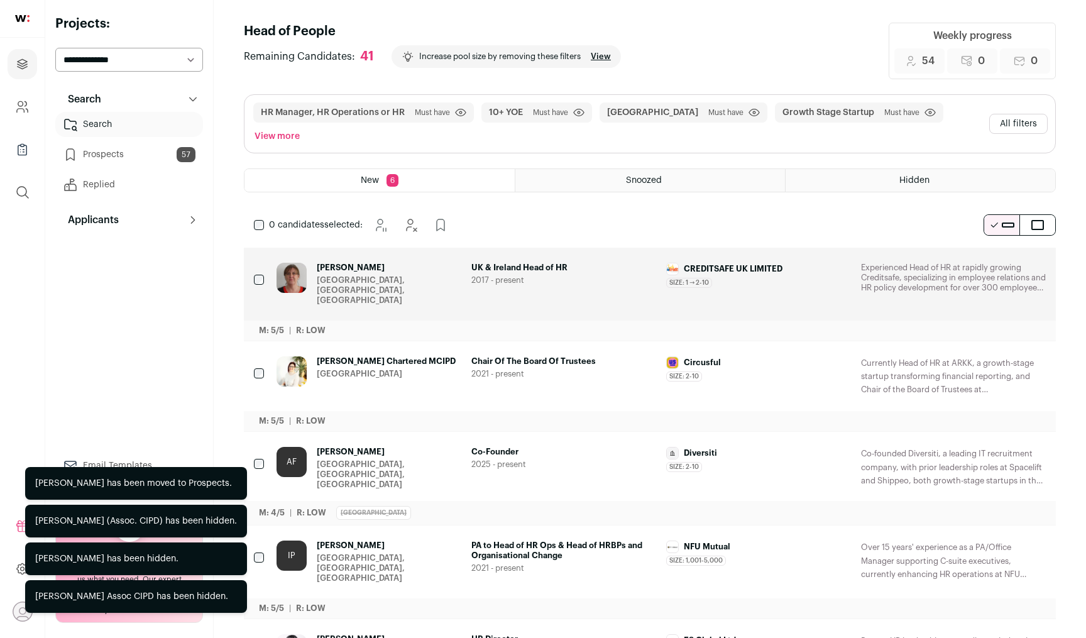
click at [996, 261] on icon "Hide" at bounding box center [1000, 268] width 15 height 15
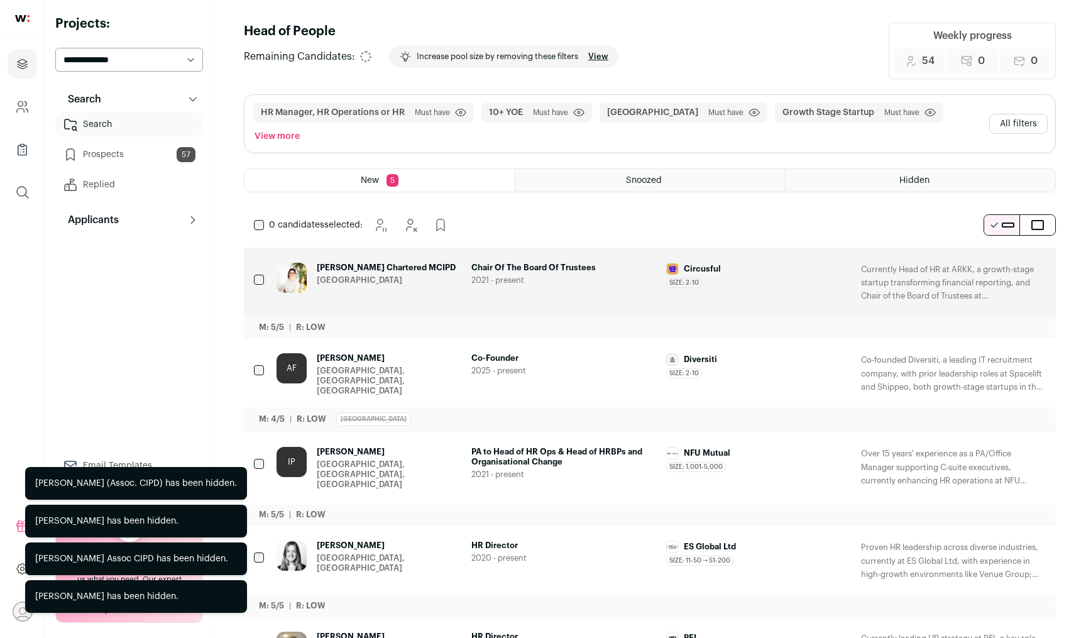
click at [996, 261] on icon "Hide" at bounding box center [1000, 268] width 15 height 15
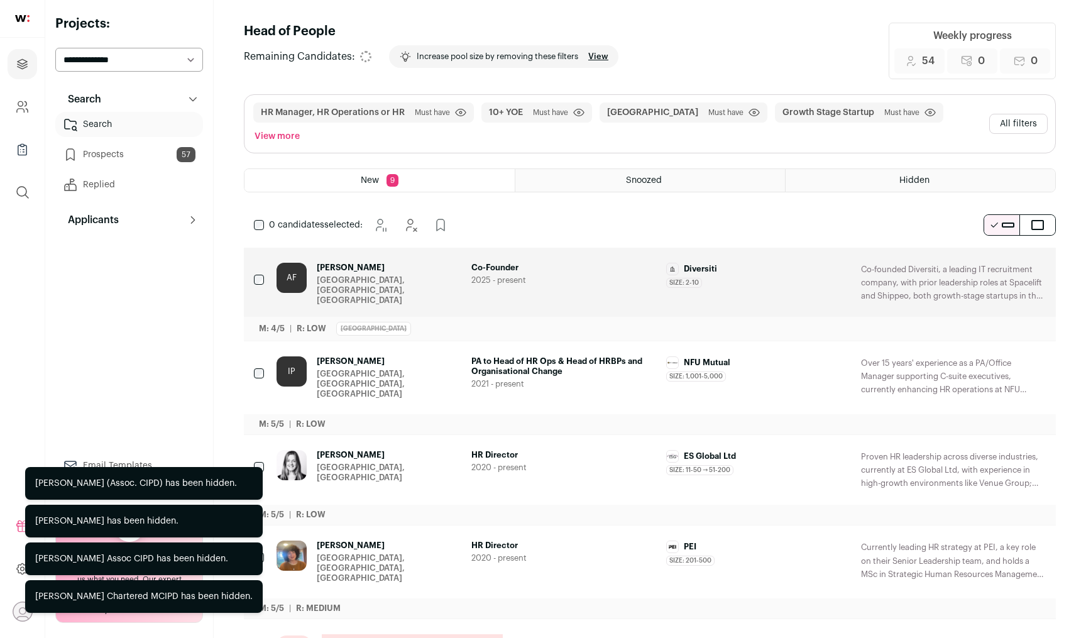
click at [996, 261] on icon "Hide" at bounding box center [1000, 268] width 15 height 15
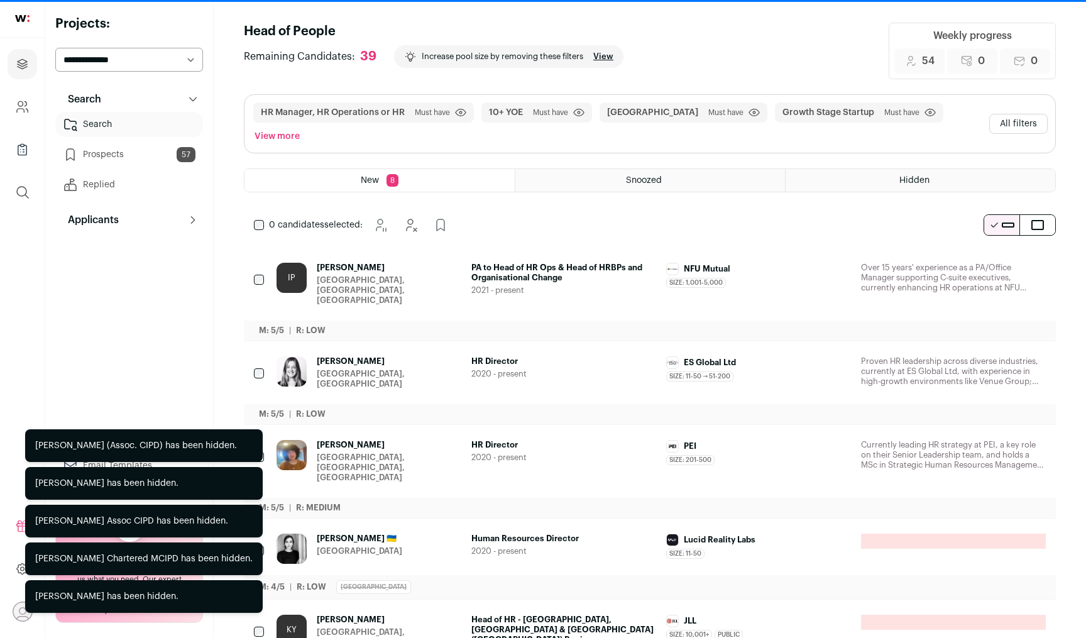
click at [996, 261] on icon "Hide" at bounding box center [1000, 268] width 15 height 15
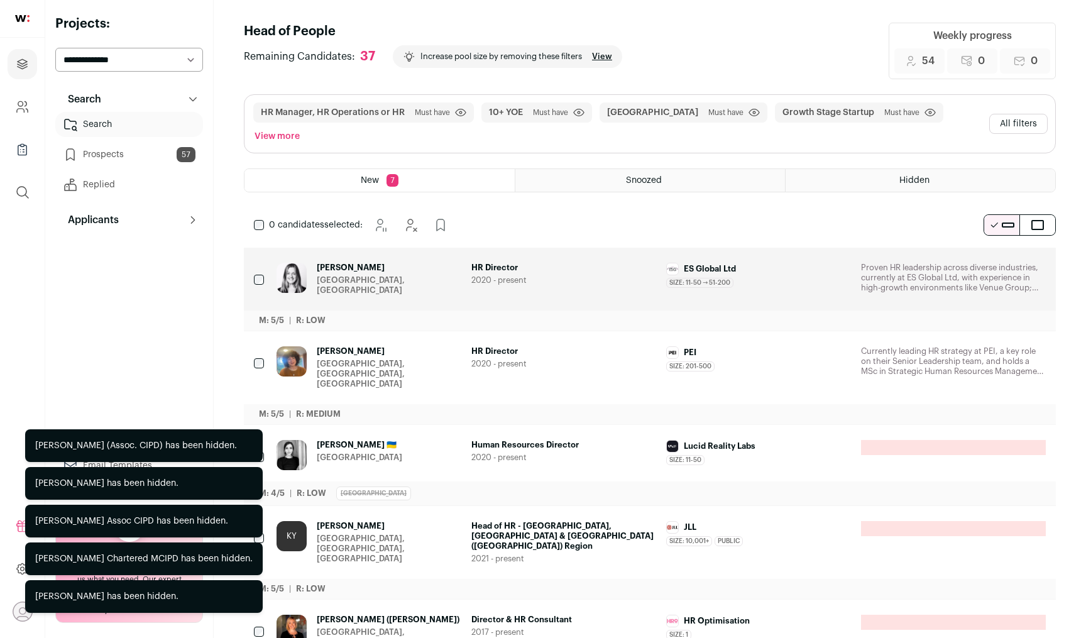
click at [996, 261] on icon "Hide" at bounding box center [1000, 268] width 15 height 15
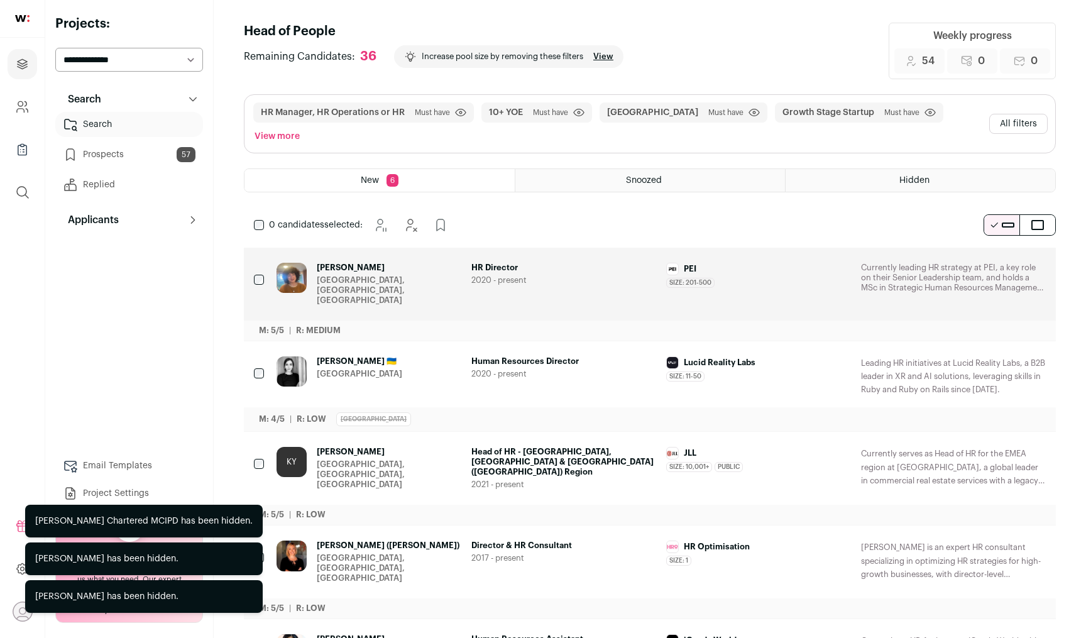
click at [996, 261] on icon "Hide" at bounding box center [1000, 268] width 15 height 15
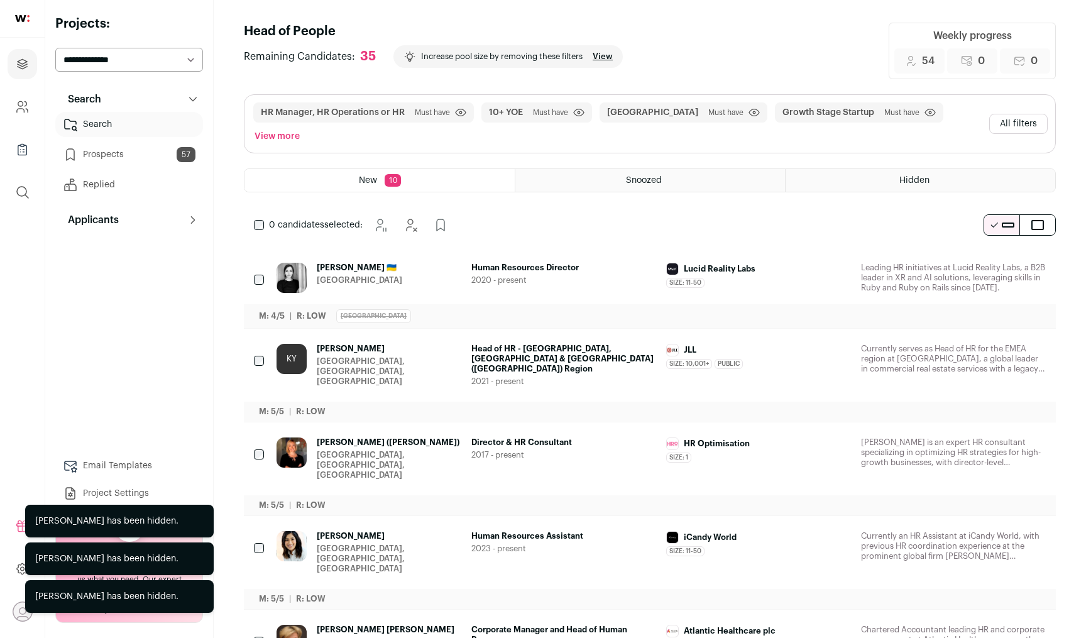
click at [999, 261] on icon "Hide" at bounding box center [1000, 268] width 15 height 15
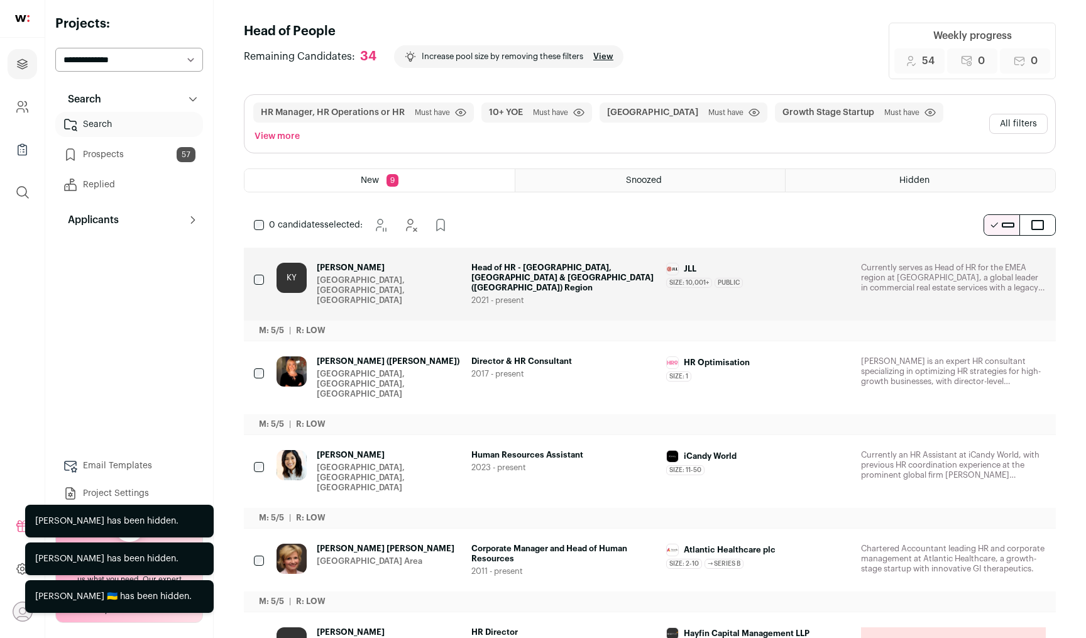
click at [999, 261] on icon "Hide" at bounding box center [1000, 268] width 15 height 15
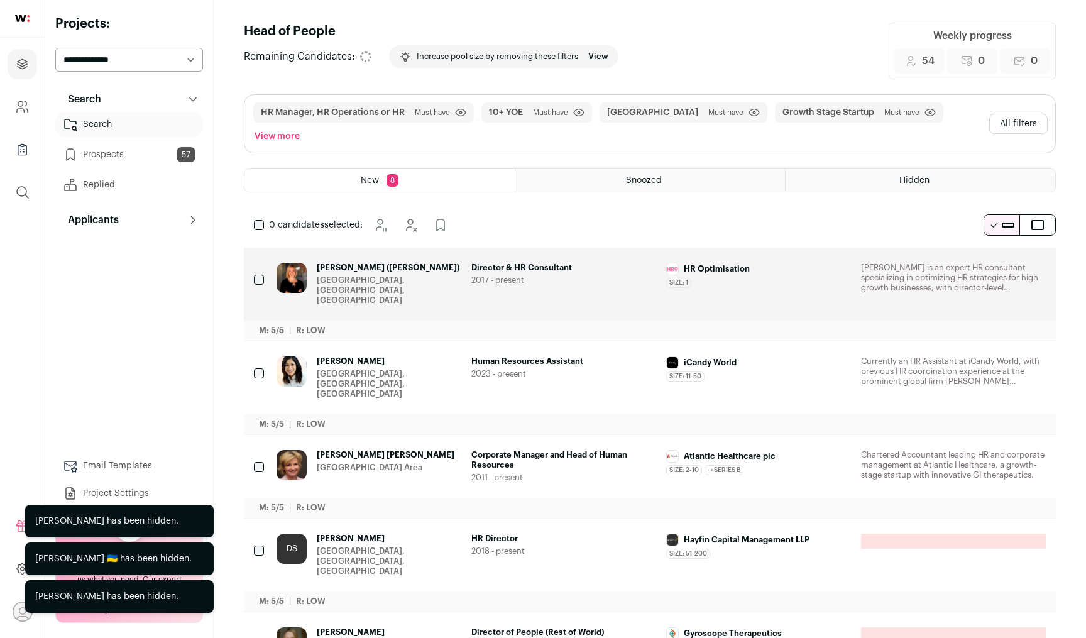
click at [999, 261] on icon "Hide" at bounding box center [1000, 268] width 15 height 15
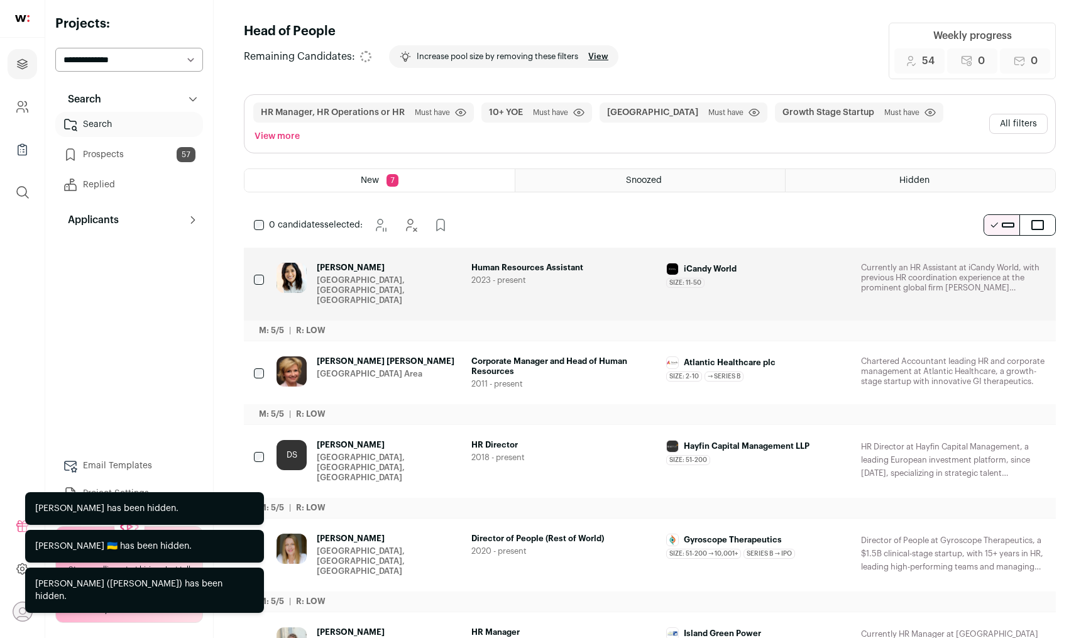
click at [999, 261] on icon "Hide" at bounding box center [1000, 268] width 15 height 15
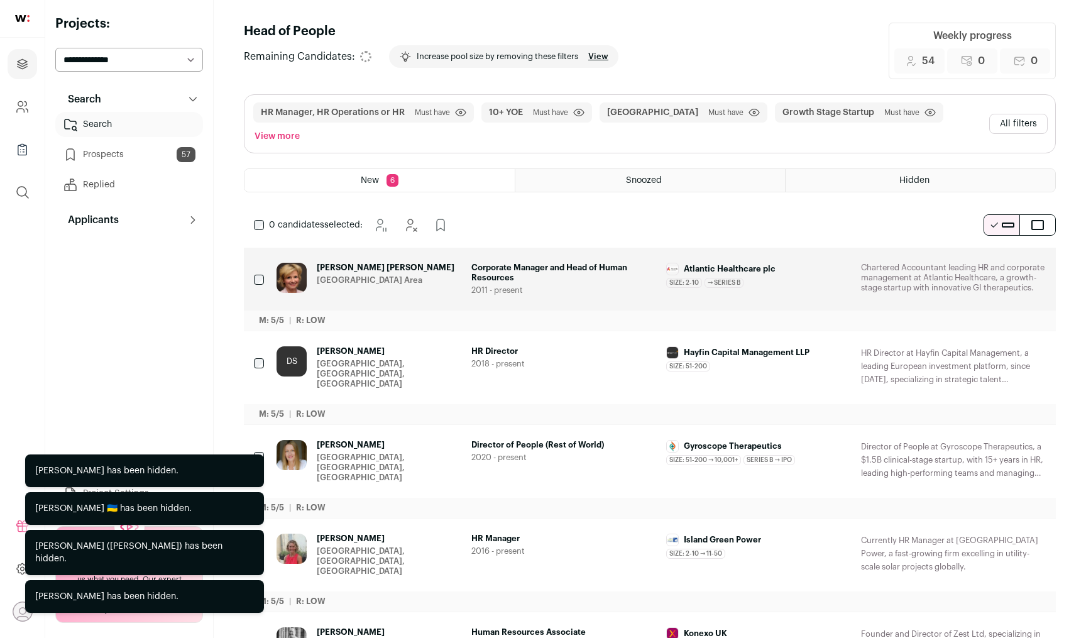
click at [999, 261] on icon "Hide" at bounding box center [1000, 268] width 15 height 15
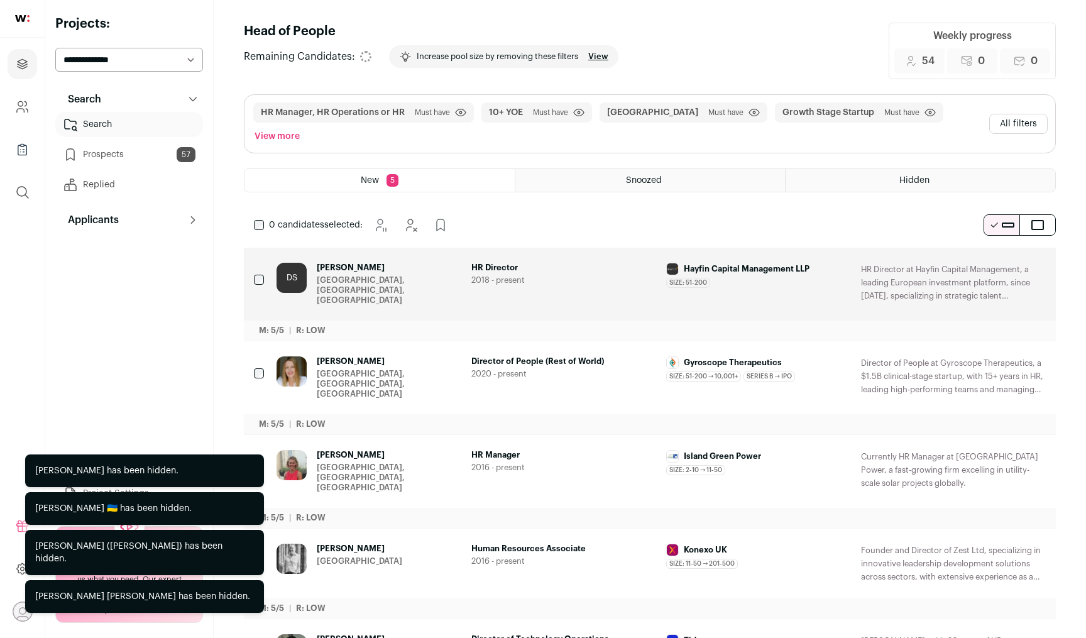
click at [999, 261] on icon "Hide" at bounding box center [1000, 268] width 15 height 15
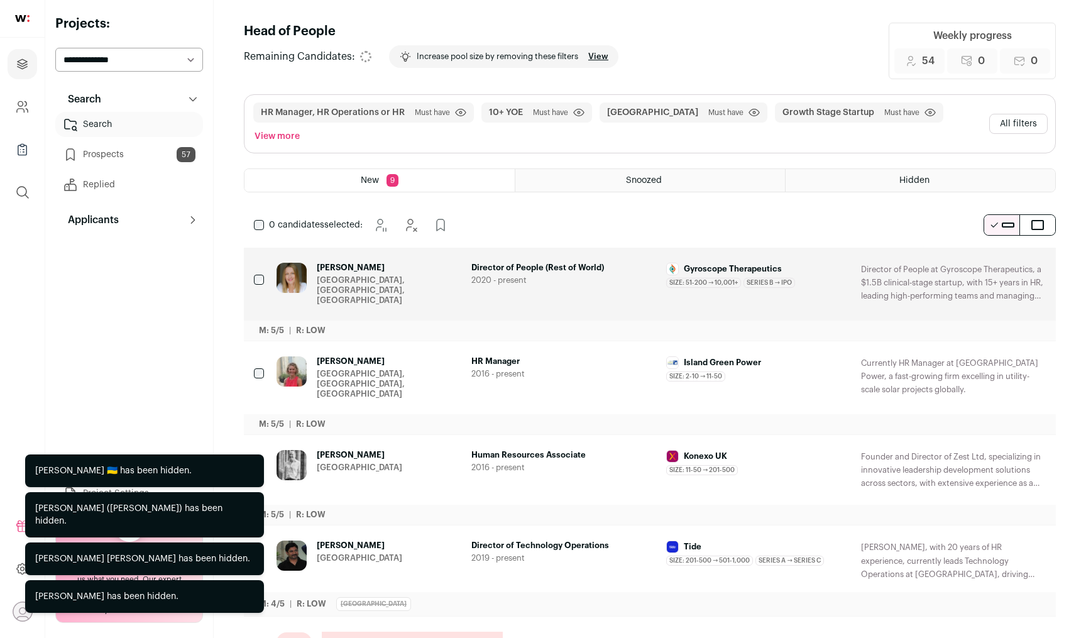
click at [999, 261] on icon "Hide" at bounding box center [1000, 268] width 15 height 15
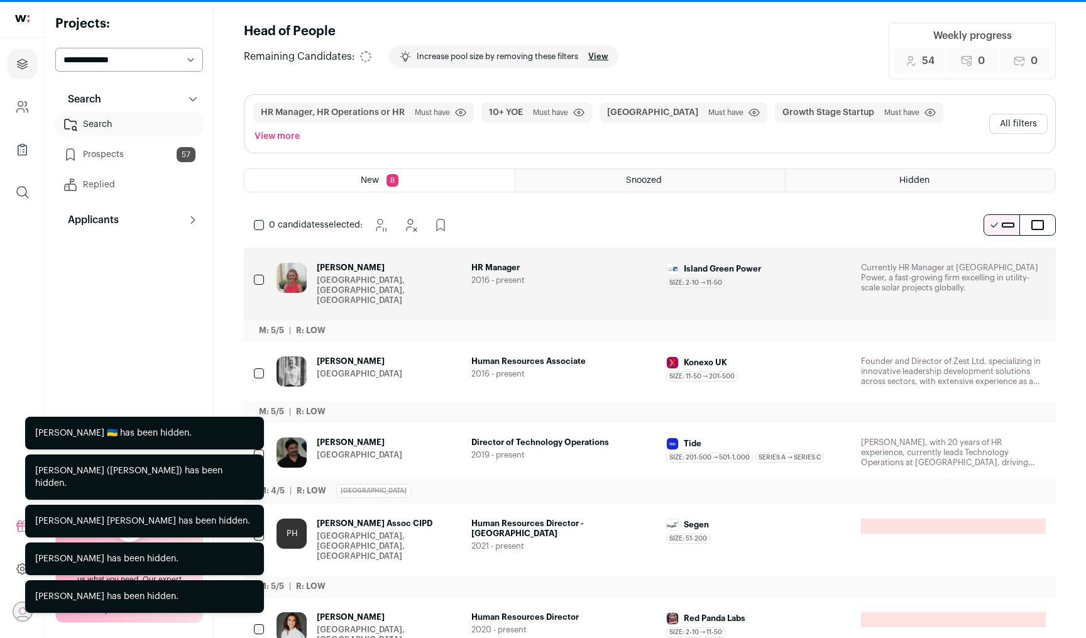
click at [999, 261] on icon "Hide" at bounding box center [1000, 268] width 15 height 15
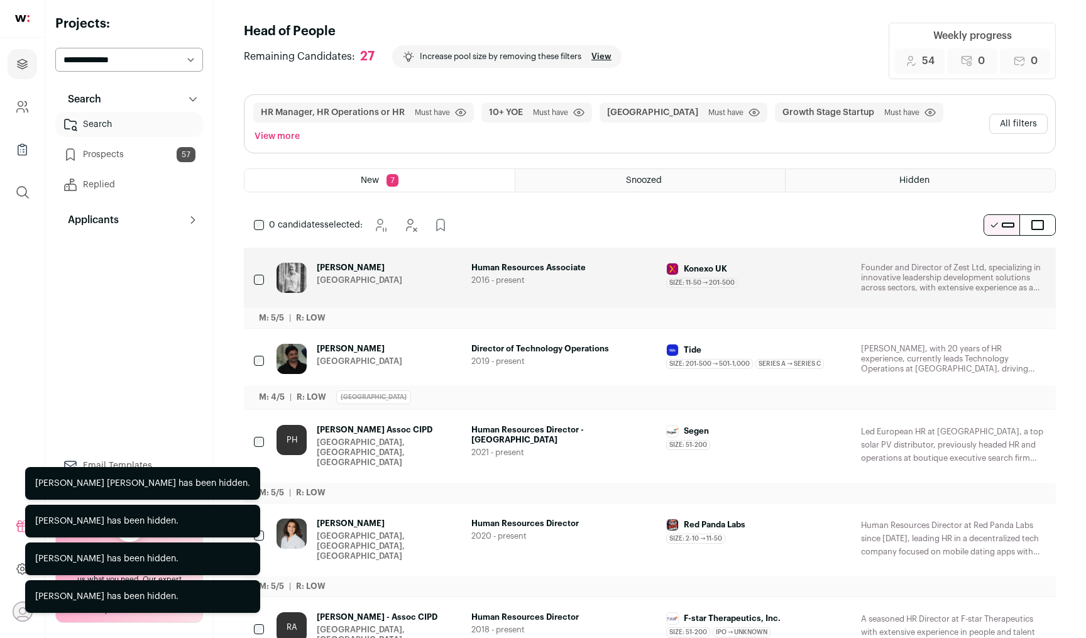
click at [999, 261] on icon "Hide" at bounding box center [1000, 268] width 15 height 15
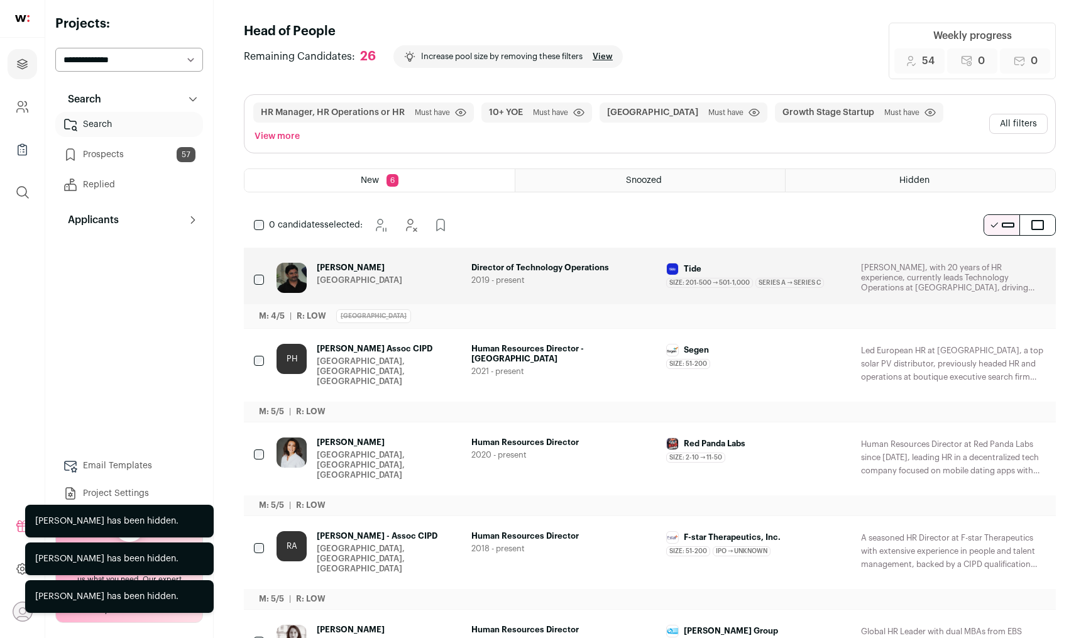
click at [993, 261] on icon "Hide" at bounding box center [1000, 268] width 15 height 15
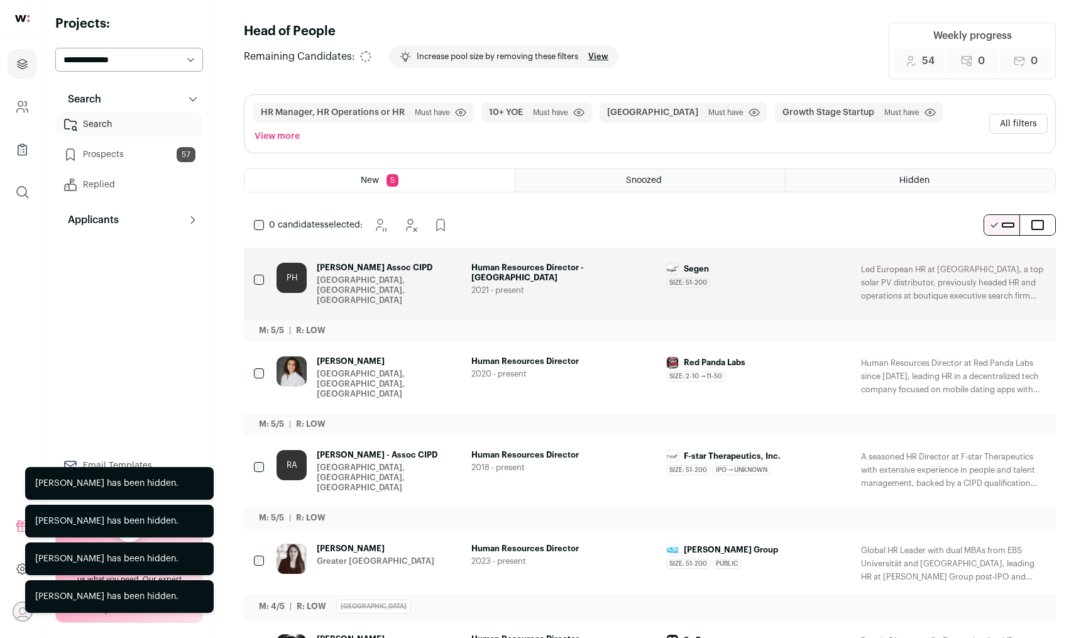
click at [993, 261] on icon "Hide" at bounding box center [1000, 268] width 15 height 15
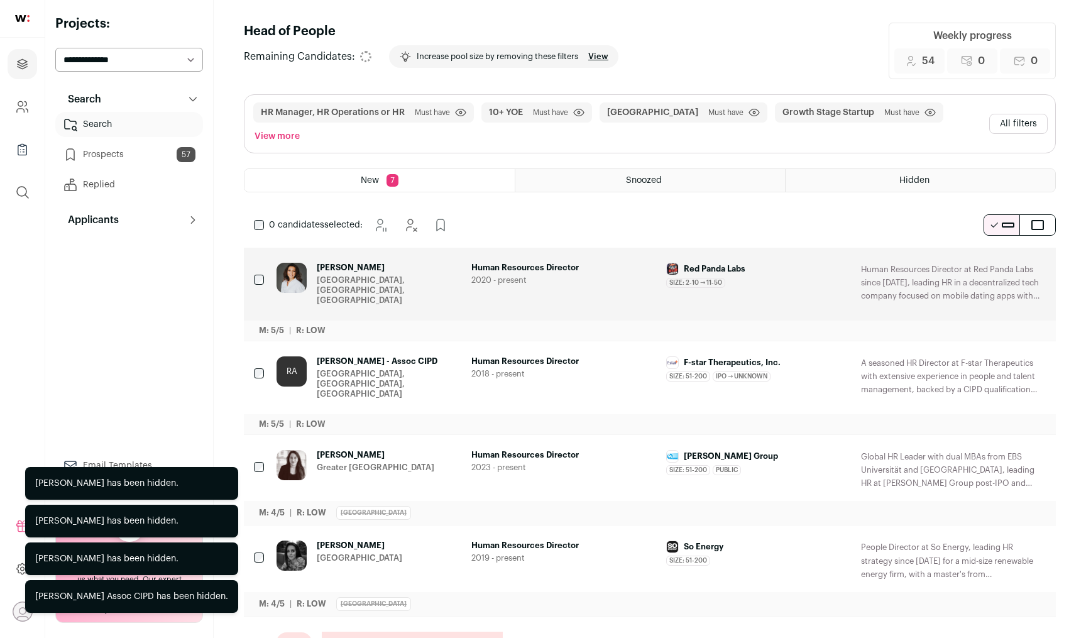
click at [993, 261] on icon "Hide" at bounding box center [1000, 268] width 15 height 15
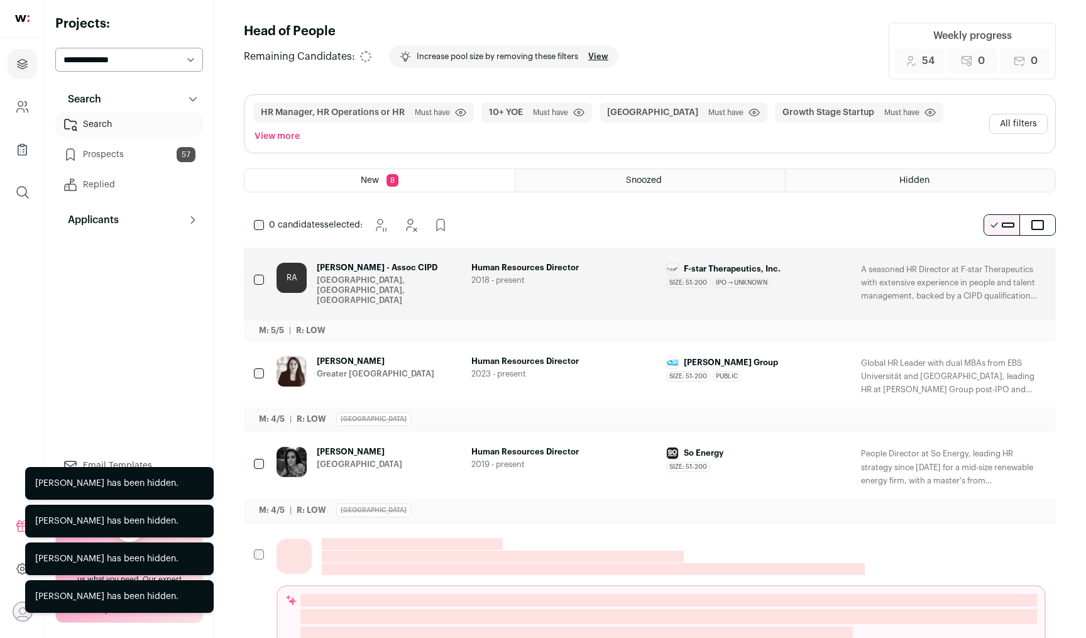
click at [993, 261] on icon "Hide" at bounding box center [1000, 268] width 15 height 15
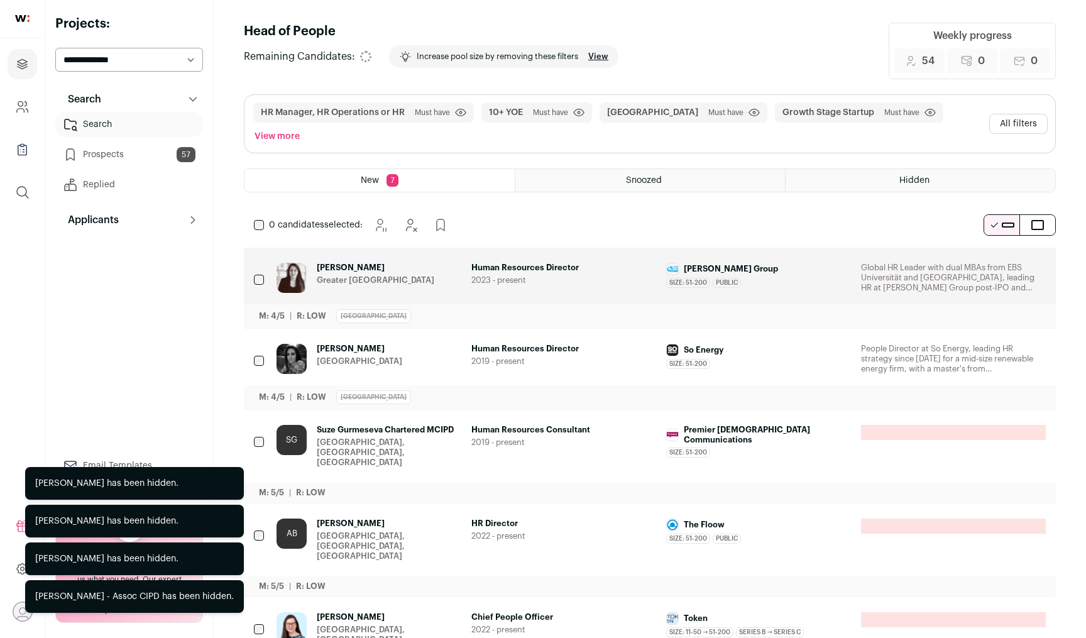
click at [993, 261] on icon "Hide" at bounding box center [1000, 268] width 15 height 15
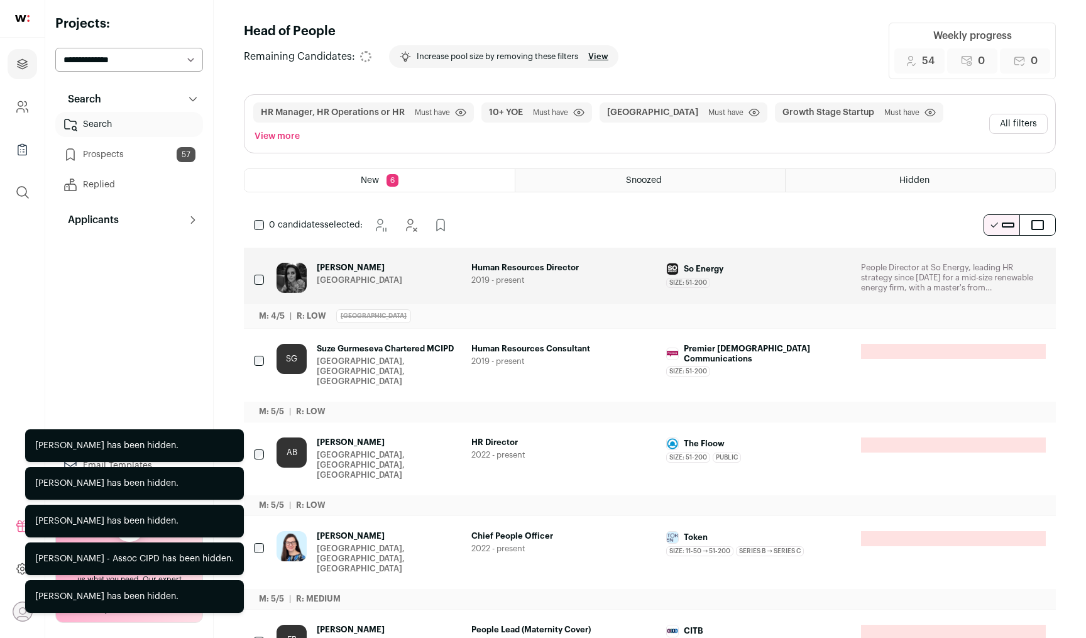
click at [996, 261] on icon "Hide" at bounding box center [1000, 268] width 15 height 15
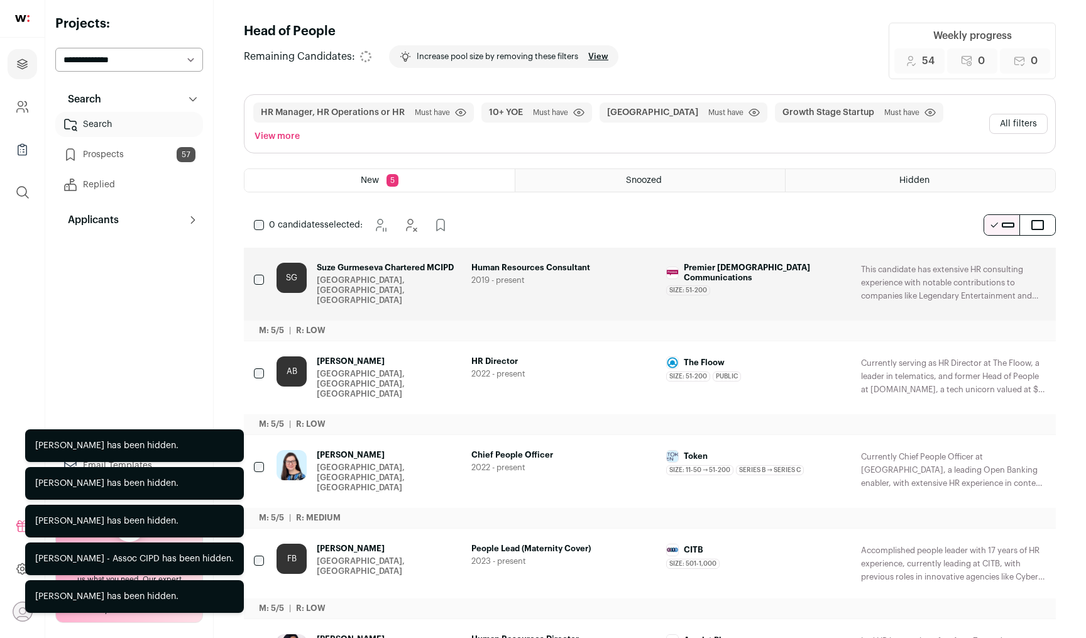
click at [996, 261] on icon "Hide" at bounding box center [1000, 268] width 15 height 15
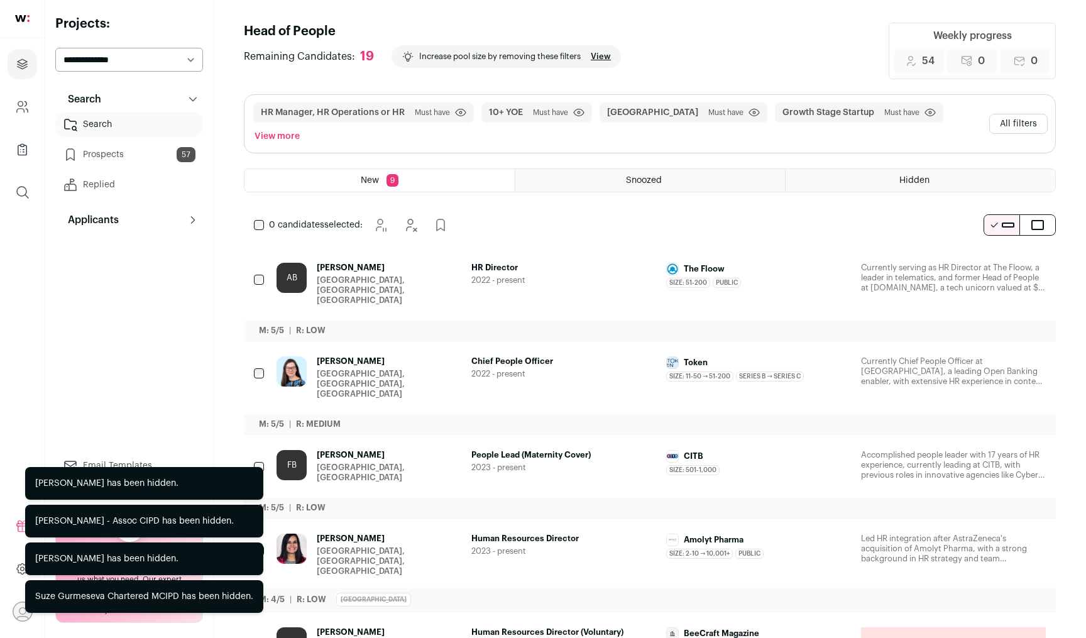
click at [996, 261] on icon "Hide" at bounding box center [1000, 268] width 15 height 15
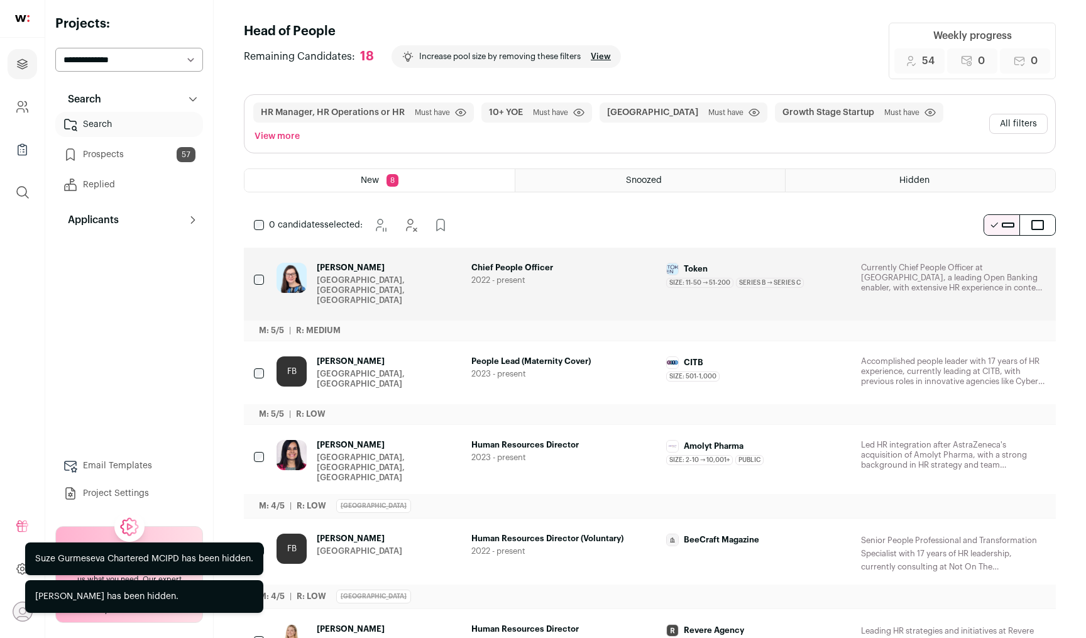
click at [996, 261] on icon "Hide" at bounding box center [1000, 268] width 15 height 15
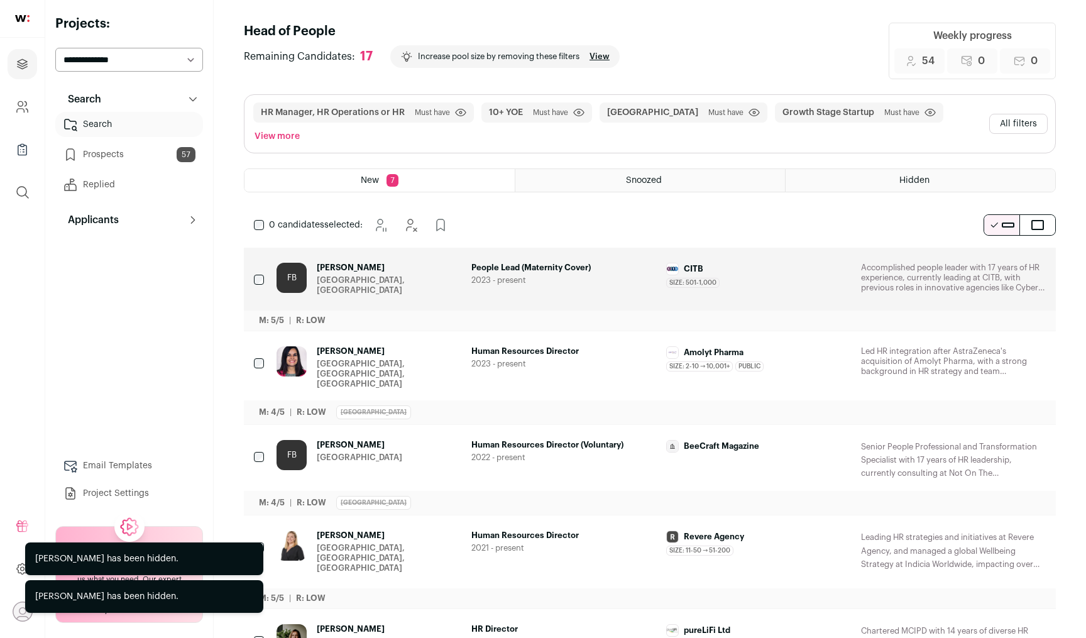
click at [996, 261] on icon "Hide" at bounding box center [1000, 268] width 15 height 15
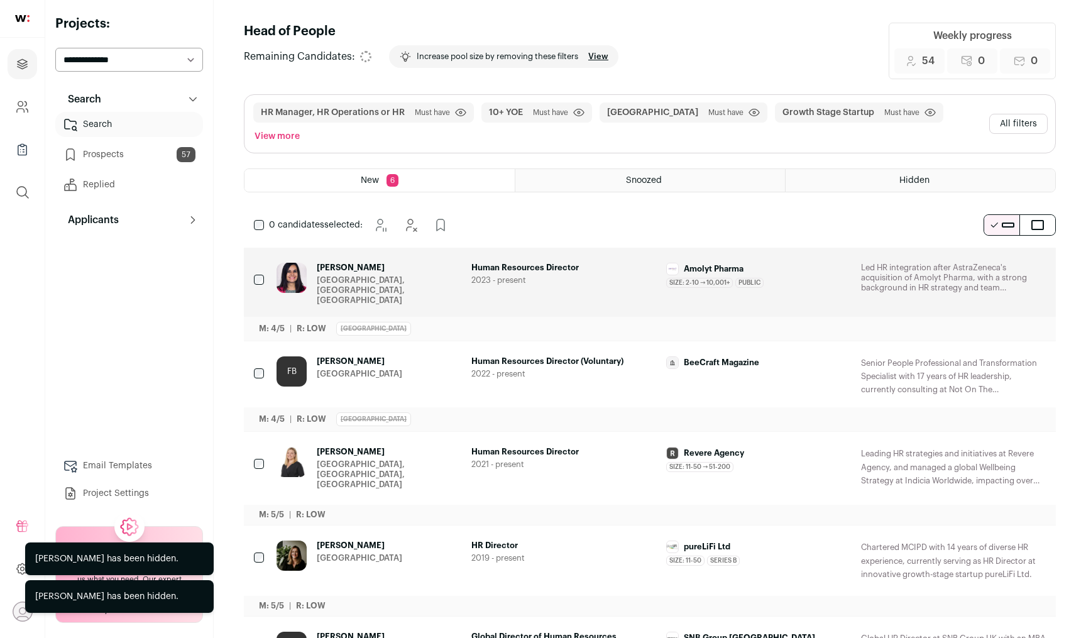
click at [996, 261] on icon "Hide" at bounding box center [1000, 268] width 15 height 15
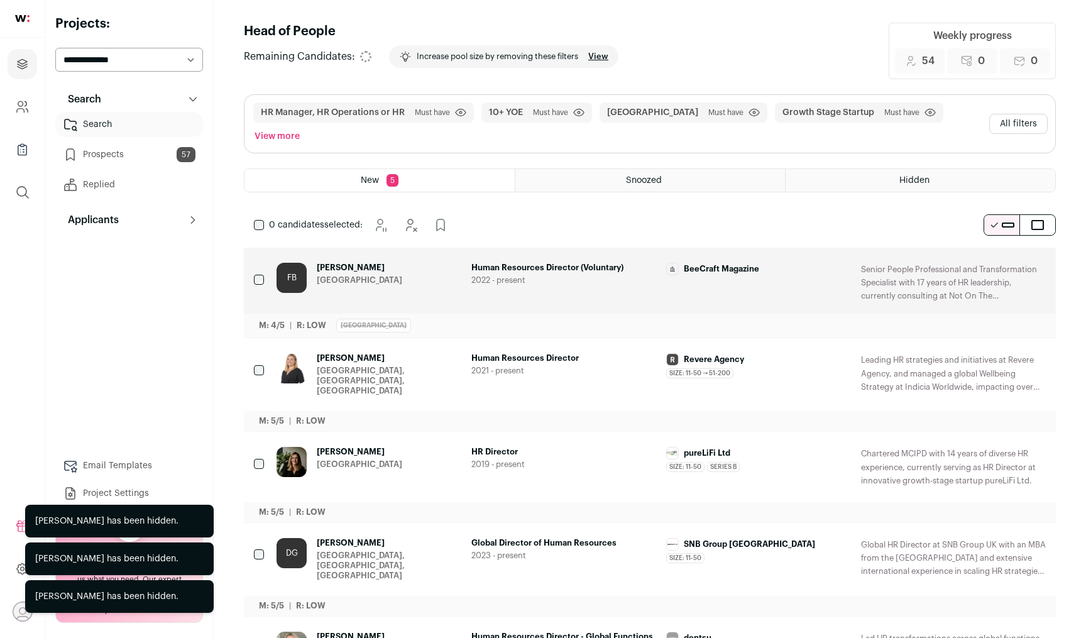
click at [996, 261] on icon "Hide" at bounding box center [1000, 268] width 15 height 15
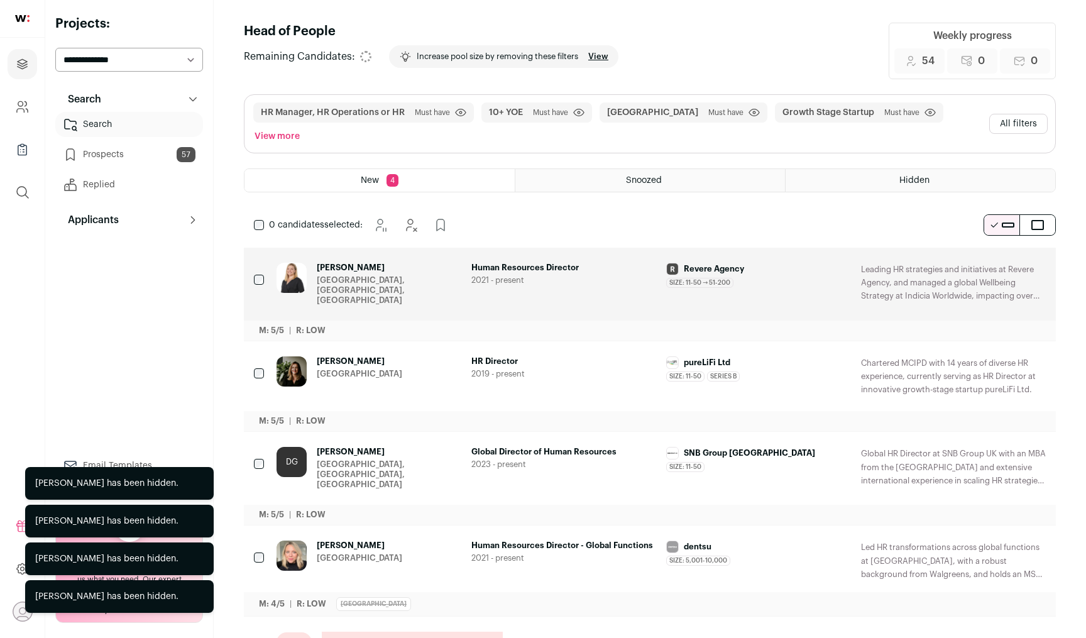
click at [996, 261] on icon "Hide" at bounding box center [1000, 268] width 15 height 15
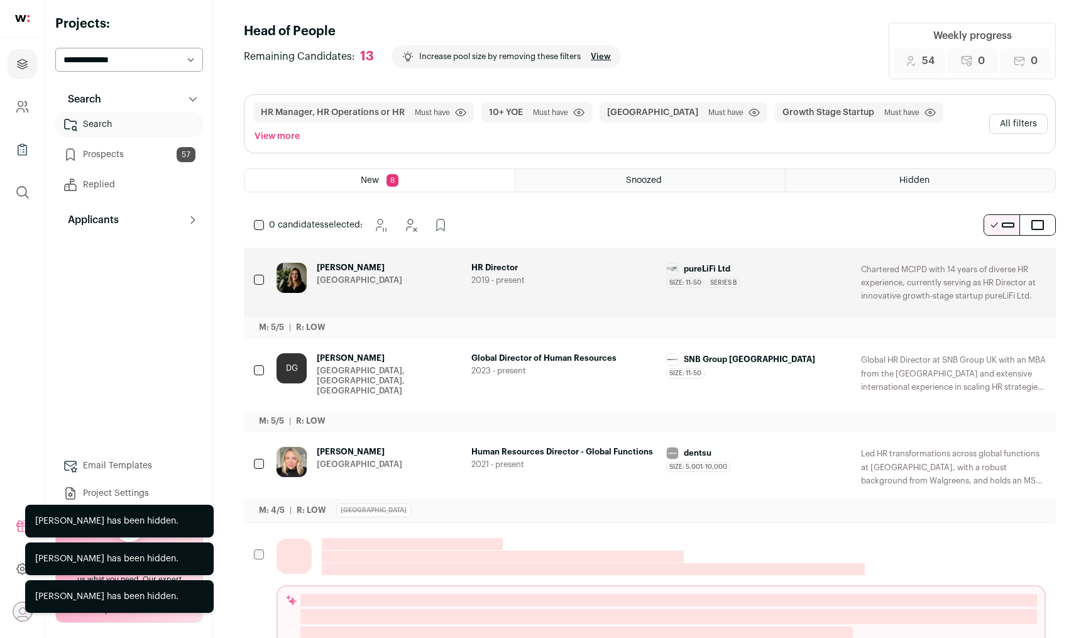
click at [996, 261] on icon "Hide" at bounding box center [1000, 268] width 15 height 15
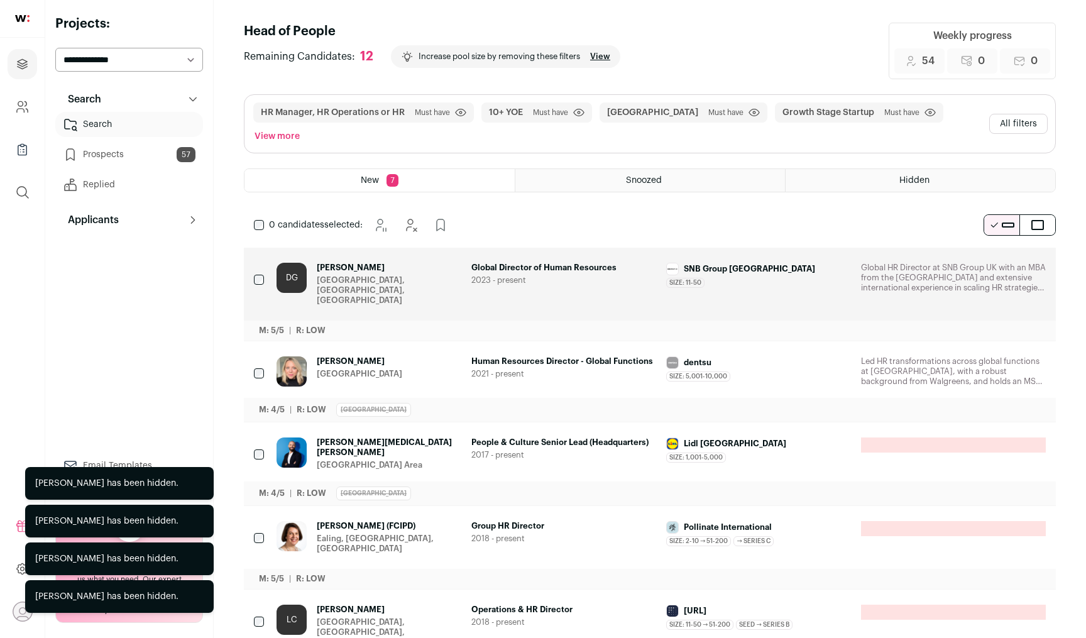
click at [996, 261] on icon "Hide" at bounding box center [1000, 268] width 15 height 15
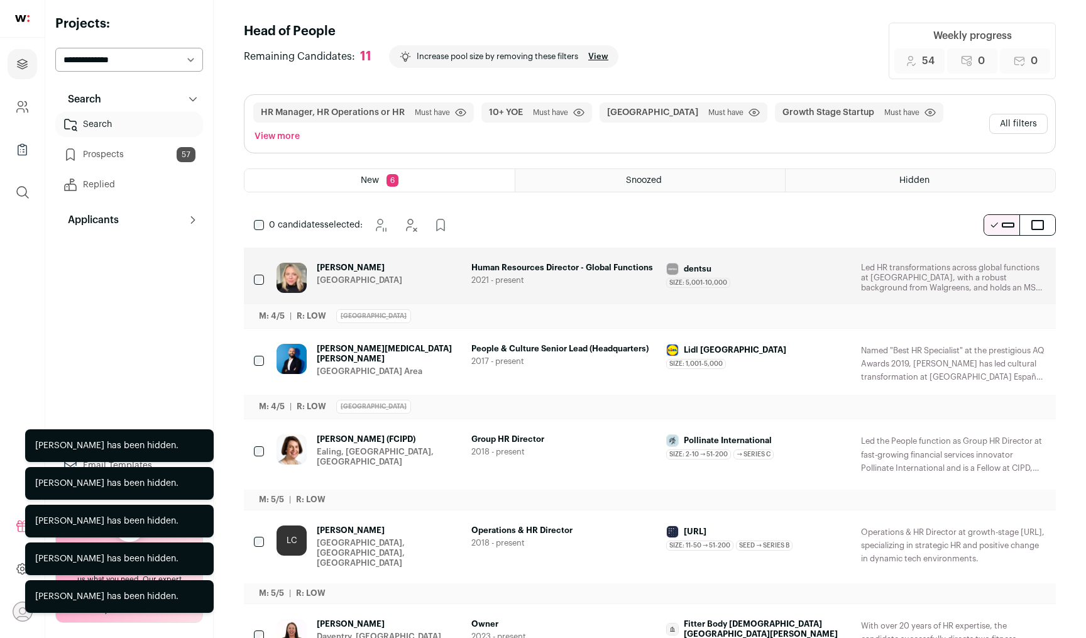
click at [1039, 261] on icon "Add to Prospects" at bounding box center [1034, 268] width 15 height 15
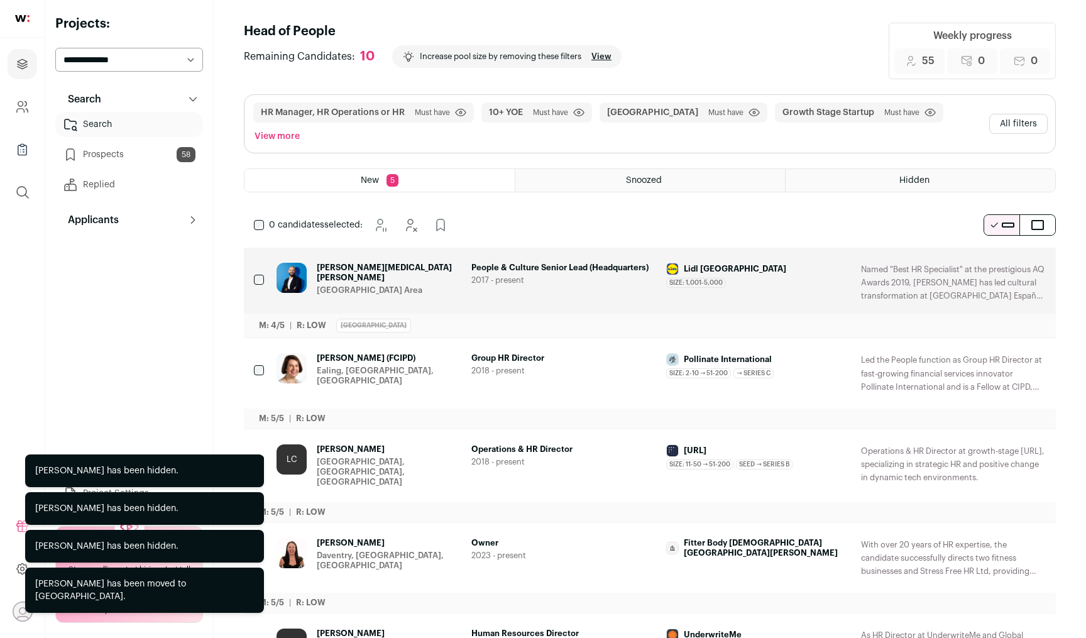
click at [1001, 261] on icon "Hide" at bounding box center [1000, 268] width 15 height 15
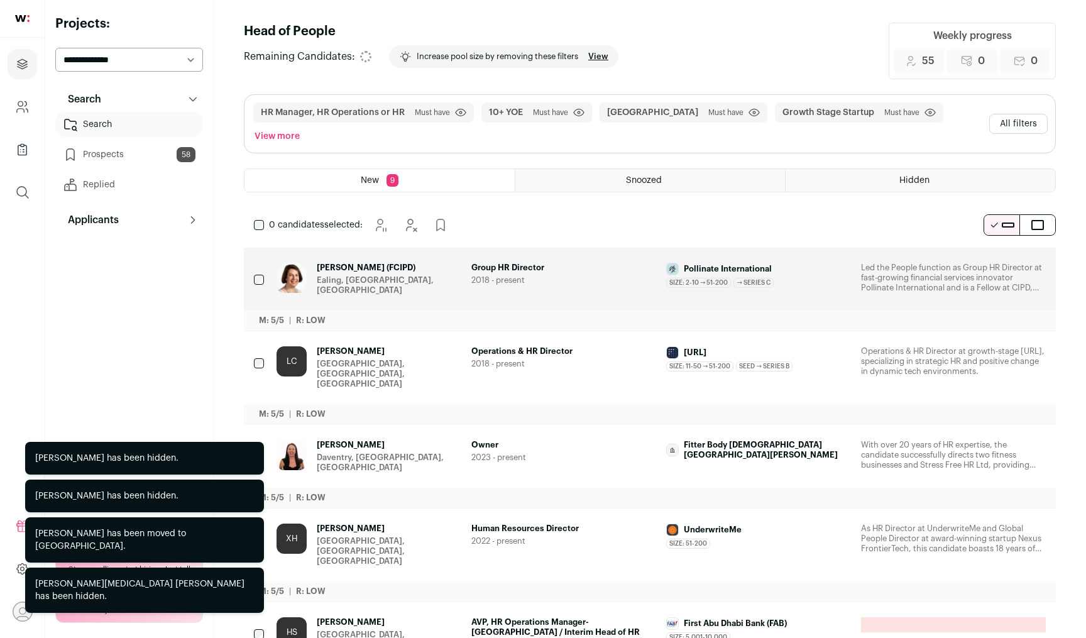
click at [1001, 261] on icon "Hide" at bounding box center [1000, 268] width 15 height 15
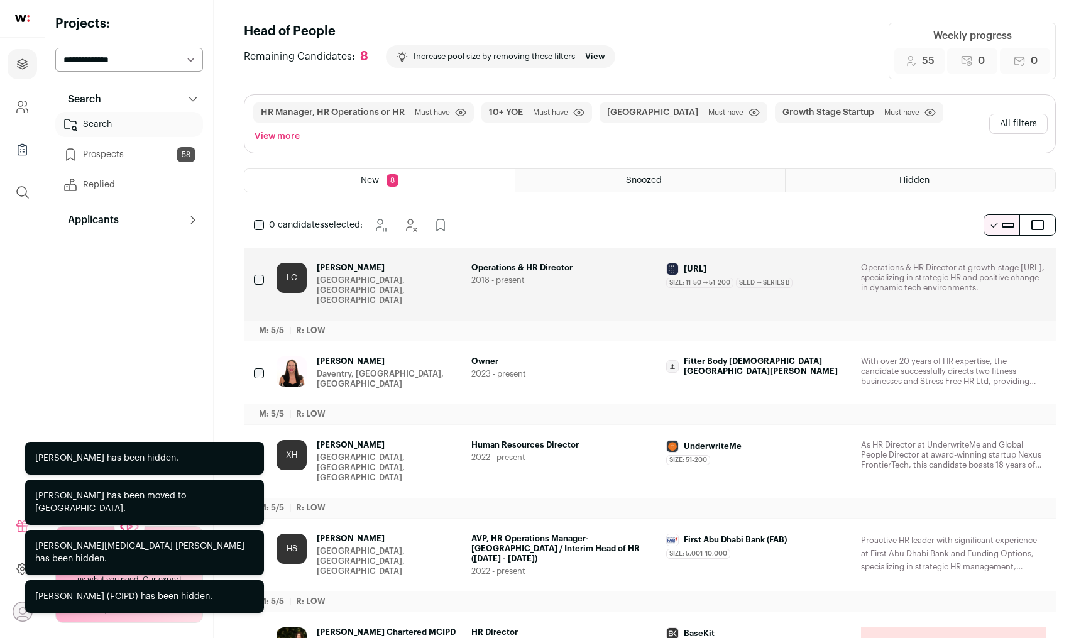
click at [1041, 261] on icon "Add to Prospects" at bounding box center [1034, 268] width 15 height 15
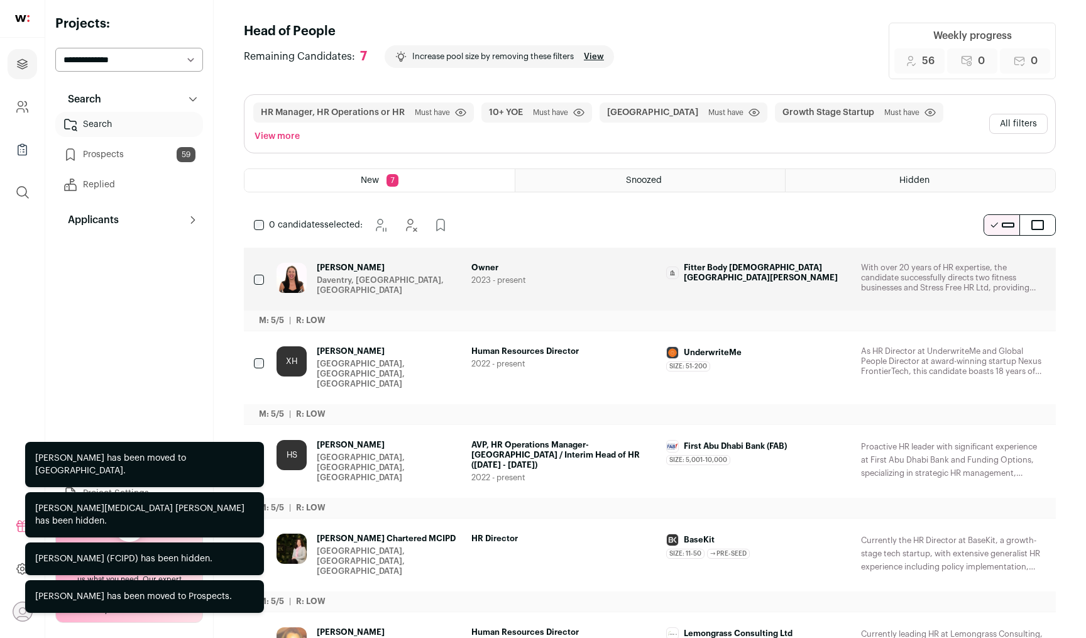
click at [995, 261] on icon "Hide" at bounding box center [1000, 268] width 15 height 15
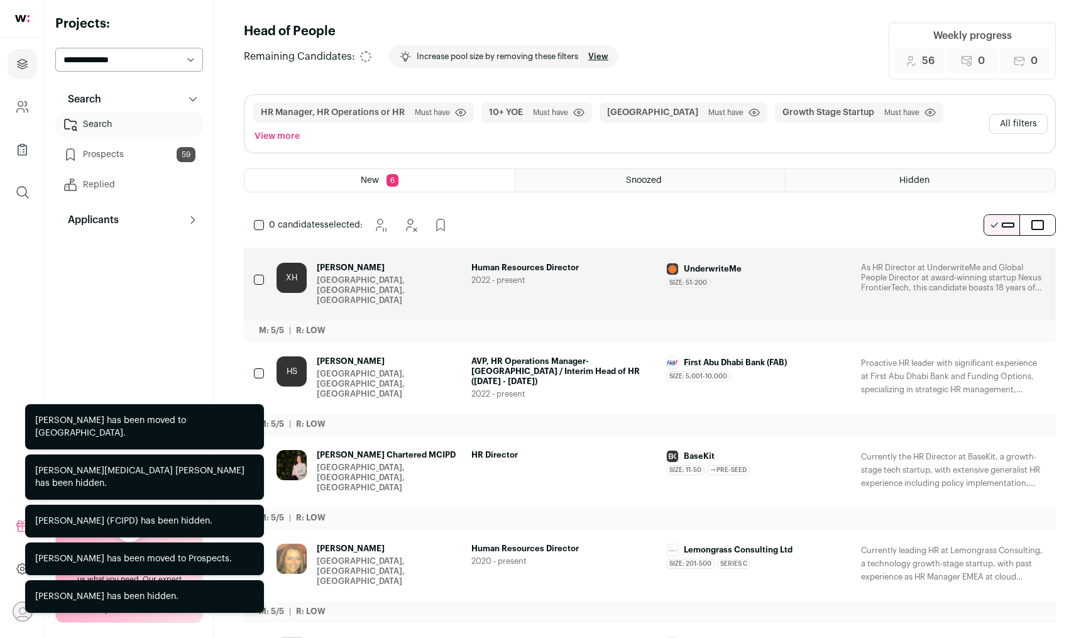
click at [995, 261] on icon "Hide" at bounding box center [1000, 268] width 15 height 15
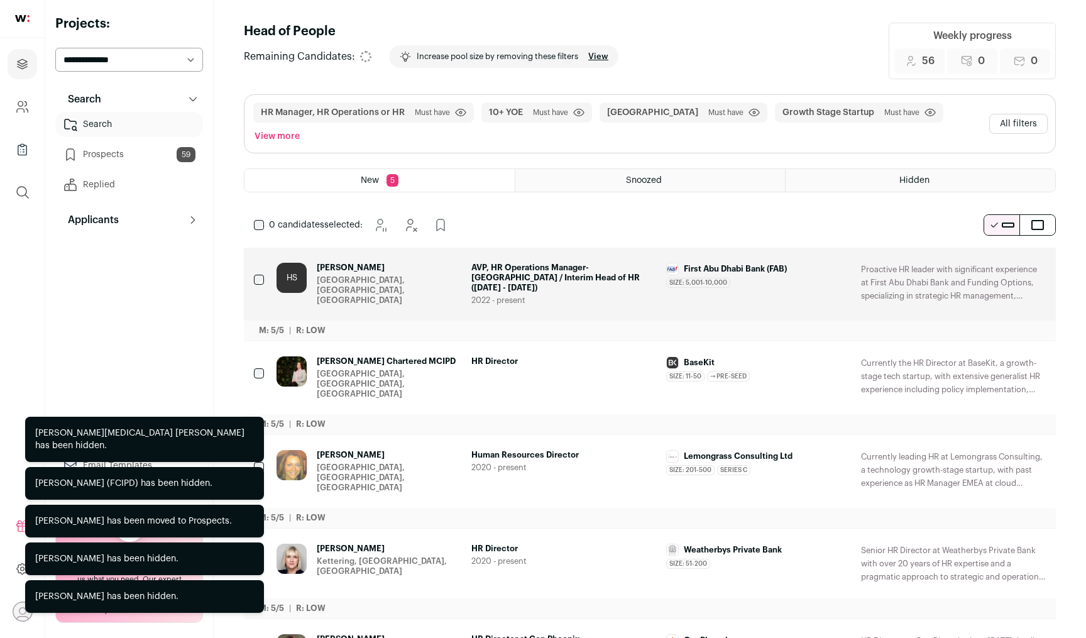
click at [995, 261] on icon "Hide" at bounding box center [1000, 268] width 15 height 15
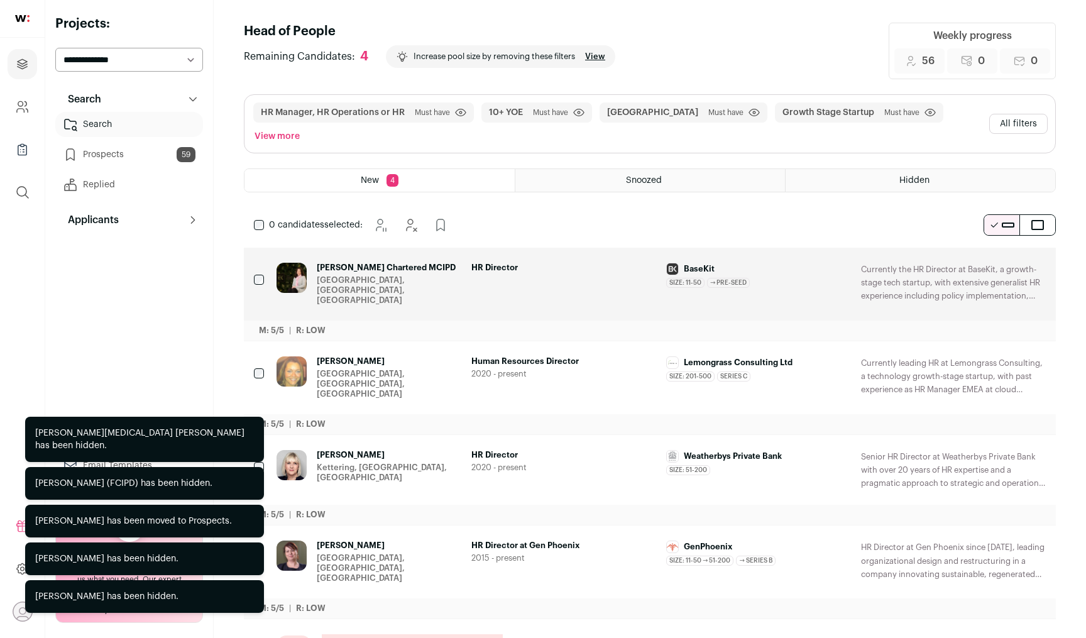
click at [995, 261] on icon "Hide" at bounding box center [1000, 268] width 15 height 15
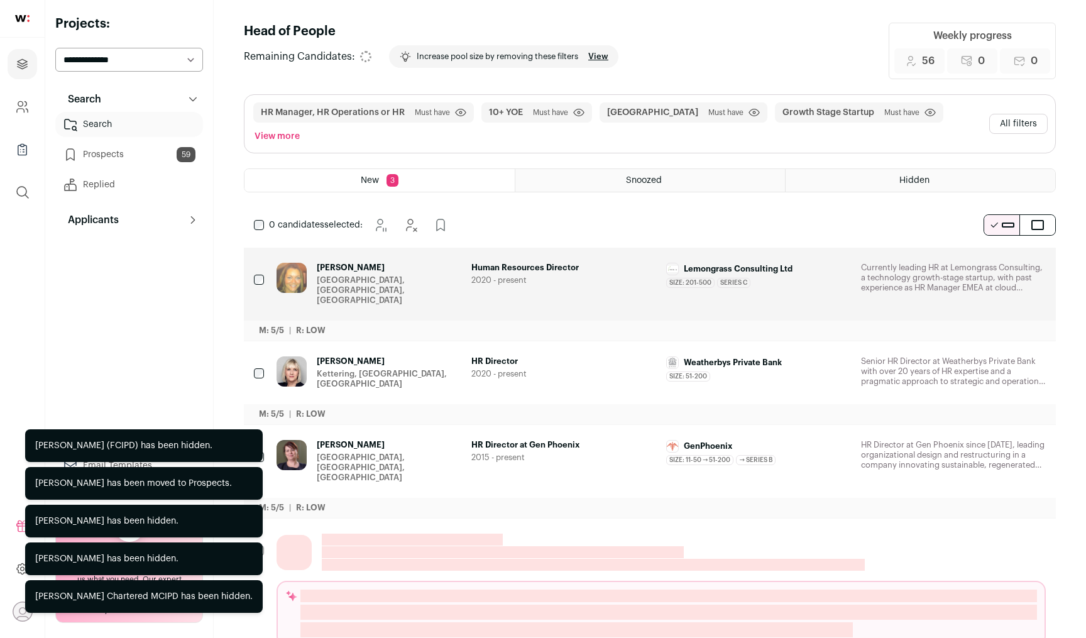
click at [995, 261] on icon "Hide" at bounding box center [1000, 268] width 15 height 15
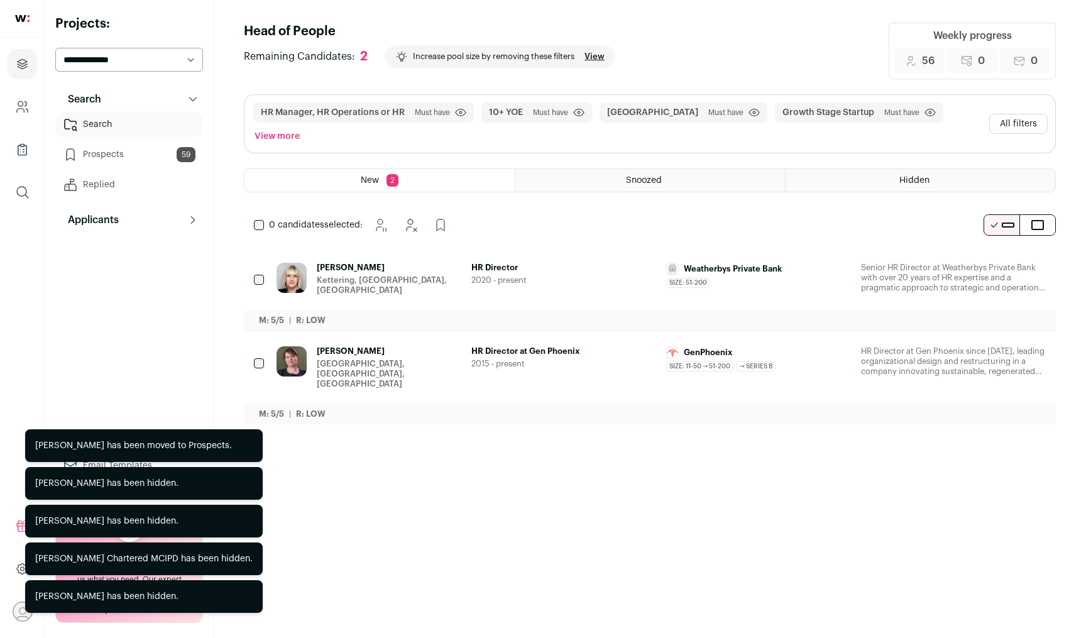
click at [995, 261] on icon "Hide" at bounding box center [1000, 268] width 15 height 15
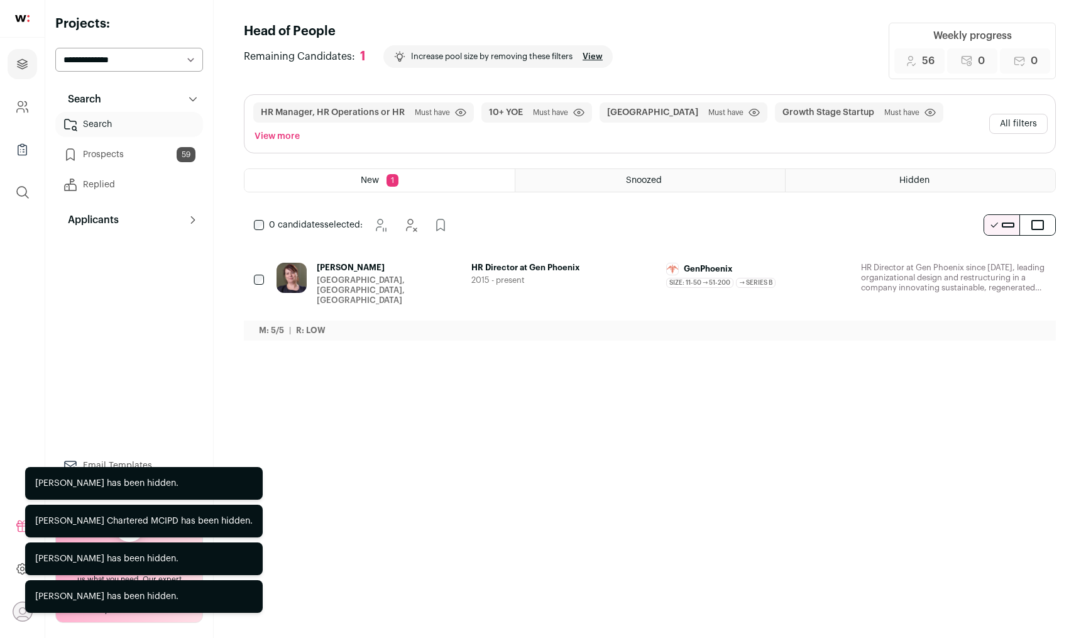
click at [995, 261] on icon "Hide" at bounding box center [1000, 268] width 15 height 15
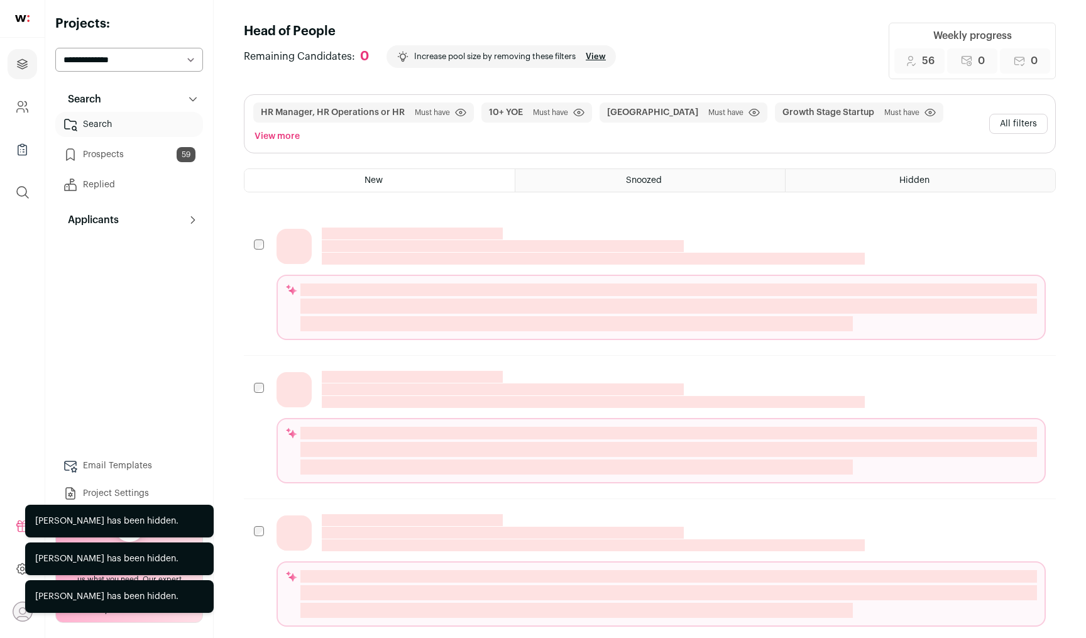
click at [135, 157] on link "Prospects 59" at bounding box center [129, 154] width 148 height 25
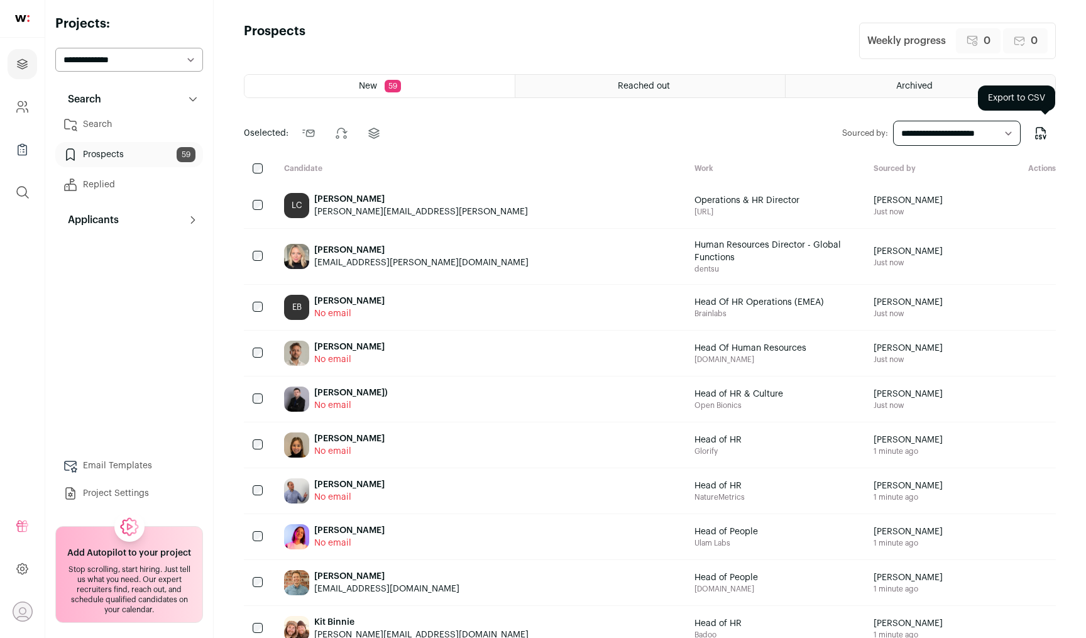
click at [1041, 131] on icon "Export to CSV" at bounding box center [1040, 133] width 15 height 15
